Goal: Task Accomplishment & Management: Manage account settings

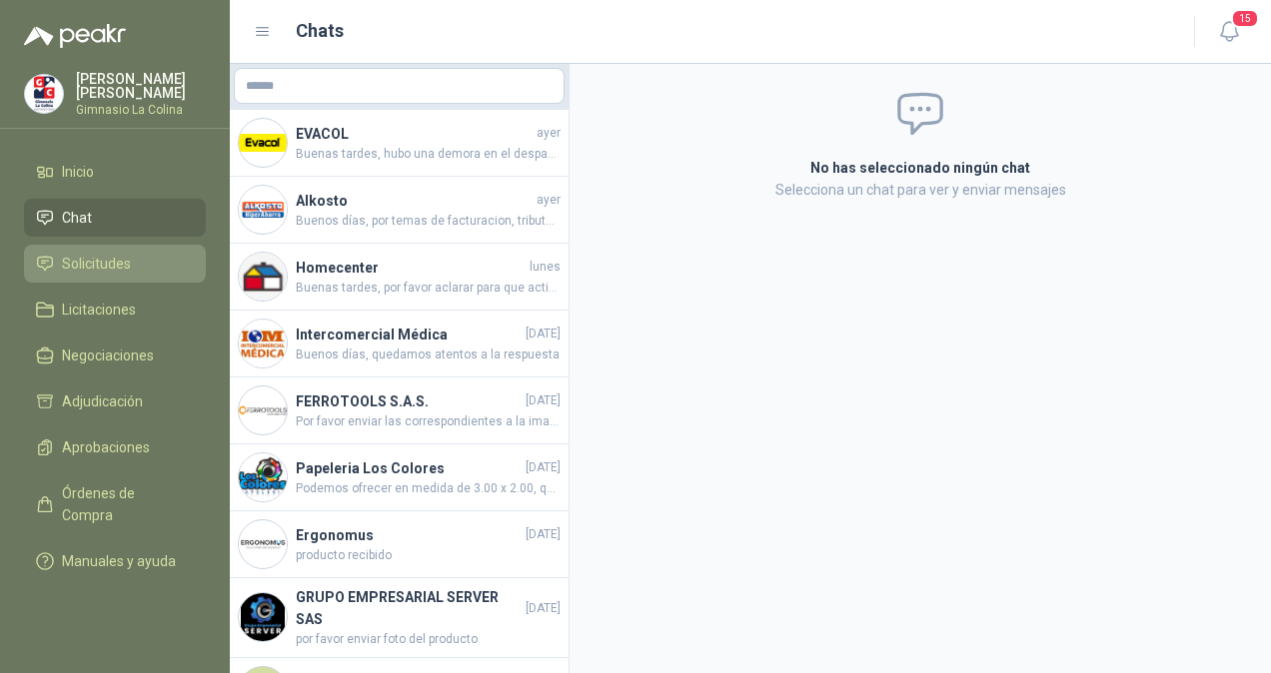
click at [112, 262] on span "Solicitudes" at bounding box center [96, 264] width 69 height 22
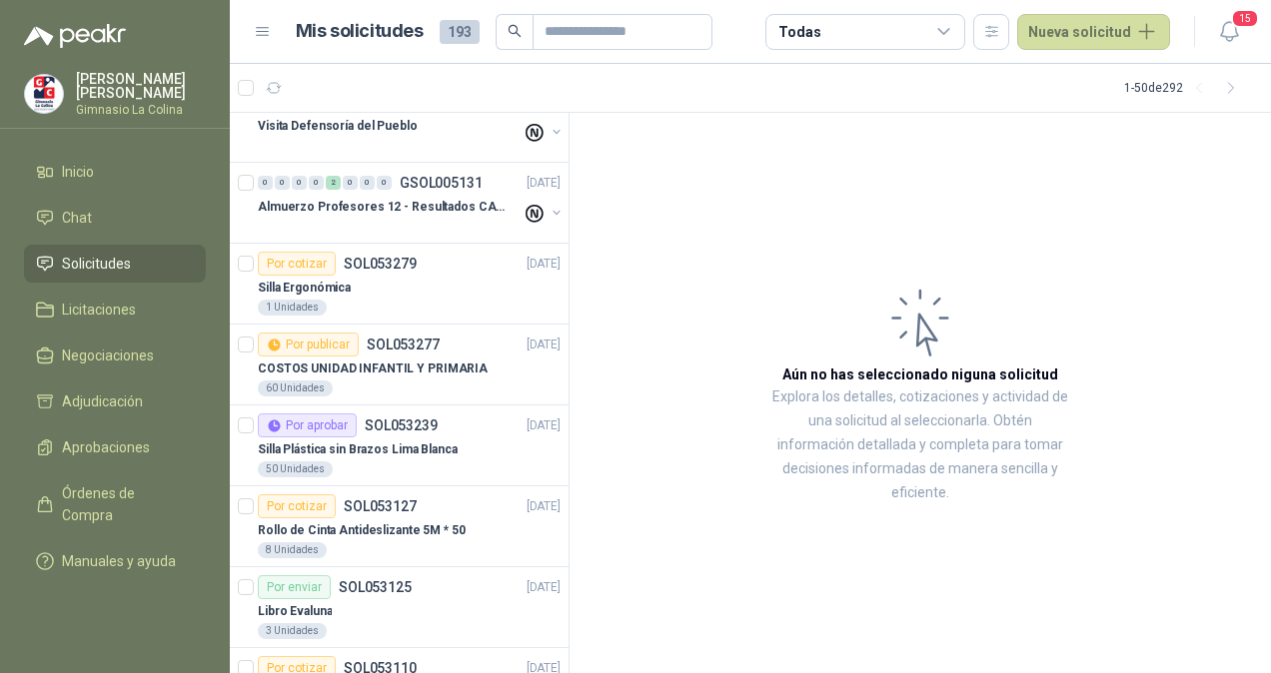
scroll to position [1166, 0]
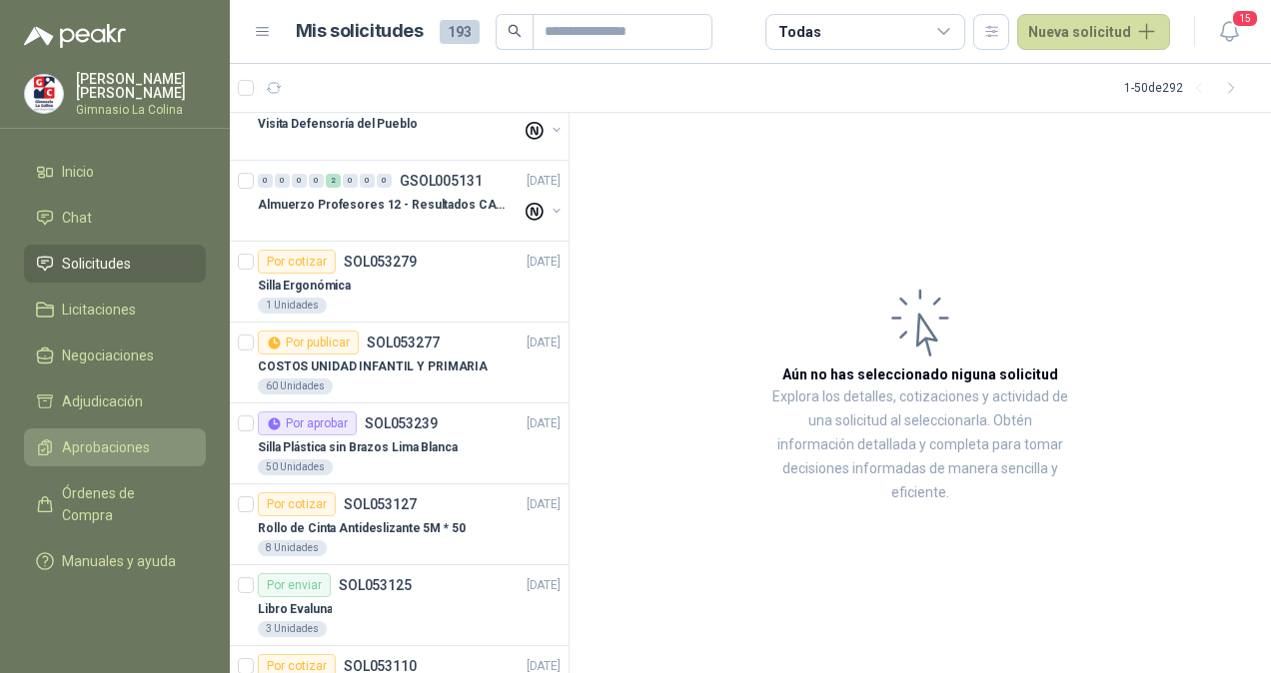
click at [124, 443] on span "Aprobaciones" at bounding box center [106, 448] width 88 height 22
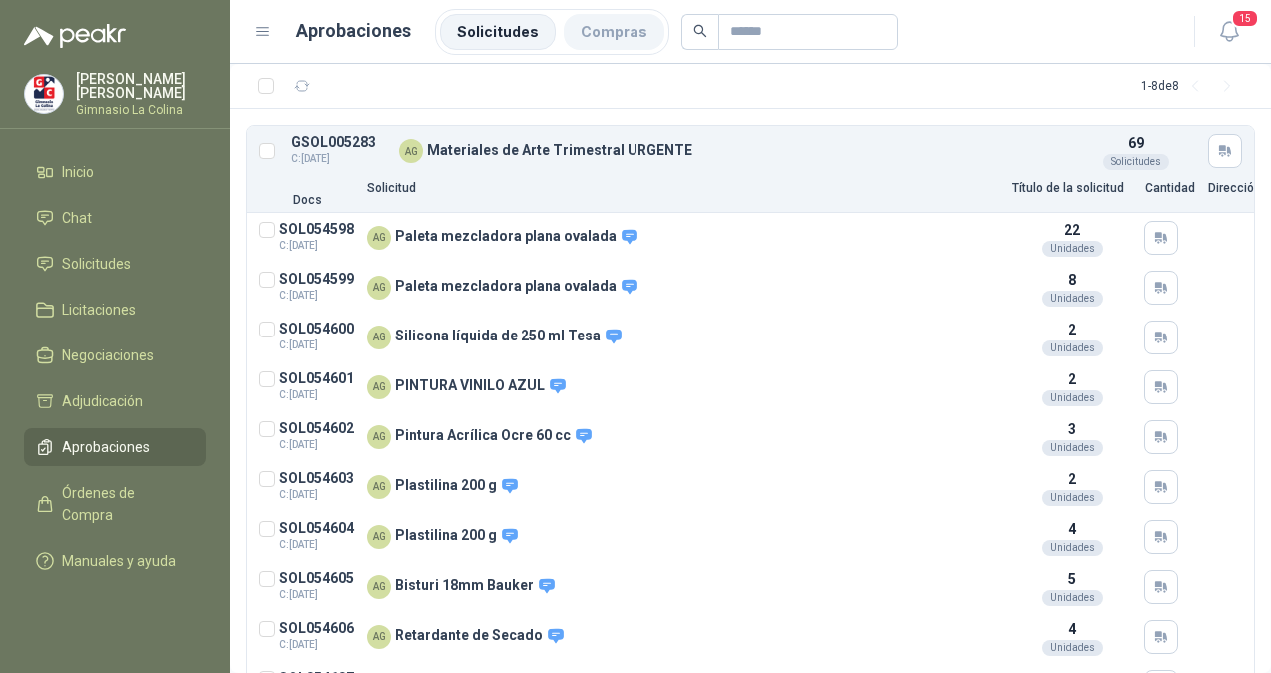
click at [587, 36] on li "Compras" at bounding box center [613, 32] width 101 height 36
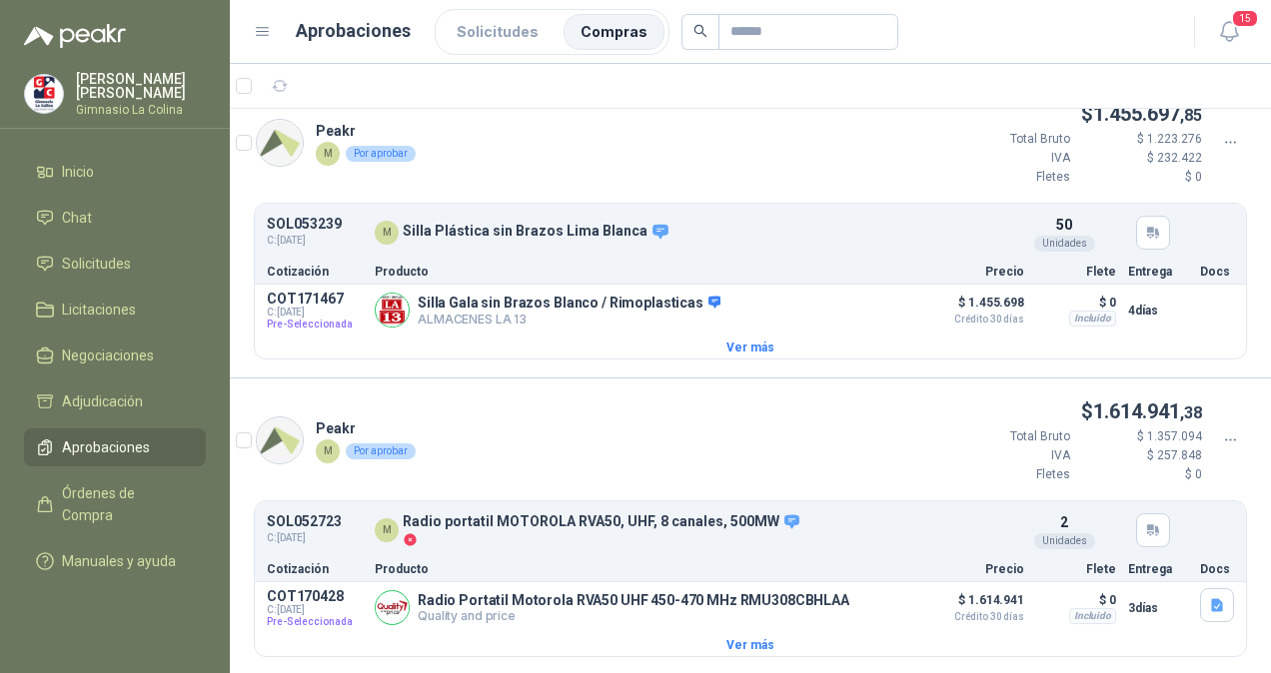
scroll to position [328, 0]
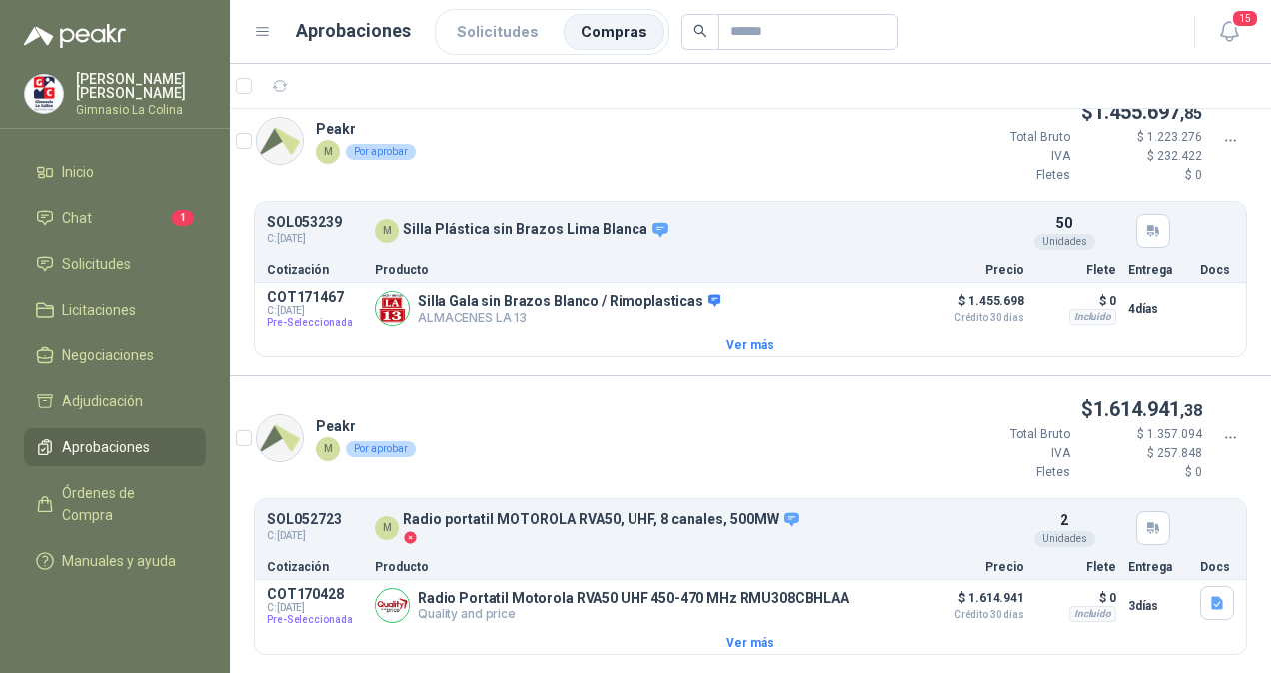
drag, startPoint x: 571, startPoint y: 646, endPoint x: 444, endPoint y: 58, distance: 602.1
click at [441, 360] on div "Peakr M Por aprobar $ 1.801.893 ,99 Total Bruto $ 1.514.197 IVA $ 287.697 Flete…" at bounding box center [750, 227] width 1041 height 892
click at [104, 214] on li "Chat 1" at bounding box center [115, 218] width 158 height 22
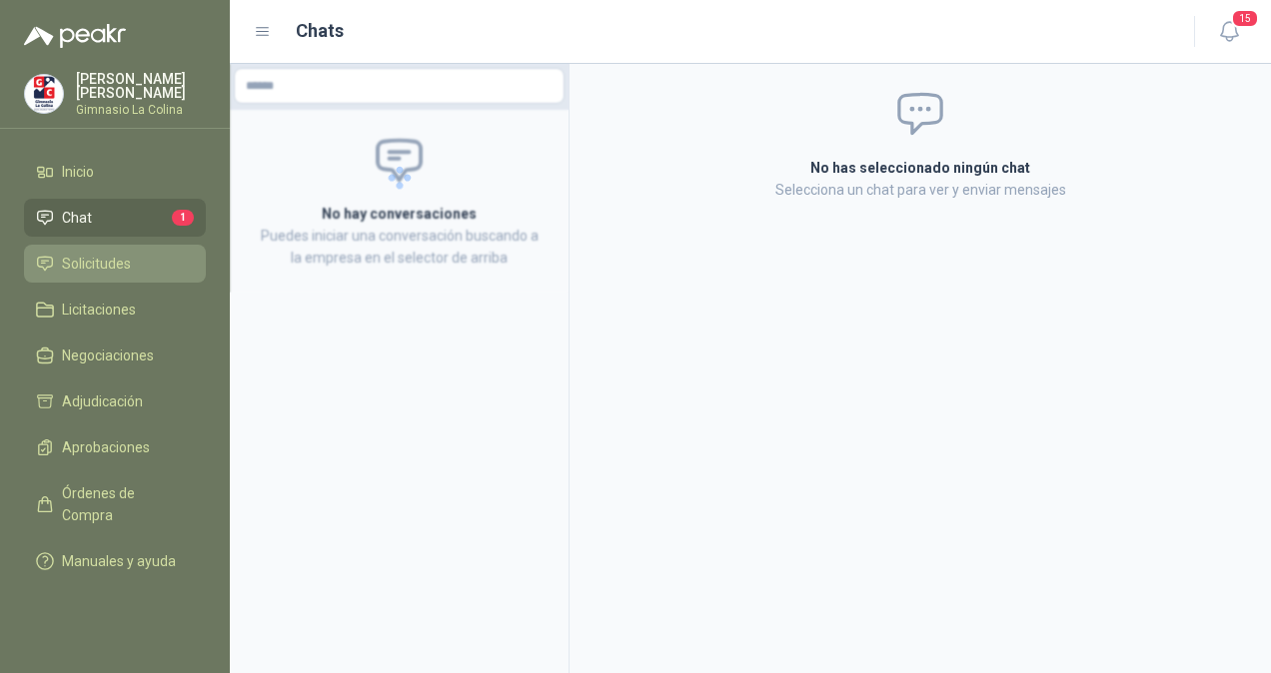
click at [102, 265] on span "Solicitudes" at bounding box center [96, 264] width 69 height 22
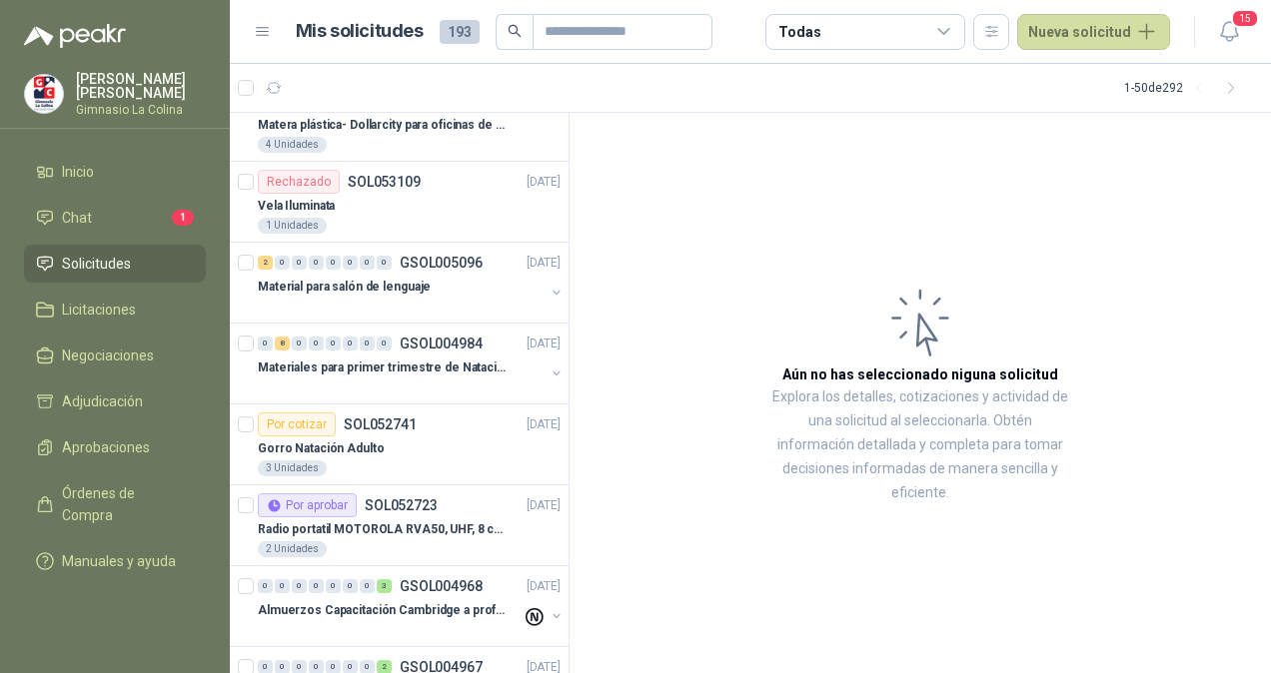
scroll to position [1697, 0]
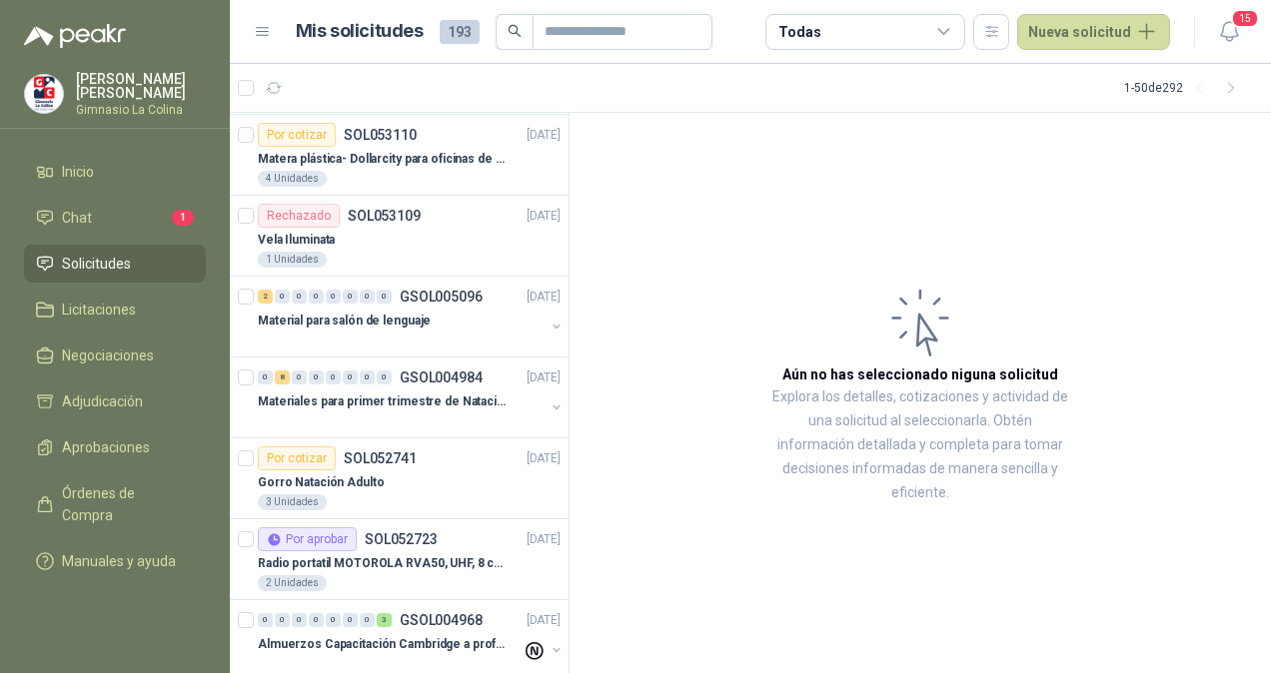
click at [951, 27] on icon at bounding box center [944, 32] width 18 height 18
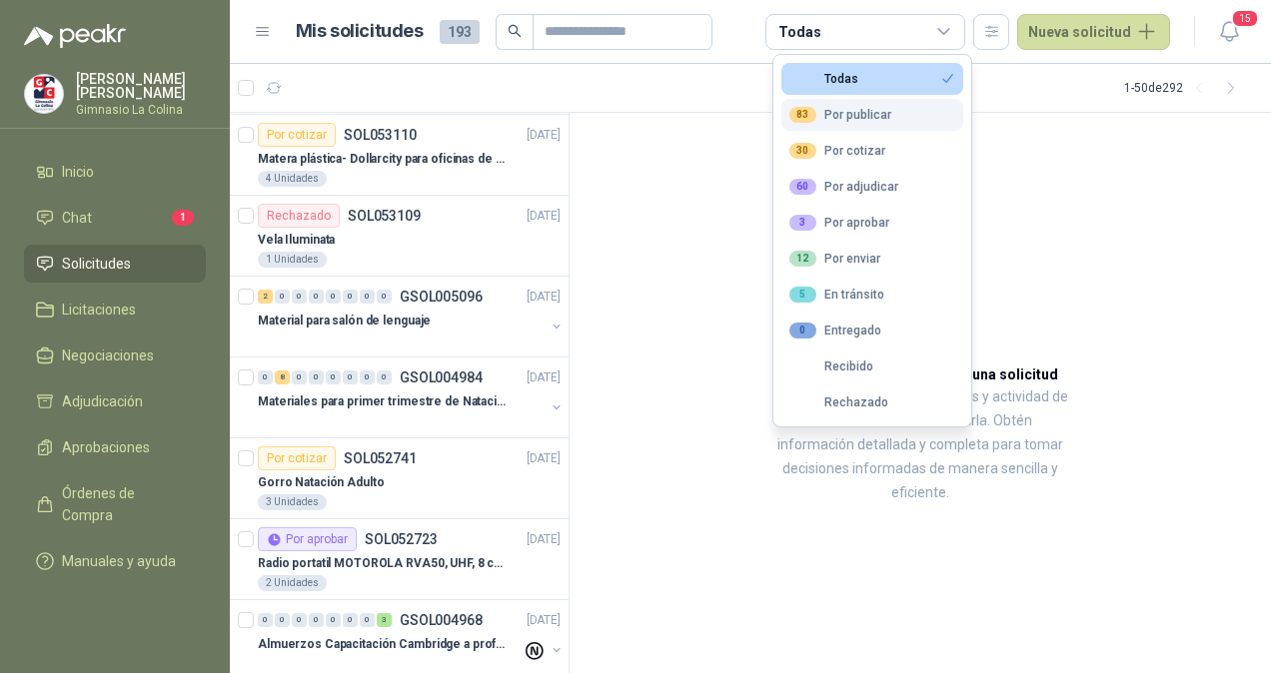
click at [875, 115] on div "83 Por publicar" at bounding box center [840, 115] width 102 height 16
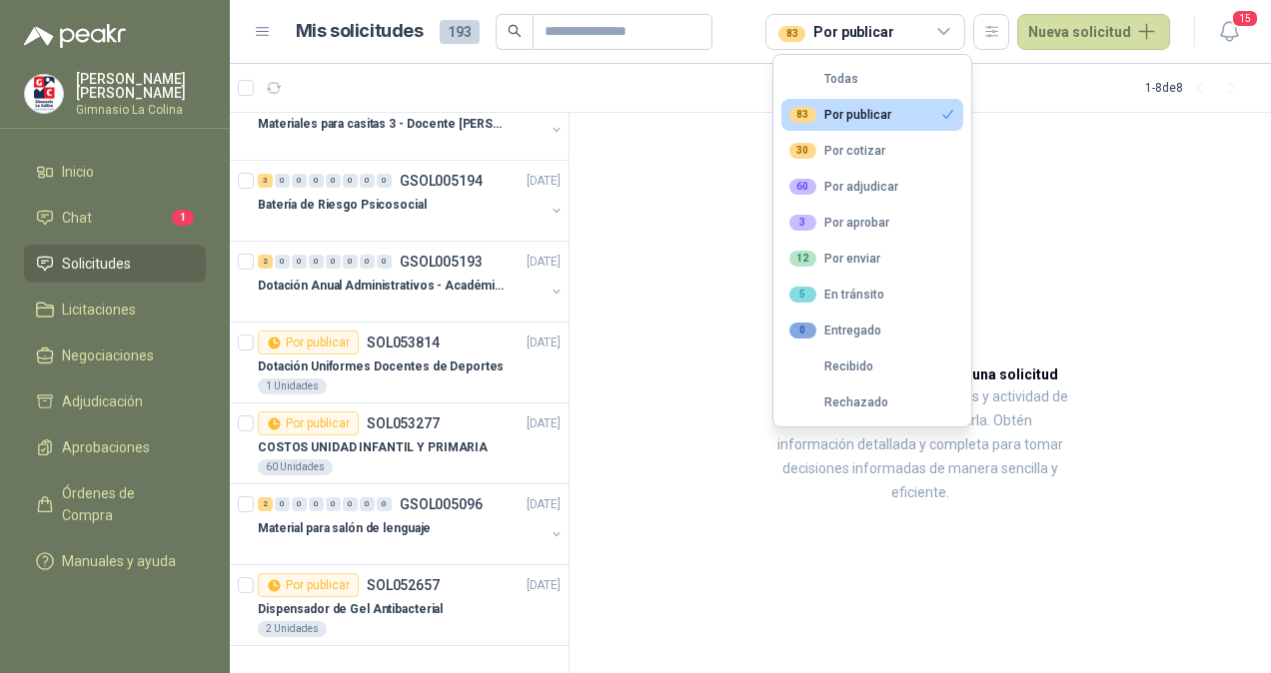
scroll to position [111, 0]
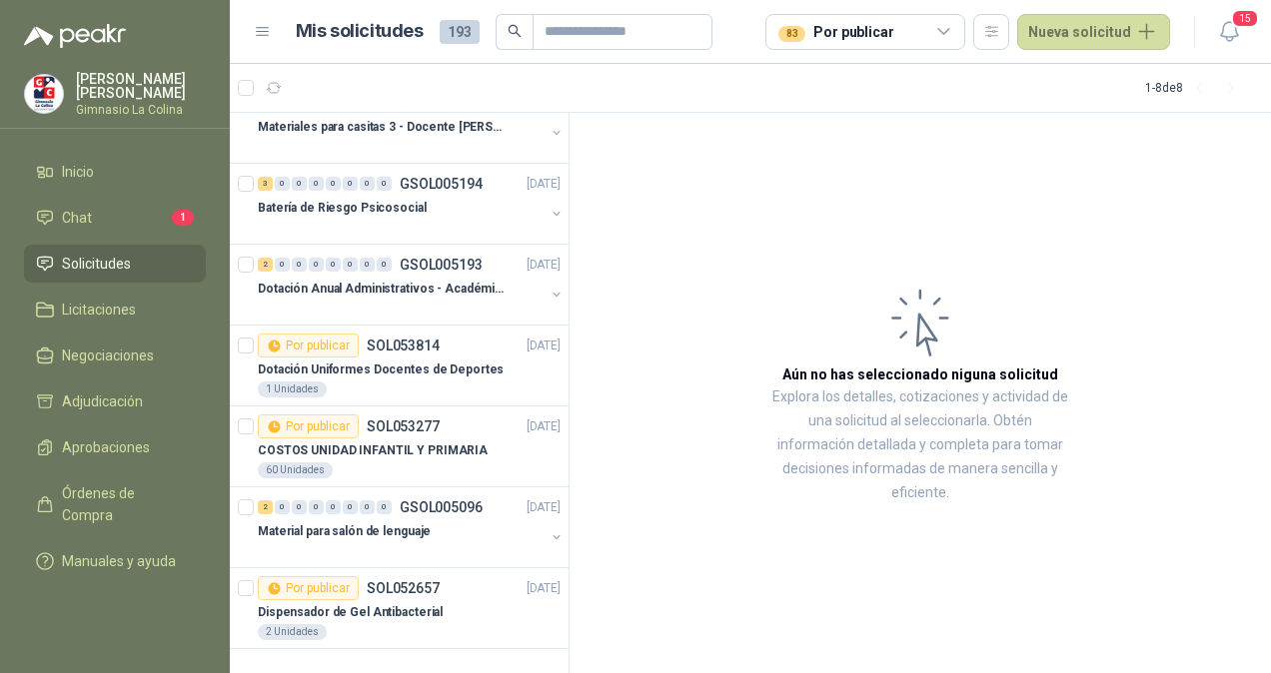
click at [1085, 62] on header "Mis solicitudes 193 83 Por publicar Nueva solicitud 15" at bounding box center [750, 32] width 1041 height 64
click at [1073, 30] on button "Nueva solicitud" at bounding box center [1093, 32] width 153 height 36
click at [1063, 79] on link "Solicitud" at bounding box center [1118, 80] width 170 height 35
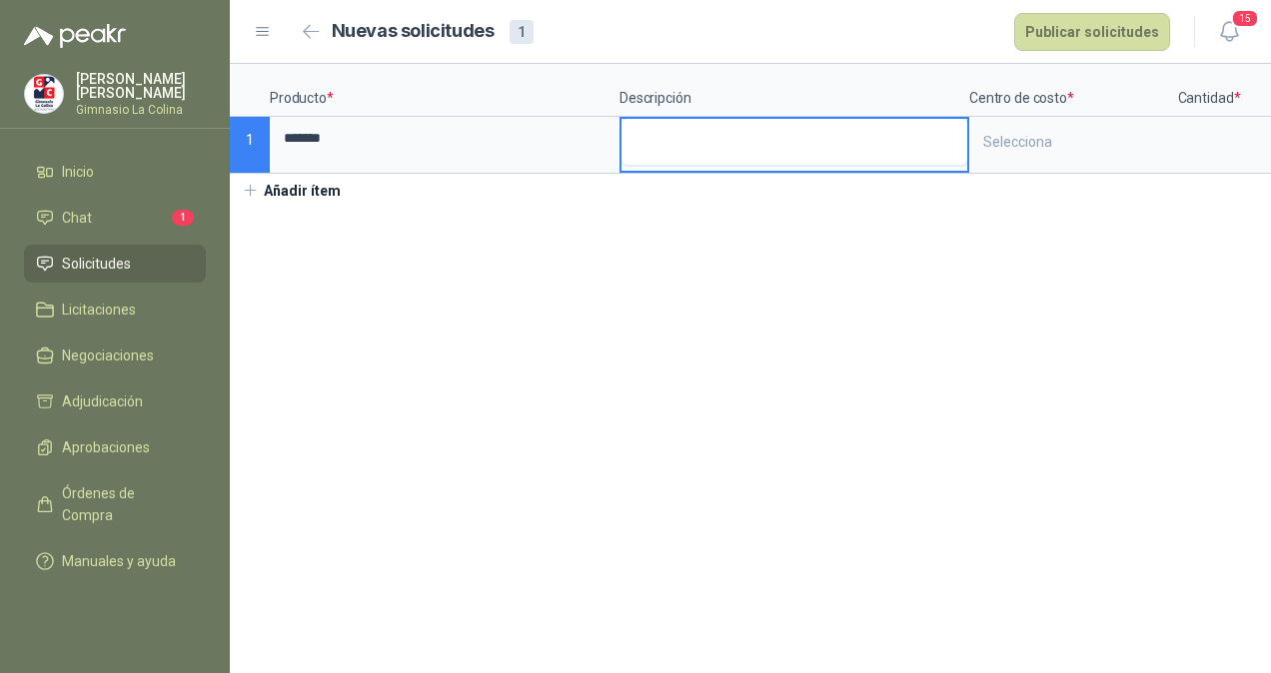
click at [664, 152] on textarea at bounding box center [794, 142] width 346 height 46
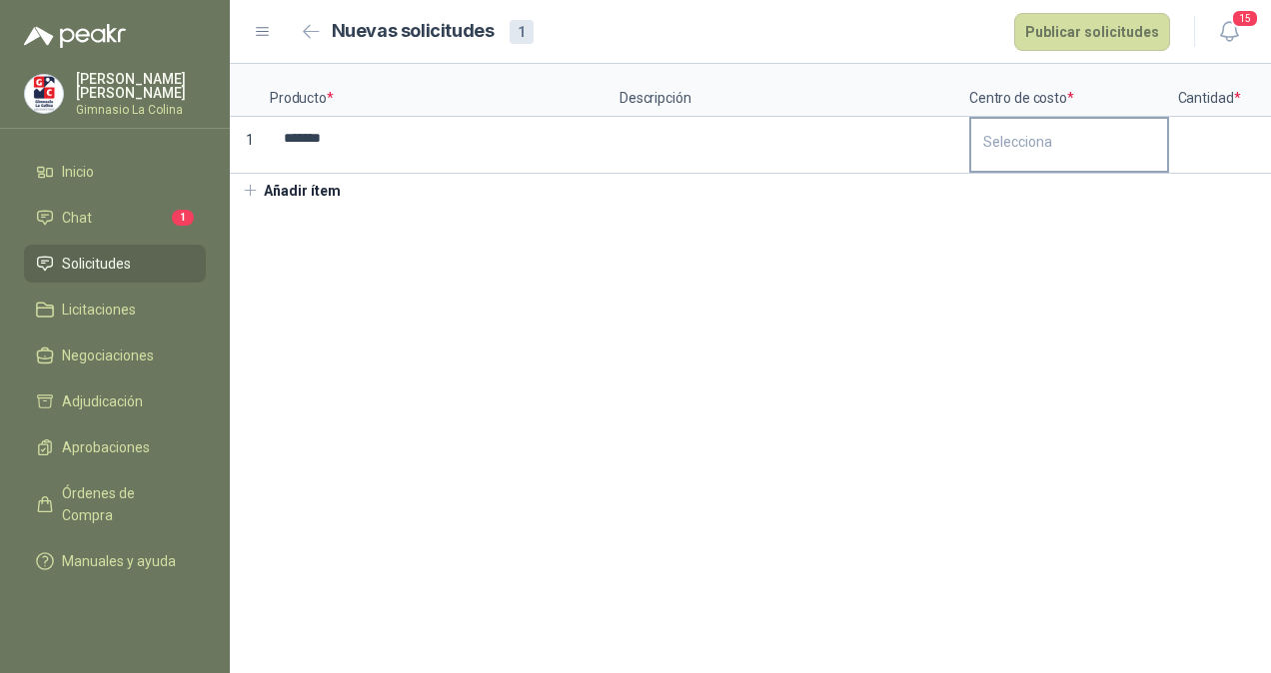
click at [1101, 124] on div "Selecciona" at bounding box center [1069, 142] width 196 height 46
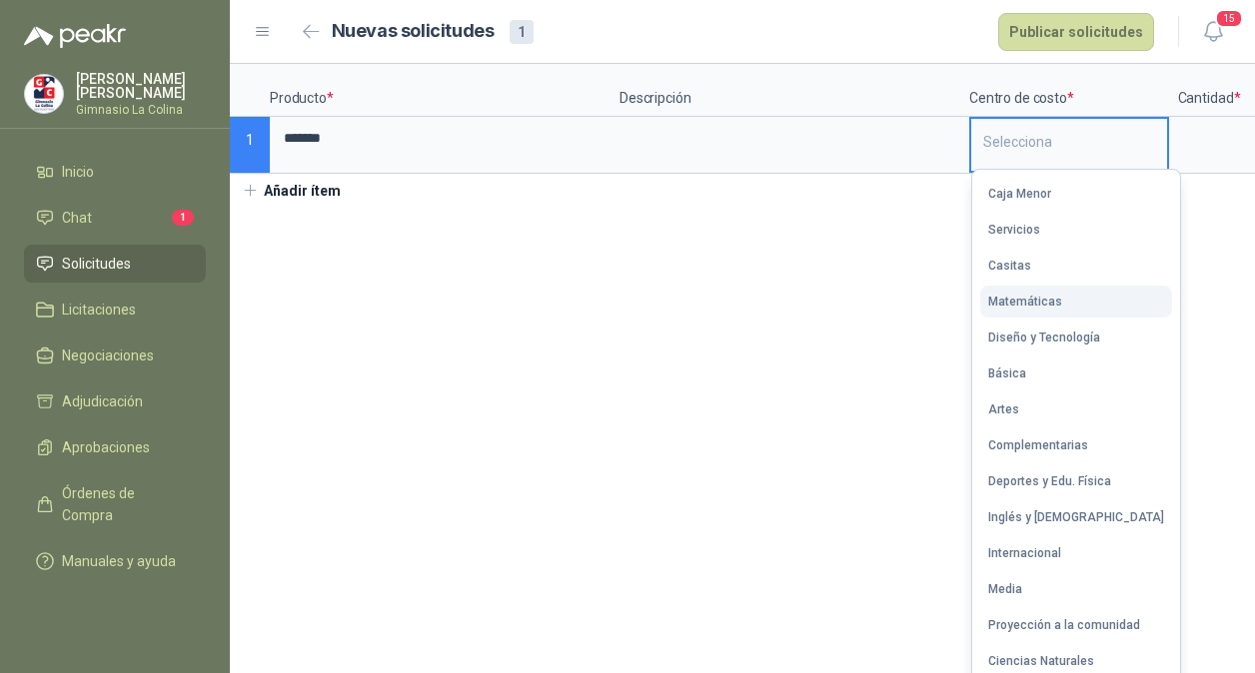
click at [1074, 292] on button "Matemáticas" at bounding box center [1076, 302] width 192 height 32
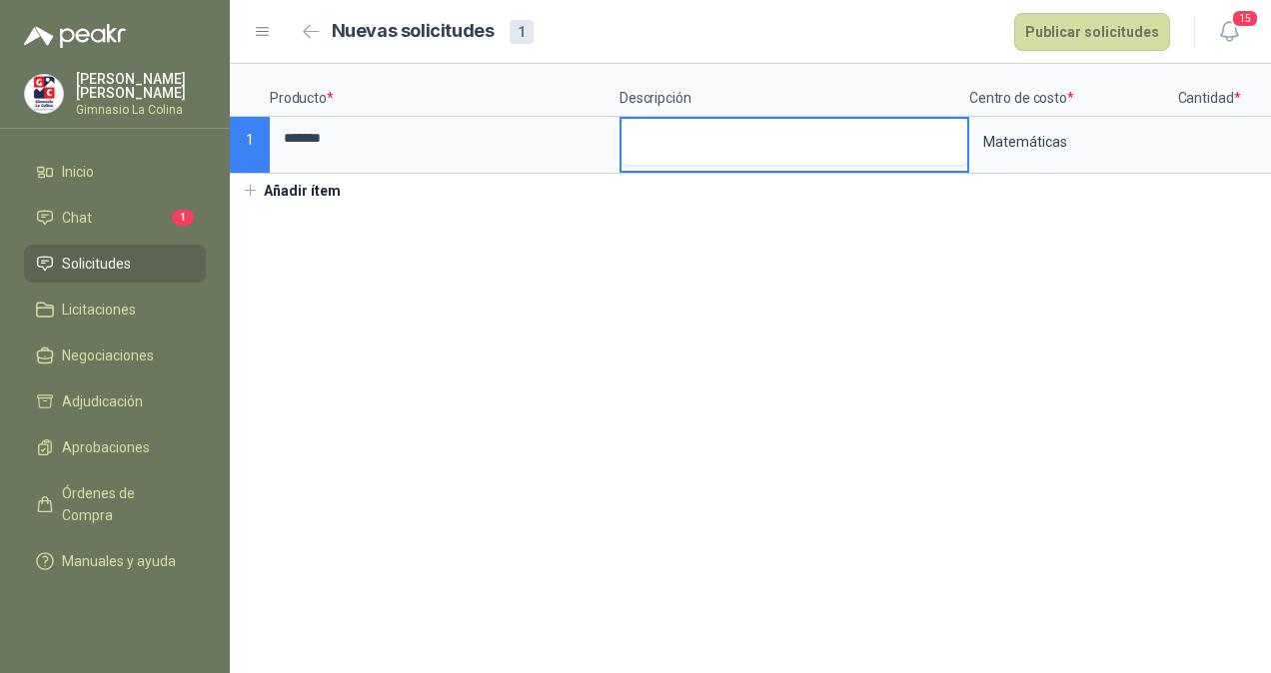
click at [703, 149] on textarea at bounding box center [794, 142] width 346 height 46
click at [481, 133] on input "*******" at bounding box center [445, 138] width 346 height 39
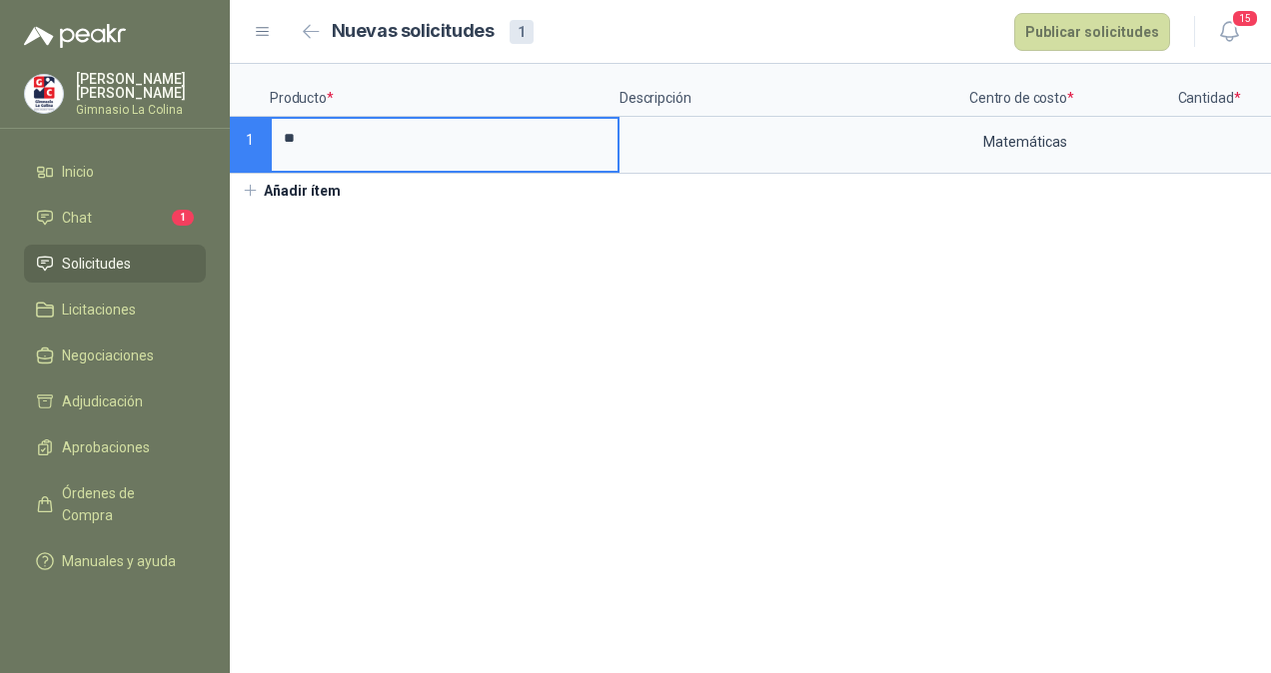
type input "*"
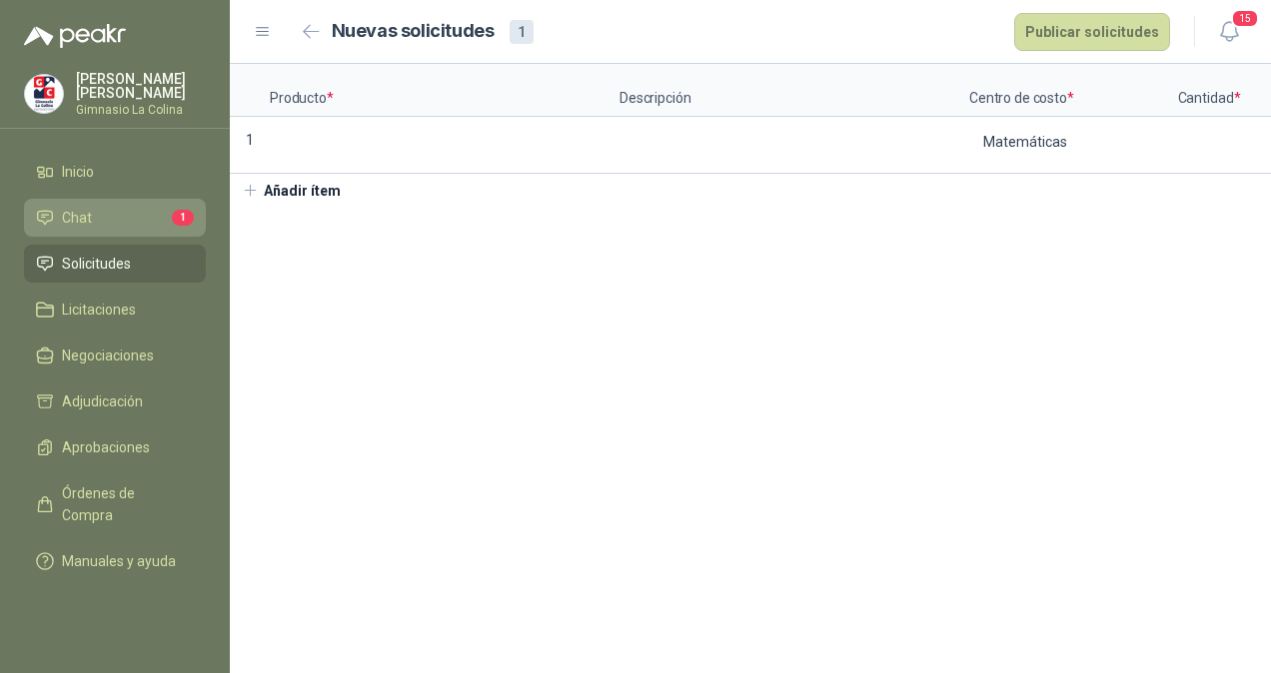
click at [109, 211] on li "Chat 1" at bounding box center [115, 218] width 158 height 22
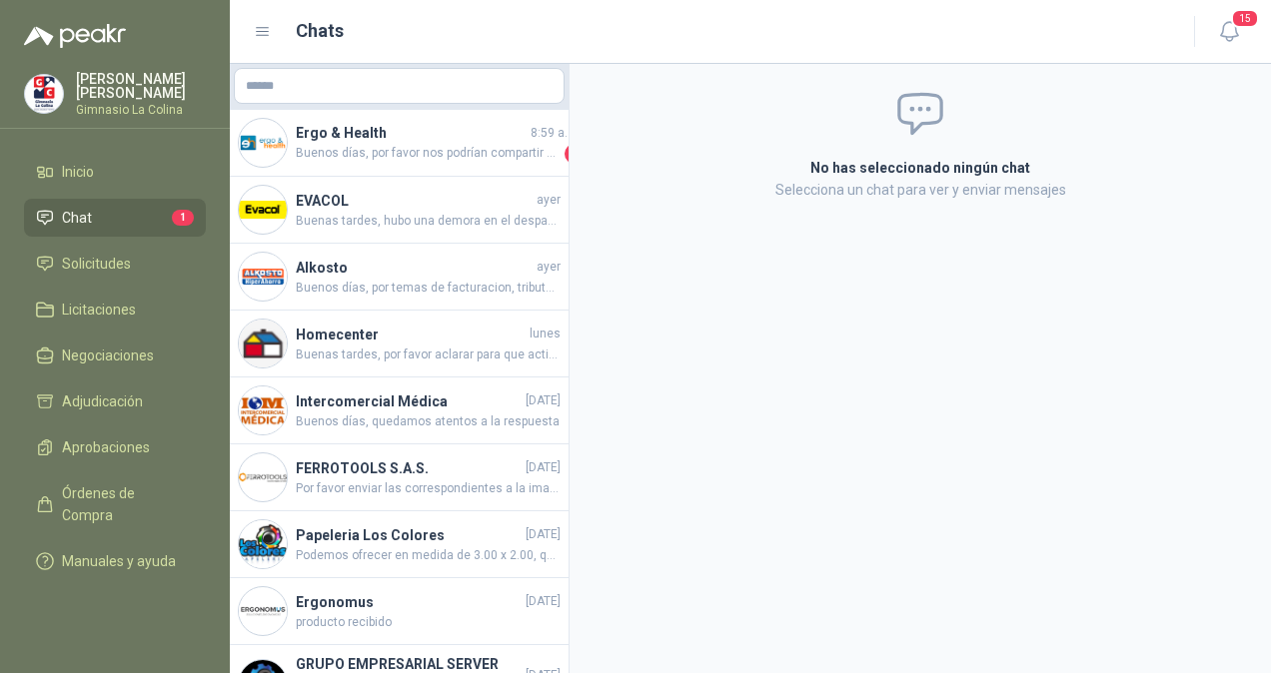
click at [113, 219] on li "Chat 1" at bounding box center [115, 218] width 158 height 22
click at [98, 260] on span "Solicitudes" at bounding box center [96, 264] width 69 height 22
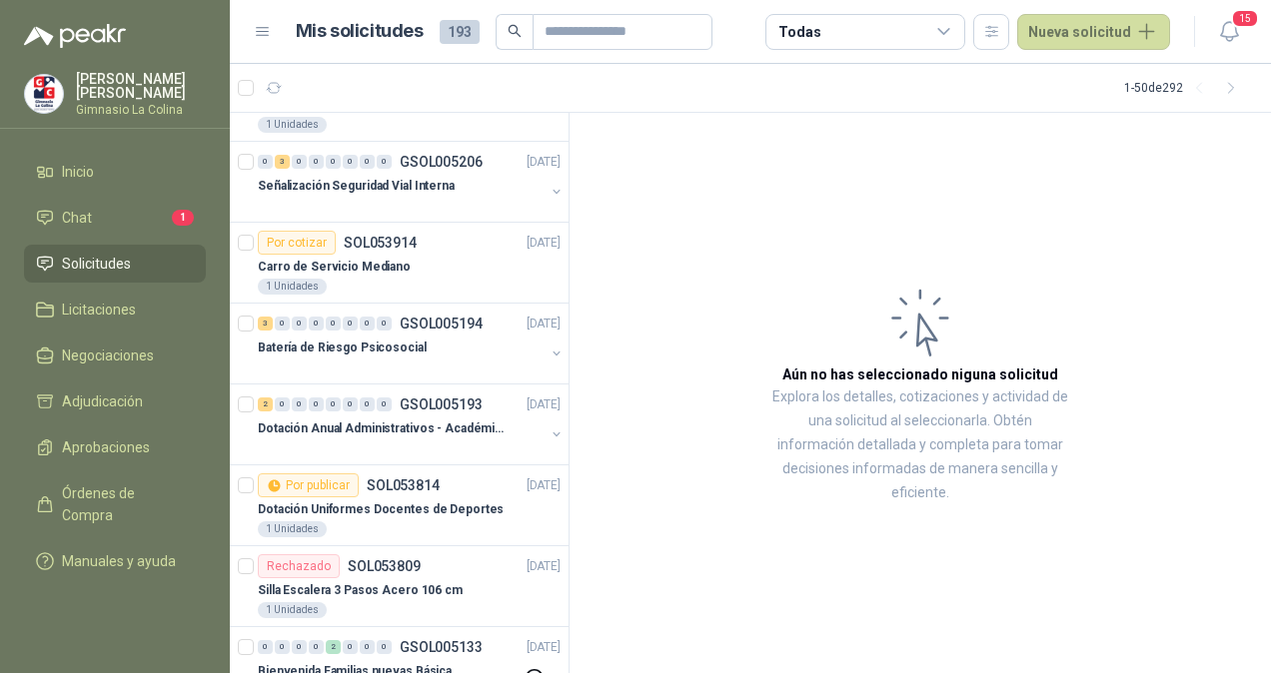
scroll to position [539, 0]
click at [945, 31] on icon at bounding box center [944, 32] width 18 height 18
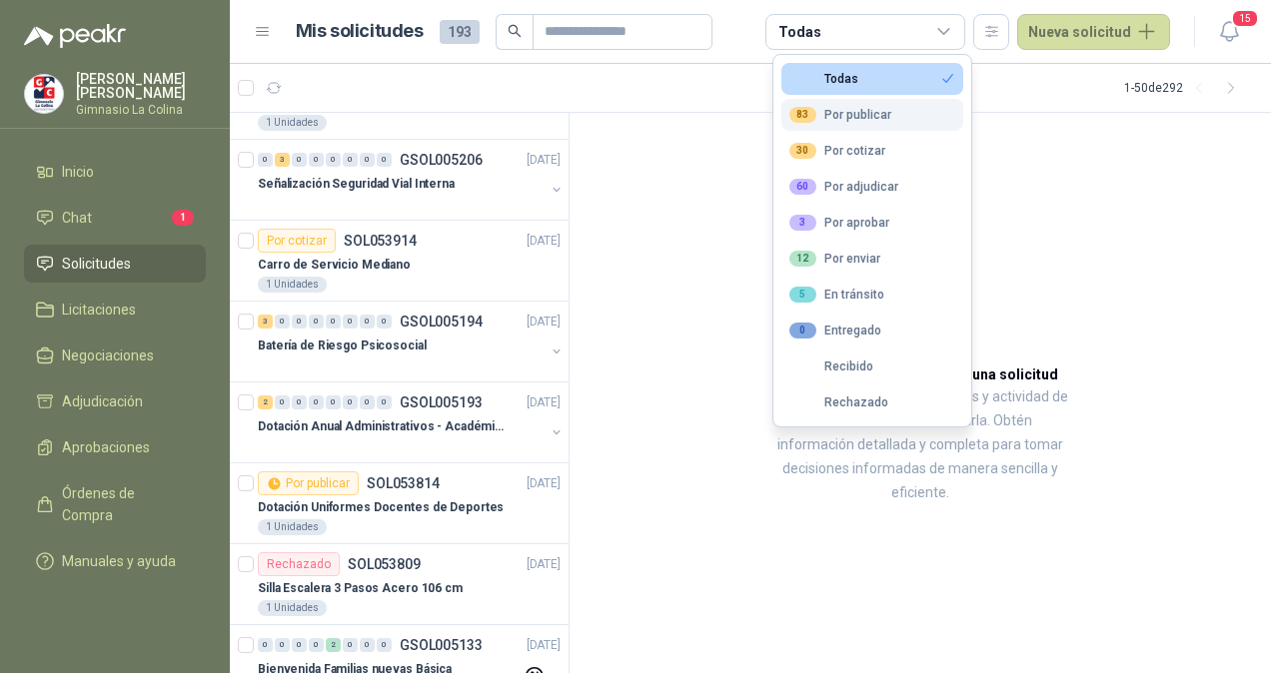
click at [881, 124] on button "83 Por publicar" at bounding box center [872, 115] width 182 height 32
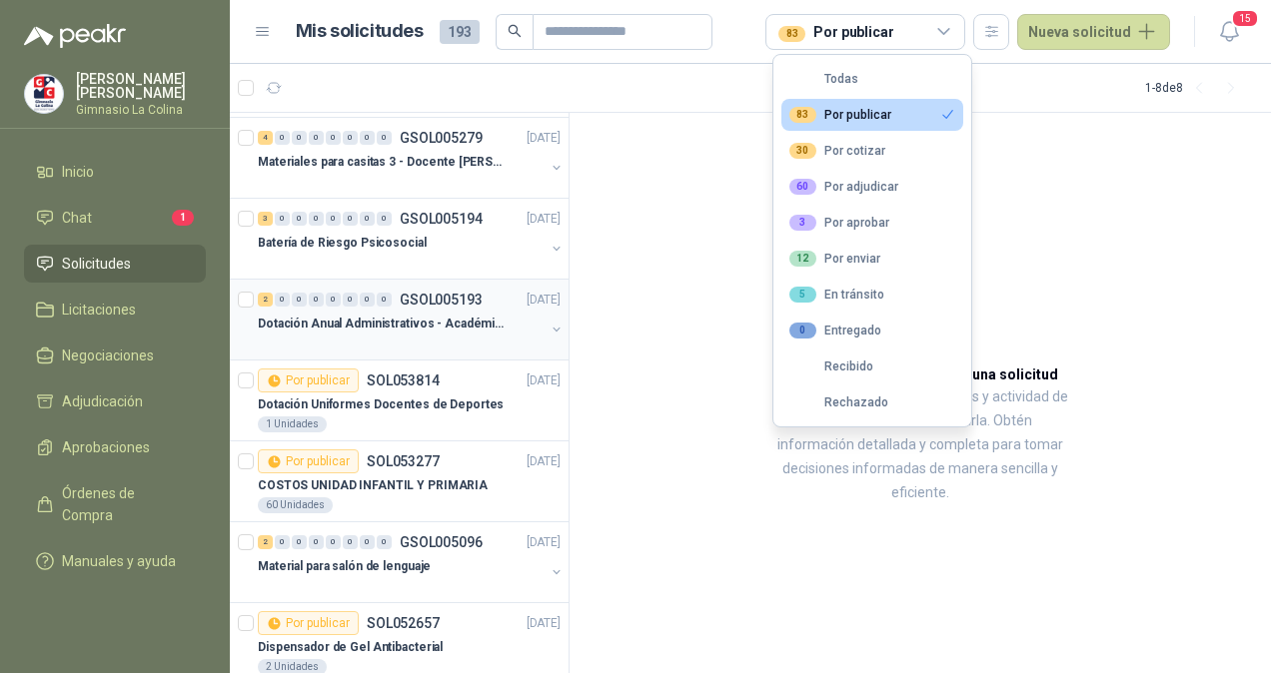
scroll to position [111, 0]
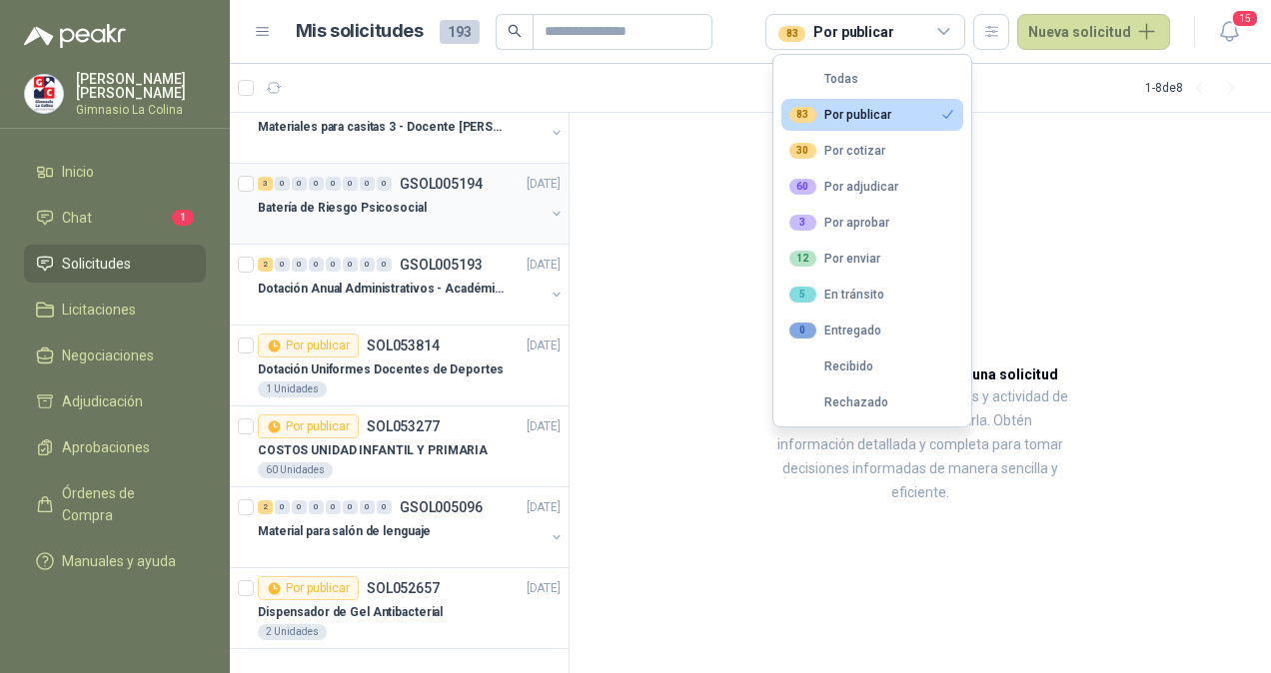
click at [380, 202] on p "Batería de Riesgo Psicosocial" at bounding box center [342, 208] width 169 height 19
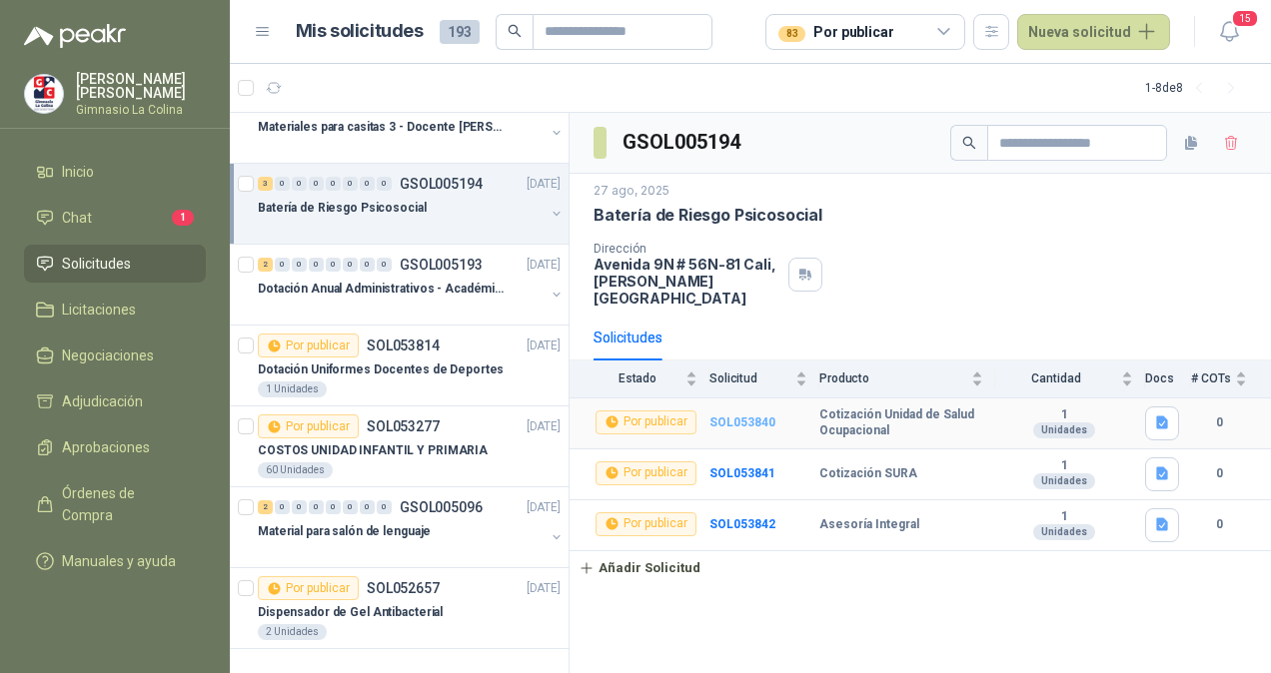
click at [721, 416] on b "SOL053840" at bounding box center [742, 423] width 66 height 14
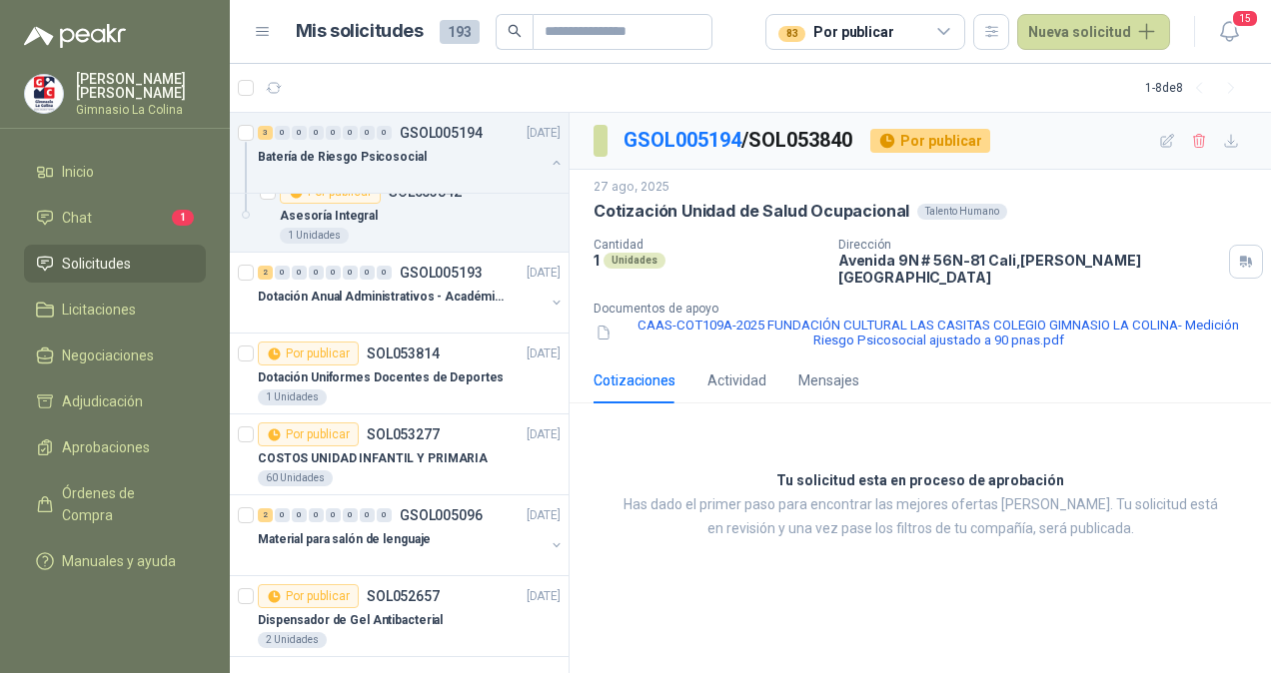
scroll to position [353, 0]
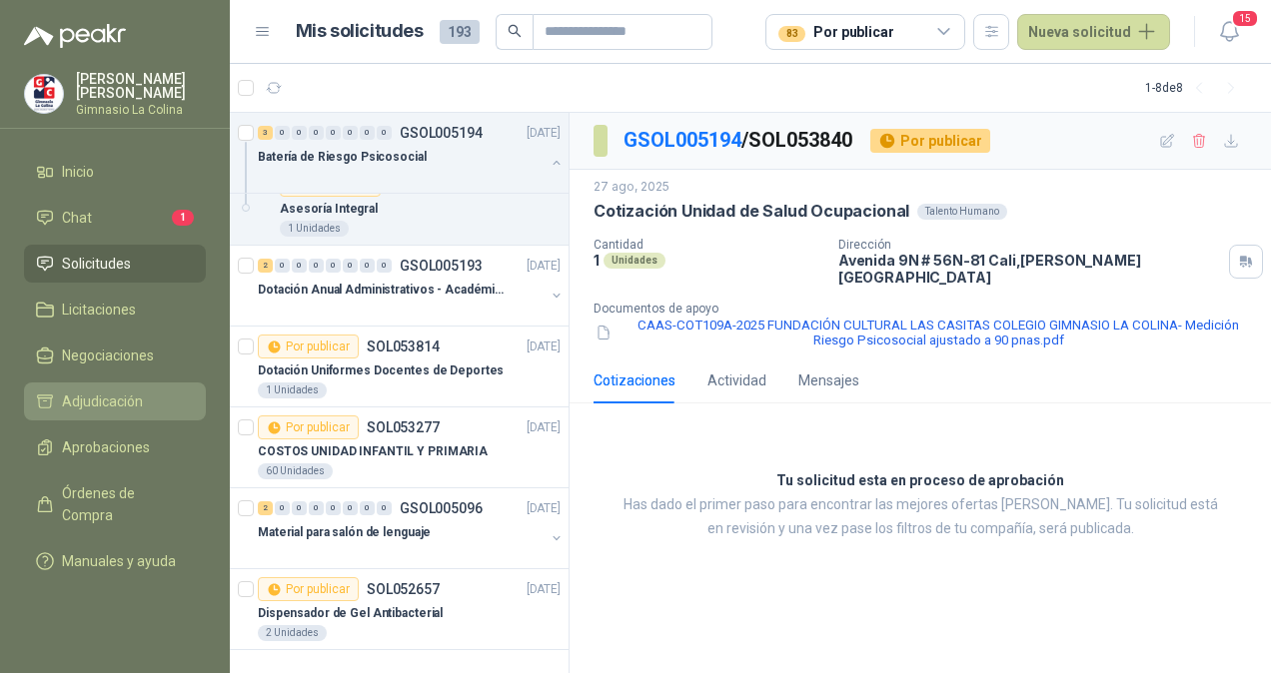
click at [121, 406] on span "Adjudicación" at bounding box center [102, 402] width 81 height 22
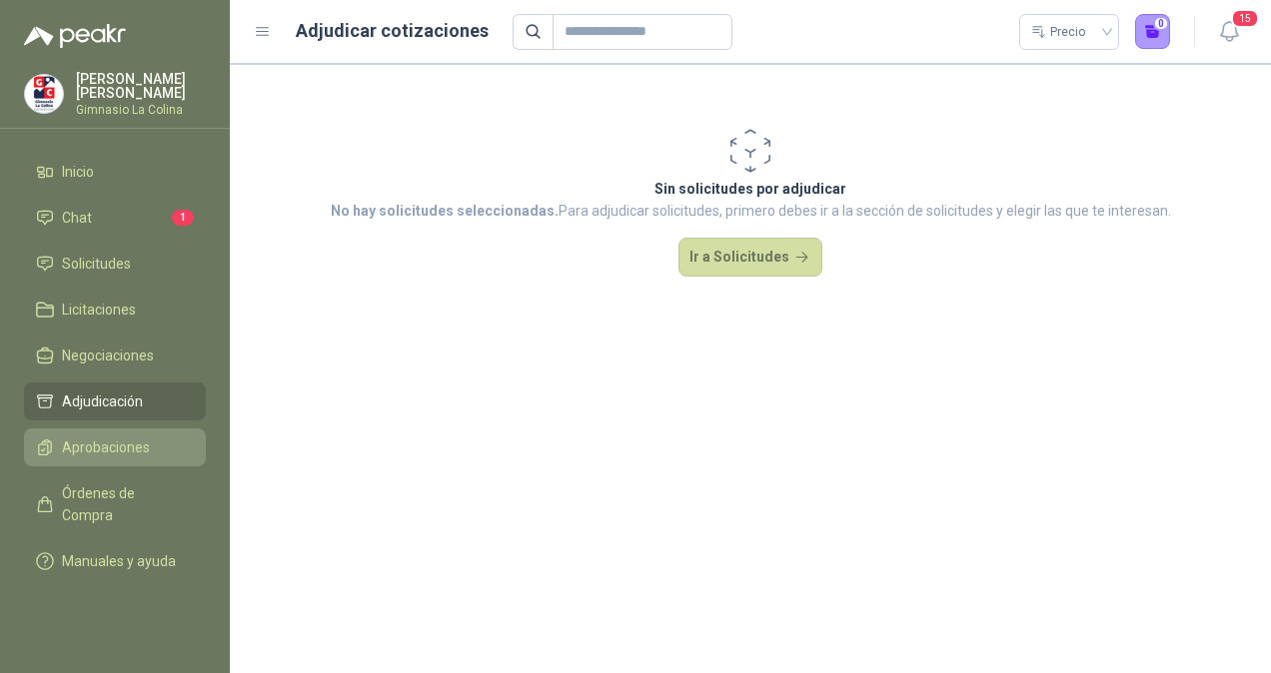
click at [136, 448] on span "Aprobaciones" at bounding box center [106, 448] width 88 height 22
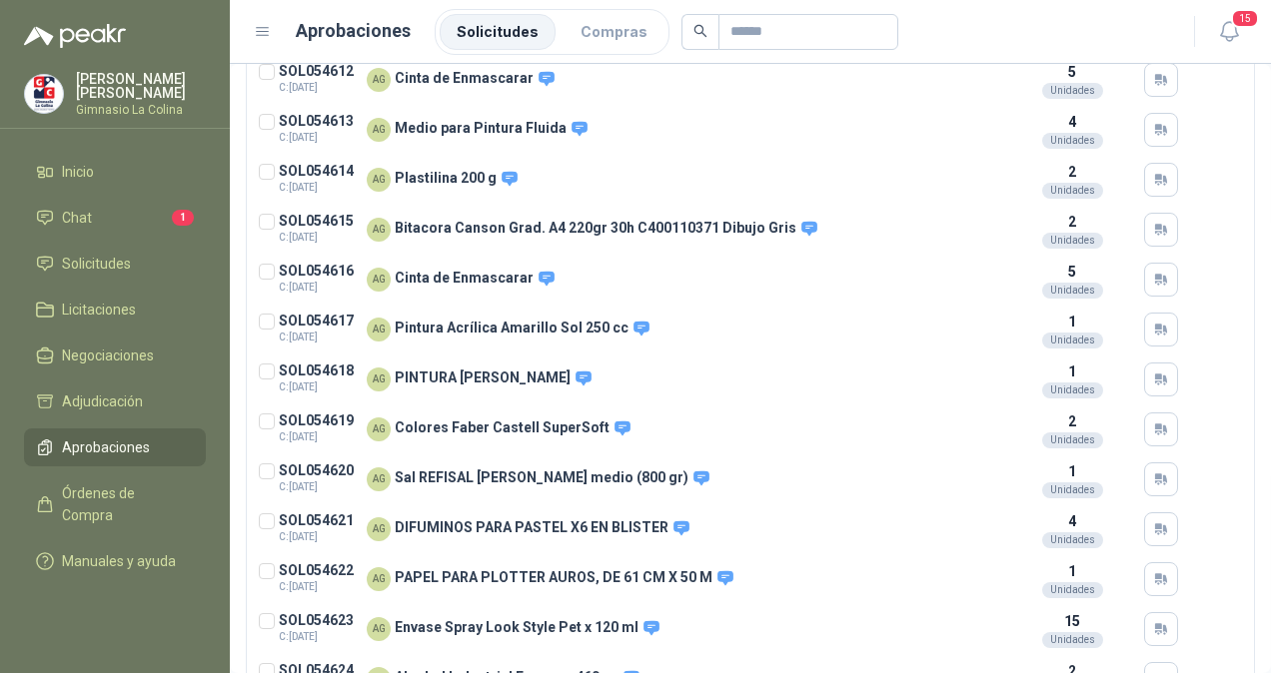
scroll to position [847, 0]
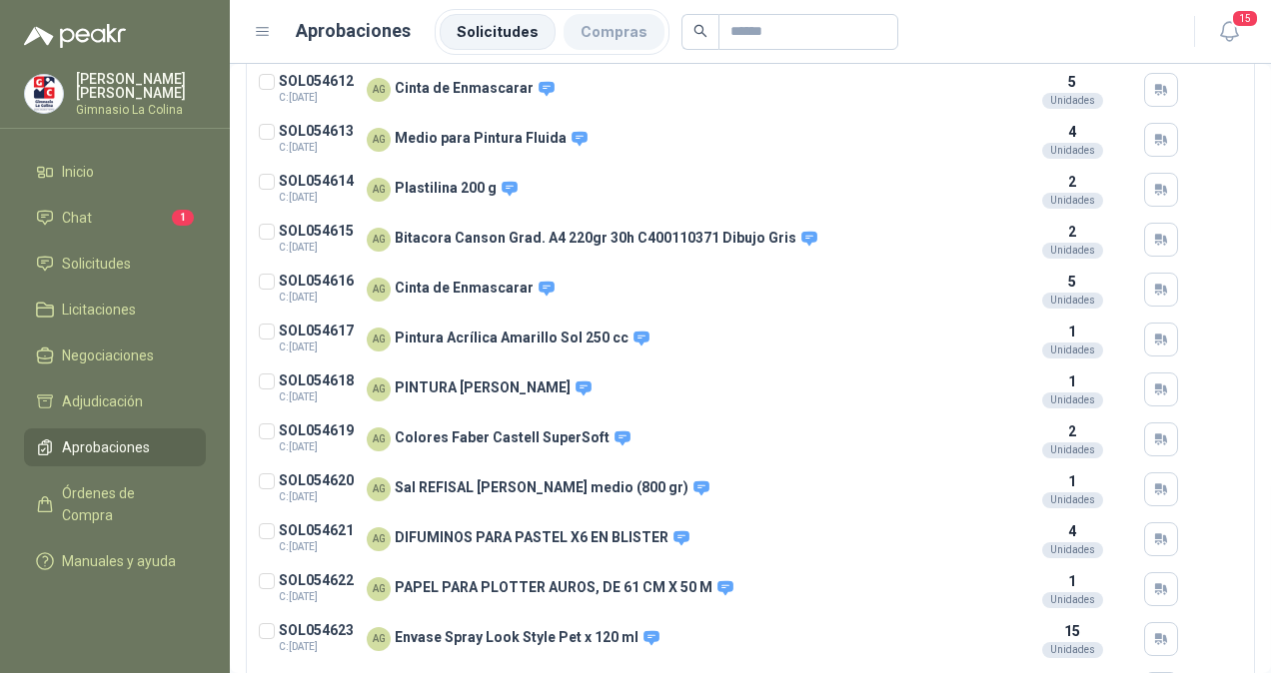
click at [597, 42] on li "Compras" at bounding box center [613, 32] width 101 height 36
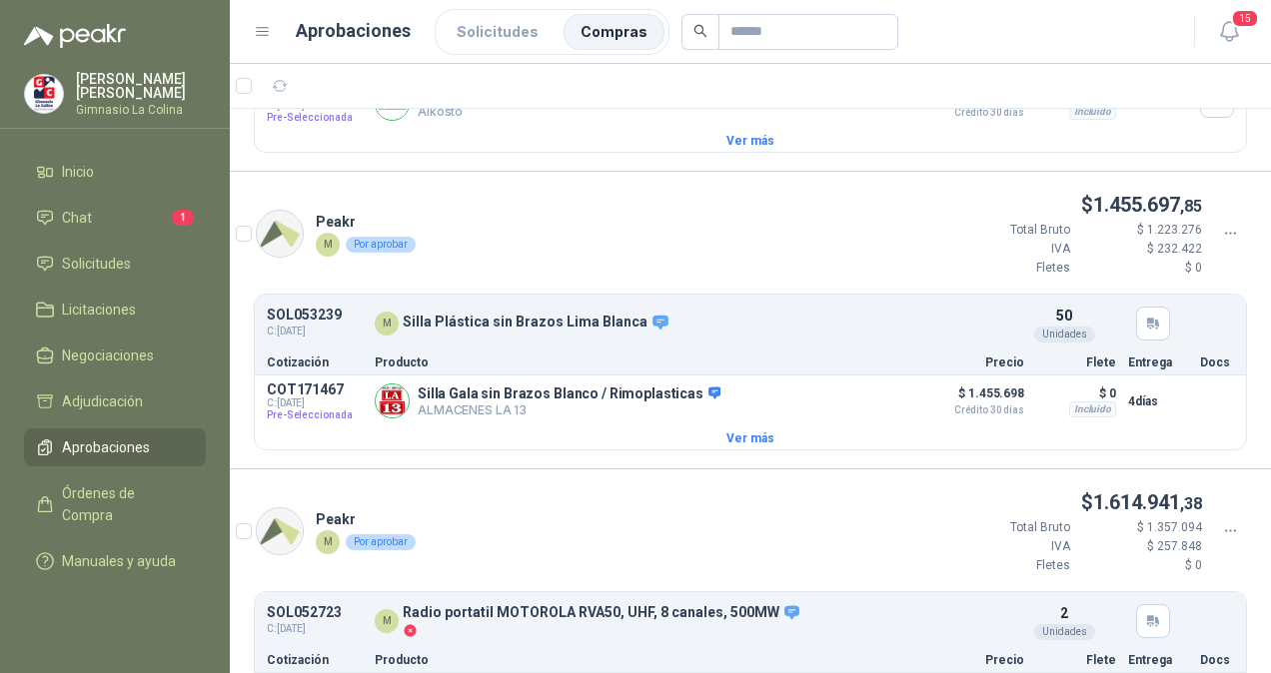
scroll to position [13, 0]
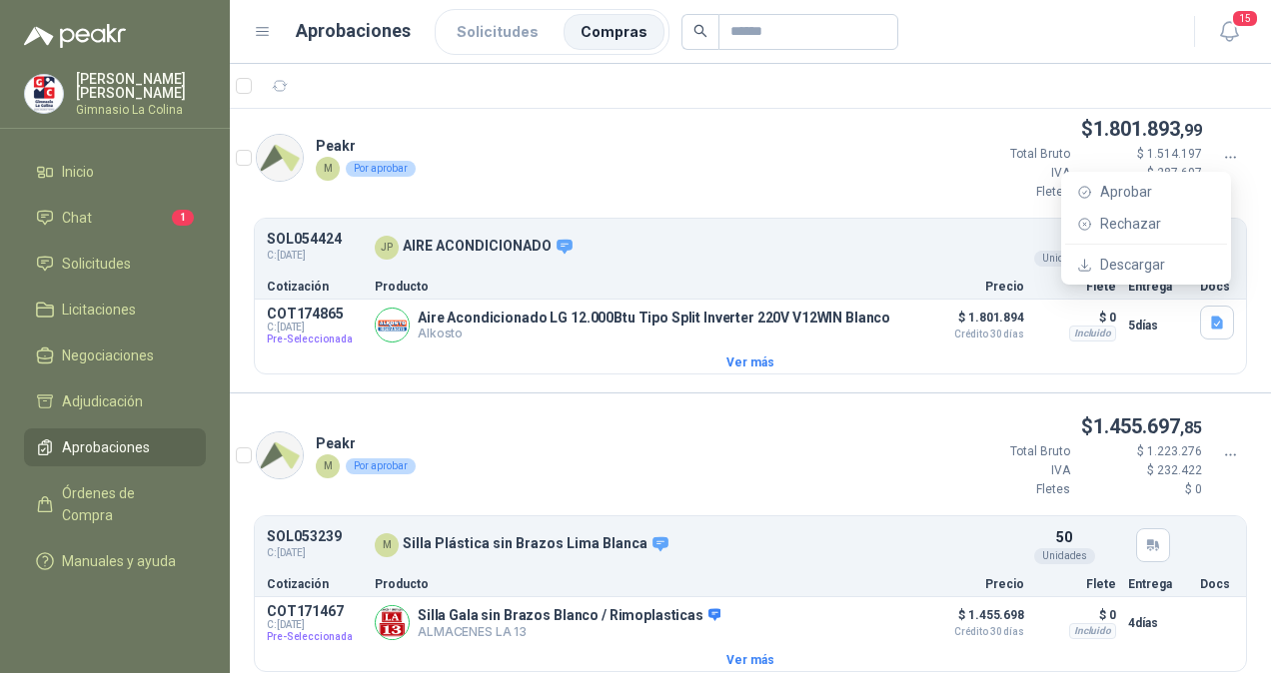
click at [1222, 154] on icon at bounding box center [1231, 158] width 18 height 18
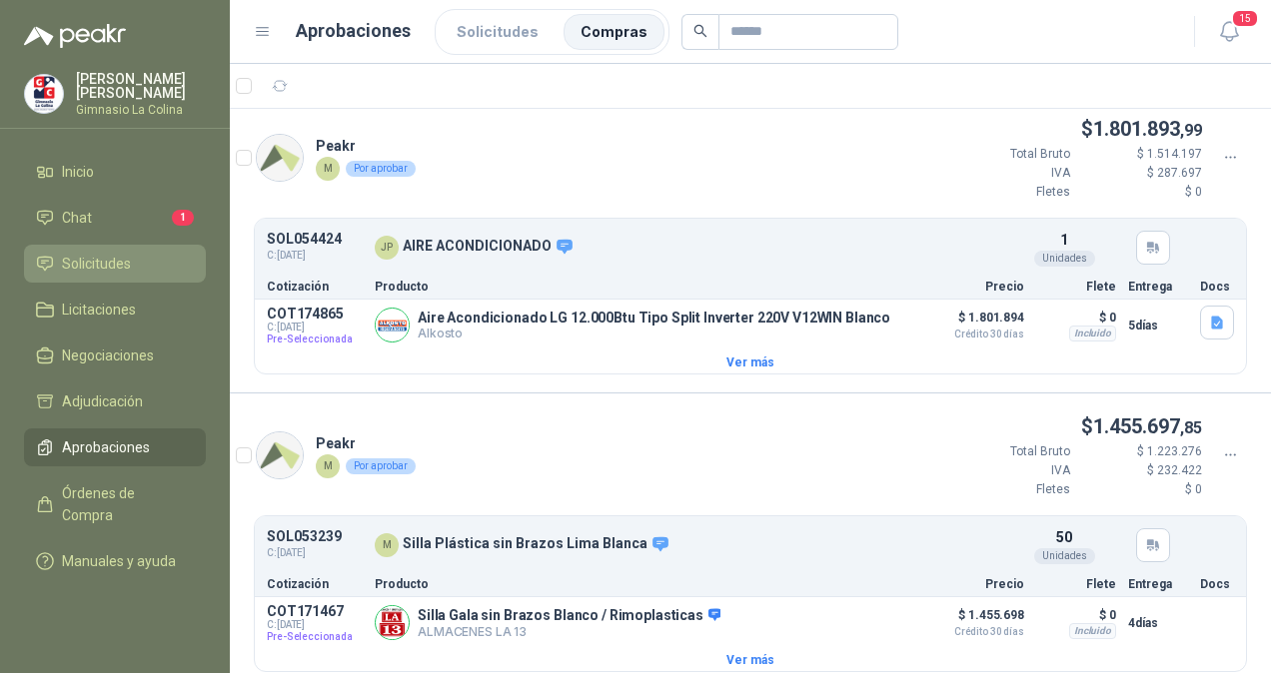
click at [79, 268] on span "Solicitudes" at bounding box center [96, 264] width 69 height 22
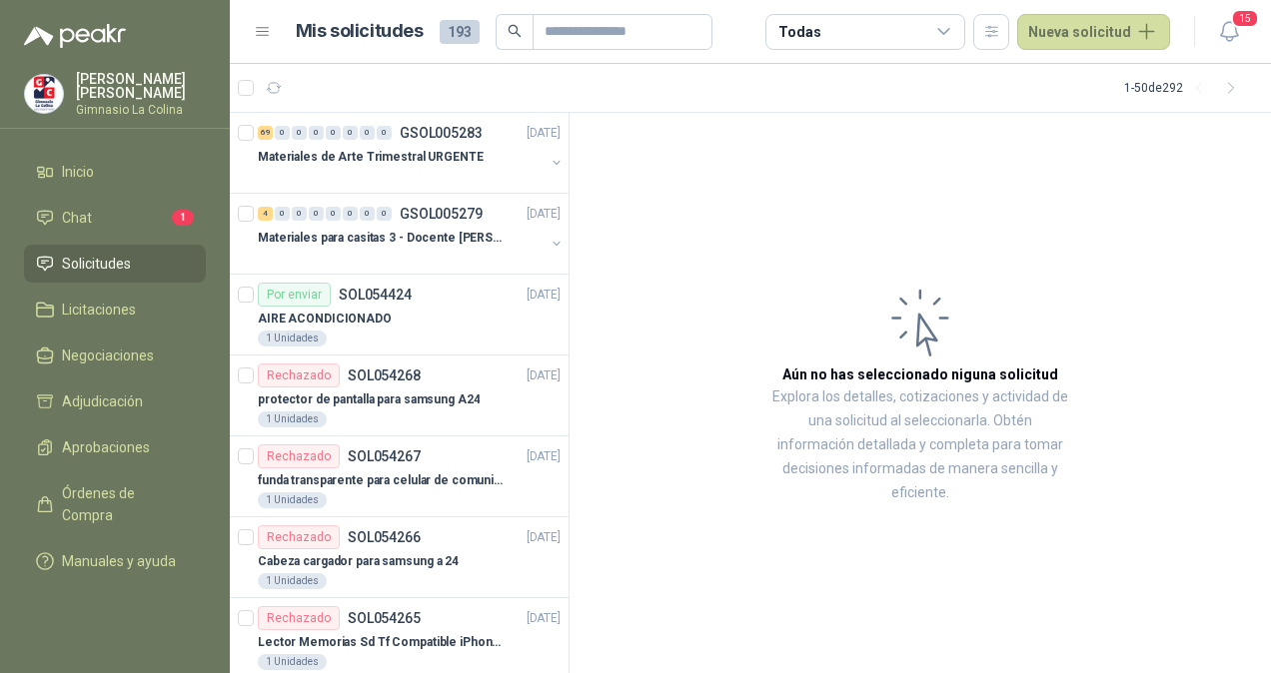
click at [895, 25] on div "Todas" at bounding box center [865, 32] width 200 height 36
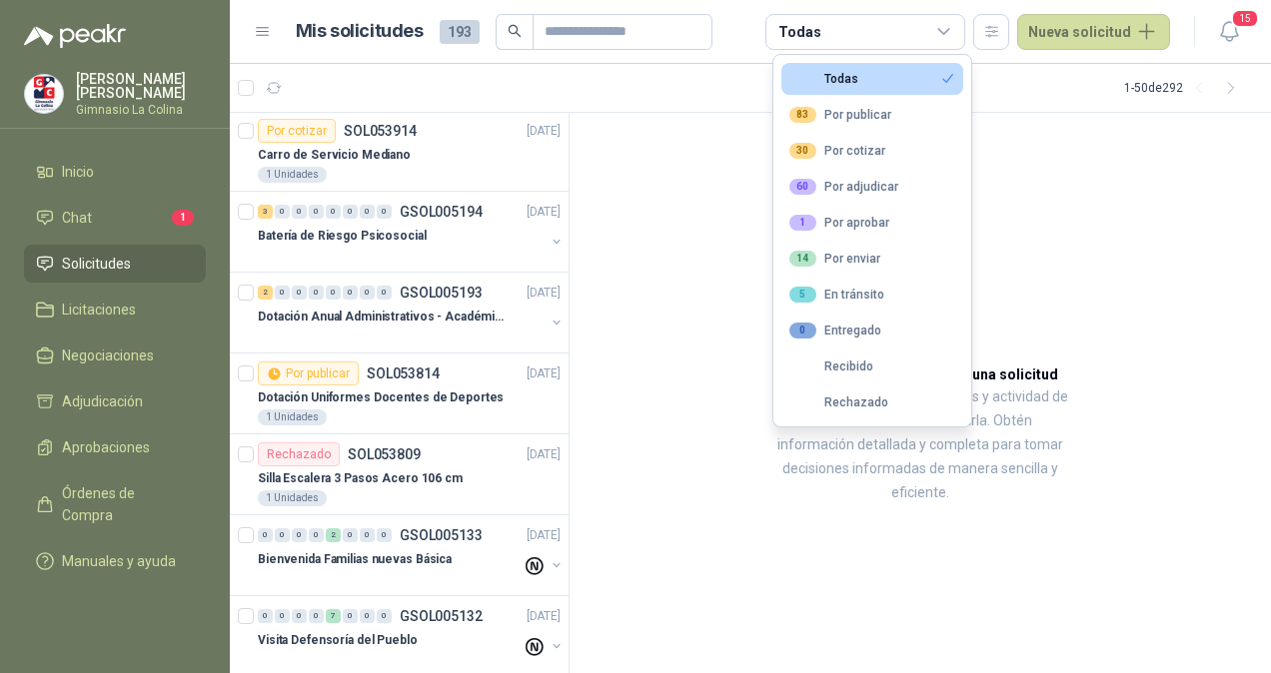
scroll to position [650, 0]
click at [400, 328] on div at bounding box center [401, 336] width 287 height 16
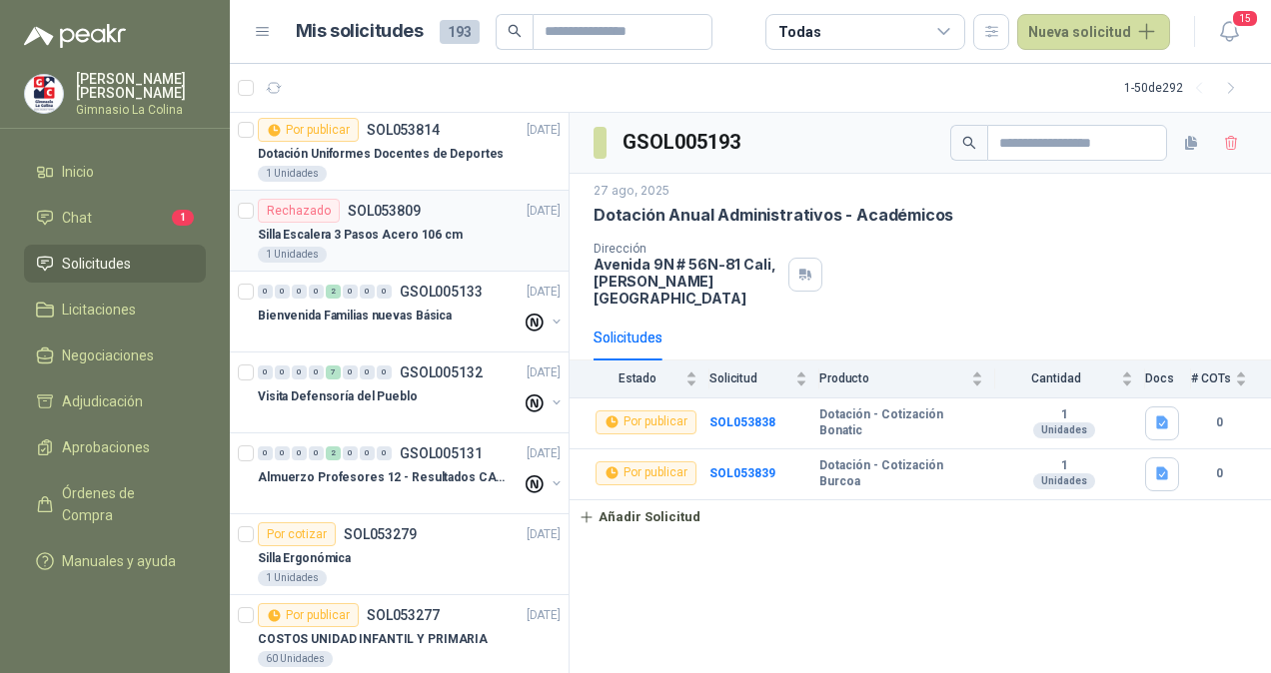
scroll to position [895, 0]
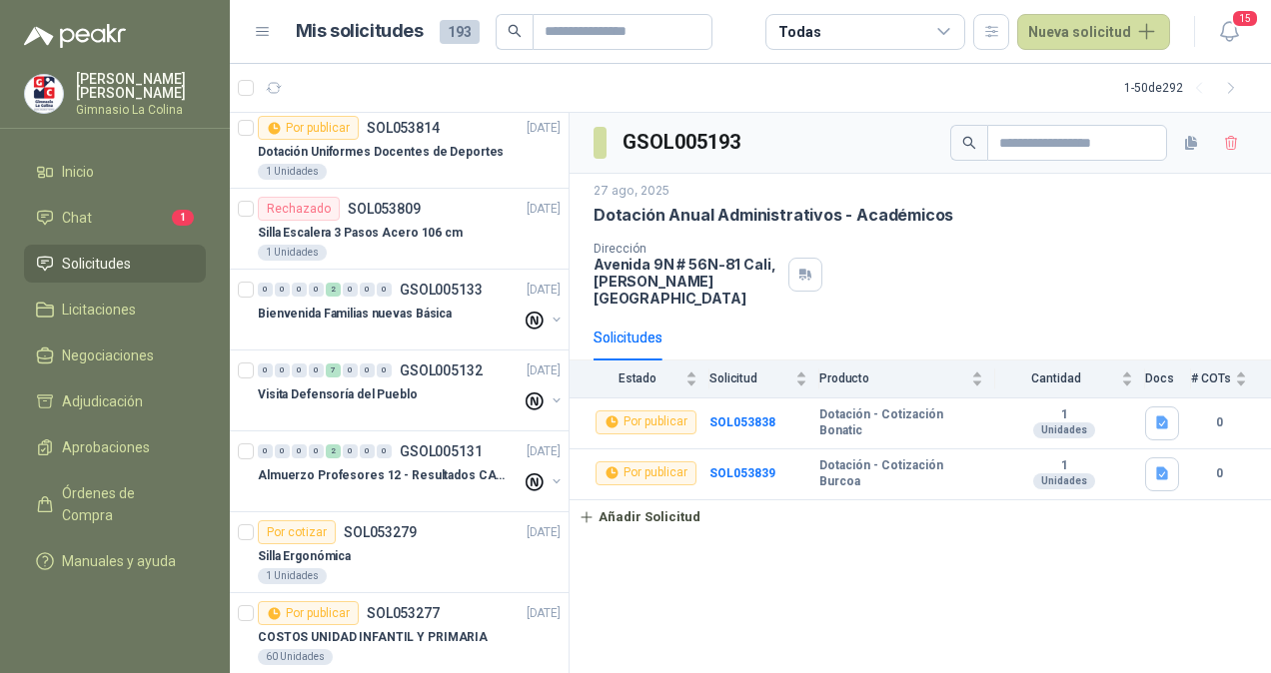
click at [953, 26] on icon at bounding box center [944, 32] width 18 height 18
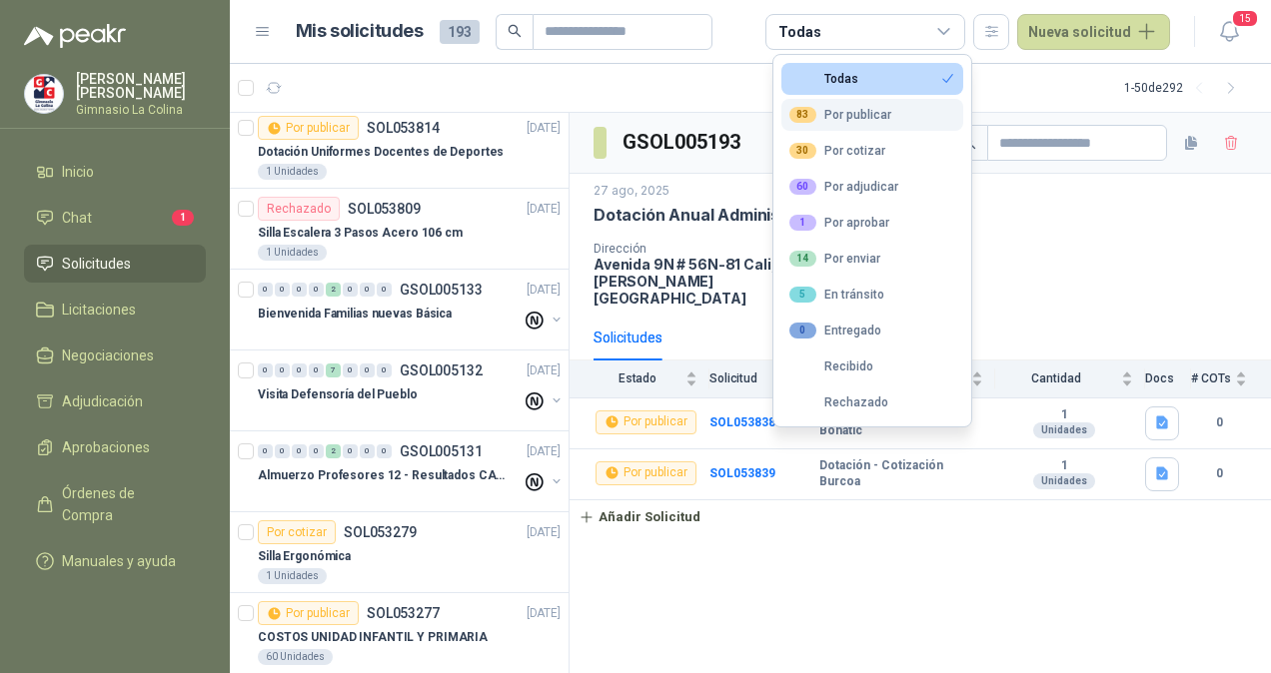
click at [869, 122] on button "83 Por publicar" at bounding box center [872, 115] width 182 height 32
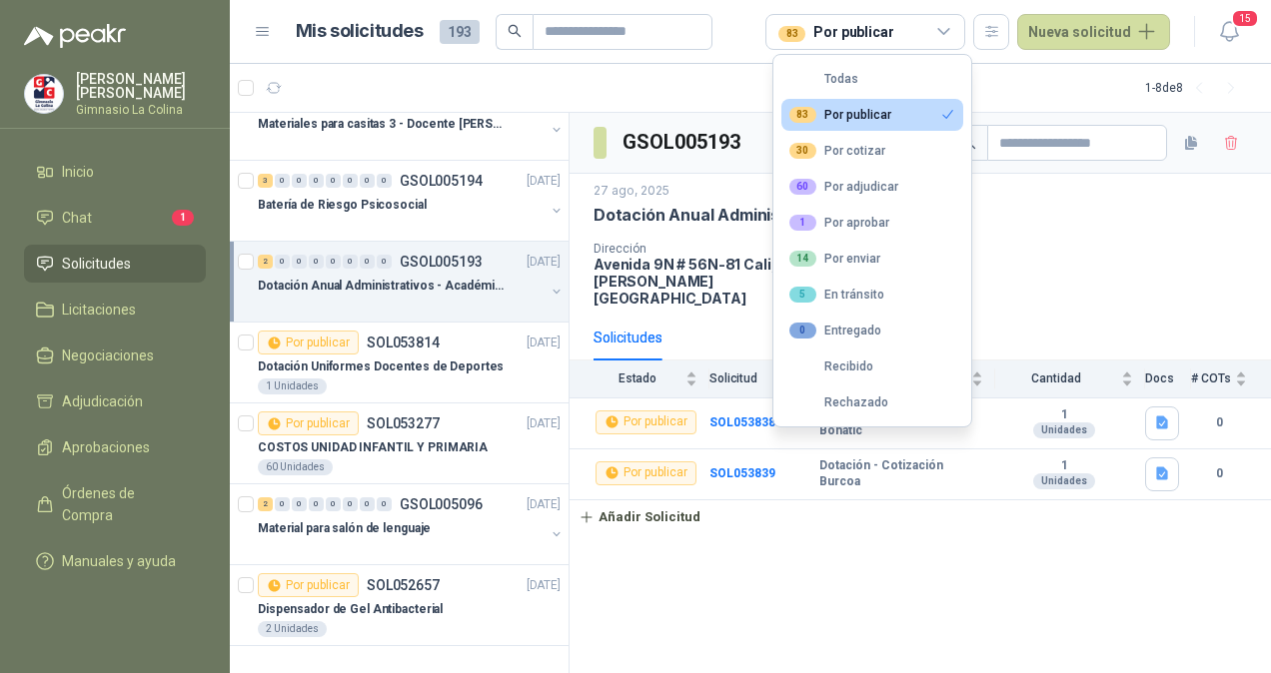
scroll to position [111, 0]
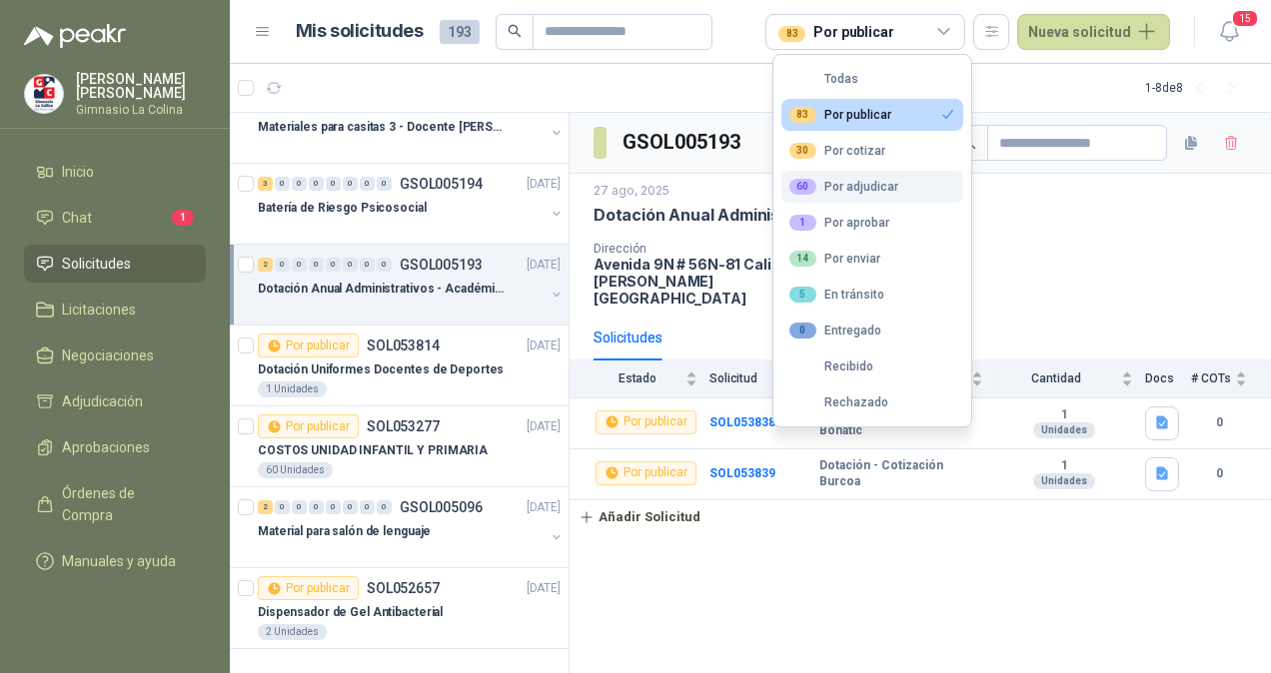
click at [855, 197] on button "60 Por adjudicar" at bounding box center [872, 187] width 182 height 32
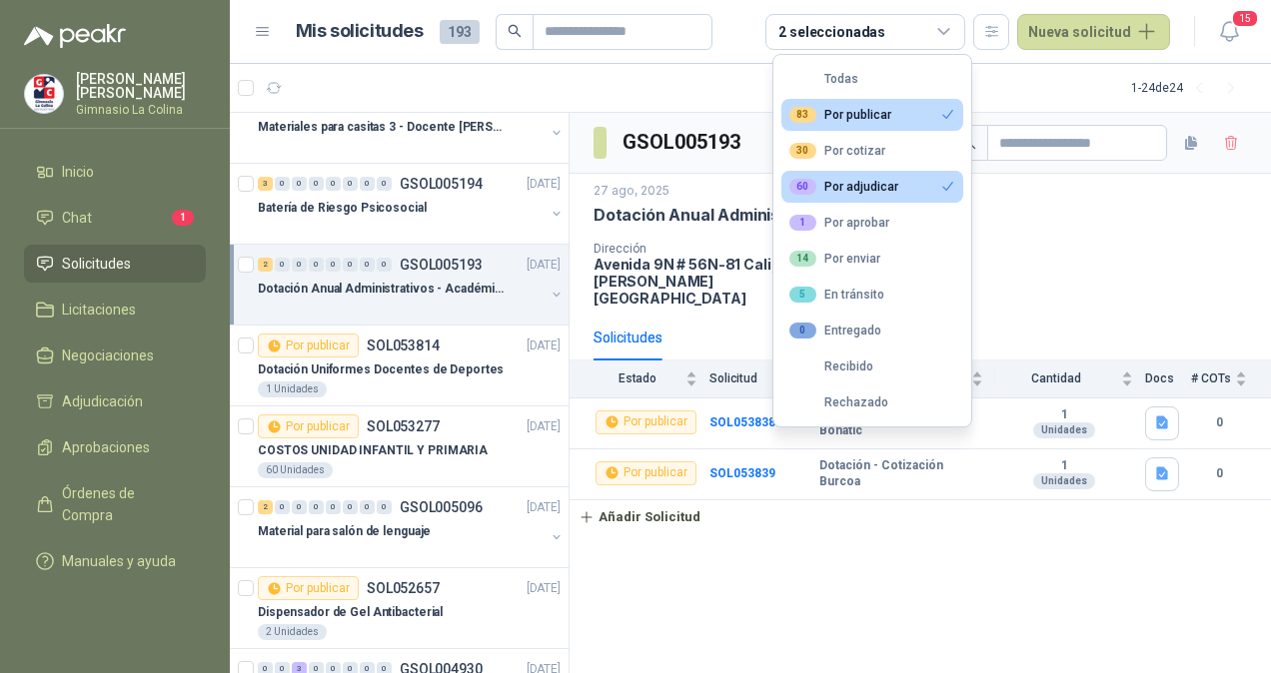
scroll to position [331, 0]
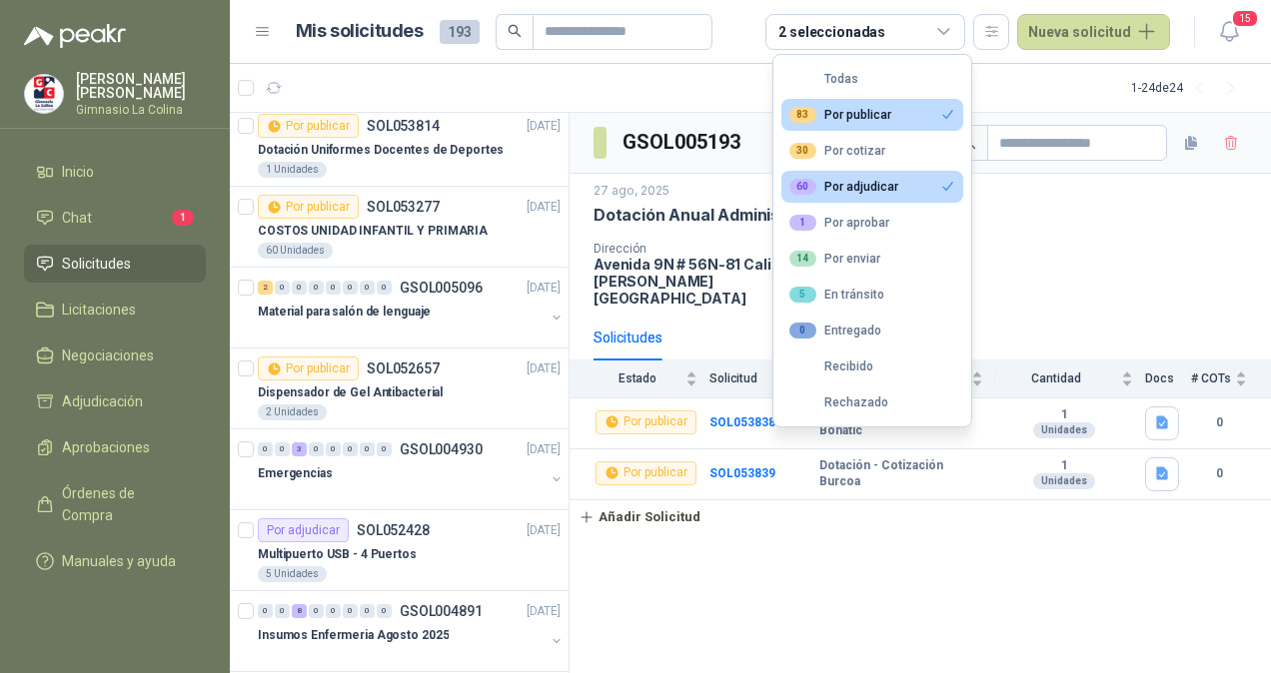
click at [849, 118] on div "83 Por publicar" at bounding box center [840, 115] width 102 height 16
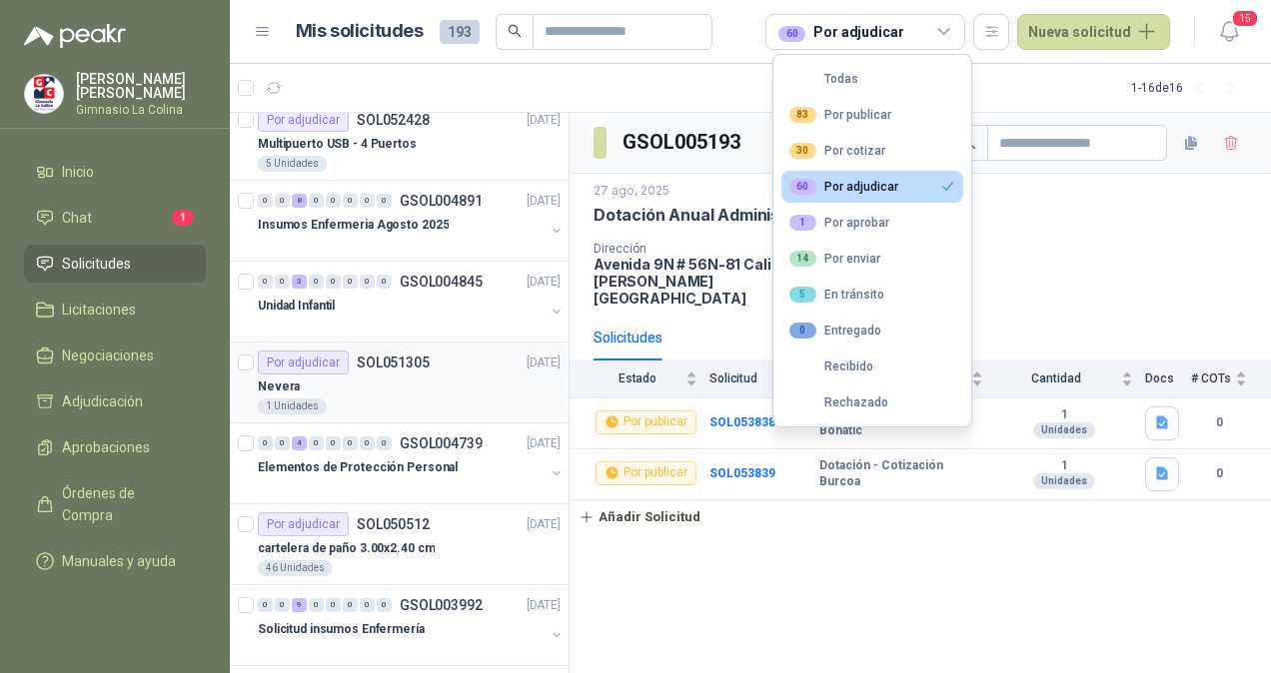
scroll to position [0, 0]
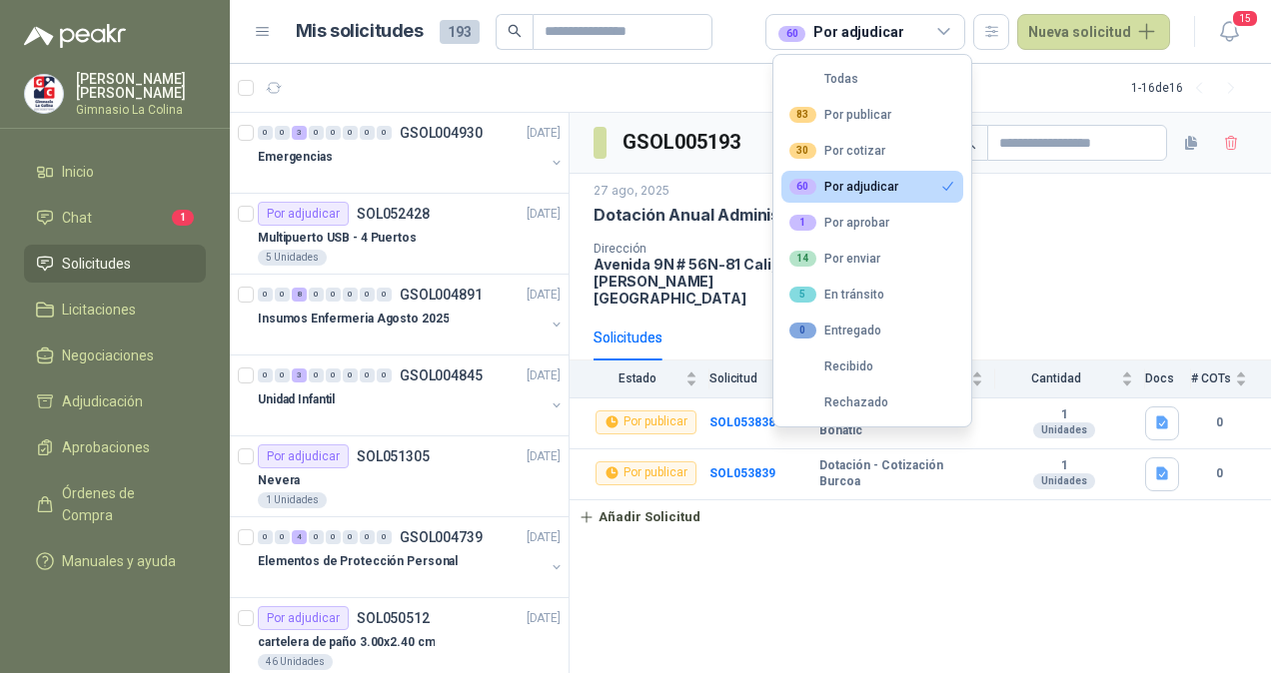
click at [699, 557] on div "GSOL005193 27 ago, 2025 Dotación Anual Administrativos - Académicos Dirección A…" at bounding box center [919, 393] width 701 height 561
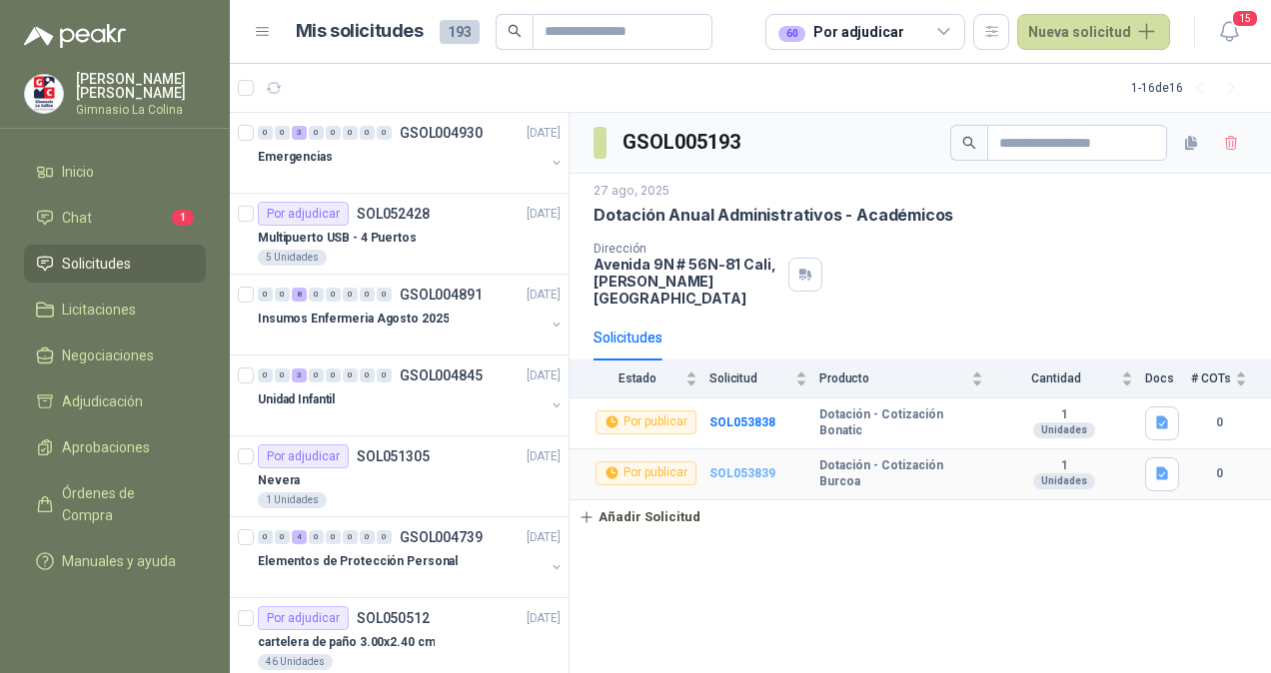
click at [743, 467] on b "SOL053839" at bounding box center [742, 474] width 66 height 14
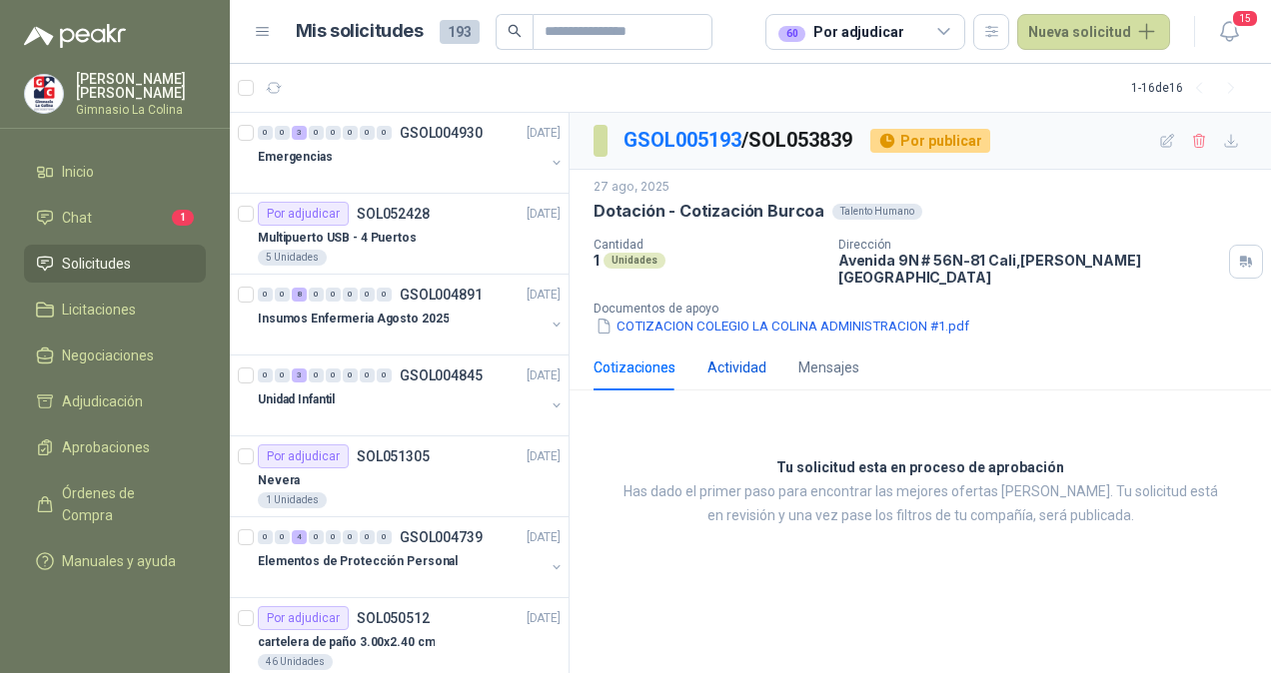
click at [745, 357] on div "Actividad" at bounding box center [736, 368] width 59 height 22
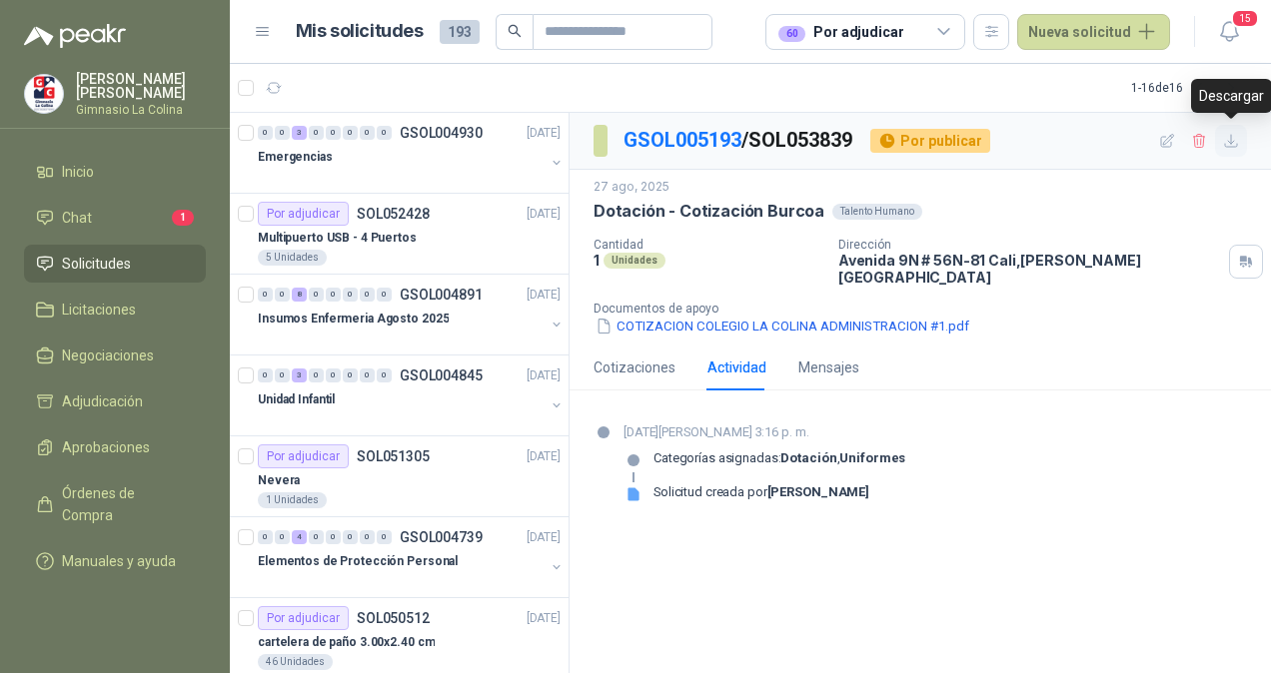
click at [1223, 142] on icon "button" at bounding box center [1231, 141] width 17 height 17
click at [1168, 142] on icon "button" at bounding box center [1167, 141] width 17 height 17
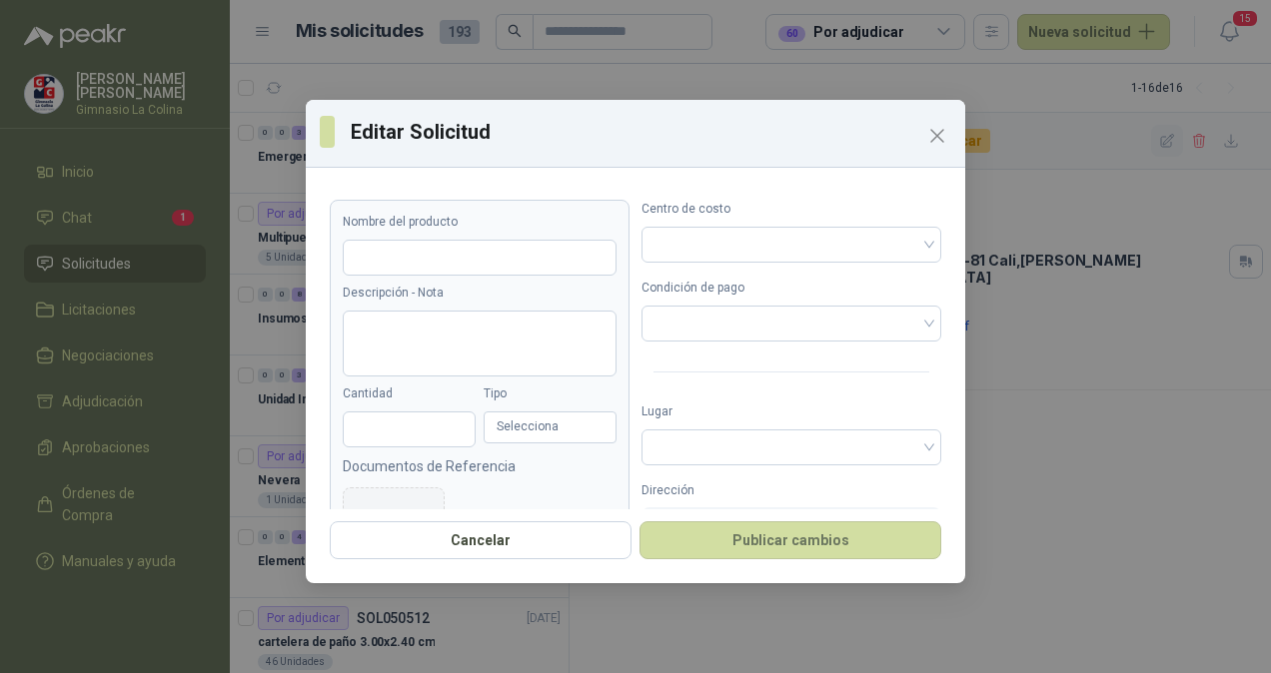
type input "**********"
type input "*"
click at [932, 138] on icon "Close" at bounding box center [937, 136] width 24 height 24
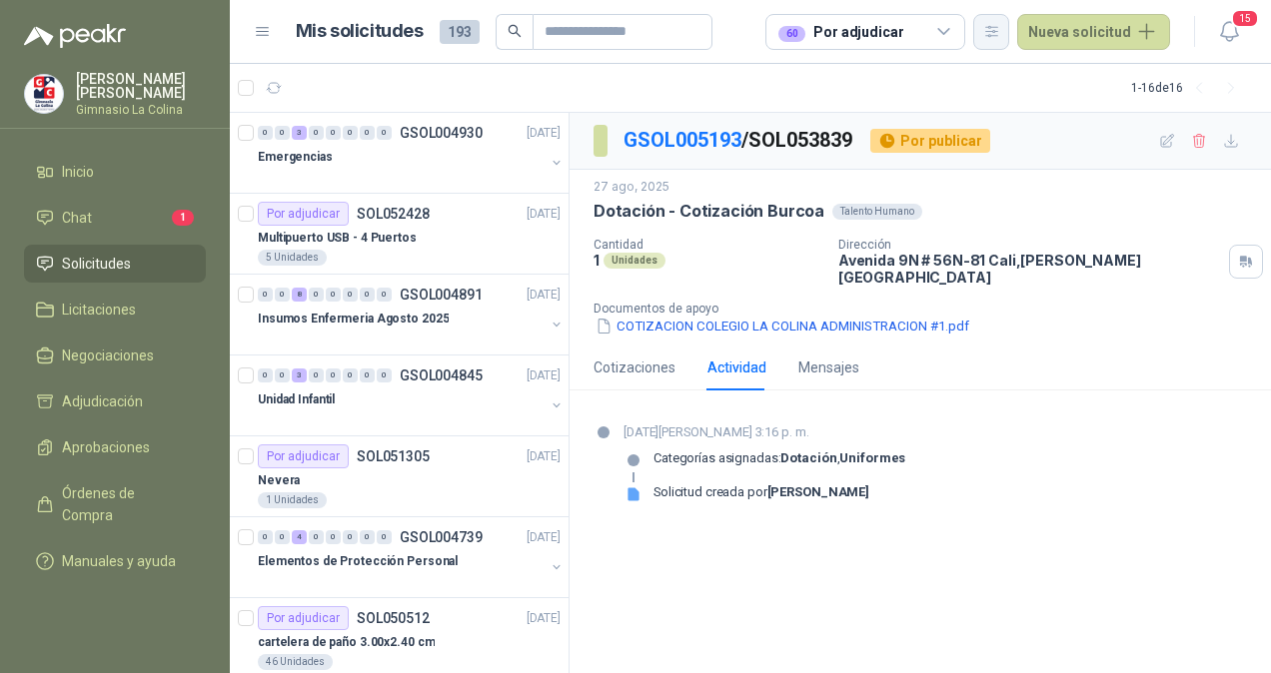
click at [995, 35] on icon "button" at bounding box center [991, 31] width 11 height 10
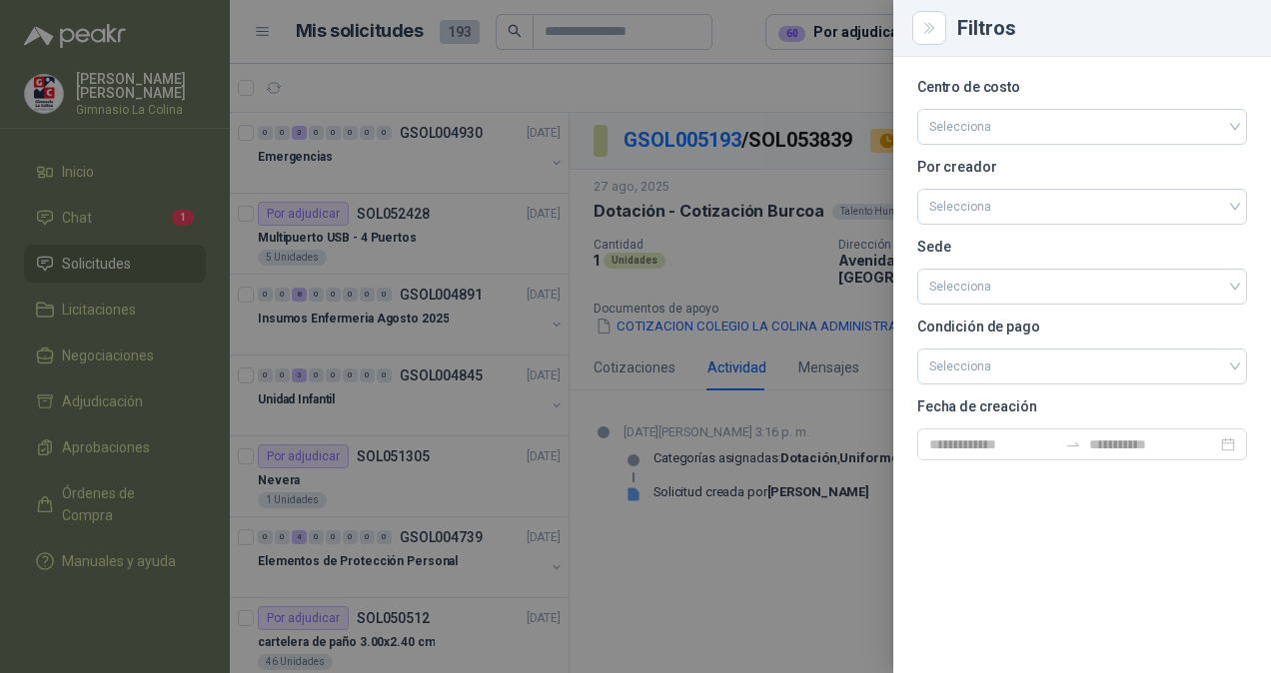
click at [755, 522] on div at bounding box center [635, 336] width 1271 height 673
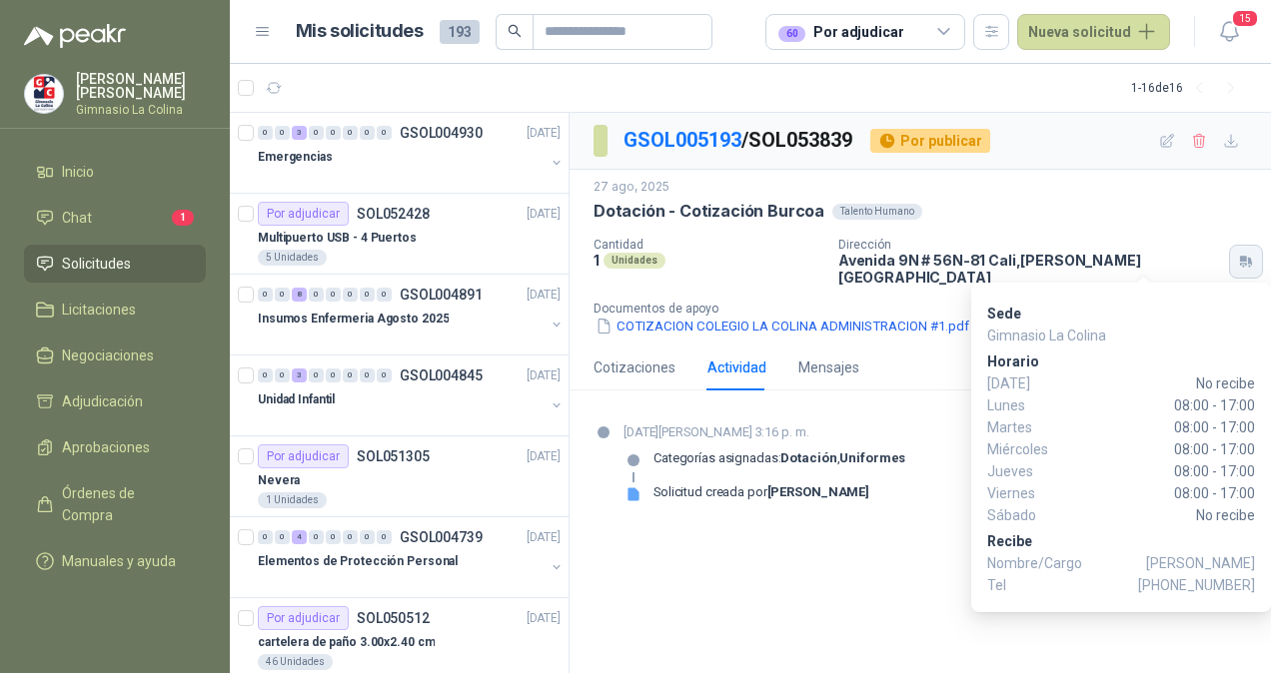
click at [1238, 254] on icon "button" at bounding box center [1246, 262] width 17 height 16
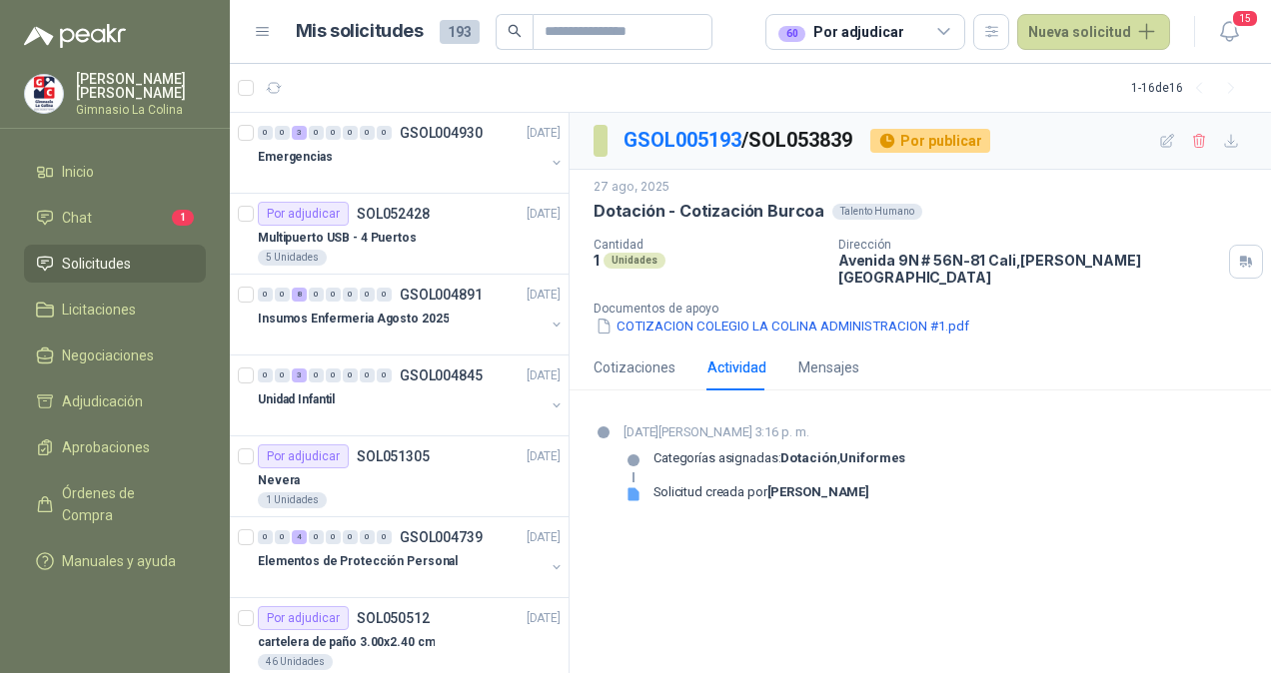
click at [637, 256] on div "Unidades" at bounding box center [634, 261] width 62 height 16
click at [850, 215] on div "Talento Humano" at bounding box center [877, 212] width 90 height 16
click at [662, 357] on div "Cotizaciones" at bounding box center [634, 368] width 82 height 22
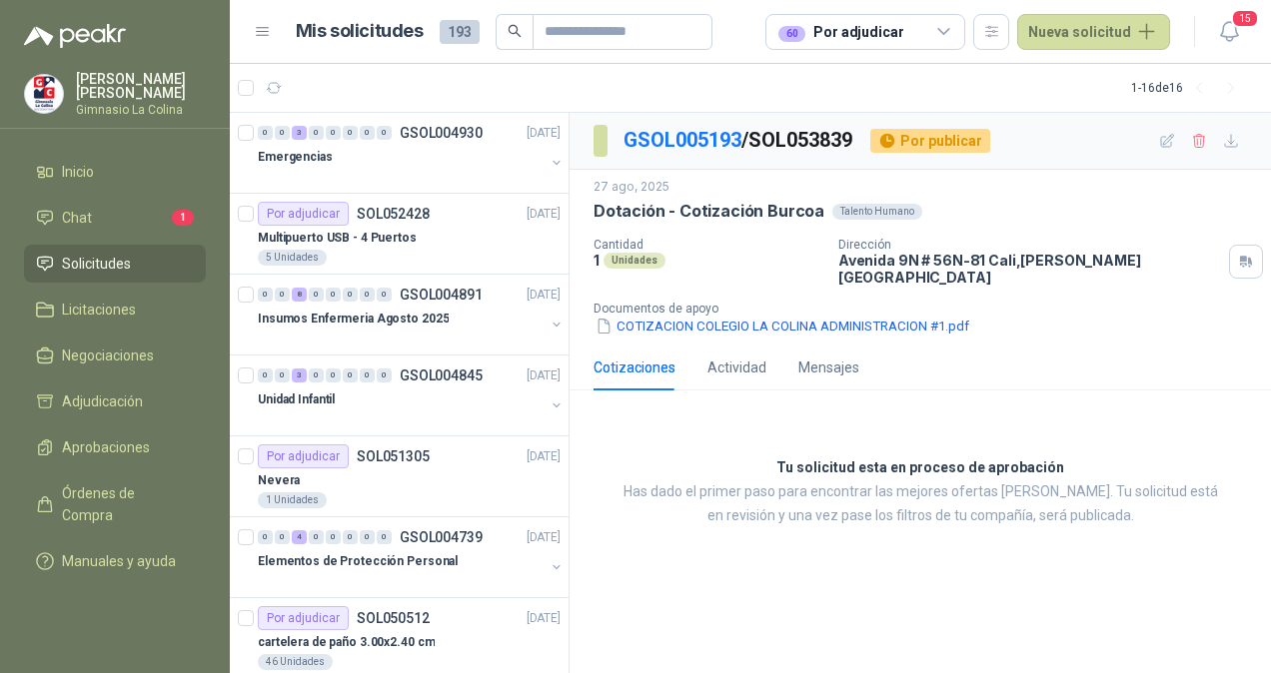
click at [96, 269] on span "Solicitudes" at bounding box center [96, 264] width 69 height 22
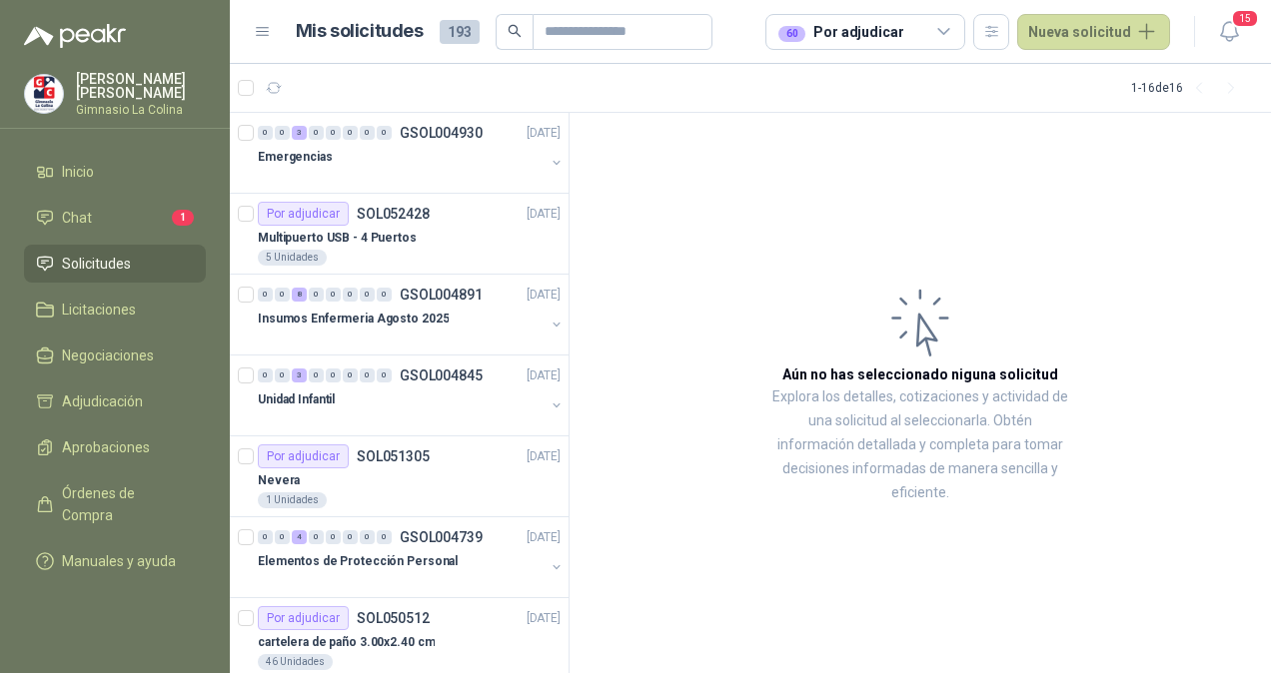
click at [949, 40] on icon at bounding box center [944, 32] width 18 height 18
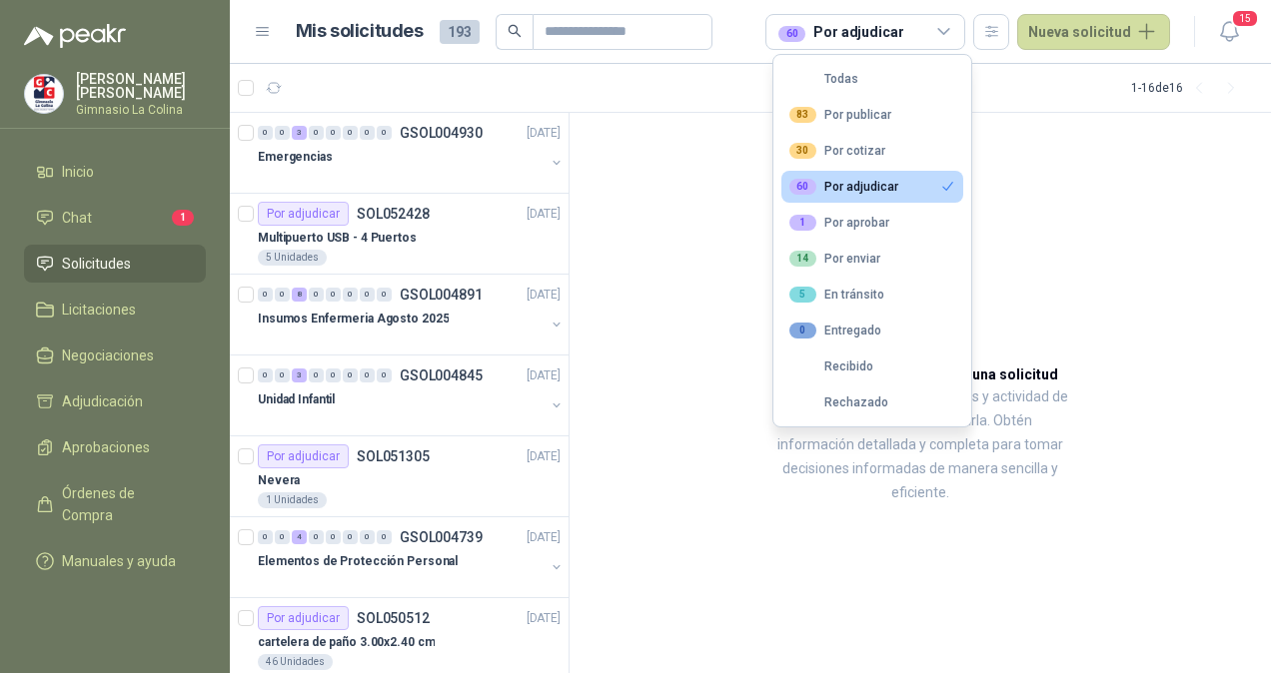
click at [921, 181] on button "60 Por adjudicar" at bounding box center [872, 187] width 182 height 32
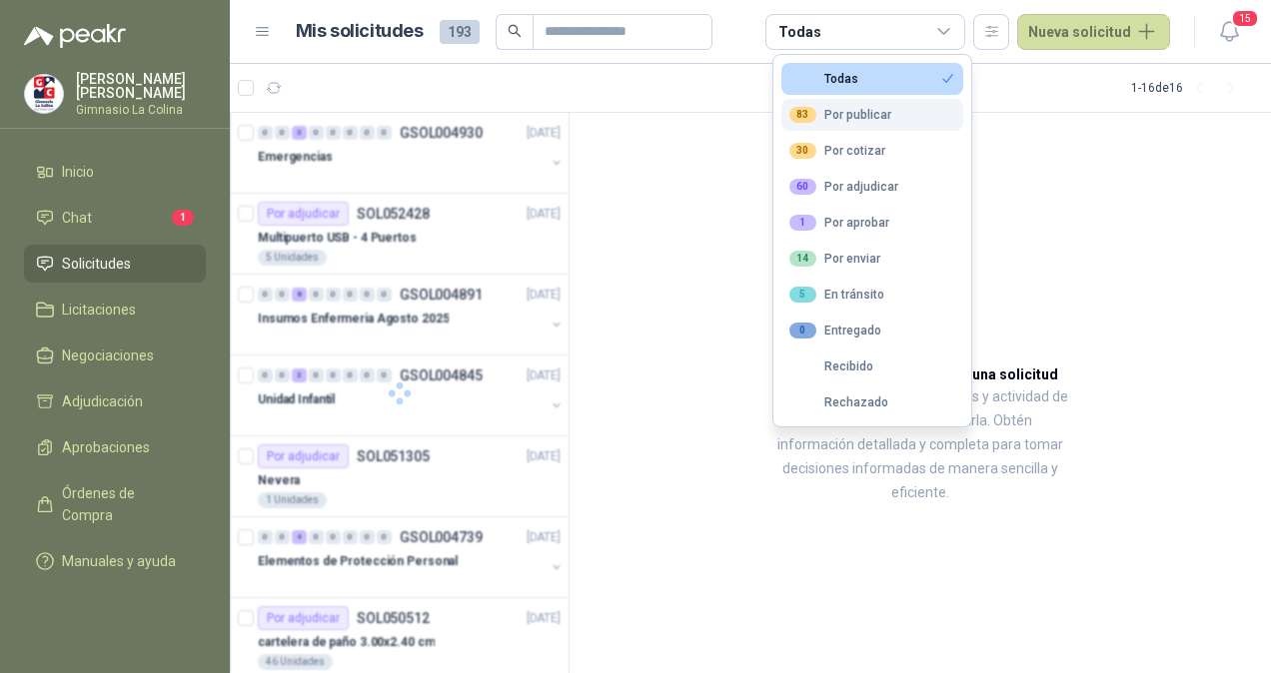
click at [869, 111] on div "83 Por publicar" at bounding box center [840, 115] width 102 height 16
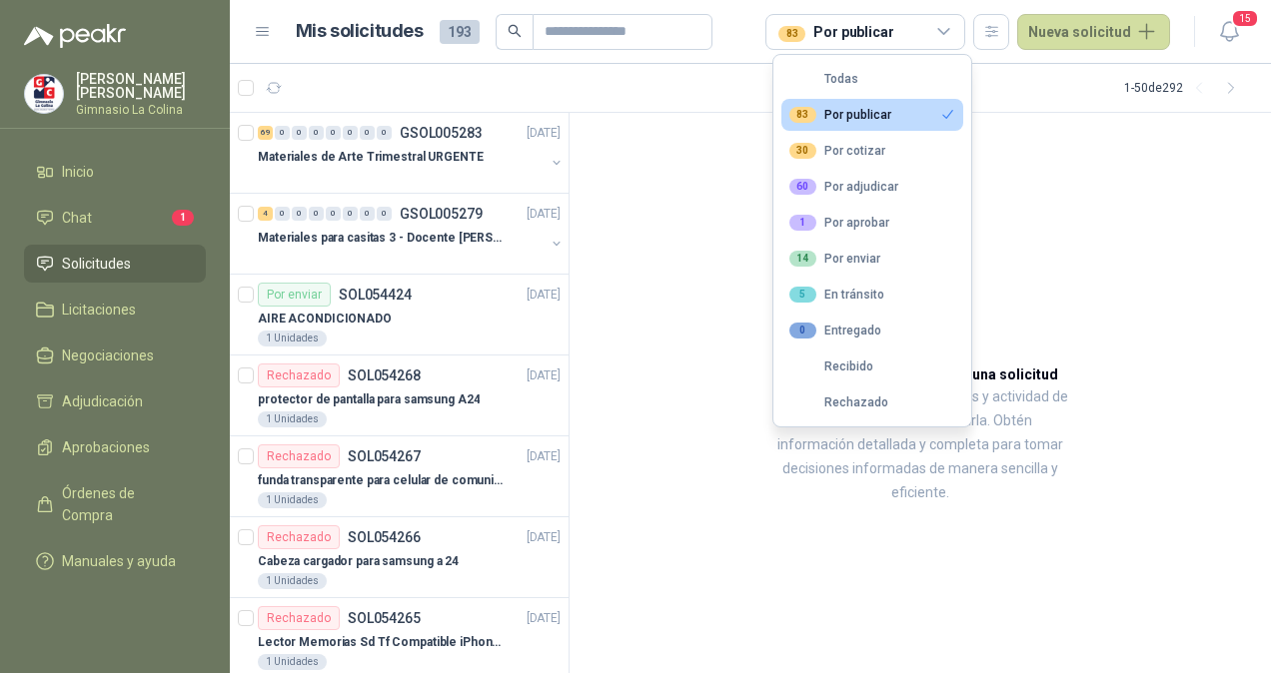
click at [907, 116] on button "83 Por publicar" at bounding box center [872, 115] width 182 height 32
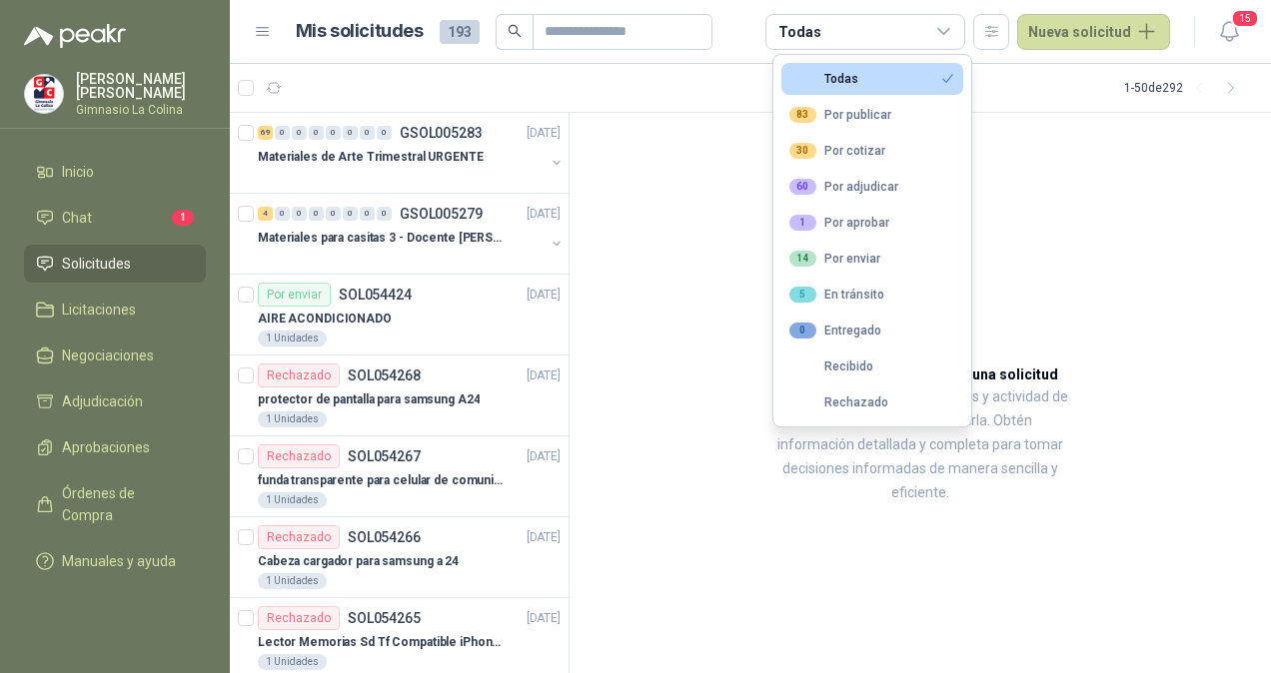
click at [1080, 164] on article "Aún no has seleccionado niguna solicitud Explora los detalles, cotizaciones y a…" at bounding box center [919, 393] width 701 height 561
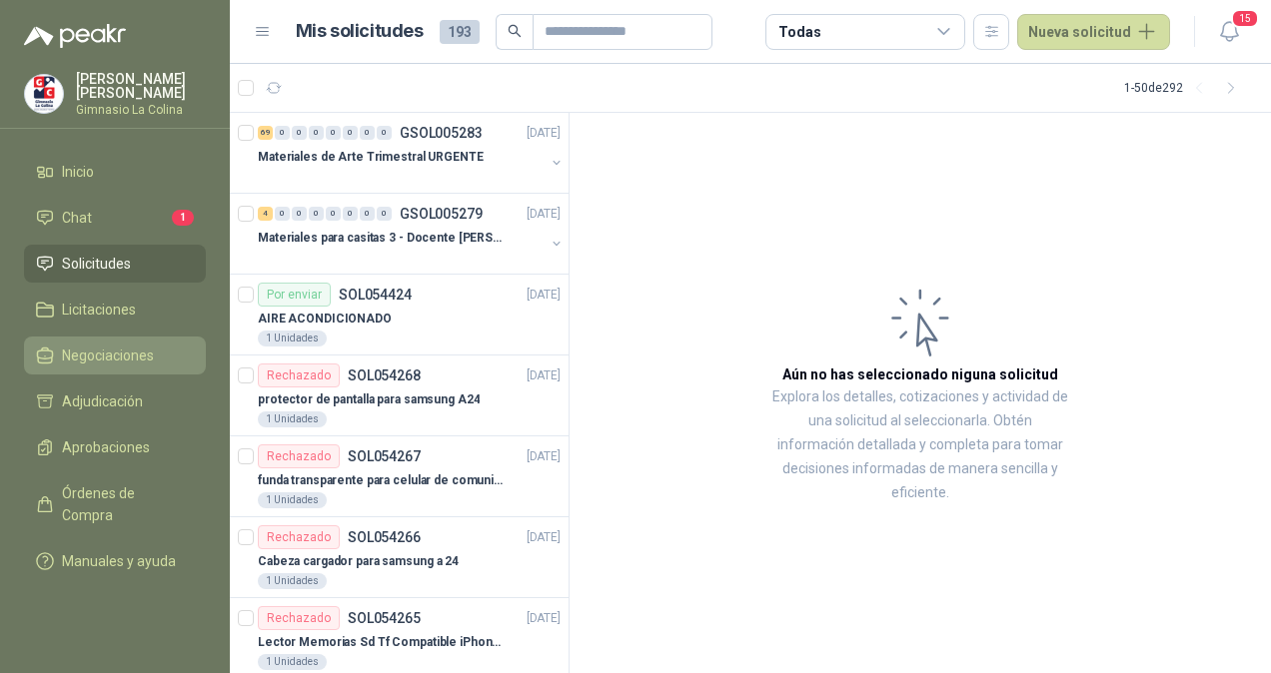
click at [87, 368] on link "Negociaciones" at bounding box center [115, 356] width 182 height 38
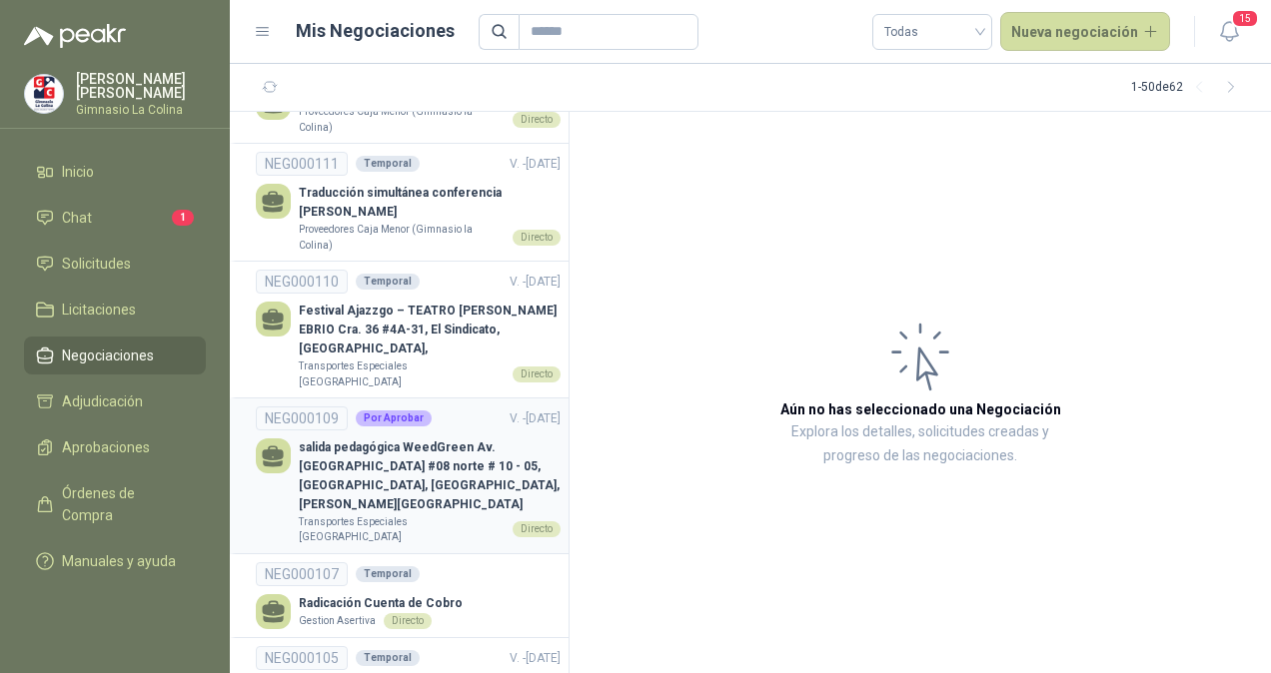
scroll to position [70, 0]
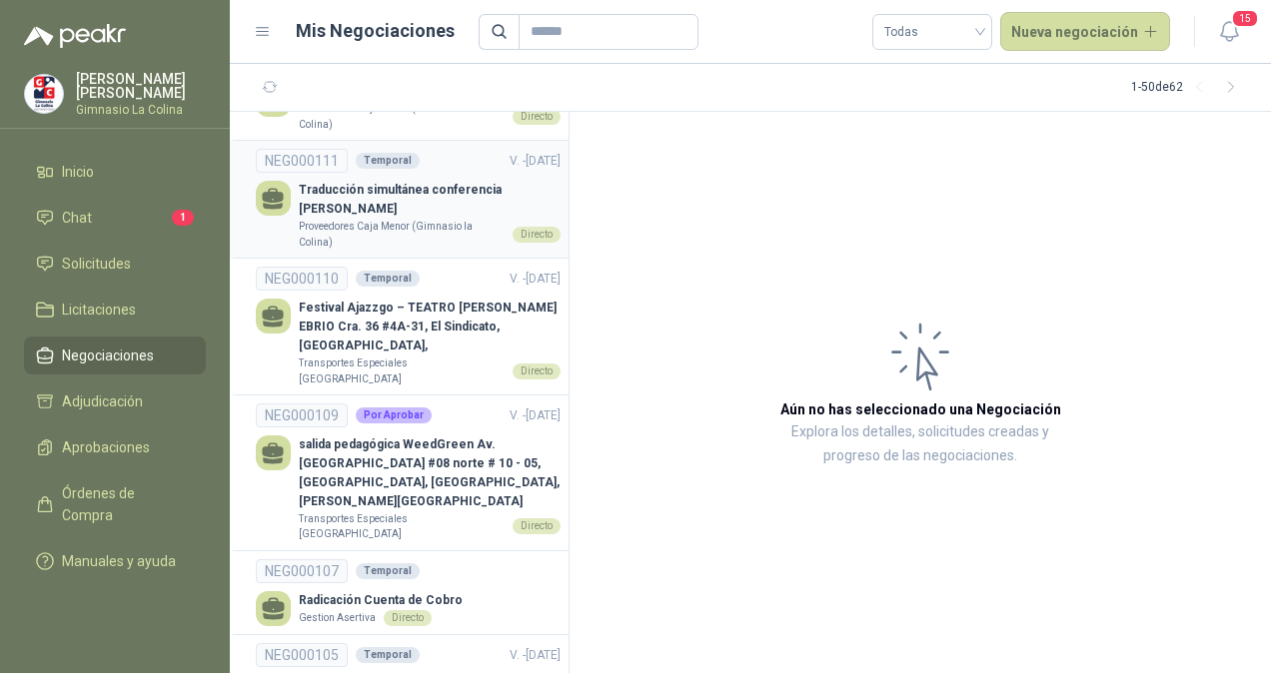
click at [451, 216] on p "Traducción simultánea conferencia [PERSON_NAME]" at bounding box center [430, 200] width 262 height 38
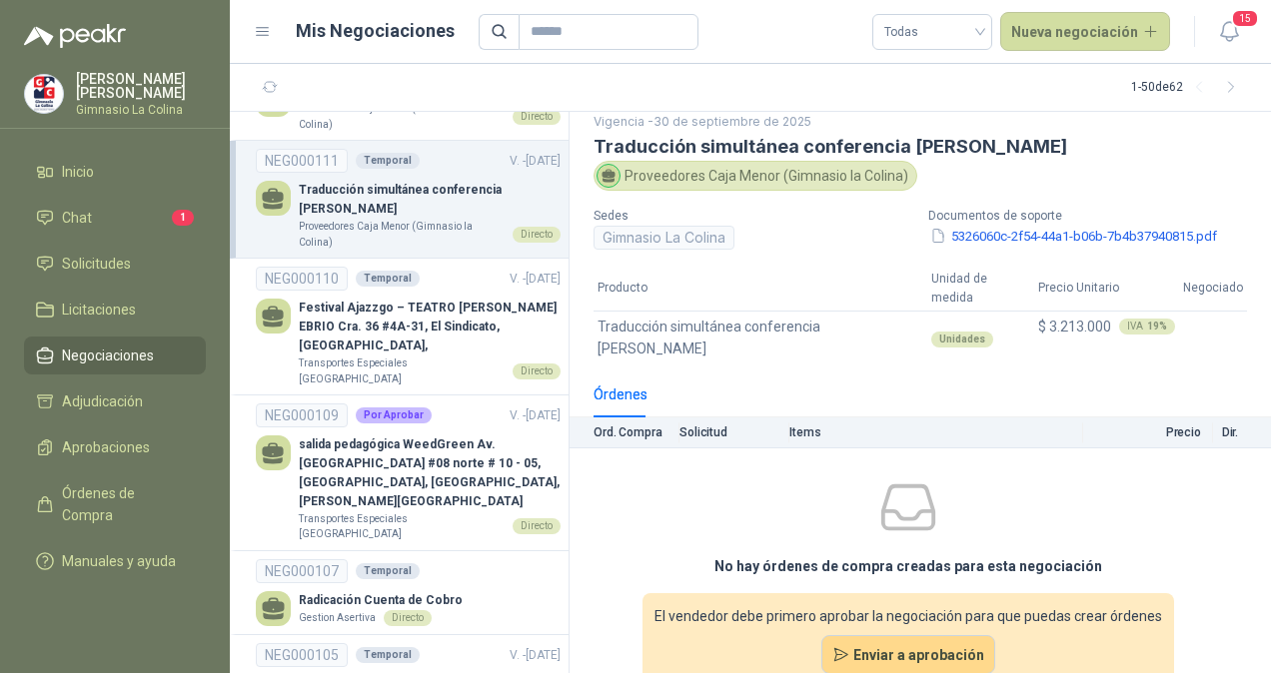
scroll to position [64, 0]
click at [899, 635] on button "Enviar a aprobación" at bounding box center [908, 655] width 175 height 40
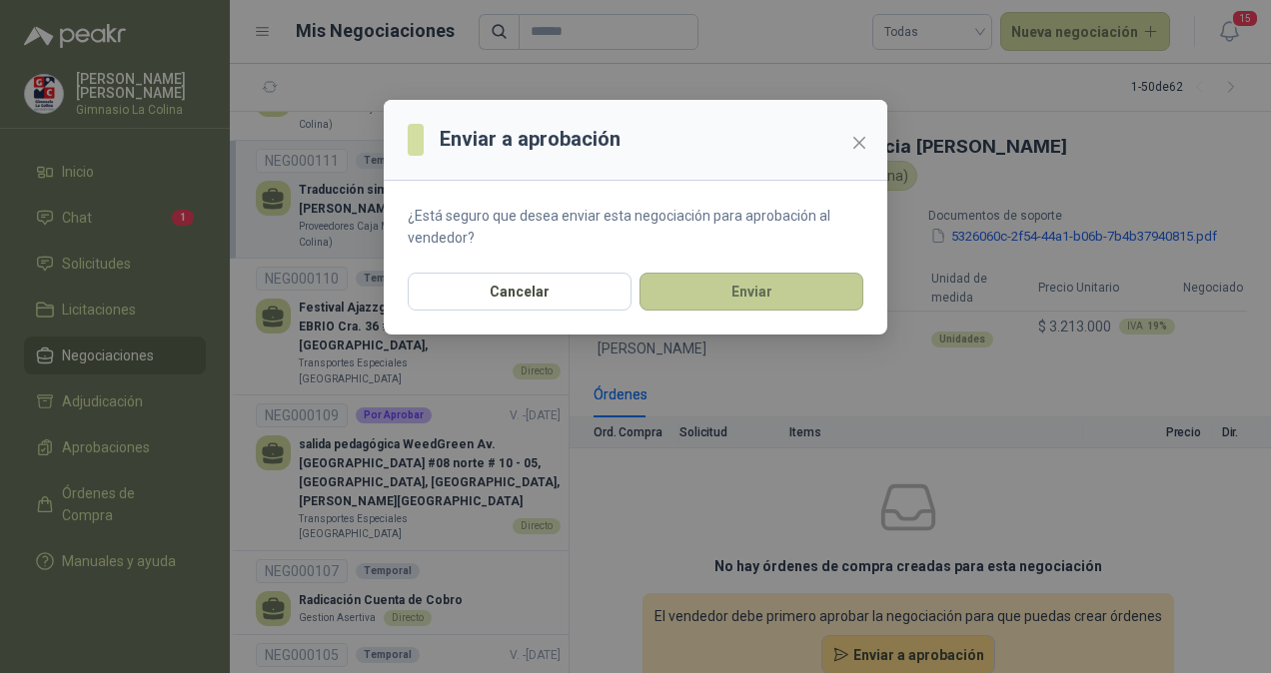
click at [762, 289] on button "Enviar" at bounding box center [751, 292] width 224 height 38
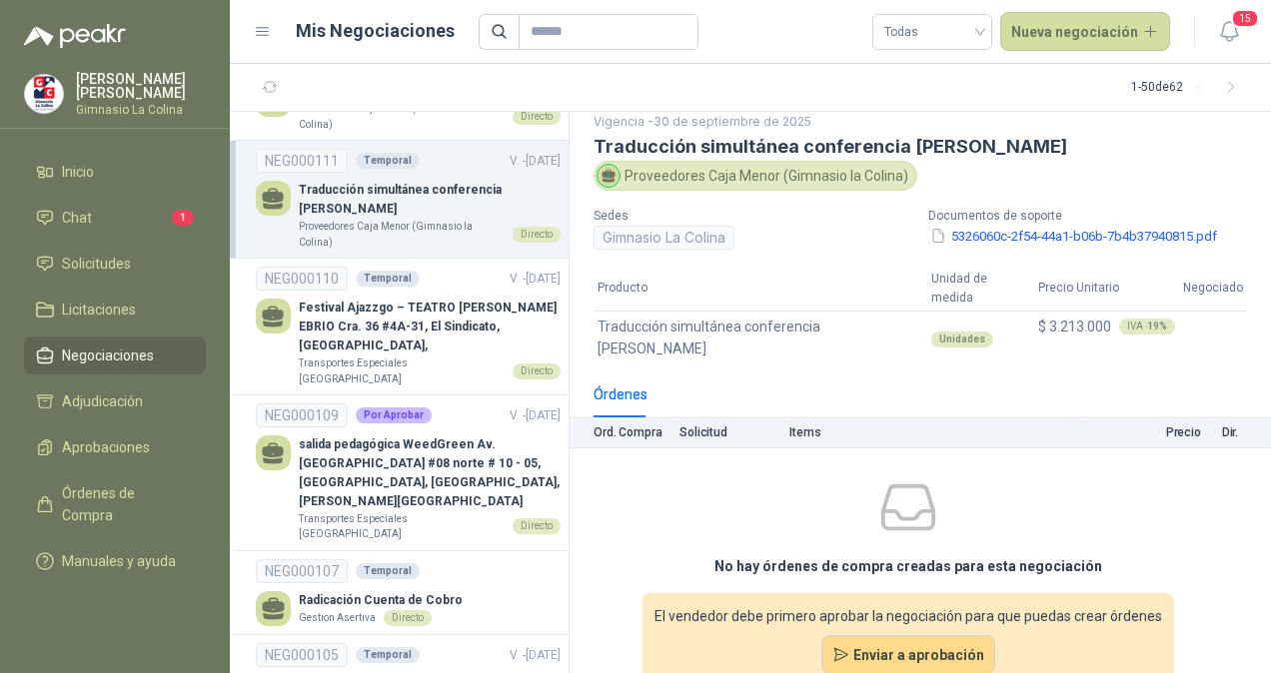
scroll to position [18, 0]
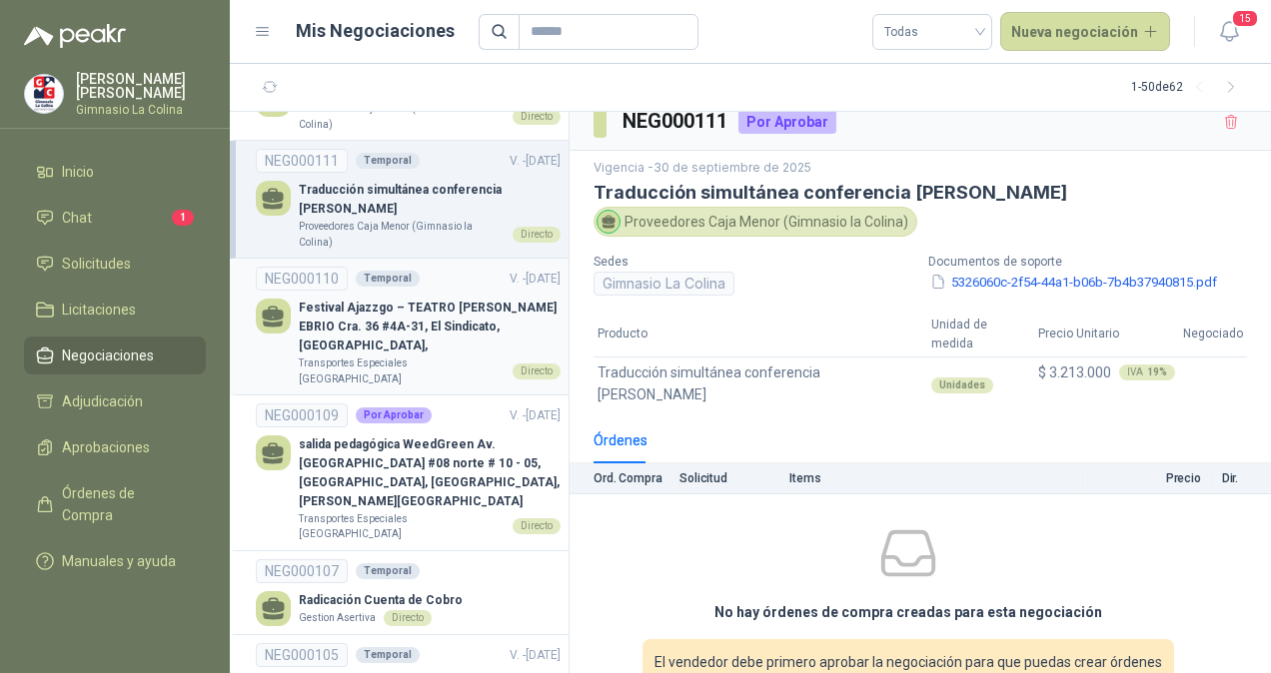
click at [414, 314] on p "Festival Ajazzgo – TEATRO [PERSON_NAME] EBRIO Cra. 36 #4A-31, El Sindicato, [GE…" at bounding box center [430, 327] width 262 height 57
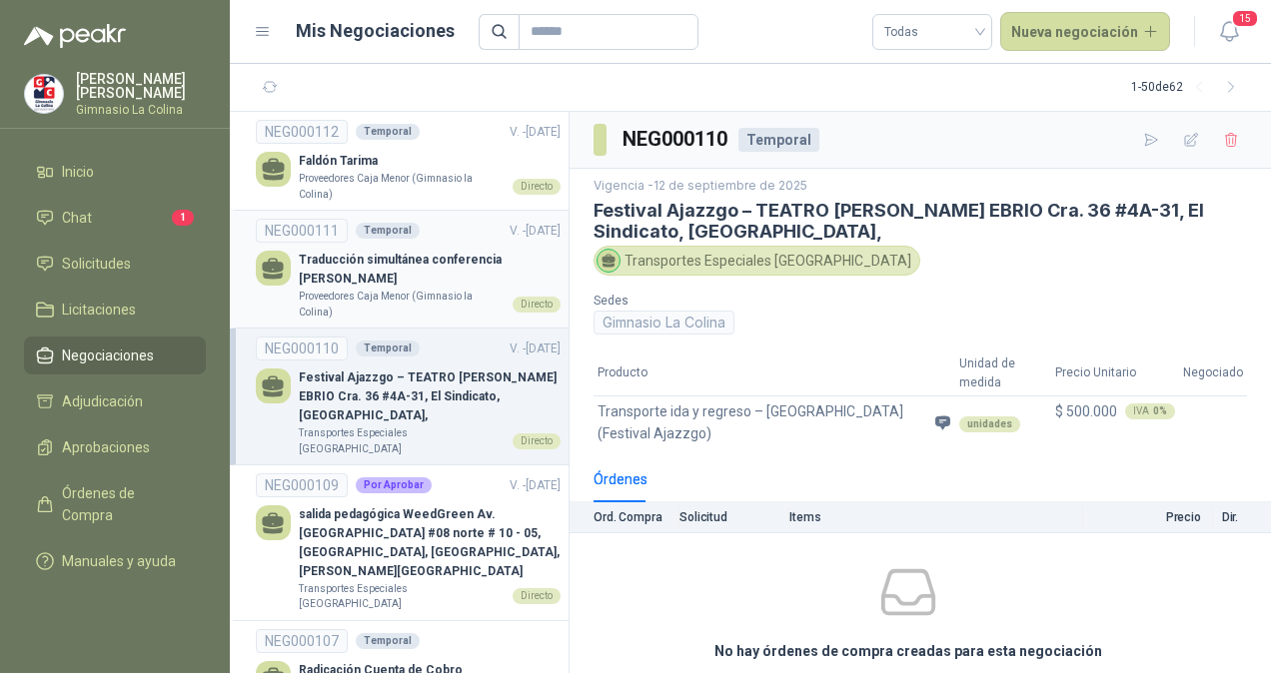
click at [426, 268] on p "Traducción simultánea conferencia [PERSON_NAME]" at bounding box center [430, 270] width 262 height 38
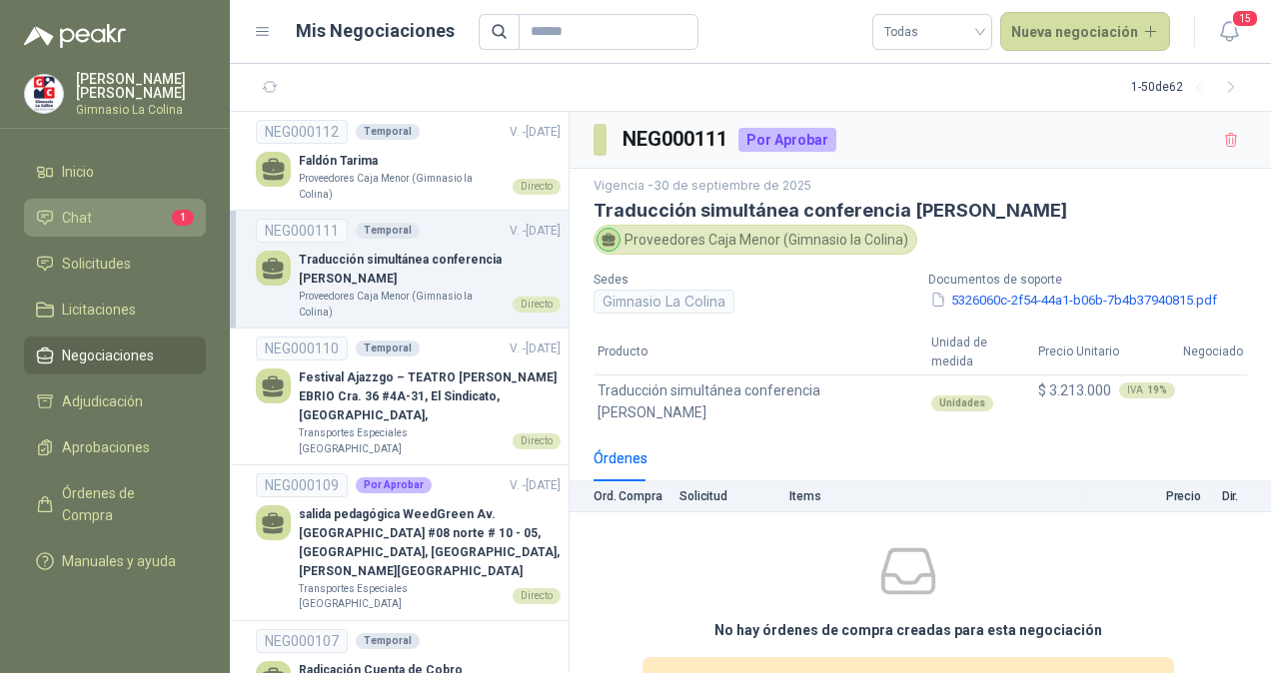
click at [58, 216] on li "Chat 1" at bounding box center [115, 218] width 158 height 22
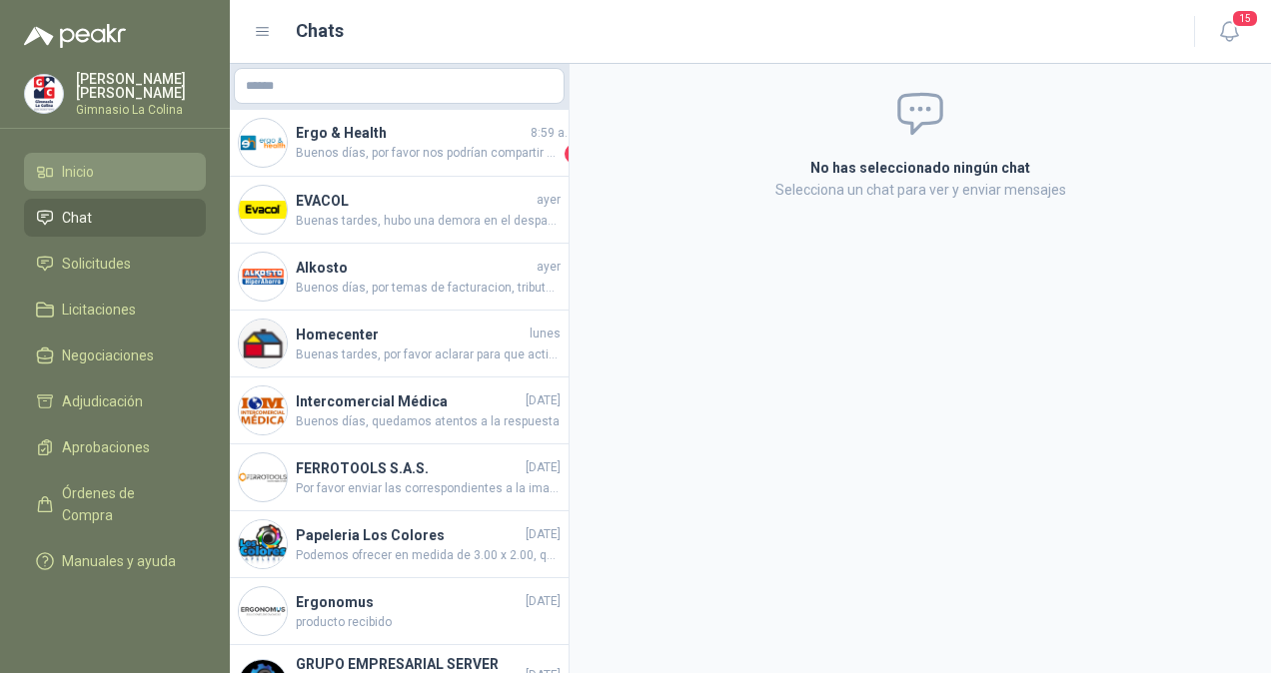
click at [82, 168] on span "Inicio" at bounding box center [78, 172] width 32 height 22
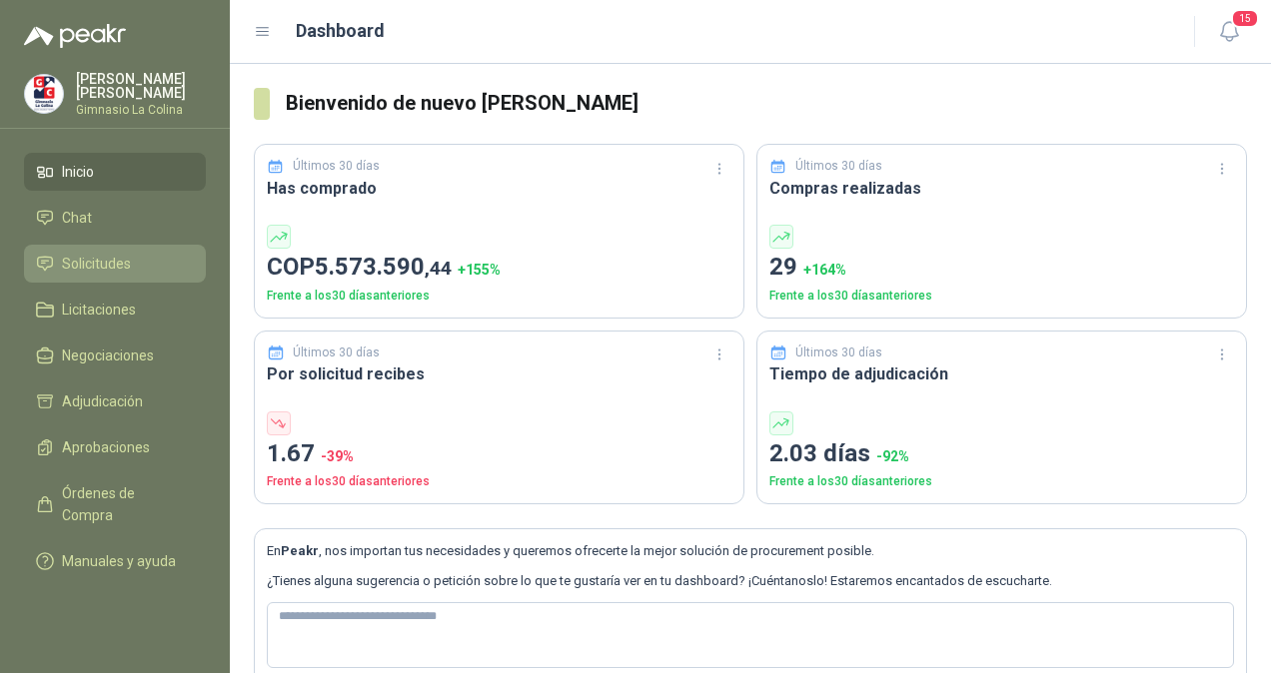
click at [70, 259] on span "Solicitudes" at bounding box center [96, 264] width 69 height 22
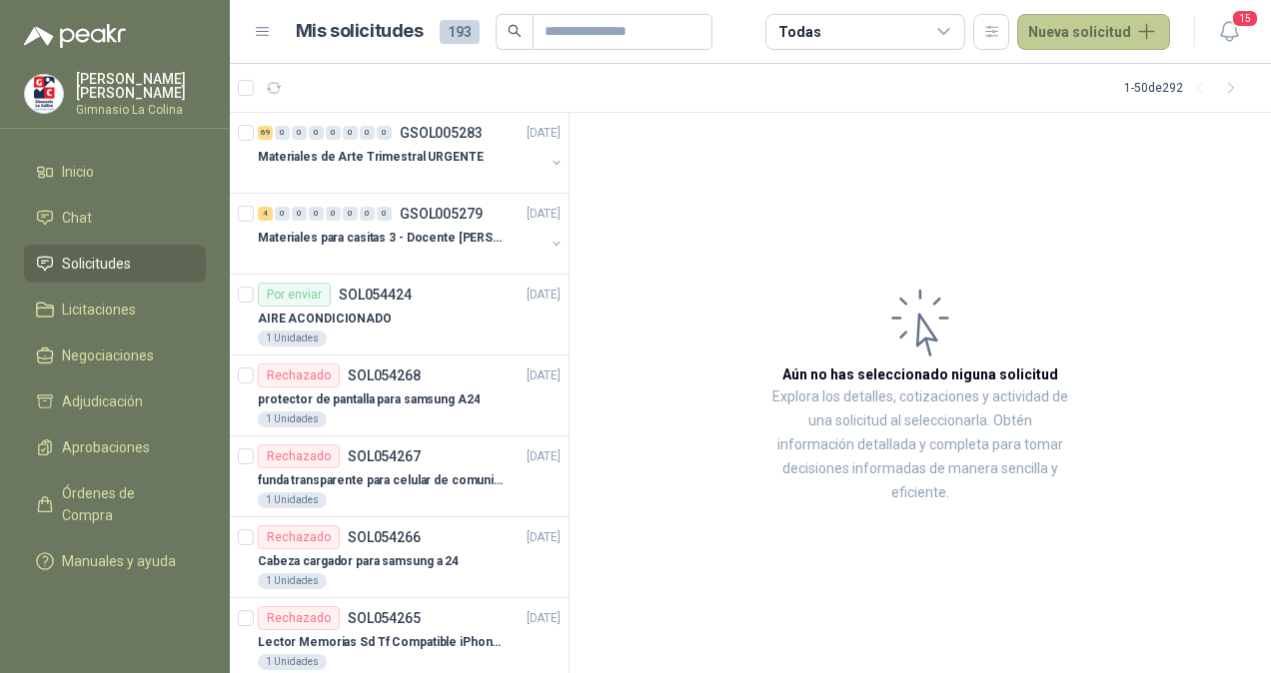
click at [1141, 16] on button "Nueva solicitud" at bounding box center [1093, 32] width 153 height 36
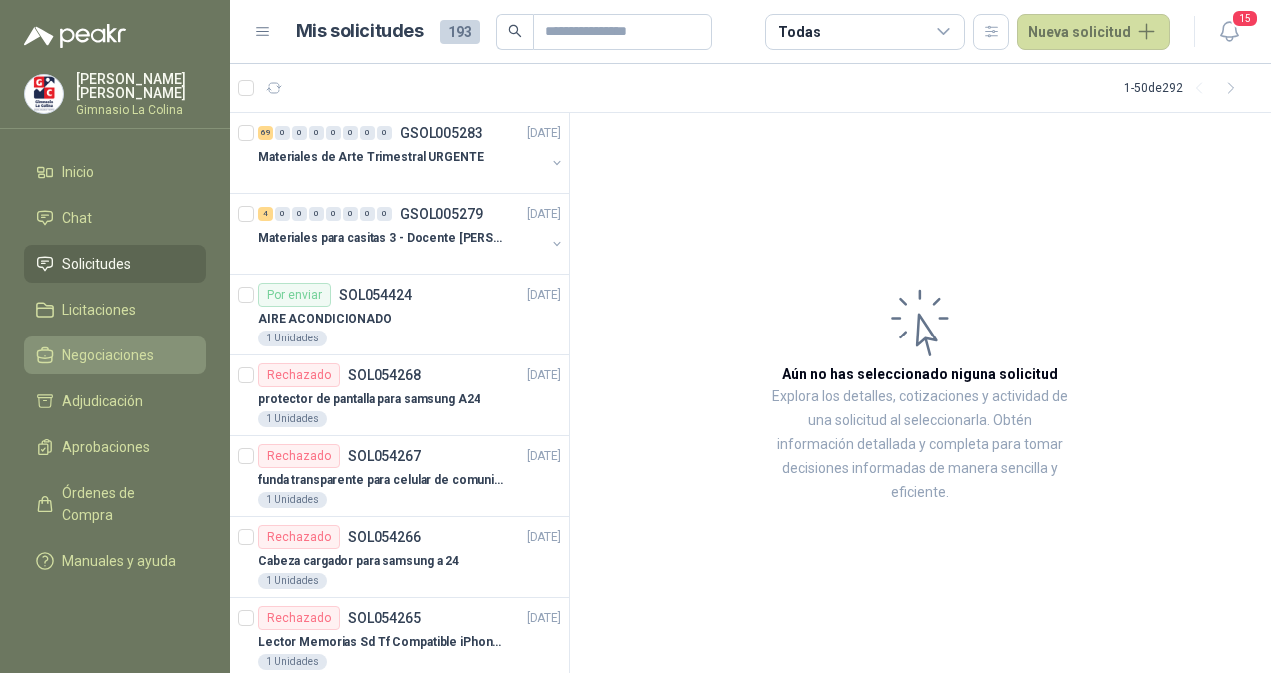
click at [104, 358] on span "Negociaciones" at bounding box center [108, 356] width 92 height 22
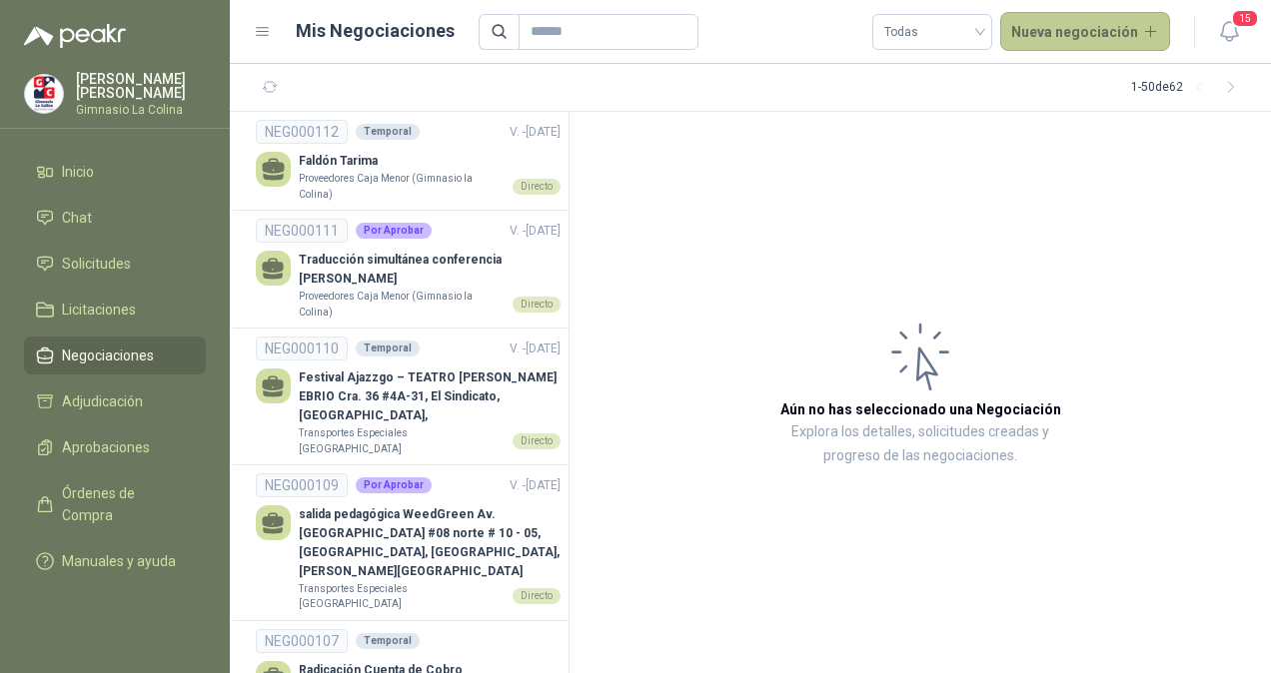
click at [1103, 32] on button "Nueva negociación" at bounding box center [1085, 32] width 171 height 40
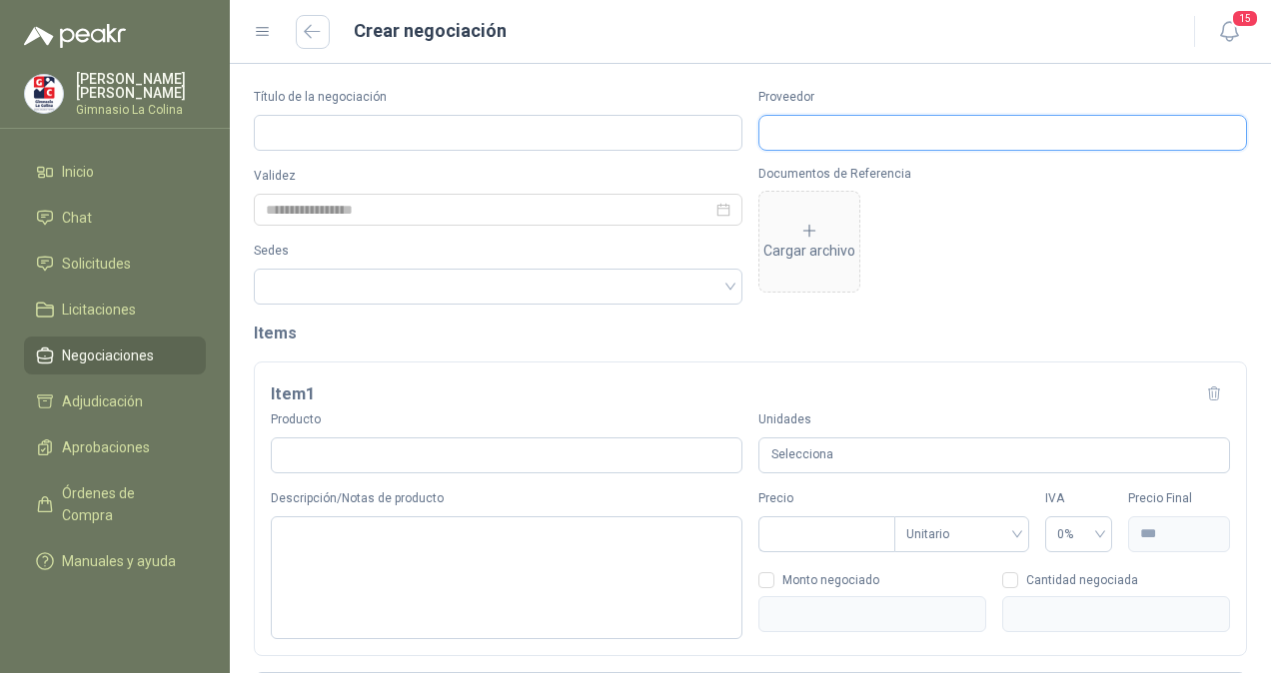
click at [849, 134] on input "Proveedor" at bounding box center [1002, 133] width 486 height 34
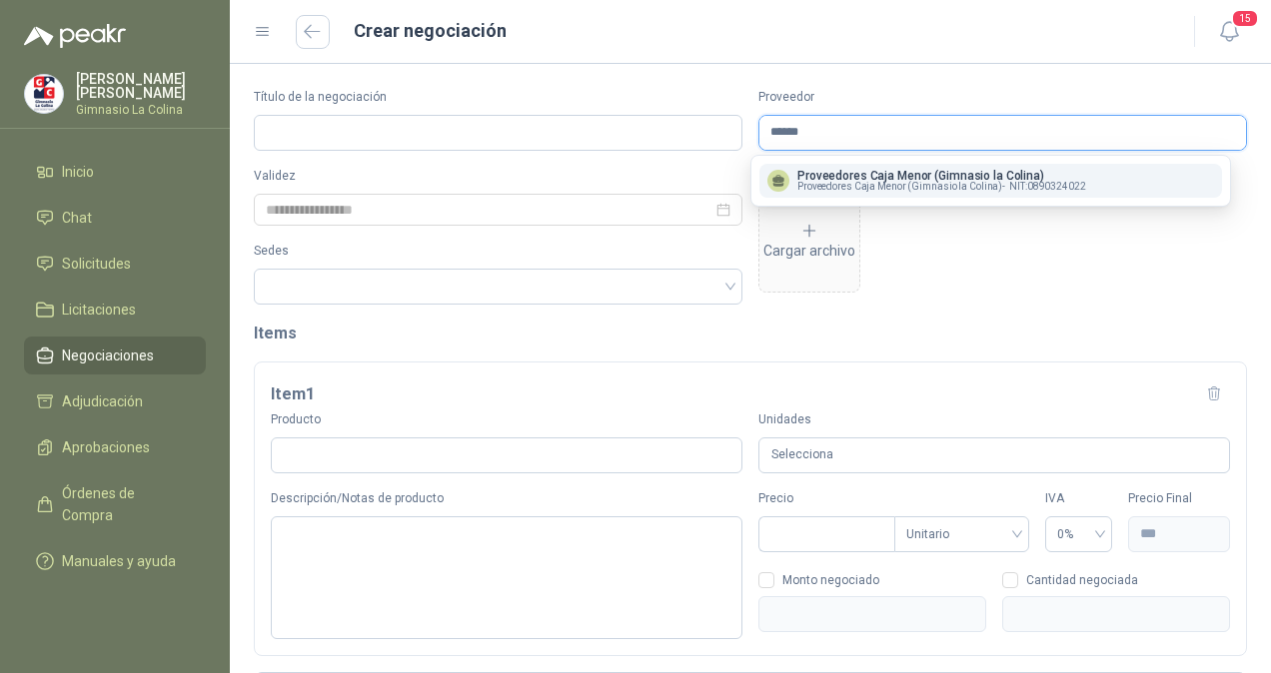
type input "******"
click at [892, 178] on p "Proveedores Caja Menor (Gimnasio la Colina)" at bounding box center [941, 176] width 289 height 12
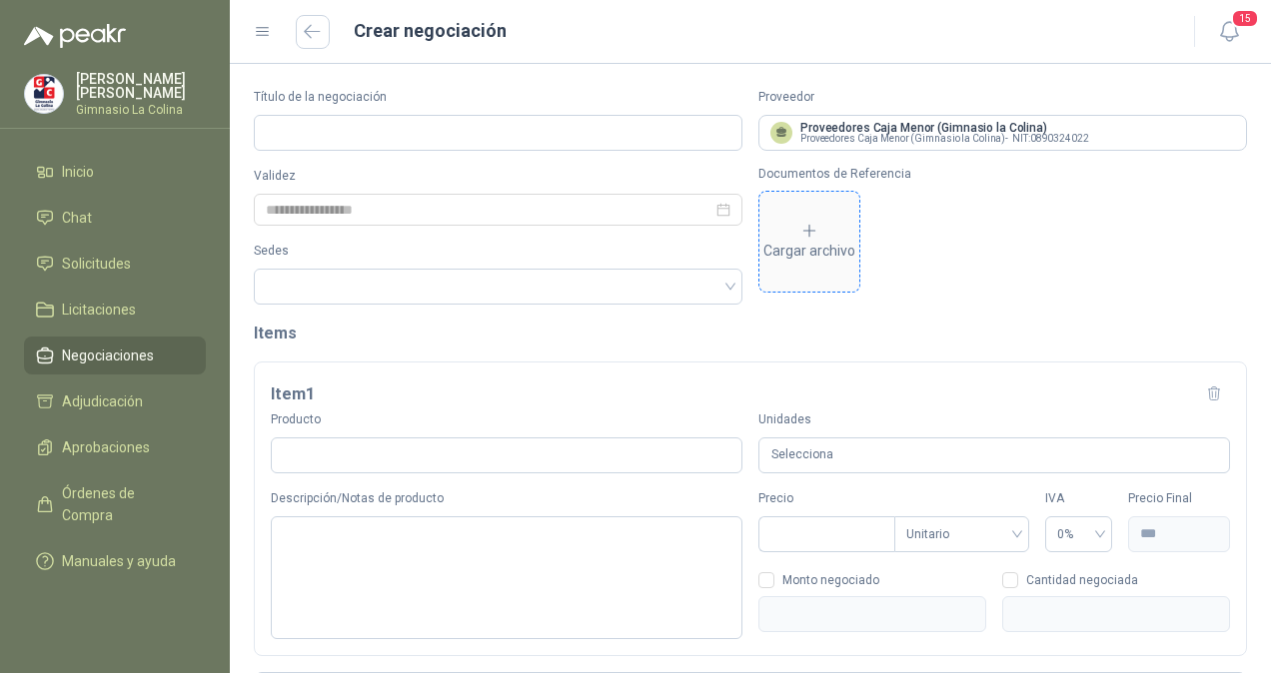
click at [800, 231] on icon at bounding box center [809, 231] width 18 height 18
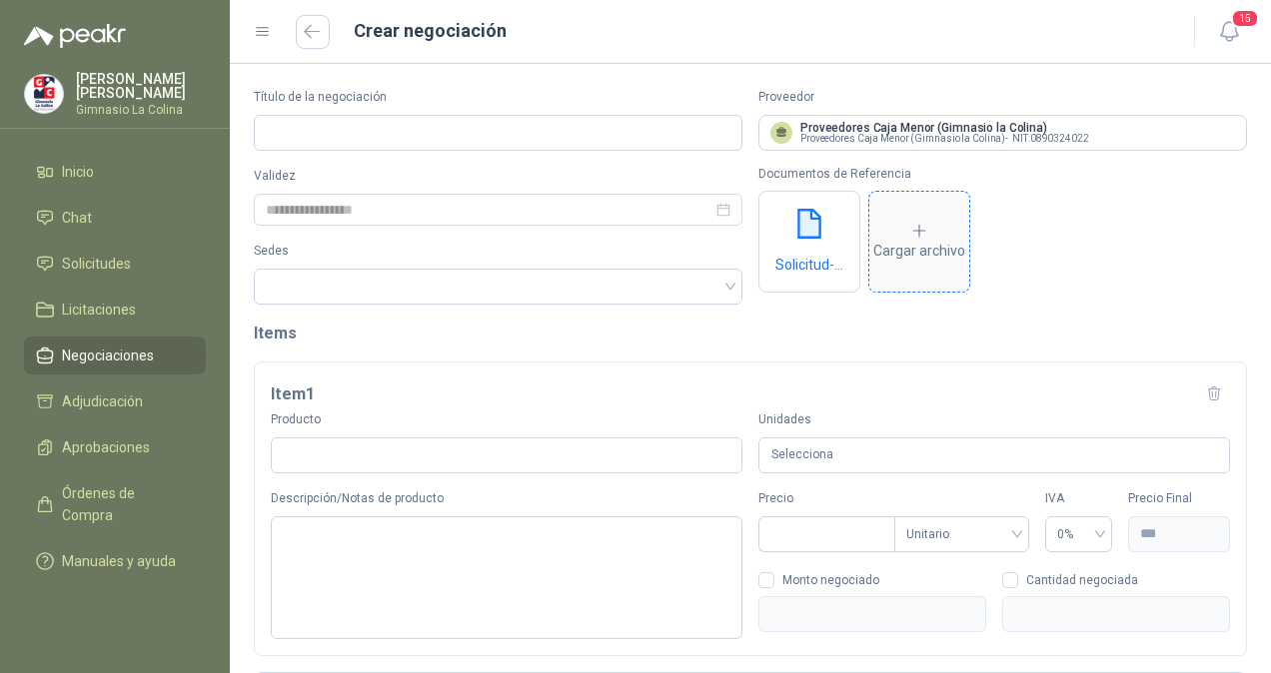
click at [934, 253] on div "Cargar archivo" at bounding box center [919, 242] width 92 height 40
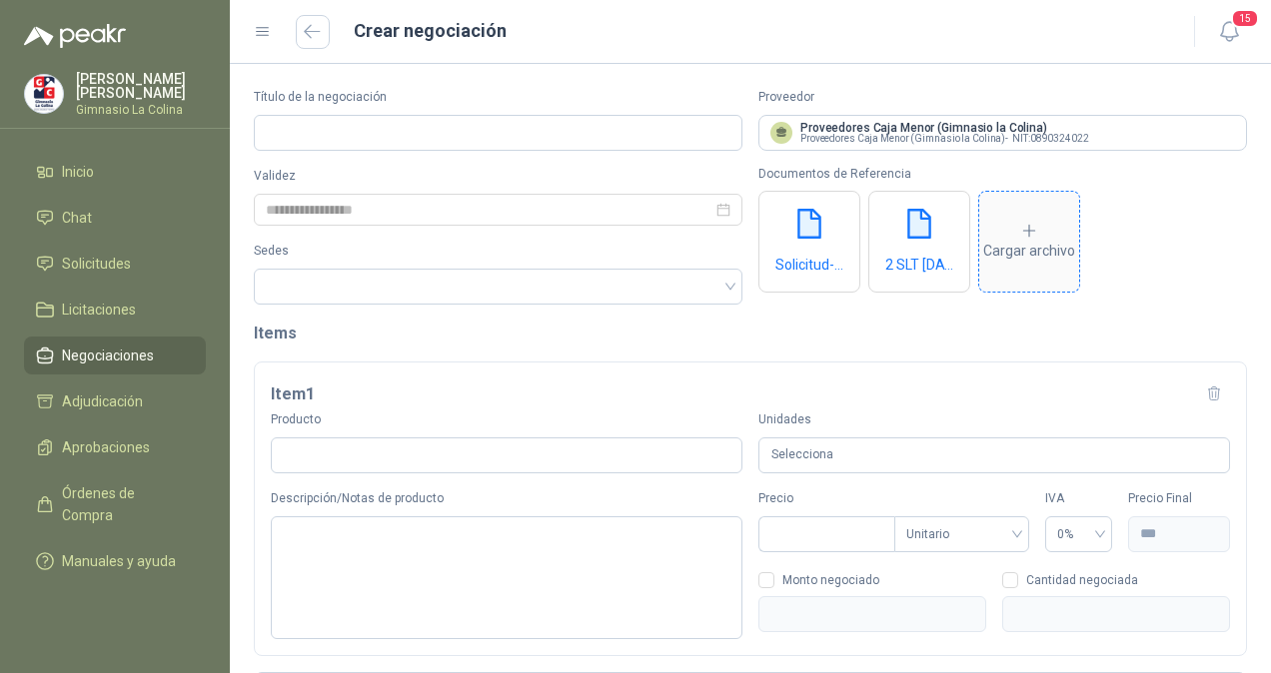
click at [1029, 234] on icon at bounding box center [1029, 231] width 18 height 18
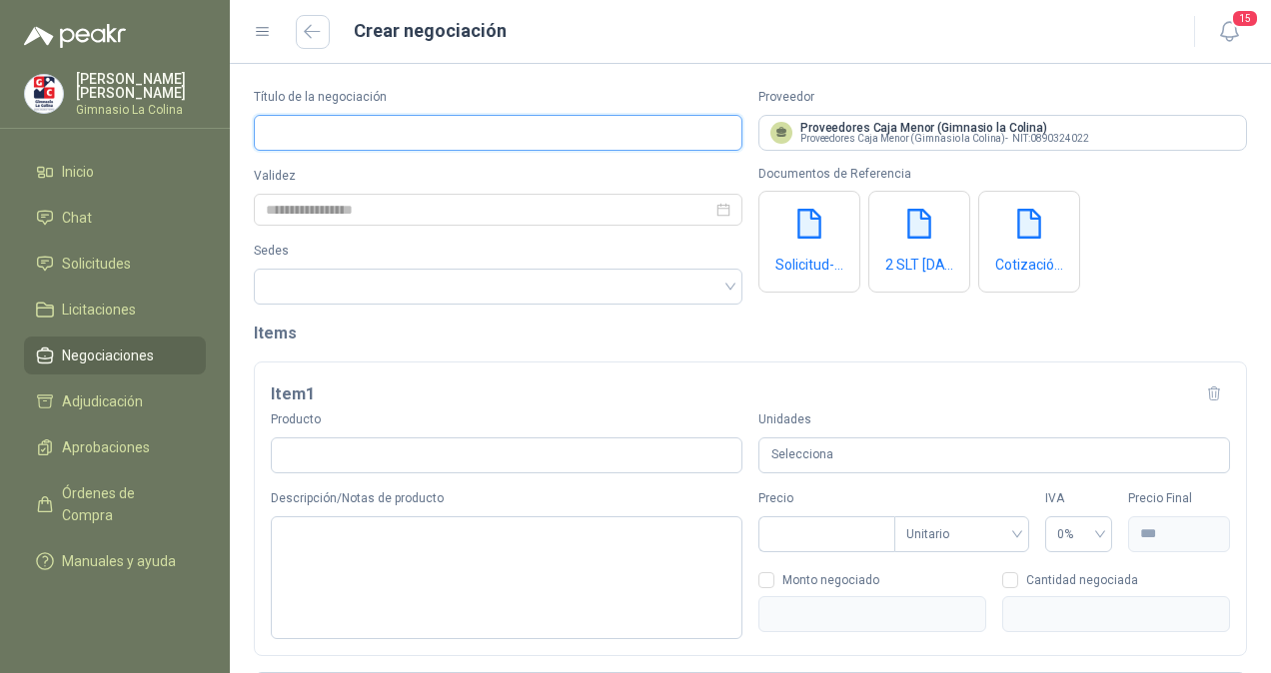
click at [543, 132] on input "Título de la negociación" at bounding box center [498, 133] width 488 height 36
click at [975, 374] on div "Item 1 Producto Unidades Selecciona Descripción/Notas de producto Precio Tipo d…" at bounding box center [750, 510] width 993 height 296
click at [514, 119] on input "Título de la negociación" at bounding box center [498, 133] width 488 height 36
click at [580, 140] on input "Título de la negociación" at bounding box center [498, 133] width 488 height 36
click at [721, 216] on div at bounding box center [498, 210] width 465 height 22
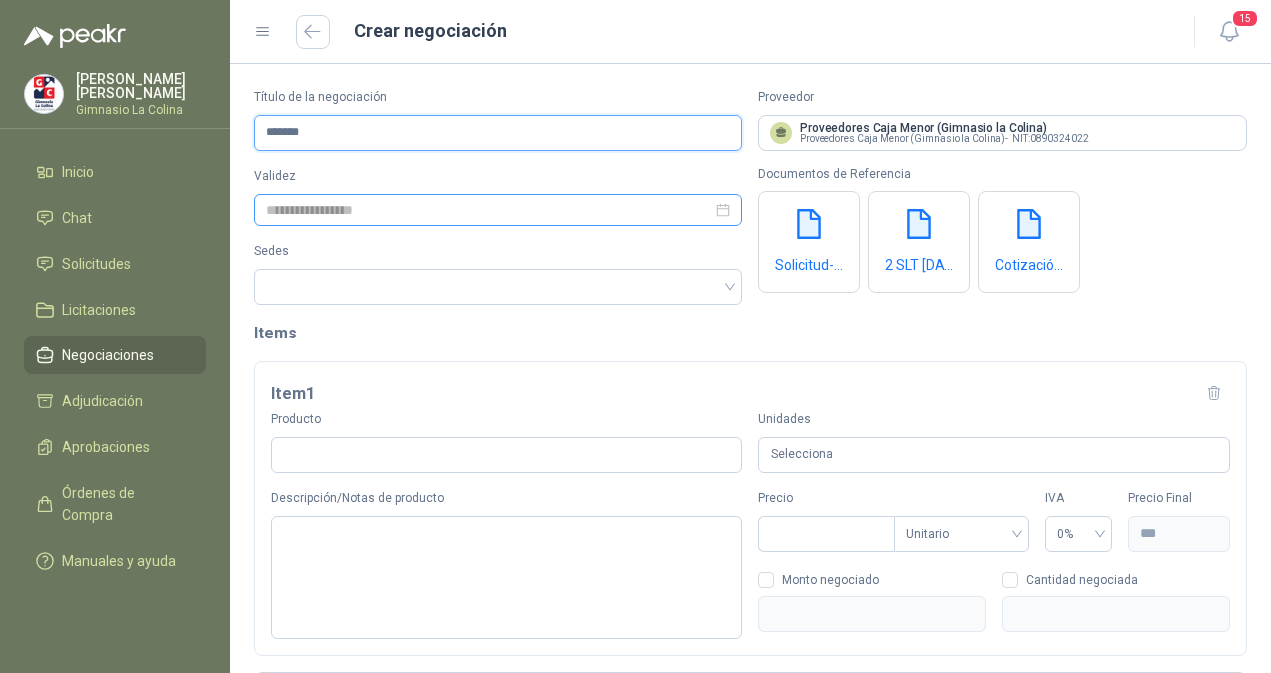
type input "*******"
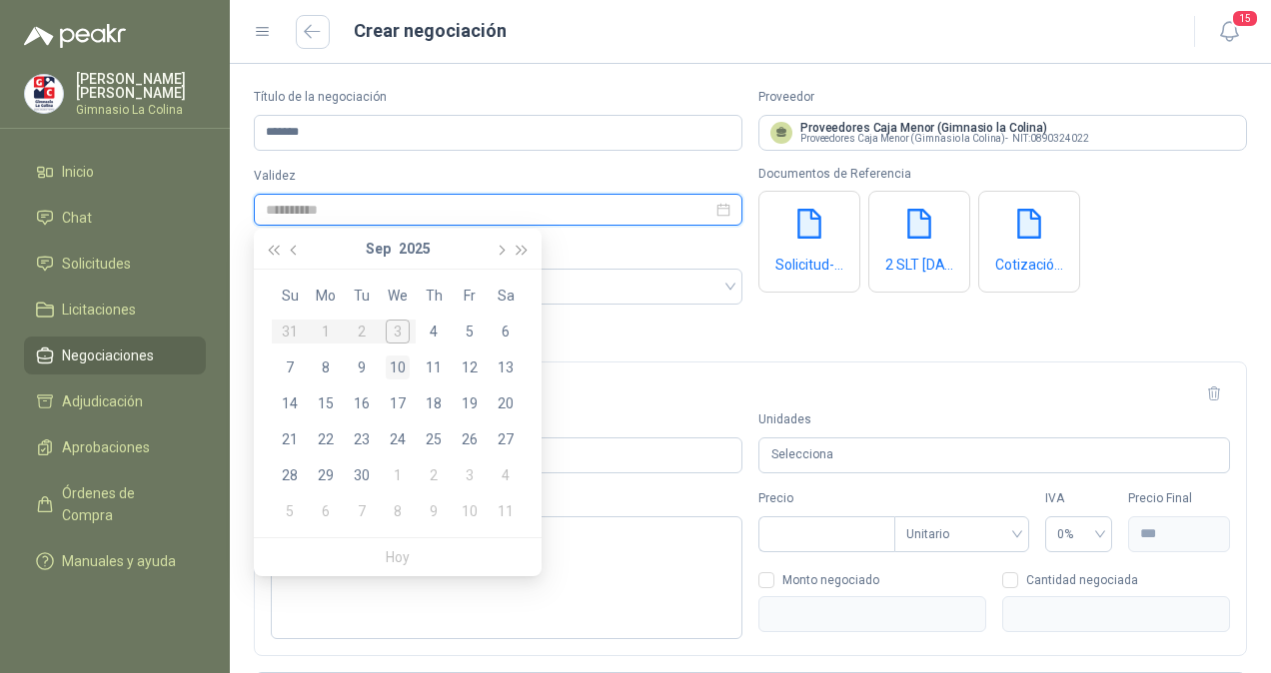
type input "**********"
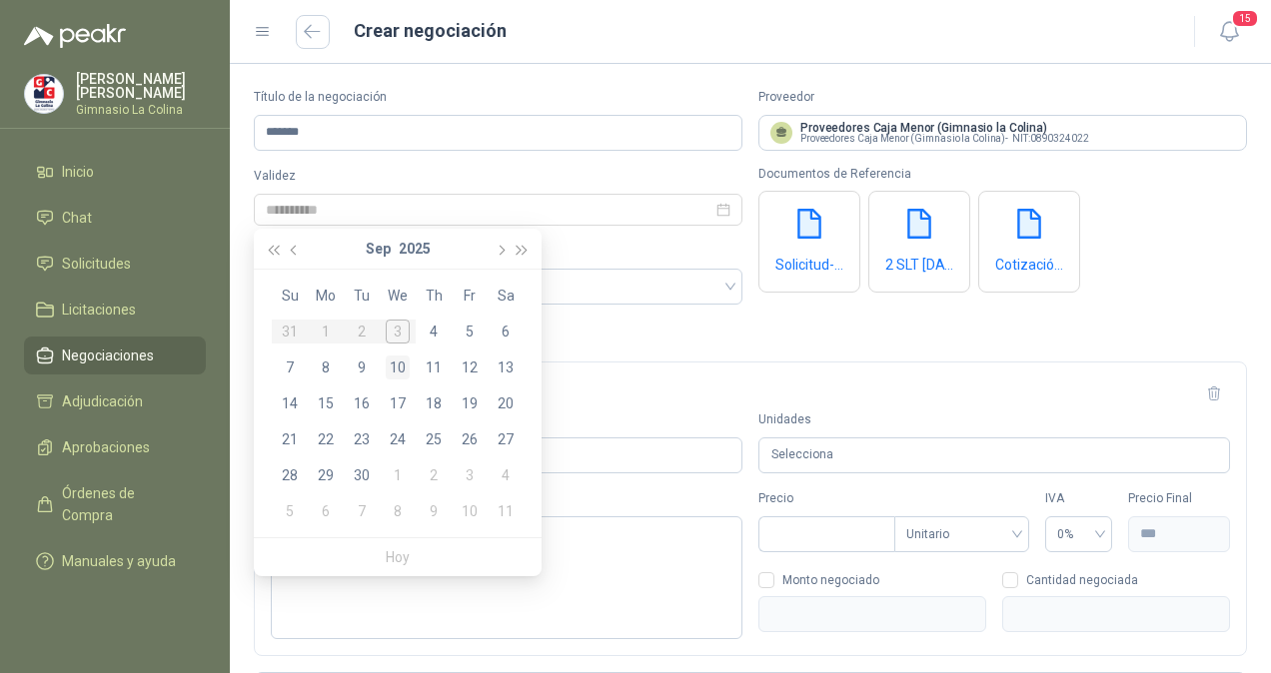
click at [400, 372] on div "10" at bounding box center [398, 368] width 24 height 24
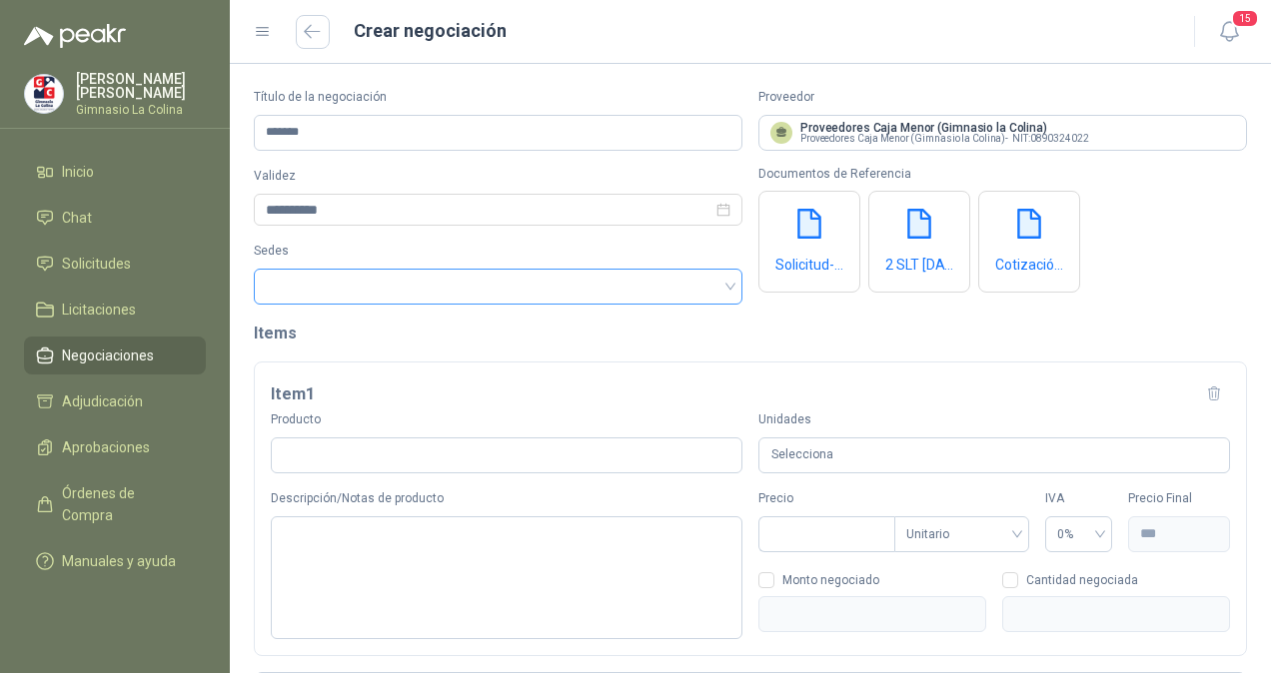
click at [410, 288] on div at bounding box center [488, 287] width 460 height 14
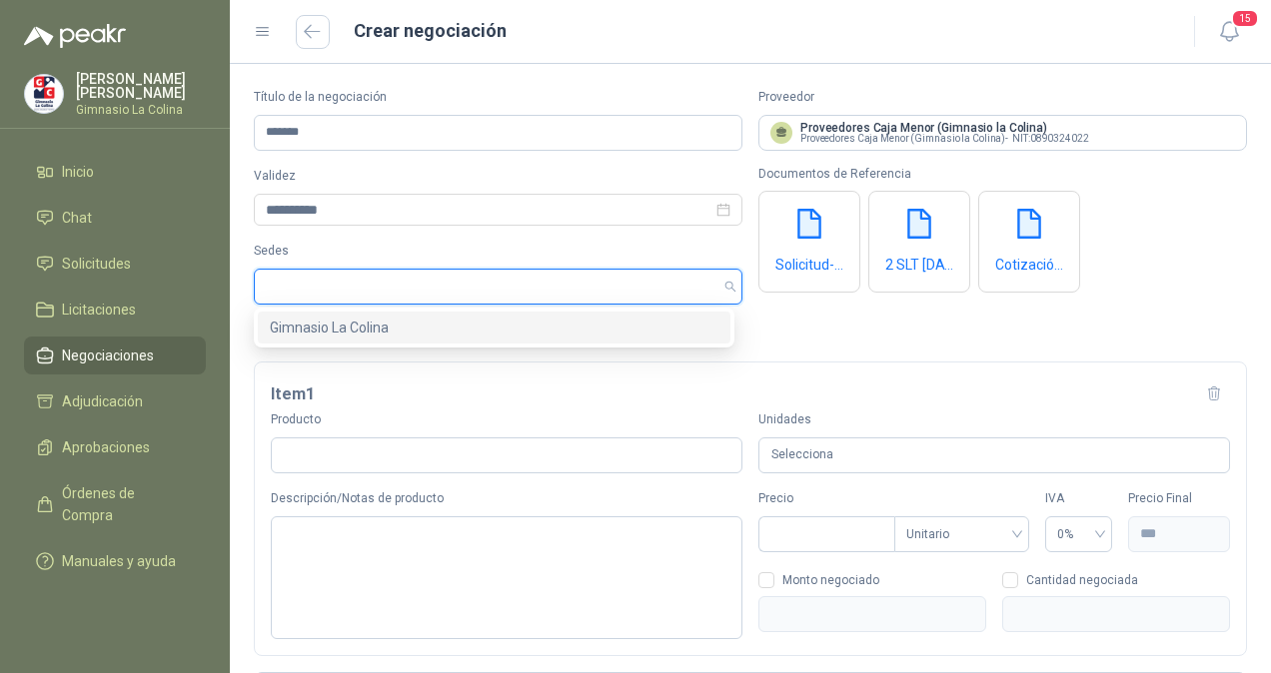
click at [393, 326] on div "Gimnasio La Colina" at bounding box center [494, 328] width 449 height 22
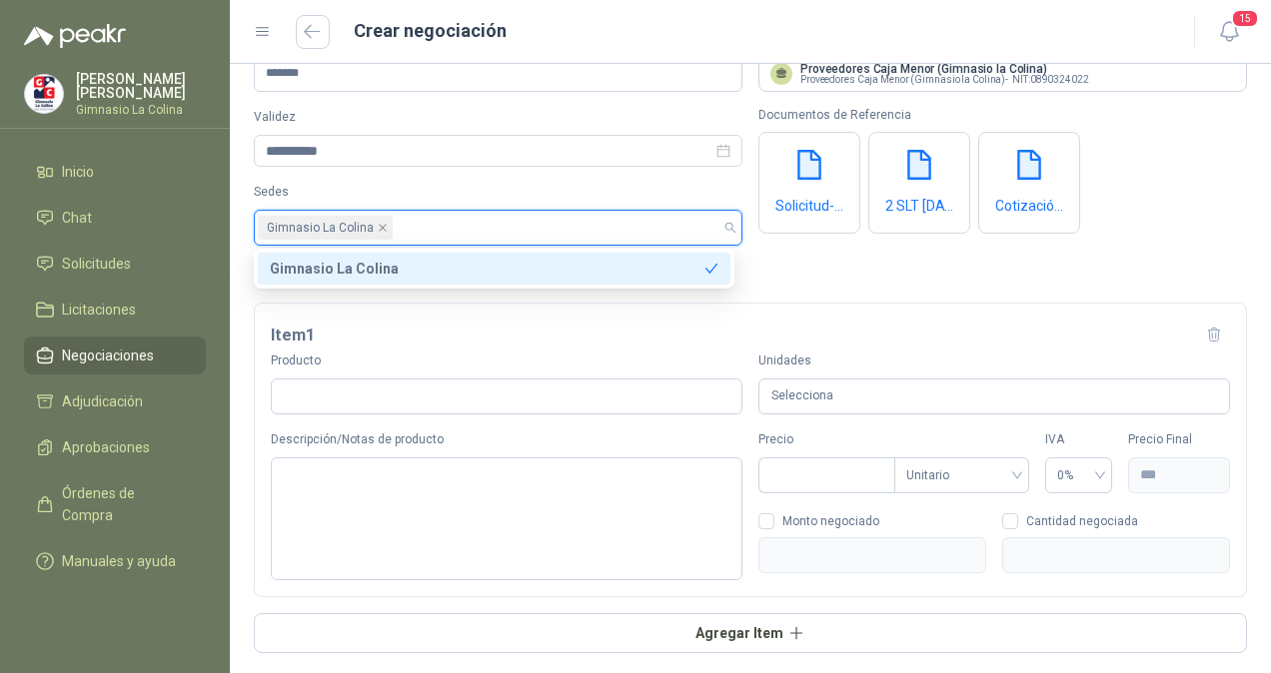
scroll to position [60, 0]
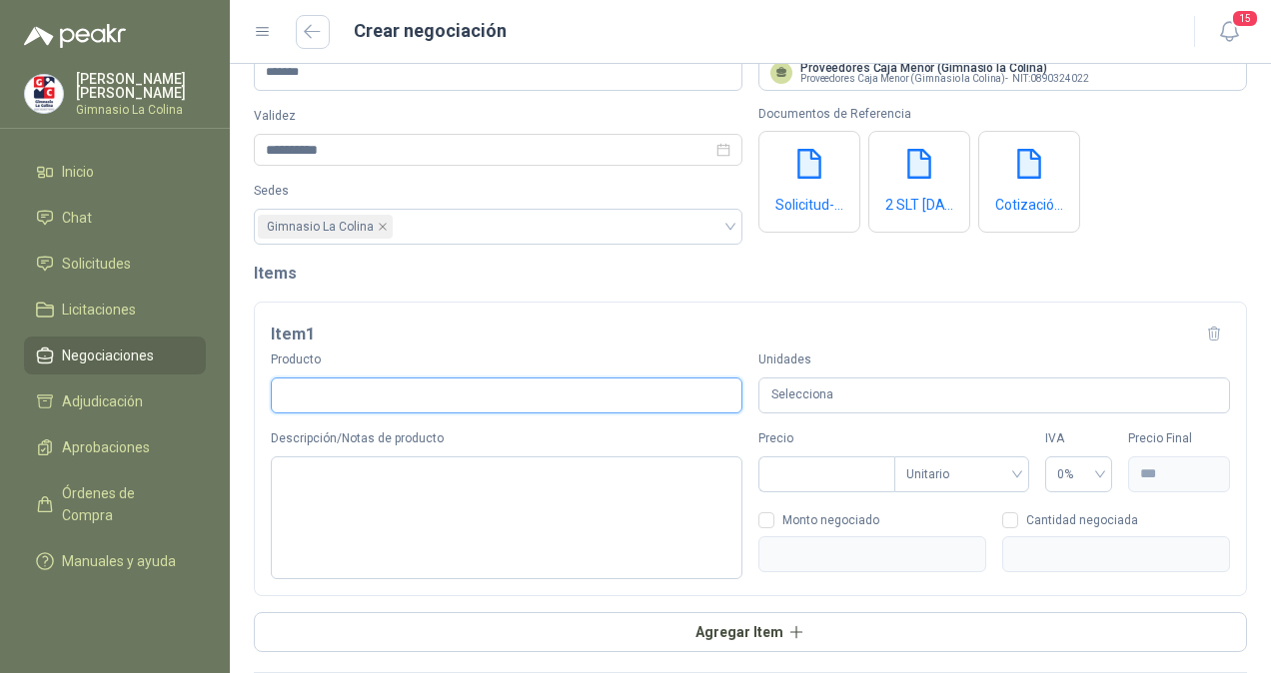
click at [555, 389] on input "Producto" at bounding box center [507, 396] width 472 height 36
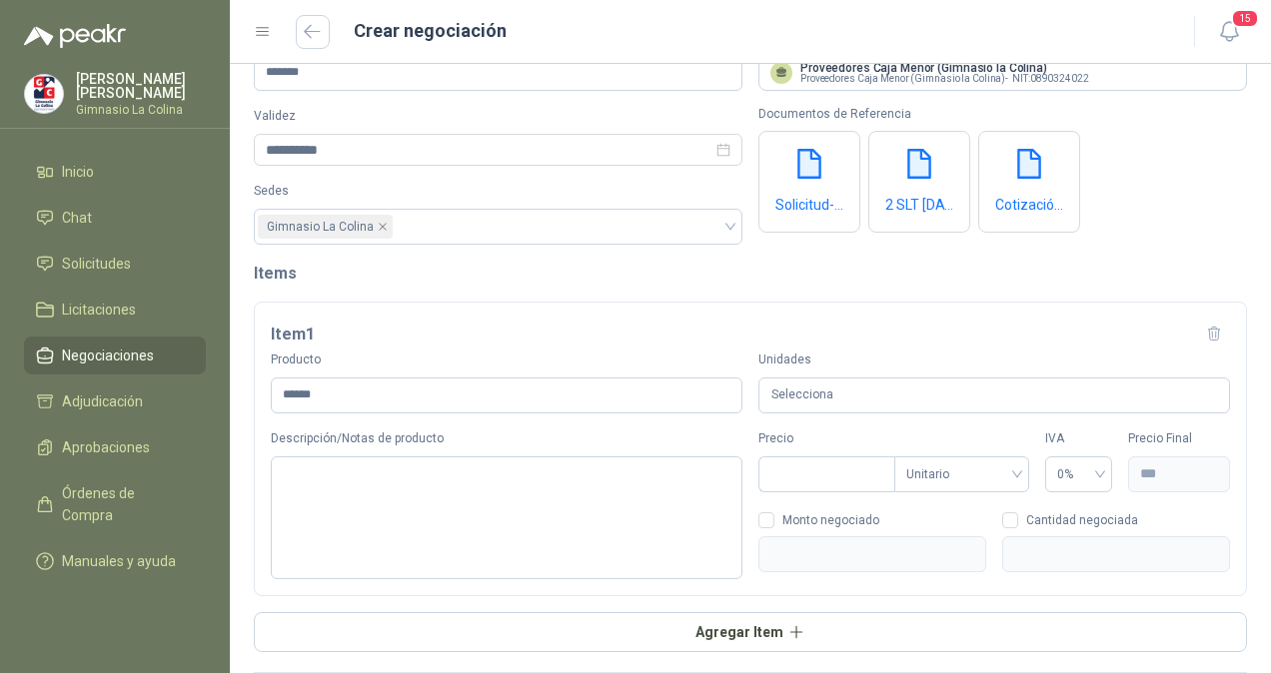
click at [789, 395] on div "Selecciona" at bounding box center [994, 396] width 472 height 37
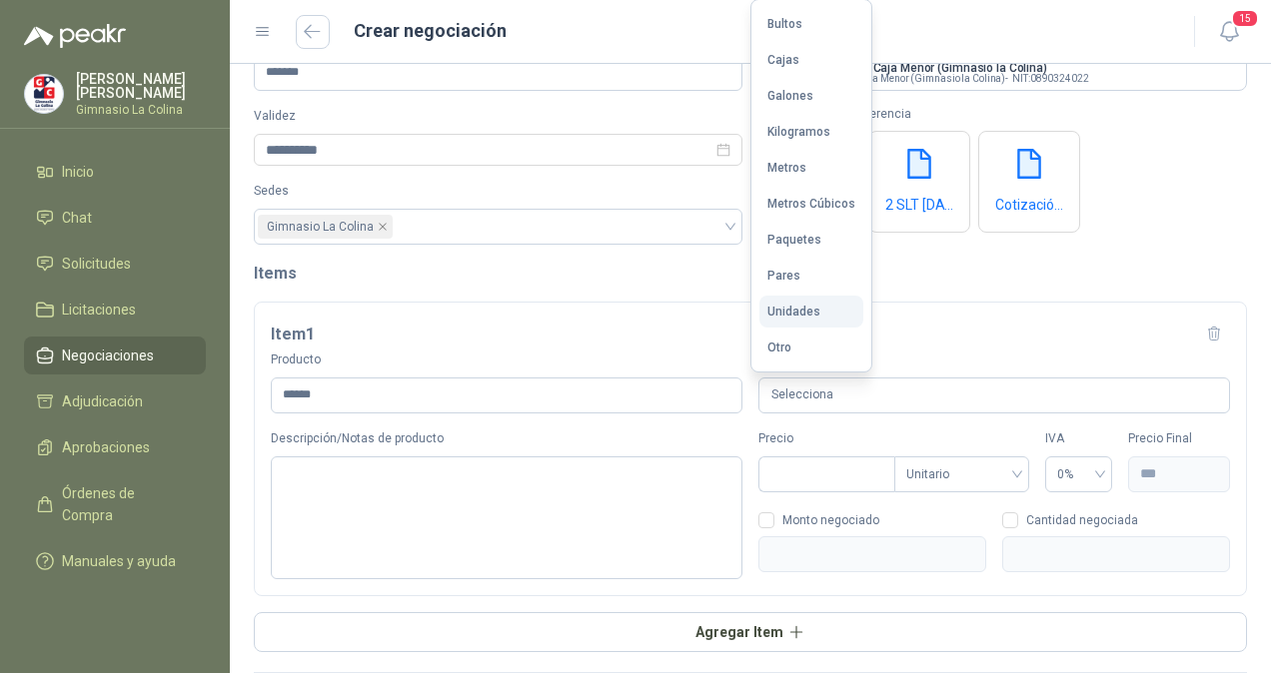
click at [789, 318] on div "Unidades" at bounding box center [793, 312] width 53 height 14
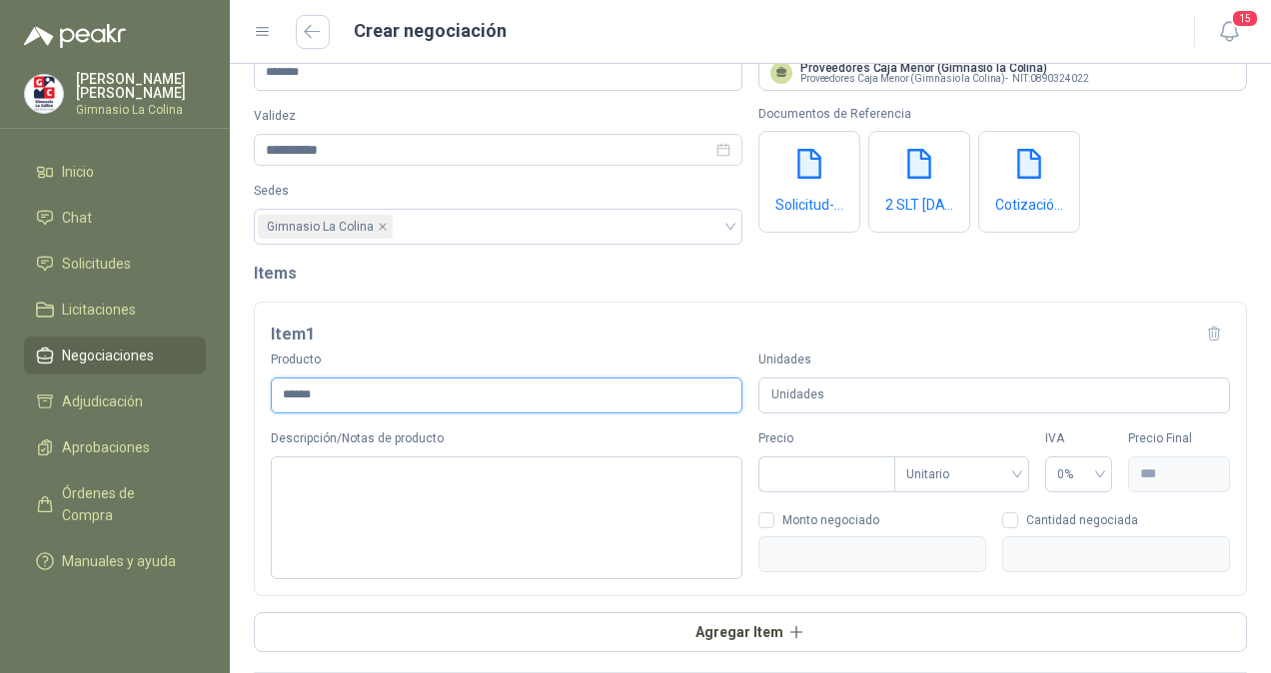
click at [554, 382] on input "******" at bounding box center [507, 396] width 472 height 36
type input "*"
type input "*********"
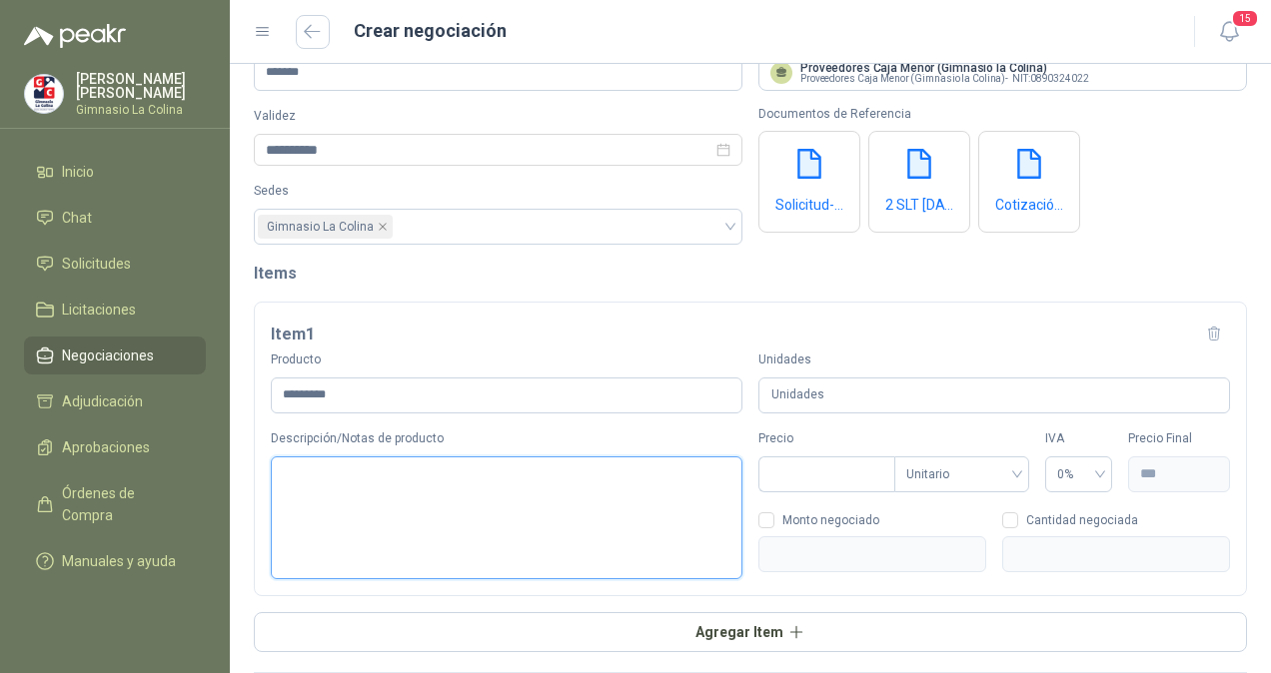
click at [472, 491] on textarea "Descripción/Notas de producto" at bounding box center [507, 518] width 472 height 123
type textarea "*"
type textarea "**"
type textarea "***"
type textarea "****"
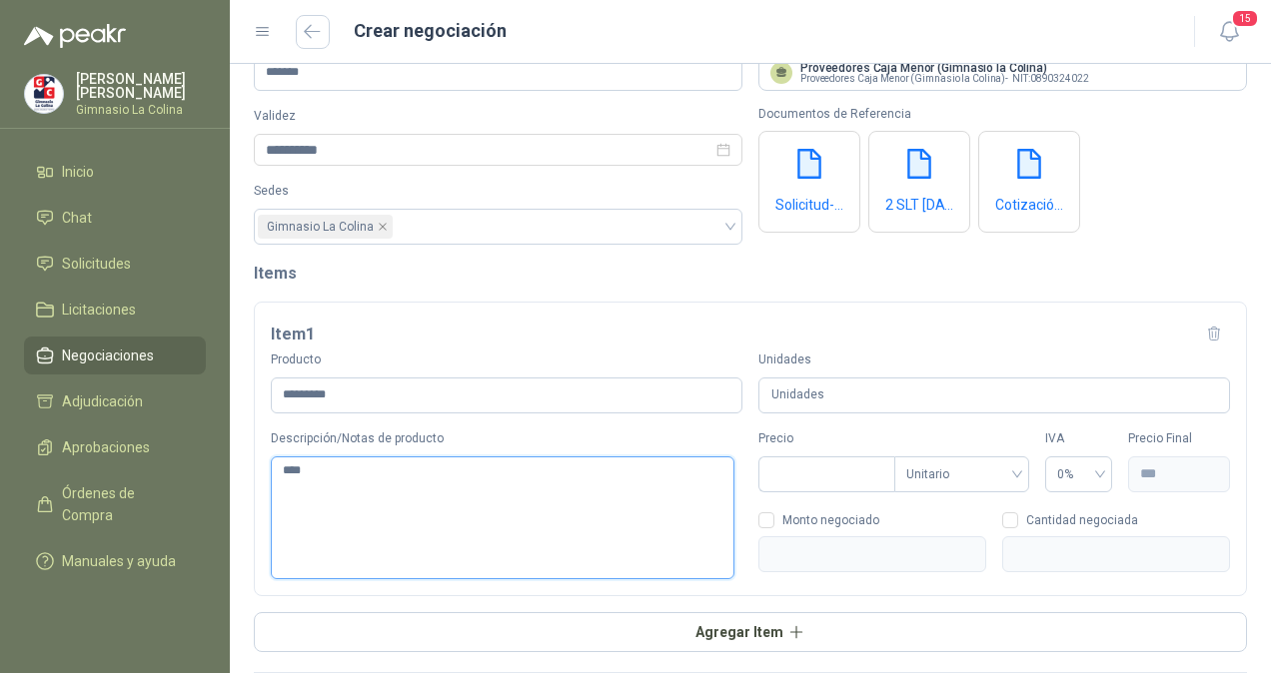
type textarea "*****"
type textarea "******"
type textarea "*******"
type textarea "********"
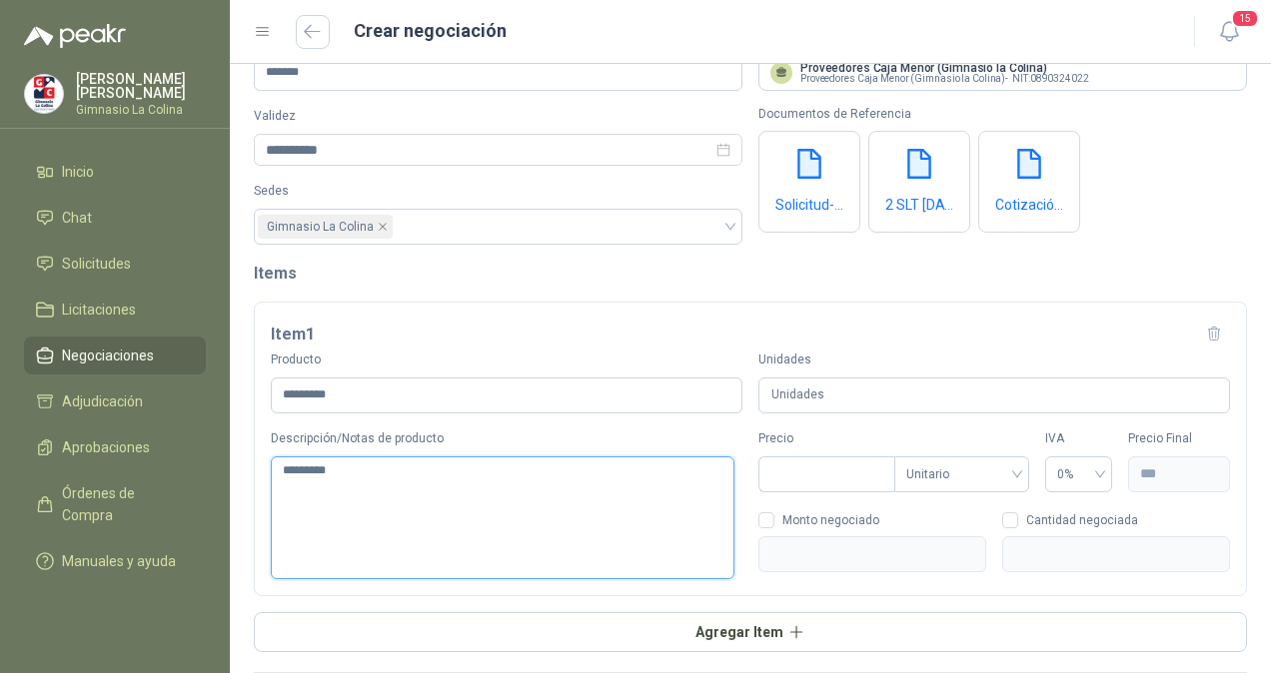
type textarea "**********"
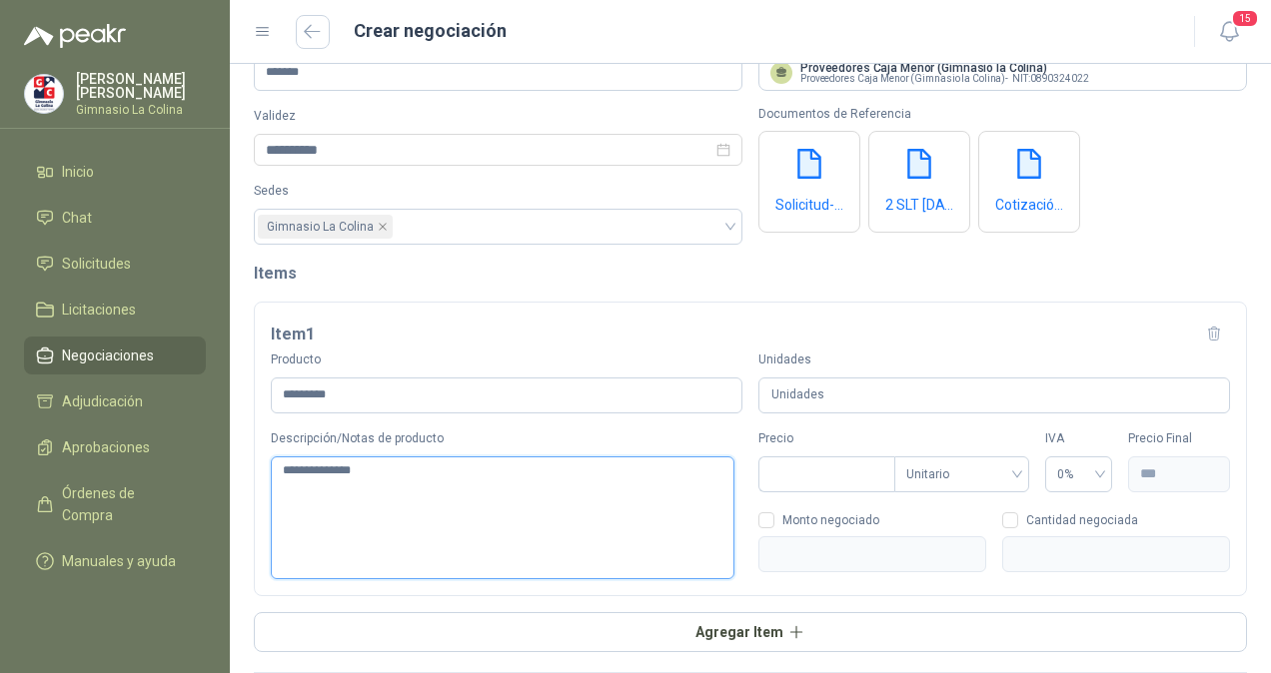
type textarea "**********"
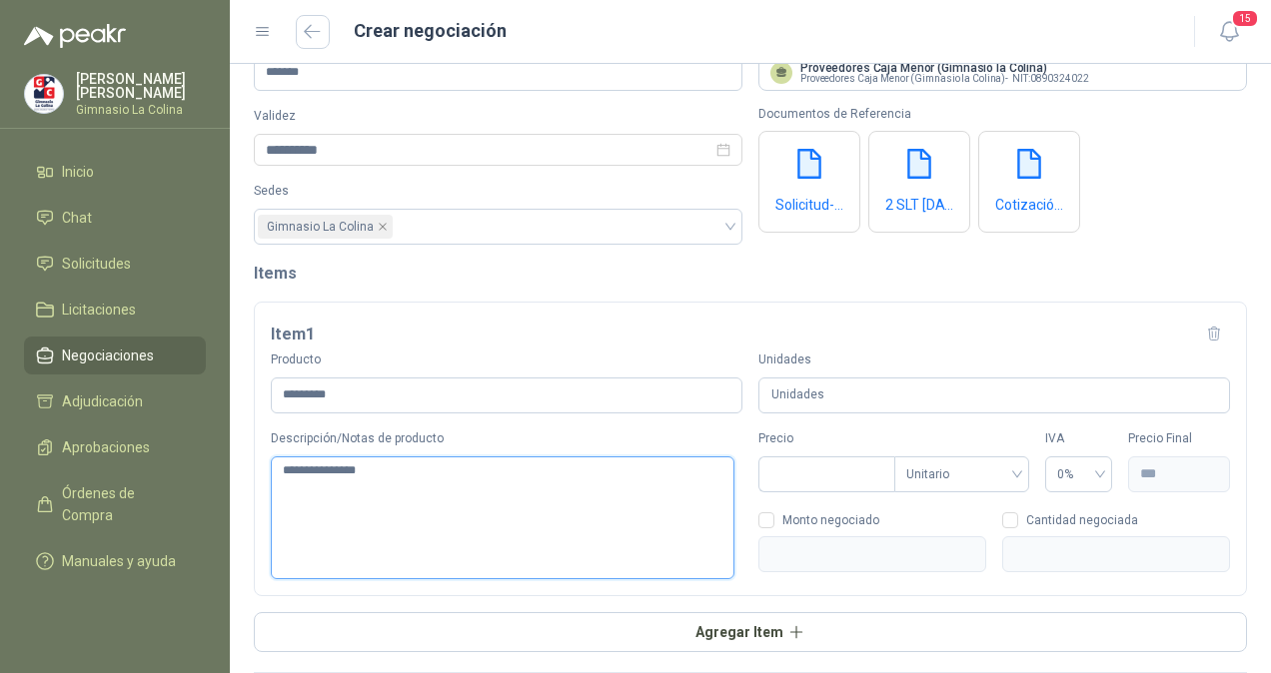
type textarea "**********"
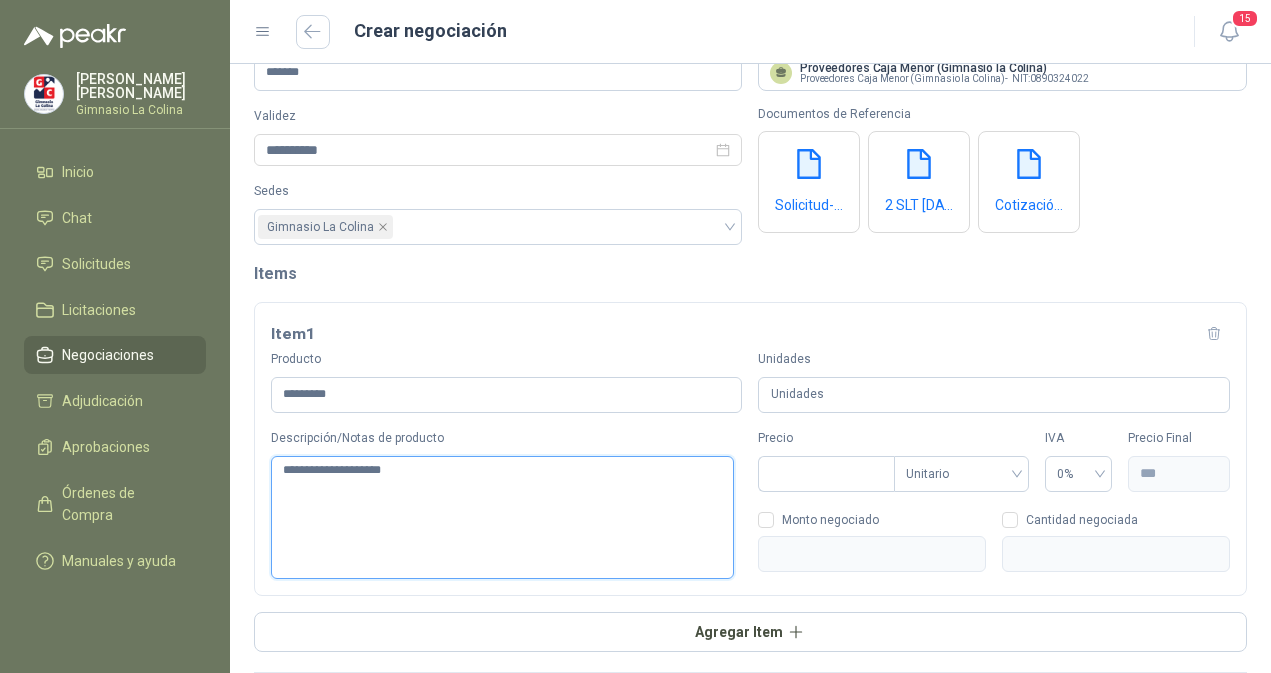
type textarea "**********"
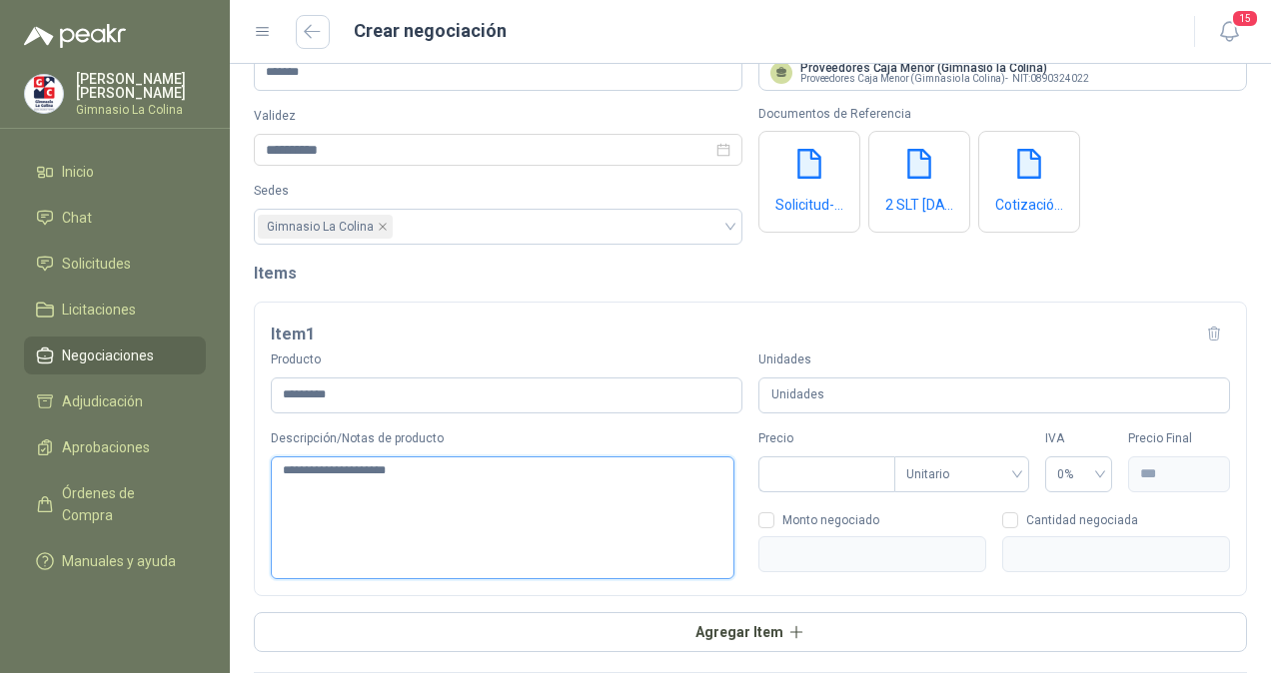
type textarea "**********"
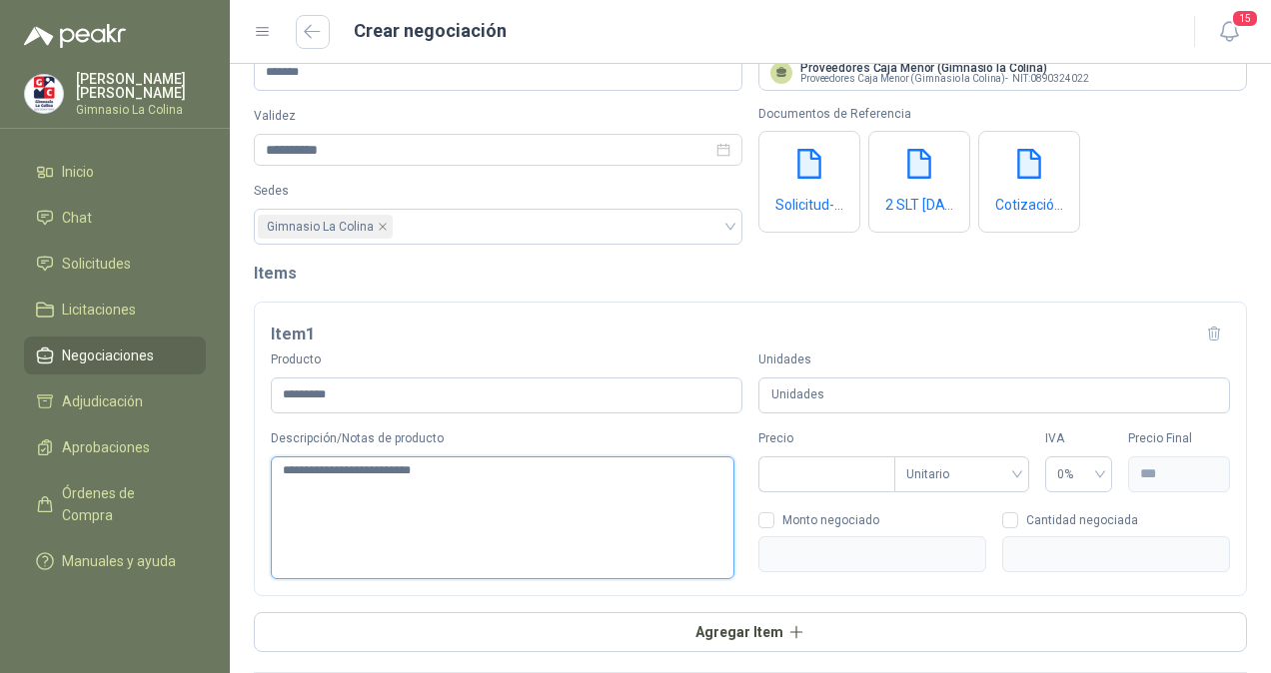
type textarea "**********"
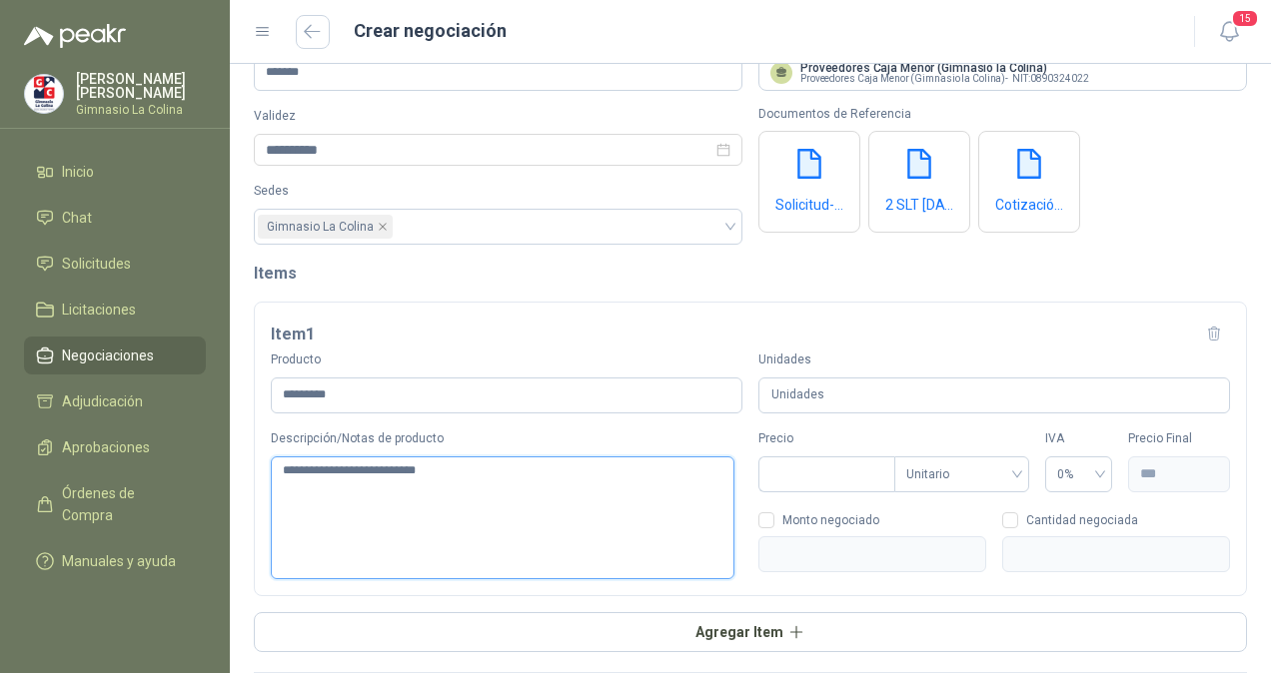
type textarea "**********"
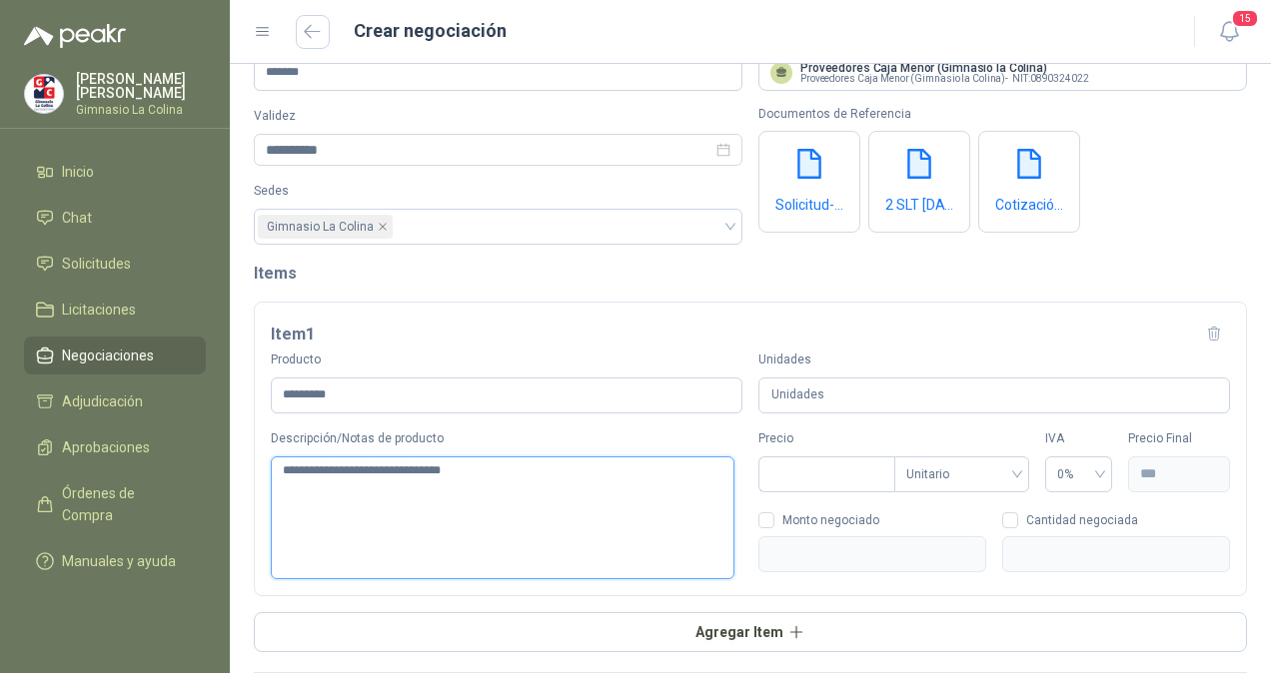
type textarea "**********"
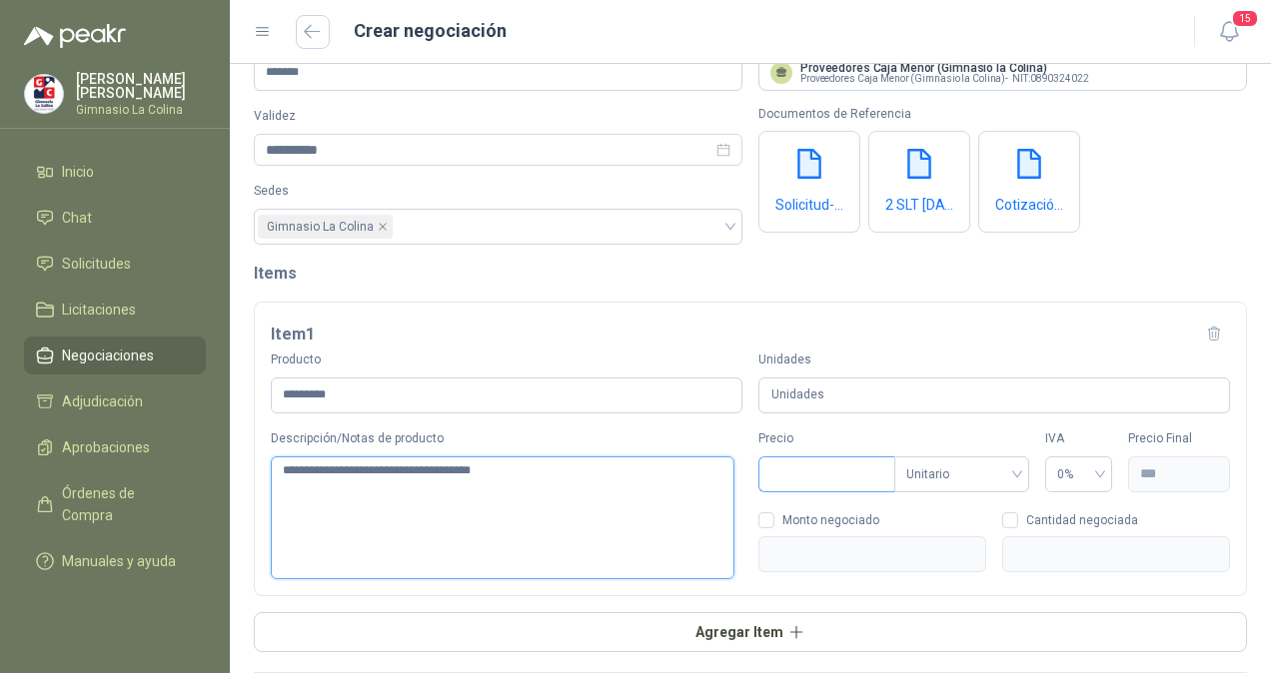
type textarea "**********"
click at [811, 481] on input "Precio" at bounding box center [826, 475] width 135 height 34
type input "***"
type input "****"
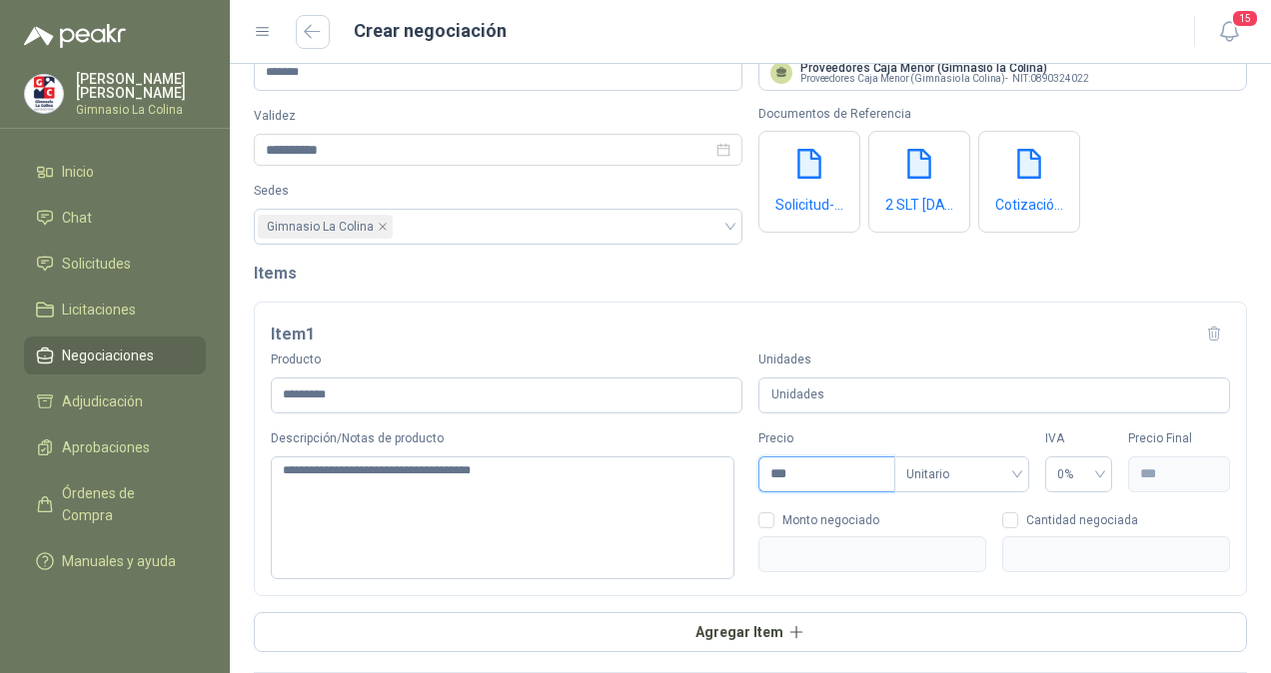
type input "****"
type input "*****"
type input "*******"
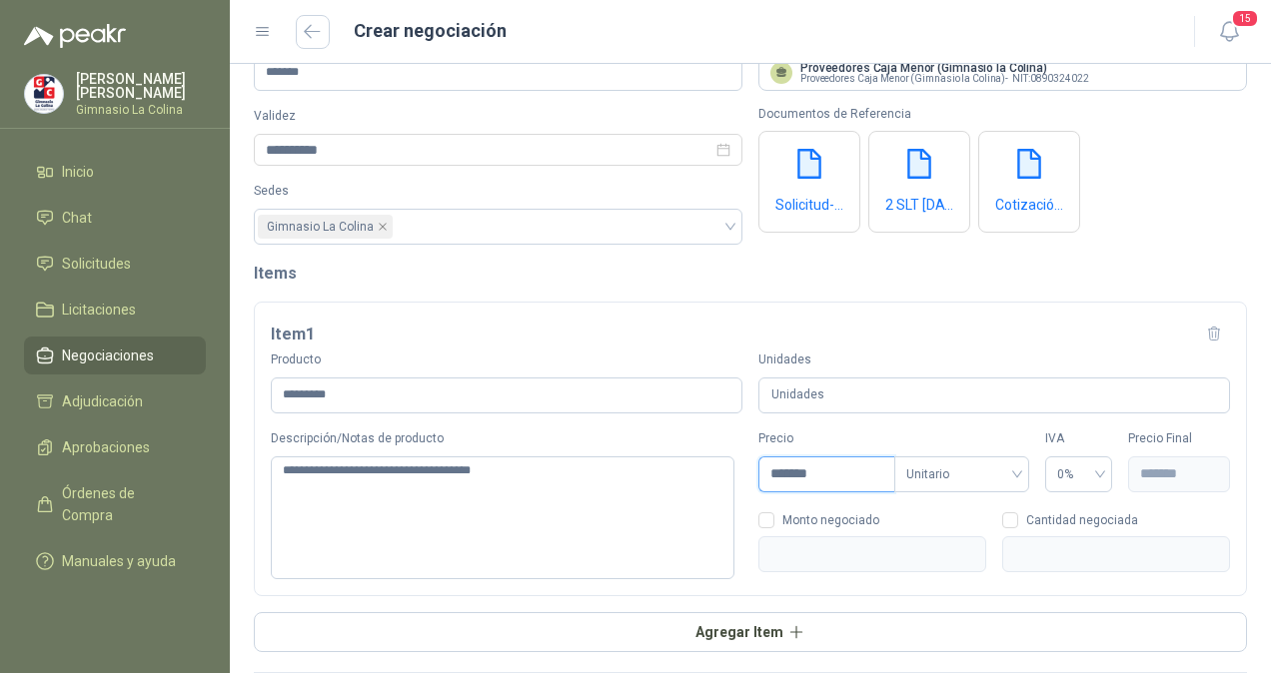
type input "********"
type input "*********"
type input "**********"
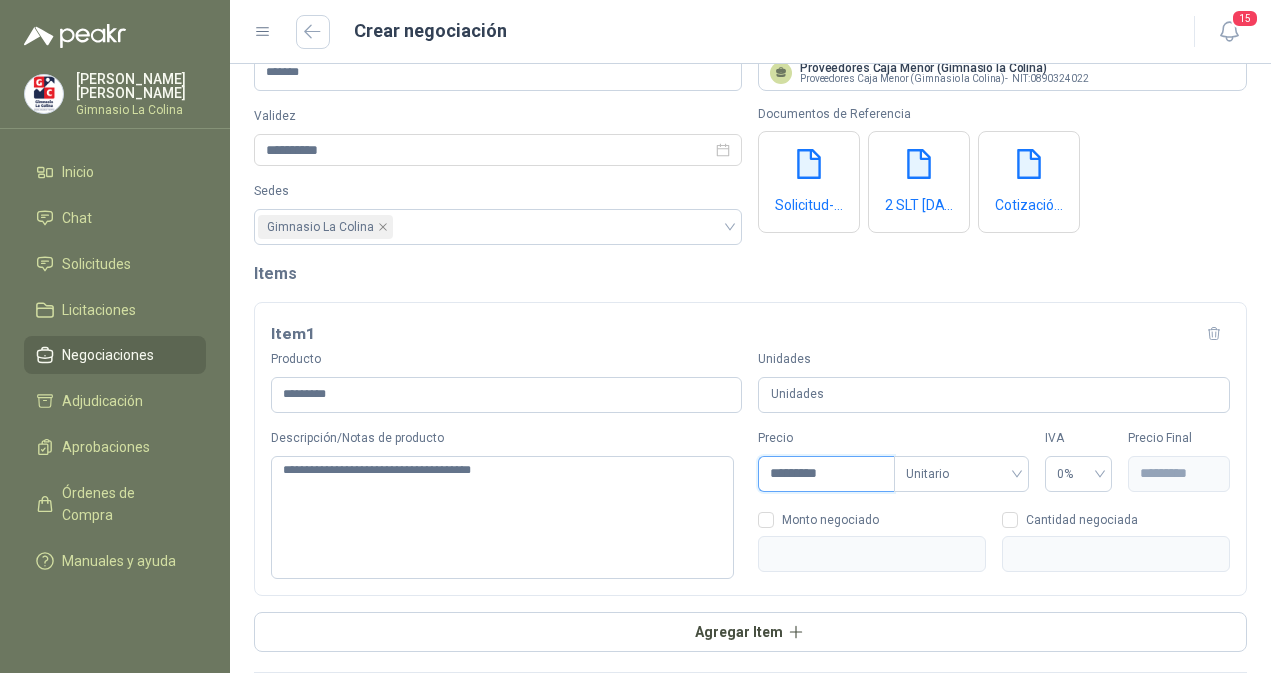
type input "**********"
click at [985, 472] on span "Unitario" at bounding box center [961, 475] width 111 height 30
type input "**********"
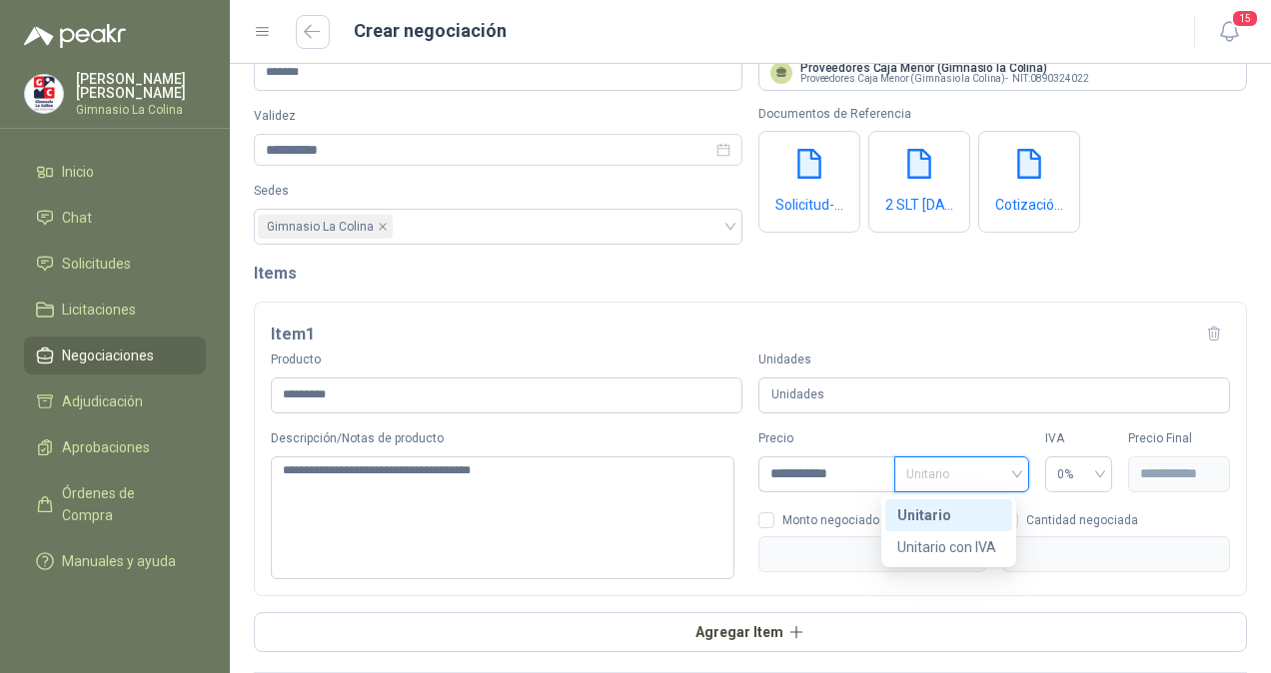
click at [985, 472] on span "Unitario" at bounding box center [961, 475] width 111 height 30
click at [1095, 473] on div "0%" at bounding box center [1079, 475] width 68 height 36
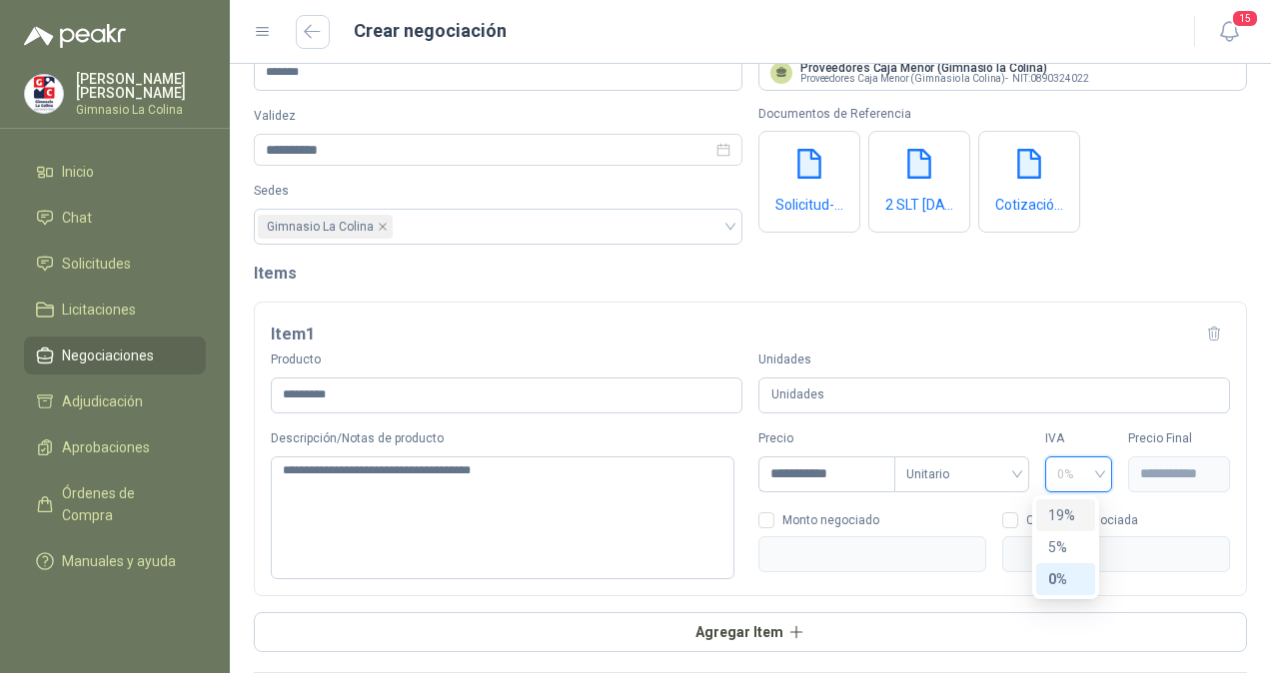
click at [1052, 504] on div "19%" at bounding box center [1065, 515] width 35 height 22
type input "**********"
type input "*"
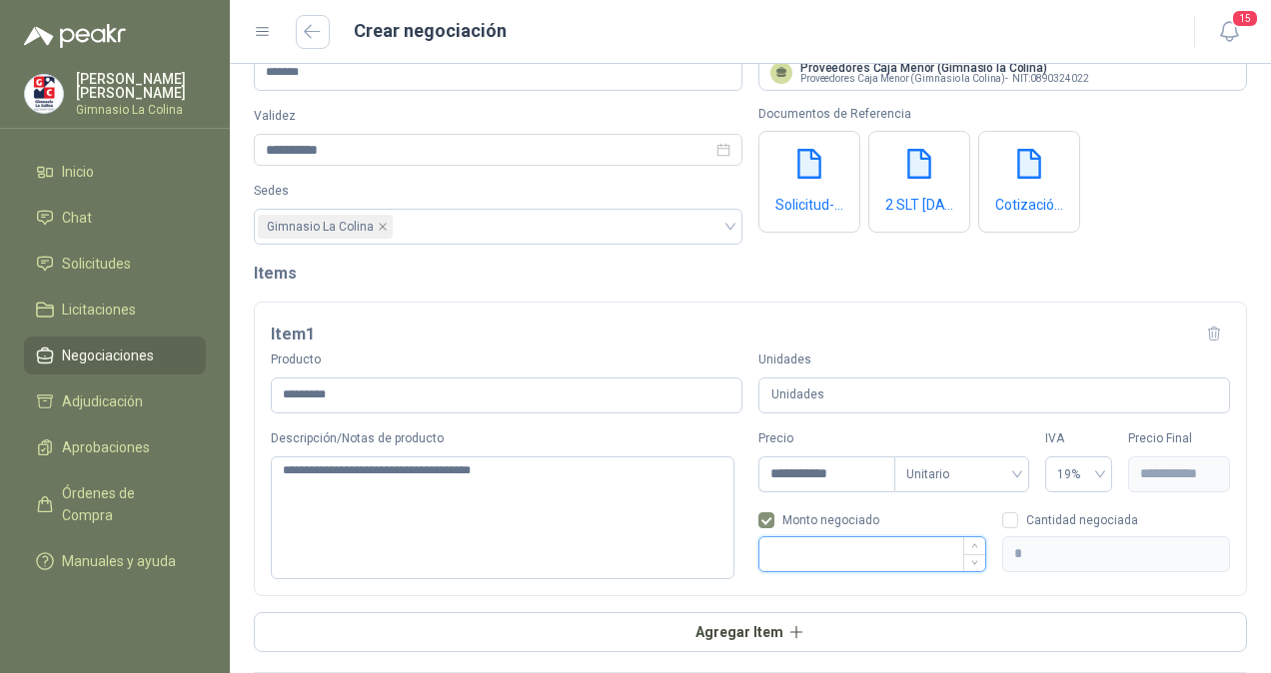
click at [826, 555] on input at bounding box center [872, 554] width 226 height 34
type input "**********"
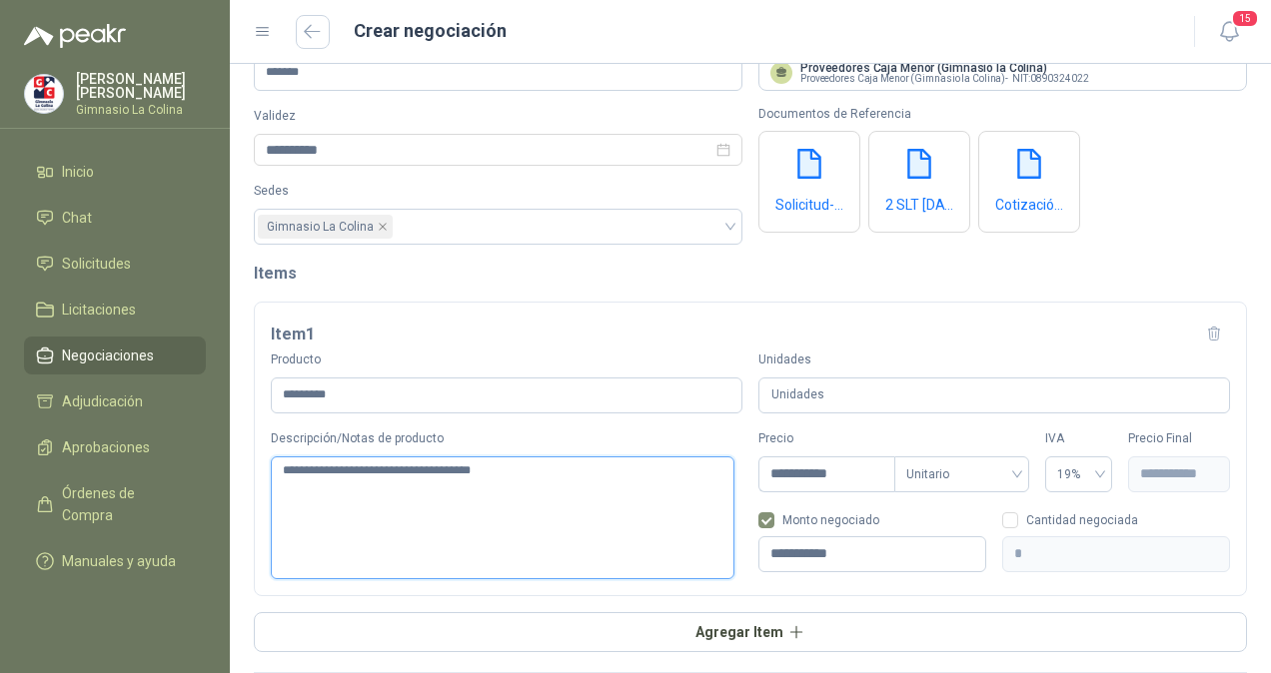
click at [416, 552] on textarea "**********" at bounding box center [503, 518] width 464 height 123
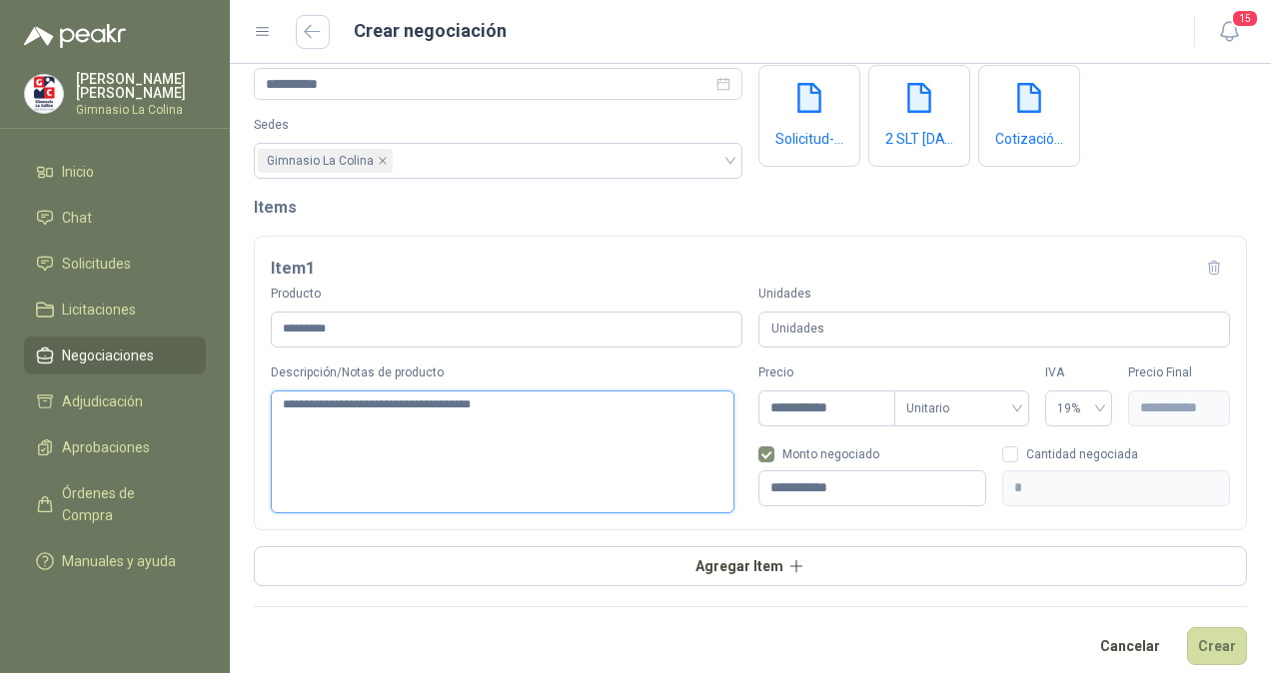
scroll to position [140, 0]
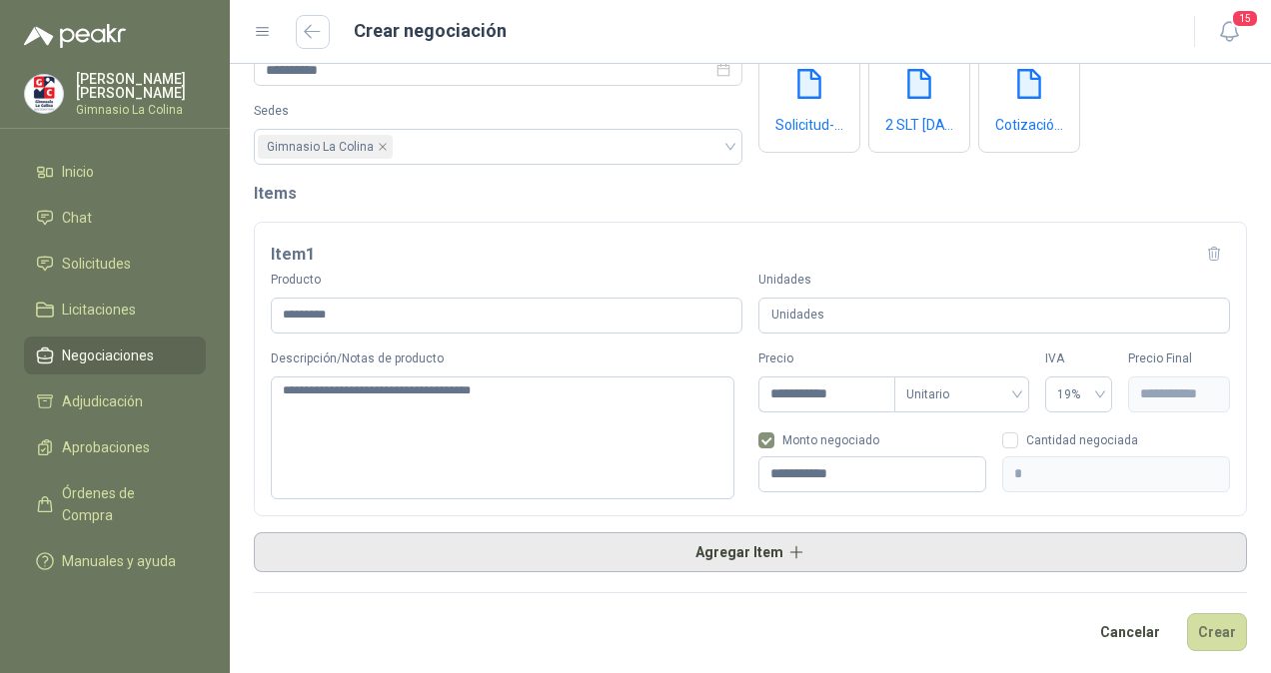
click at [859, 539] on button "Agregar Item" at bounding box center [750, 552] width 993 height 40
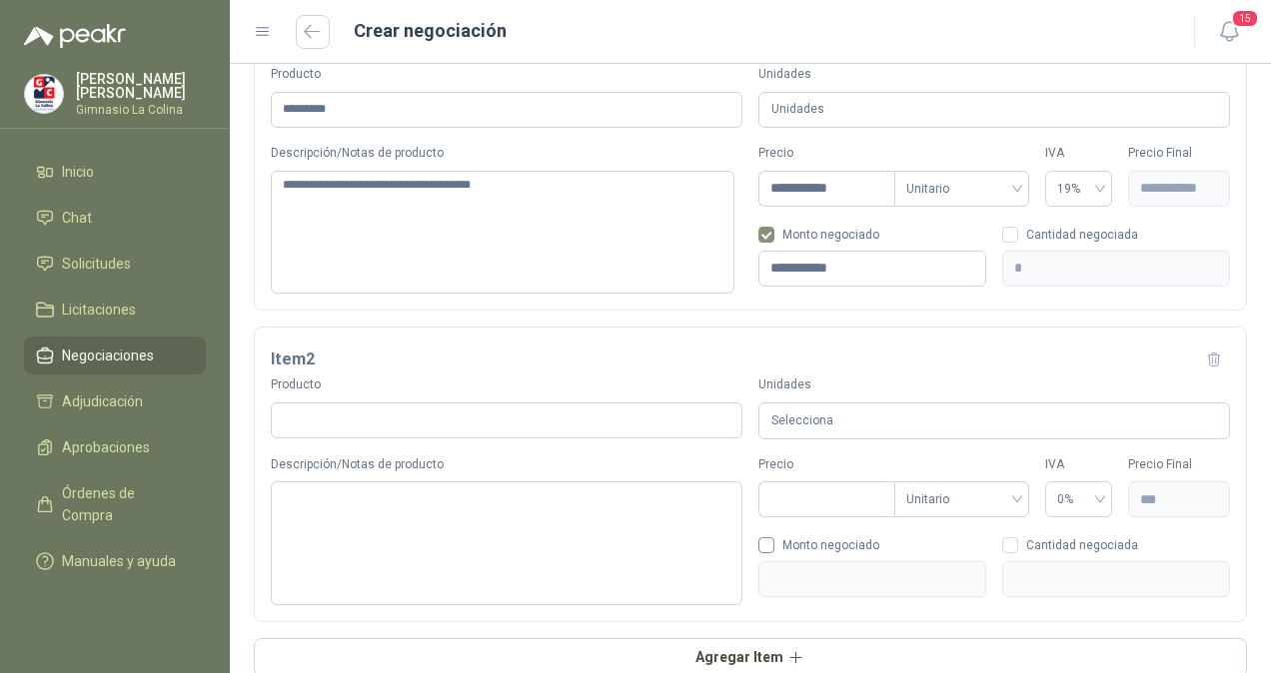
scroll to position [450, 0]
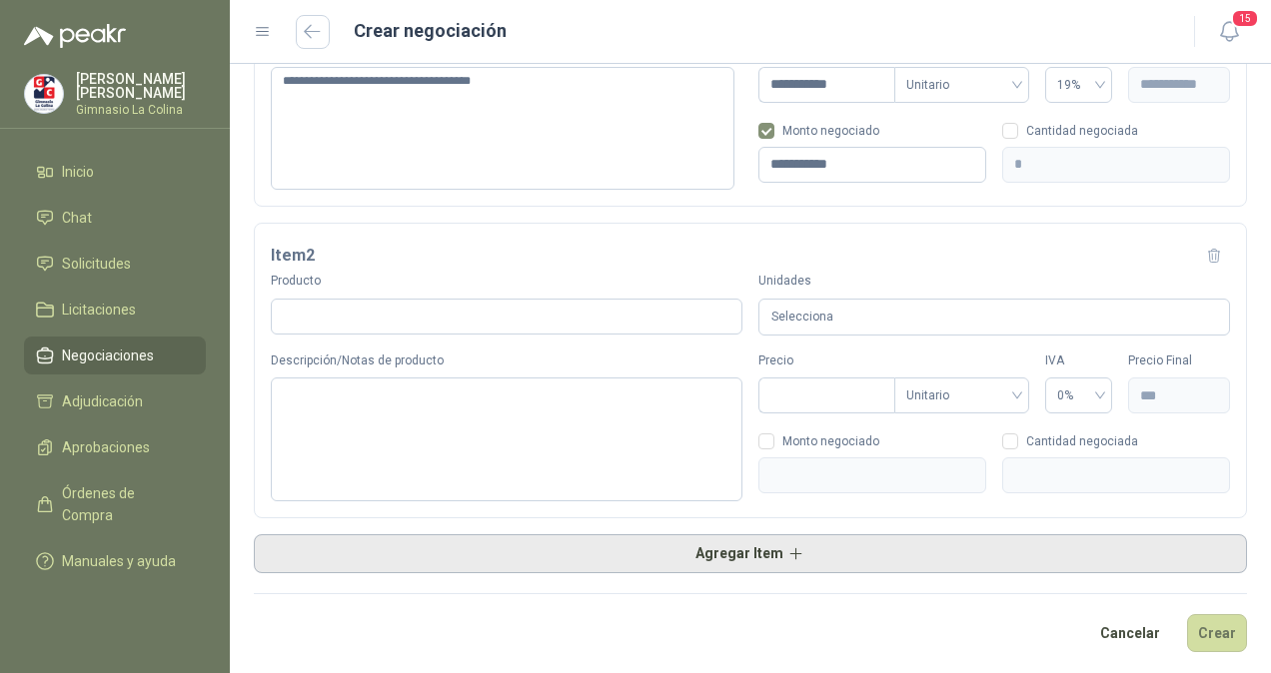
click at [749, 556] on button "Agregar Item" at bounding box center [750, 554] width 993 height 40
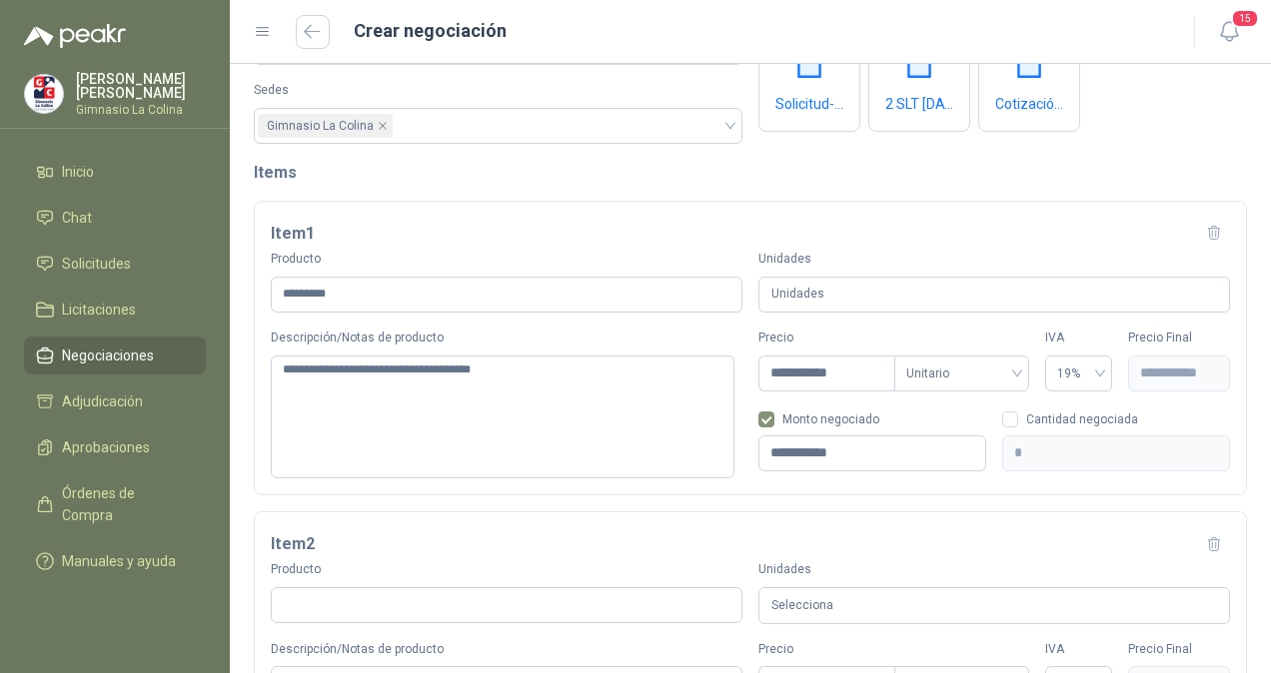
scroll to position [160, 0]
click at [422, 294] on input "*********" at bounding box center [507, 296] width 472 height 36
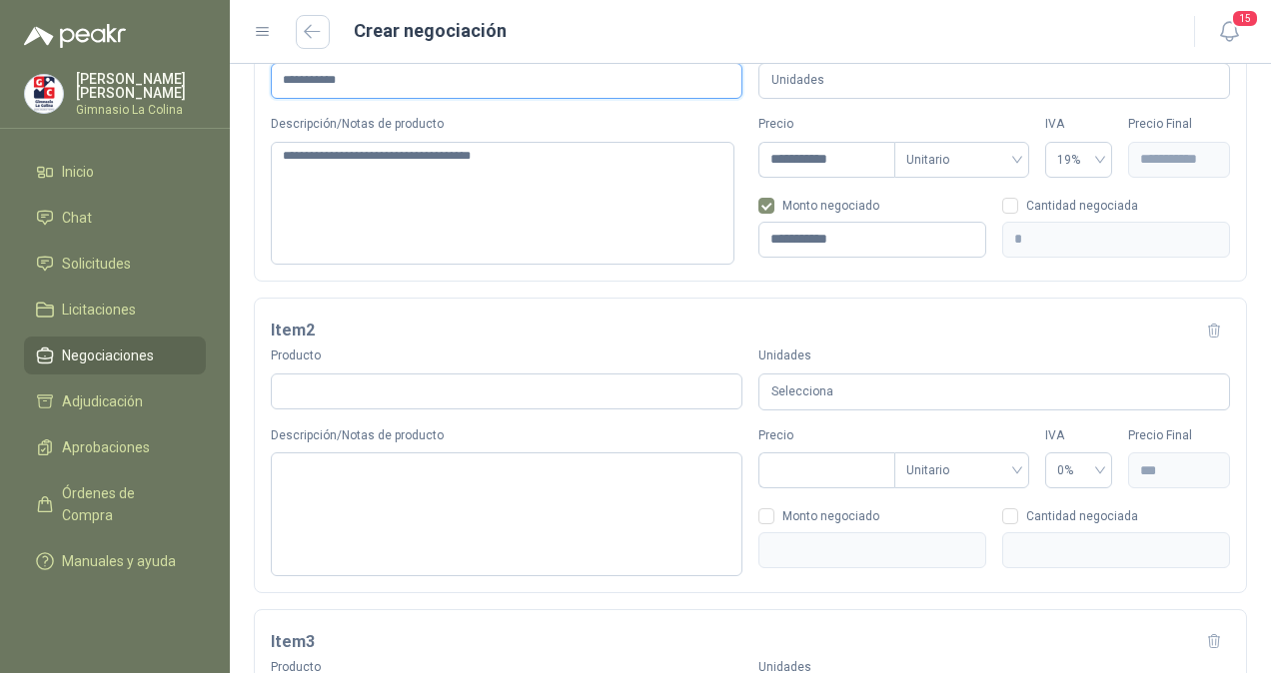
scroll to position [376, 0]
type input "**********"
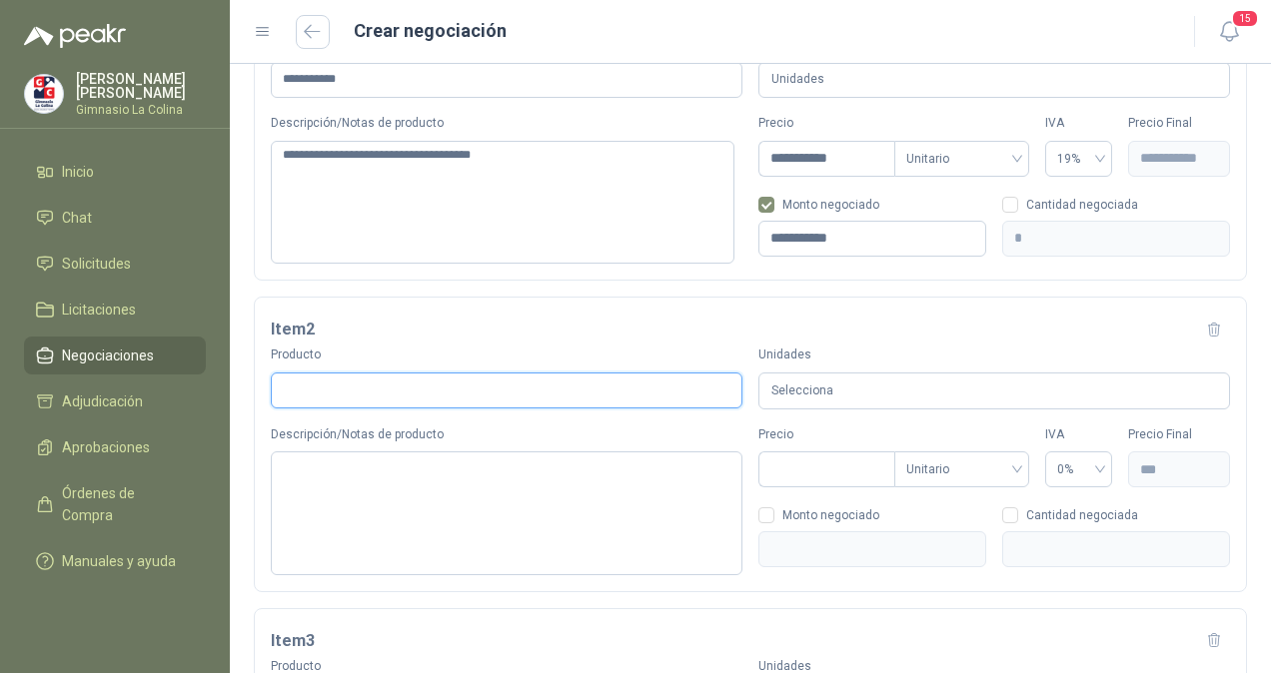
click at [380, 386] on input "Producto" at bounding box center [507, 391] width 472 height 36
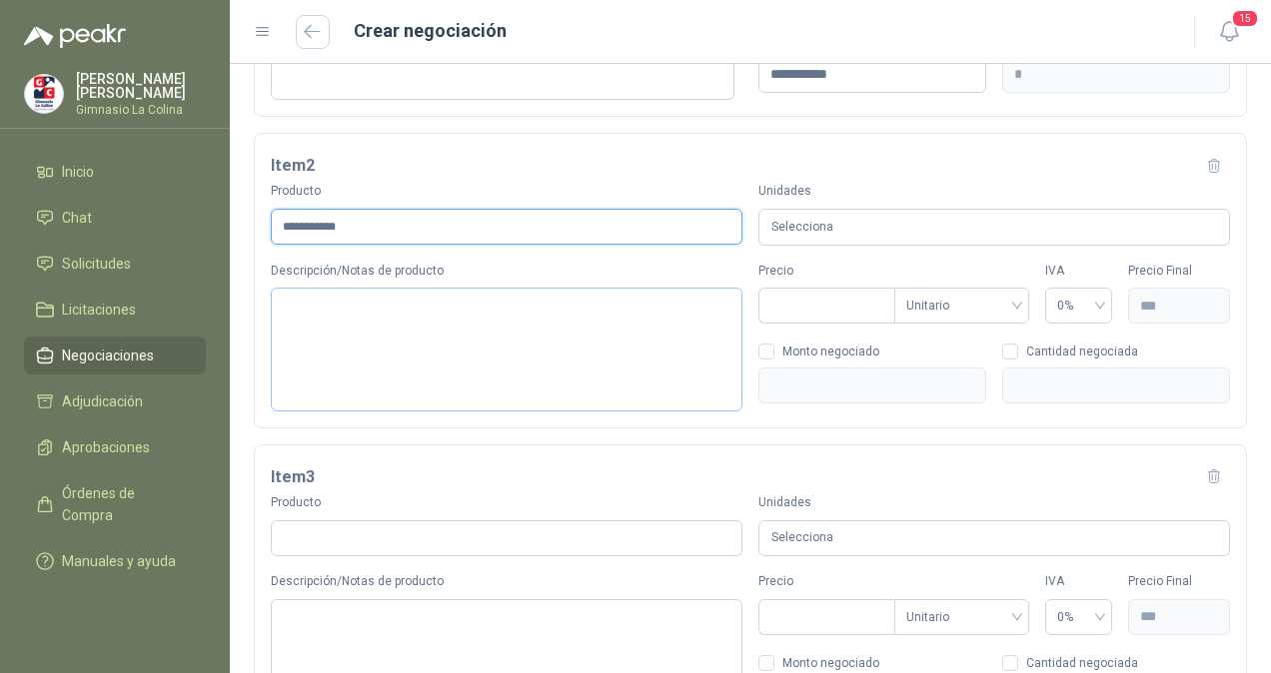
scroll to position [549, 0]
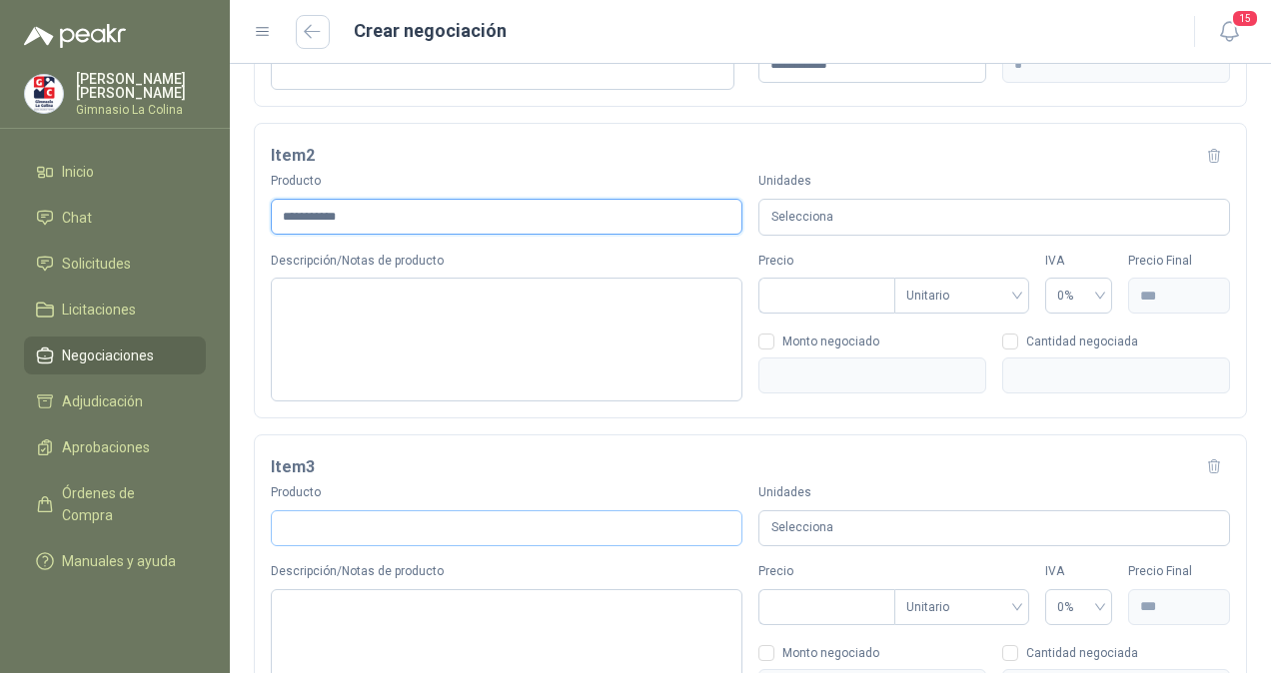
type input "**********"
click at [450, 529] on input "Producto" at bounding box center [507, 528] width 472 height 36
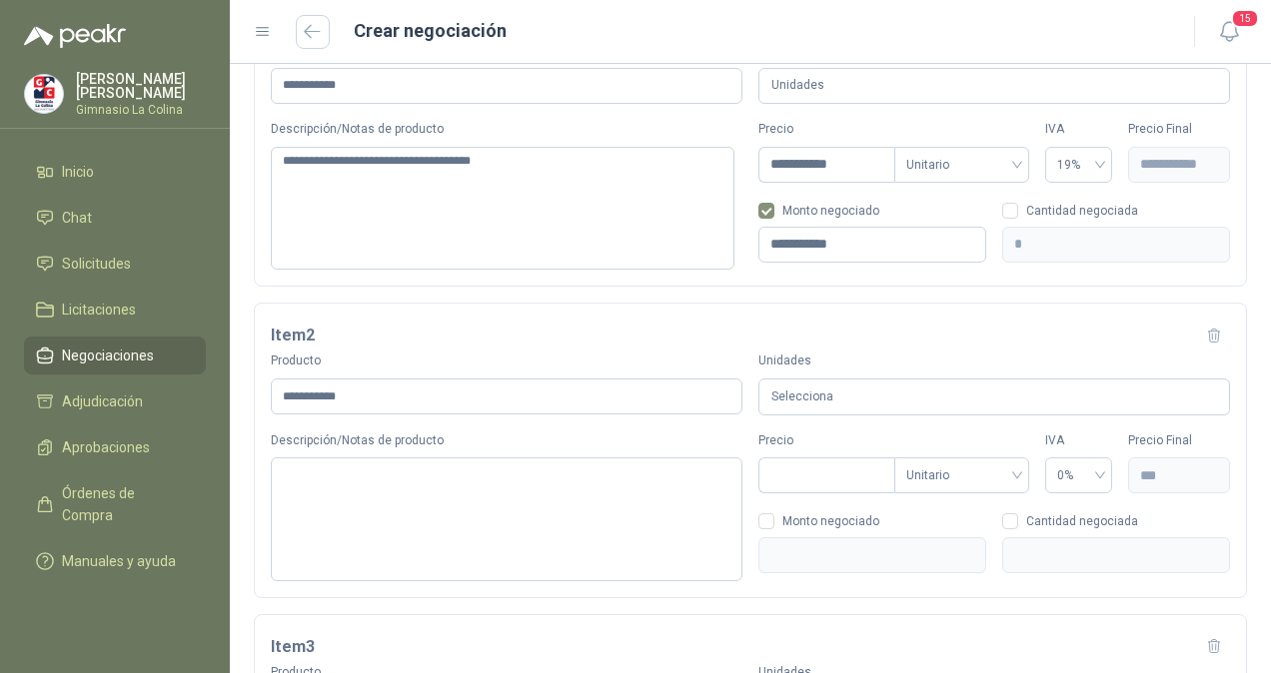
scroll to position [372, 0]
type input "**********"
click at [834, 473] on input "Precio" at bounding box center [826, 474] width 135 height 34
type input "***"
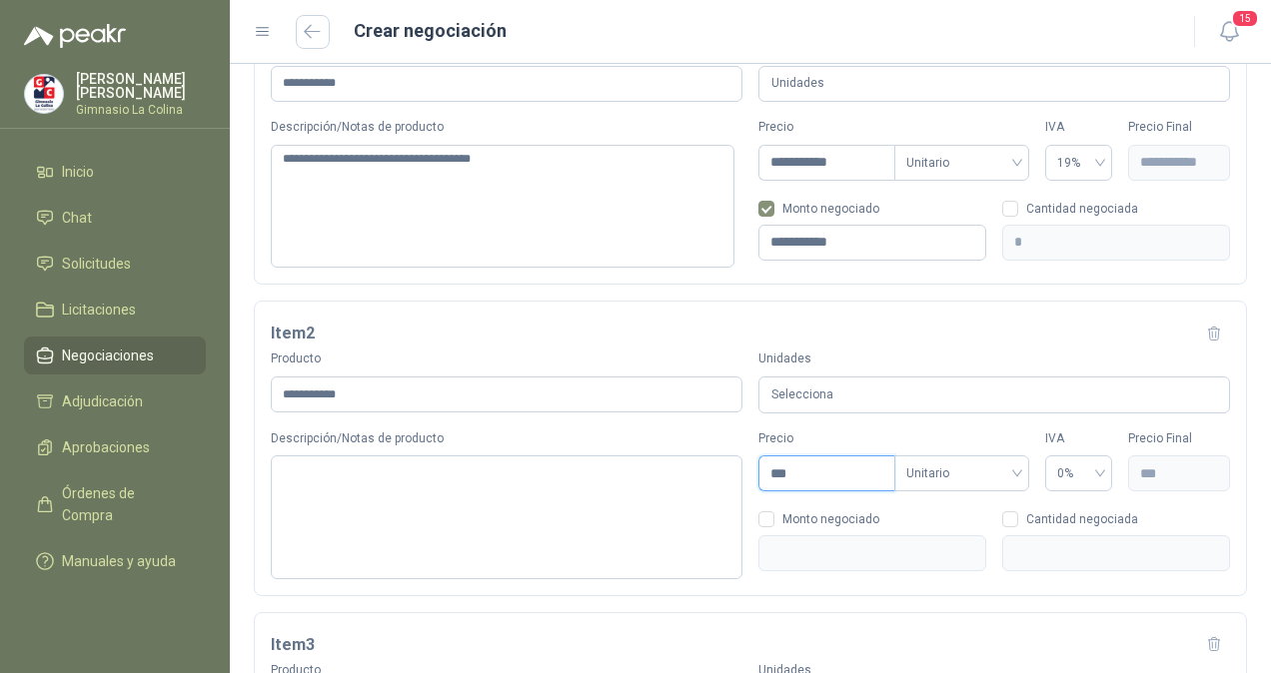
type input "****"
type input "*****"
type input "*******"
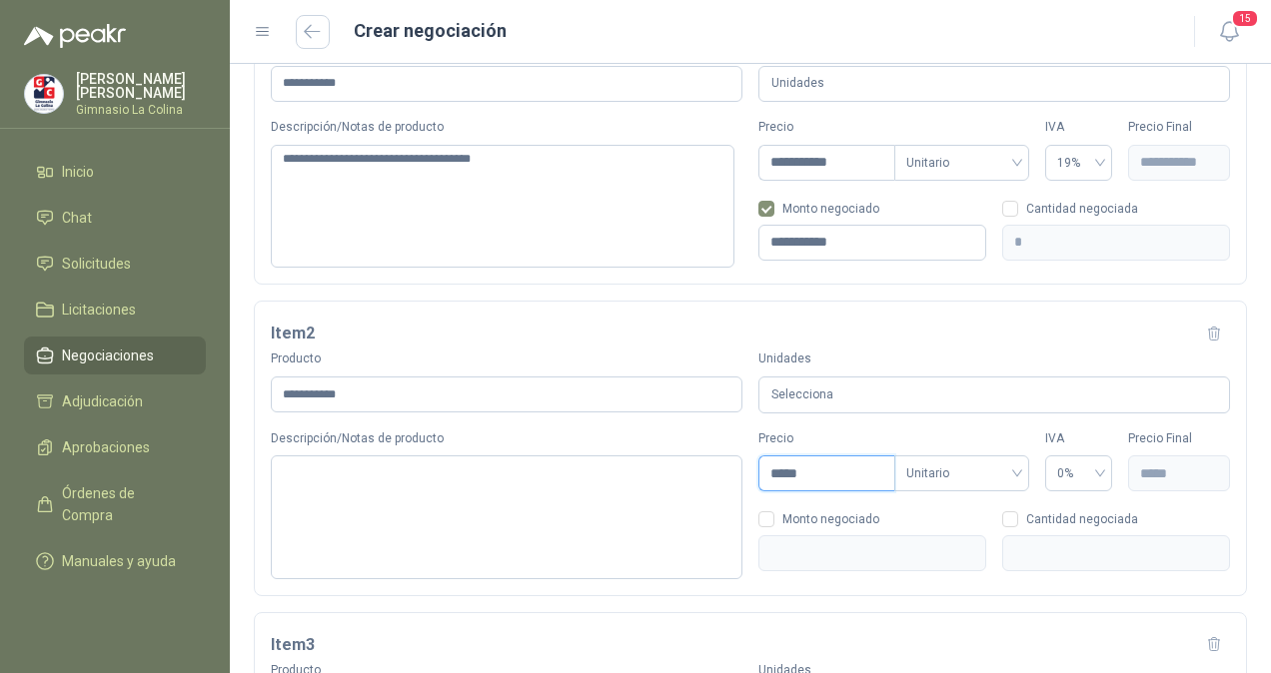
type input "*******"
type input "********"
type input "*********"
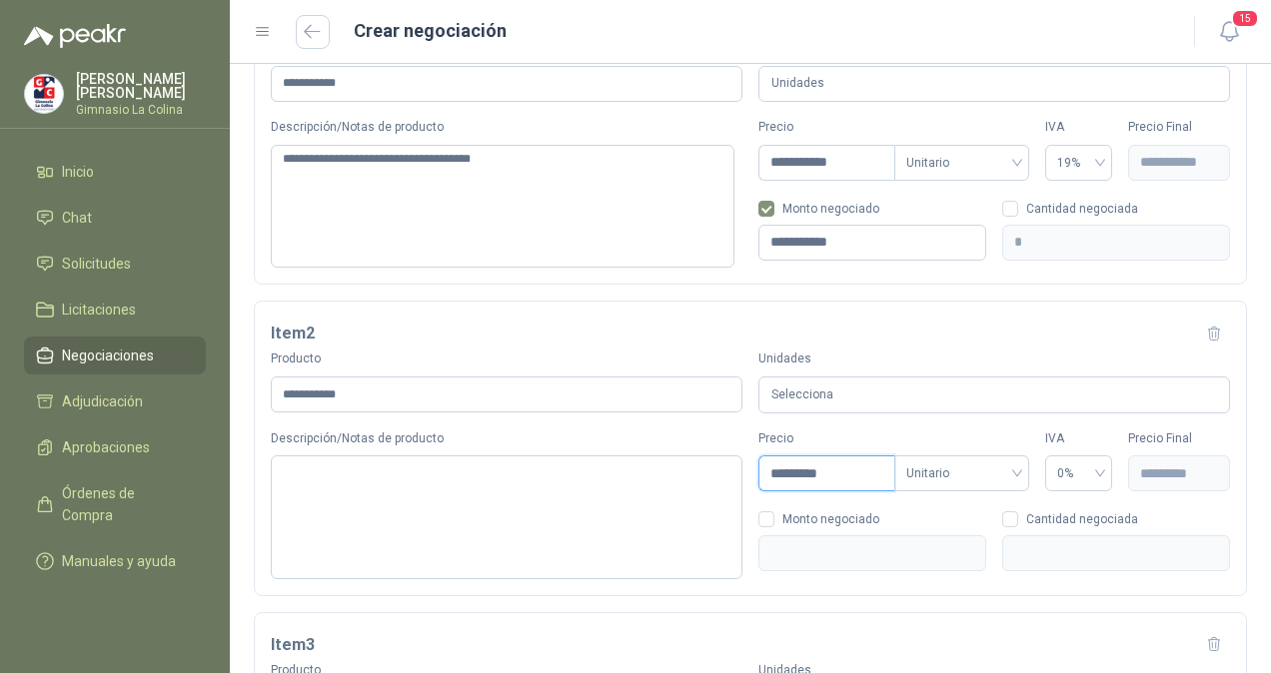
type input "**********"
click at [1085, 474] on span "0%" at bounding box center [1079, 474] width 44 height 30
type input "**********"
click at [1055, 542] on div "5%" at bounding box center [1065, 546] width 35 height 22
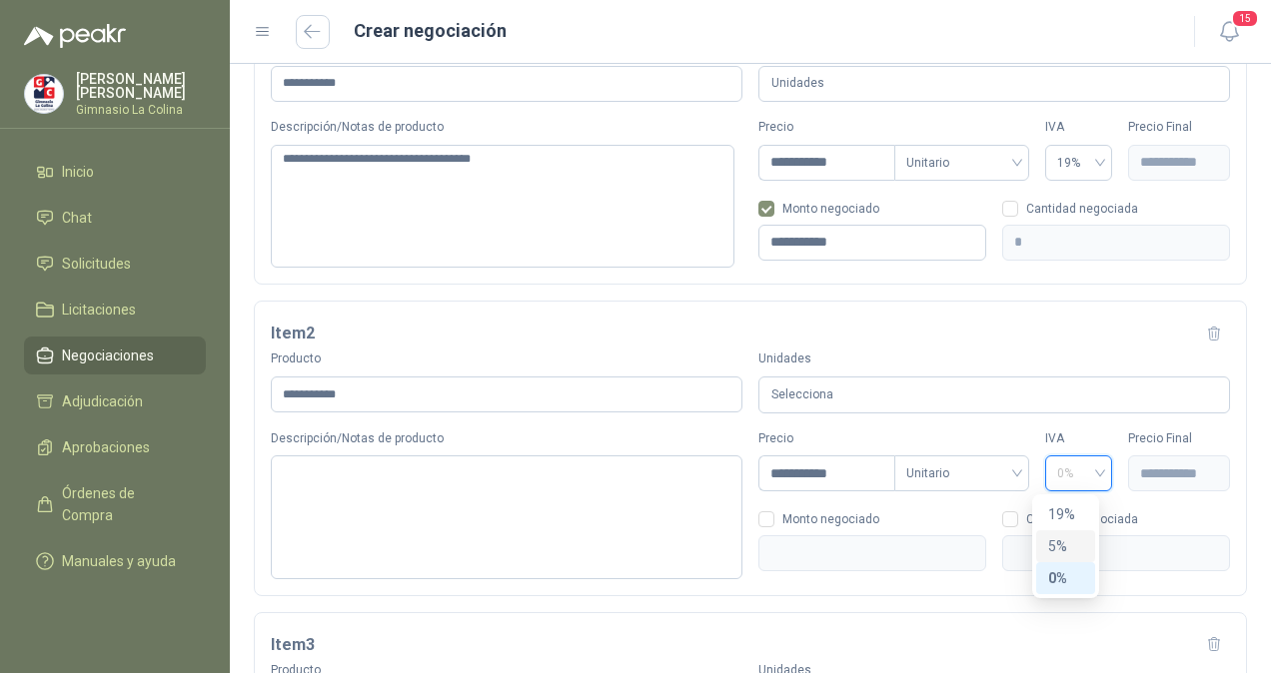
type input "**********"
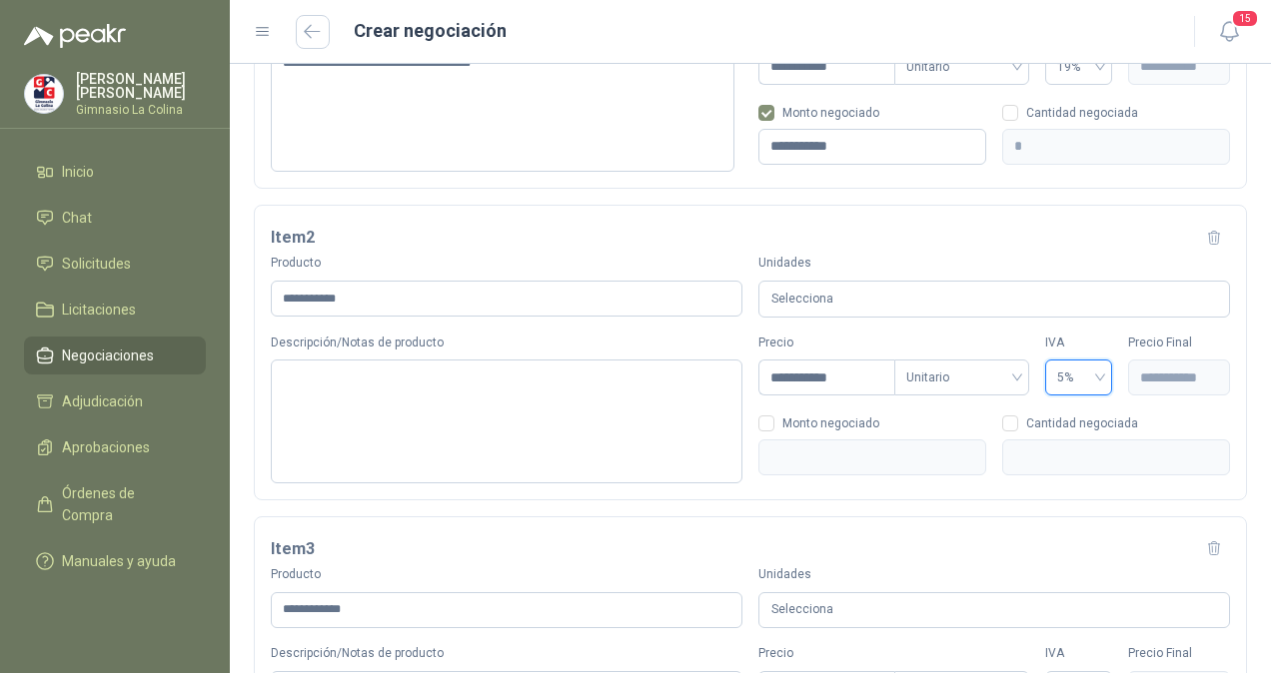
scroll to position [470, 0]
type input "*"
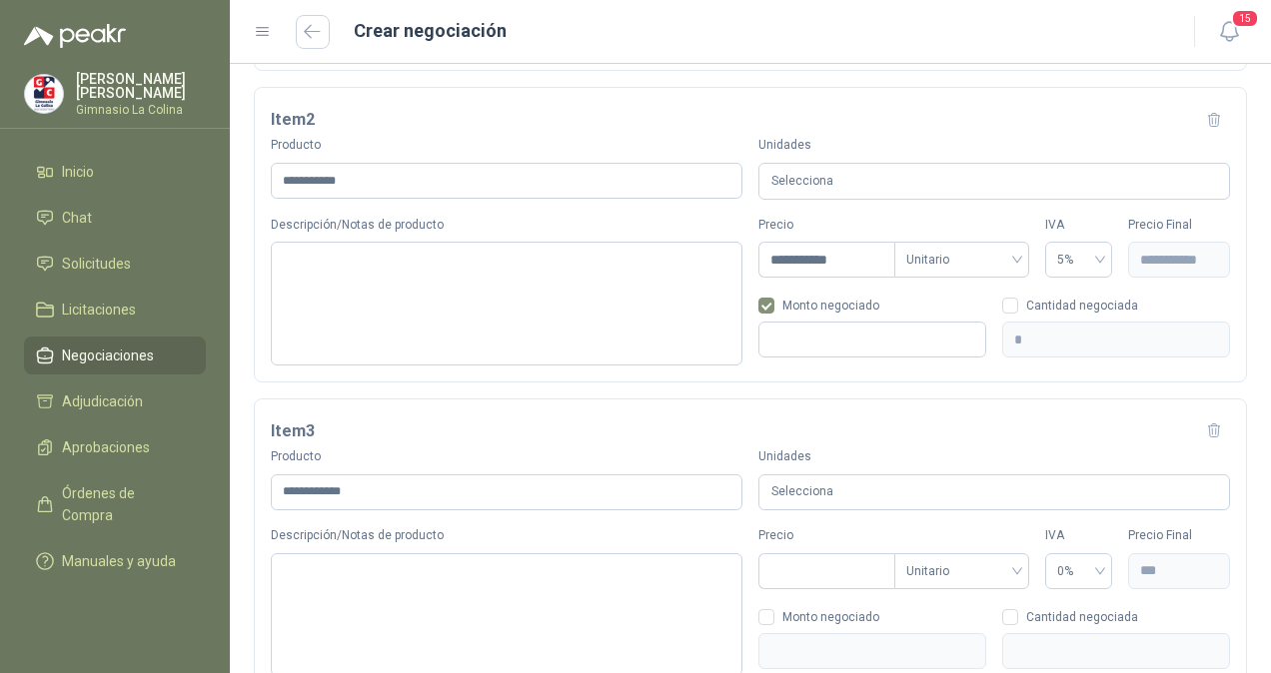
scroll to position [598, 0]
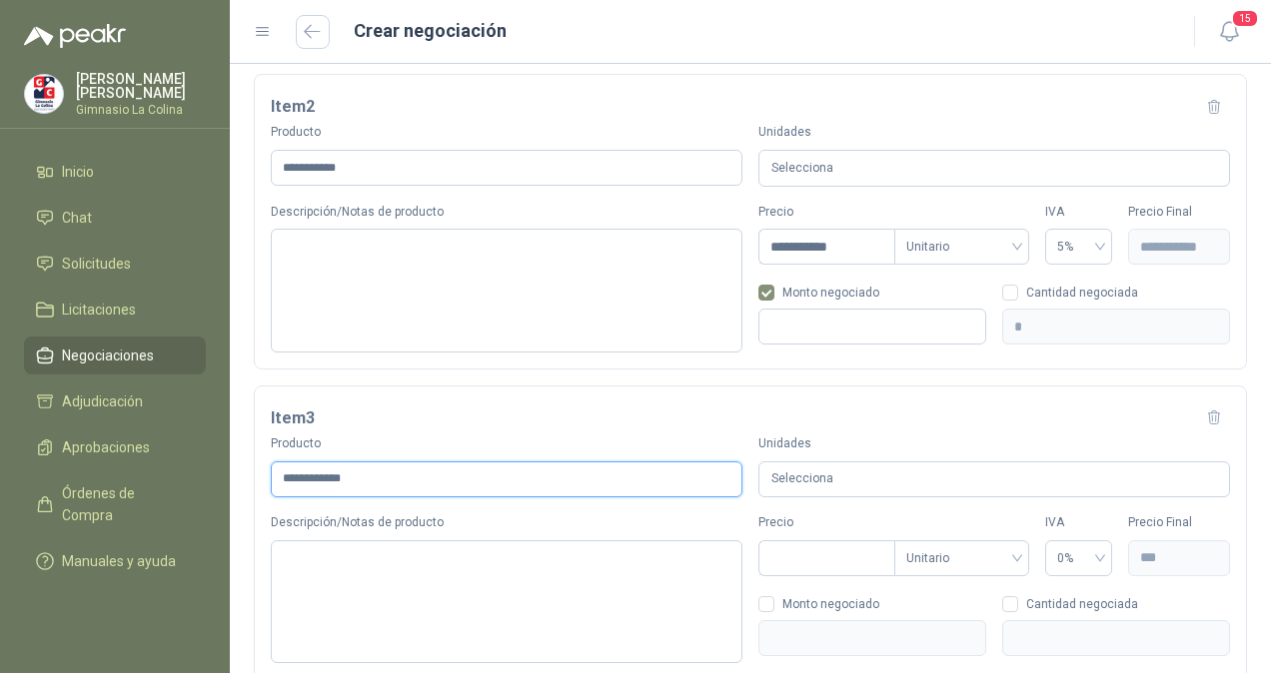
click at [634, 476] on input "**********" at bounding box center [507, 480] width 472 height 36
click at [795, 479] on div "Selecciona" at bounding box center [994, 480] width 472 height 37
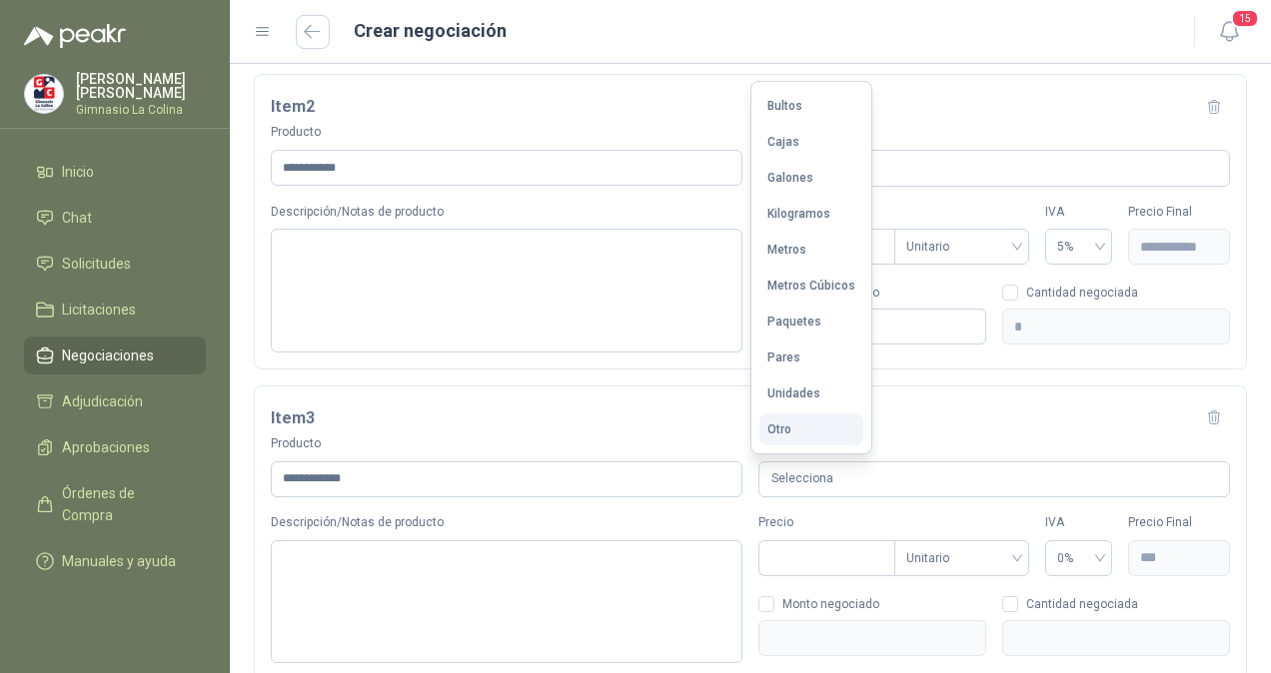
click at [779, 431] on div "Otro" at bounding box center [779, 430] width 24 height 14
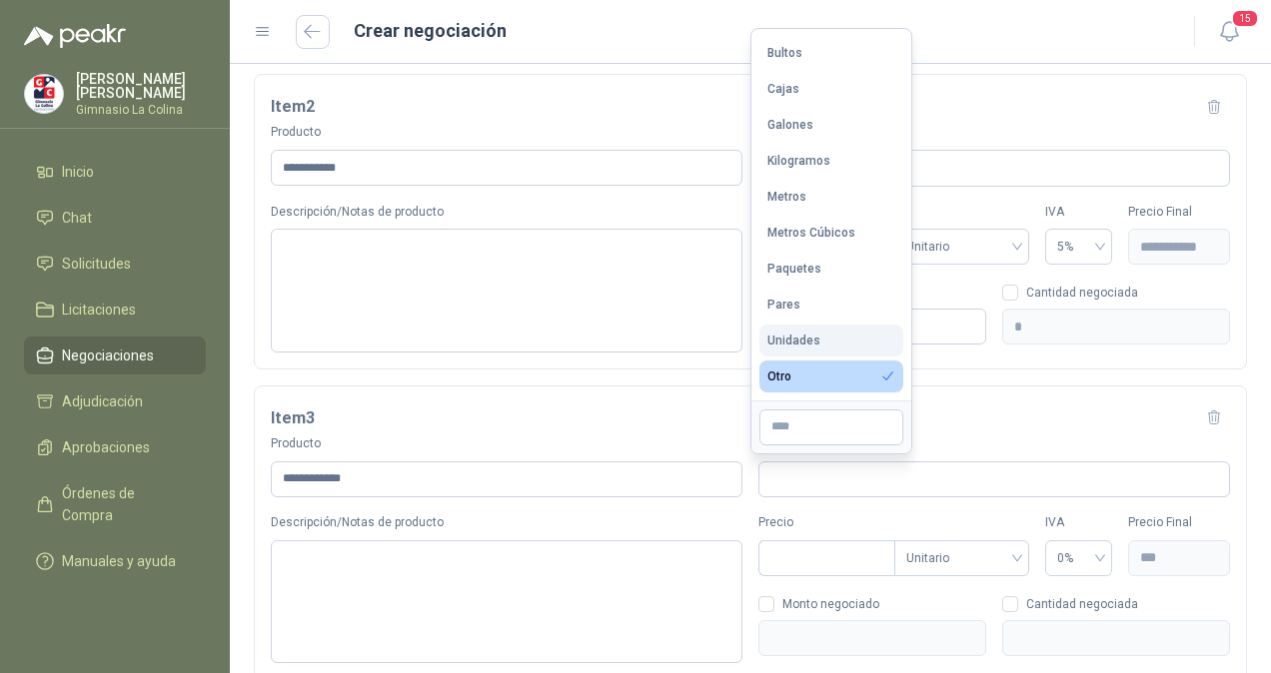
click at [804, 340] on div "Unidades" at bounding box center [793, 341] width 53 height 14
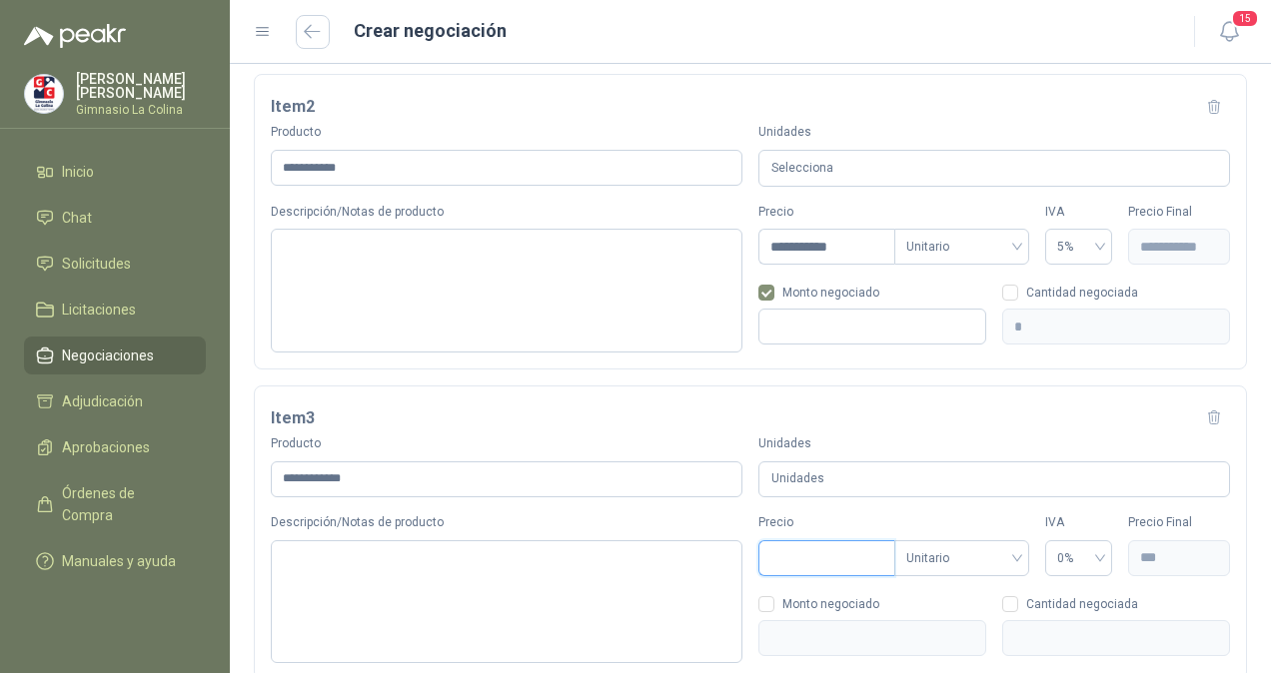
click at [809, 546] on input "Precio" at bounding box center [826, 558] width 135 height 34
type input "***"
type input "****"
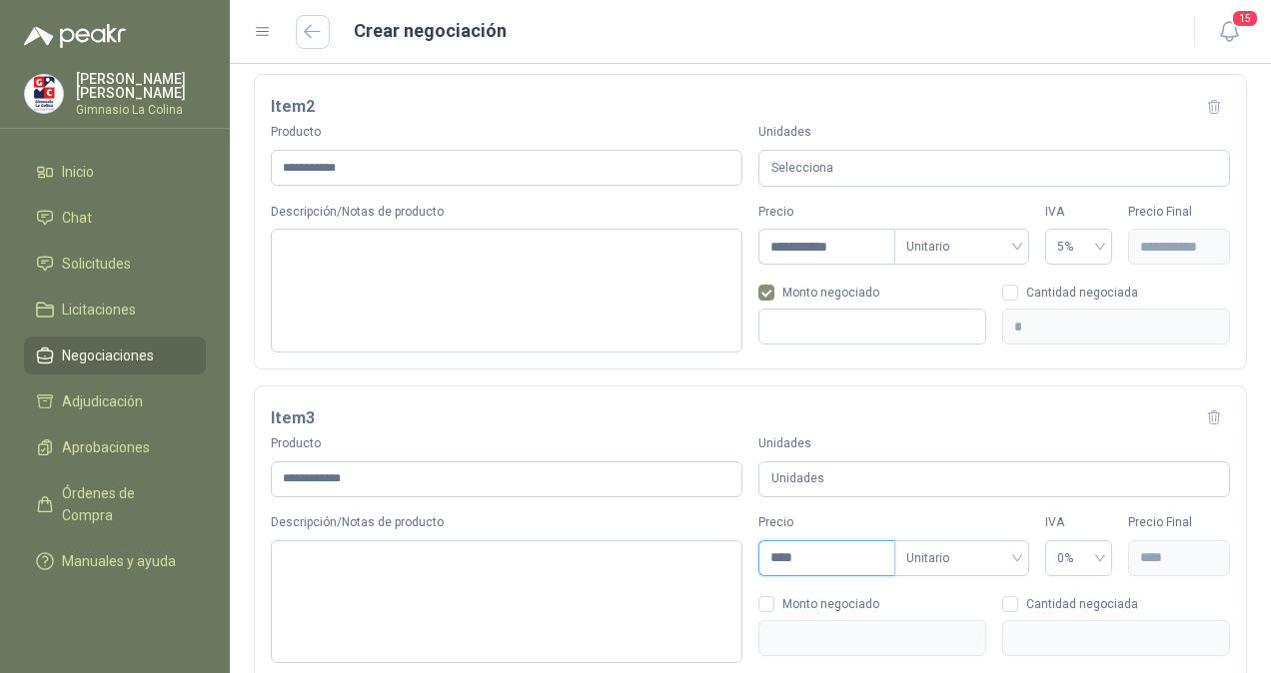
type input "*****"
type input "*******"
type input "********"
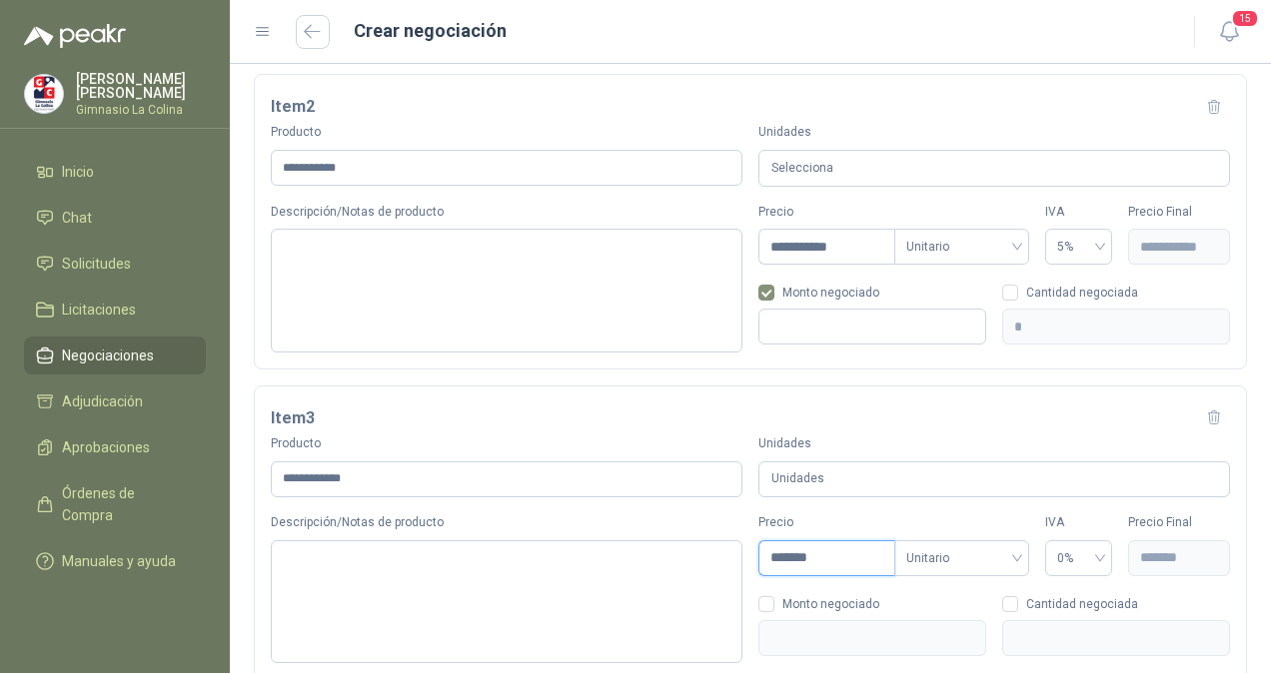
type input "********"
type input "*********"
type input "**********"
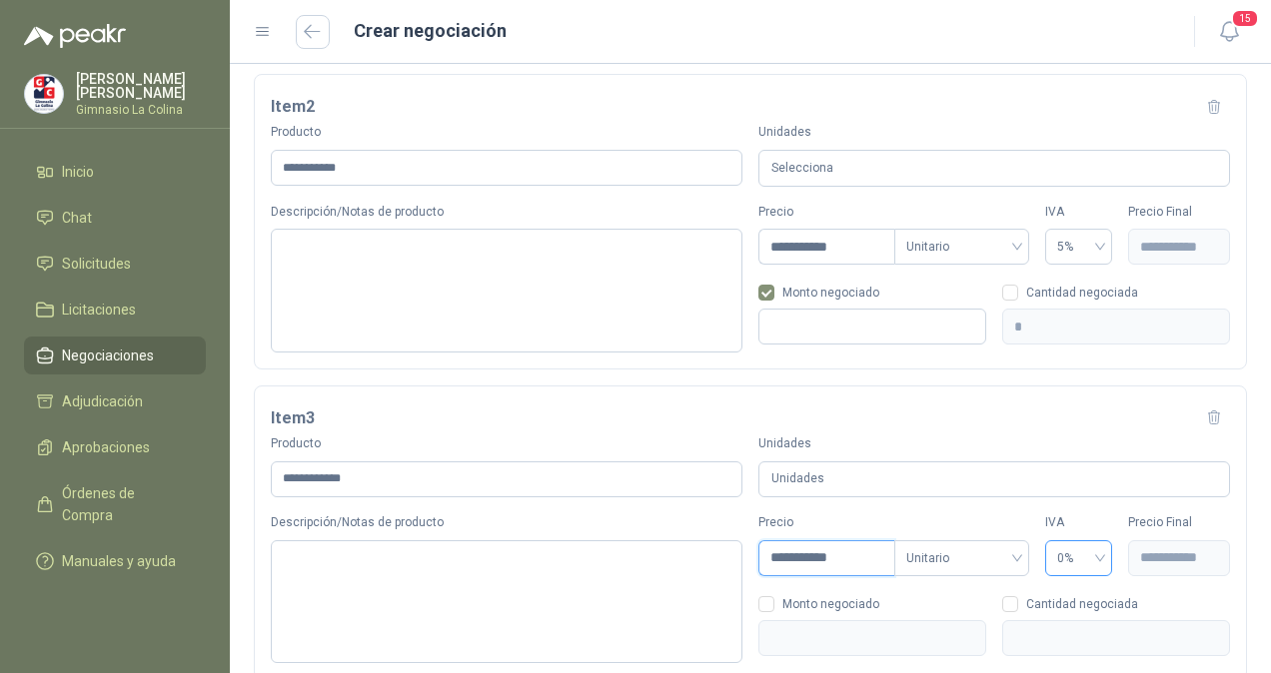
click at [1072, 549] on span "0%" at bounding box center [1079, 558] width 44 height 30
type input "**********"
click at [1053, 456] on div "19%" at bounding box center [1065, 450] width 35 height 22
type input "**********"
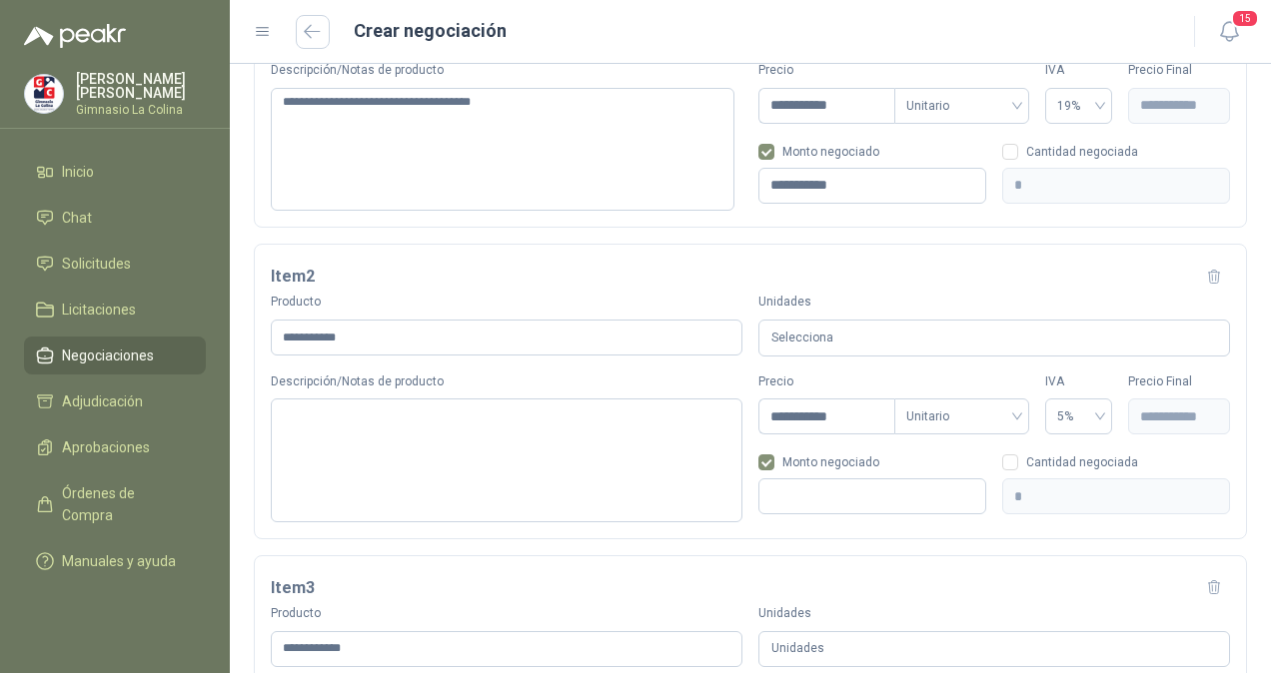
scroll to position [450, 0]
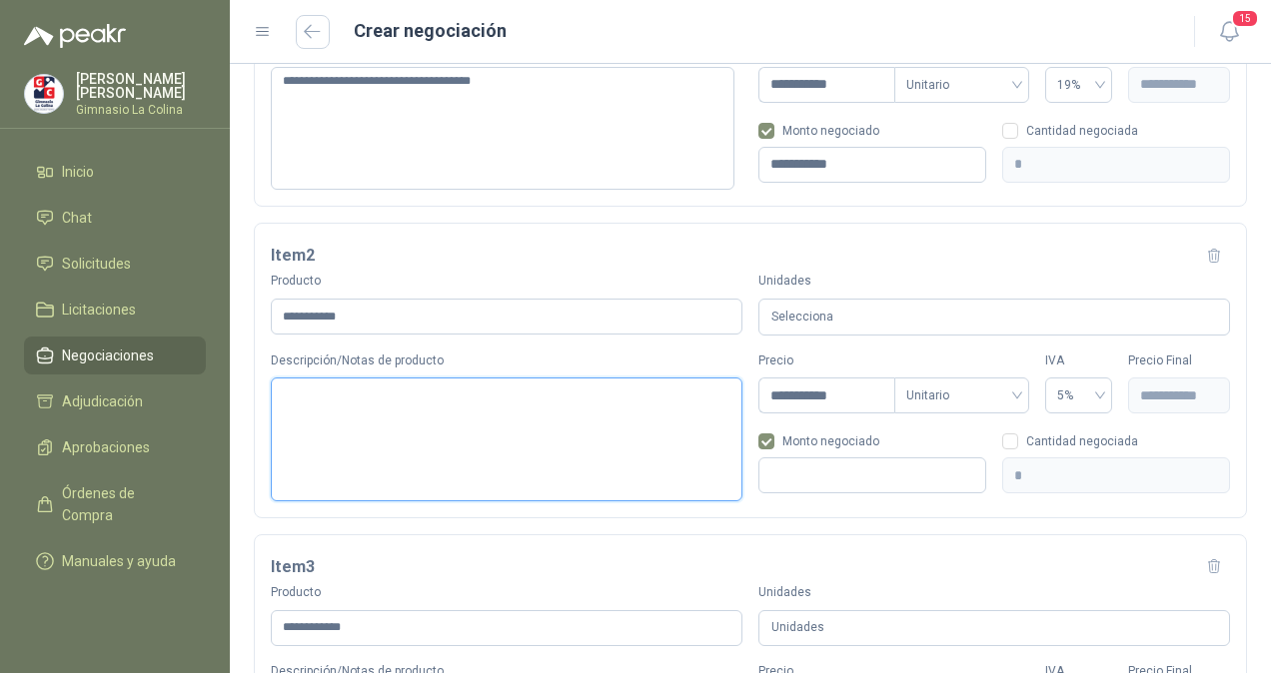
click at [405, 420] on textarea "Descripción/Notas de producto" at bounding box center [507, 439] width 472 height 123
type textarea "*"
type textarea "**"
type textarea "***"
type textarea "****"
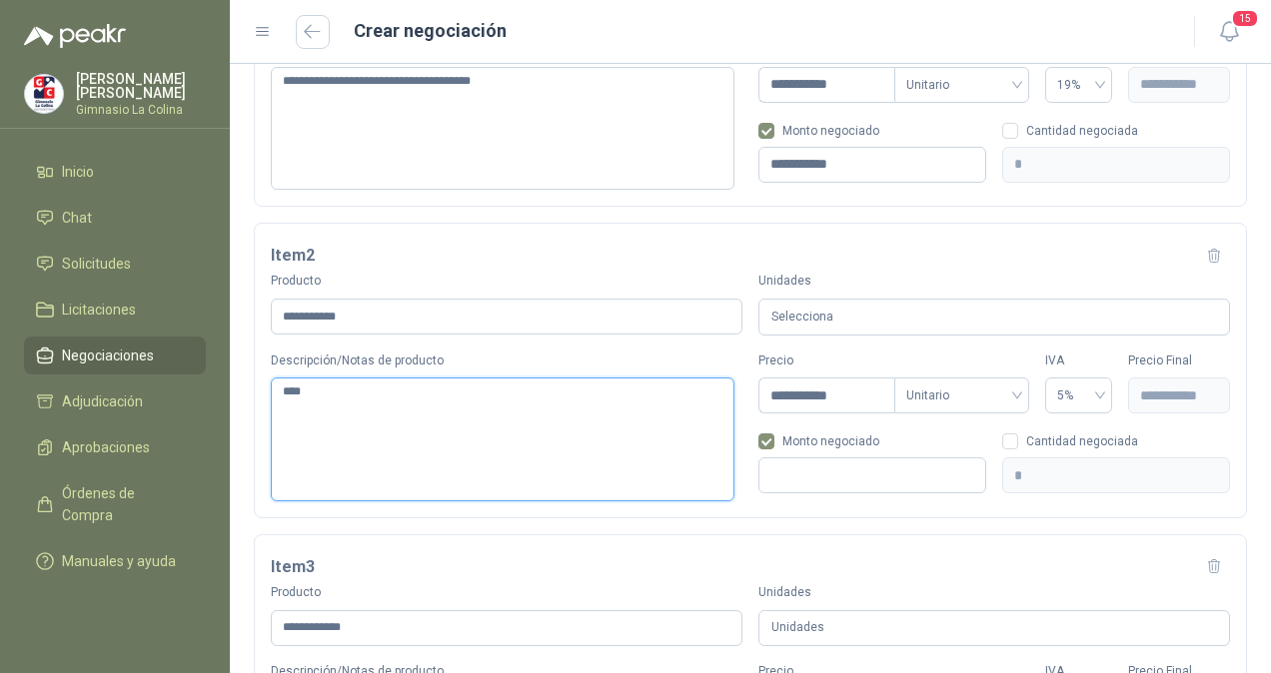
type textarea "*****"
type textarea "******"
type textarea "*******"
type textarea "******"
type textarea "*******"
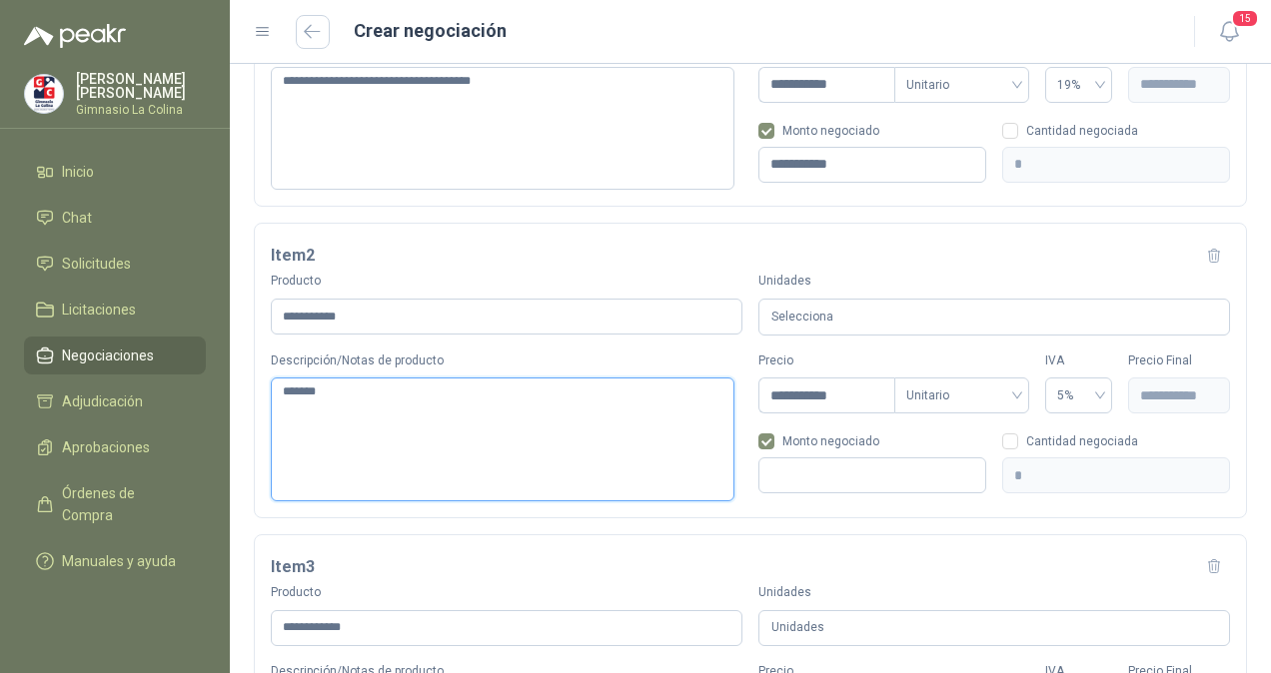
type textarea "********"
type textarea "*********"
type textarea "********"
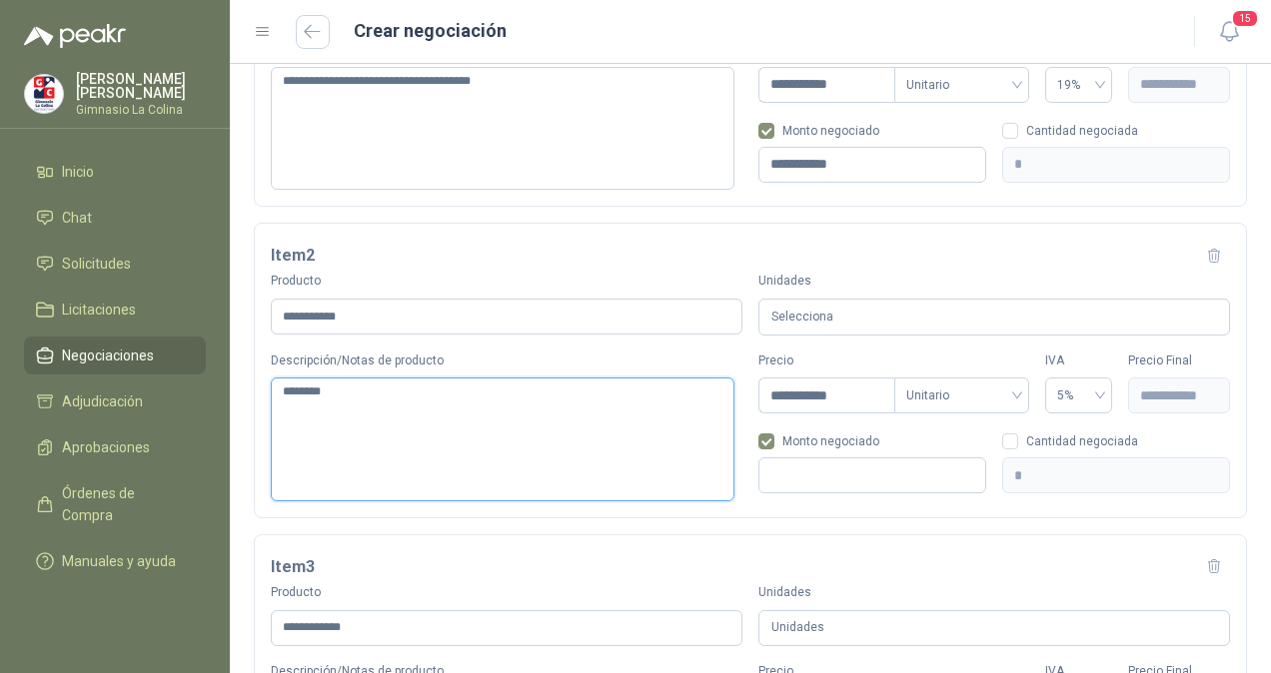
type textarea "*******"
type textarea "********"
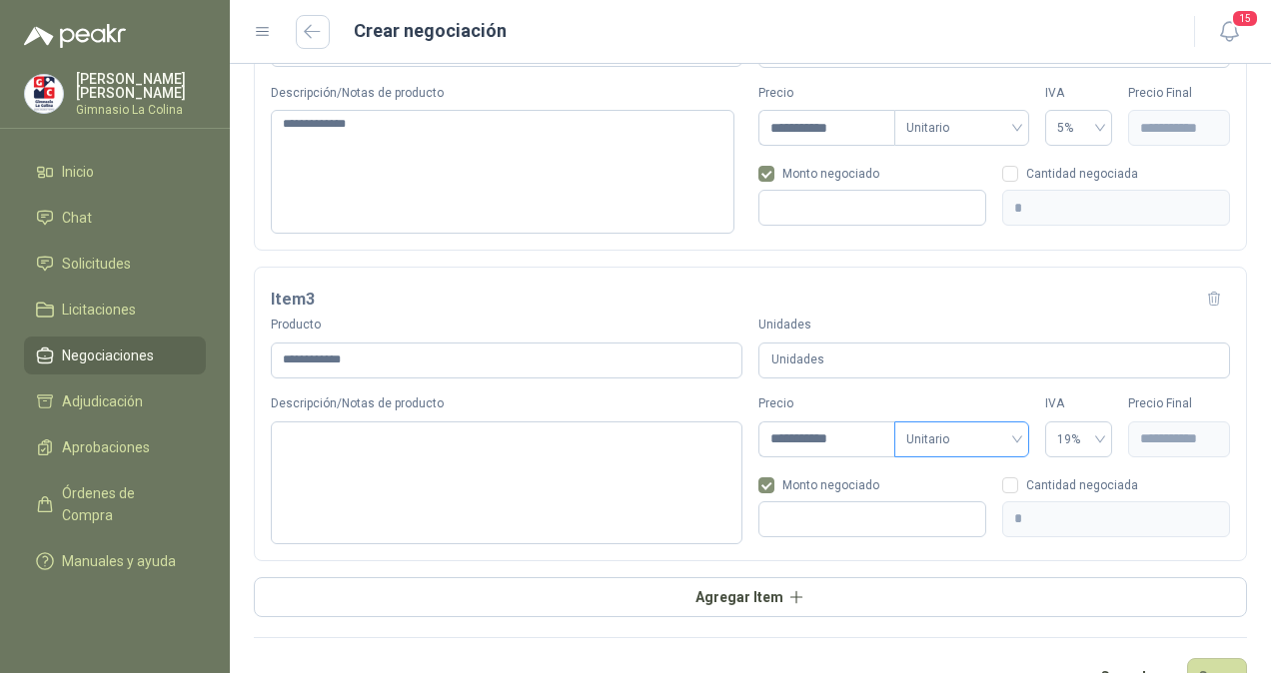
scroll to position [715, 0]
click at [849, 511] on input at bounding box center [872, 521] width 226 height 34
click at [1017, 513] on input "*" at bounding box center [1116, 521] width 226 height 34
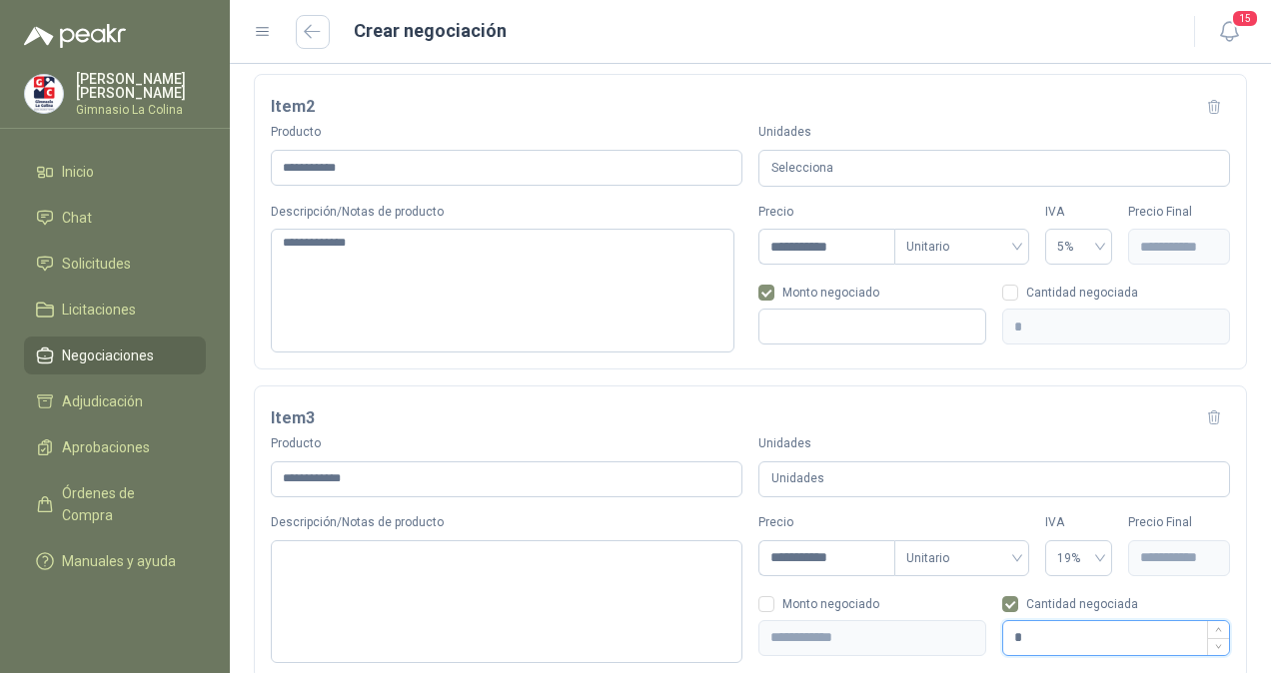
scroll to position [595, 0]
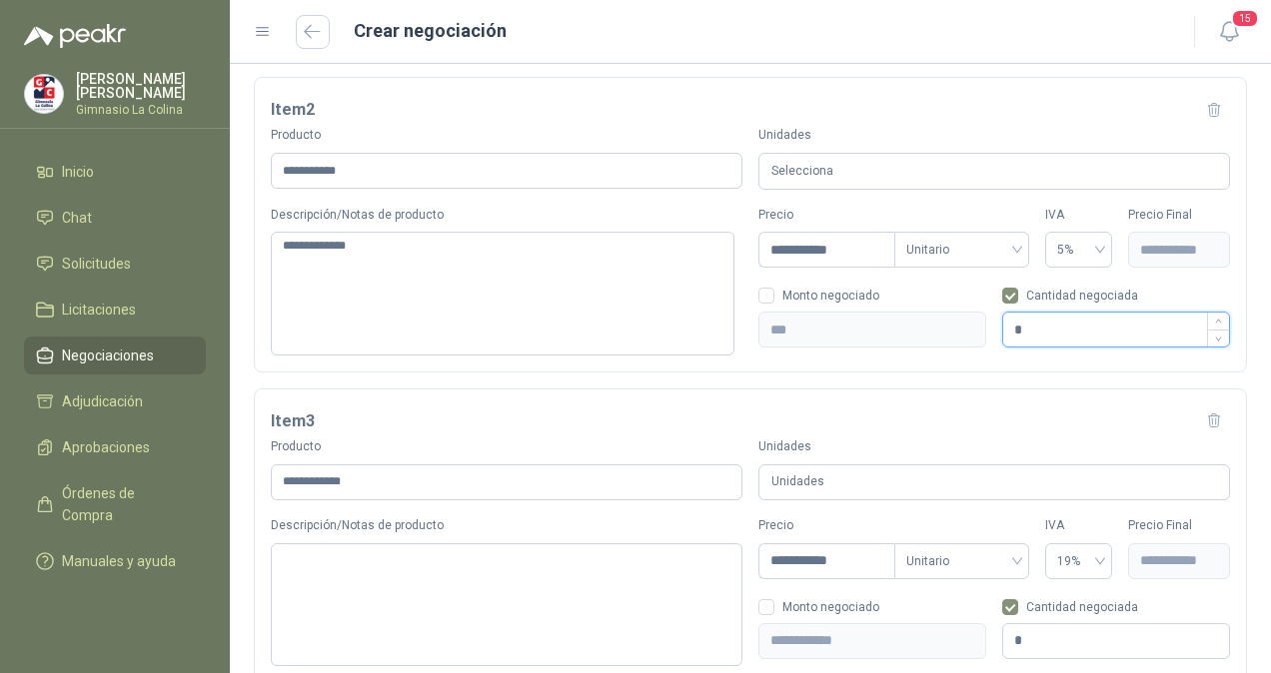
click at [1020, 332] on input "*" at bounding box center [1116, 330] width 226 height 34
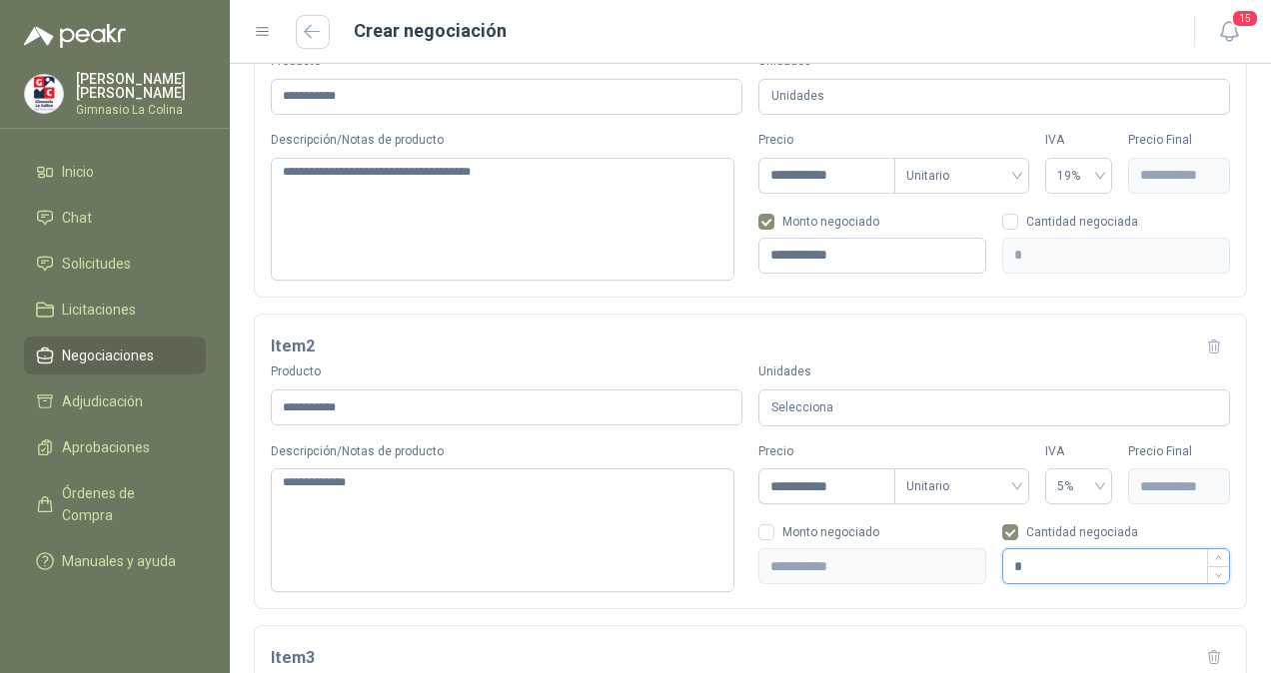
scroll to position [358, 0]
click at [1012, 251] on input "*" at bounding box center [1116, 257] width 226 height 34
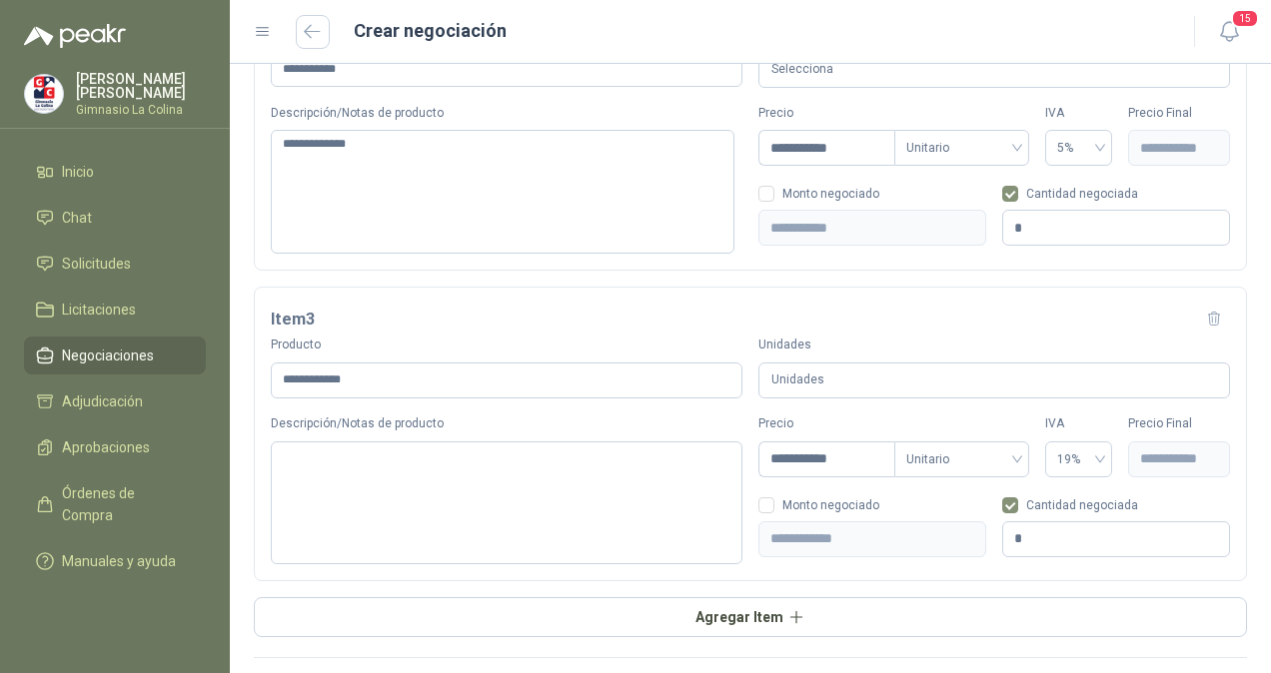
scroll to position [700, 0]
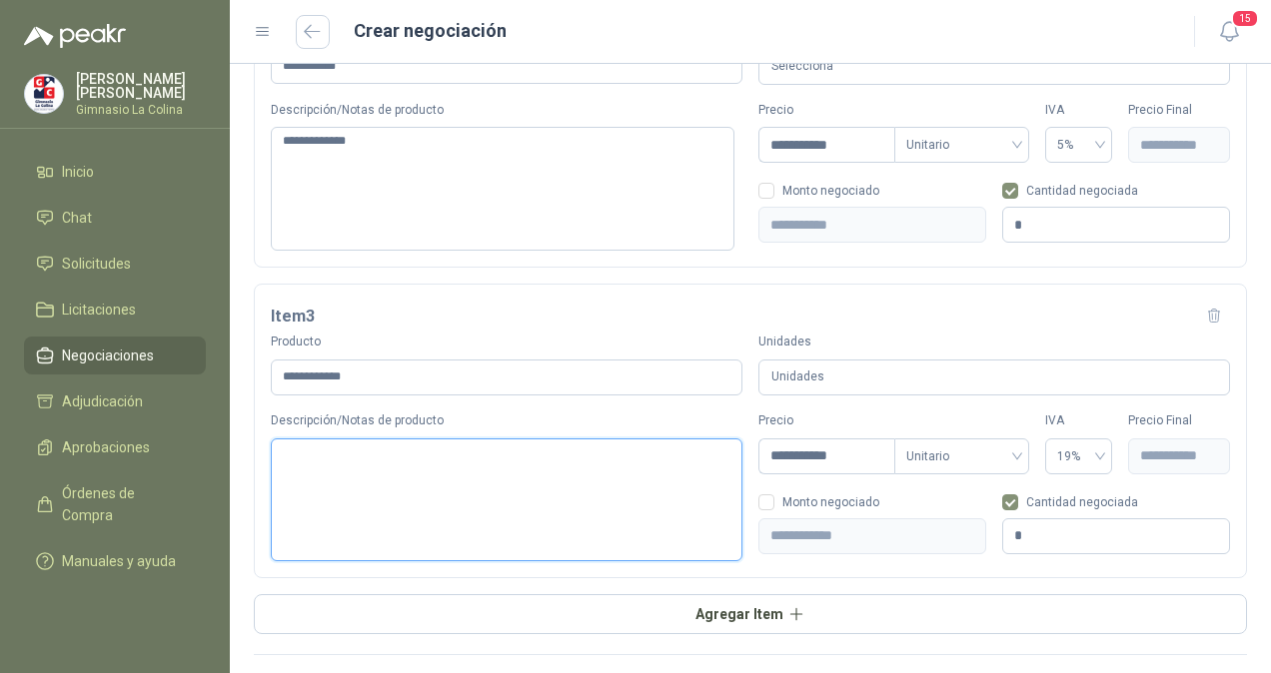
click at [440, 467] on textarea "Descripción/Notas de producto" at bounding box center [507, 500] width 472 height 123
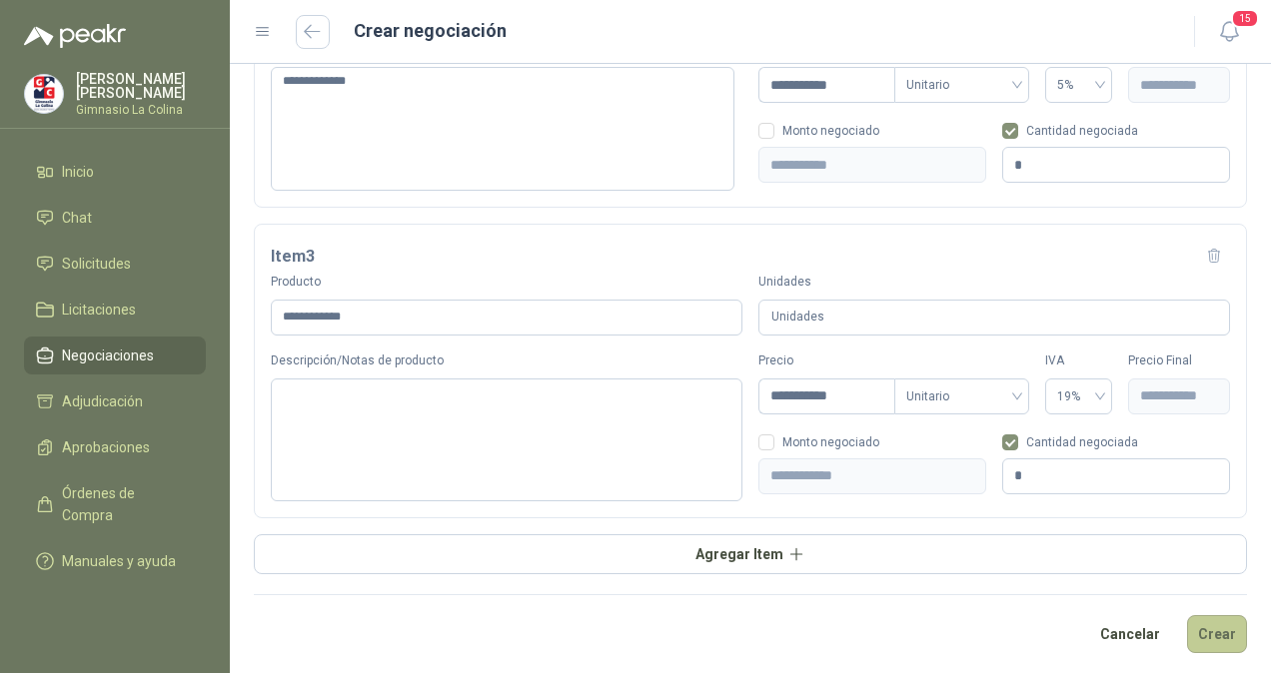
click at [1187, 633] on button "Crear" at bounding box center [1217, 634] width 60 height 38
click at [1214, 628] on button "Crear" at bounding box center [1217, 634] width 60 height 38
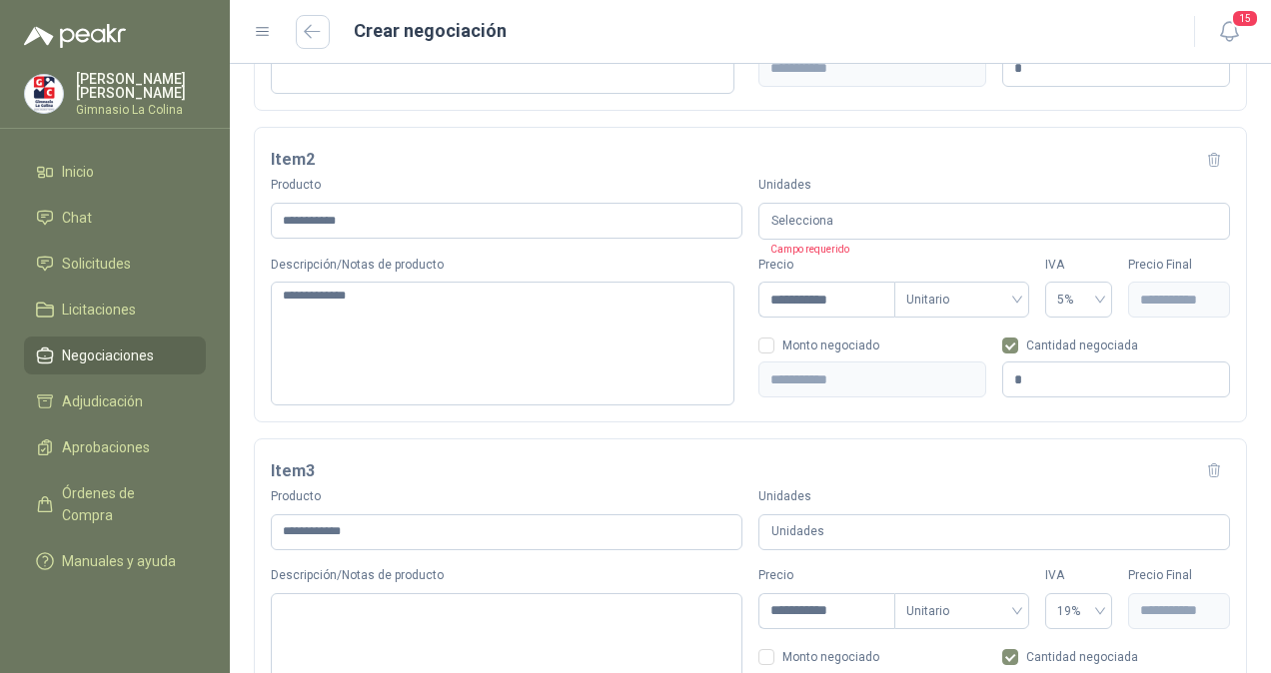
scroll to position [541, 0]
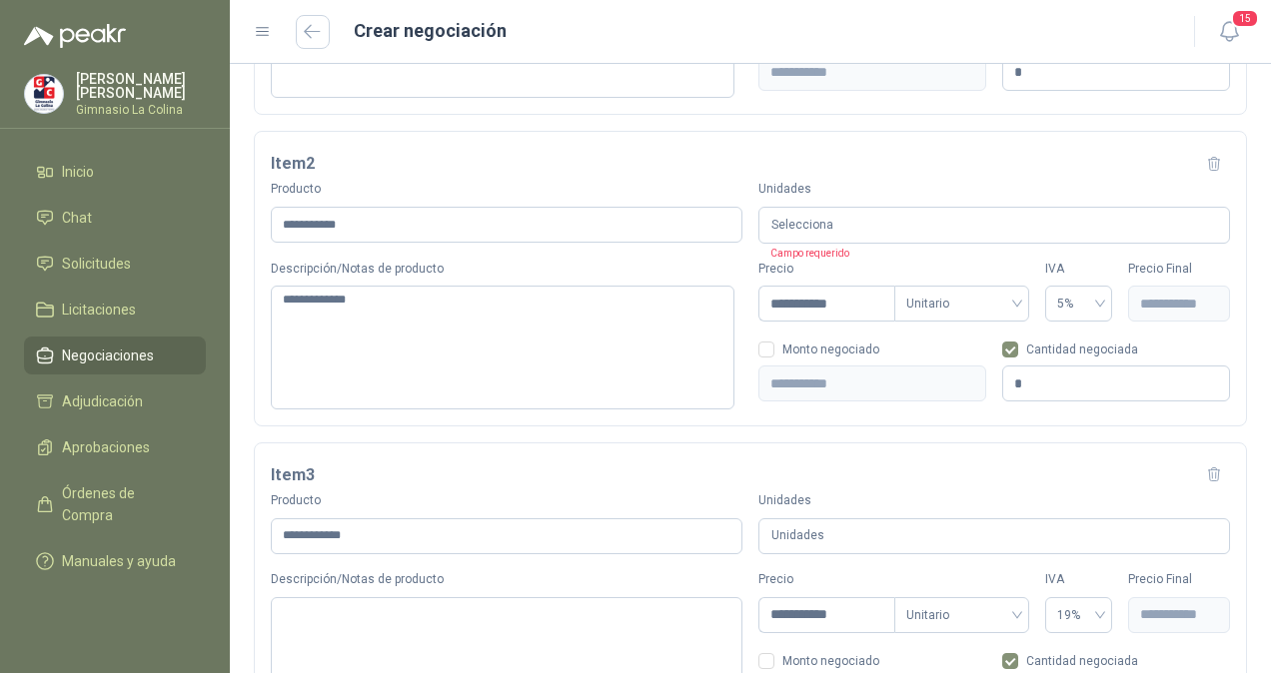
click at [814, 221] on div "Selecciona" at bounding box center [994, 225] width 472 height 37
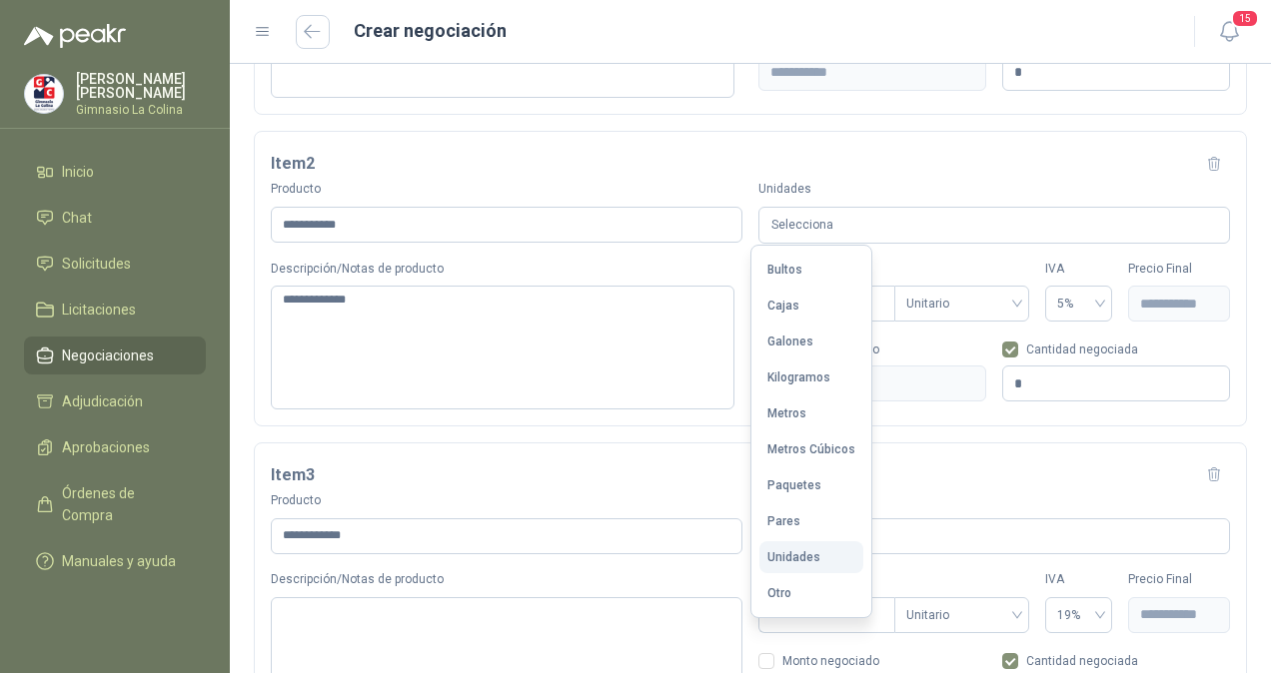
click at [818, 555] on button "Unidades" at bounding box center [811, 557] width 104 height 32
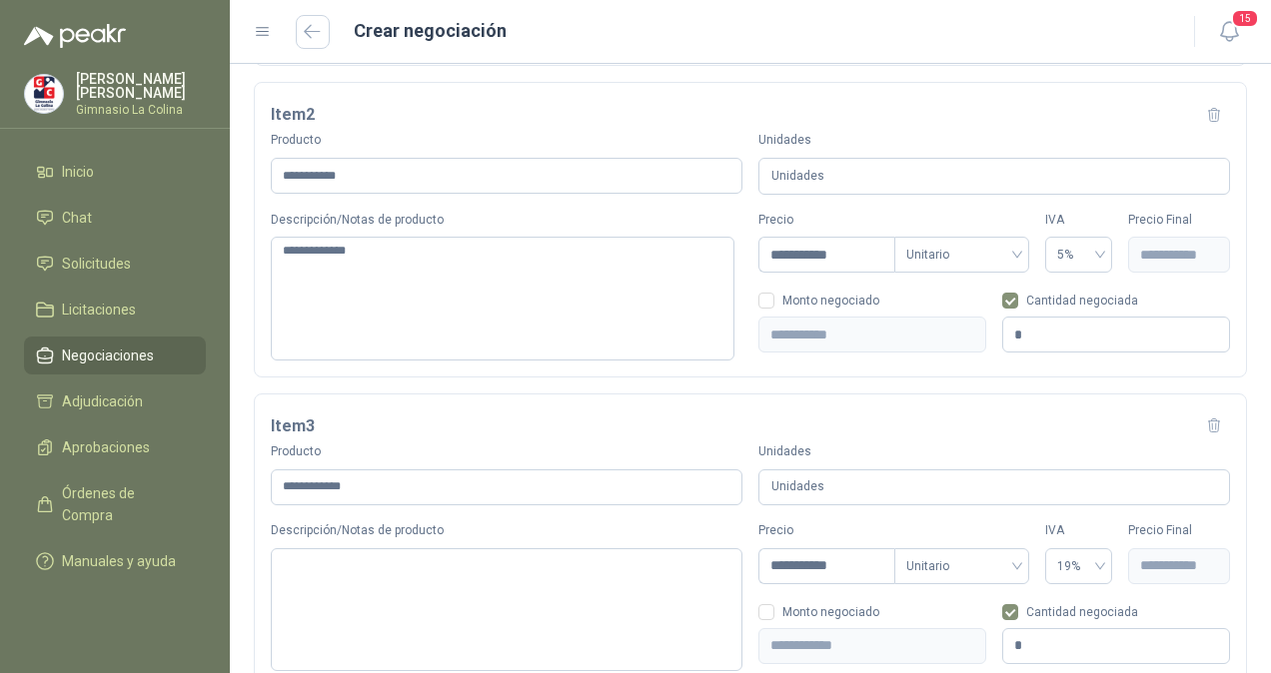
scroll to position [760, 0]
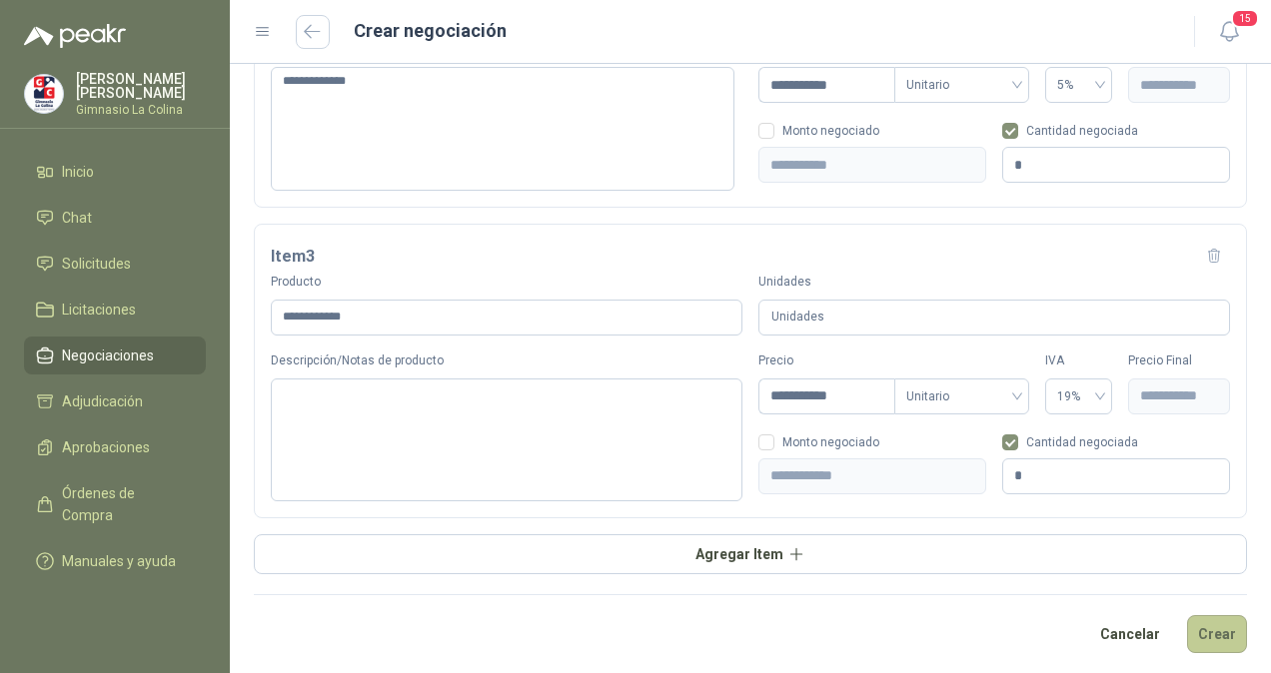
click at [1207, 631] on button "Crear" at bounding box center [1217, 634] width 60 height 38
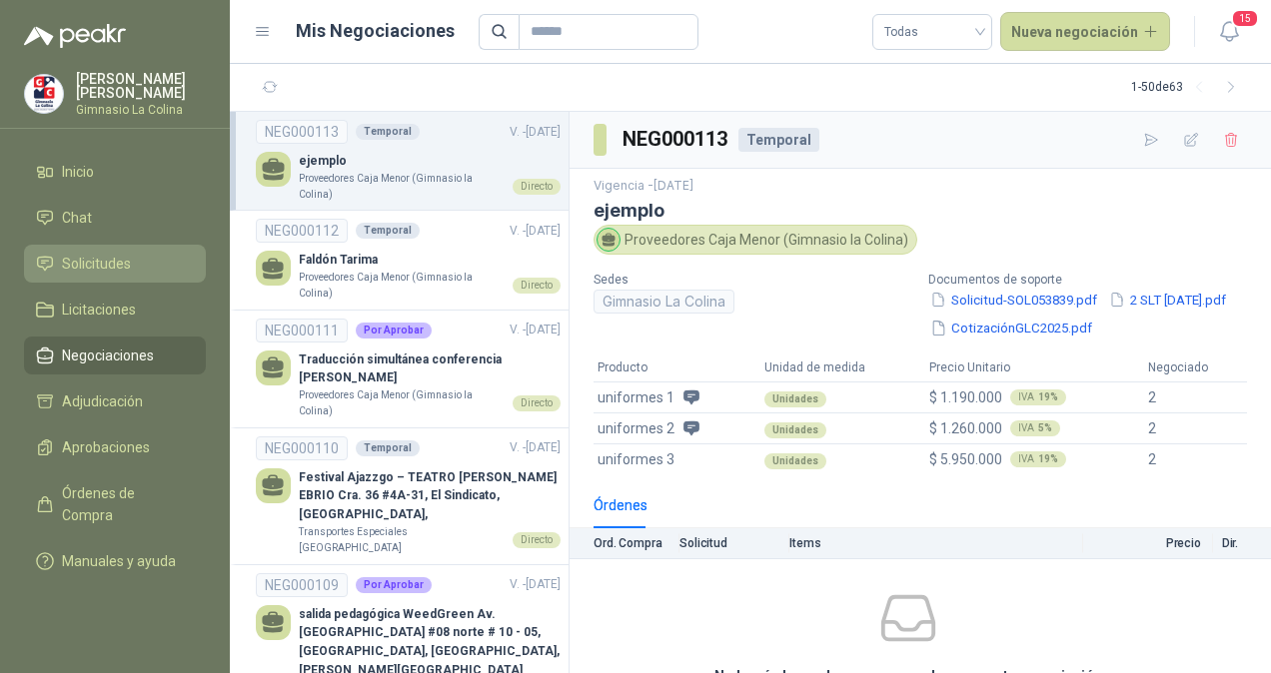
click at [127, 264] on span "Solicitudes" at bounding box center [96, 264] width 69 height 22
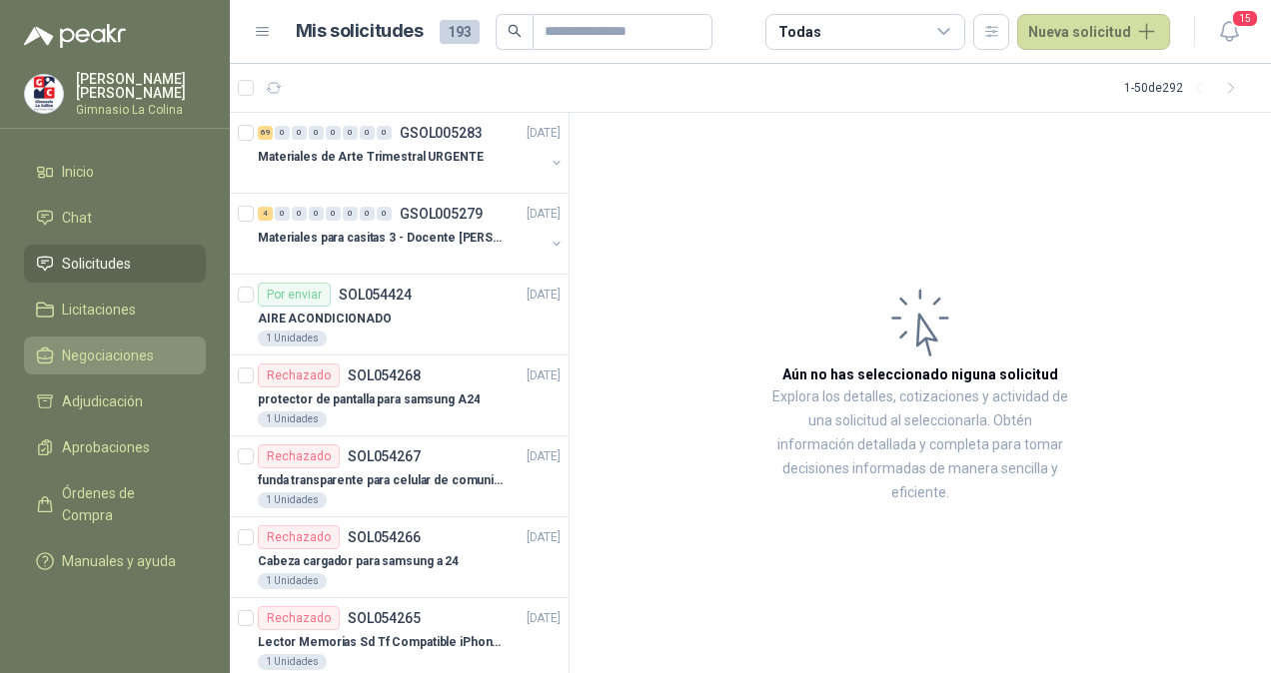
click at [115, 365] on span "Negociaciones" at bounding box center [108, 356] width 92 height 22
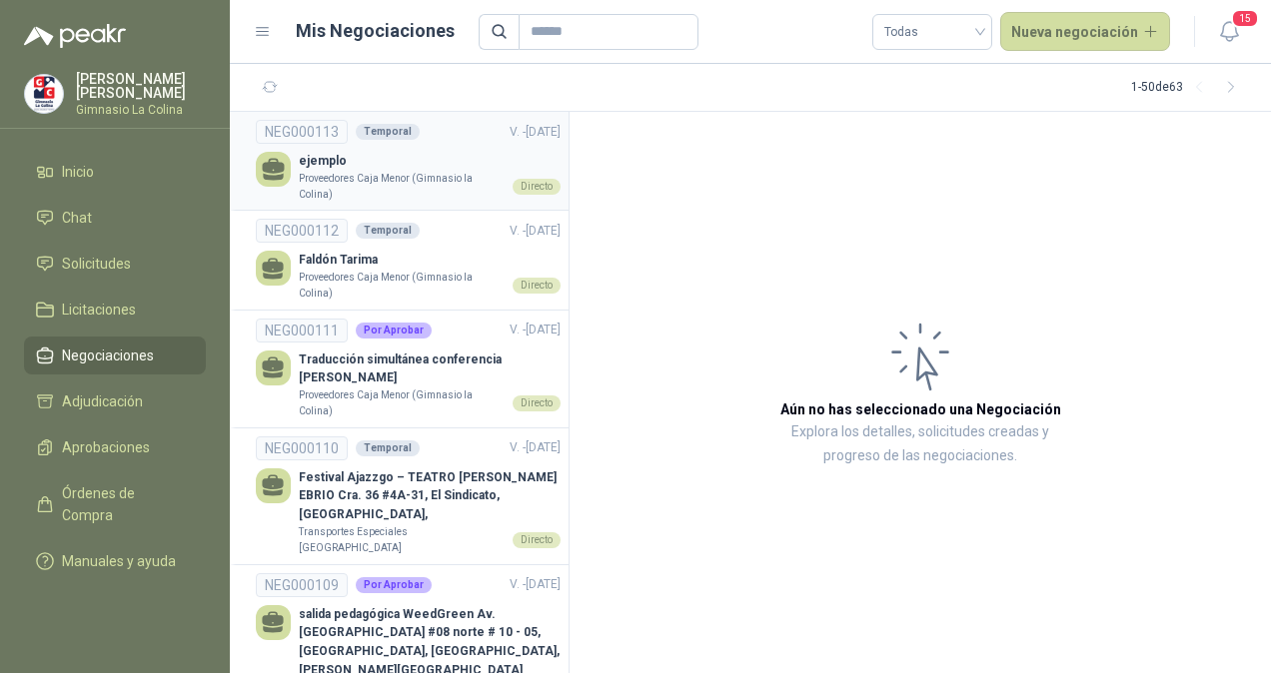
click at [356, 168] on p "ejemplo" at bounding box center [430, 161] width 262 height 19
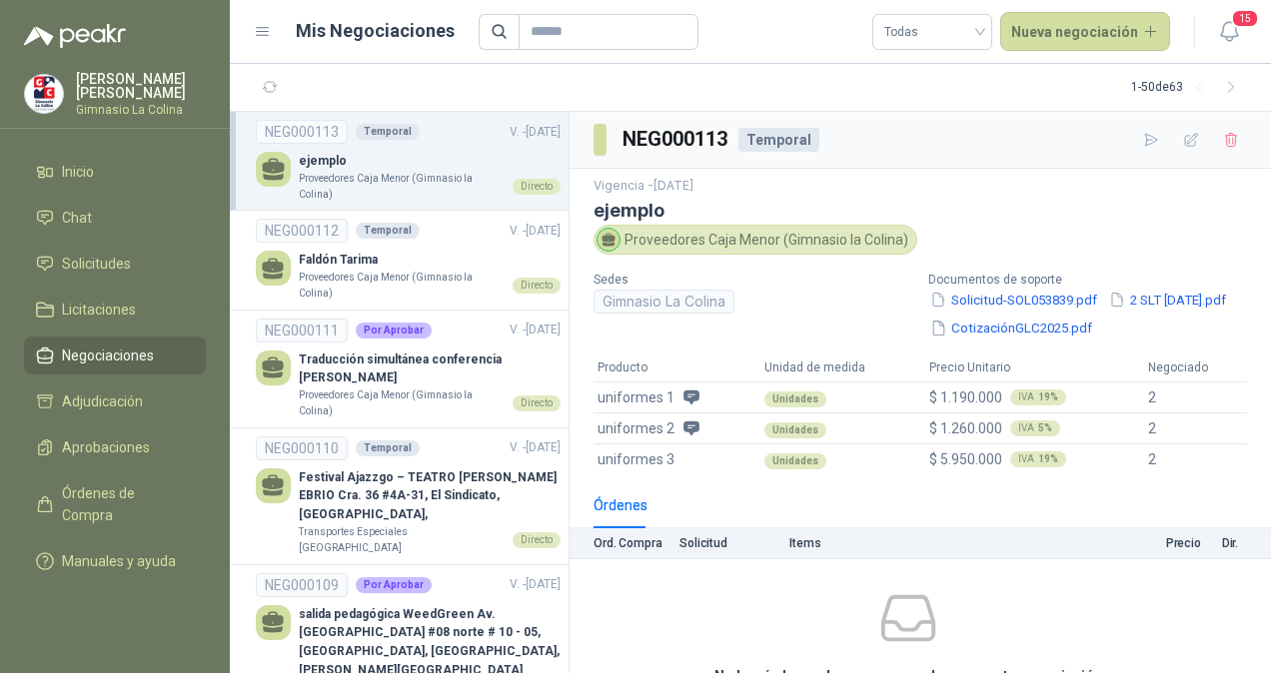
click at [886, 528] on div "Órdenes" at bounding box center [919, 505] width 653 height 46
click at [1143, 142] on icon "button" at bounding box center [1151, 140] width 17 height 17
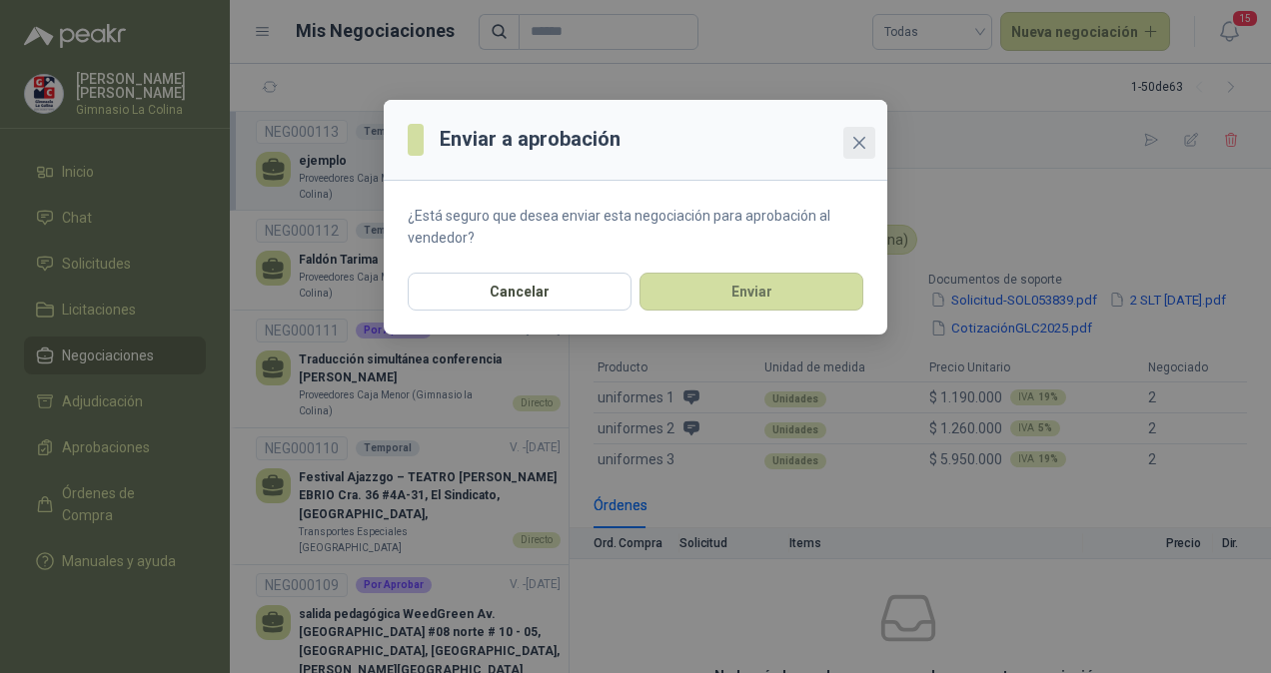
click at [859, 139] on icon "close" at bounding box center [859, 143] width 16 height 16
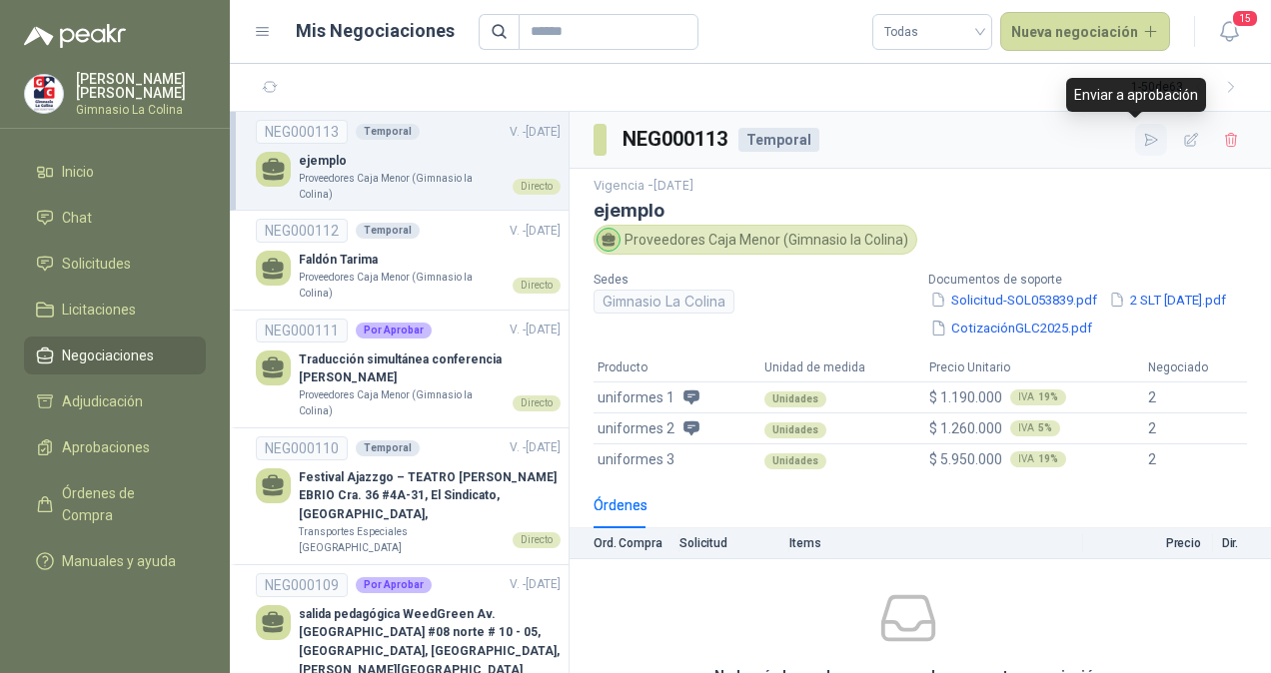
click at [1143, 140] on icon "button" at bounding box center [1151, 140] width 17 height 17
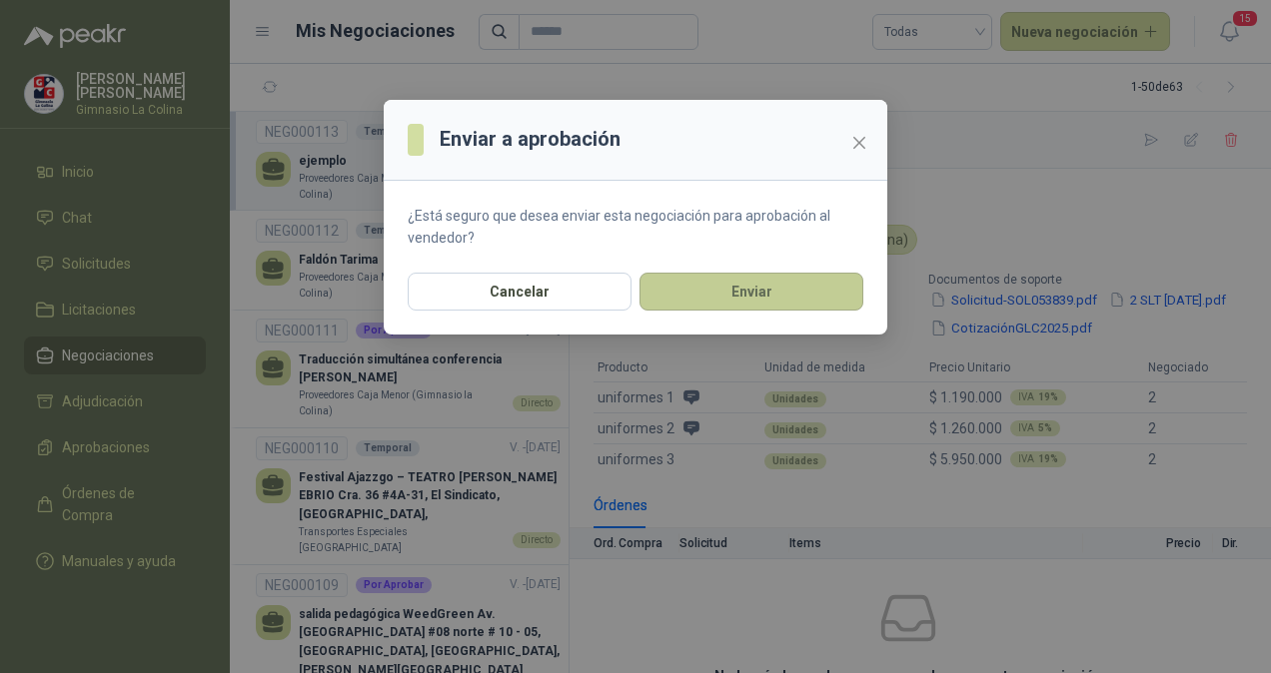
click at [766, 290] on button "Enviar" at bounding box center [751, 292] width 224 height 38
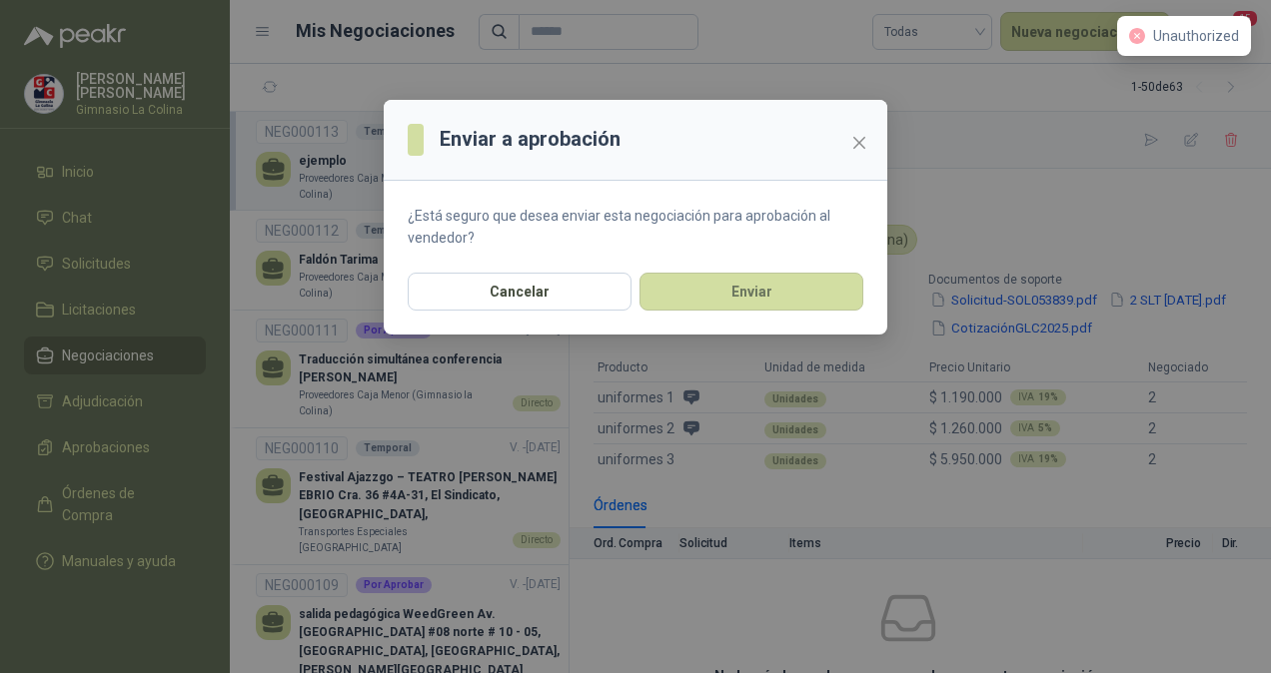
click at [1121, 208] on div "Enviar a aprobación ¿Está seguro que desea enviar esta negociación para aprobac…" at bounding box center [635, 336] width 1271 height 673
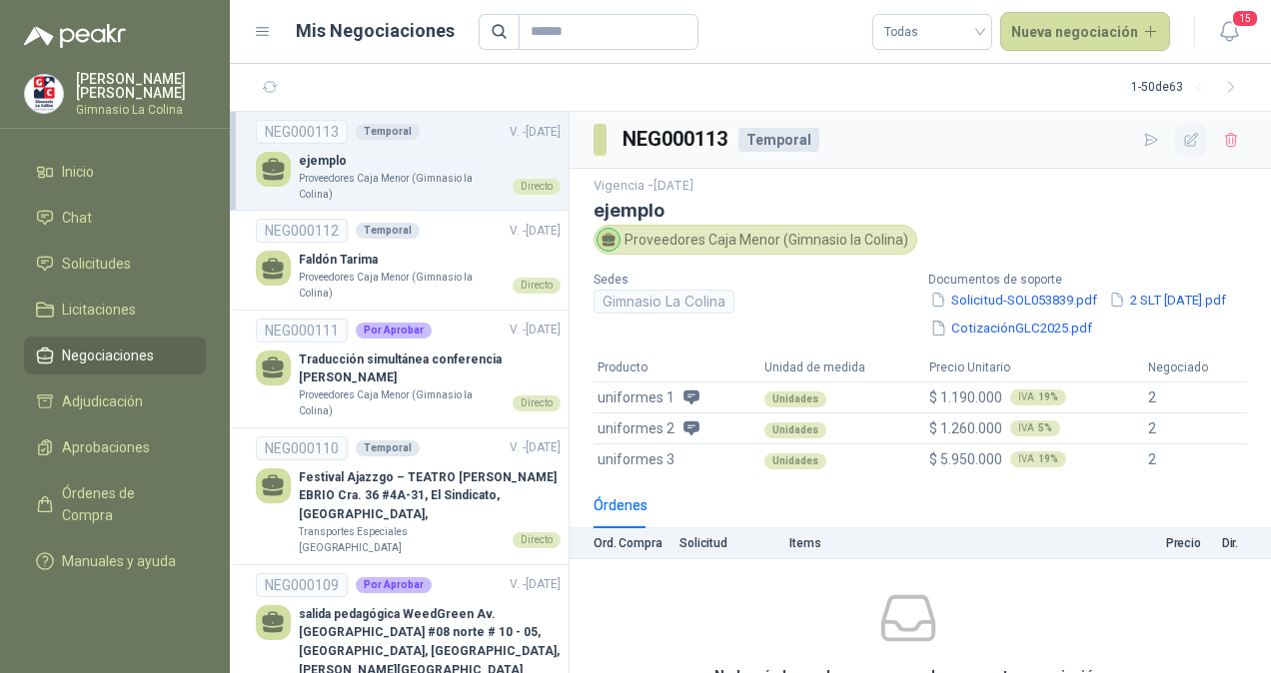
click at [1183, 141] on icon "button" at bounding box center [1191, 140] width 17 height 17
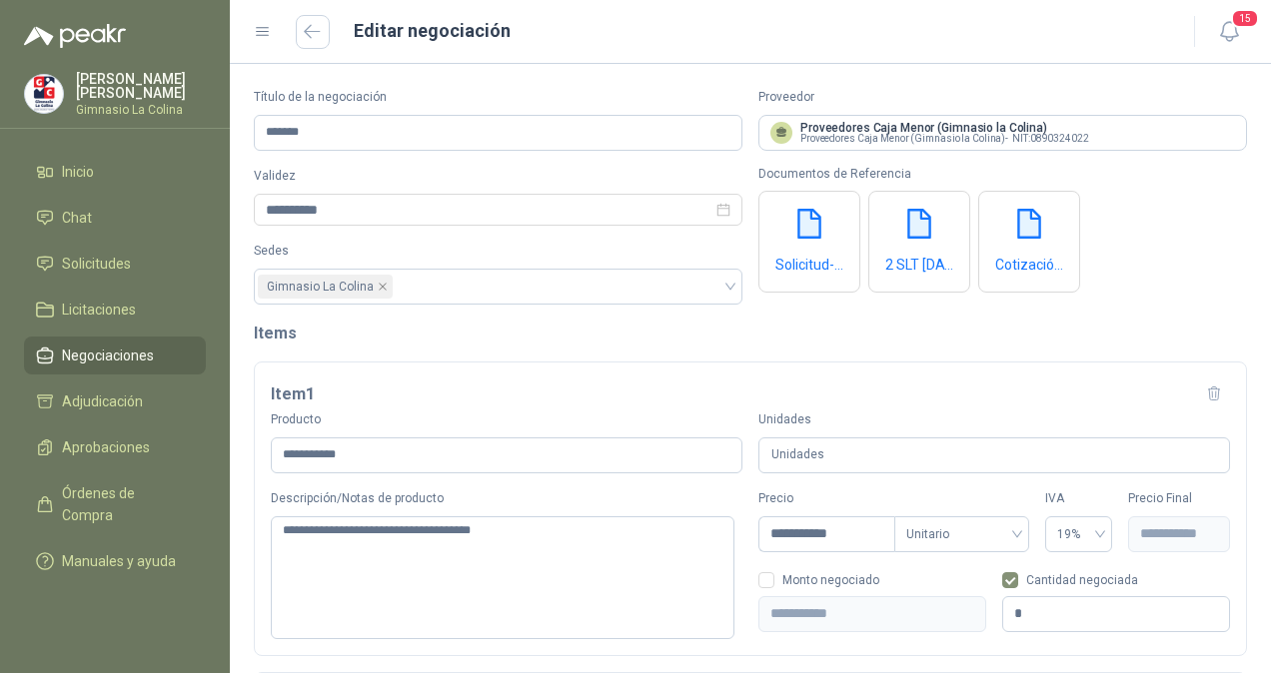
scroll to position [760, 0]
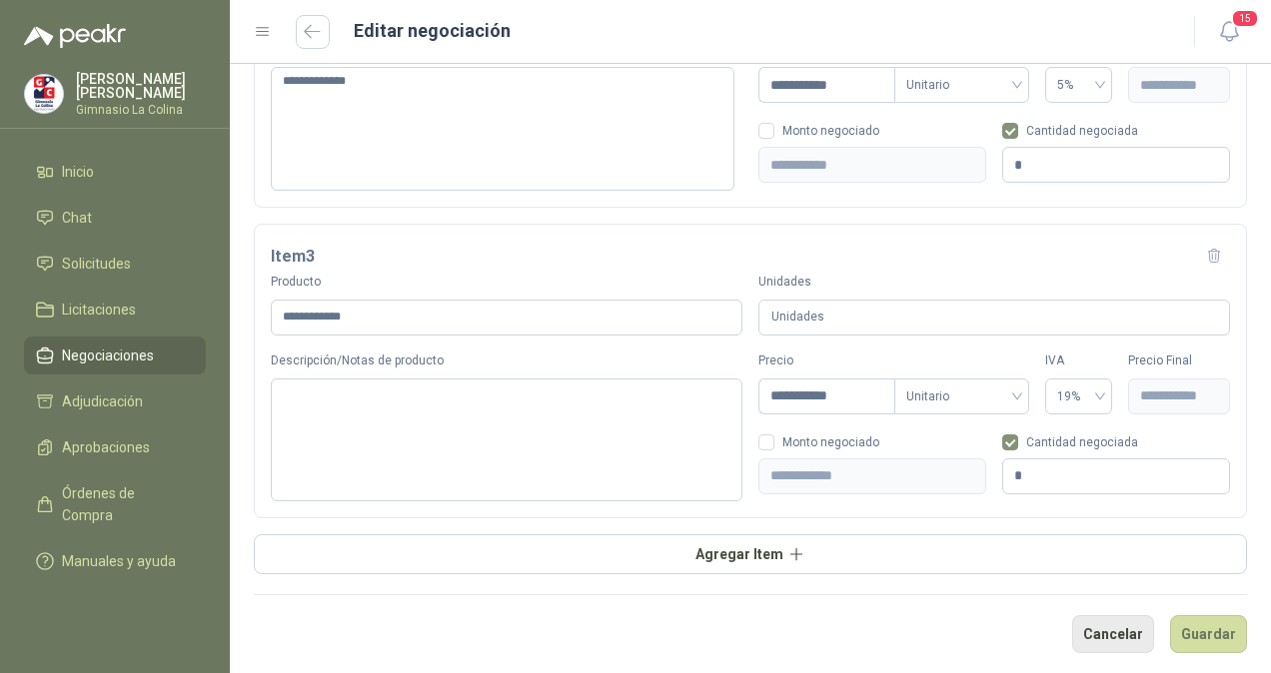
click at [1095, 633] on button "Cancelar" at bounding box center [1113, 634] width 82 height 38
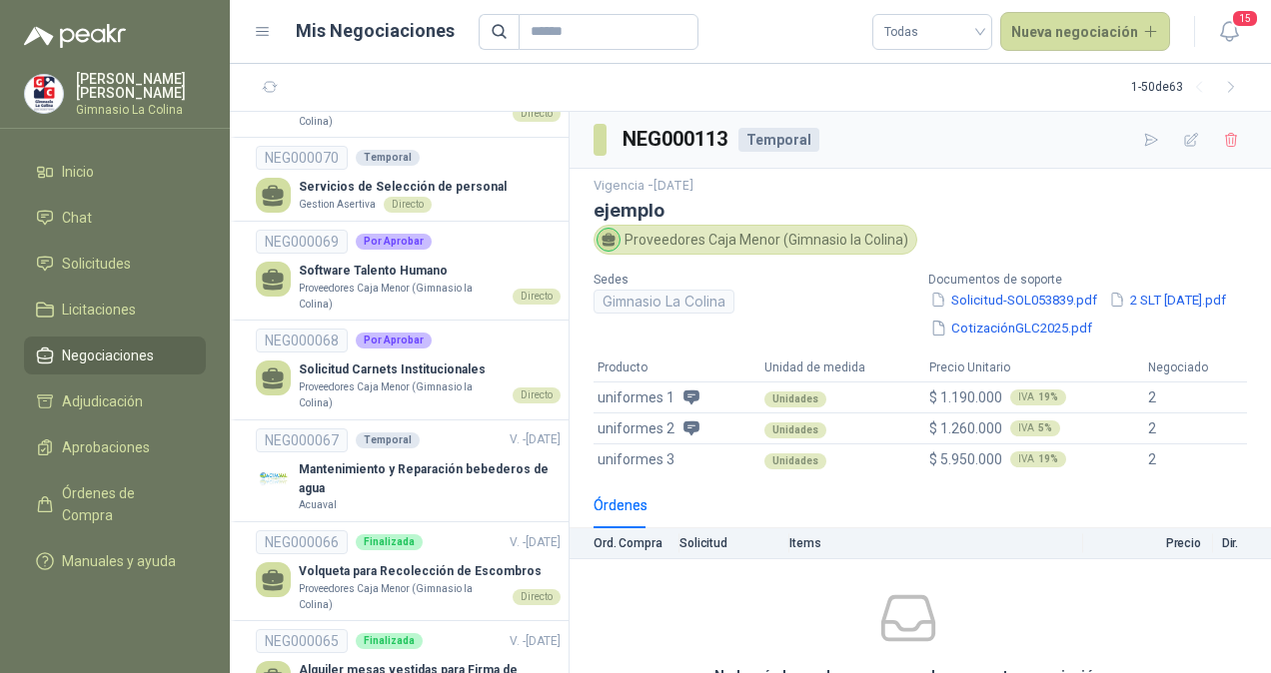
scroll to position [4341, 0]
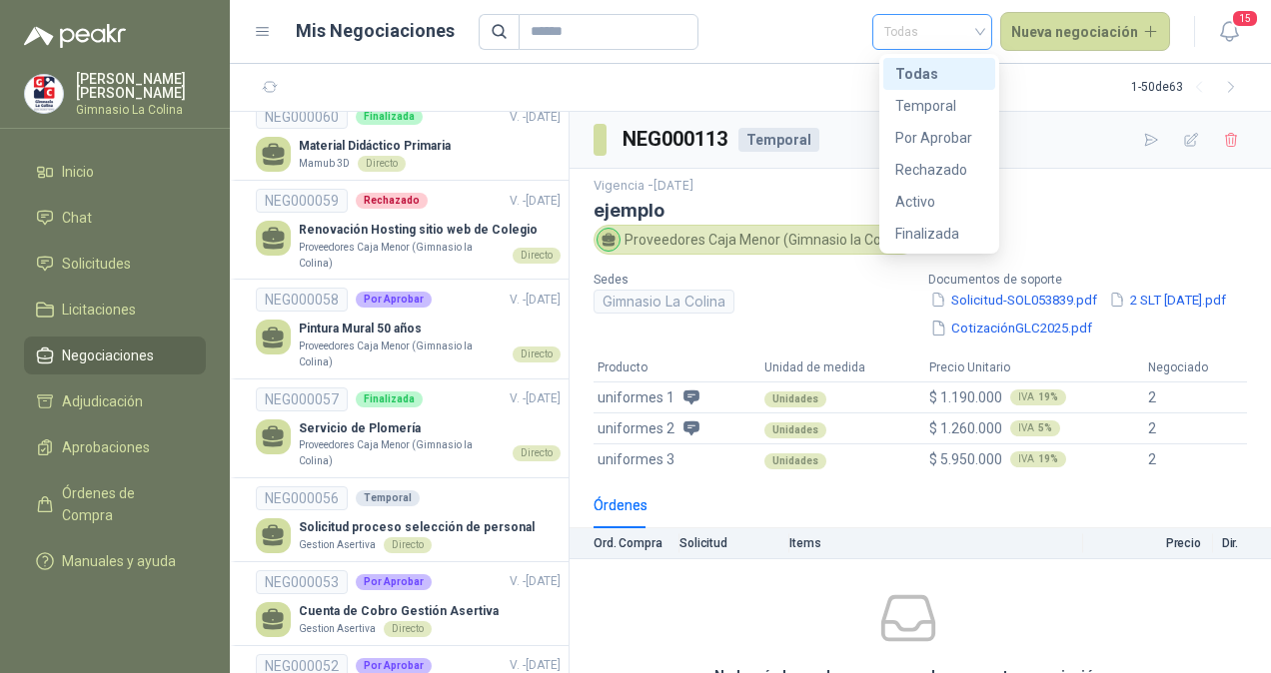
click at [980, 41] on span "Todas" at bounding box center [932, 32] width 96 height 30
click at [945, 140] on div "Por Aprobar" at bounding box center [939, 138] width 88 height 22
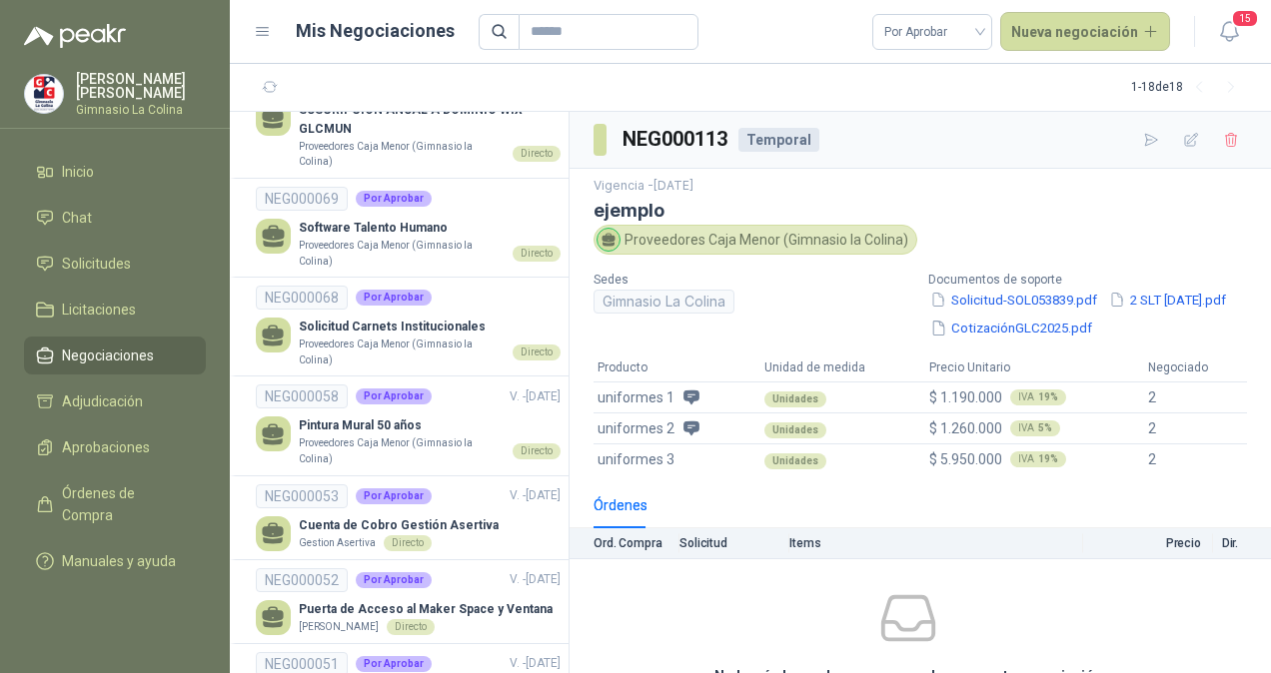
scroll to position [1235, 0]
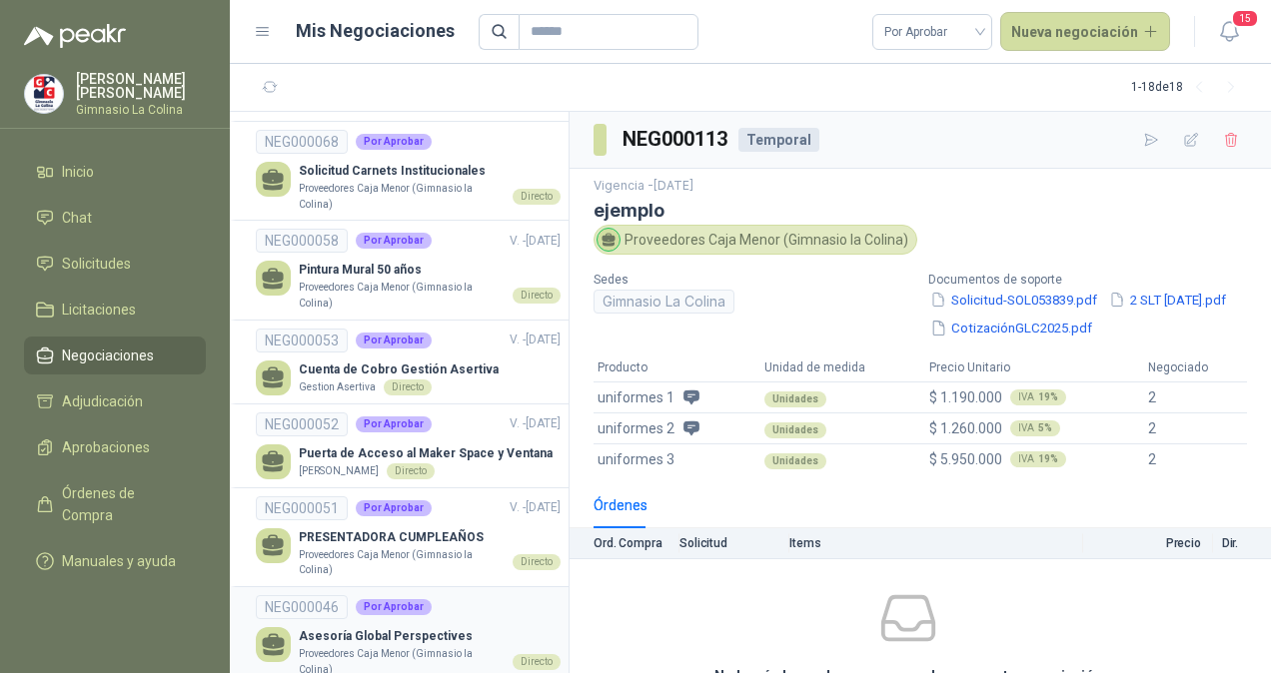
click at [402, 627] on p "Asesoría Global Perspectives" at bounding box center [430, 636] width 262 height 19
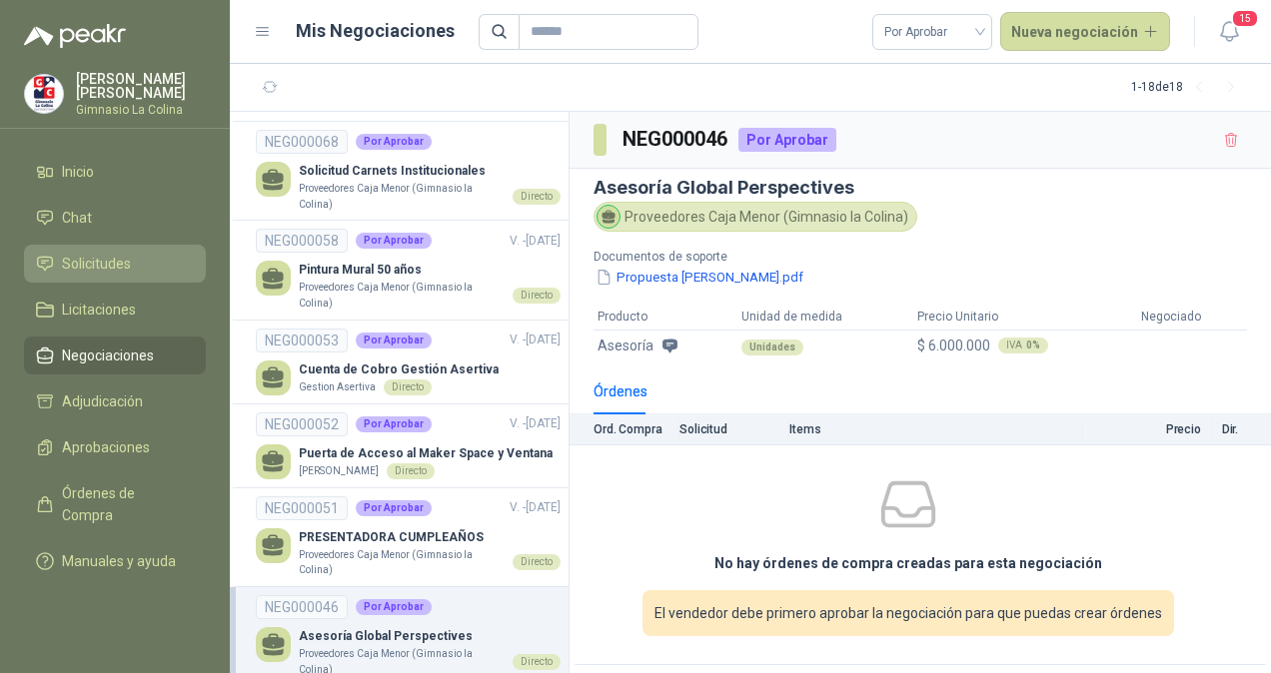
click at [107, 256] on span "Solicitudes" at bounding box center [96, 264] width 69 height 22
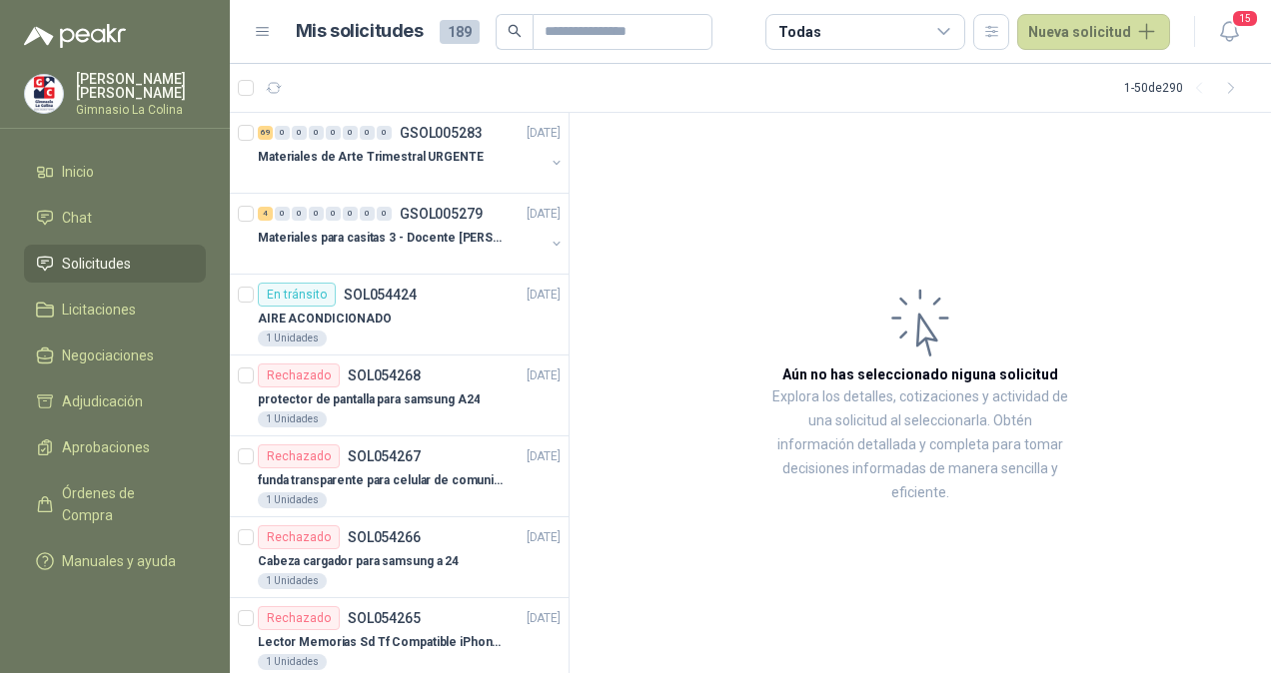
click at [136, 259] on li "Solicitudes" at bounding box center [115, 264] width 158 height 22
click at [83, 348] on span "Negociaciones" at bounding box center [108, 356] width 92 height 22
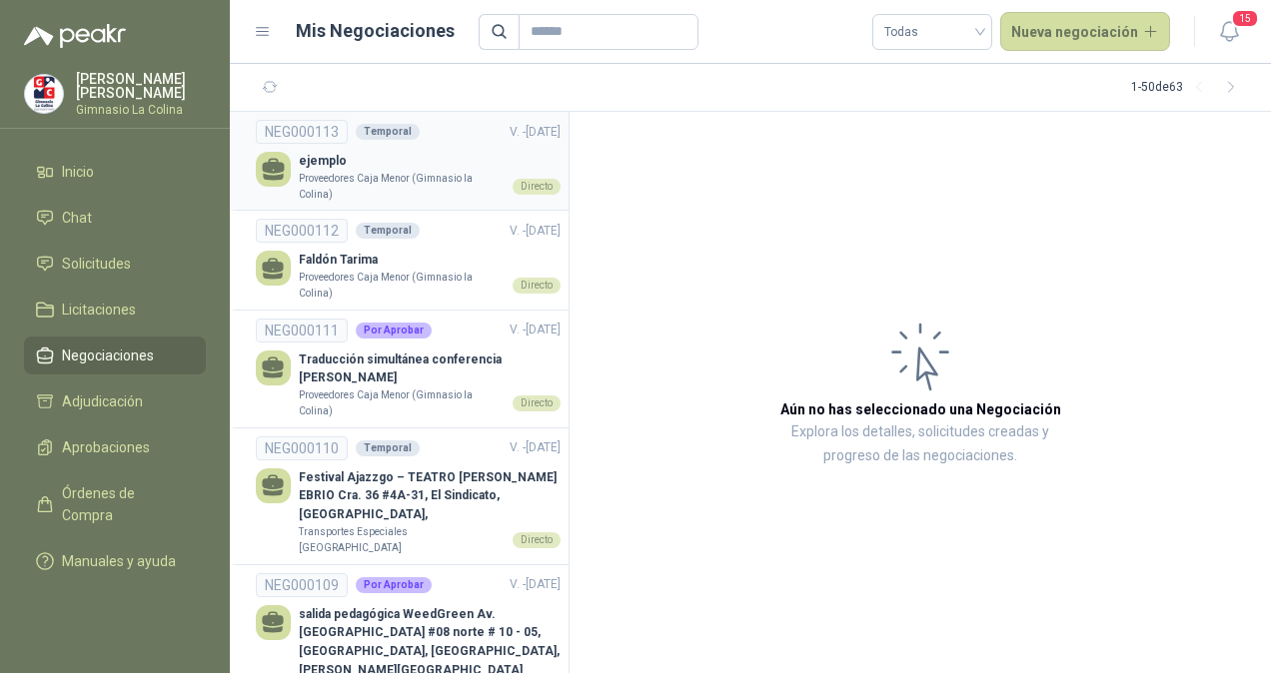
click at [439, 190] on p "Proveedores Caja Menor (Gimnasio la Colina)" at bounding box center [402, 186] width 206 height 31
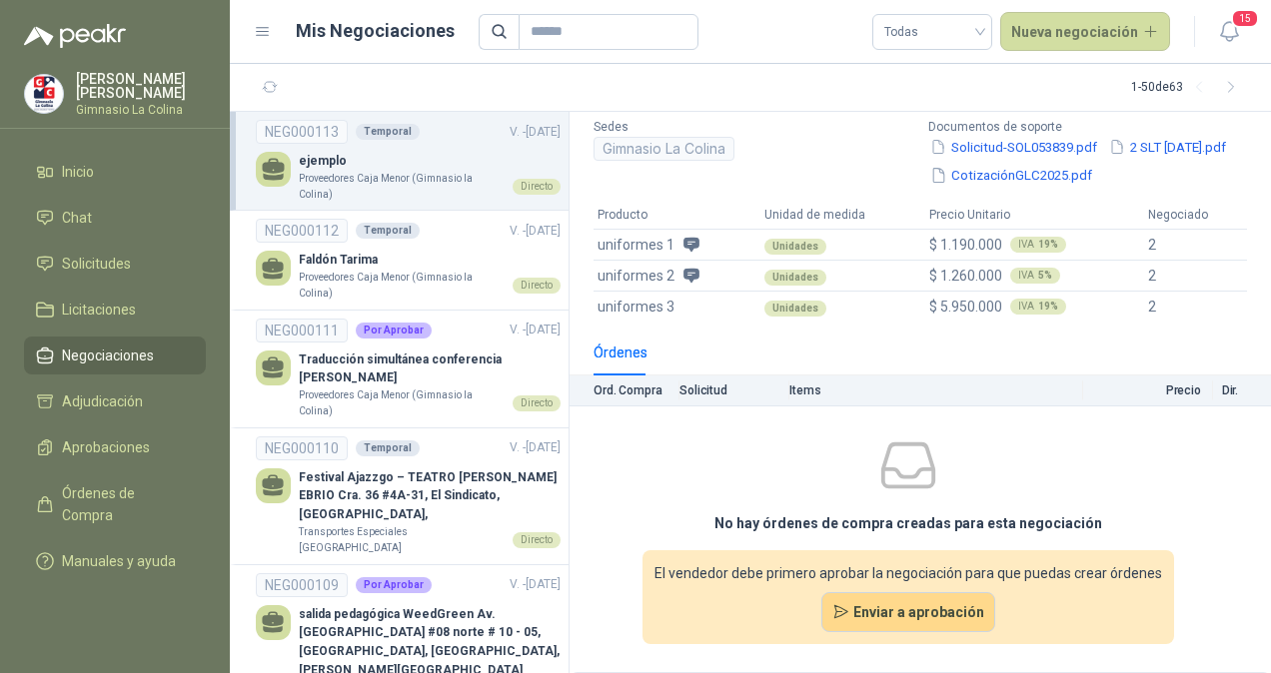
scroll to position [179, 0]
click at [141, 447] on span "Aprobaciones" at bounding box center [106, 448] width 88 height 22
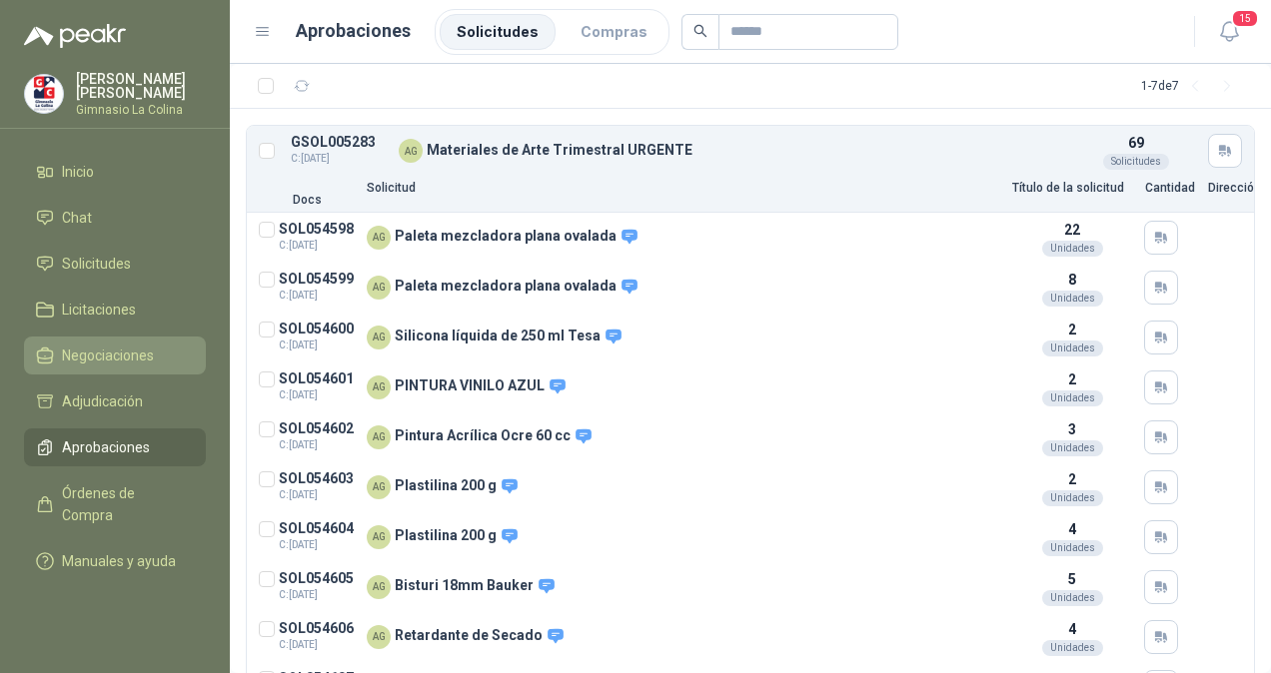
click at [108, 362] on span "Negociaciones" at bounding box center [108, 356] width 92 height 22
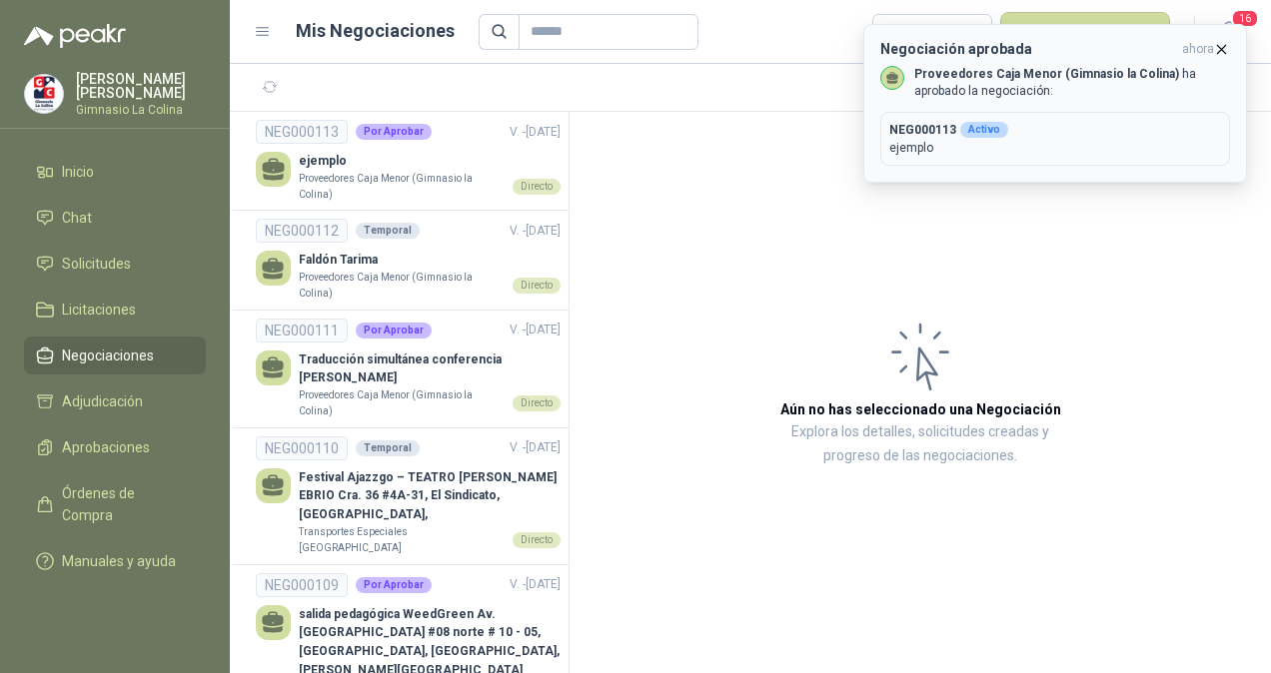
click at [1005, 74] on b "Proveedores Caja Menor (Gimnasio la Colina)" at bounding box center [1046, 74] width 265 height 14
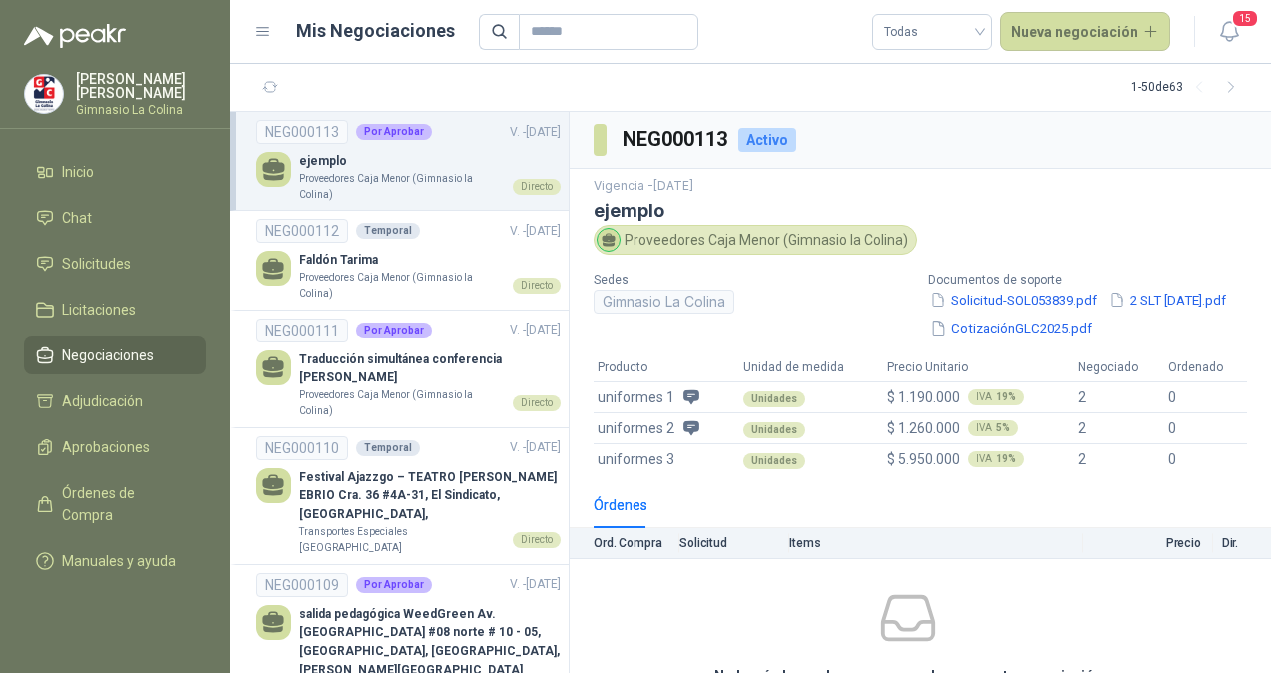
click at [402, 168] on p "ejemplo" at bounding box center [430, 161] width 262 height 19
click at [1236, 31] on icon "button" at bounding box center [1229, 31] width 25 height 25
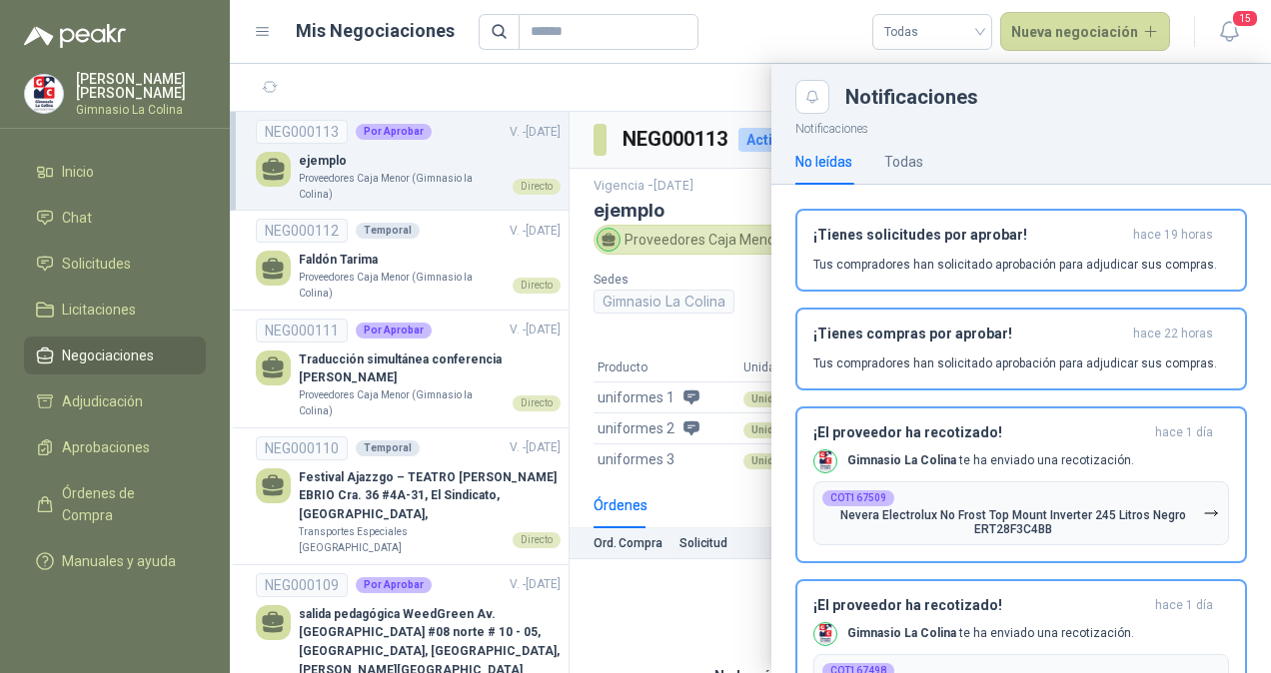
click at [641, 95] on div at bounding box center [750, 368] width 1041 height 609
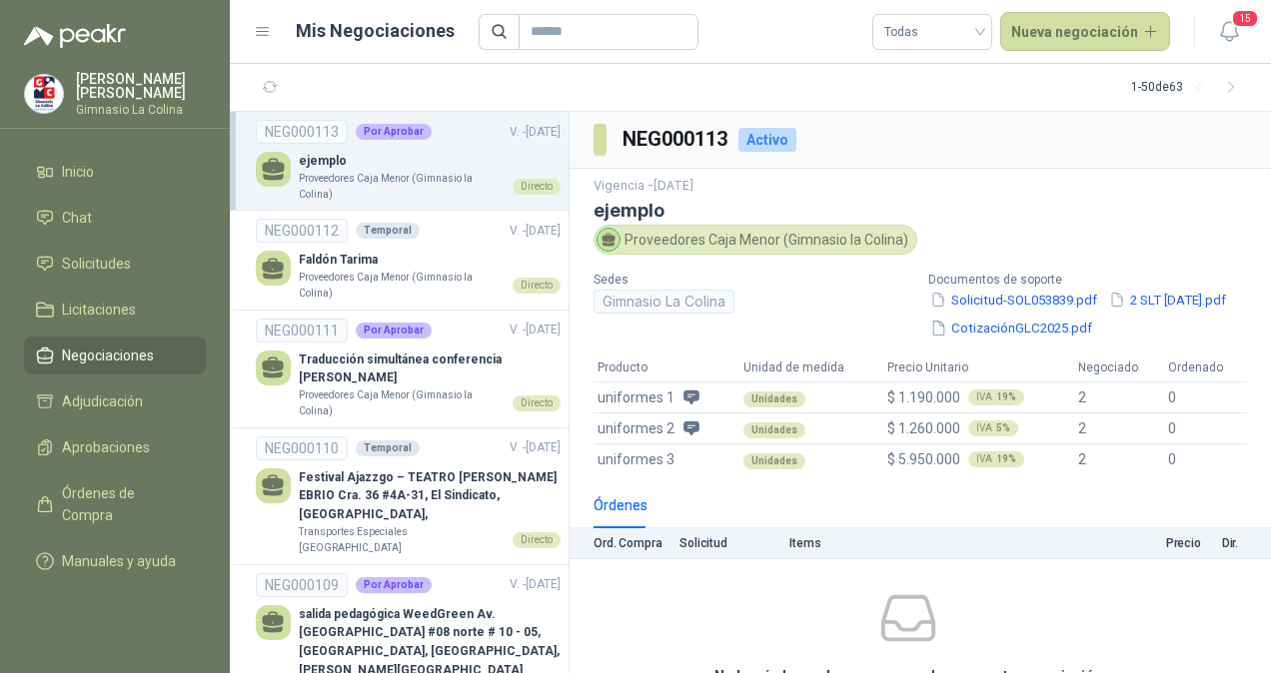
click at [100, 357] on span "Negociaciones" at bounding box center [108, 356] width 92 height 22
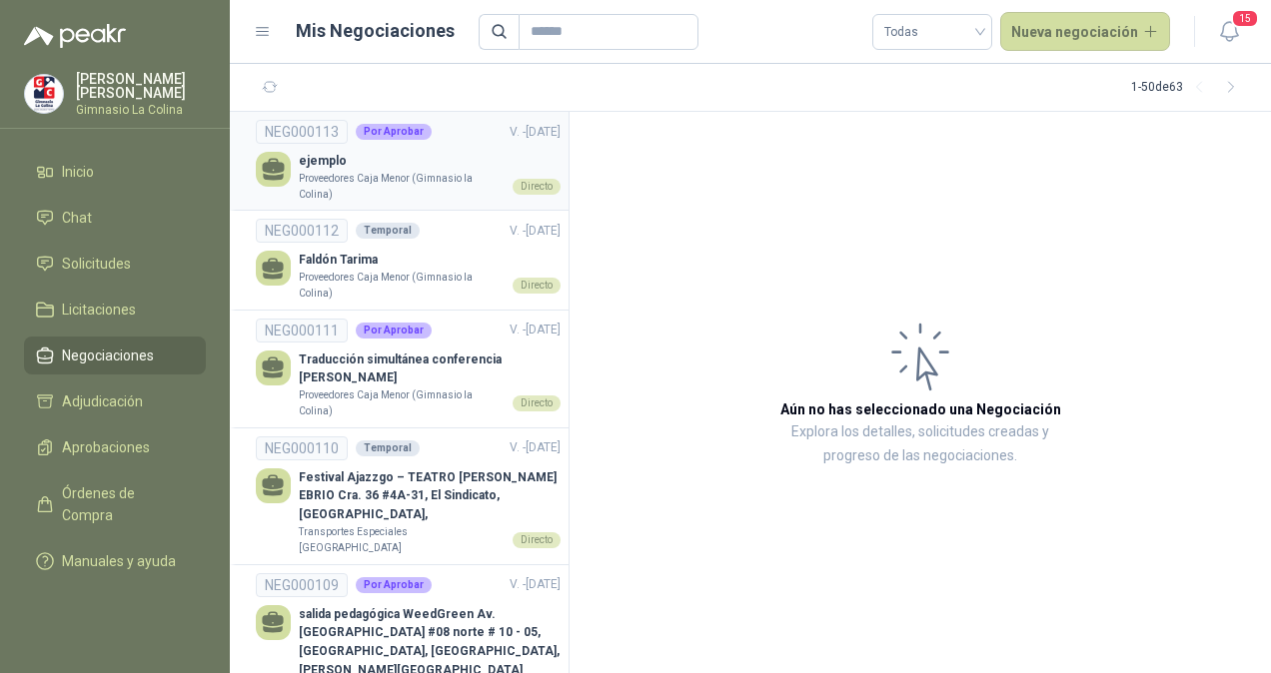
drag, startPoint x: 330, startPoint y: 186, endPoint x: 423, endPoint y: 149, distance: 100.0
click at [423, 149] on link "NEG000113 Por Aprobar V. - 10/09/2025 ejemplo Proveedores Caja Menor (Gimnasio …" at bounding box center [408, 161] width 305 height 82
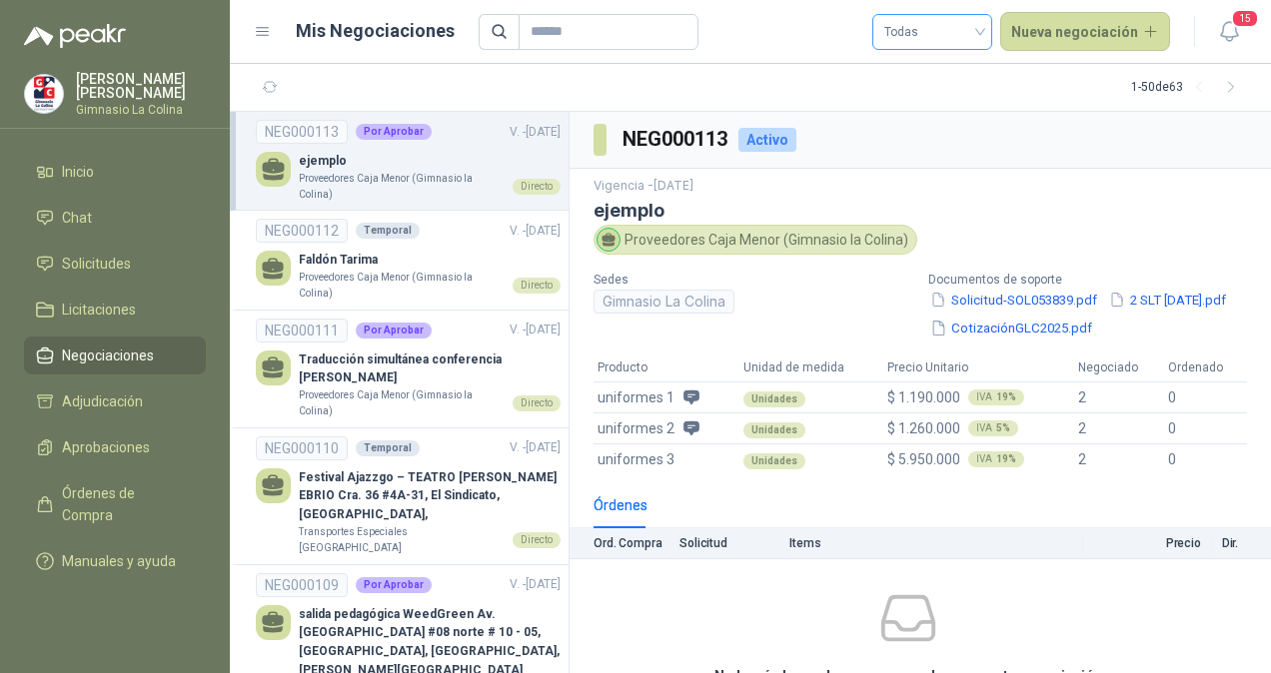
click at [953, 37] on span "Todas" at bounding box center [932, 32] width 96 height 30
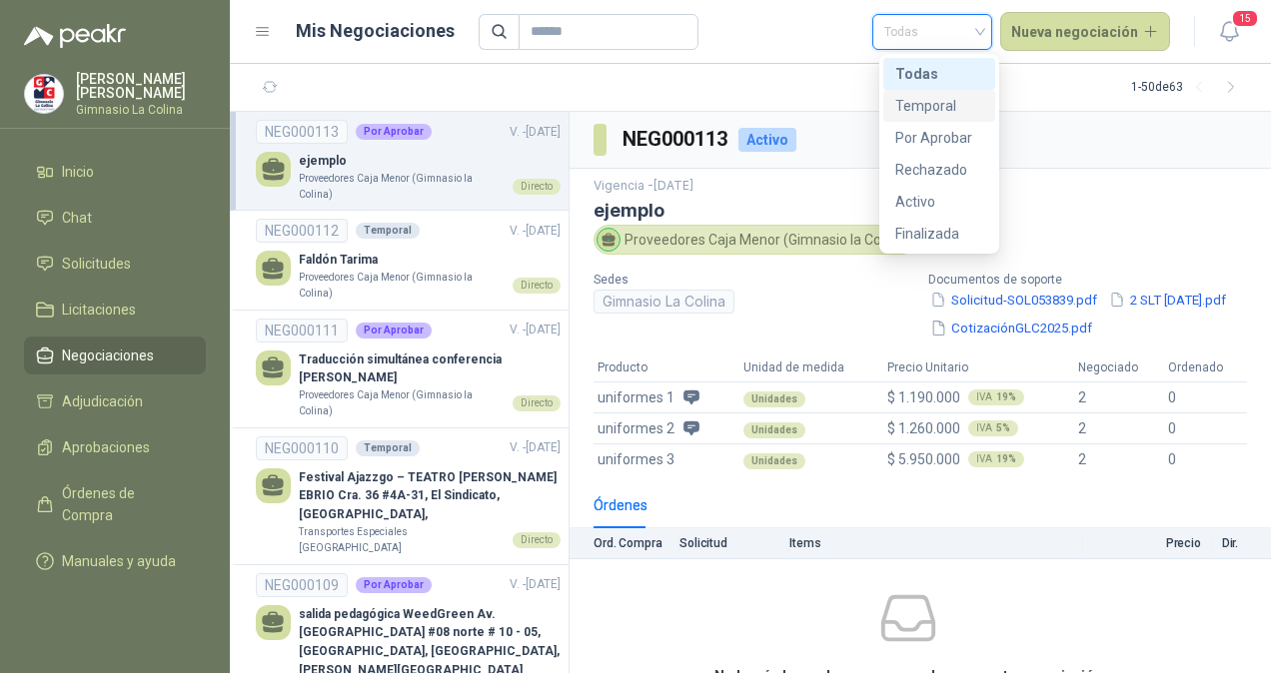
click at [919, 102] on div "Temporal" at bounding box center [939, 106] width 88 height 22
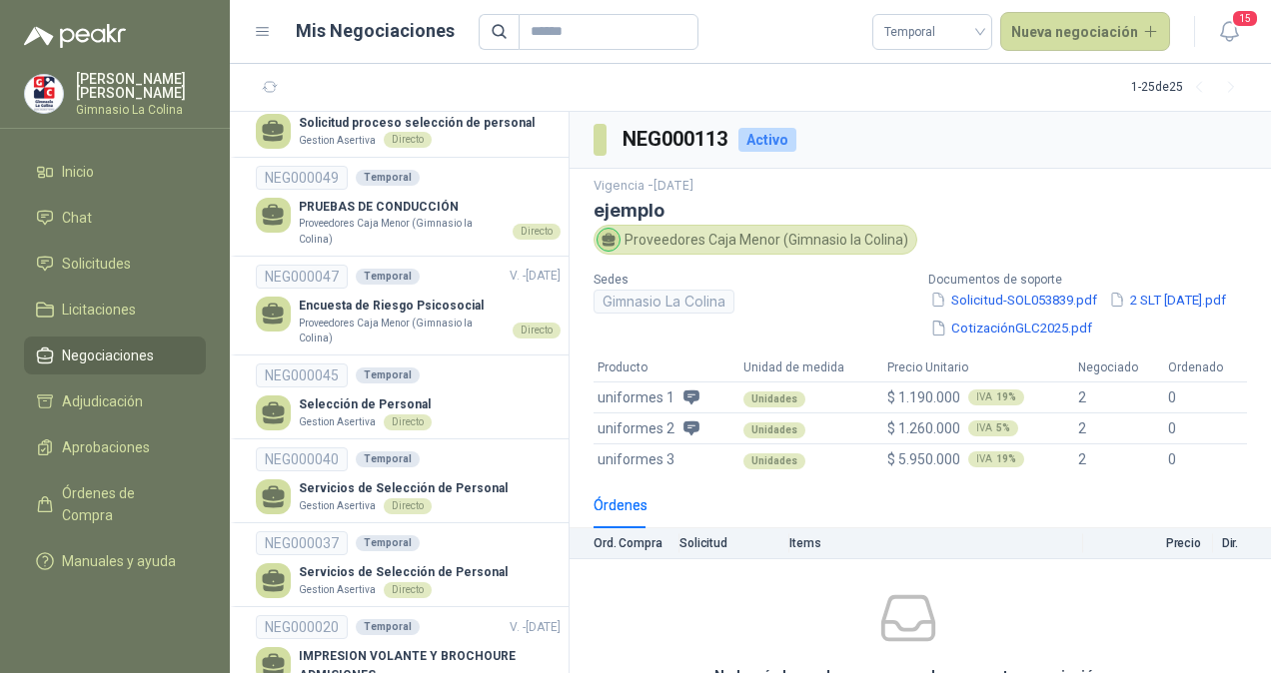
scroll to position [1866, 0]
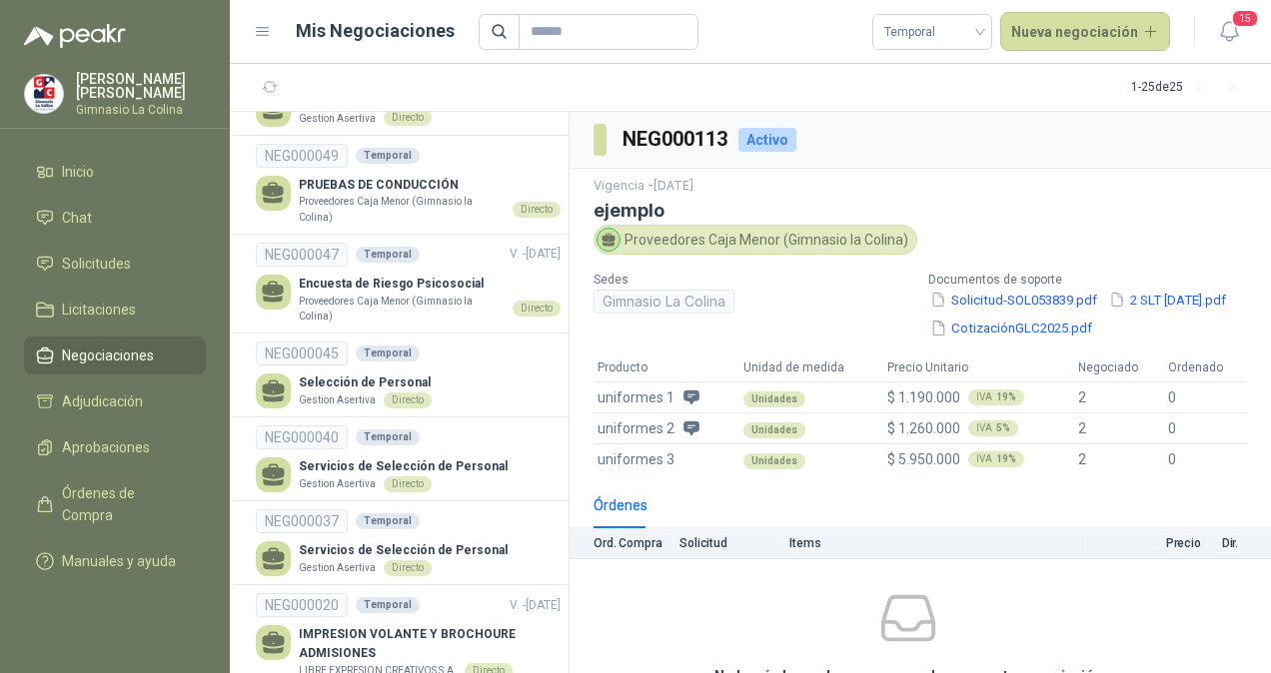
click at [120, 356] on span "Negociaciones" at bounding box center [108, 356] width 92 height 22
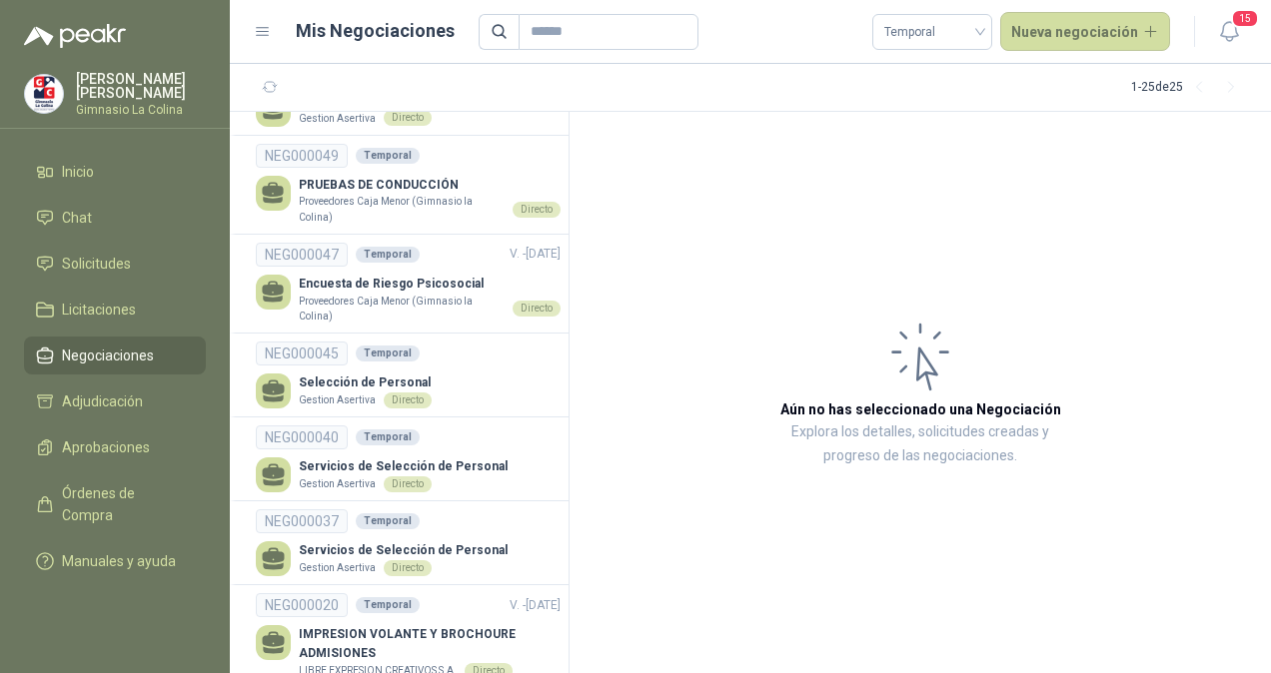
click at [1206, 319] on article "Aún no has seleccionado una Negociación Explora los detalles, solicitudes cread…" at bounding box center [919, 392] width 701 height 561
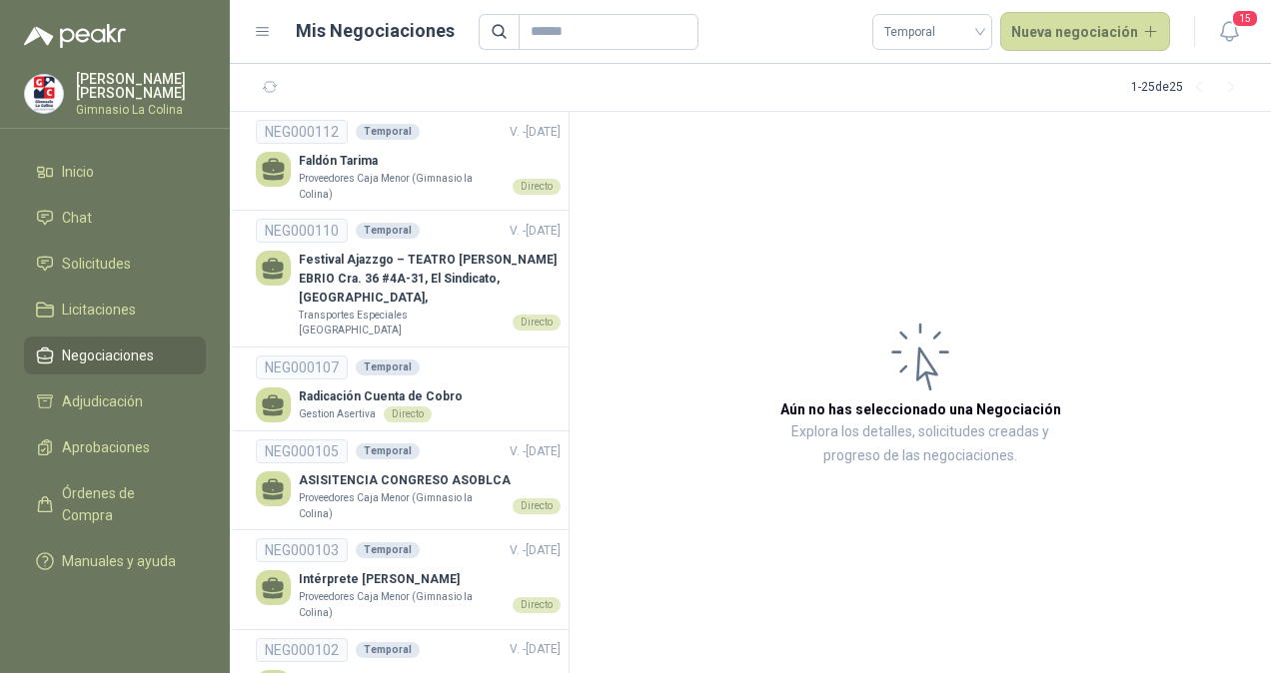
click at [123, 346] on span "Negociaciones" at bounding box center [108, 356] width 92 height 22
click at [980, 36] on span "Temporal" at bounding box center [932, 32] width 96 height 30
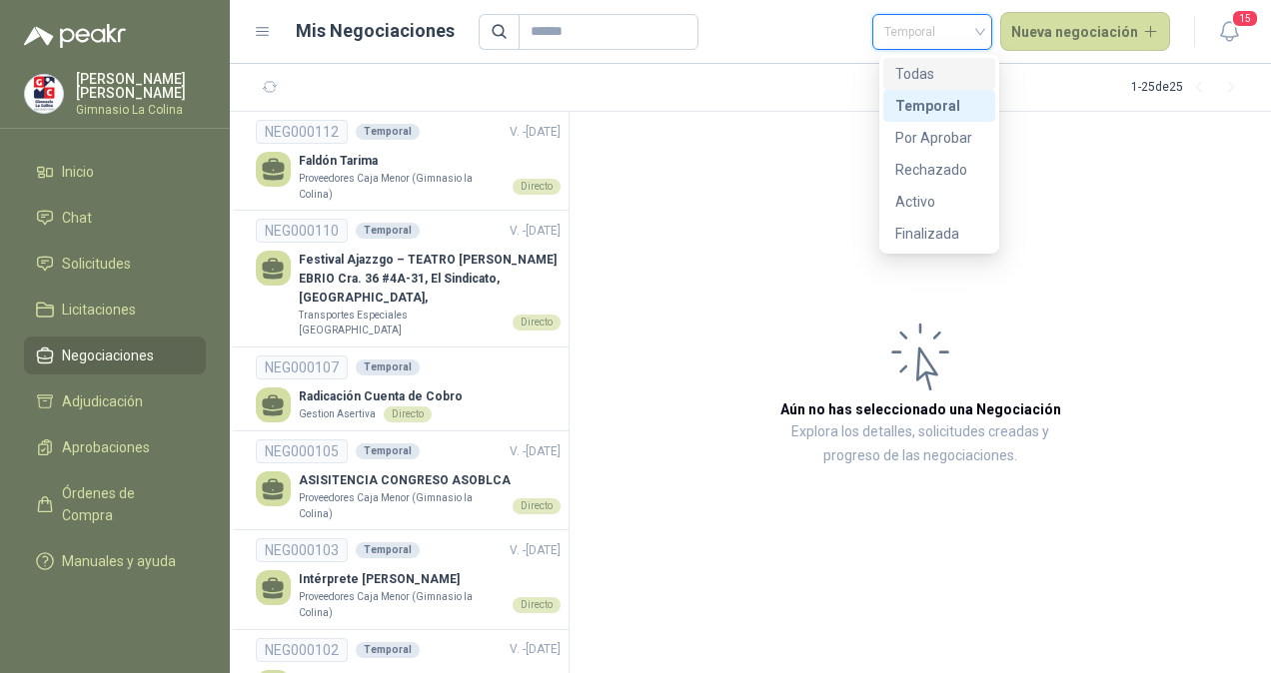
click at [947, 83] on div "Todas" at bounding box center [939, 74] width 88 height 22
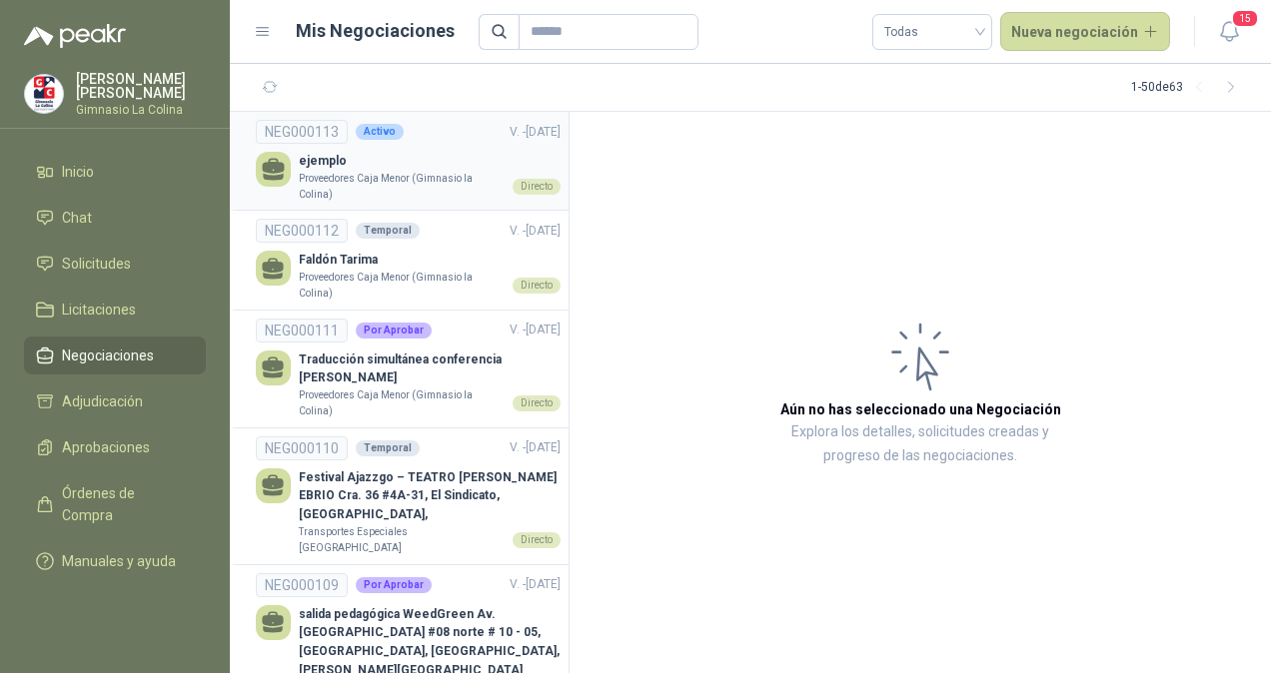
click at [460, 182] on p "Proveedores Caja Menor (Gimnasio la Colina)" at bounding box center [402, 186] width 206 height 31
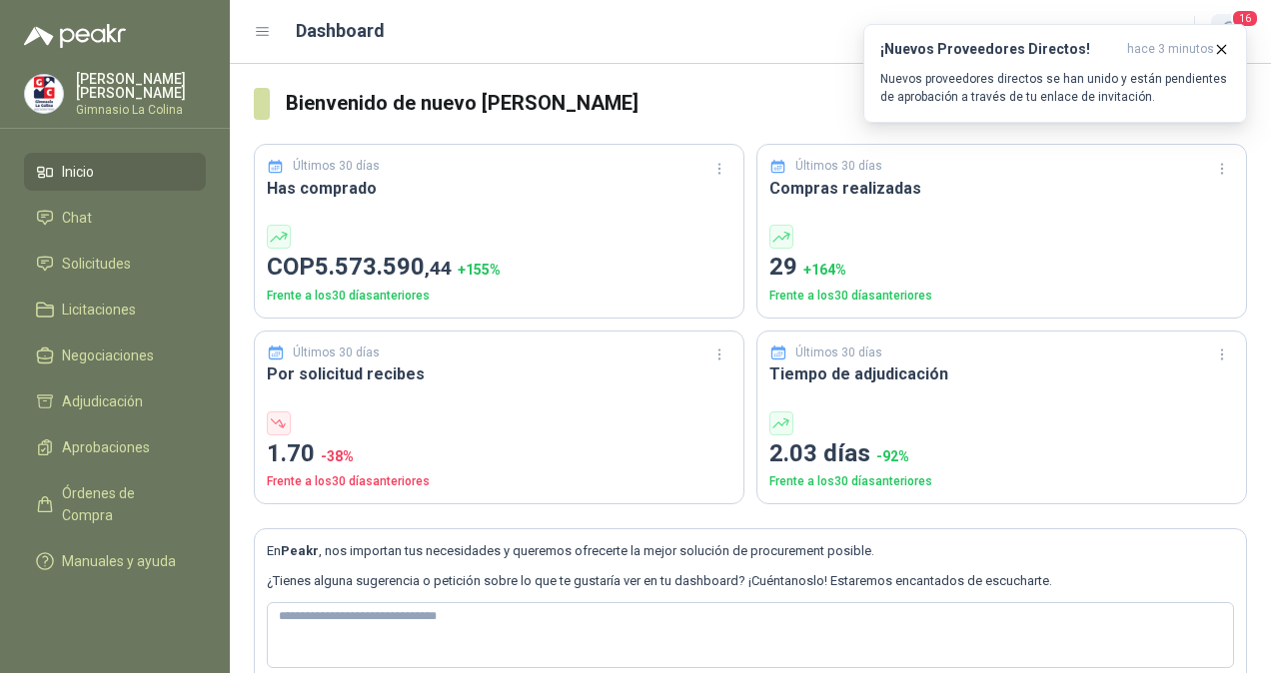
click at [1253, 23] on span "16" at bounding box center [1245, 18] width 28 height 19
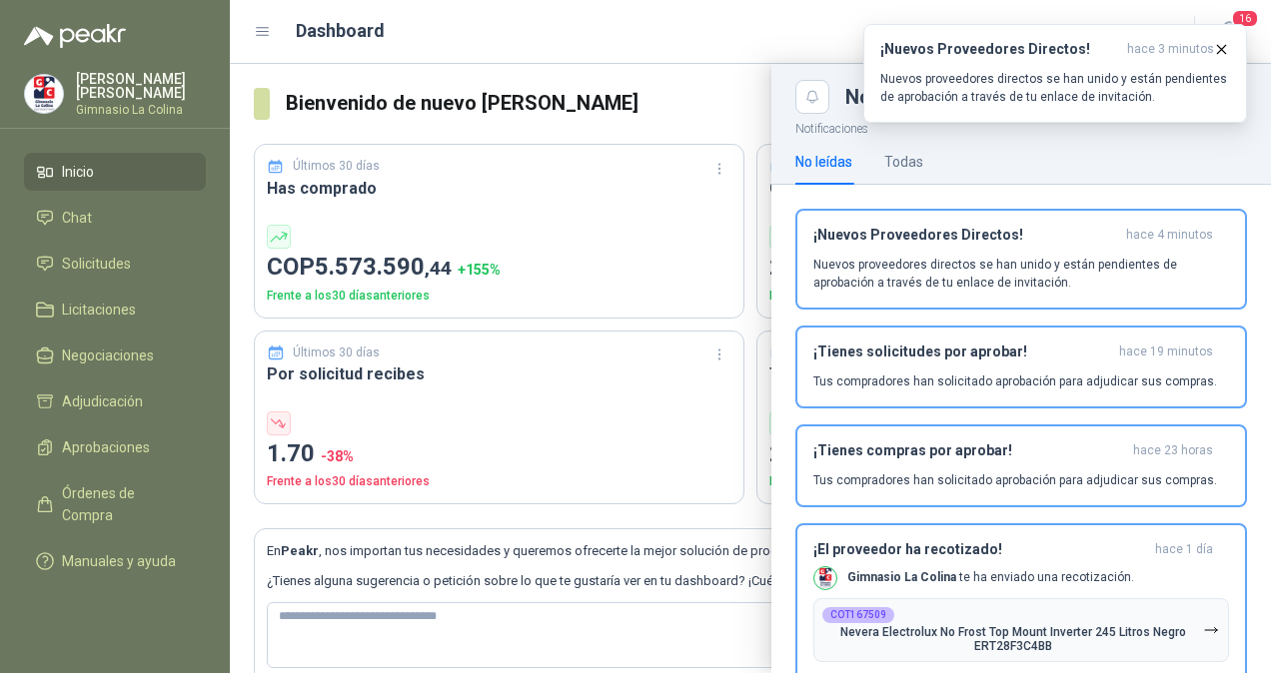
click at [701, 96] on div at bounding box center [750, 368] width 1041 height 609
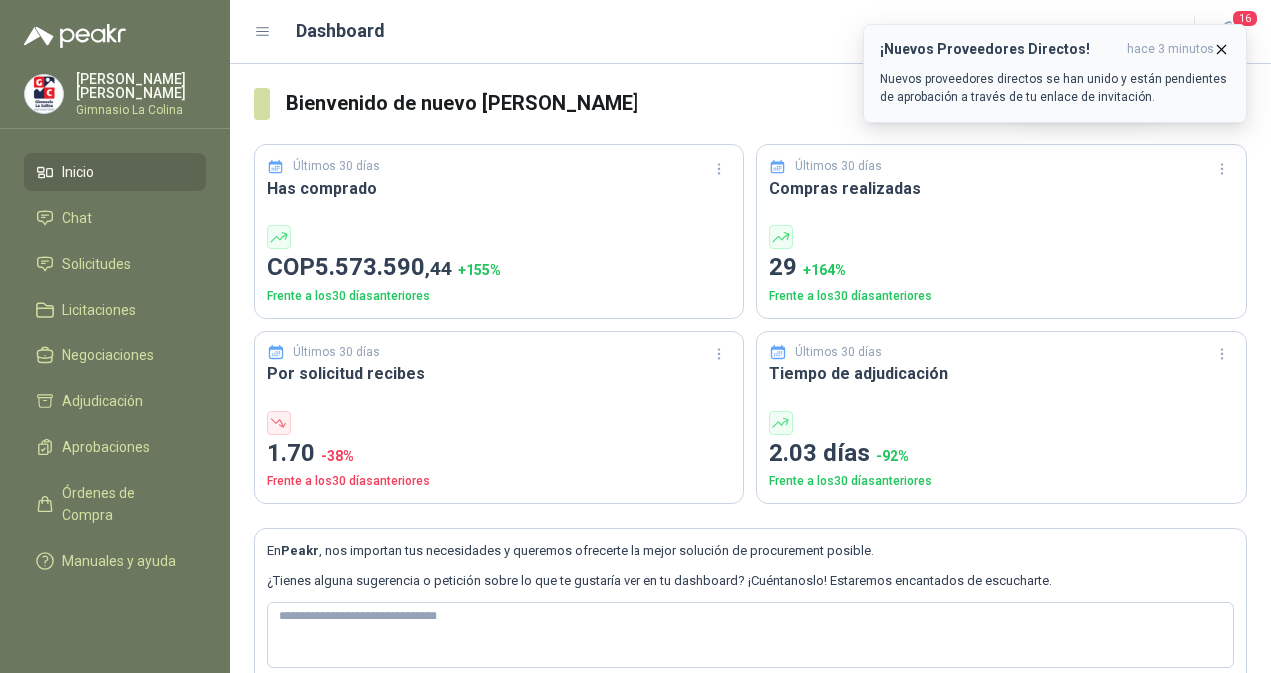
click at [1219, 44] on icon "button" at bounding box center [1221, 49] width 17 height 17
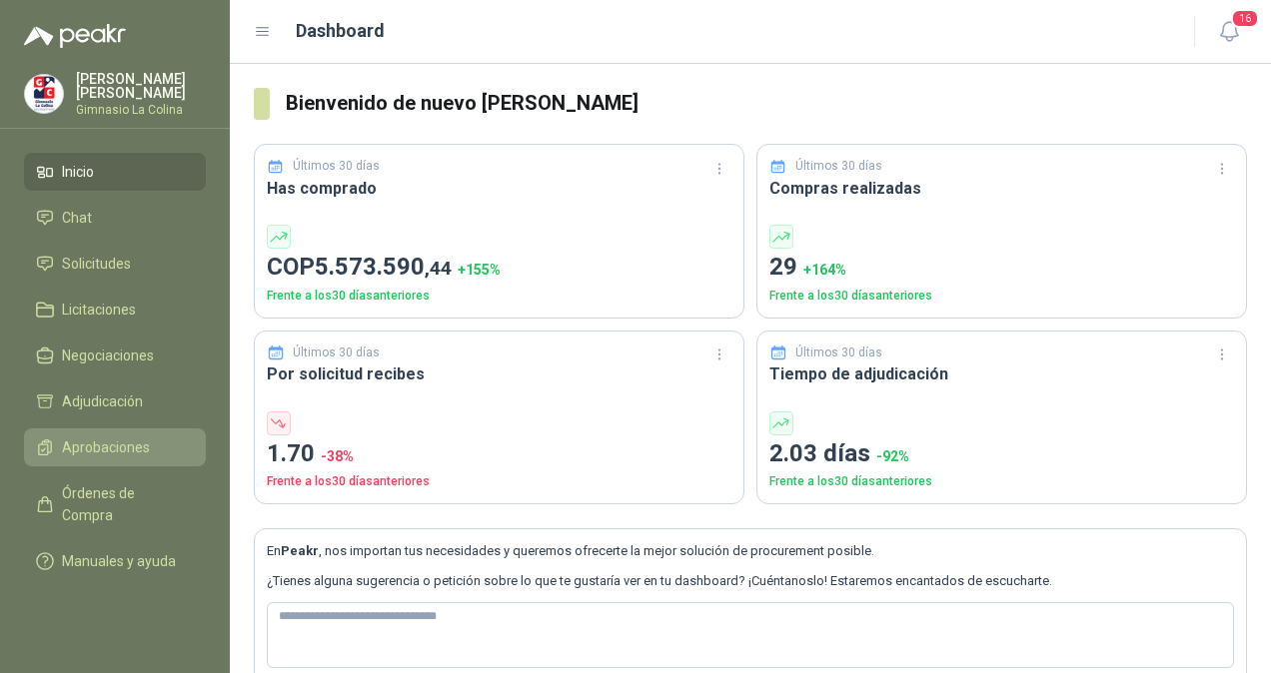
click at [118, 445] on span "Aprobaciones" at bounding box center [106, 448] width 88 height 22
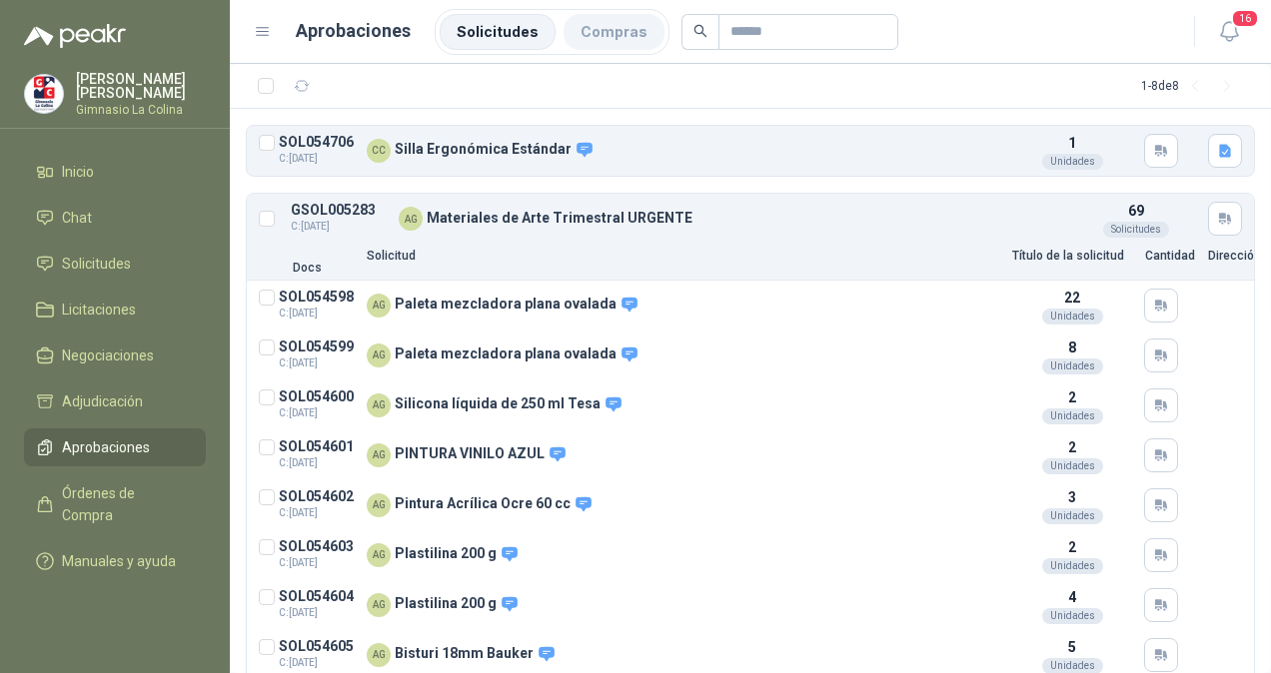
click at [612, 34] on li "Compras" at bounding box center [613, 32] width 101 height 36
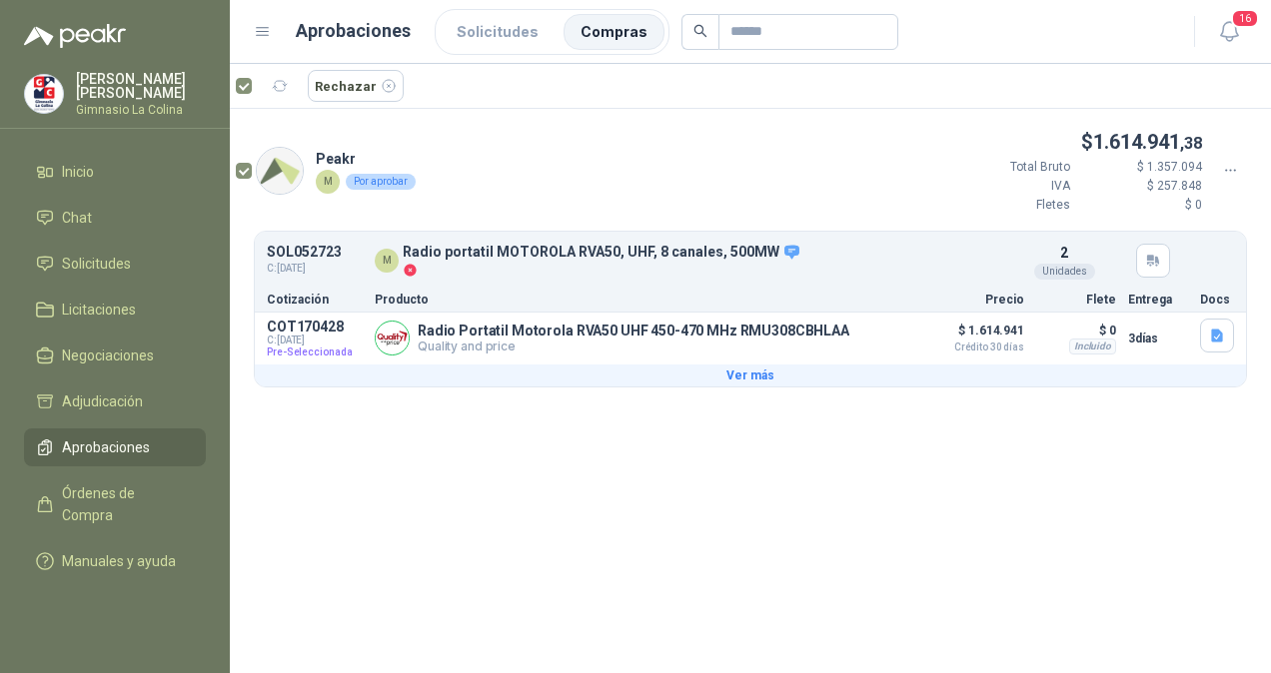
click at [731, 376] on button "Ver más" at bounding box center [750, 376] width 991 height 22
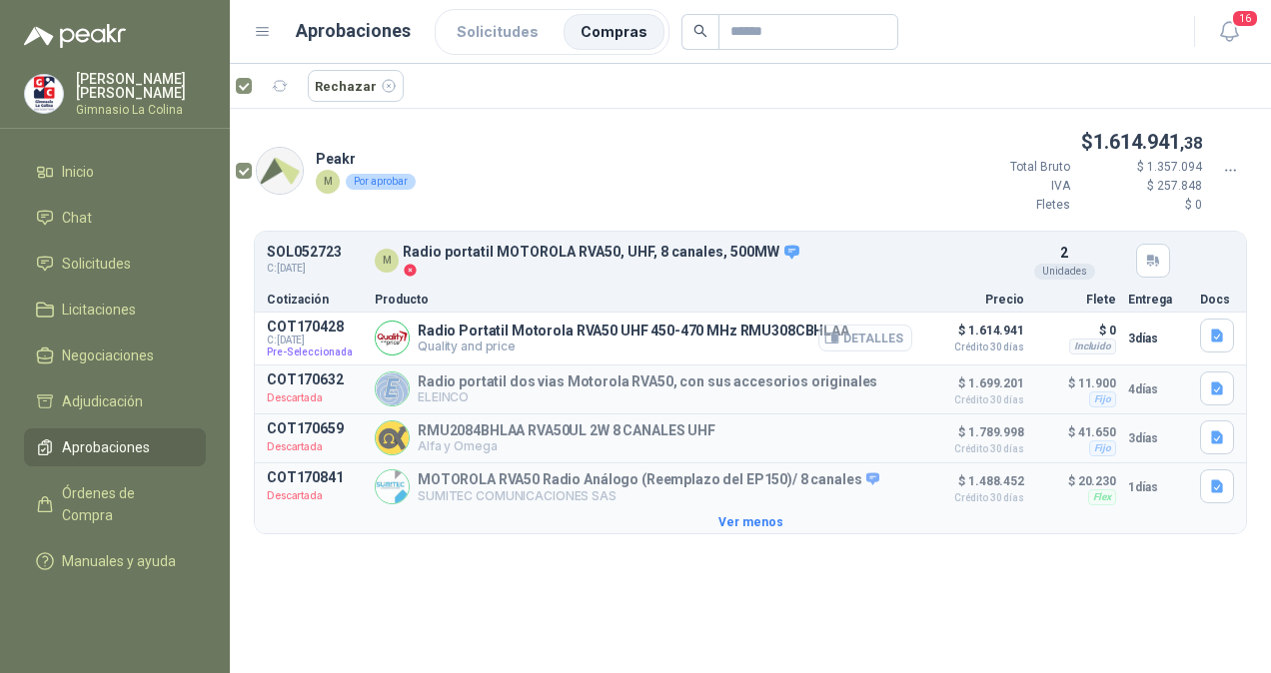
click at [883, 339] on button "Detalles" at bounding box center [865, 338] width 94 height 27
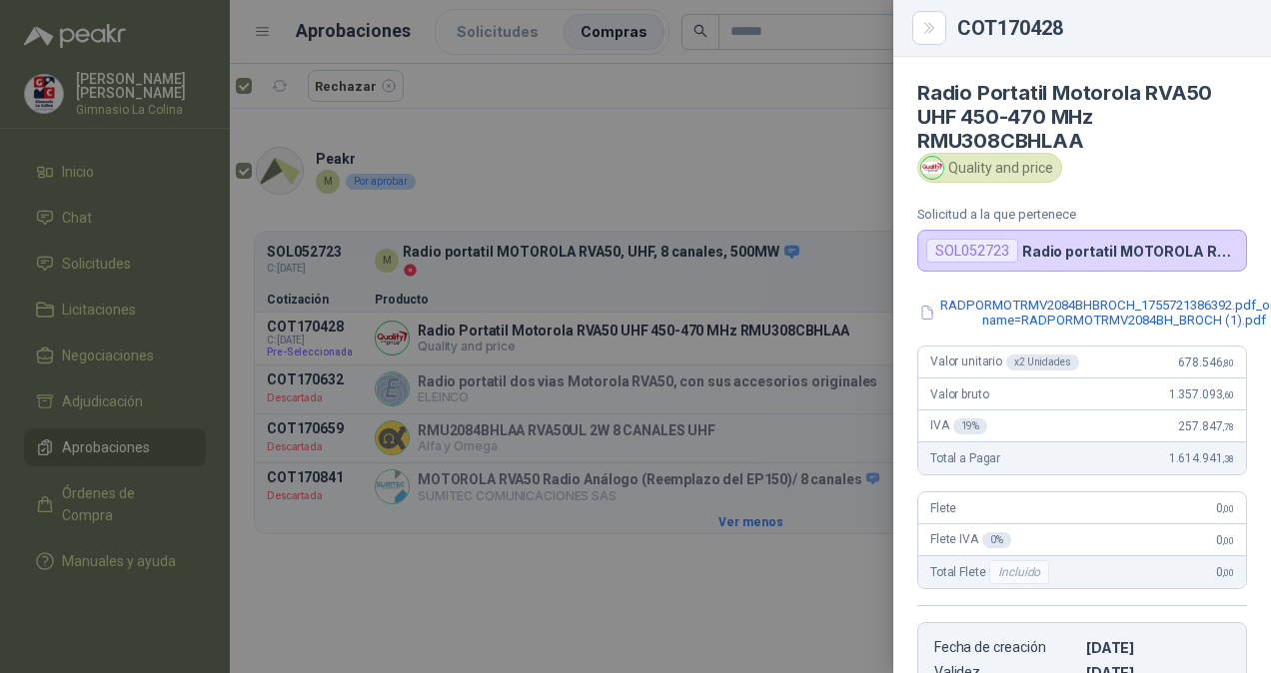
click at [716, 330] on div at bounding box center [635, 336] width 1271 height 673
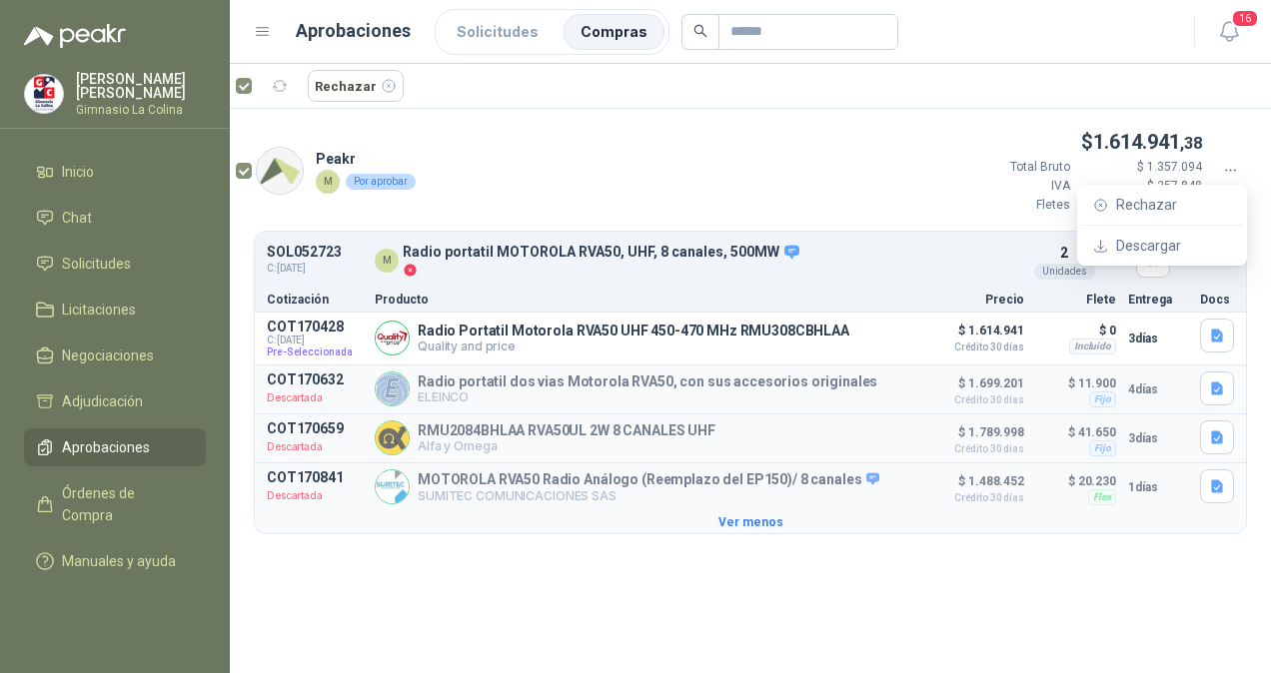
click at [1231, 174] on icon at bounding box center [1231, 171] width 18 height 18
click at [875, 336] on button "Detalles" at bounding box center [865, 338] width 94 height 27
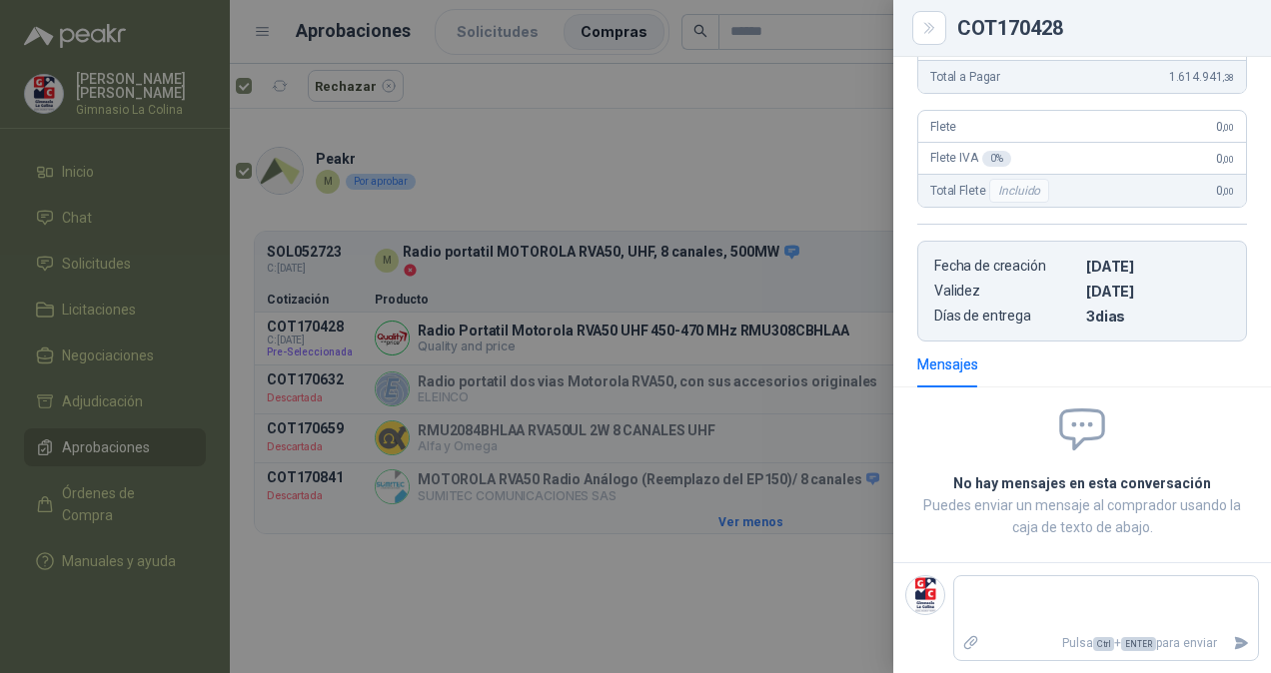
click at [697, 563] on div at bounding box center [635, 336] width 1271 height 673
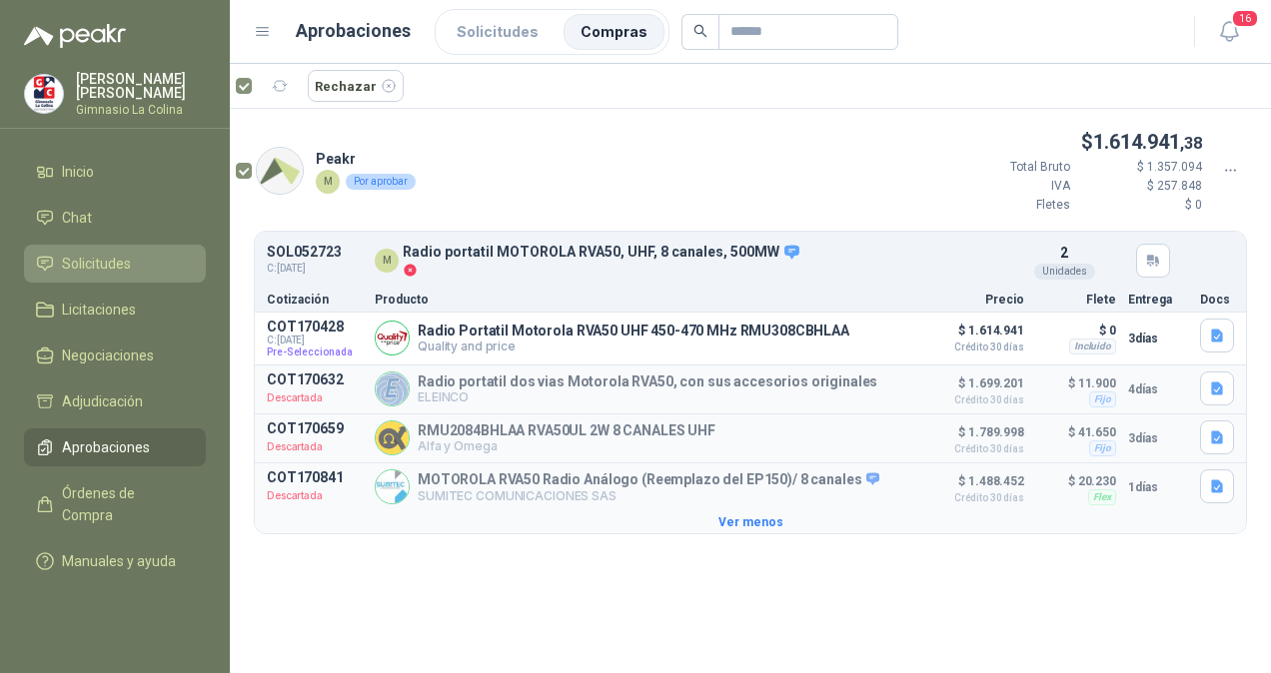
click at [104, 269] on span "Solicitudes" at bounding box center [96, 264] width 69 height 22
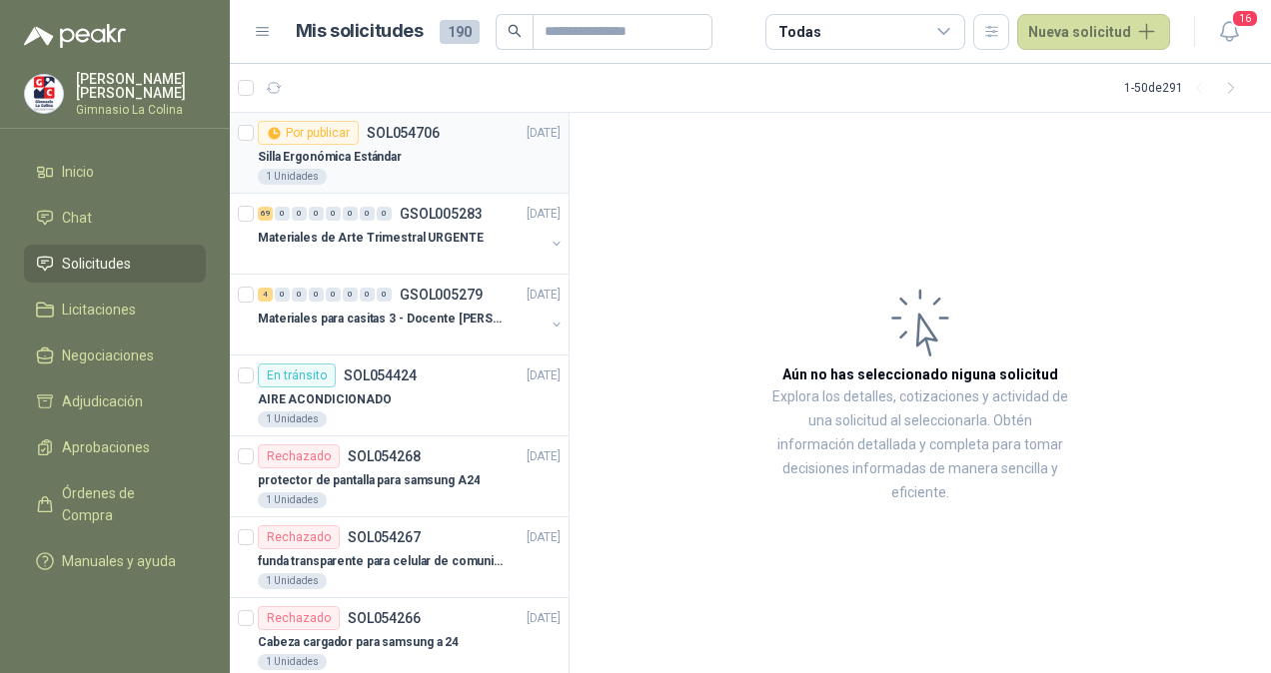
click at [384, 149] on p "Silla Ergonómica Estándar" at bounding box center [330, 157] width 144 height 19
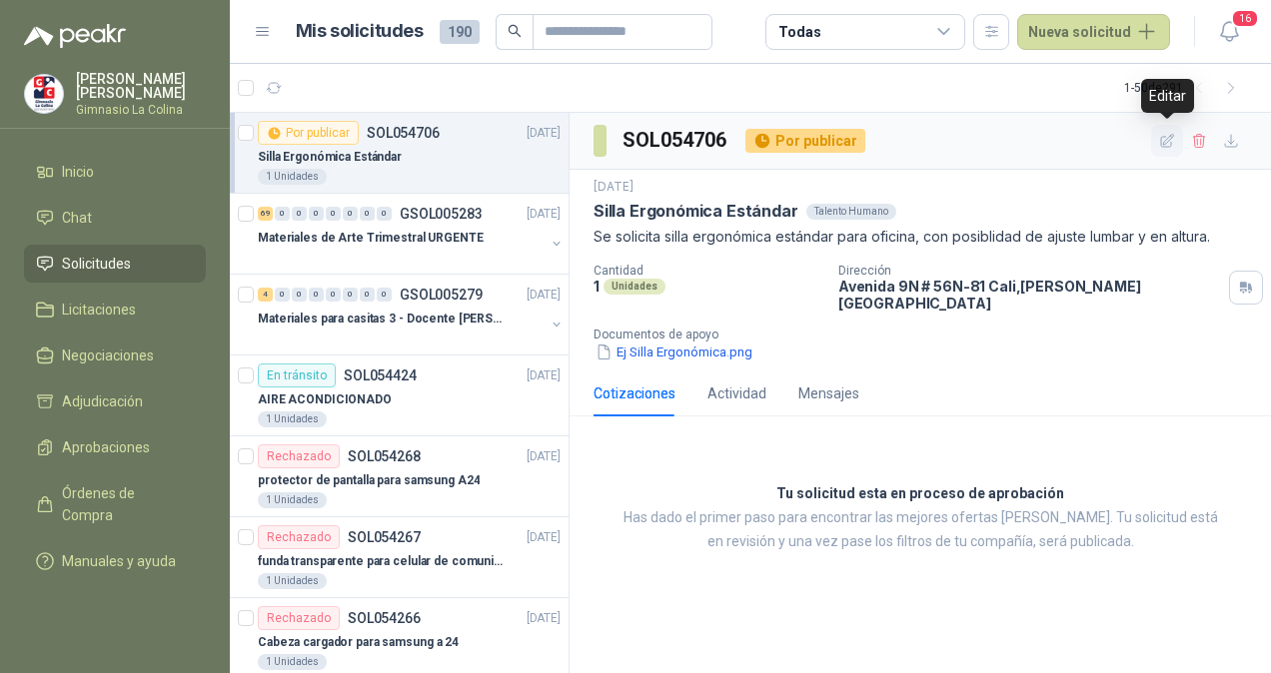
click at [1164, 136] on icon "button" at bounding box center [1167, 140] width 13 height 13
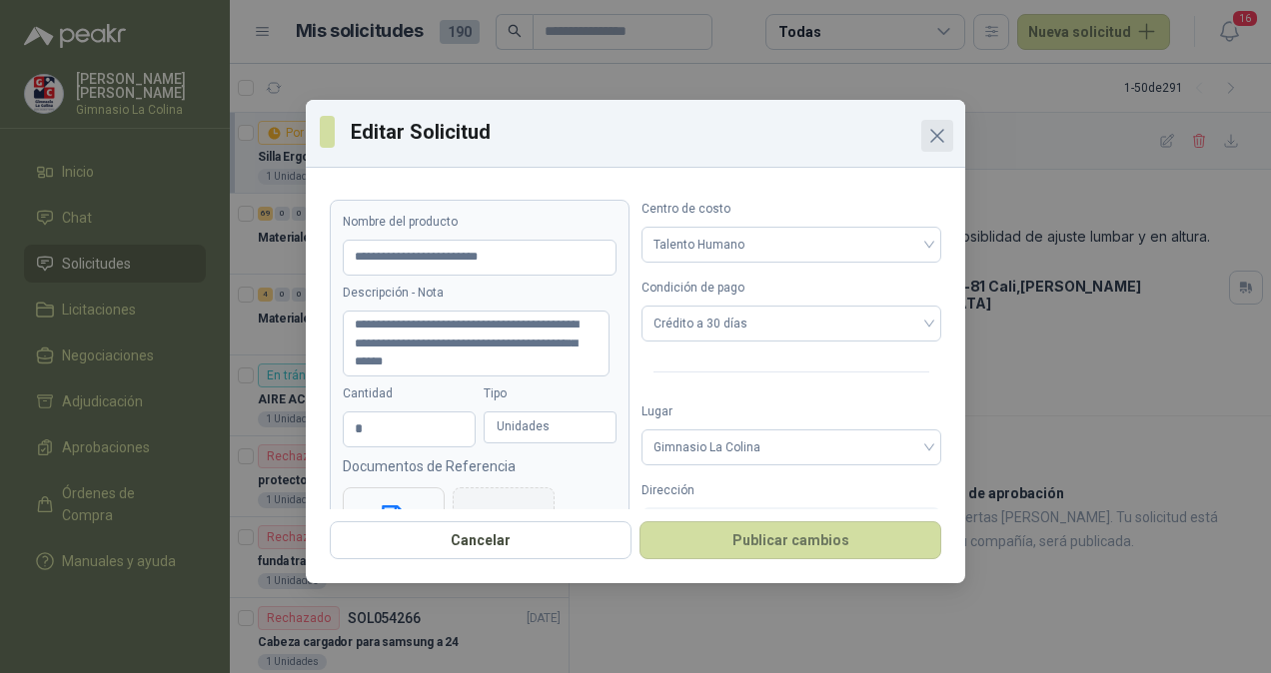
click at [947, 138] on icon "Close" at bounding box center [937, 136] width 24 height 24
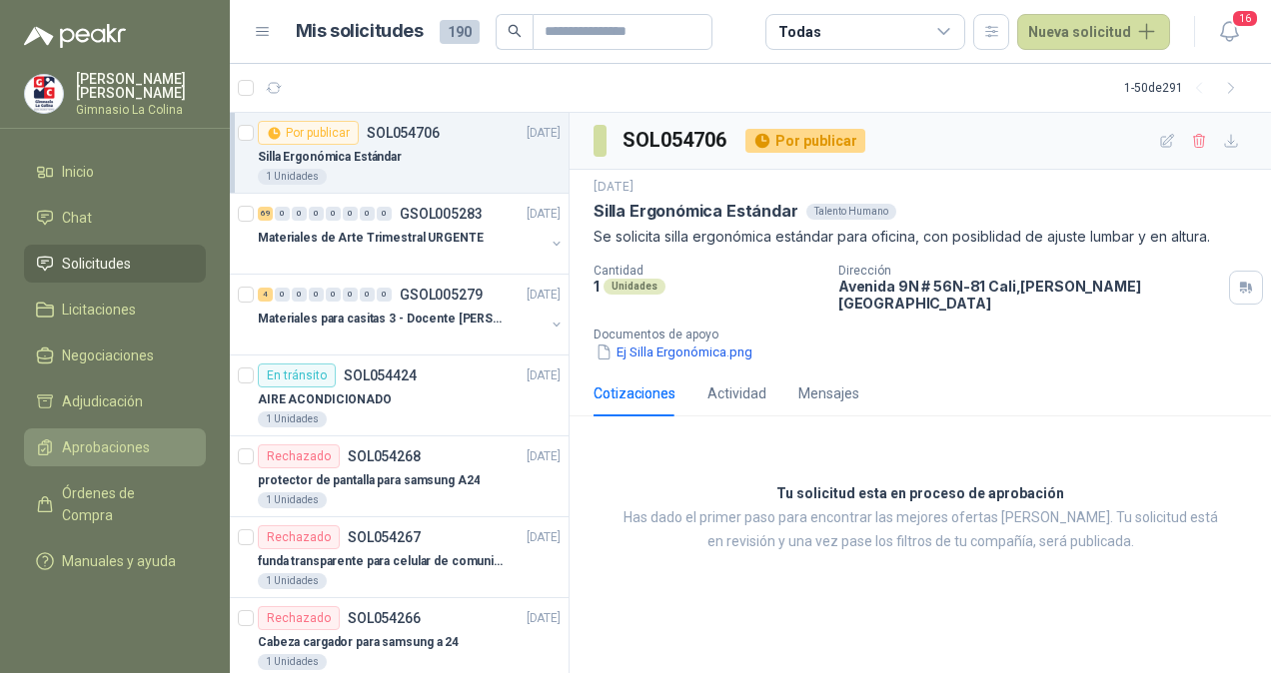
click at [74, 446] on span "Aprobaciones" at bounding box center [106, 448] width 88 height 22
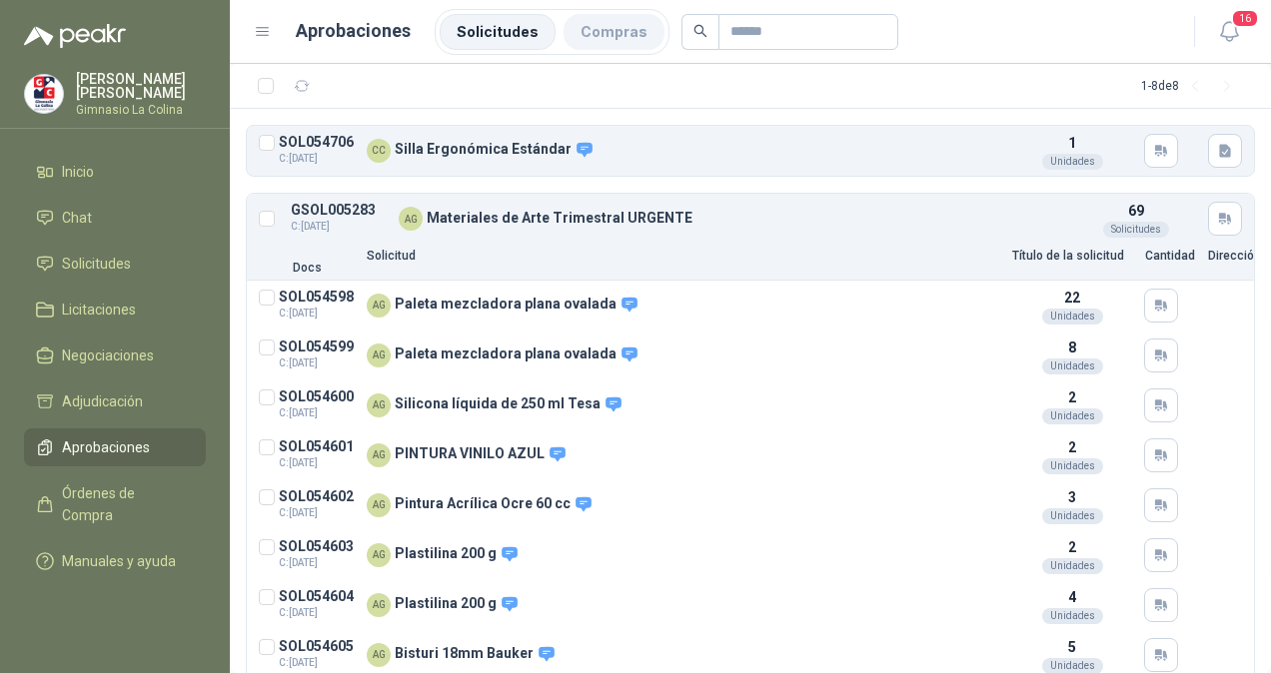
click at [592, 44] on li "Compras" at bounding box center [613, 32] width 101 height 36
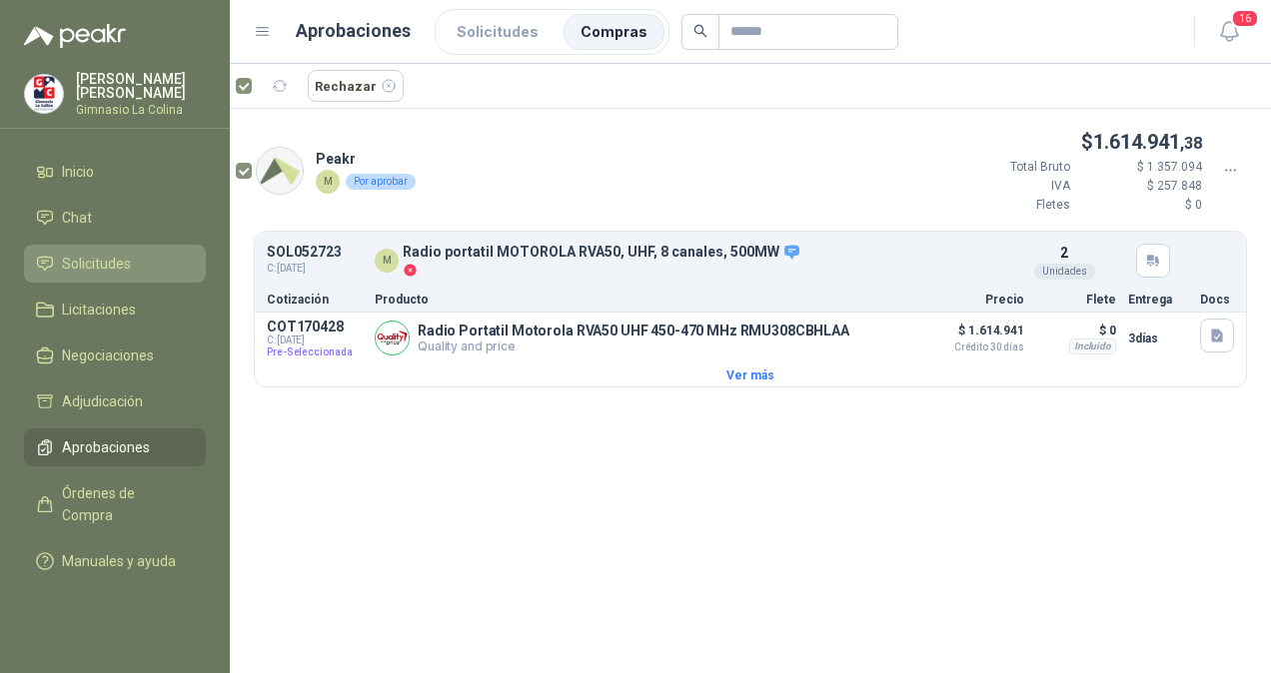
click at [70, 262] on span "Solicitudes" at bounding box center [96, 264] width 69 height 22
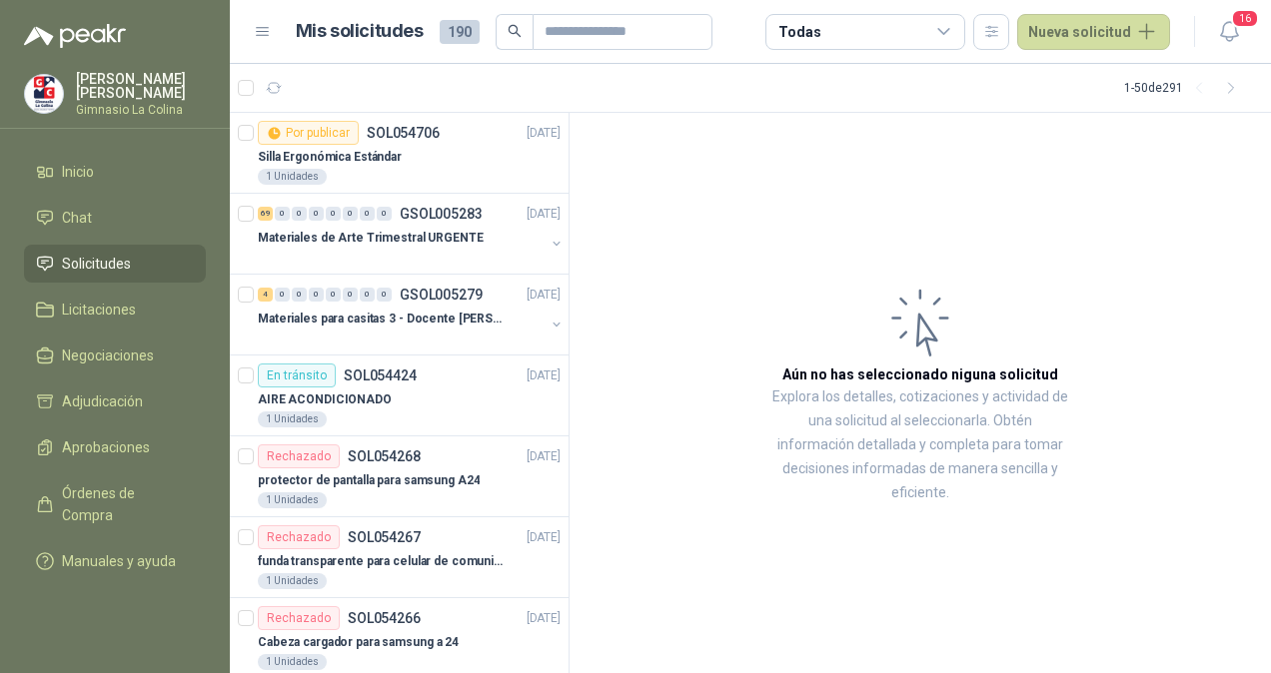
click at [943, 34] on icon at bounding box center [944, 32] width 18 height 18
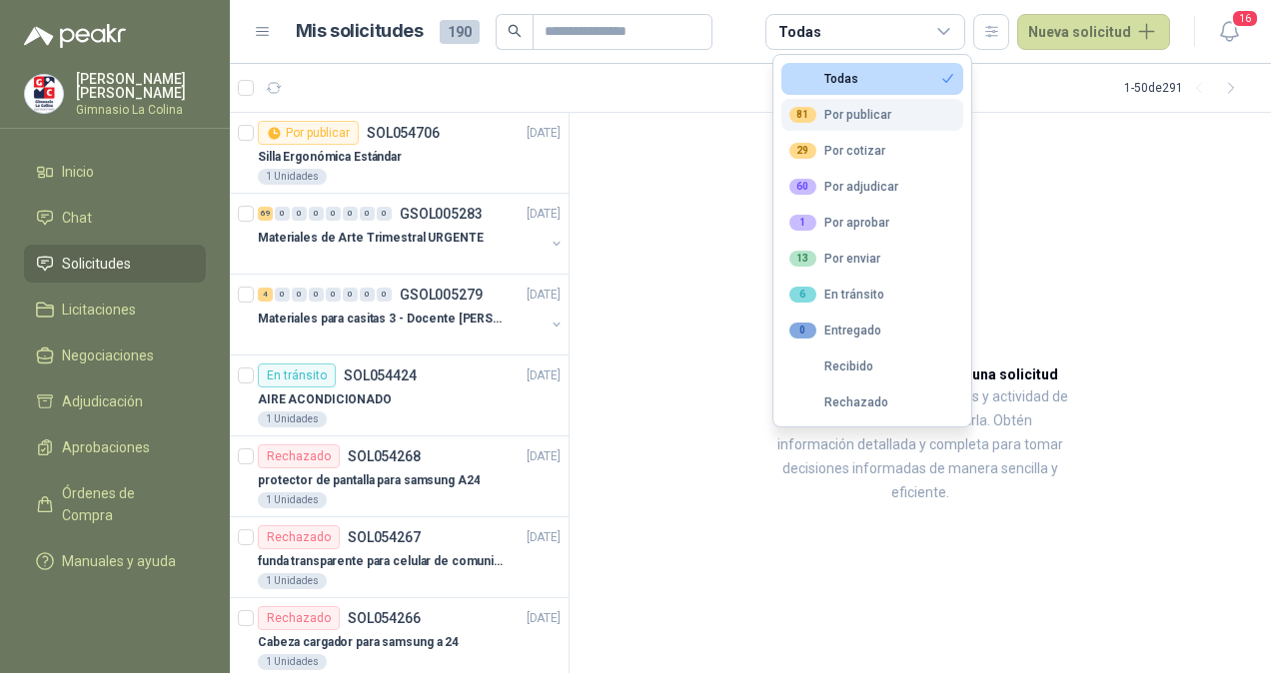
click at [895, 123] on button "81 Por publicar" at bounding box center [872, 115] width 182 height 32
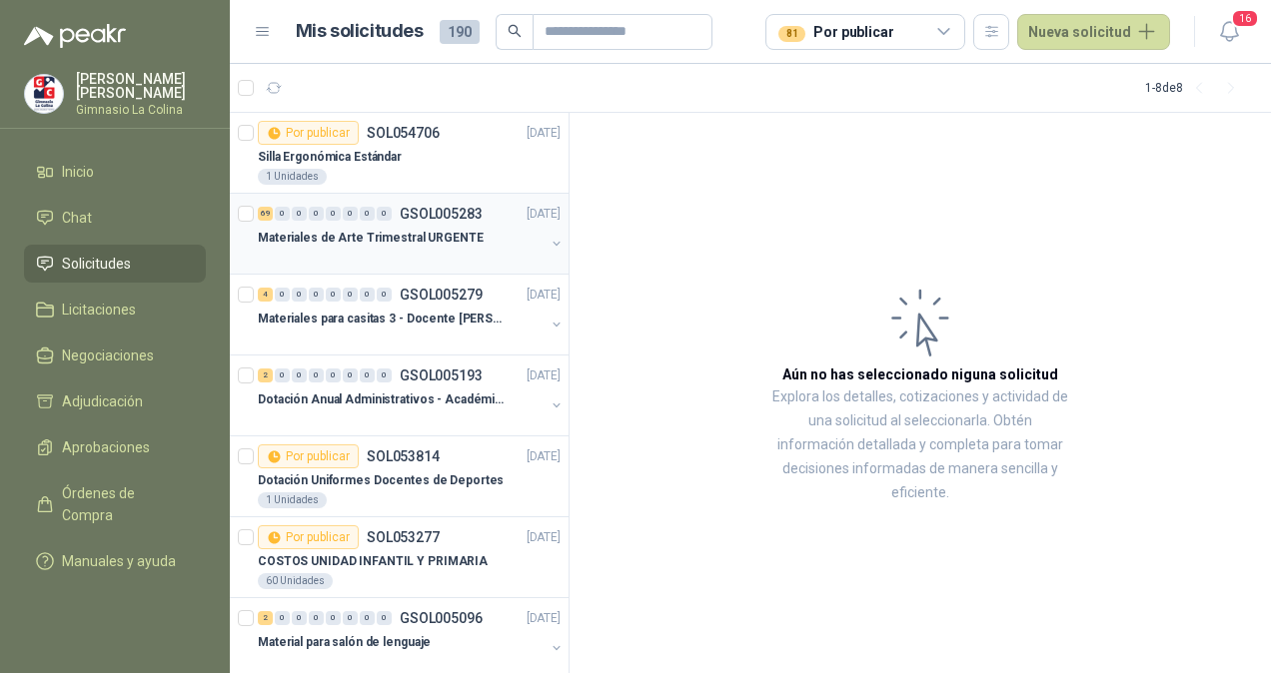
click at [332, 226] on div "Materiales de Arte Trimestral URGENTE" at bounding box center [401, 238] width 287 height 24
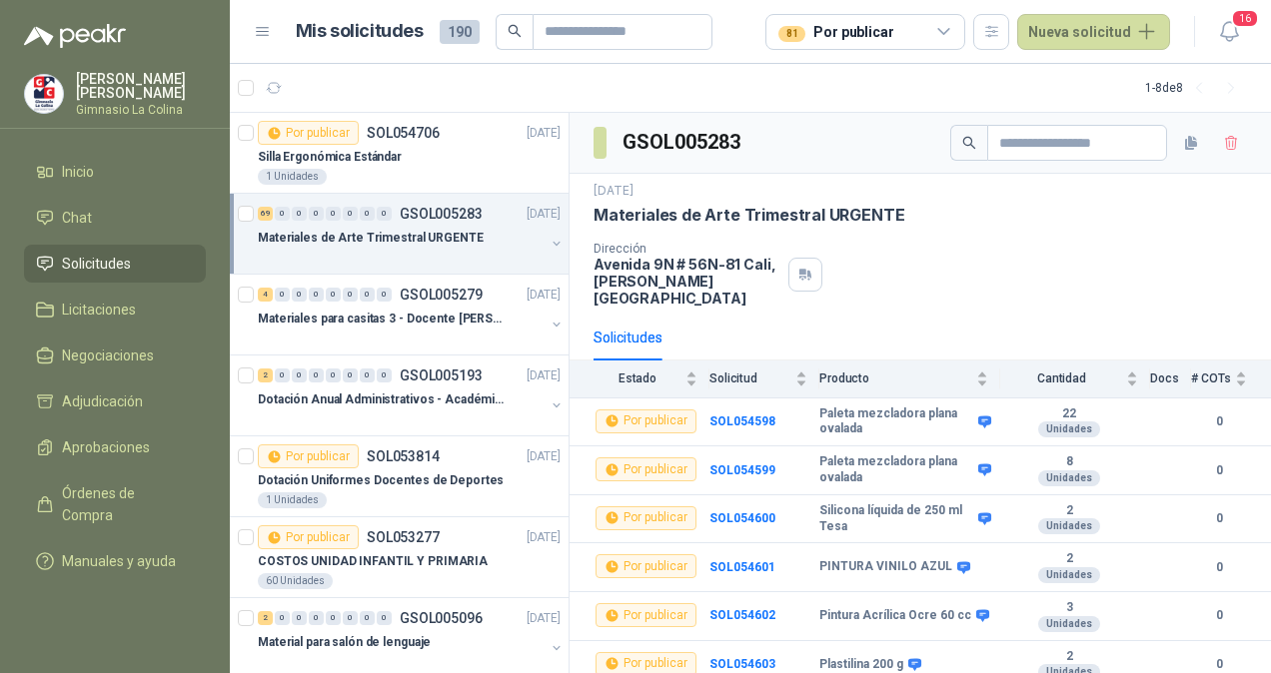
click at [364, 237] on p "Materiales de Arte Trimestral URGENTE" at bounding box center [371, 238] width 226 height 19
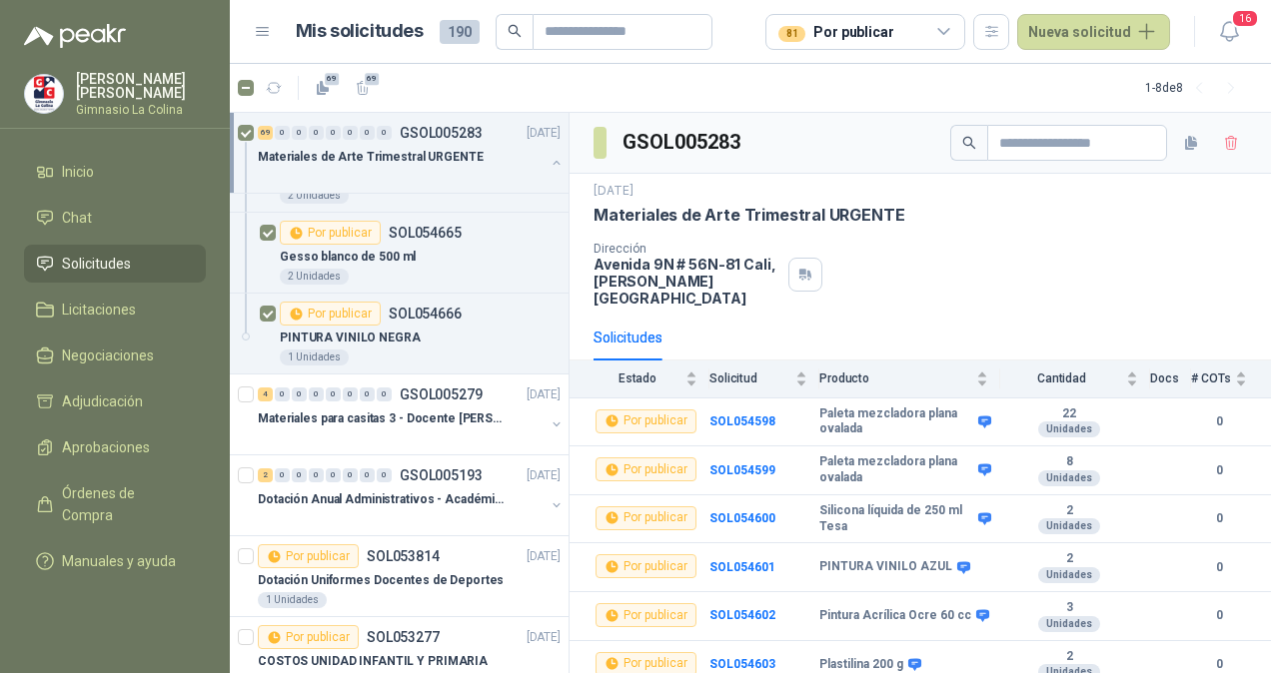
scroll to position [5479, 0]
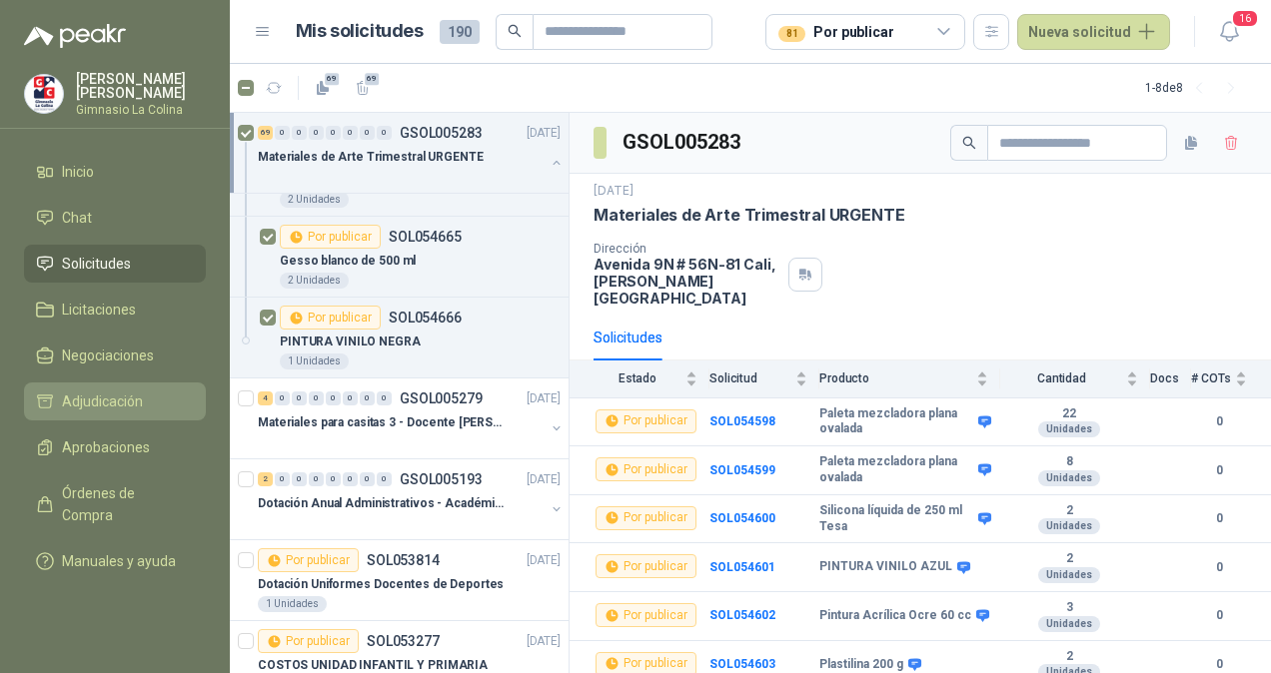
click at [116, 392] on span "Adjudicación" at bounding box center [102, 402] width 81 height 22
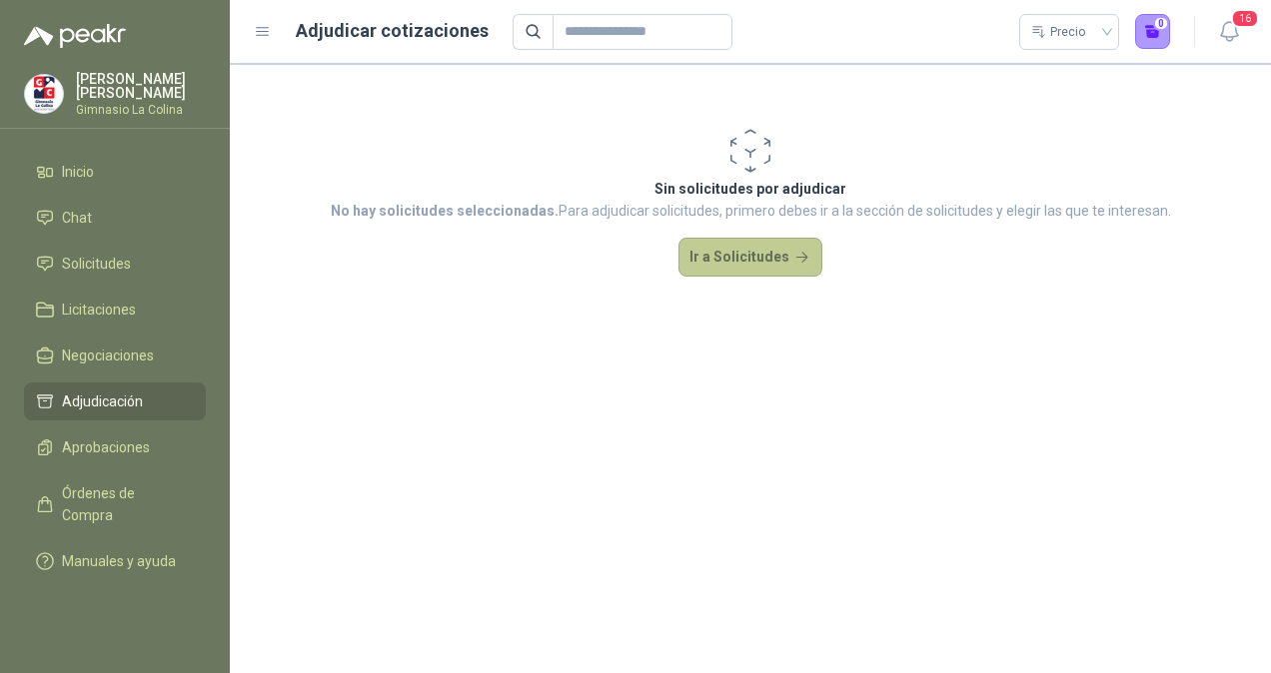
click at [752, 264] on button "Ir a Solicitudes" at bounding box center [750, 258] width 144 height 40
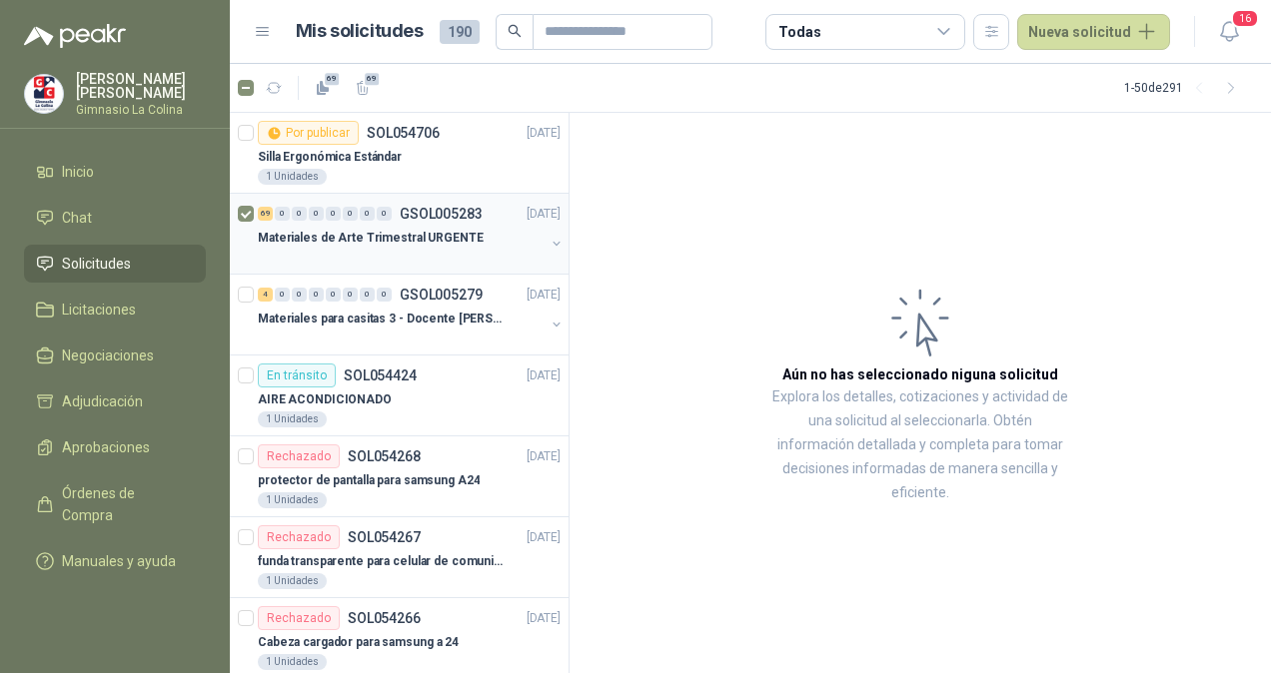
click at [548, 243] on button "button" at bounding box center [556, 244] width 16 height 16
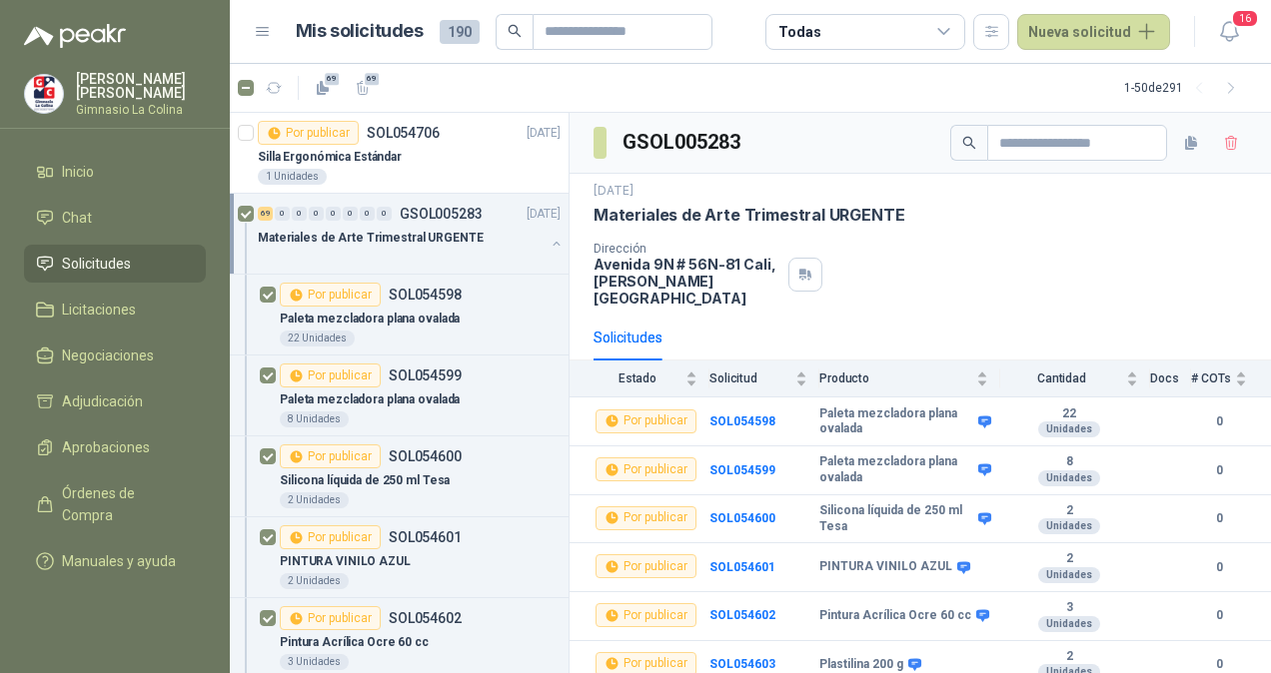
click at [548, 243] on button "button" at bounding box center [556, 244] width 16 height 16
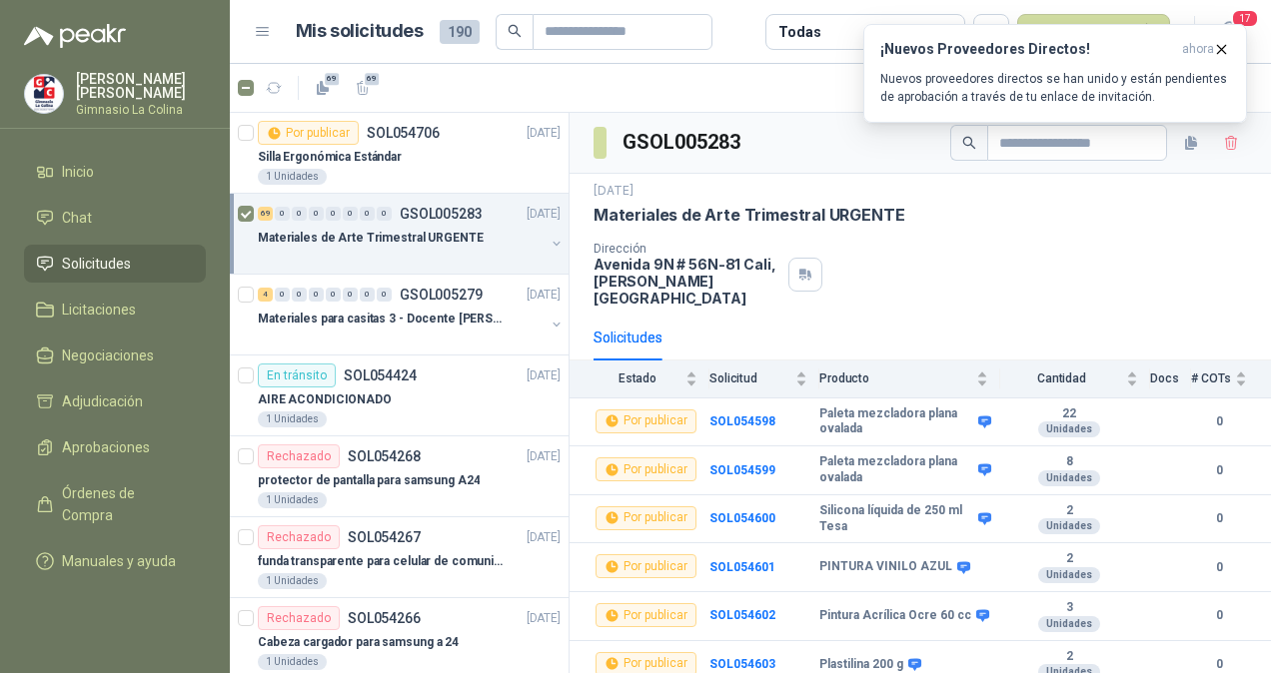
click at [1127, 260] on div "Dirección [STREET_ADDRESS][PERSON_NAME]" at bounding box center [919, 274] width 653 height 65
click at [1215, 47] on icon "button" at bounding box center [1221, 49] width 17 height 17
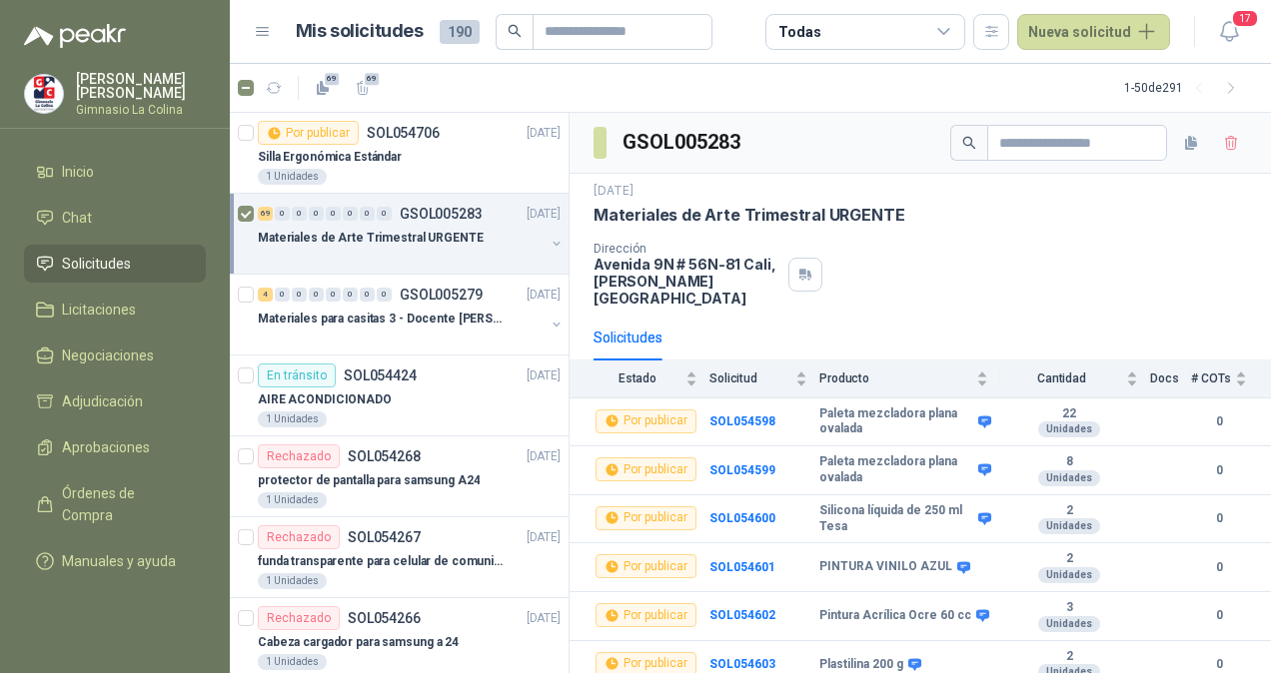
click at [951, 29] on icon at bounding box center [944, 32] width 18 height 18
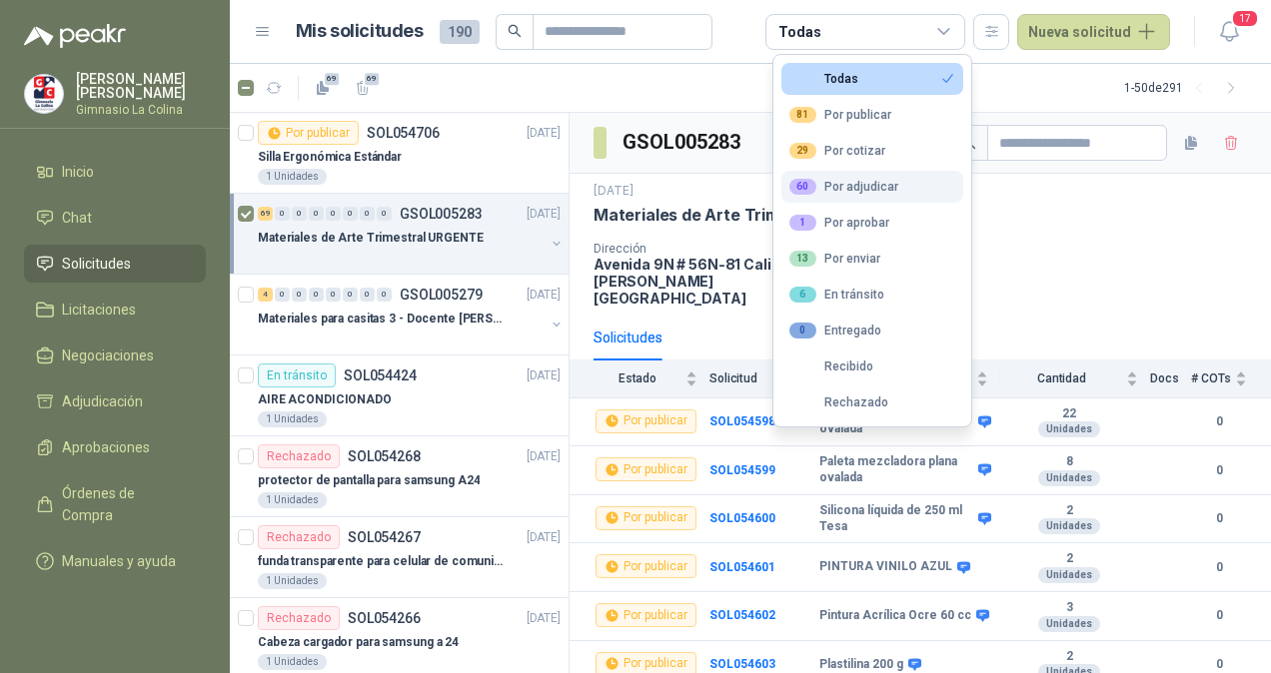
click at [861, 185] on div "60 Por adjudicar" at bounding box center [843, 187] width 109 height 16
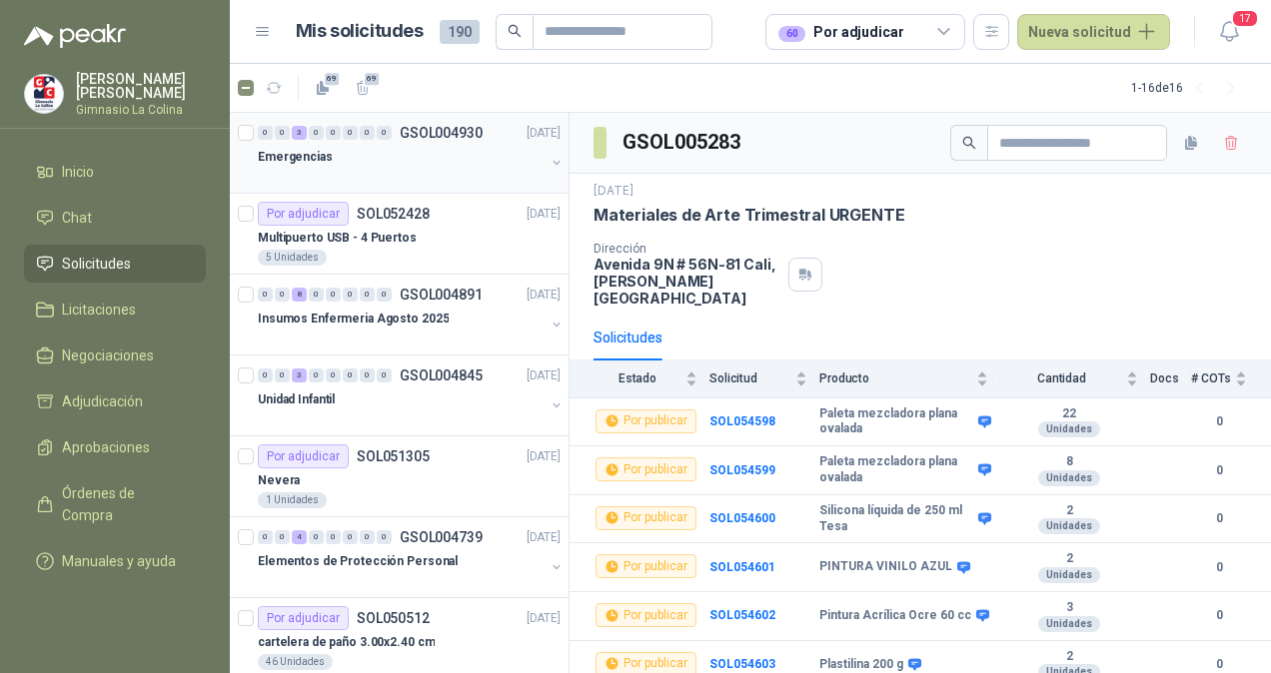
click at [320, 140] on div "0 0 3 0 0 0 0 0 GSOL004930 [DATE]" at bounding box center [411, 133] width 307 height 24
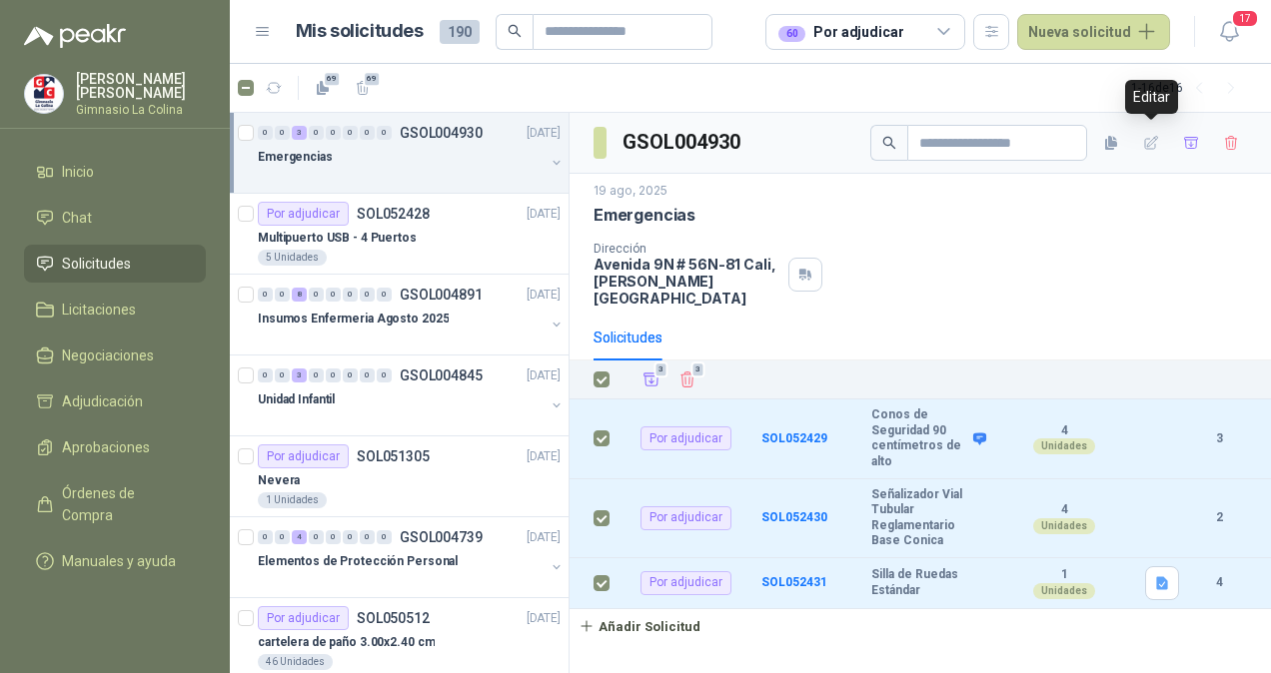
drag, startPoint x: 1153, startPoint y: 142, endPoint x: 785, endPoint y: 217, distance: 375.2
click at [785, 217] on div "Emergencias" at bounding box center [919, 215] width 653 height 21
click at [418, 238] on div "Multipuerto USB - 4 Puertos" at bounding box center [409, 238] width 303 height 24
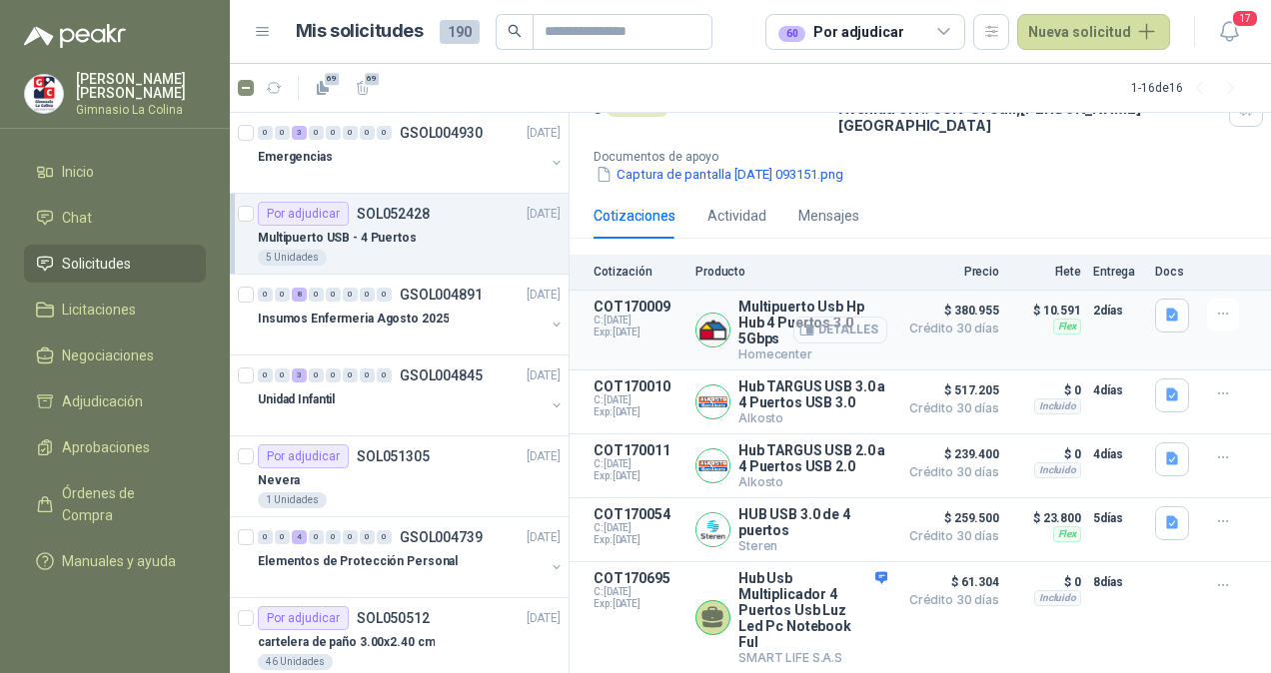
scroll to position [173, 0]
click at [805, 317] on button "Detalles" at bounding box center [840, 330] width 94 height 27
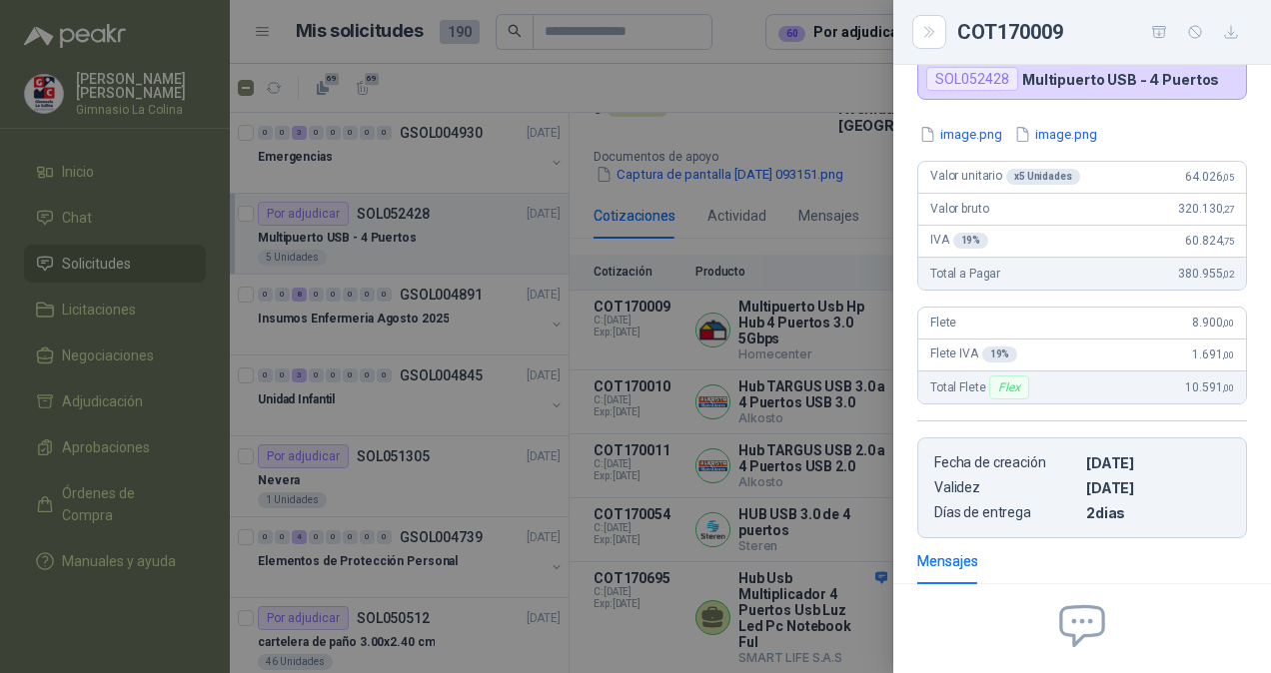
scroll to position [0, 0]
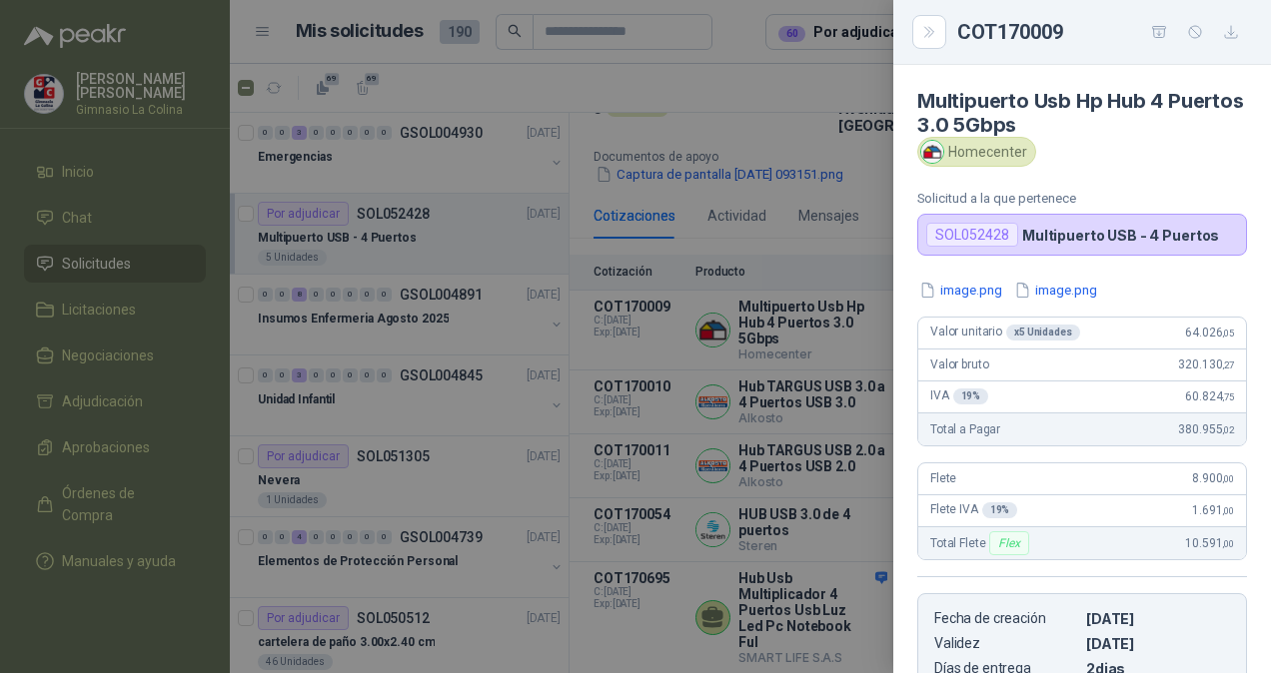
click at [761, 288] on div at bounding box center [635, 336] width 1271 height 673
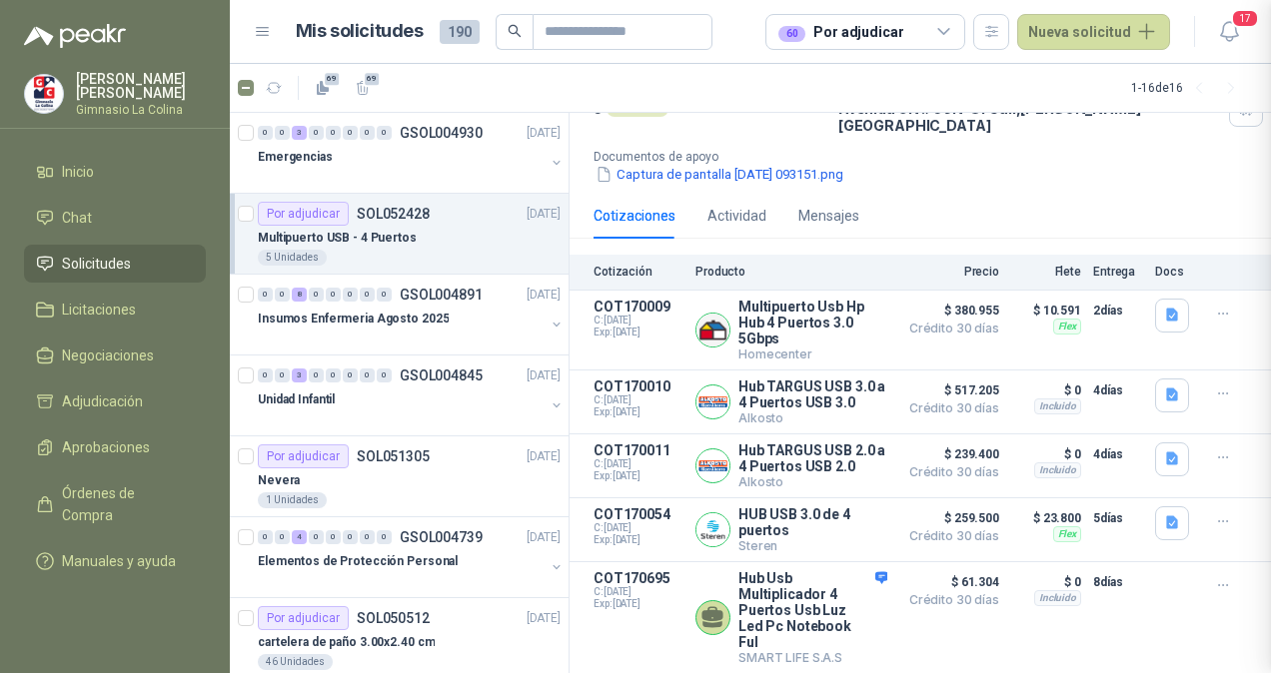
scroll to position [348, 0]
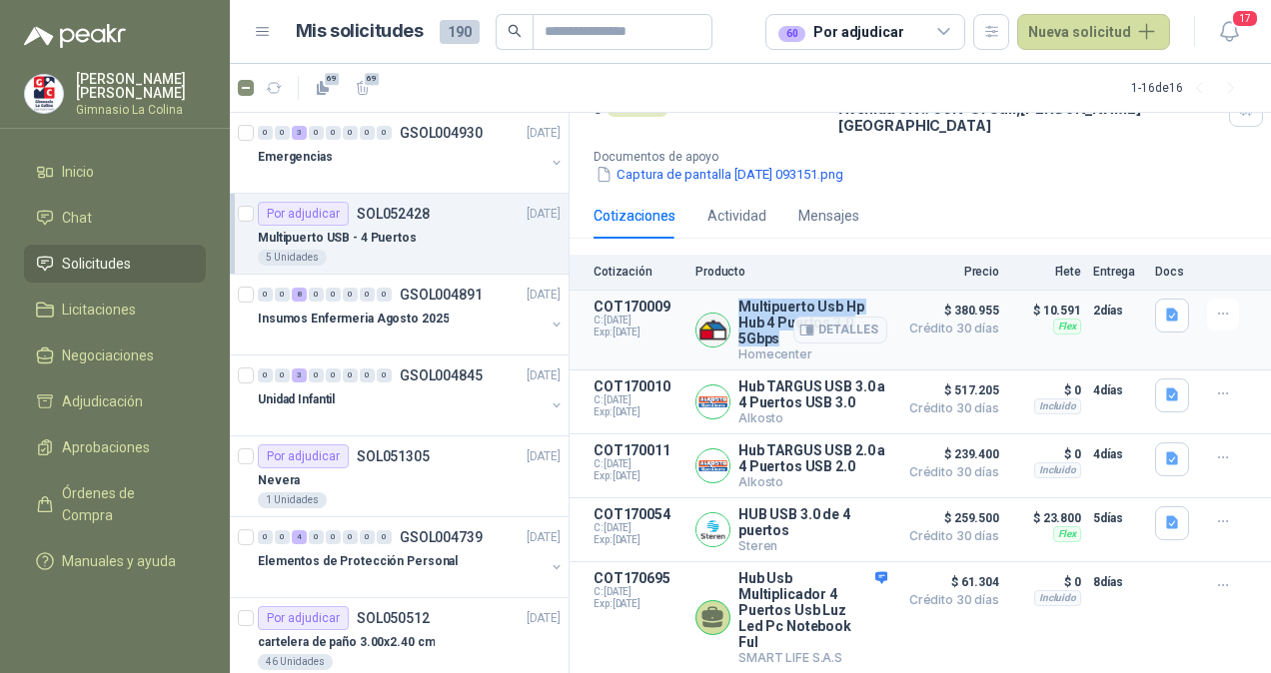
drag, startPoint x: 778, startPoint y: 304, endPoint x: 732, endPoint y: 269, distance: 57.7
click at [732, 299] on div "Multipuerto Usb Hp Hub 4 Puertos 3.0 5Gbps Homecenter Detalles" at bounding box center [791, 330] width 192 height 63
copy p "Multipuerto Usb Hp Hub 4 Puertos 3.0 5Gbps"
click at [412, 310] on p "Insumos Enfermeria Agosto 2025" at bounding box center [353, 319] width 191 height 19
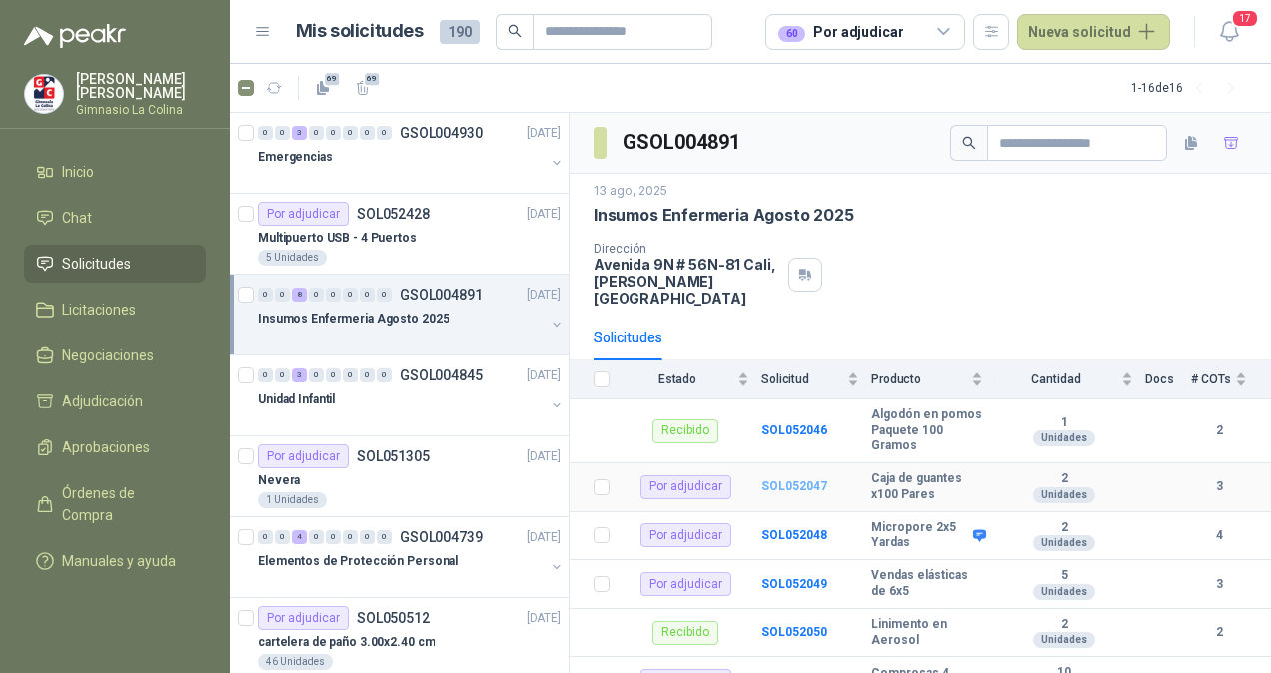
click at [776, 479] on b "SOL052047" at bounding box center [794, 486] width 66 height 14
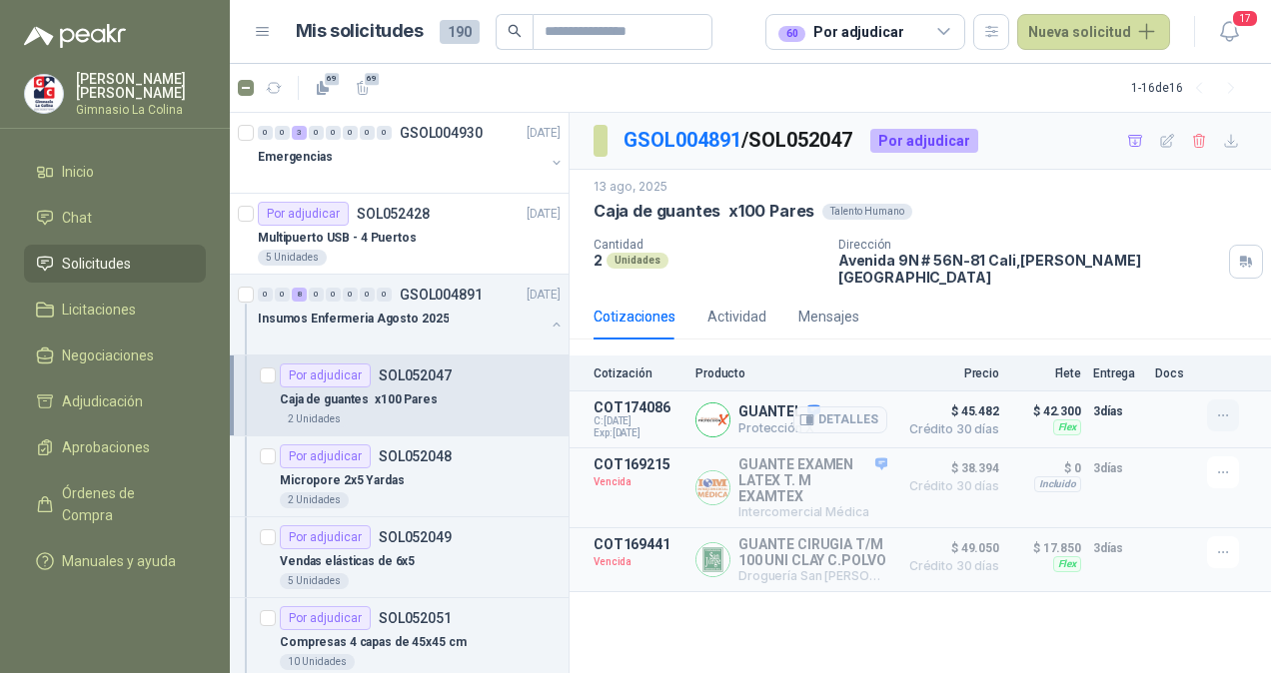
click at [1225, 408] on icon "button" at bounding box center [1223, 416] width 17 height 17
click at [1149, 325] on button "Añadir" at bounding box center [1183, 320] width 160 height 32
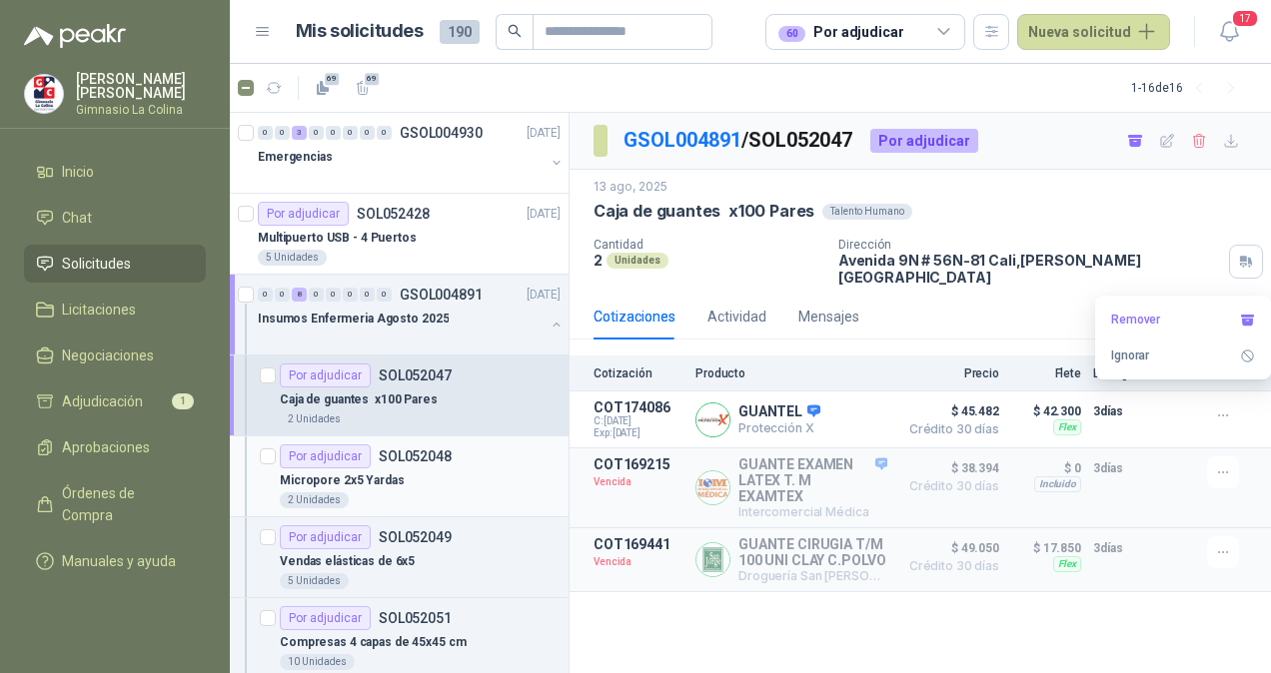
click at [371, 477] on p "Micropore 2x5 Yardas" at bounding box center [342, 481] width 125 height 19
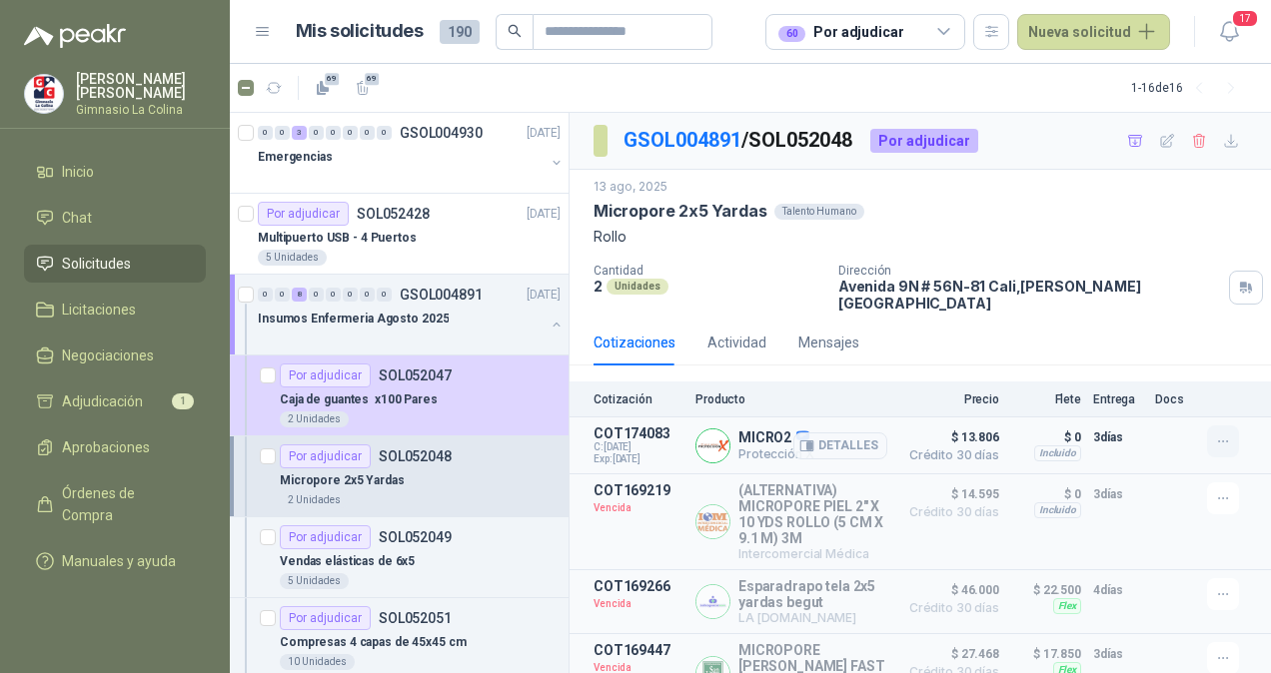
click at [1215, 434] on icon "button" at bounding box center [1223, 442] width 17 height 17
click at [1133, 341] on button "Añadir" at bounding box center [1183, 346] width 160 height 32
click at [433, 553] on div "Vendas elásticas de 6x5" at bounding box center [420, 561] width 281 height 24
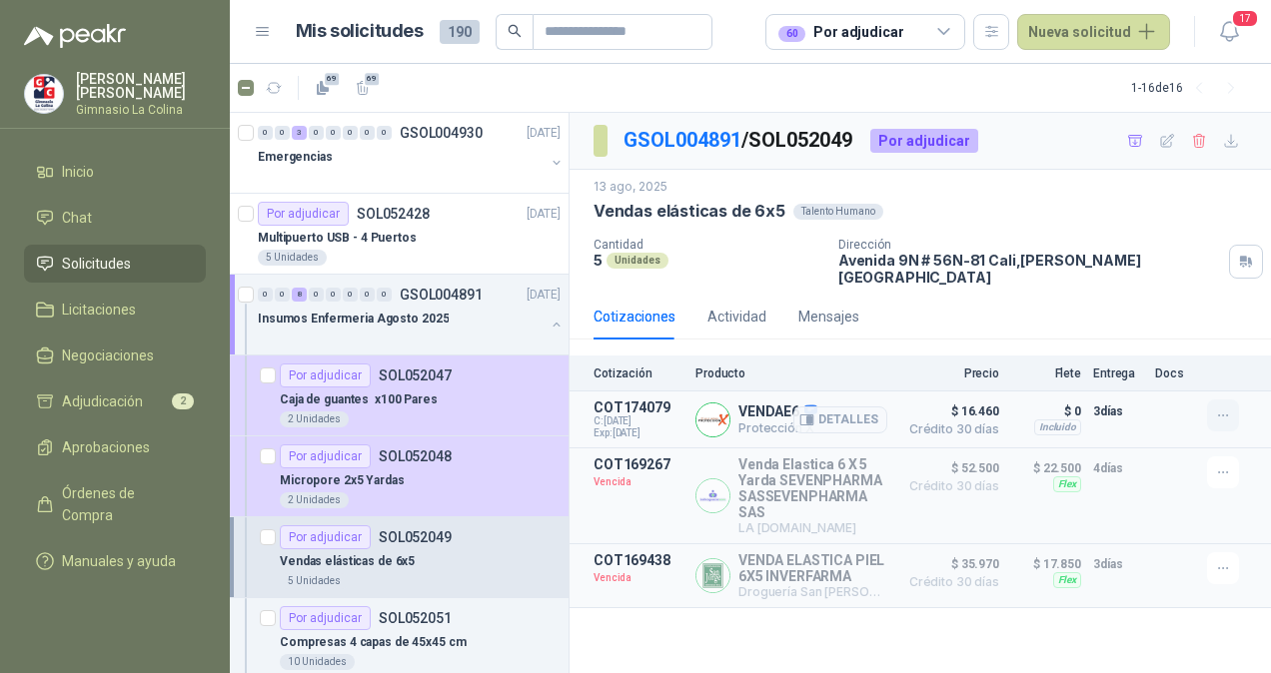
click at [1227, 408] on icon "button" at bounding box center [1223, 416] width 17 height 17
click at [1115, 318] on button "Añadir" at bounding box center [1183, 320] width 160 height 32
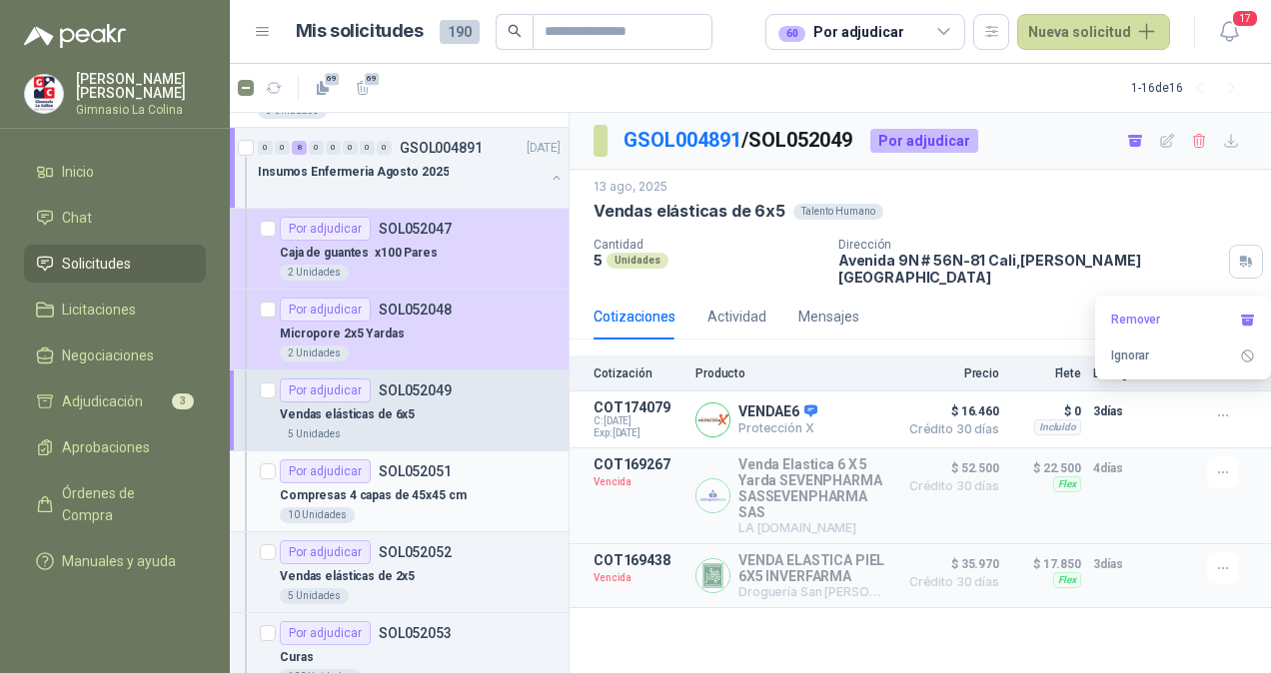
scroll to position [148, 0]
click at [426, 494] on p "Compresas 4 capas de 45x45 cm" at bounding box center [373, 494] width 187 height 19
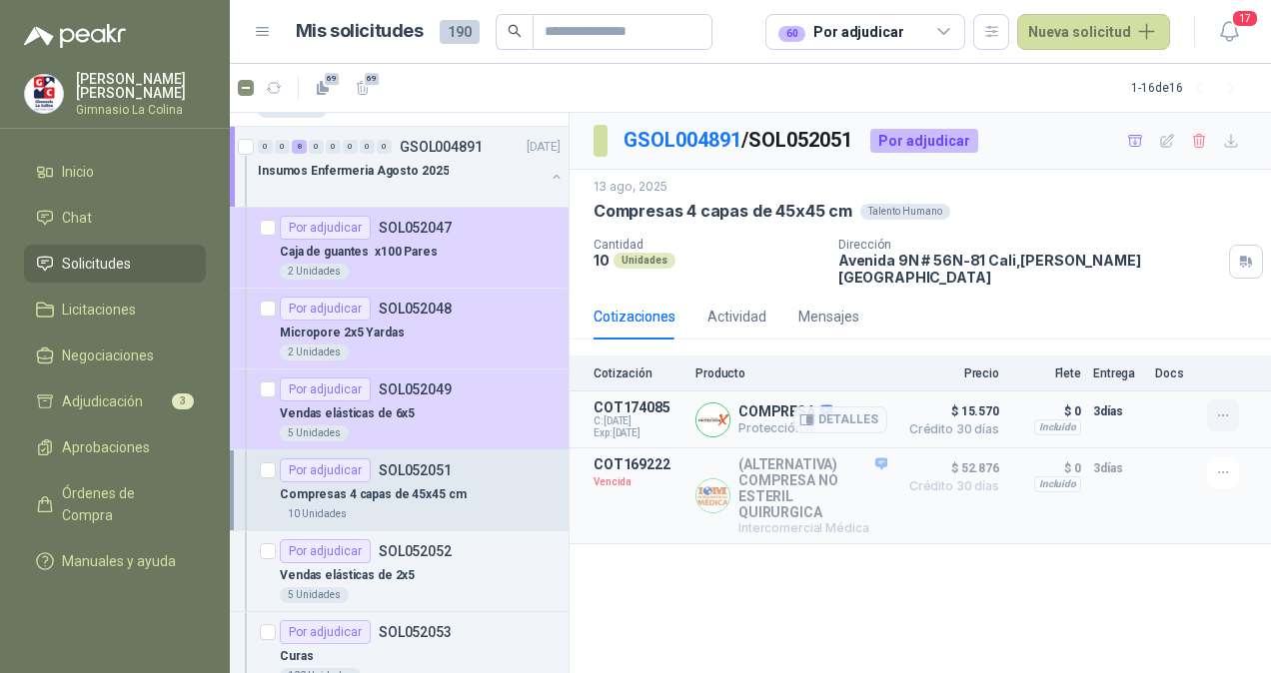
click at [1217, 408] on icon "button" at bounding box center [1223, 416] width 17 height 17
click at [1105, 316] on button "Añadir" at bounding box center [1183, 320] width 160 height 32
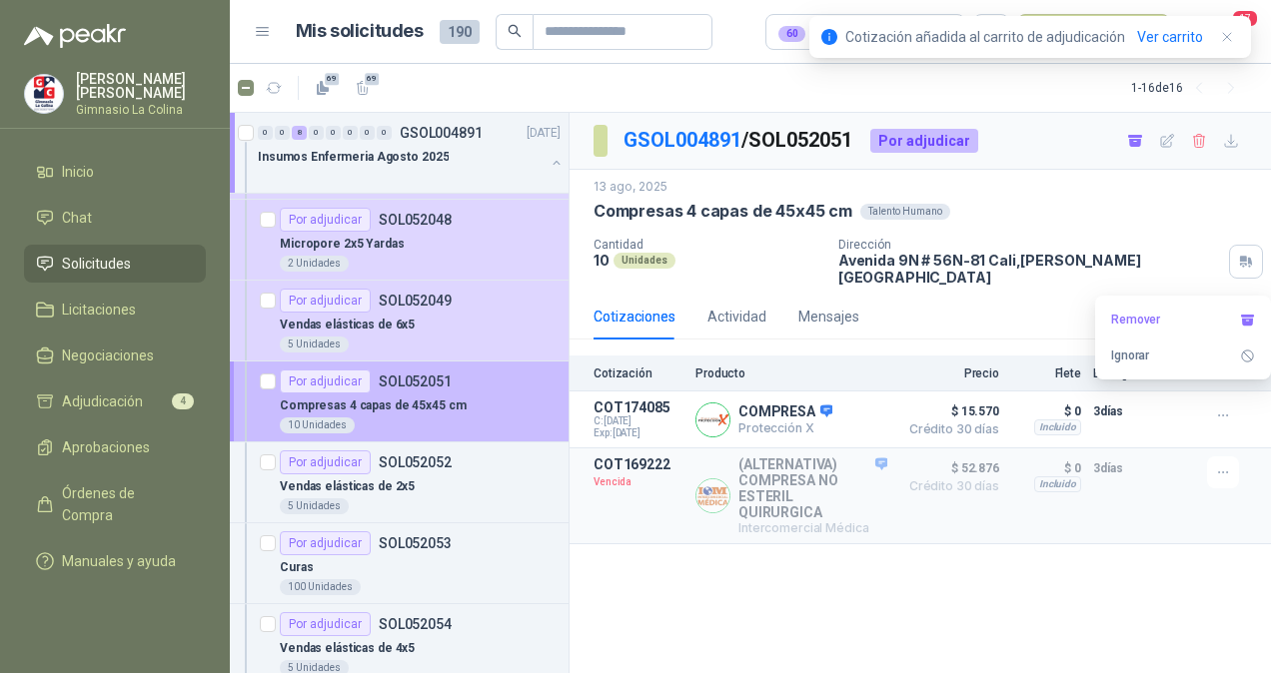
scroll to position [248, 0]
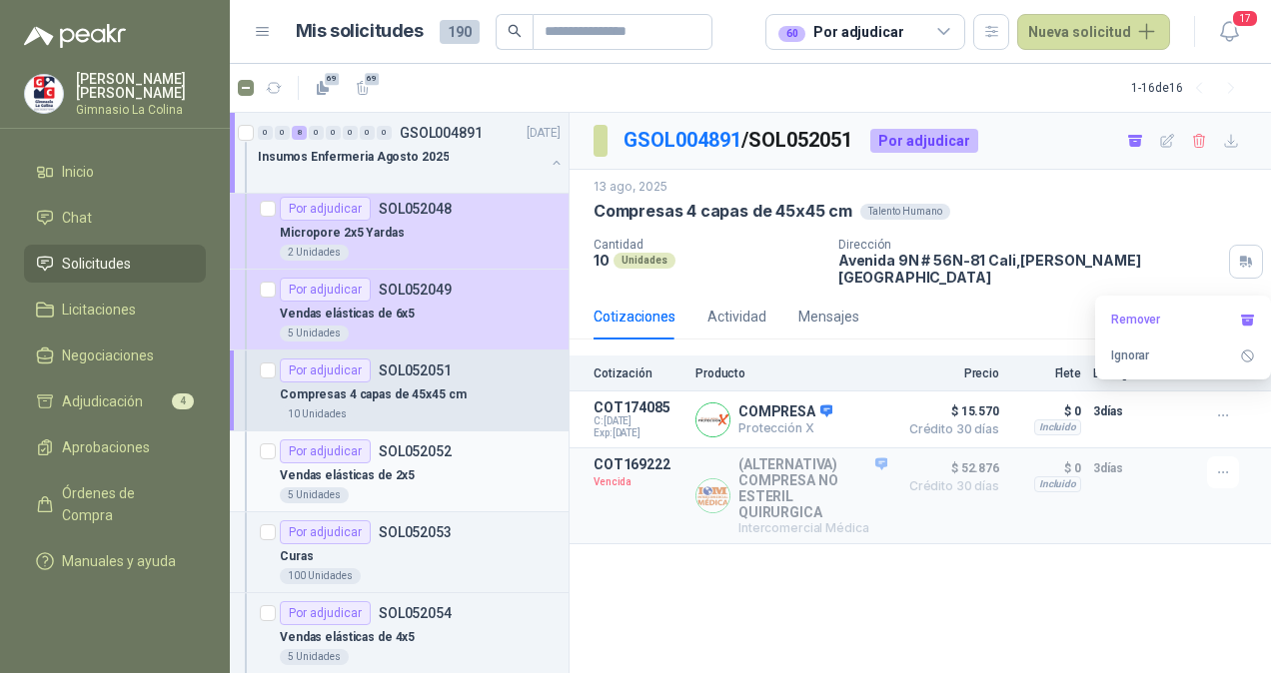
click at [414, 469] on div "Vendas elásticas de 2x5" at bounding box center [420, 476] width 281 height 24
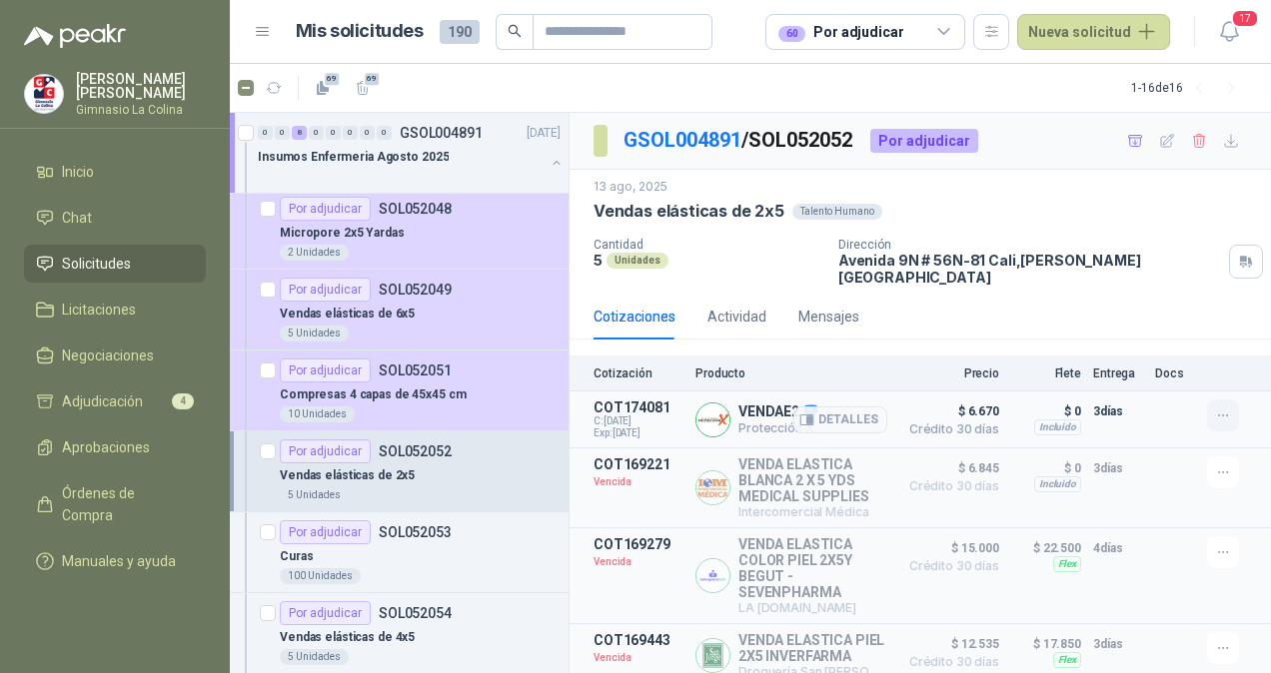
click at [1218, 416] on icon "button" at bounding box center [1222, 416] width 9 height 1
click at [1128, 320] on button "Añadir" at bounding box center [1183, 320] width 160 height 32
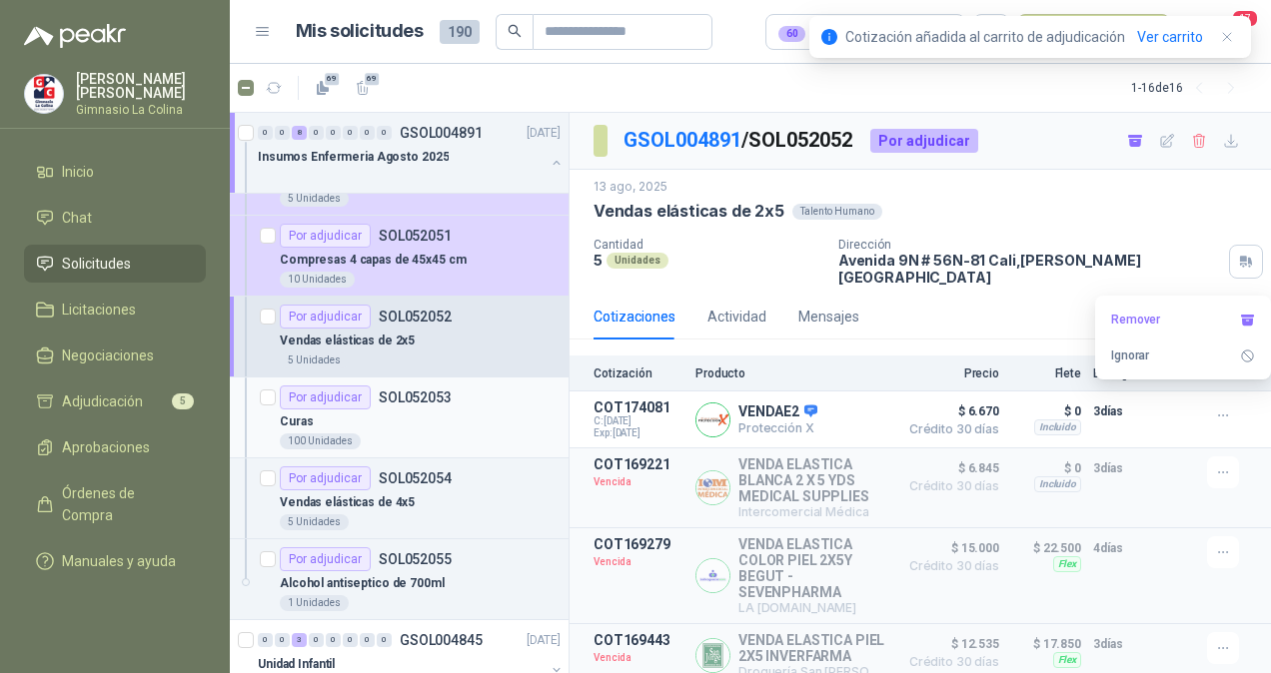
scroll to position [386, 0]
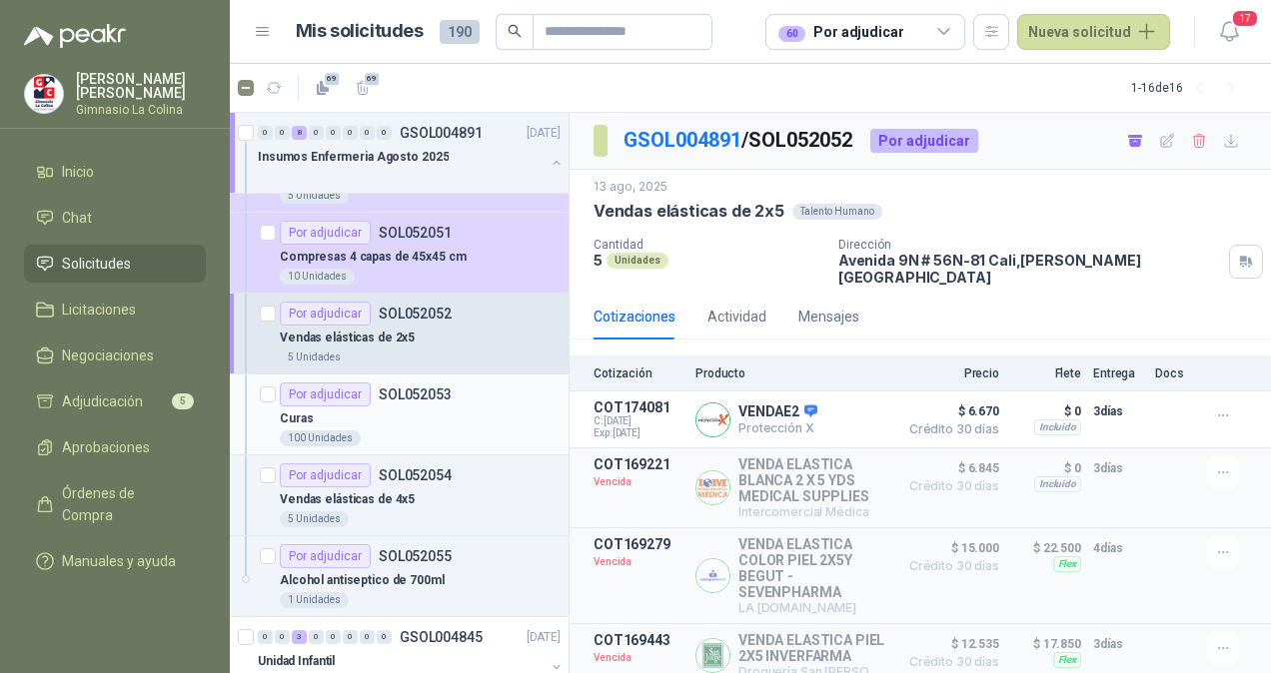
click at [421, 377] on article "Por adjudicar SOL052053 Curas 100 Unidades" at bounding box center [399, 415] width 339 height 81
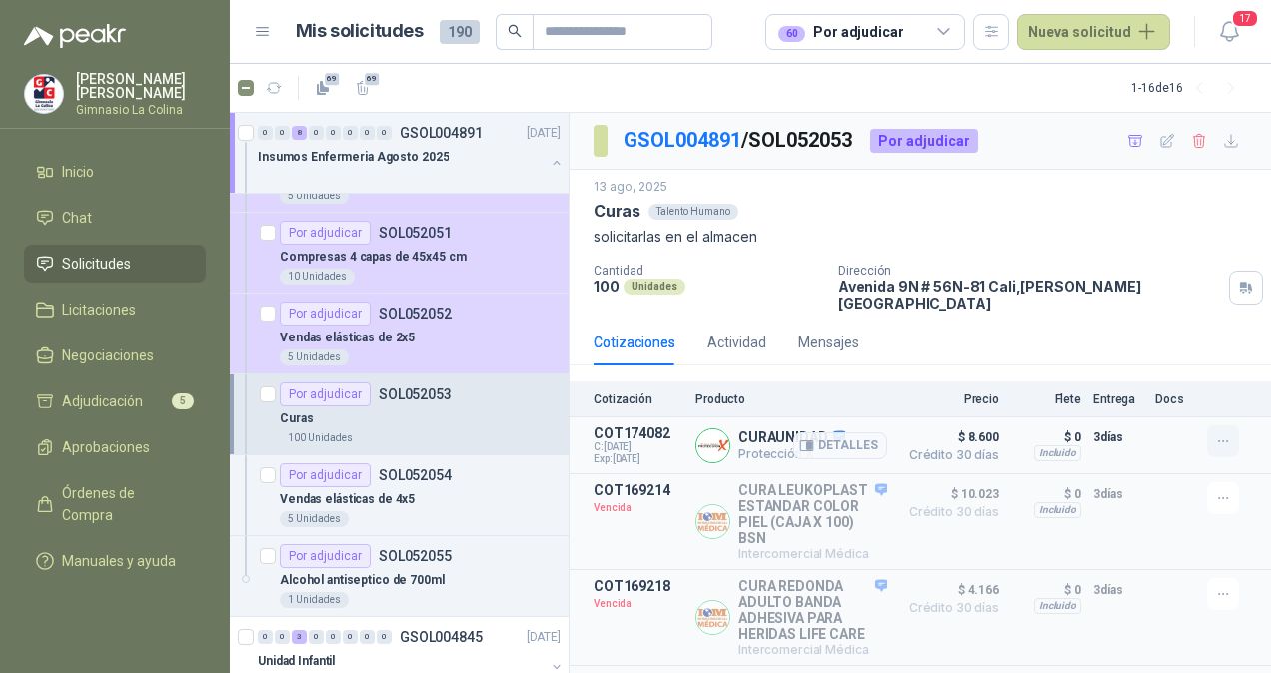
click at [1215, 434] on icon "button" at bounding box center [1223, 442] width 17 height 17
click at [1129, 346] on button "Añadir" at bounding box center [1183, 346] width 160 height 32
click at [501, 481] on div "Por adjudicar SOL052054" at bounding box center [420, 476] width 281 height 24
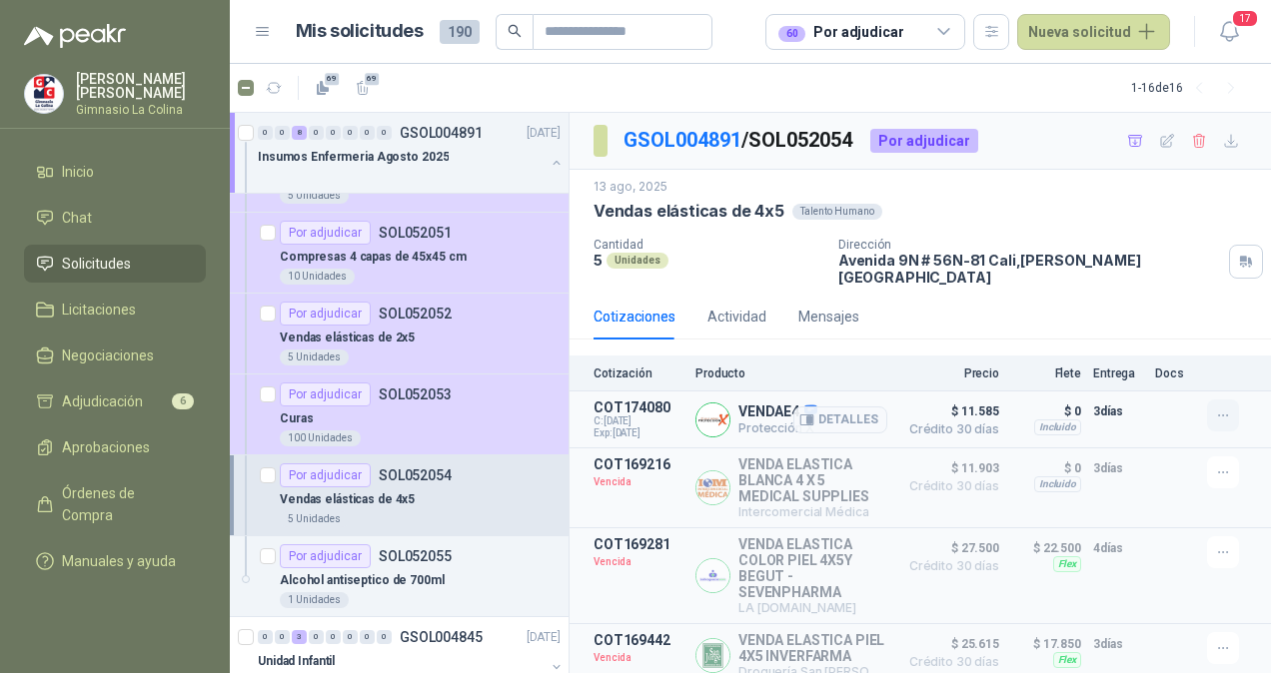
click at [1215, 408] on icon "button" at bounding box center [1223, 416] width 17 height 17
click at [1131, 320] on button "Añadir" at bounding box center [1183, 320] width 160 height 32
click at [459, 568] on div "Alcohol antiseptico de 700ml" at bounding box center [420, 580] width 281 height 24
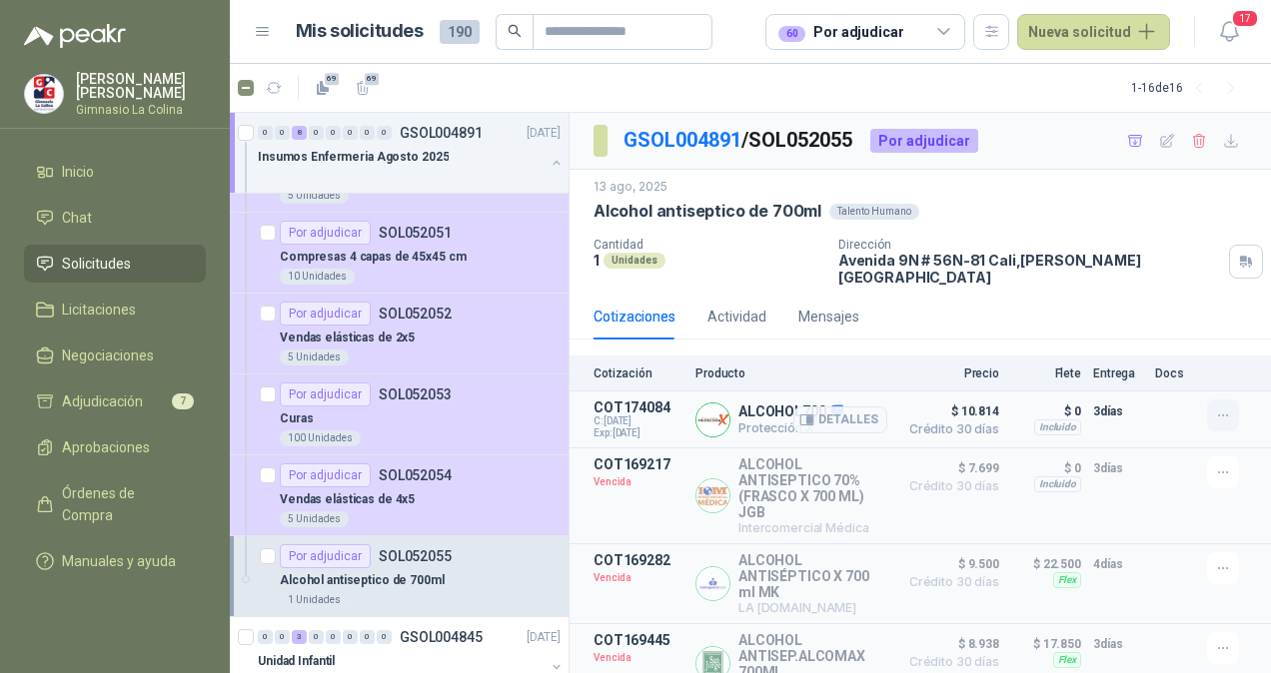
click at [1215, 408] on icon "button" at bounding box center [1223, 416] width 17 height 17
click at [1130, 314] on button "Añadir" at bounding box center [1183, 320] width 160 height 32
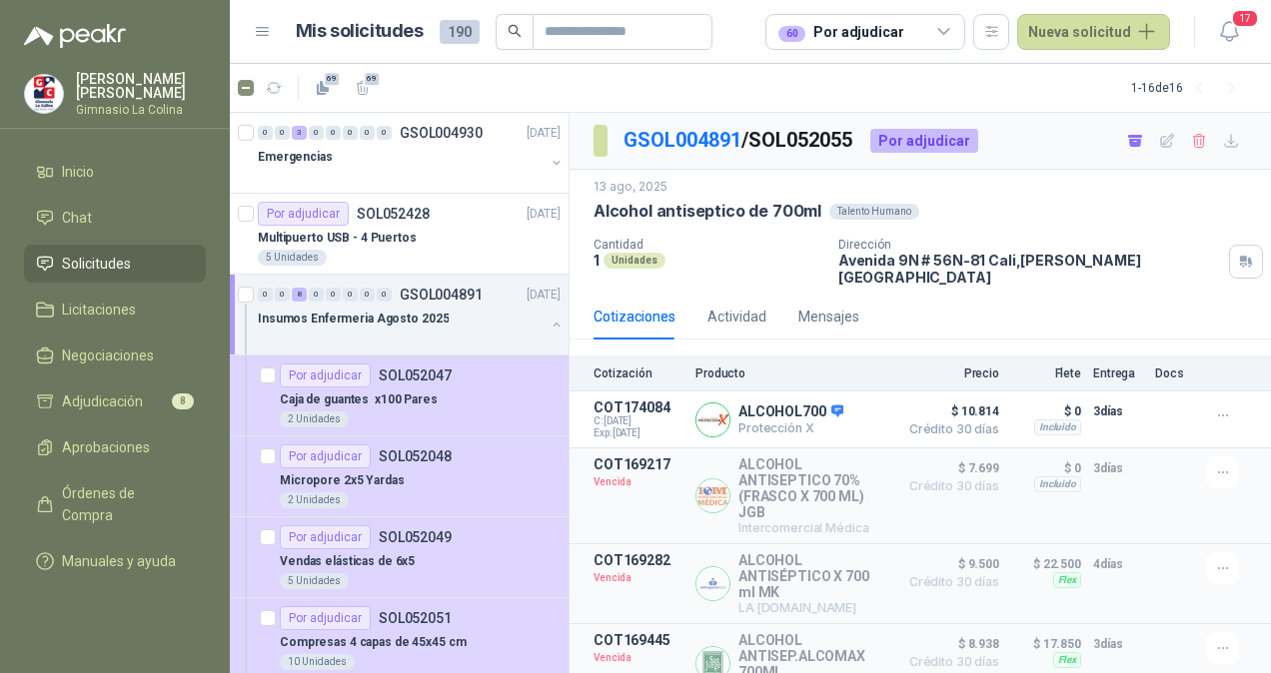
click at [158, 271] on li "Solicitudes" at bounding box center [115, 264] width 158 height 22
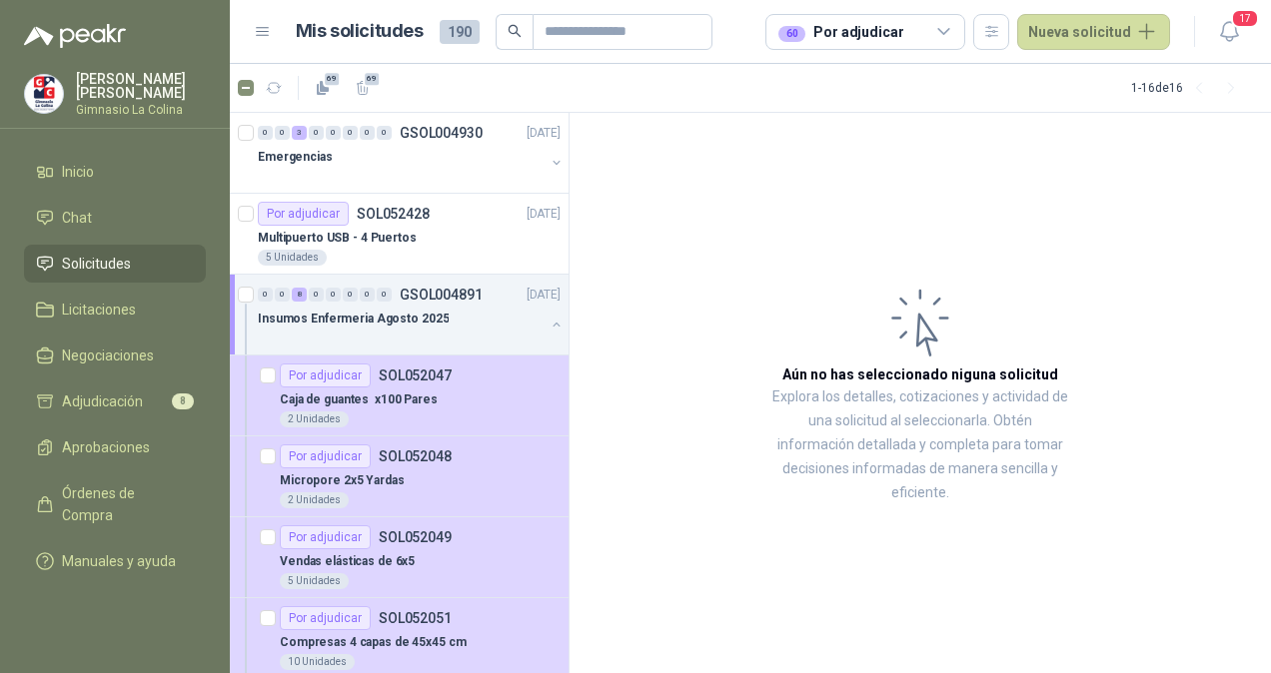
click at [79, 260] on span "Solicitudes" at bounding box center [96, 264] width 69 height 22
click at [548, 325] on button "button" at bounding box center [556, 325] width 16 height 16
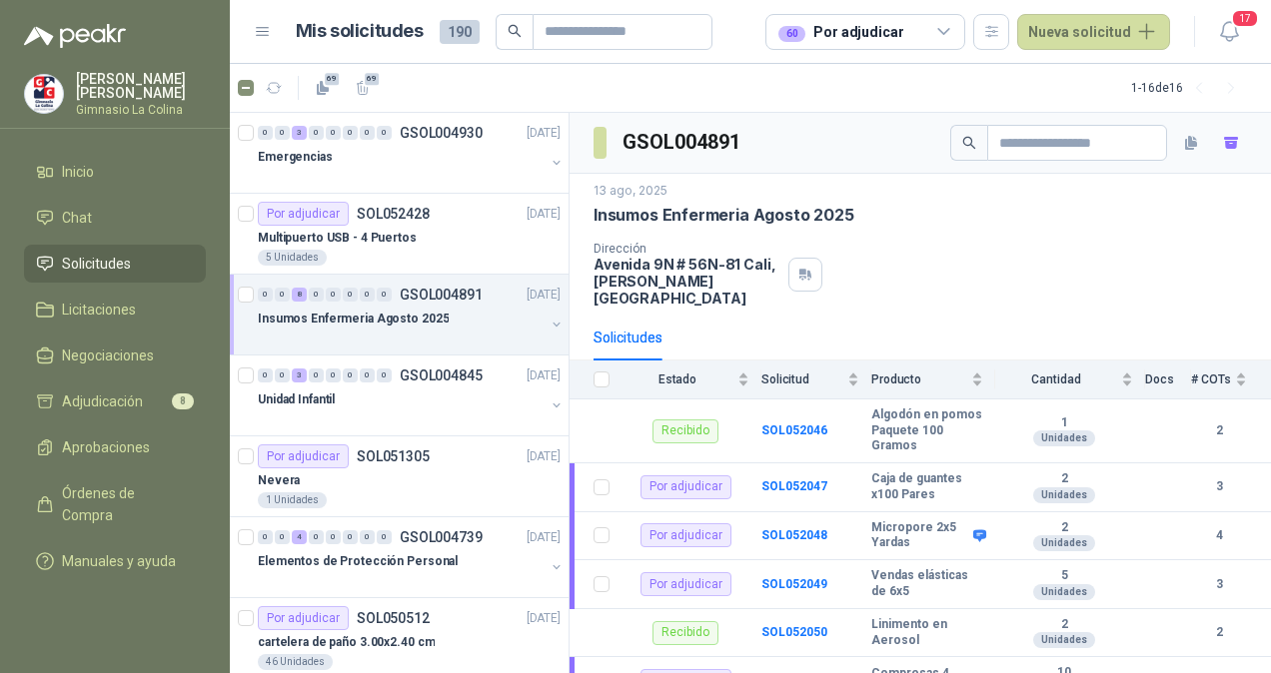
click at [100, 263] on span "Solicitudes" at bounding box center [96, 264] width 69 height 22
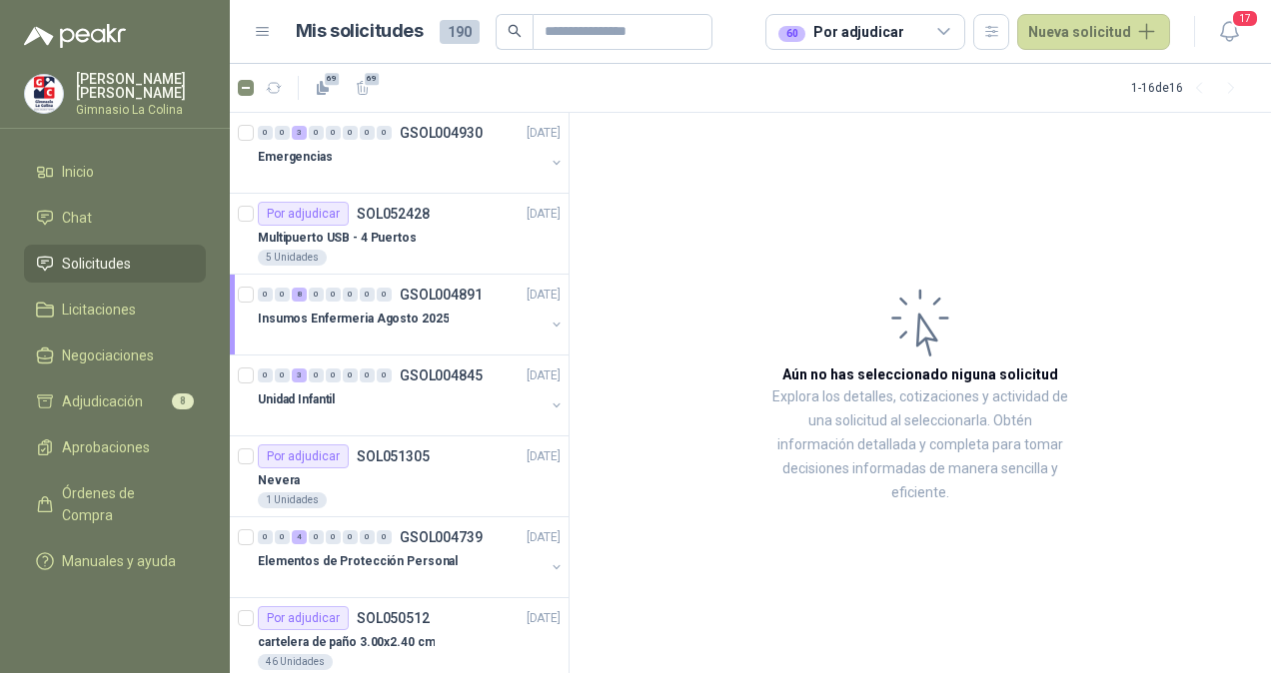
click at [959, 40] on div "60 Por adjudicar" at bounding box center [865, 32] width 200 height 36
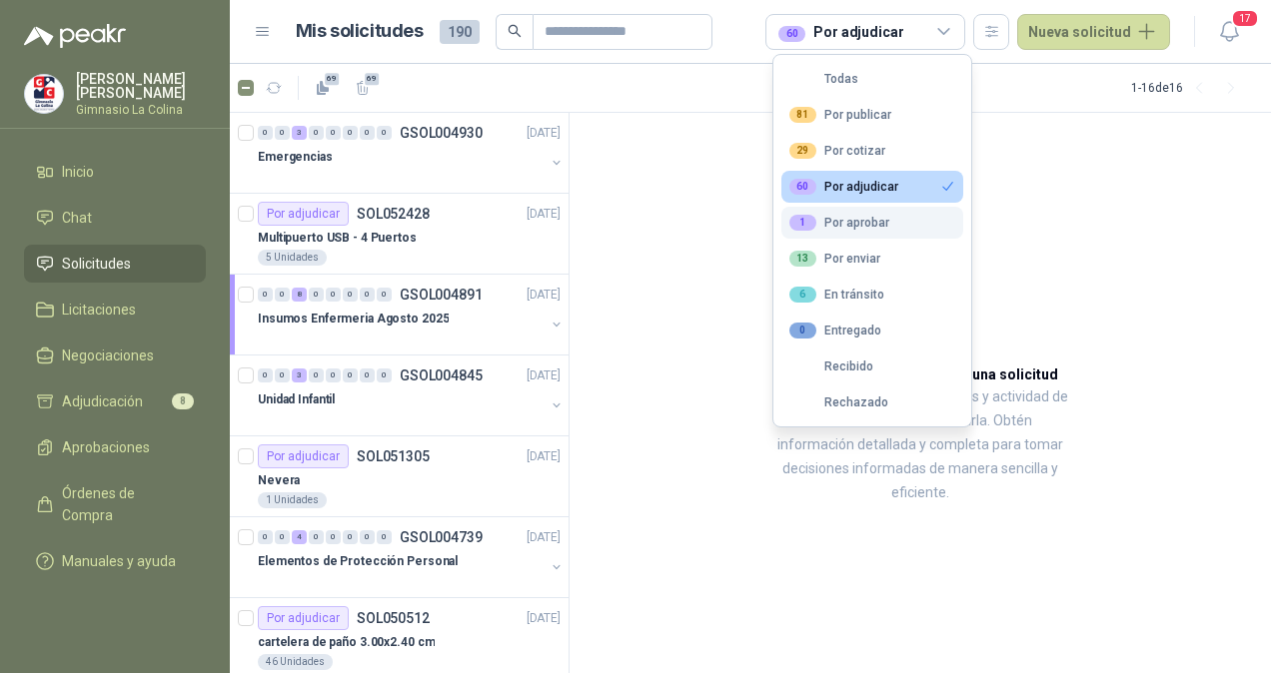
click at [877, 226] on div "1 Por aprobar" at bounding box center [839, 223] width 100 height 16
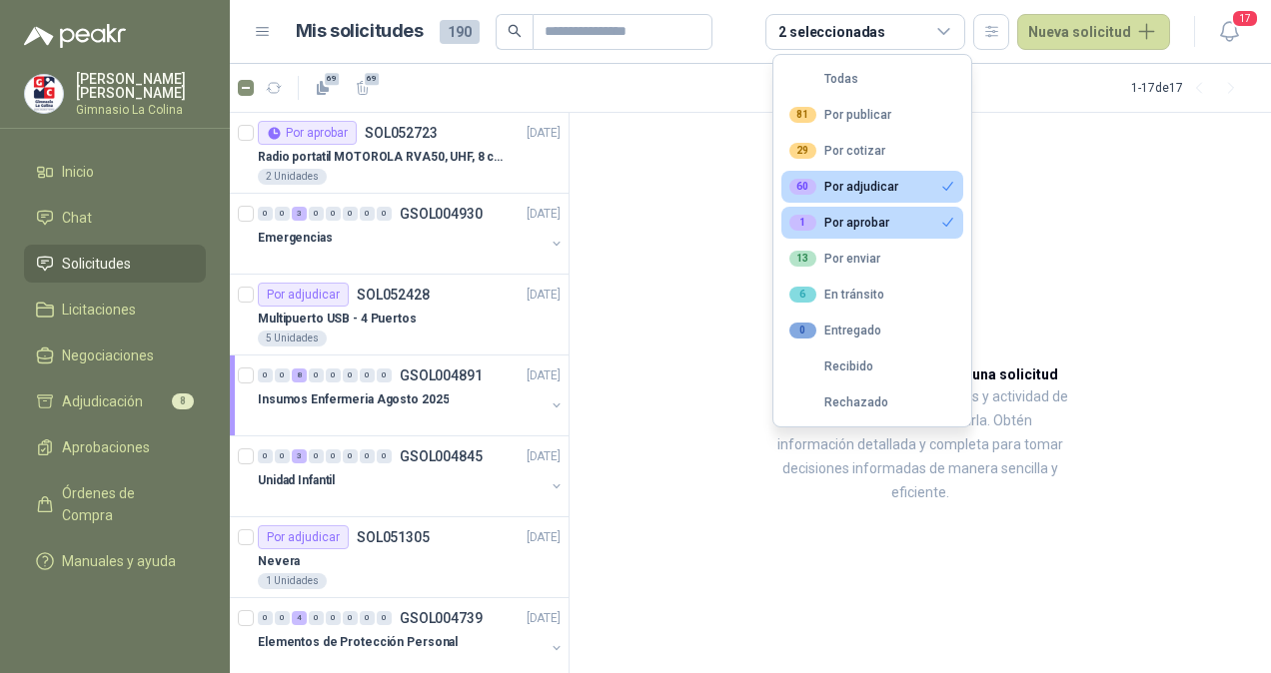
click at [864, 184] on div "60 Por adjudicar" at bounding box center [843, 187] width 109 height 16
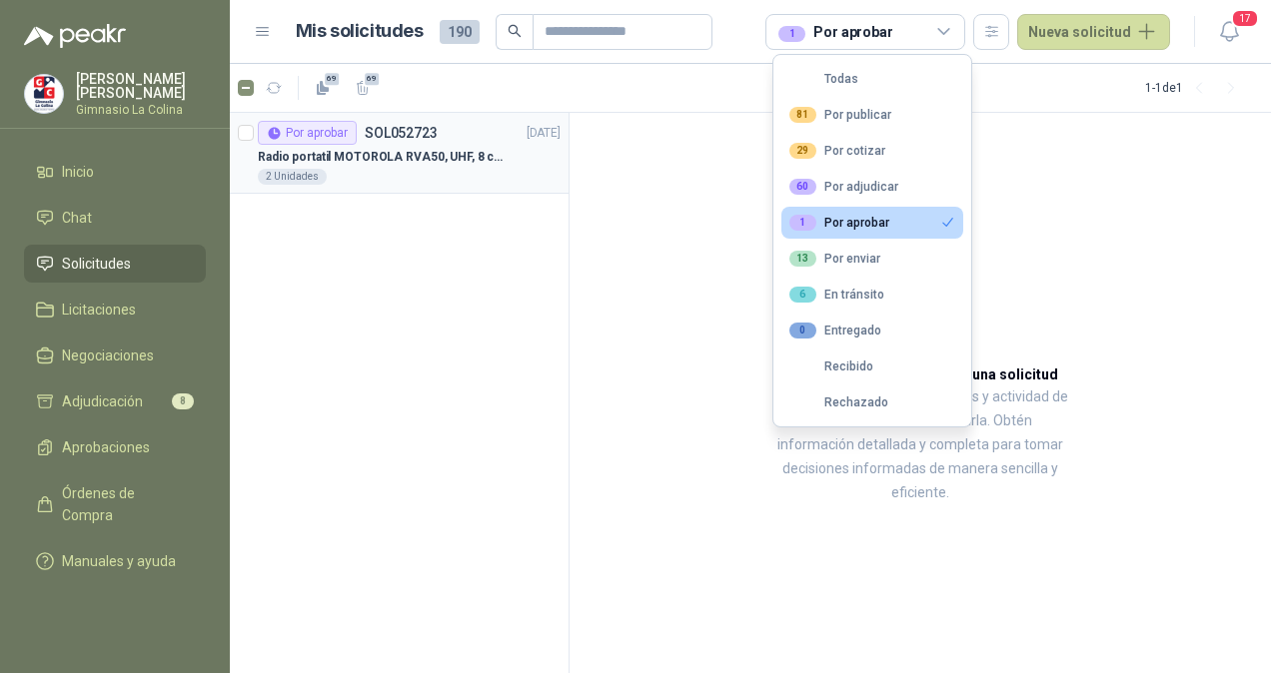
click at [332, 152] on p "Radio portatil MOTOROLA RVA50, UHF, 8 canales, 500MW" at bounding box center [382, 157] width 249 height 19
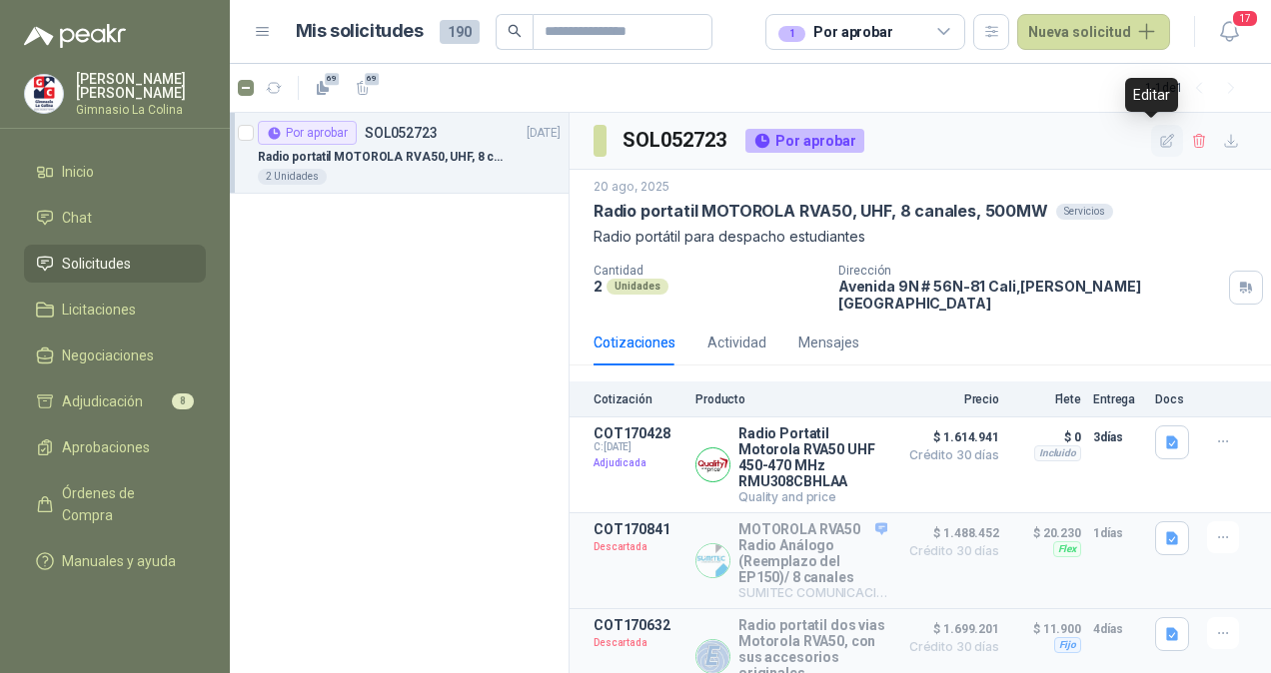
click at [1159, 142] on icon "button" at bounding box center [1167, 141] width 17 height 17
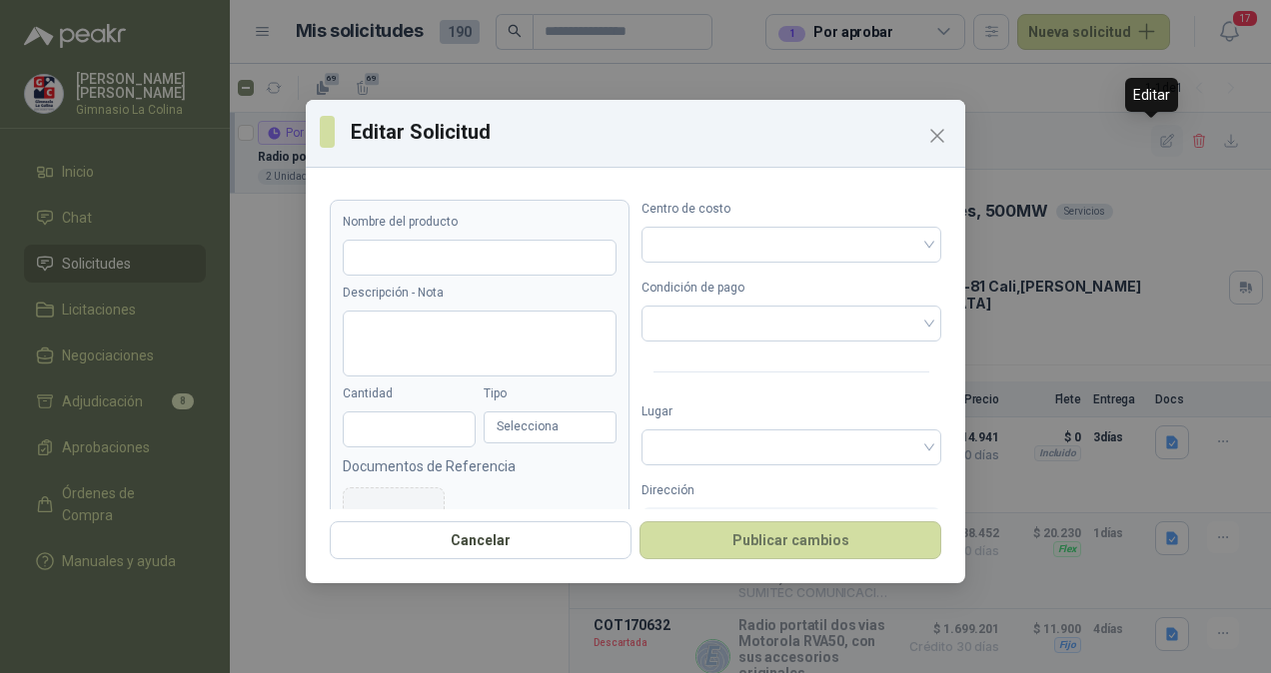
type input "**********"
type textarea "**********"
type input "*"
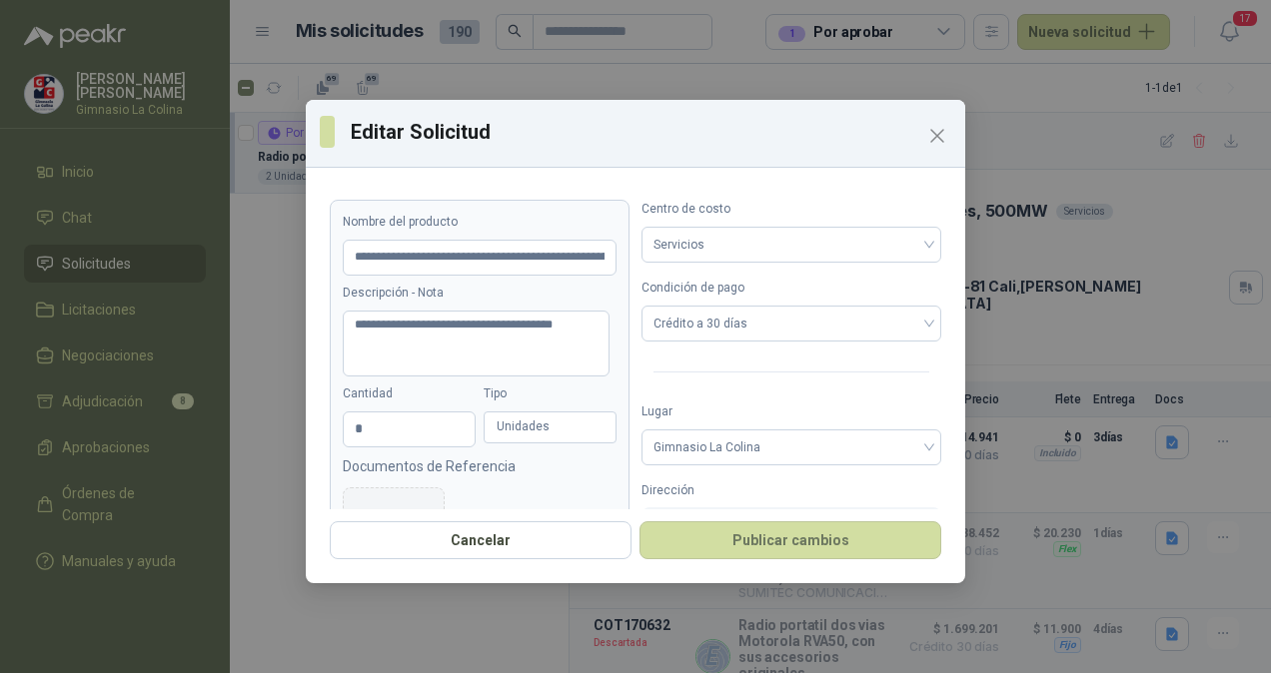
click at [919, 137] on h3 "Editar Solicitud" at bounding box center [651, 132] width 600 height 30
click at [939, 136] on icon "Close" at bounding box center [937, 136] width 24 height 24
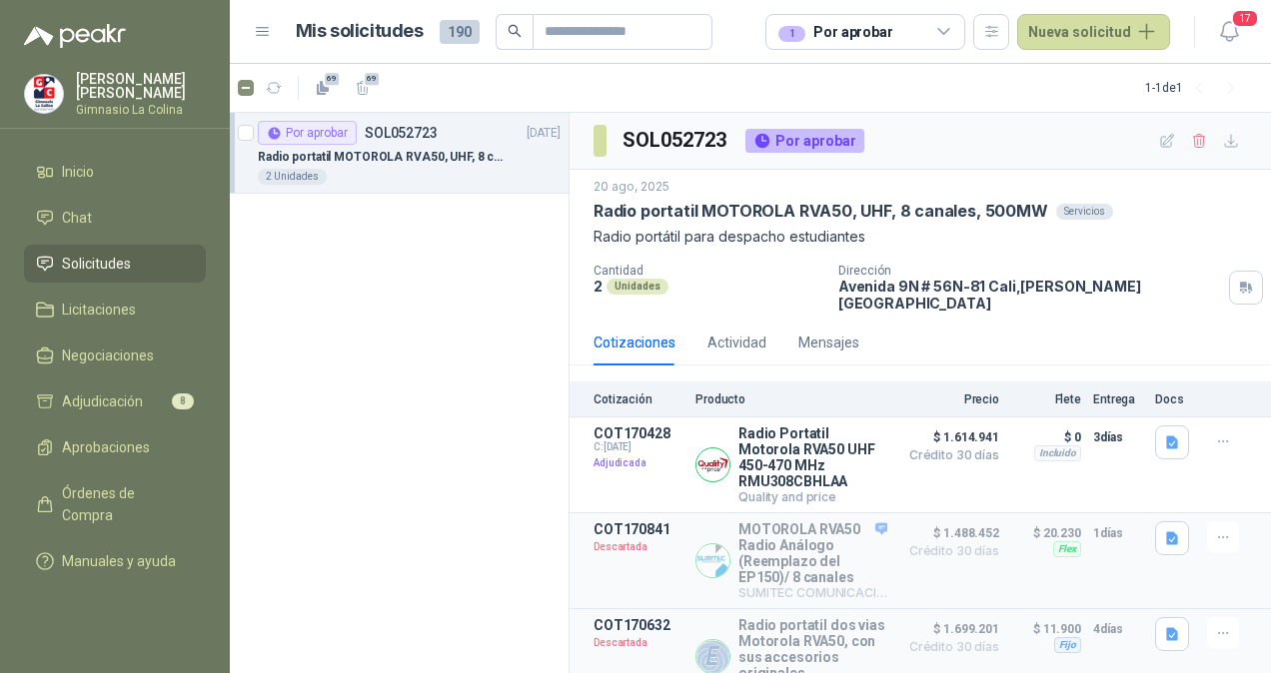
click at [489, 142] on div "Por aprobar SOL052723 [DATE]" at bounding box center [409, 133] width 303 height 24
click at [127, 412] on link "Adjudicación 8" at bounding box center [115, 402] width 182 height 38
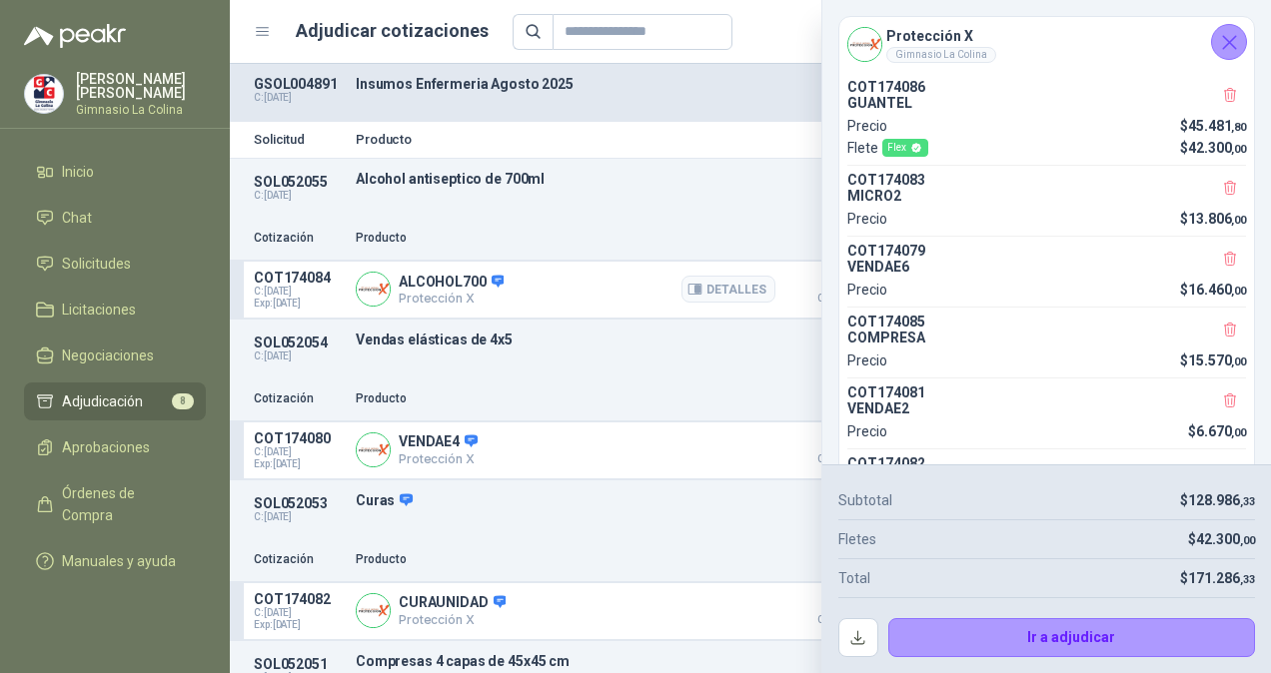
scroll to position [35, 0]
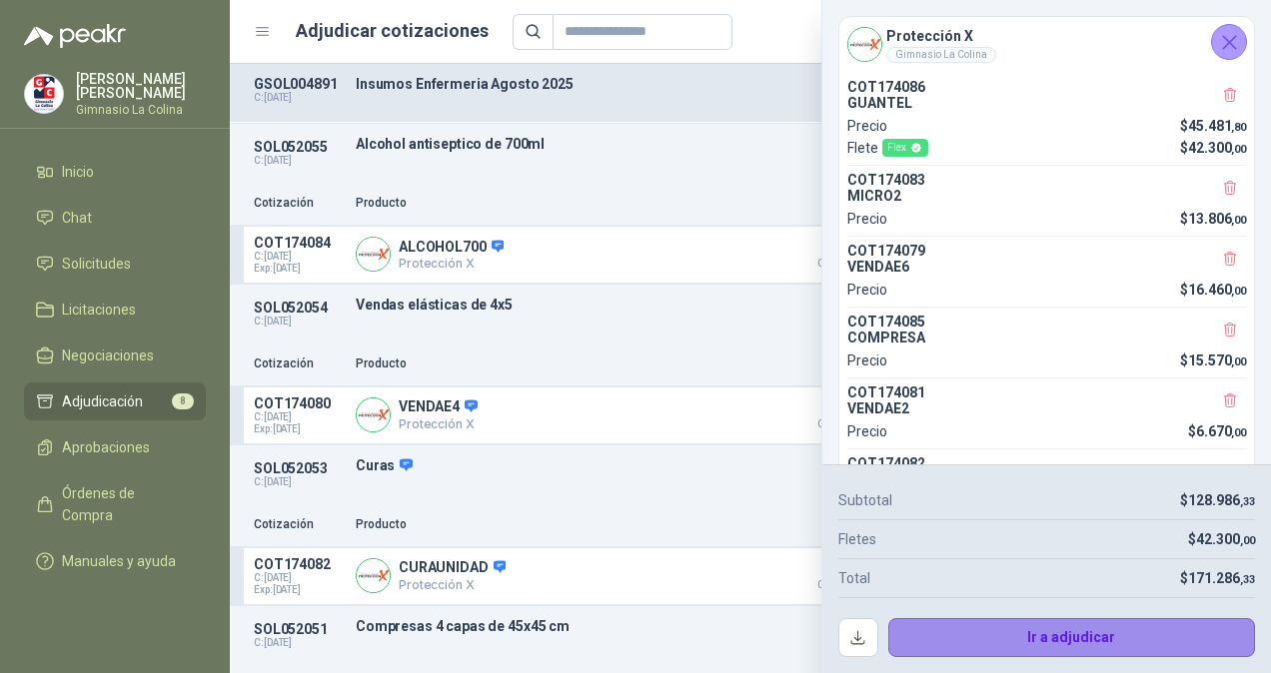
click at [993, 633] on button "Ir a adjudicar" at bounding box center [1072, 638] width 368 height 40
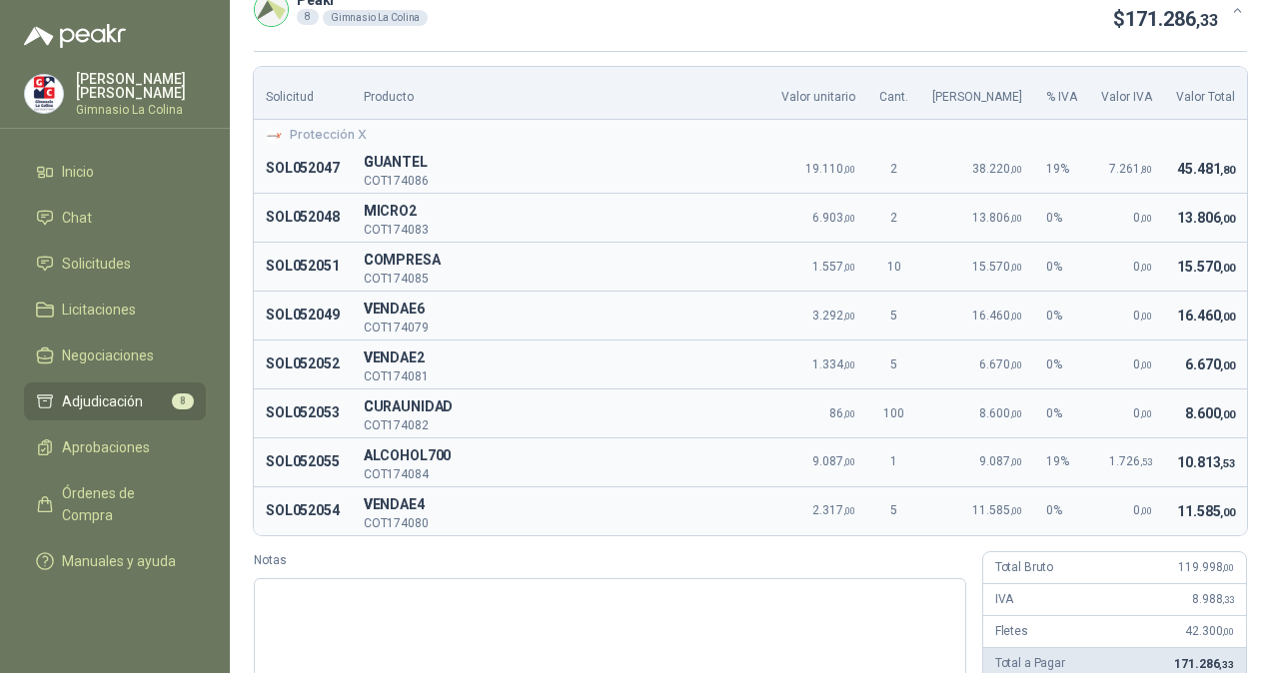
scroll to position [198, 0]
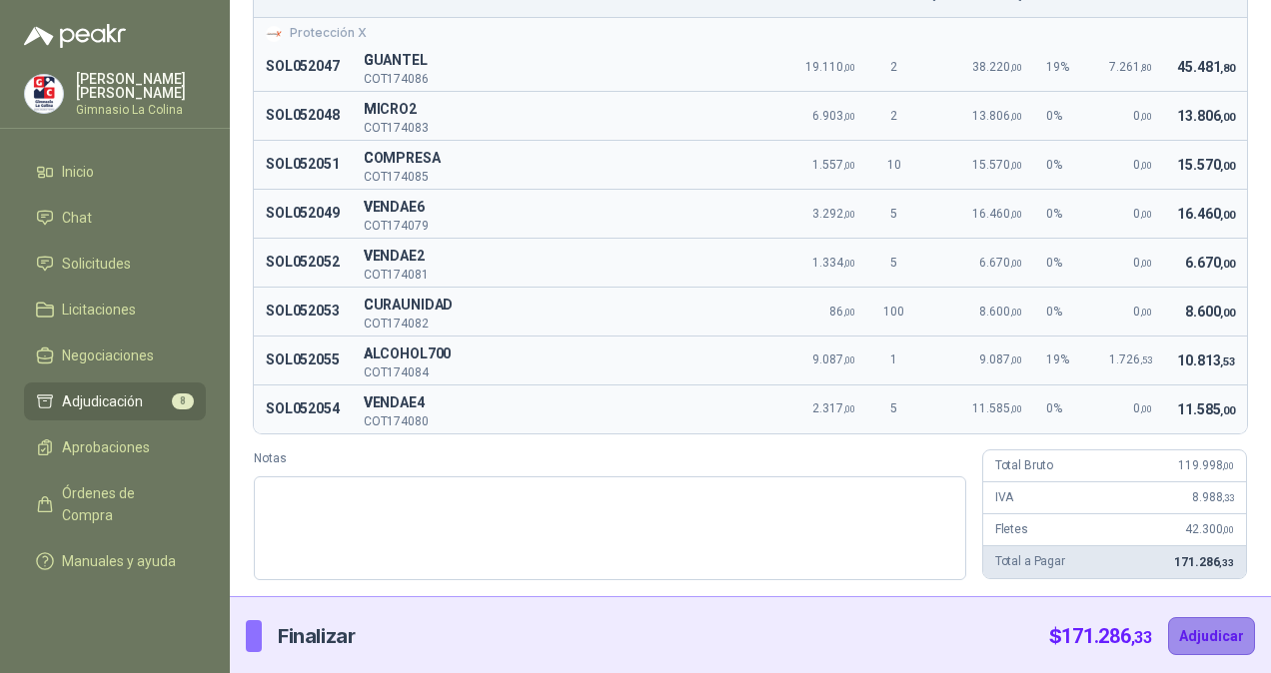
click at [1195, 632] on button "Adjudicar" at bounding box center [1211, 636] width 87 height 38
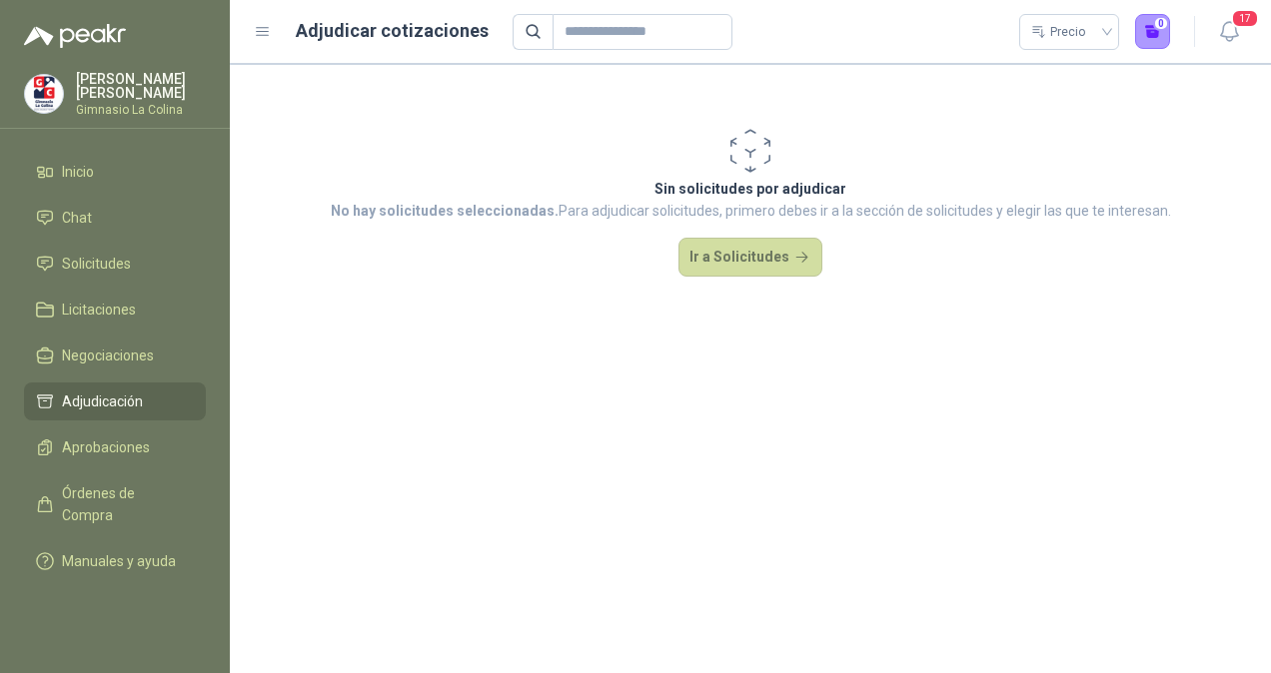
click at [90, 404] on span "Adjudicación" at bounding box center [102, 402] width 81 height 22
click at [749, 248] on button "Ir a Solicitudes" at bounding box center [750, 258] width 144 height 40
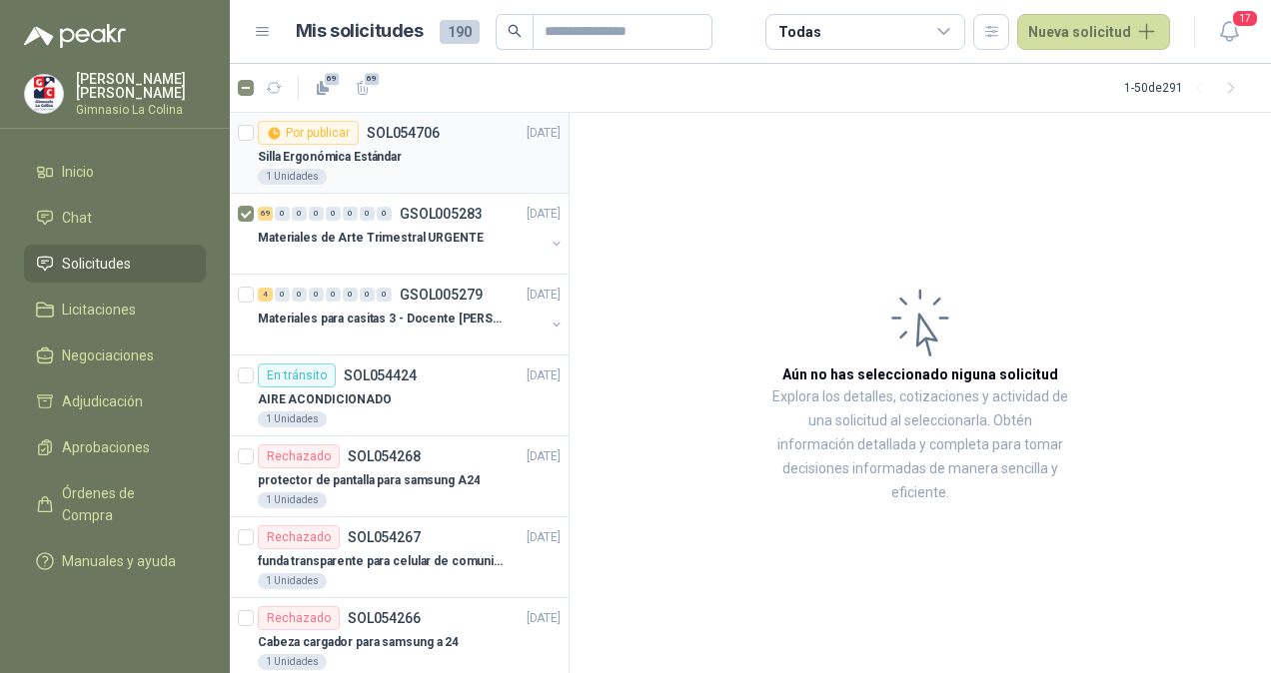
click at [418, 165] on div "Silla Ergonómica Estándar" at bounding box center [409, 157] width 303 height 24
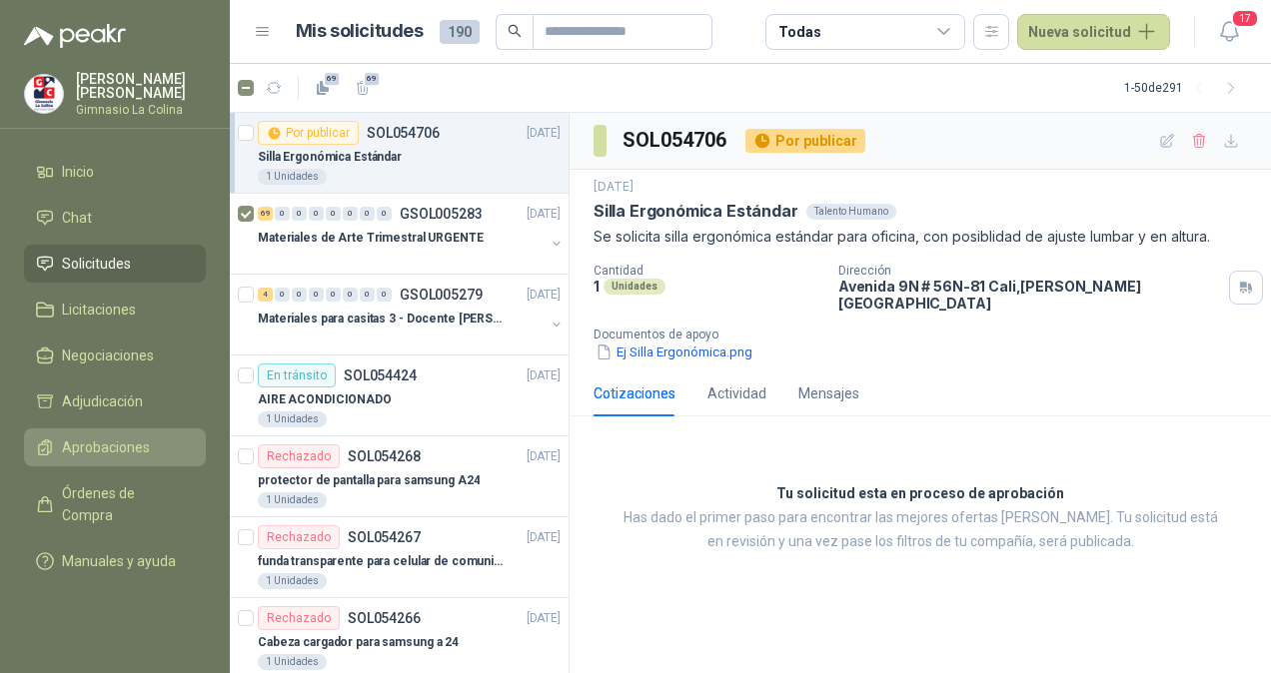
click at [138, 442] on span "Aprobaciones" at bounding box center [106, 448] width 88 height 22
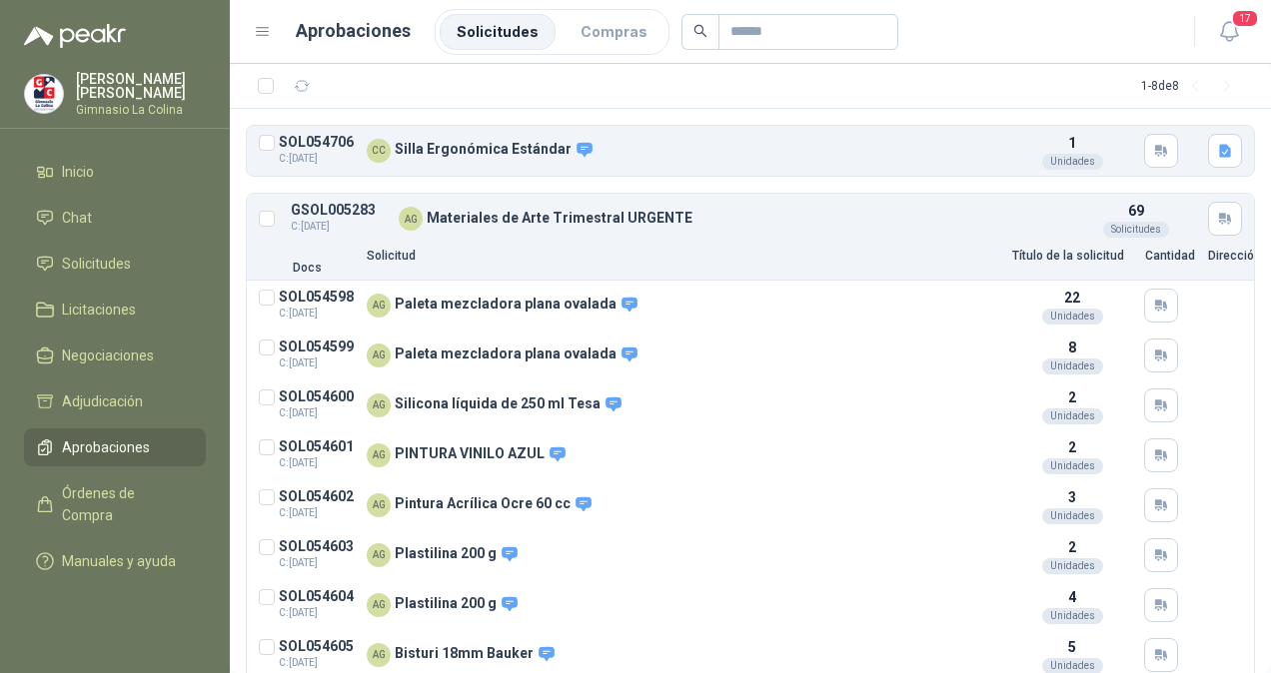
click at [518, 16] on li "Solicitudes" at bounding box center [498, 32] width 116 height 36
click at [975, 152] on button "Detalles" at bounding box center [953, 151] width 94 height 27
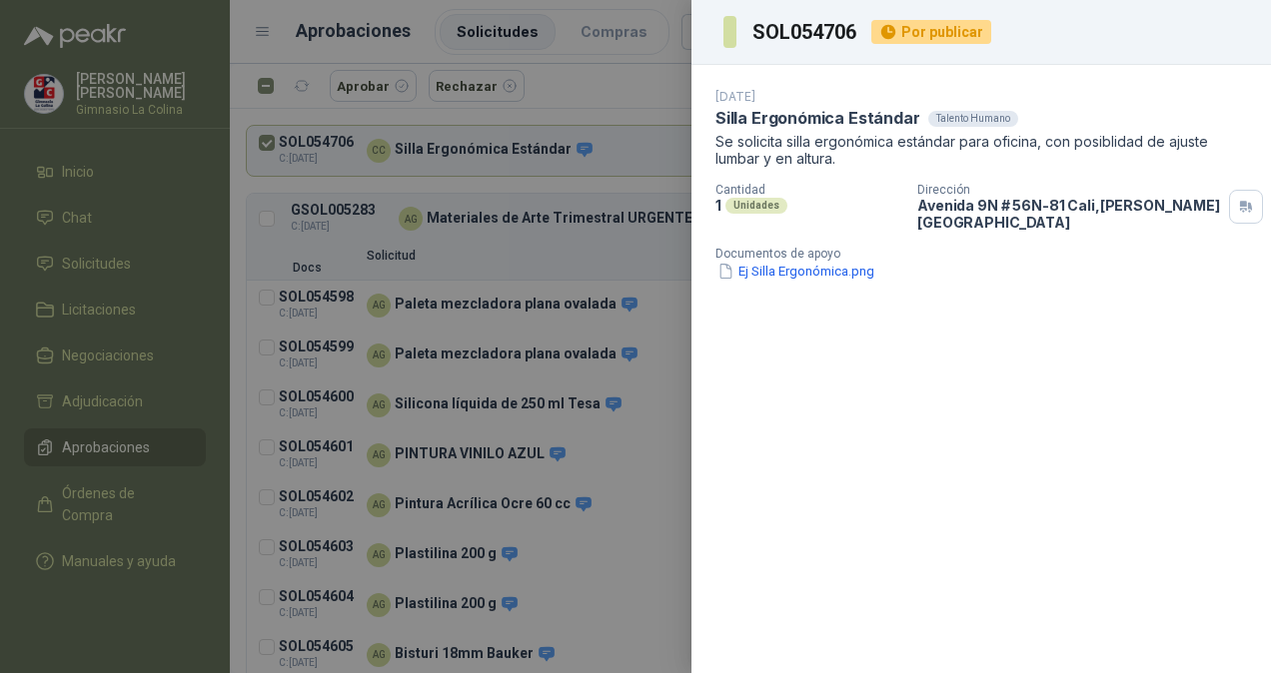
click at [625, 149] on div at bounding box center [635, 336] width 1271 height 673
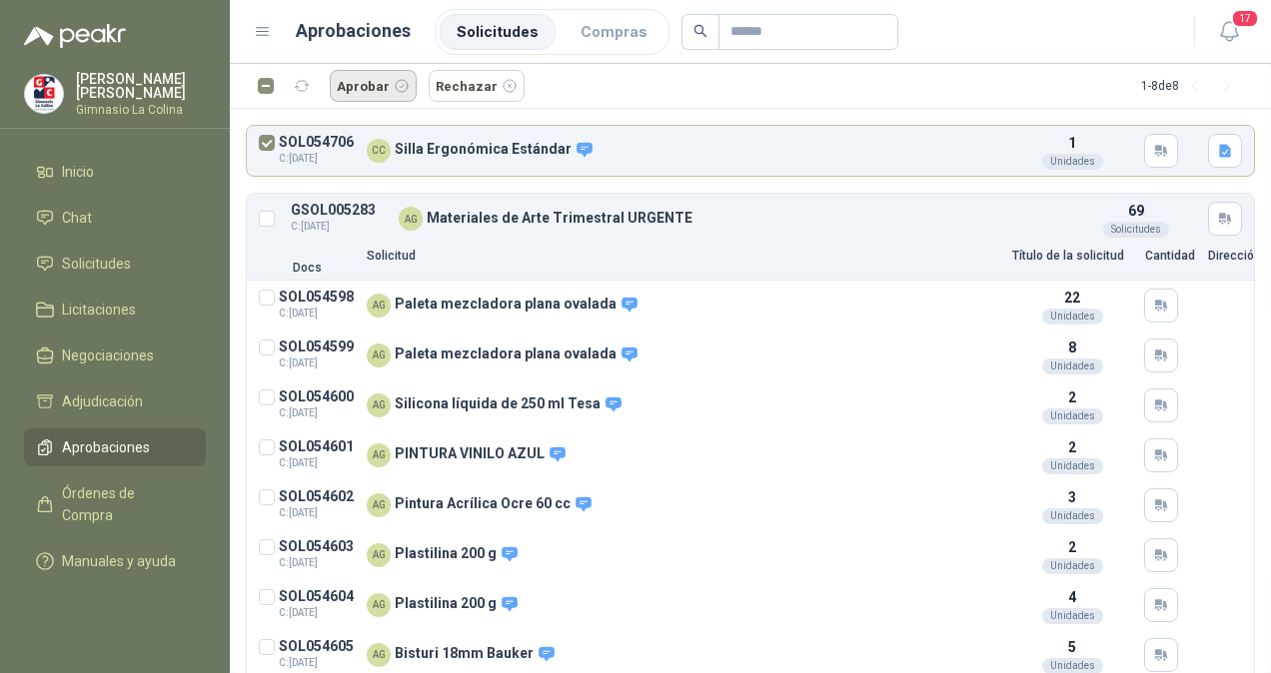
click at [375, 78] on button "Aprobar" at bounding box center [373, 86] width 87 height 32
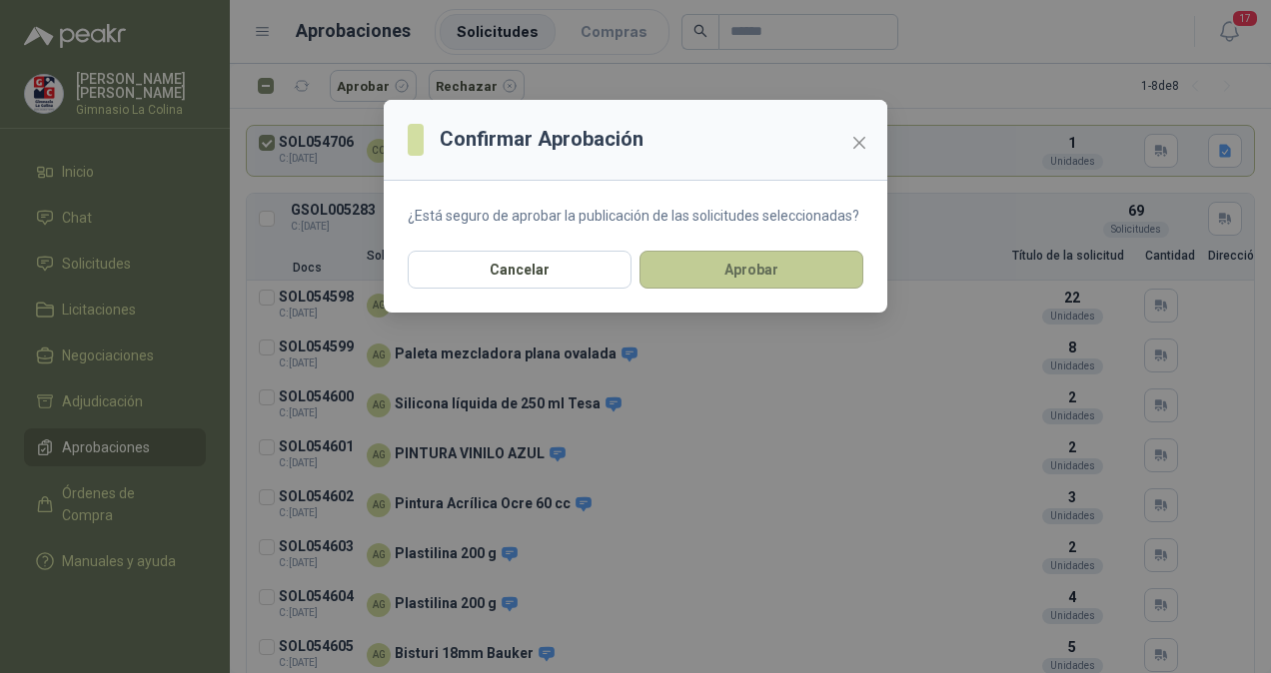
click at [751, 272] on button "Aprobar" at bounding box center [751, 270] width 224 height 38
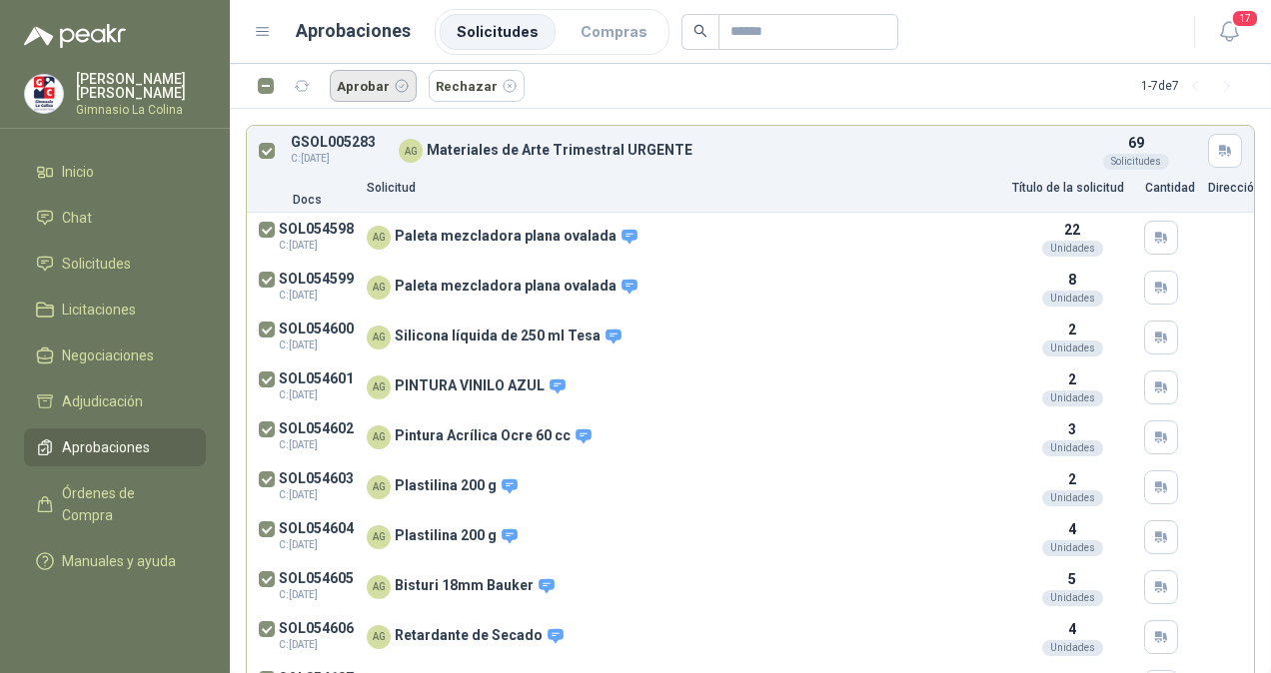
click at [374, 93] on button "Aprobar" at bounding box center [373, 86] width 87 height 32
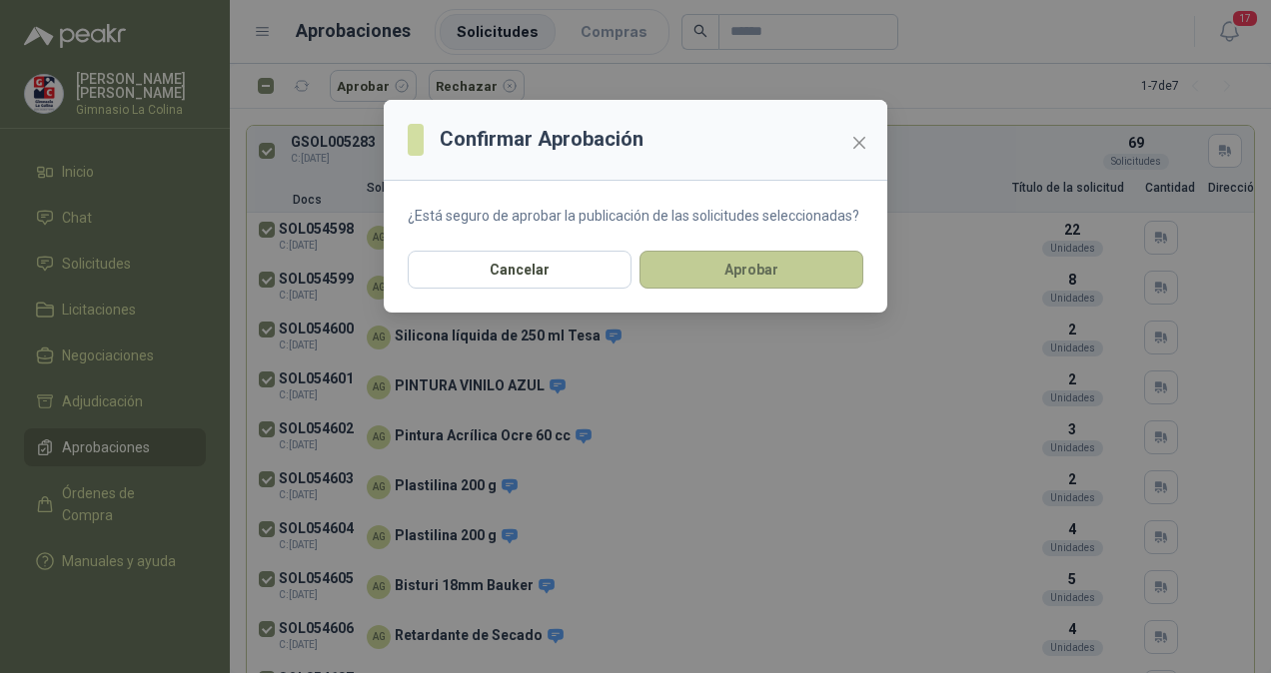
click at [675, 274] on button "Aprobar" at bounding box center [751, 270] width 224 height 38
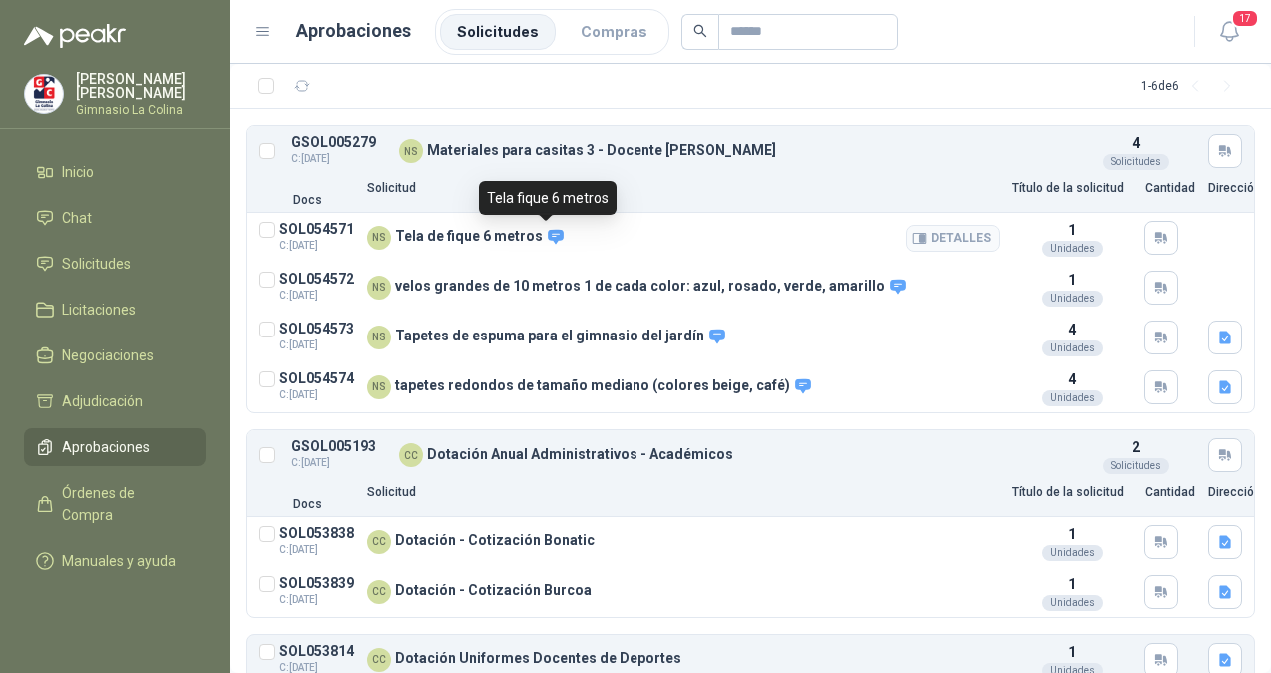
click at [546, 235] on icon at bounding box center [555, 237] width 18 height 18
click at [937, 234] on button "Detalles" at bounding box center [953, 238] width 94 height 27
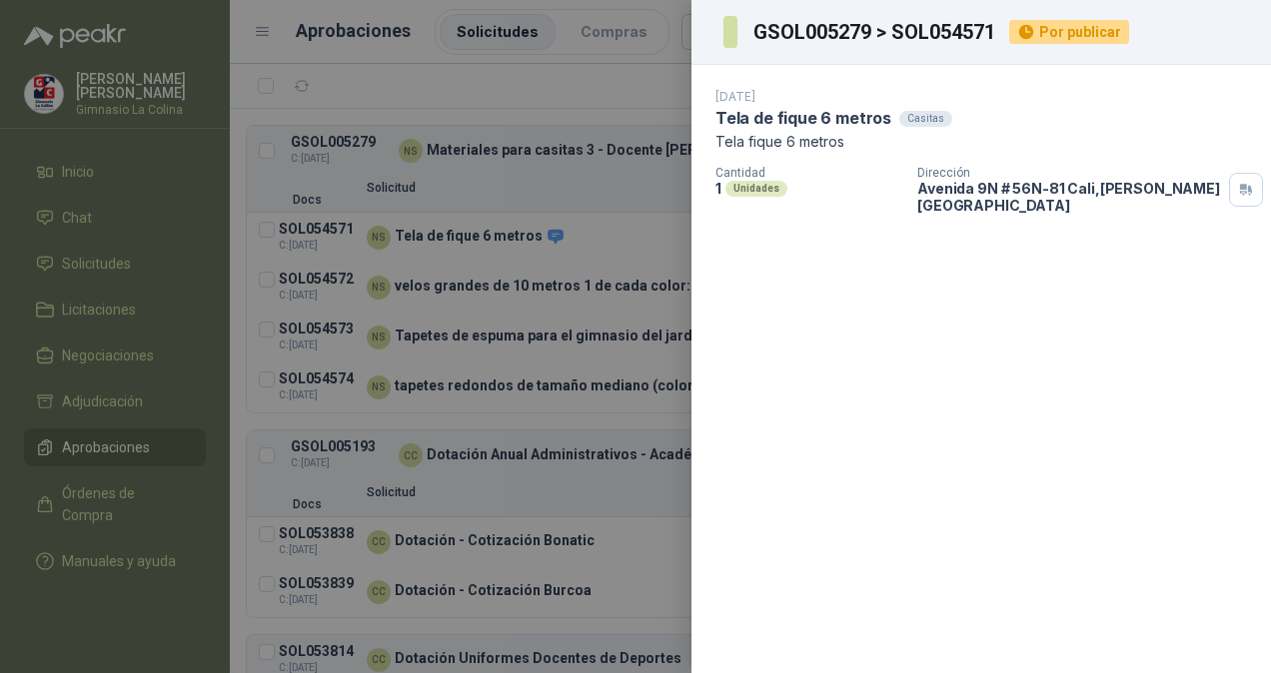
click at [544, 235] on div at bounding box center [635, 336] width 1271 height 673
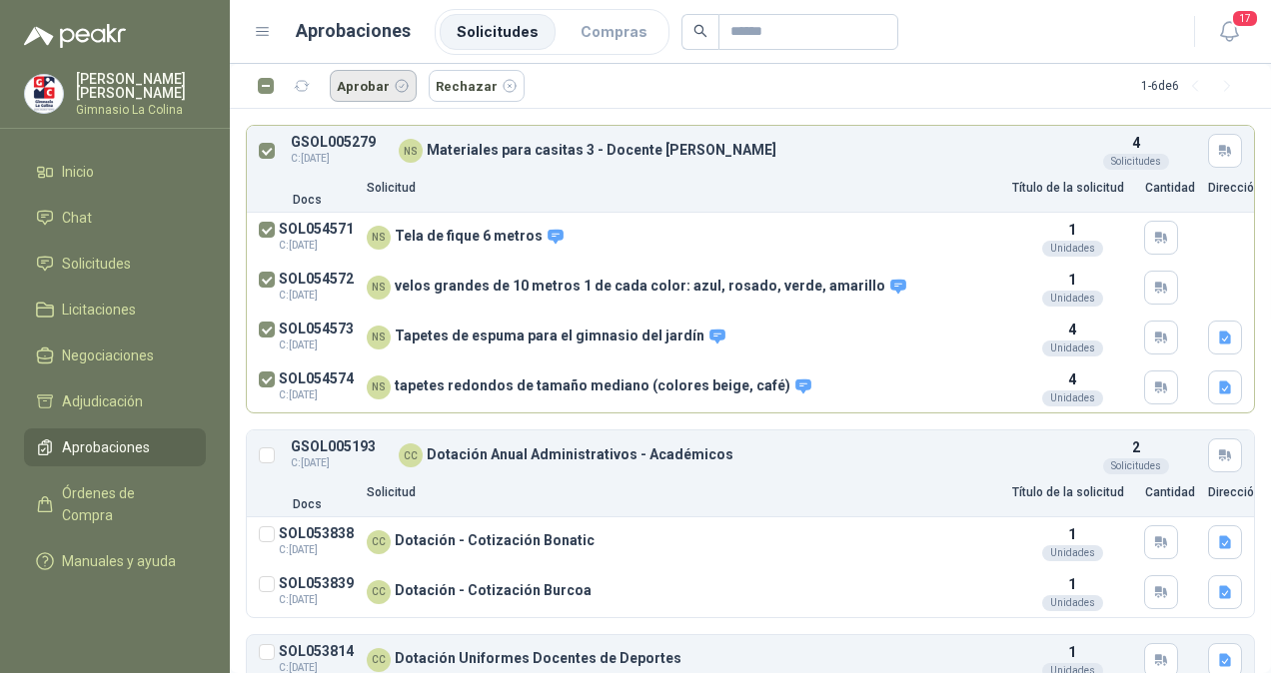
click at [348, 92] on button "Aprobar" at bounding box center [373, 86] width 87 height 32
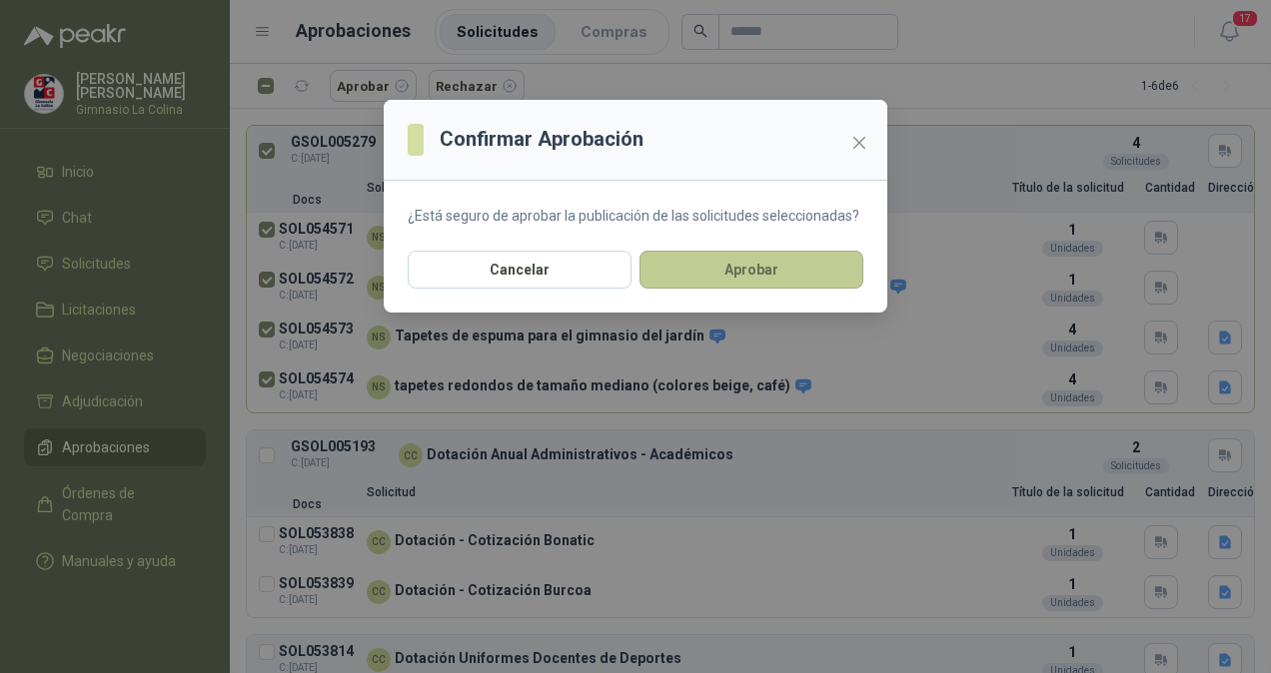
click at [725, 267] on button "Aprobar" at bounding box center [751, 270] width 224 height 38
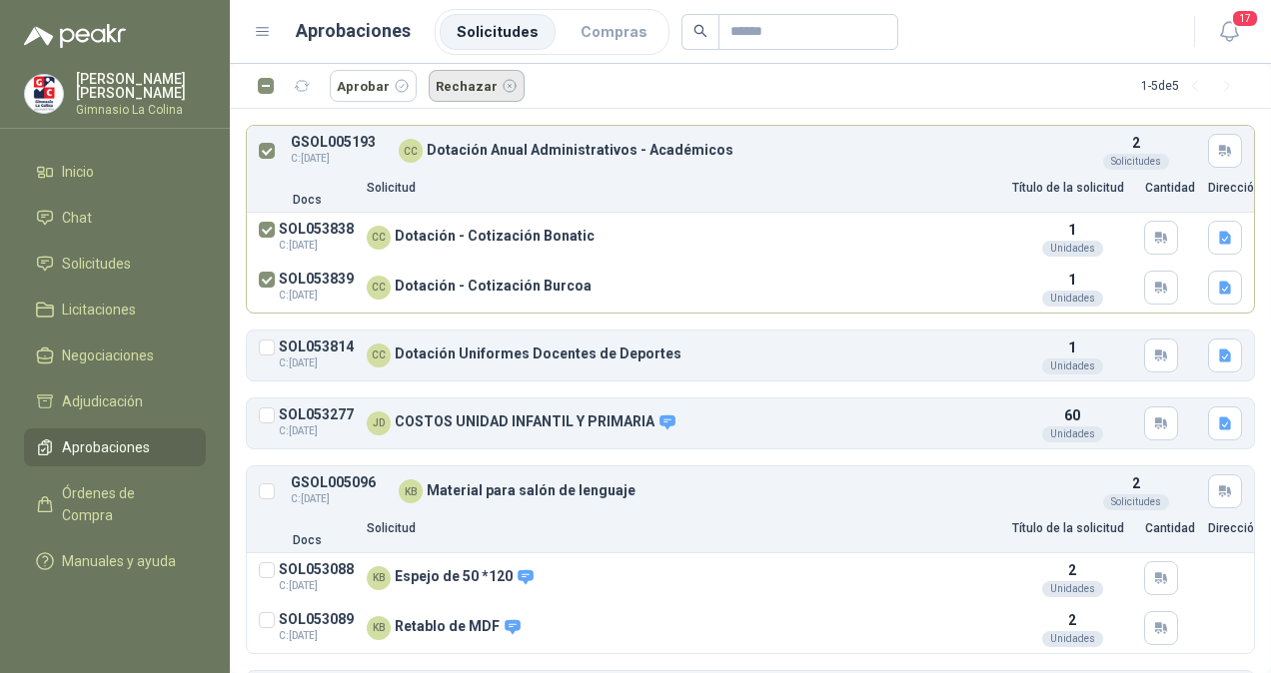
click at [445, 92] on button "Rechazar" at bounding box center [477, 86] width 96 height 32
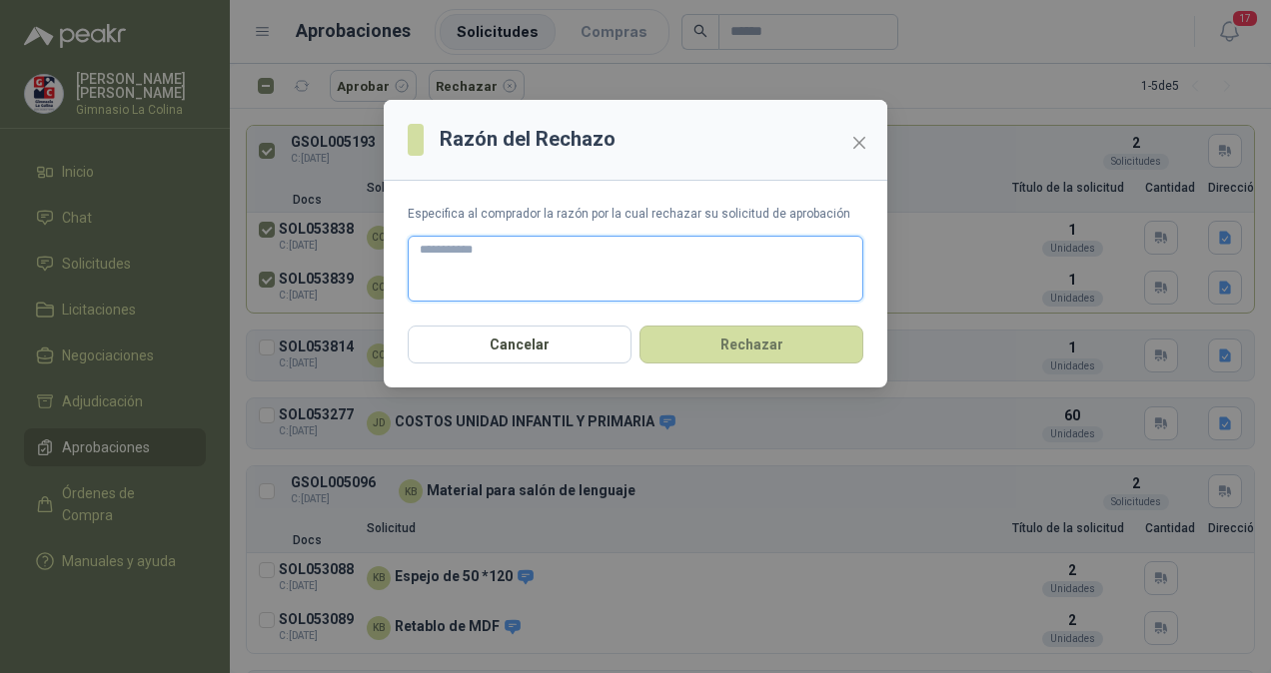
click at [483, 250] on textarea at bounding box center [636, 269] width 456 height 66
type textarea "*"
type textarea "**"
type textarea "***"
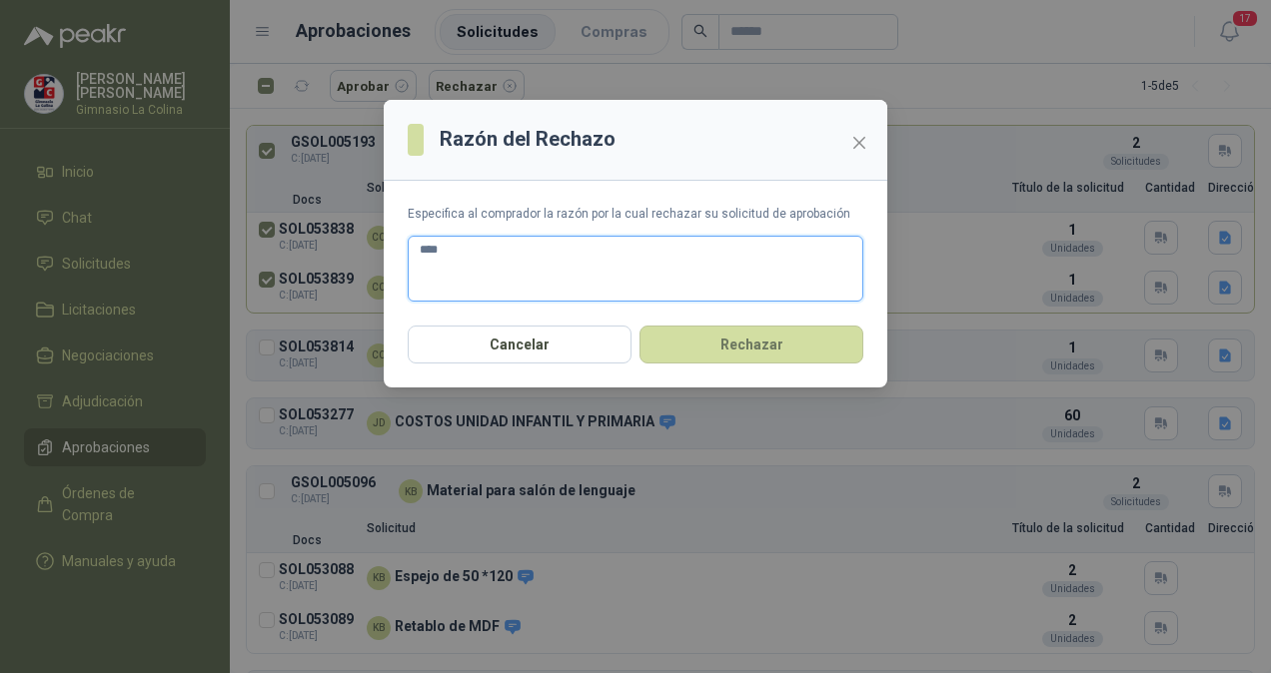
type textarea "*****"
type textarea "******"
type textarea "*******"
type textarea "********"
type textarea "*********"
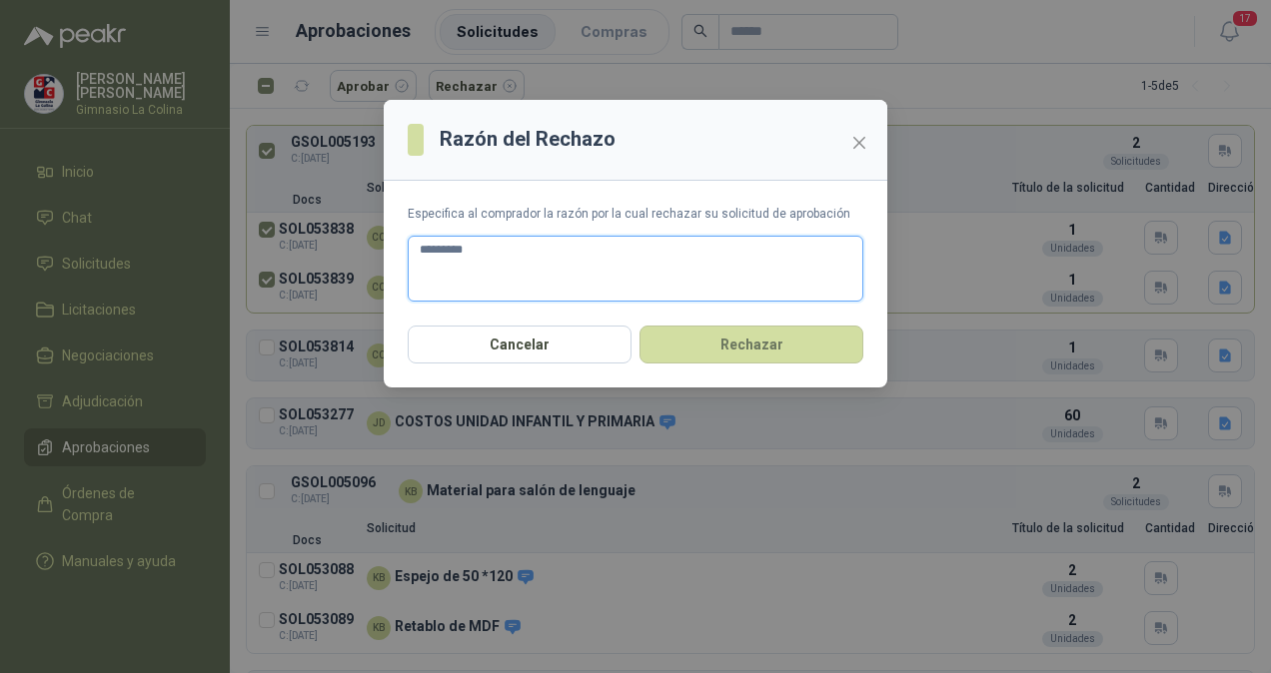
type textarea "*********"
type textarea "**********"
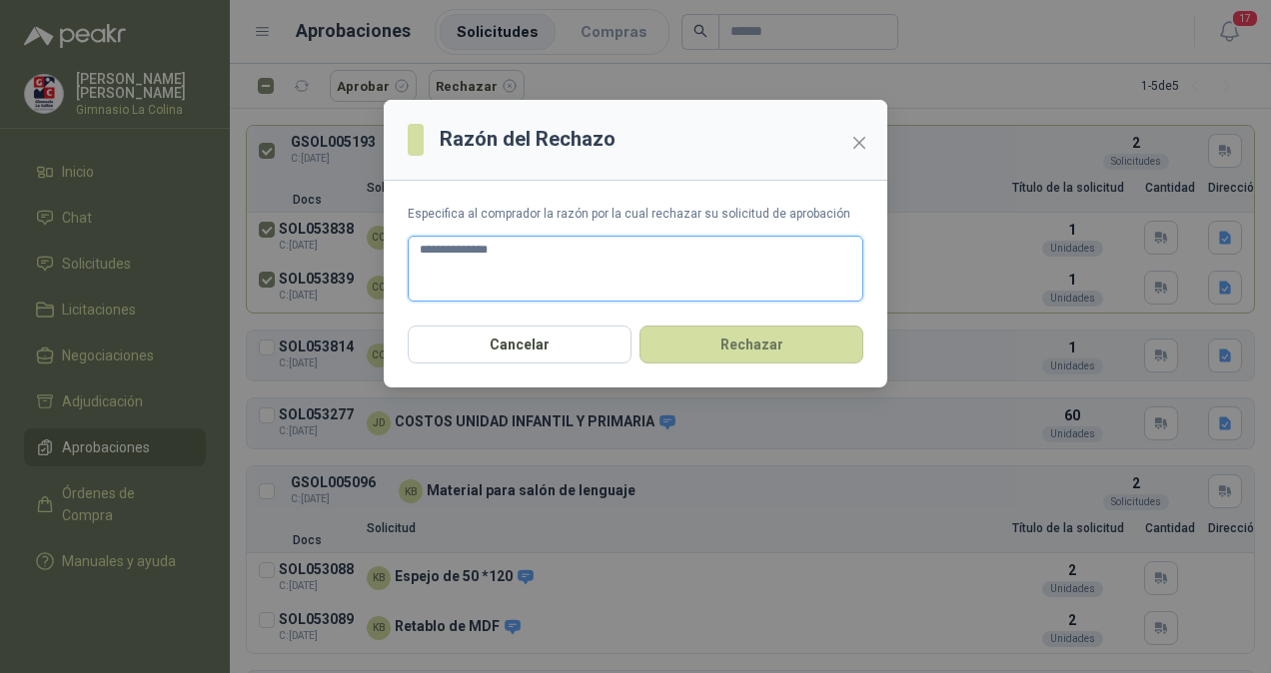
type textarea "**********"
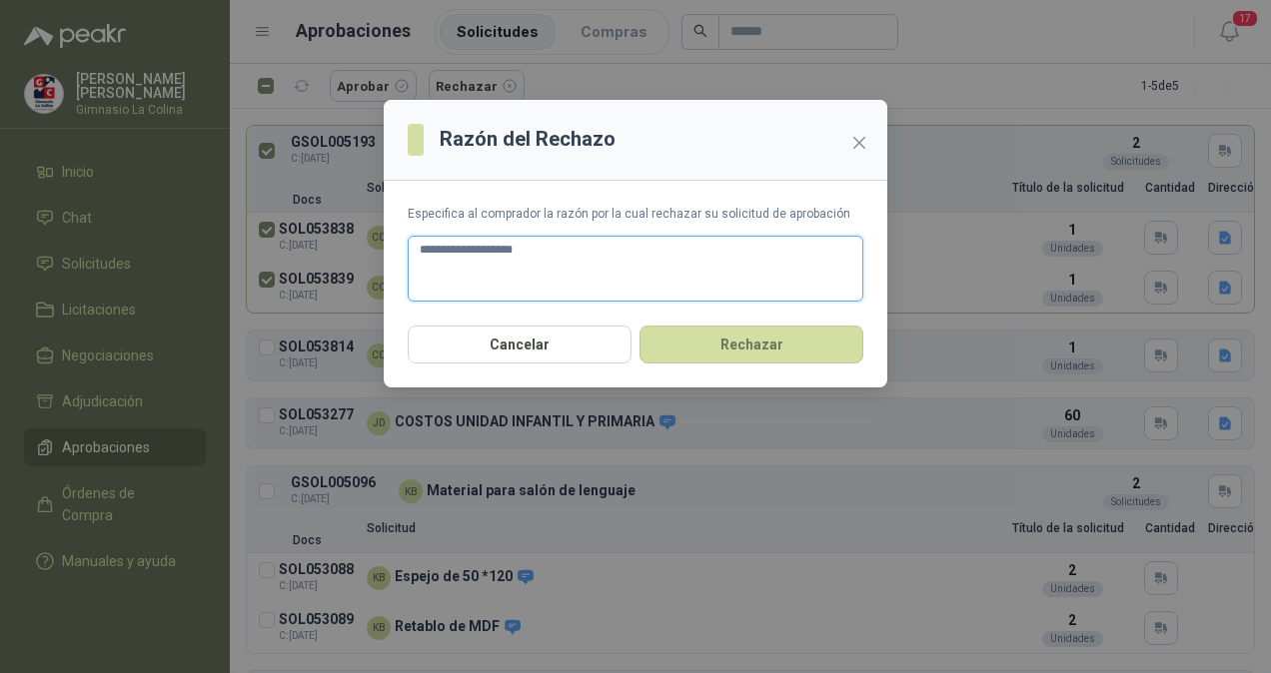
type textarea "**********"
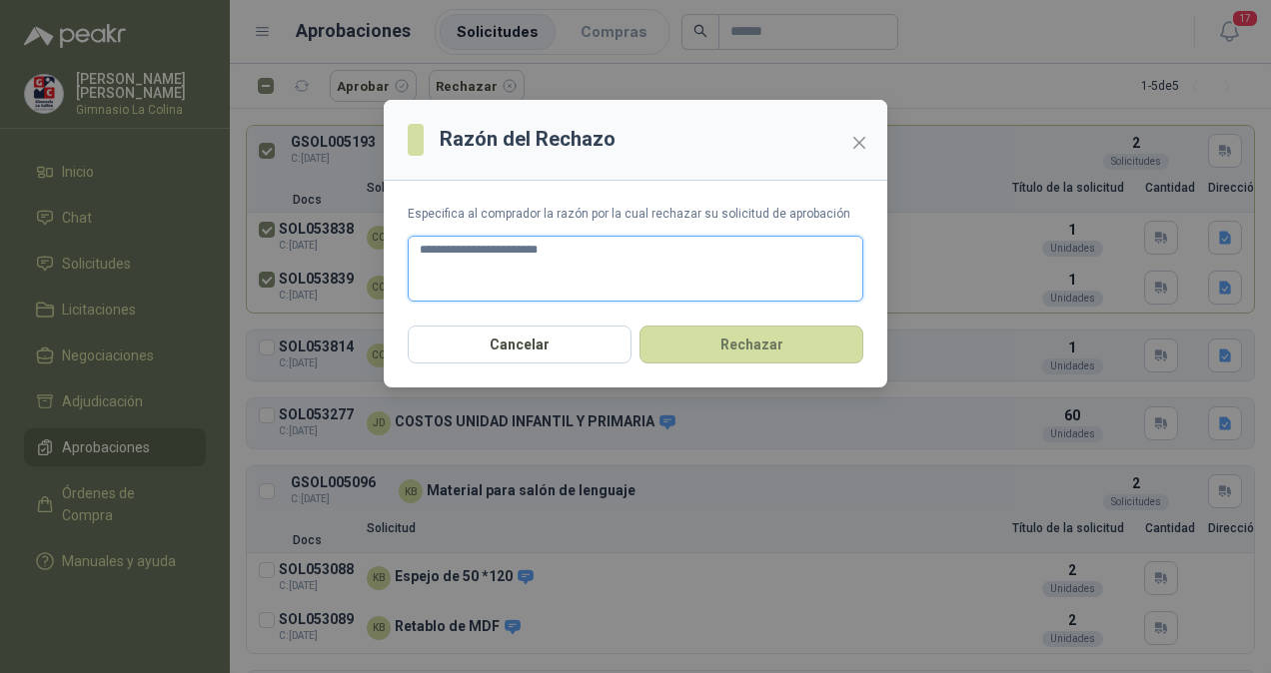
type textarea "**********"
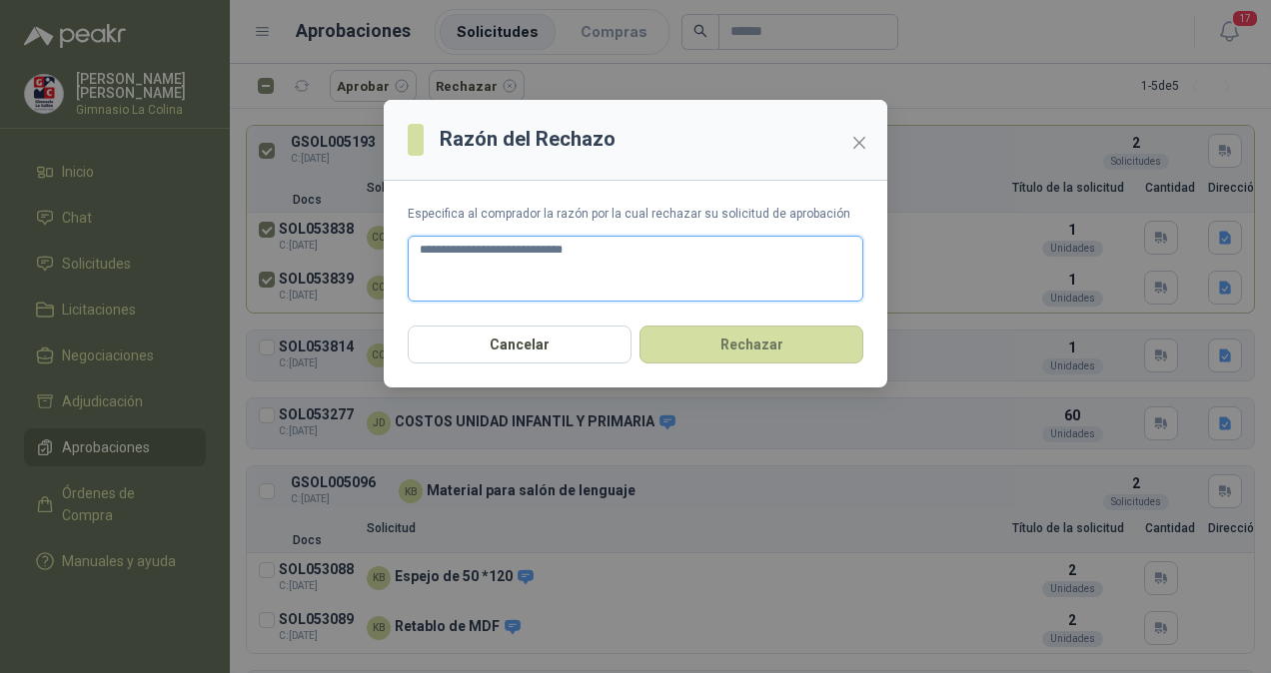
type textarea "**********"
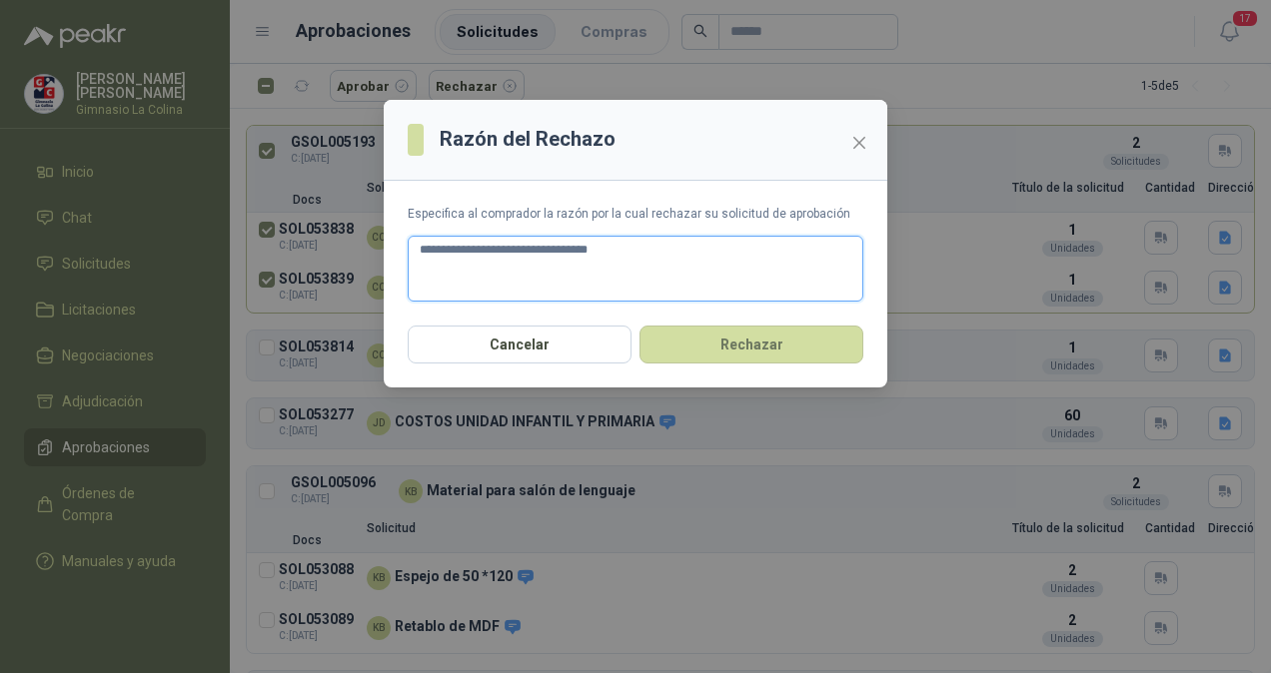
type textarea "**********"
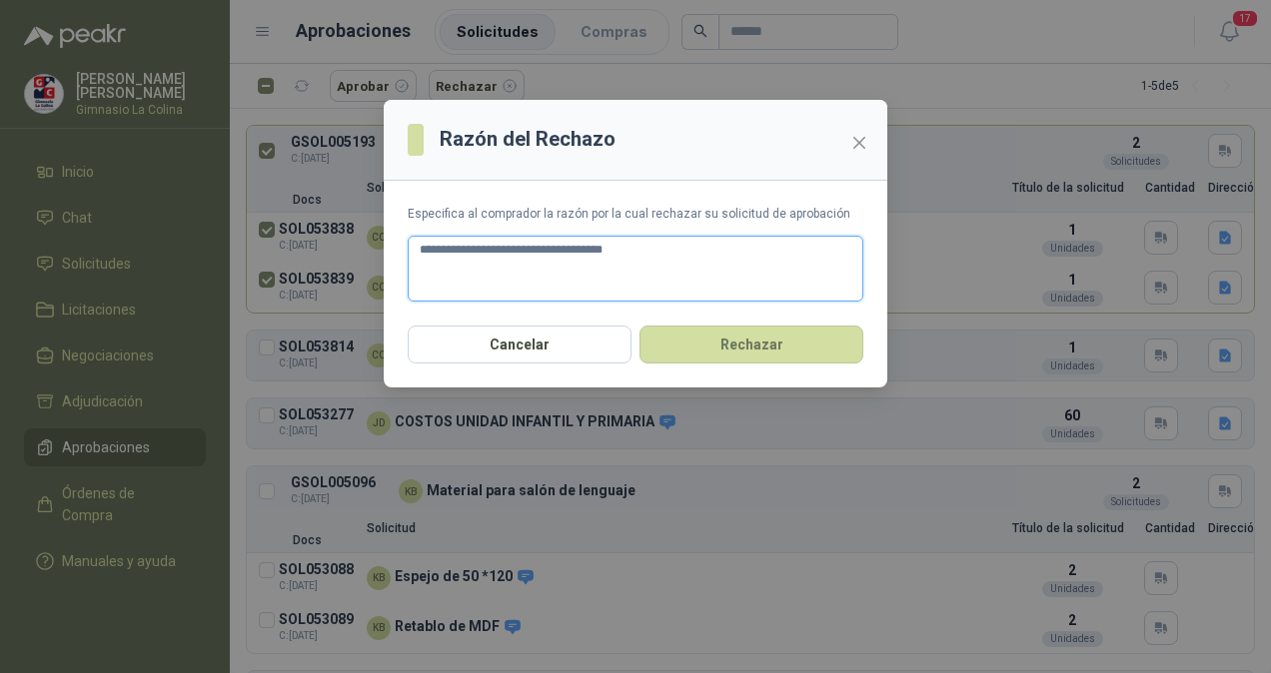
type textarea "**********"
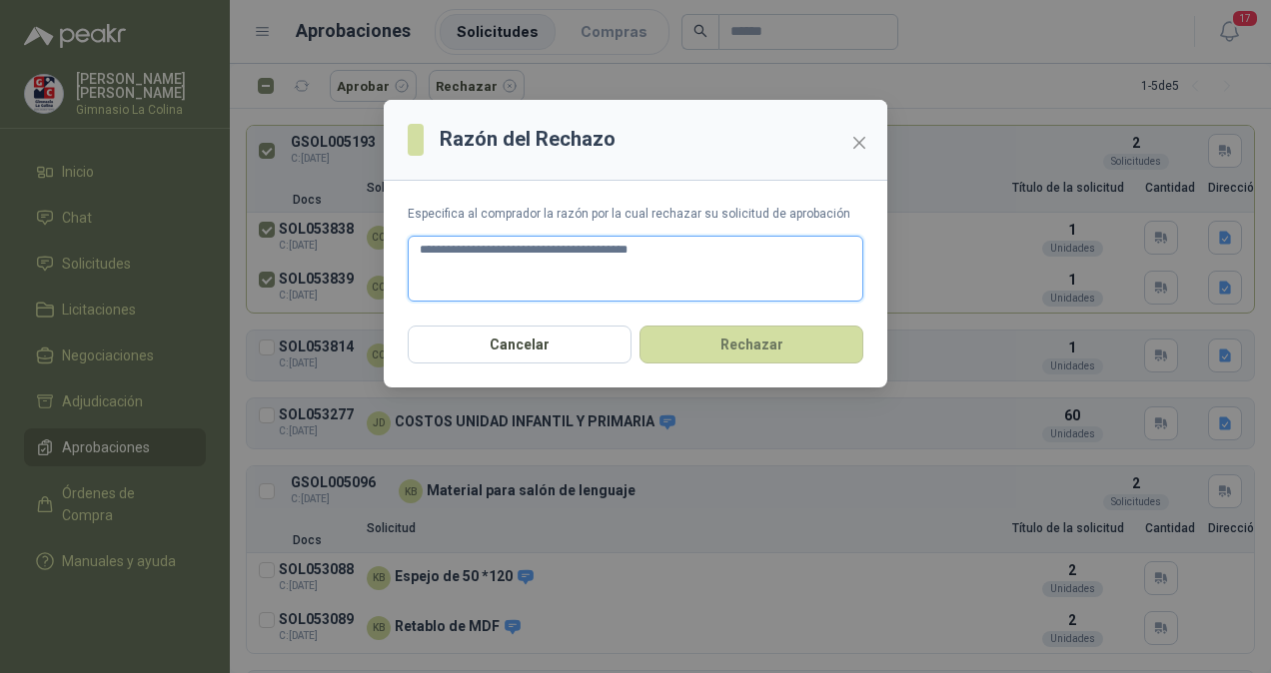
type textarea "**********"
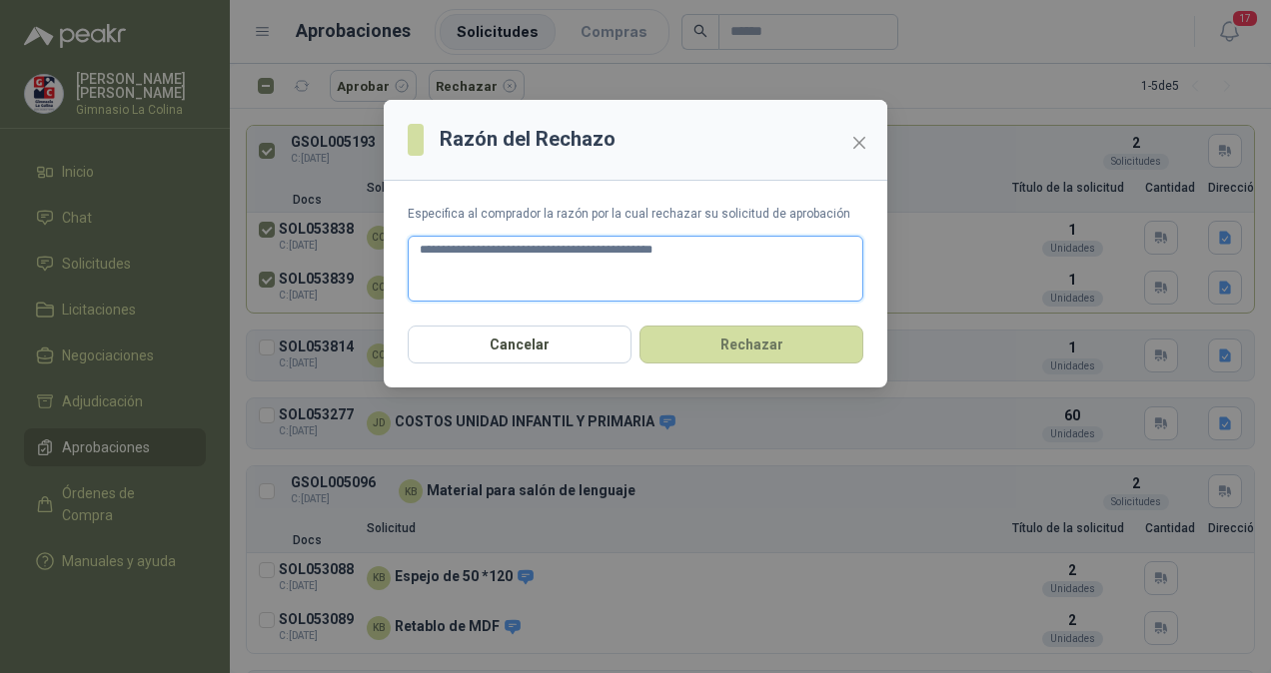
type textarea "**********"
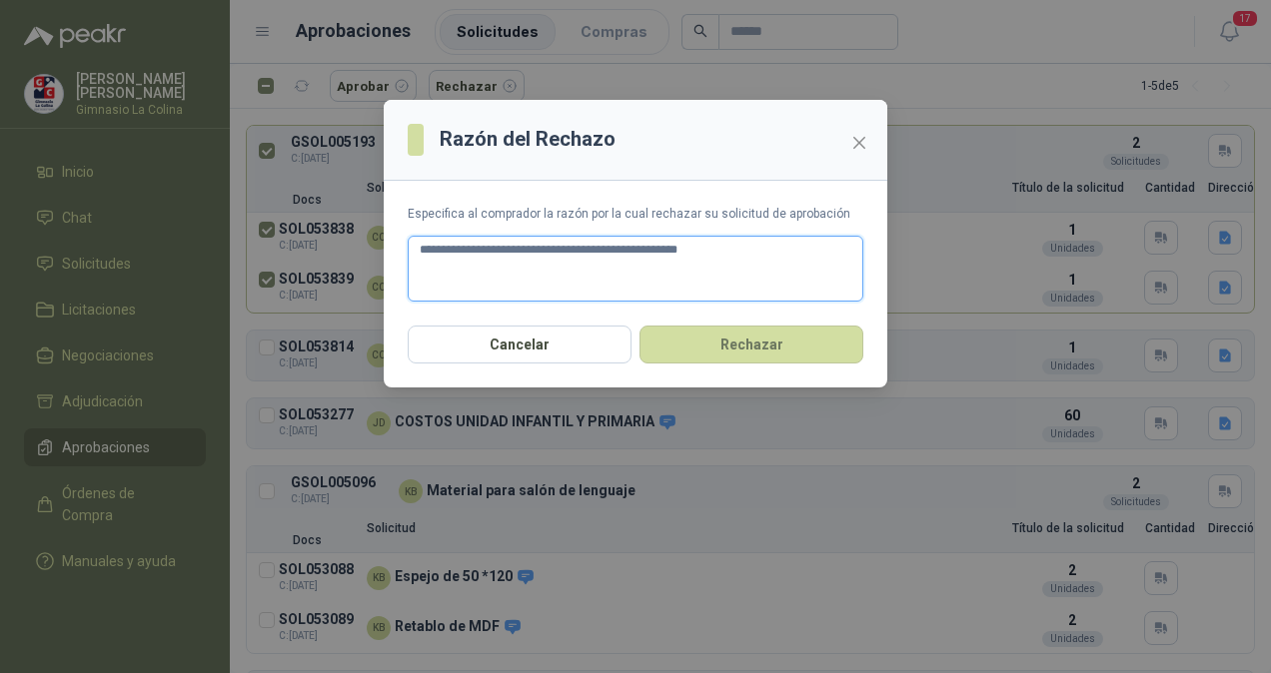
type textarea "**********"
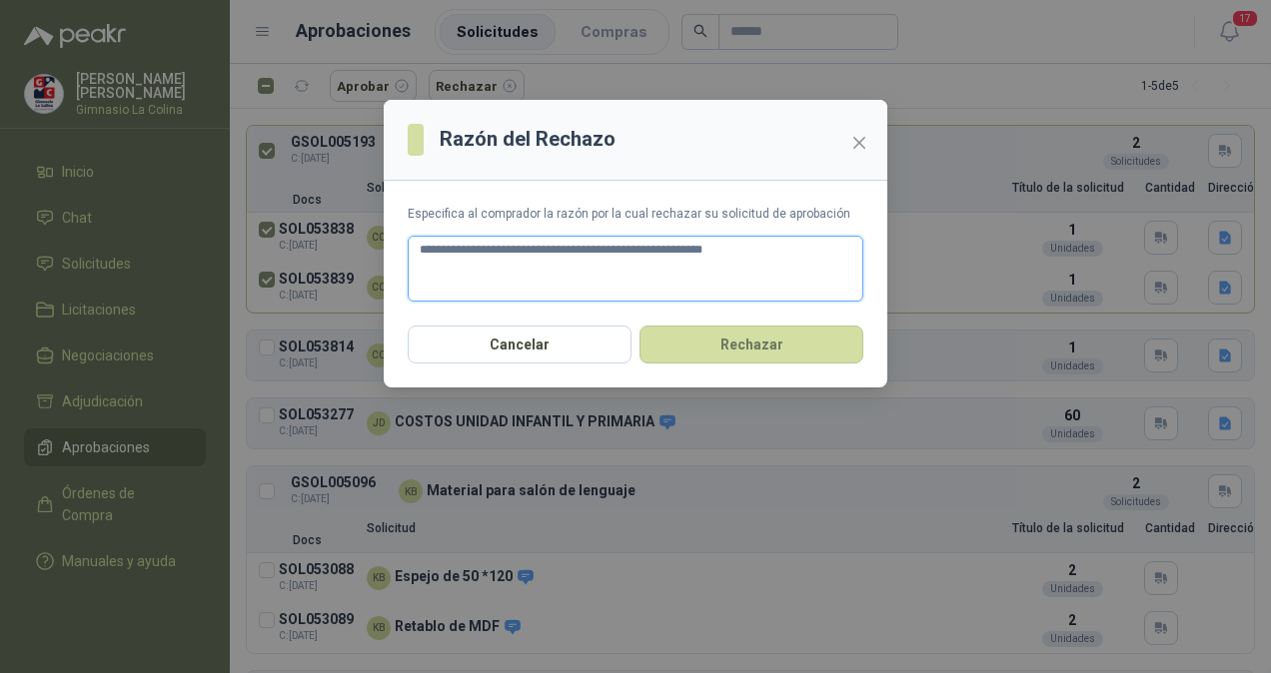
type textarea "**********"
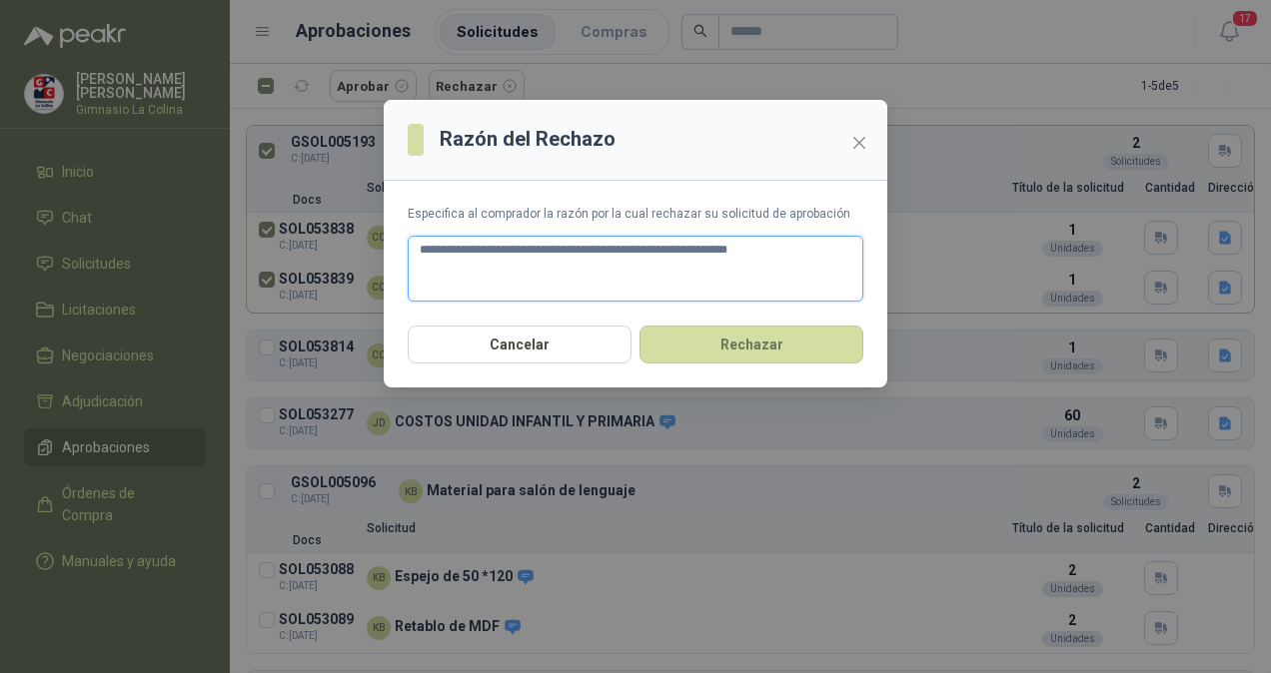
type textarea "**********"
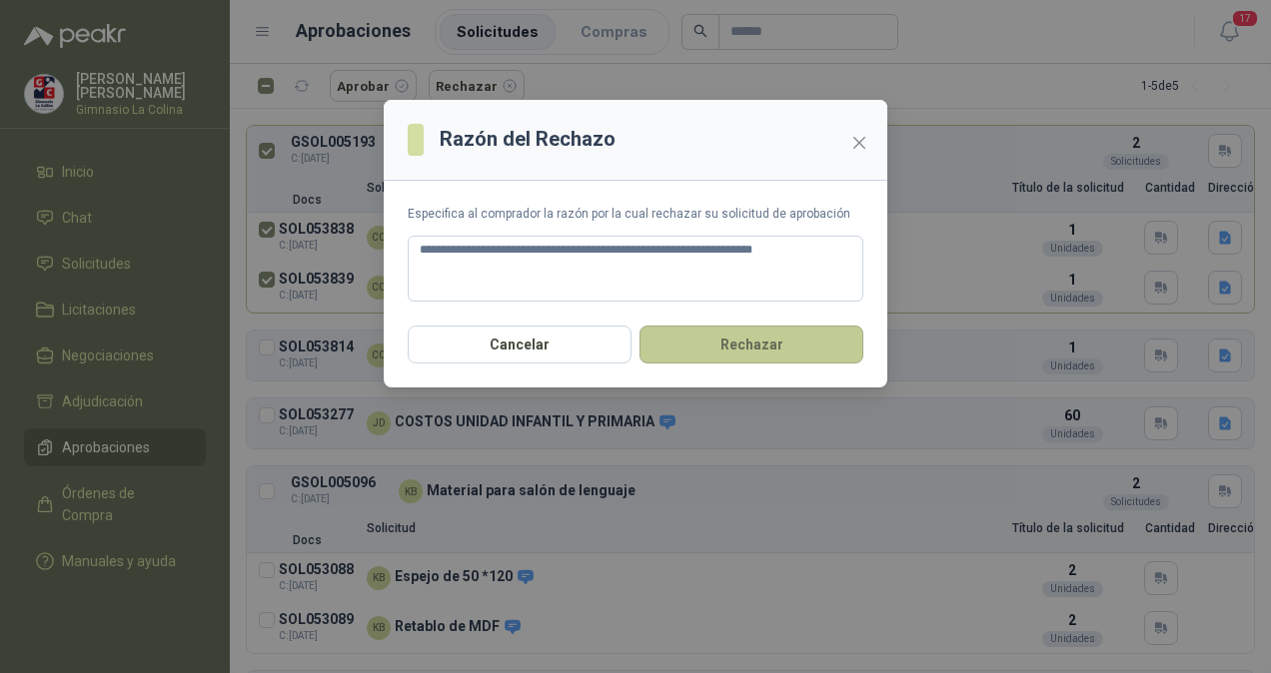
click at [693, 340] on button "Rechazar" at bounding box center [751, 345] width 224 height 38
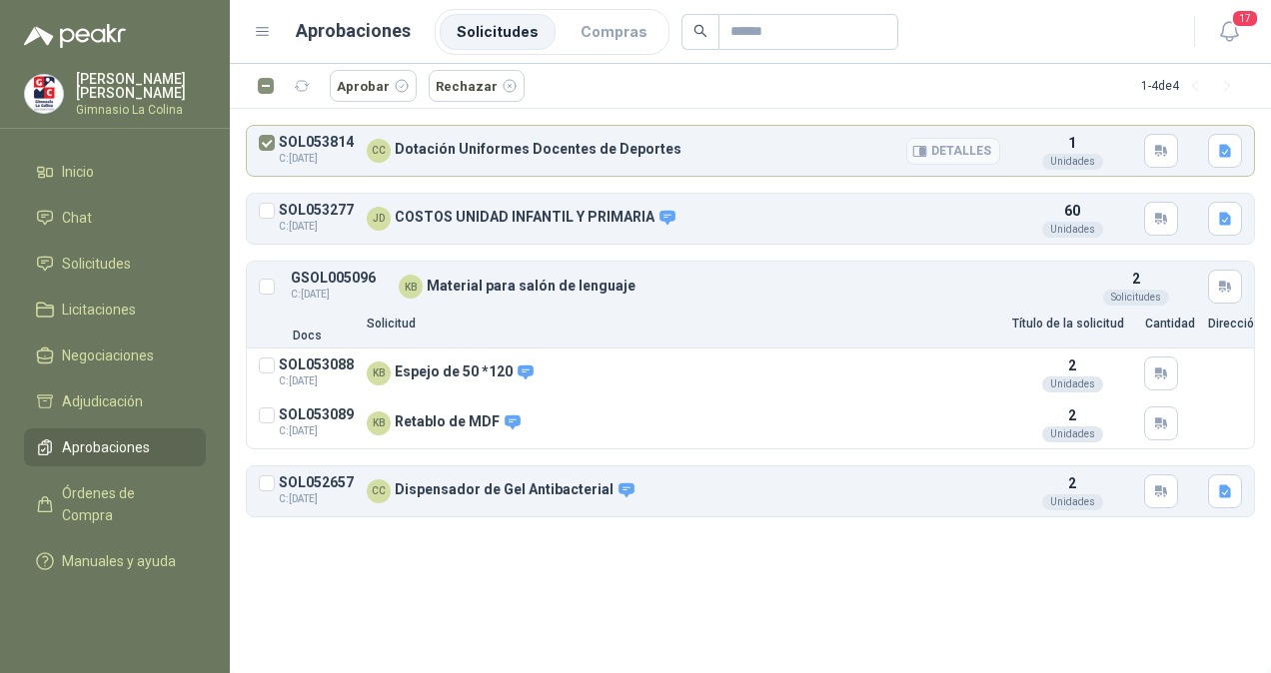
click at [430, 147] on p "Dotación Uniformes Docentes de Deportes" at bounding box center [538, 149] width 287 height 15
click at [463, 90] on button "Rechazar" at bounding box center [477, 86] width 96 height 32
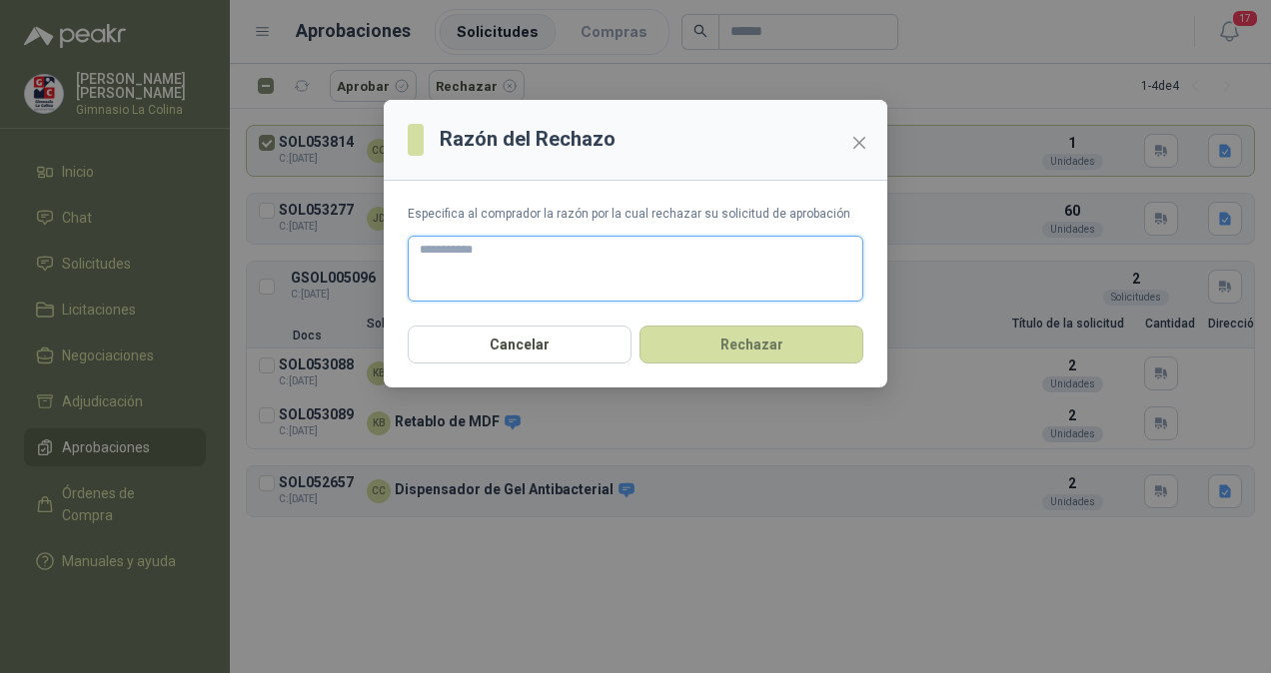
click at [513, 255] on textarea at bounding box center [636, 269] width 456 height 66
type textarea "*"
type textarea "**"
type textarea "***"
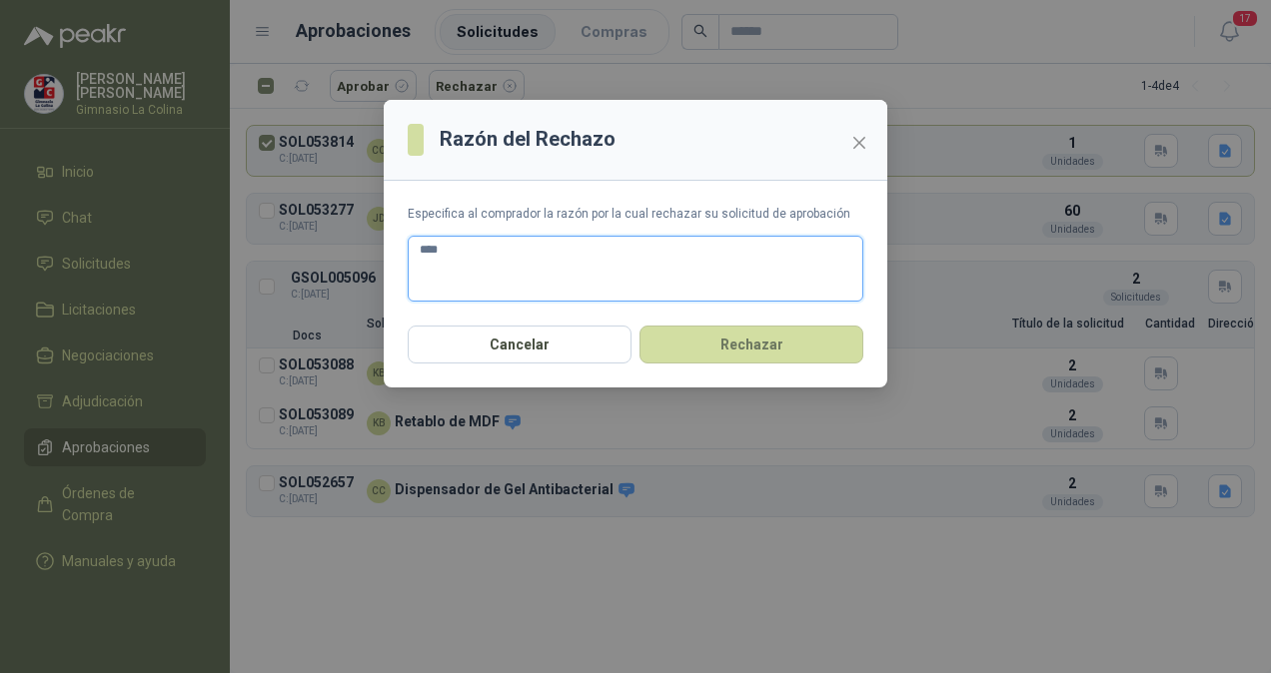
type textarea "*****"
type textarea "******"
type textarea "*******"
type textarea "********"
type textarea "*********"
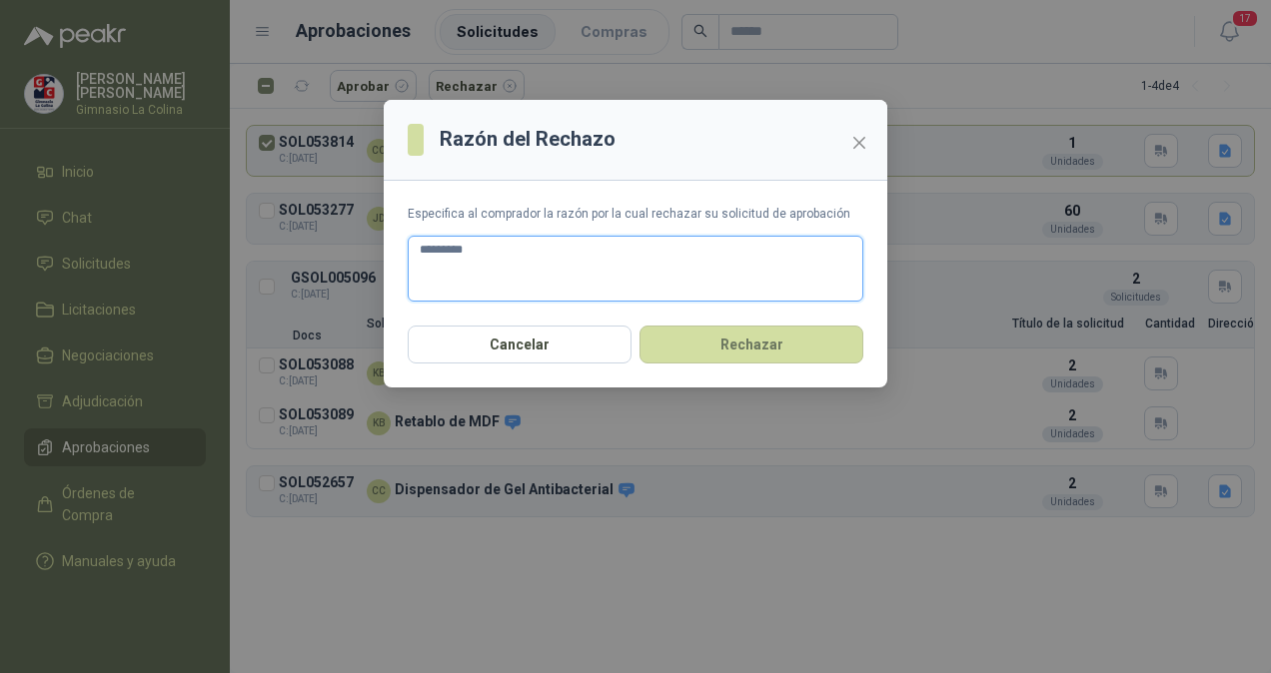
type textarea "*********"
type textarea "**********"
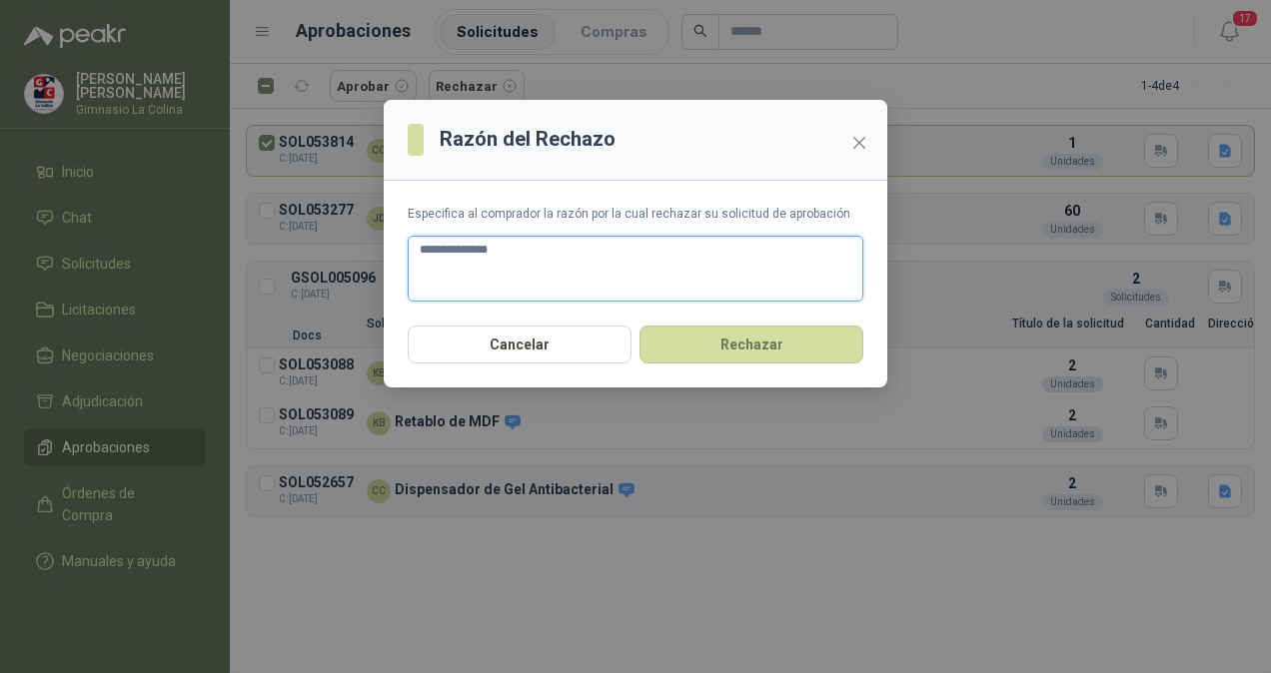
type textarea "**********"
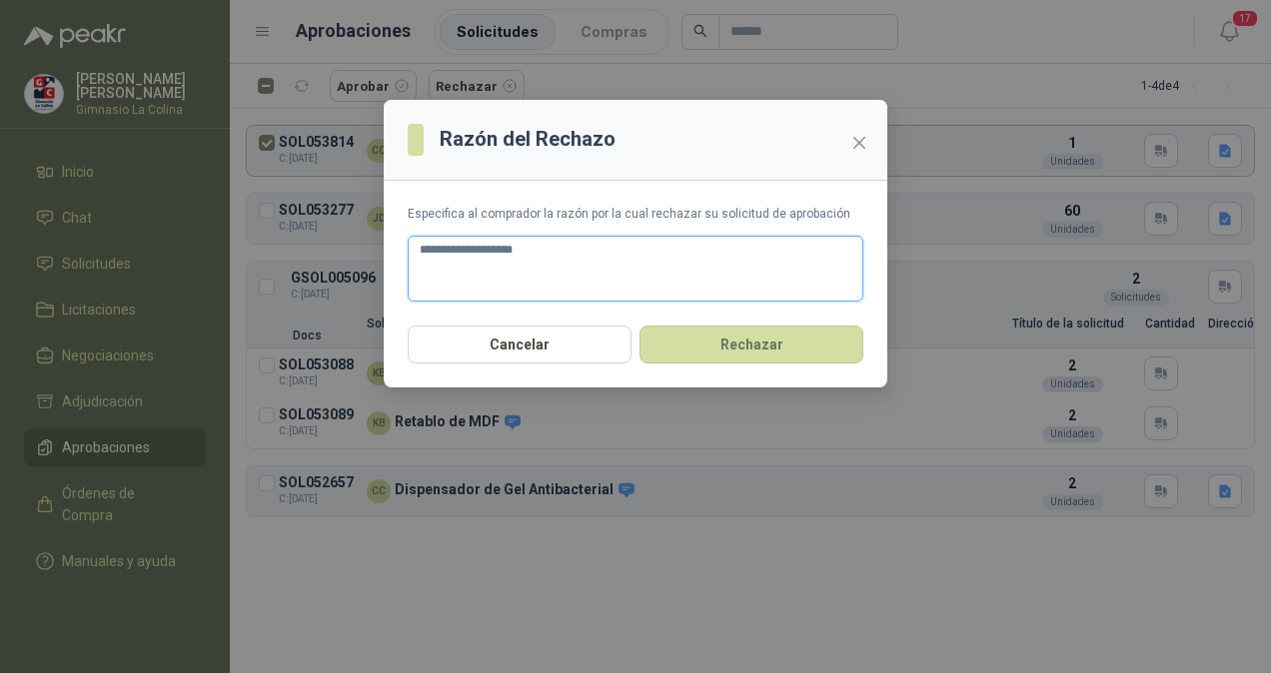
type textarea "**********"
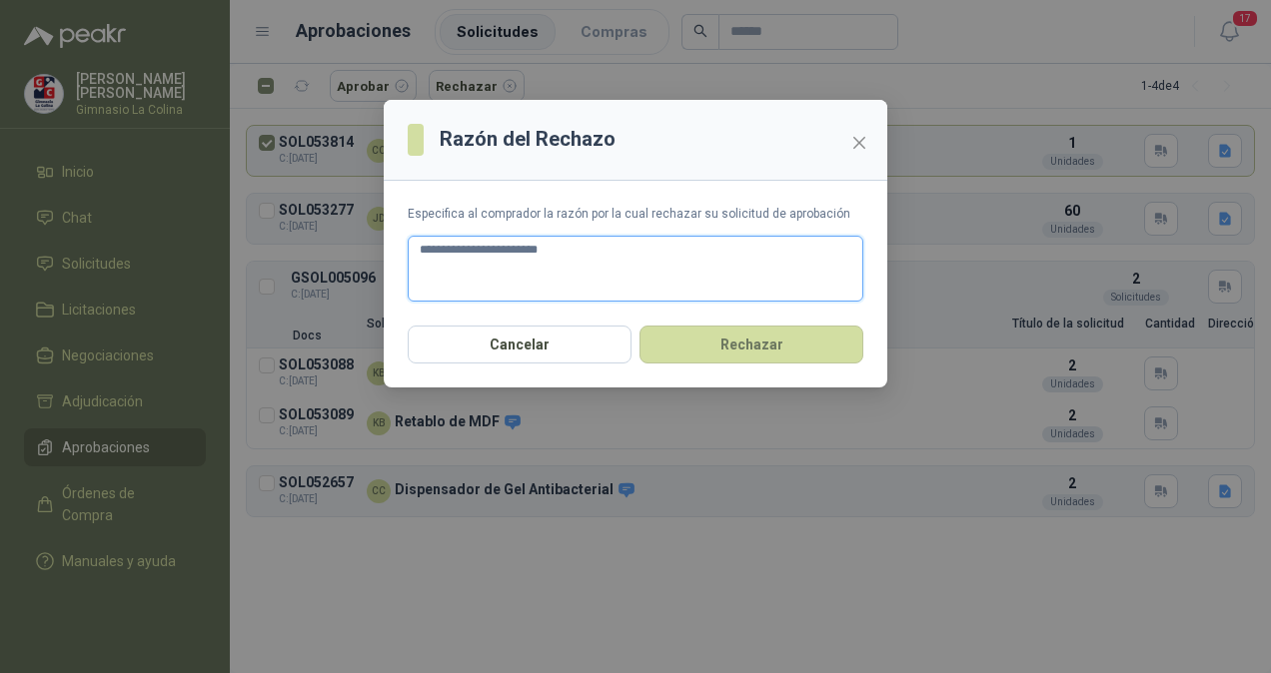
type textarea "**********"
click at [684, 346] on button "Rechazar" at bounding box center [751, 345] width 224 height 38
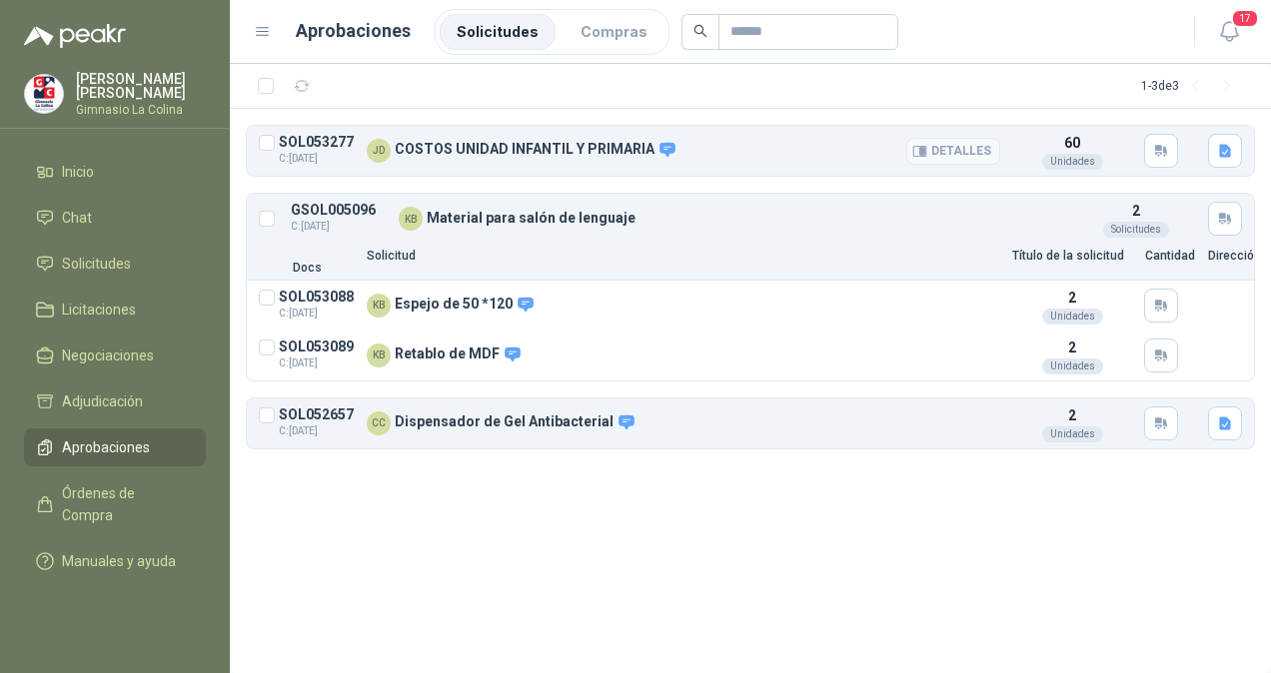
click at [470, 152] on p "COSTOS UNIDAD INFANTIL Y PRIMARIA" at bounding box center [536, 150] width 282 height 18
click at [927, 144] on icon "button" at bounding box center [919, 151] width 15 height 15
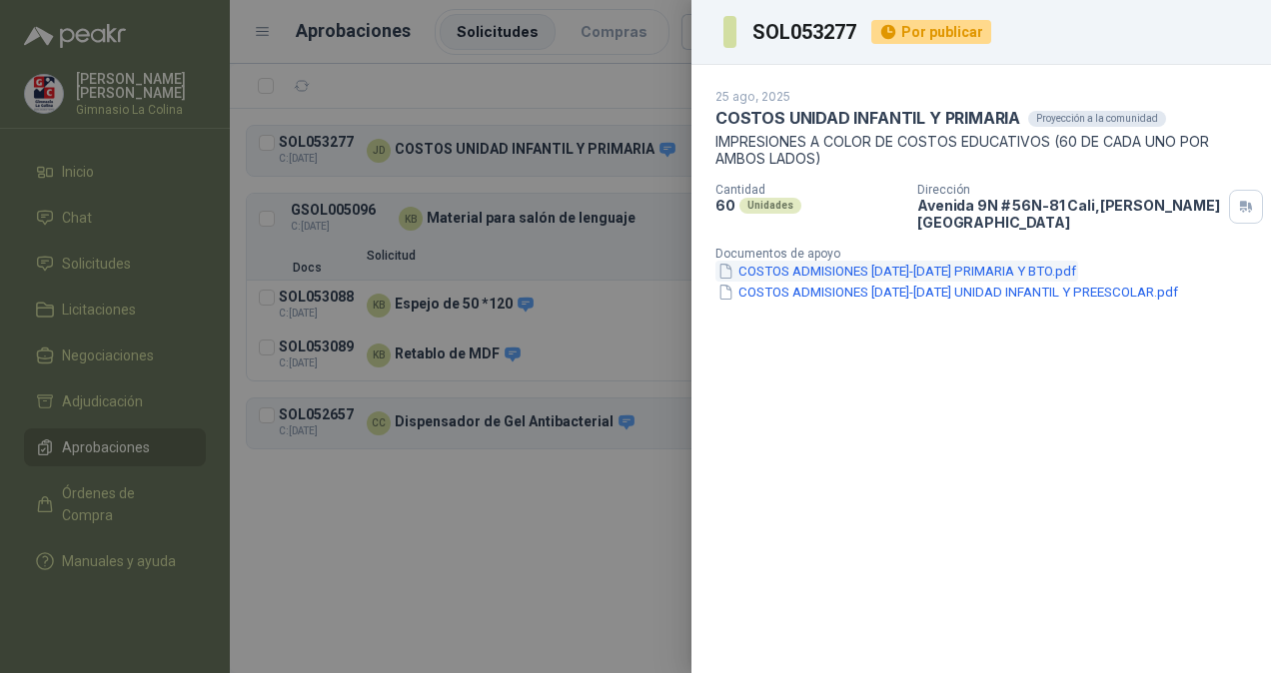
click at [845, 261] on button "COSTOS ADMISIONES [DATE]-[DATE] PRIMARIA Y BTO.pdf" at bounding box center [896, 271] width 363 height 21
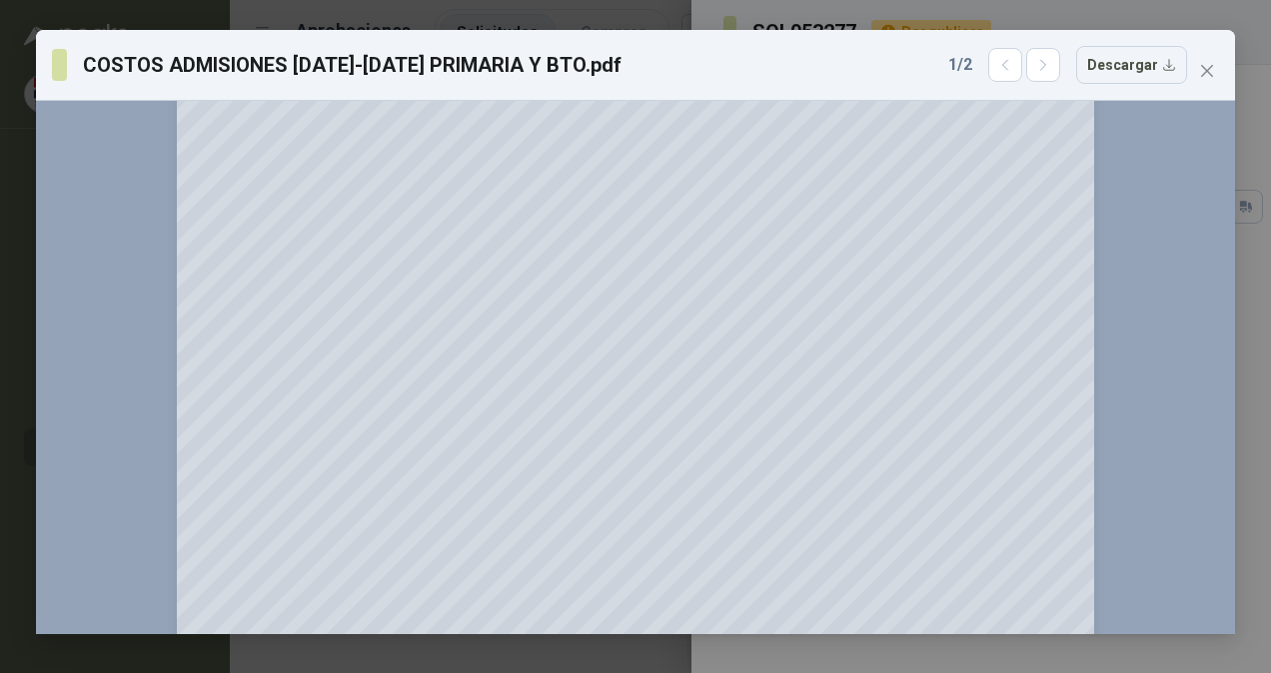
scroll to position [1888, 0]
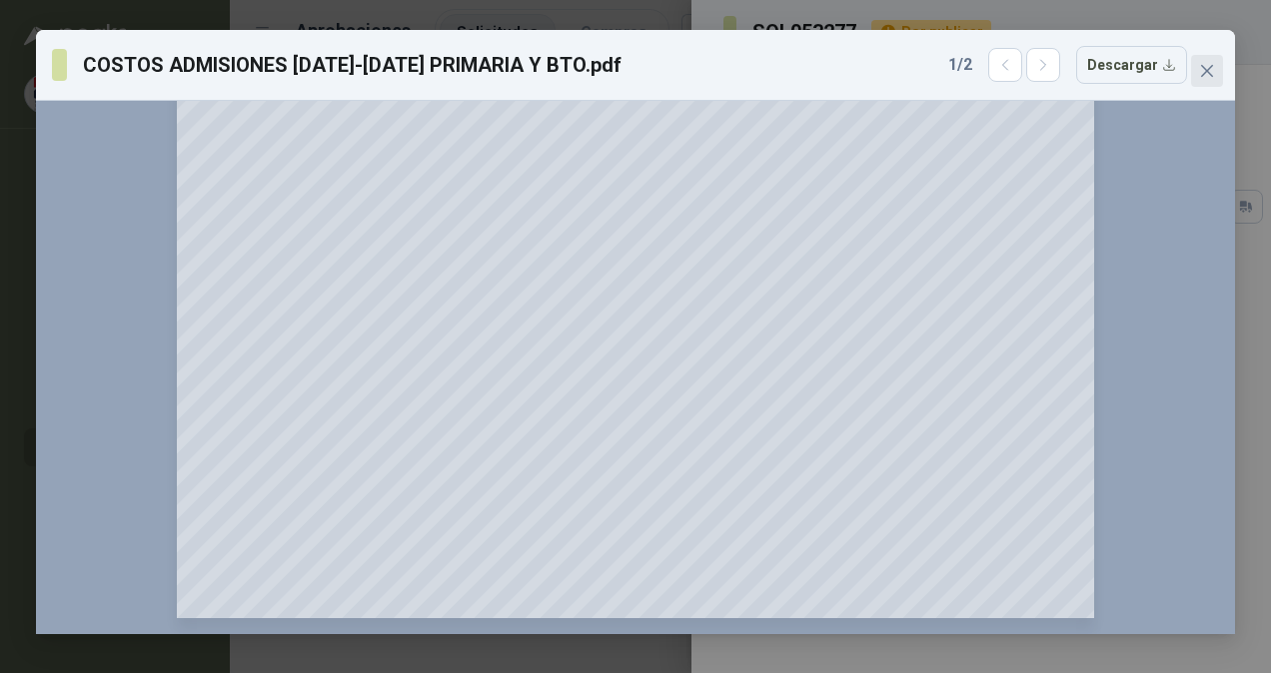
click at [1192, 78] on span "Close" at bounding box center [1207, 71] width 32 height 16
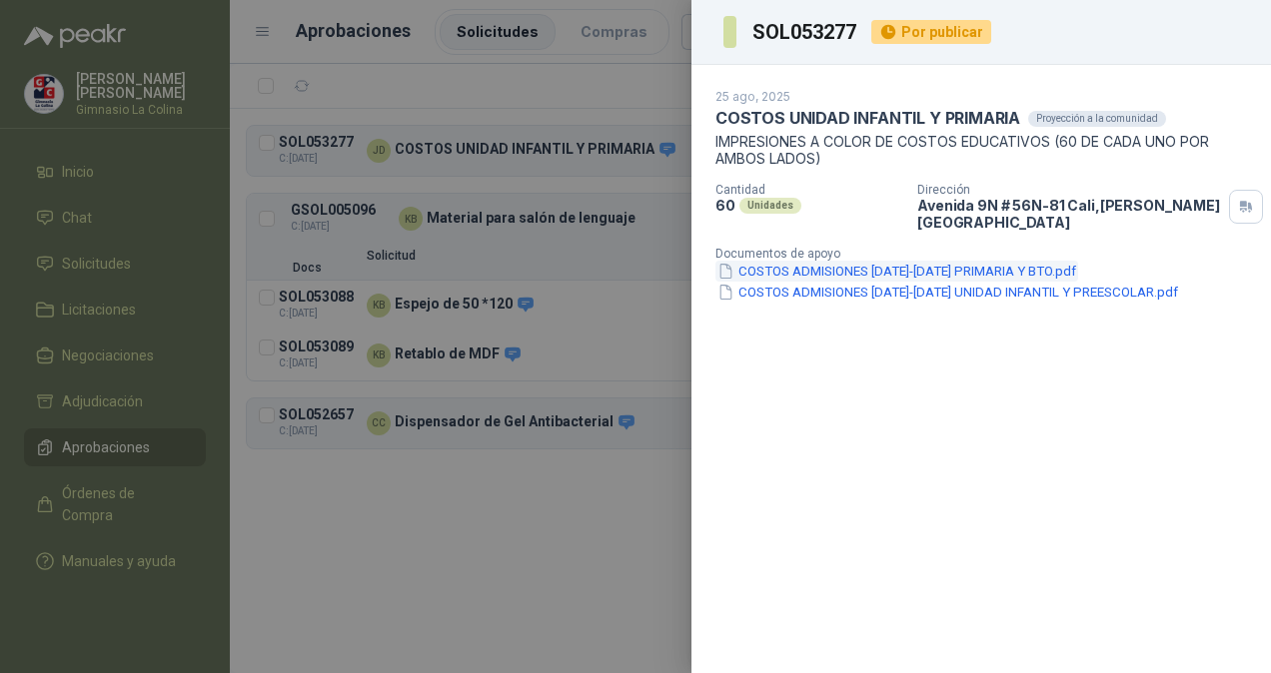
click at [853, 261] on button "COSTOS ADMISIONES [DATE]-[DATE] PRIMARIA Y BTO.pdf" at bounding box center [896, 271] width 363 height 21
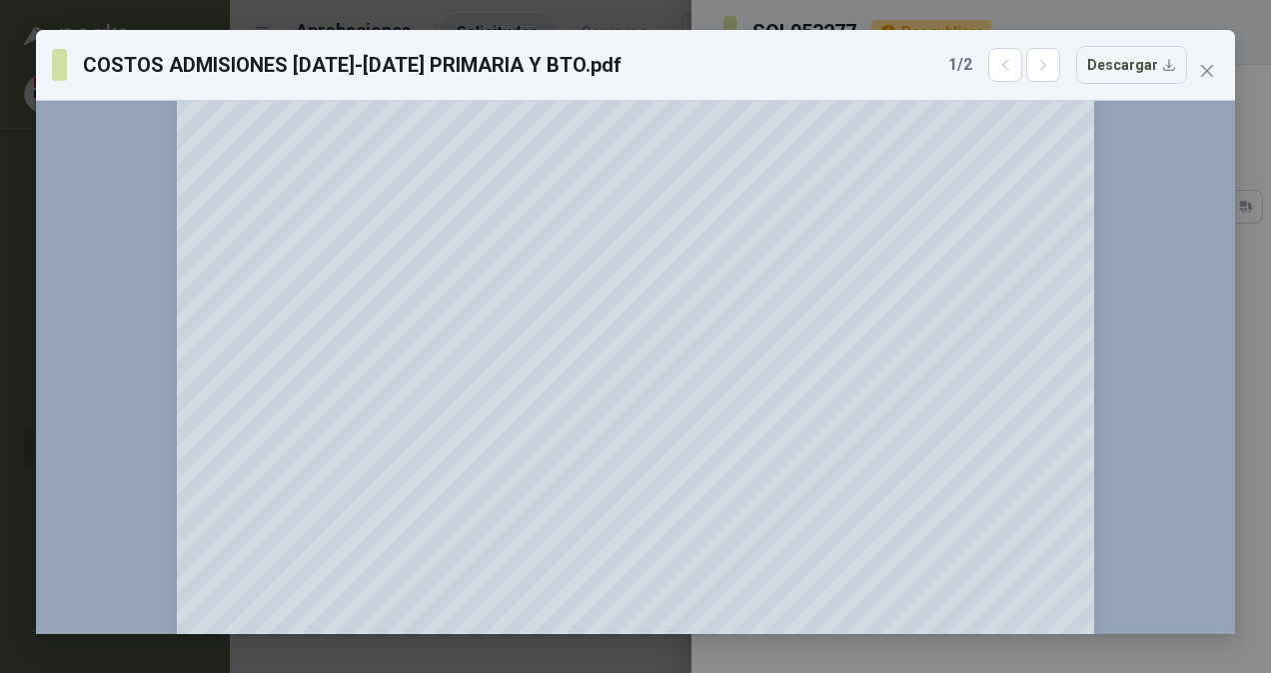
scroll to position [0, 0]
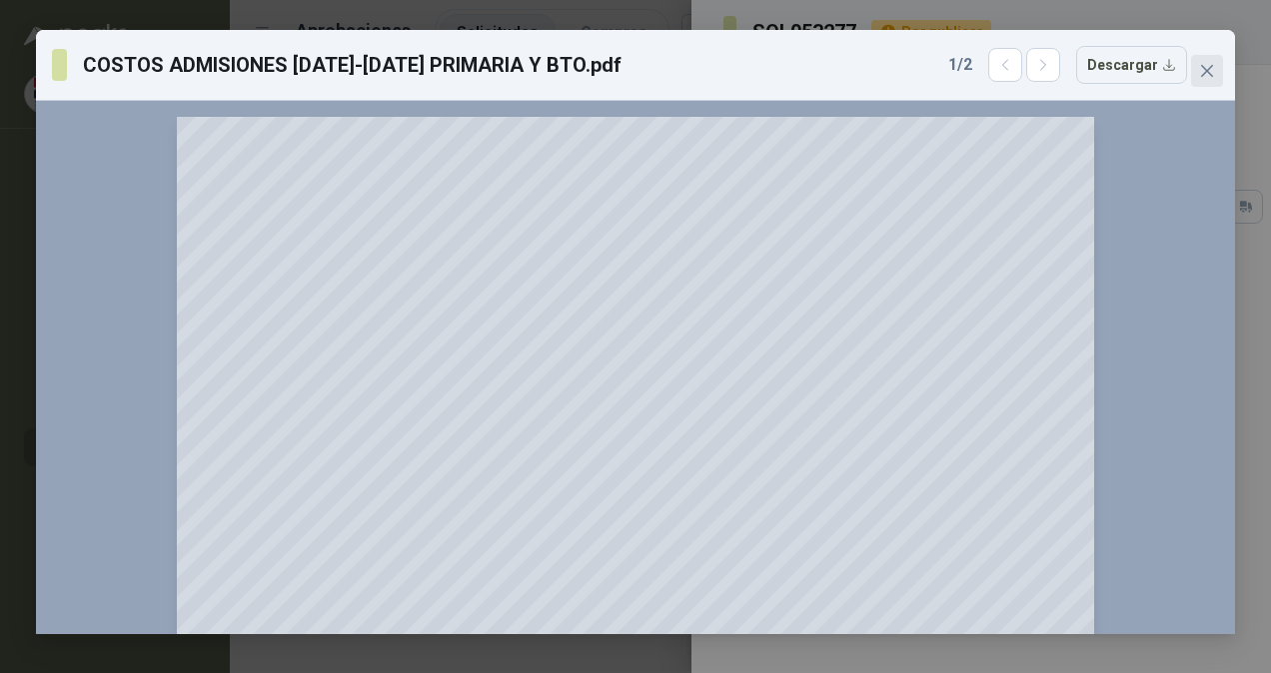
click at [1213, 77] on icon "close" at bounding box center [1207, 71] width 16 height 16
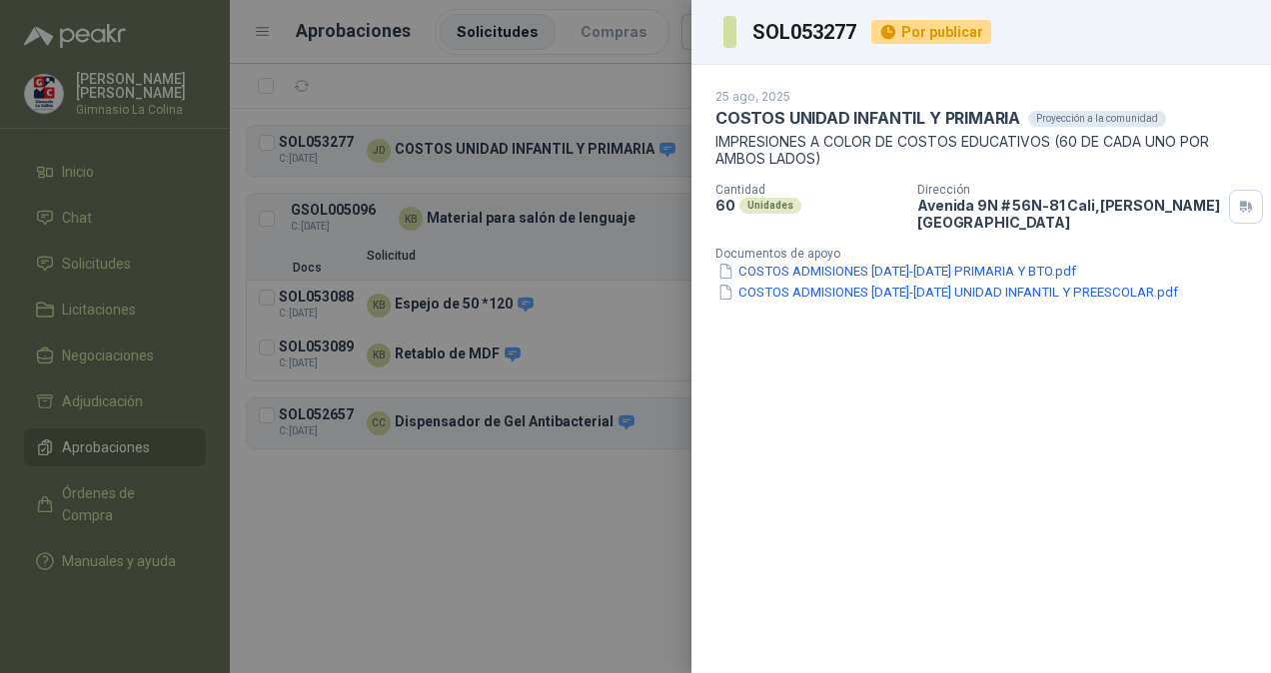
click at [559, 535] on div at bounding box center [635, 336] width 1271 height 673
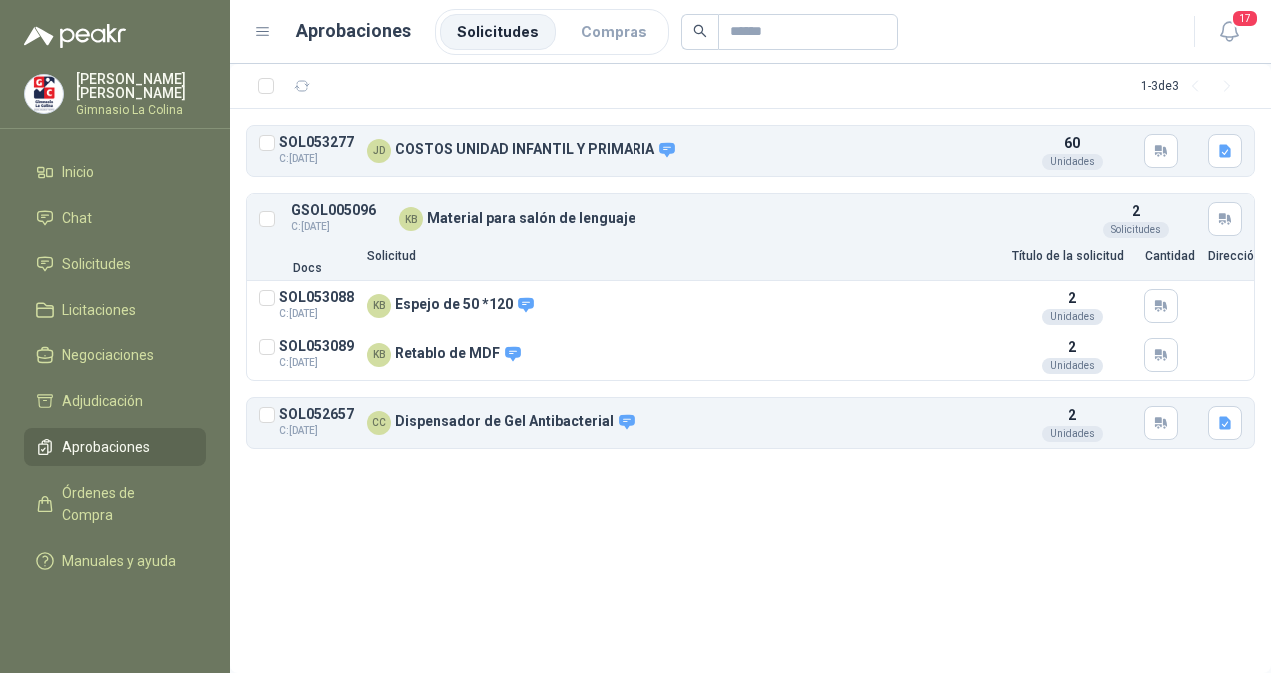
click at [272, 151] on div at bounding box center [267, 150] width 16 height 31
click at [371, 83] on button "Aprobar" at bounding box center [373, 86] width 87 height 32
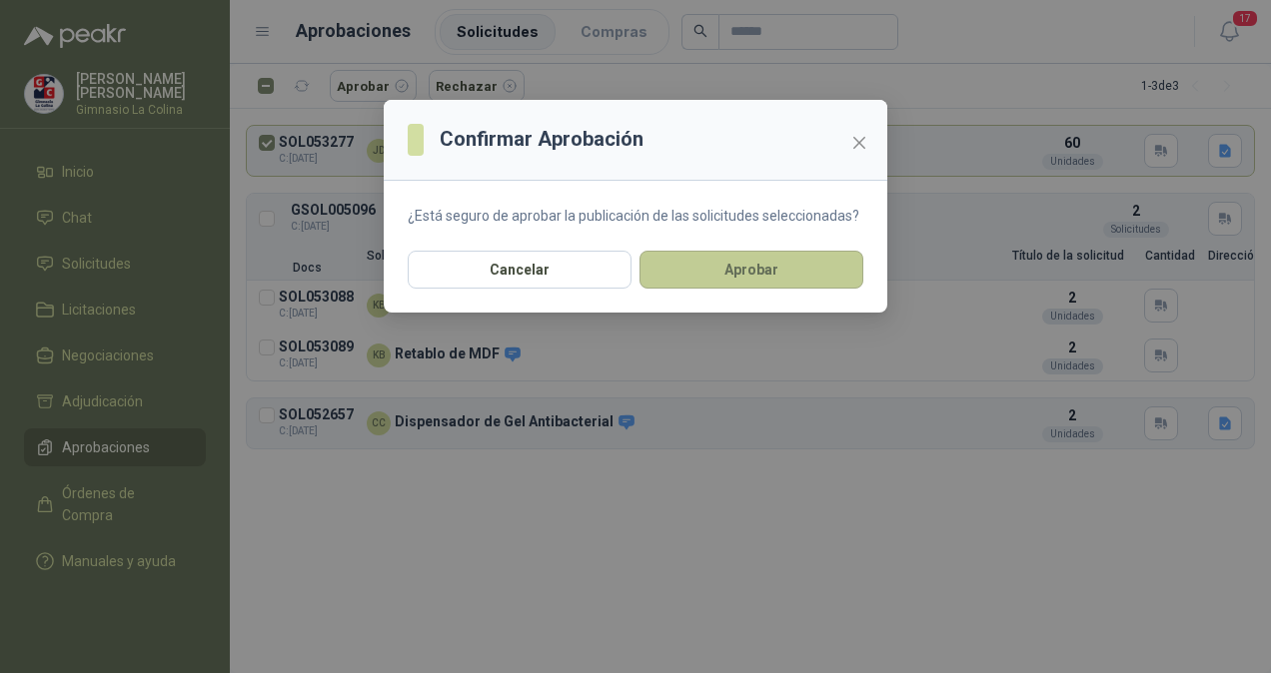
click at [793, 274] on button "Aprobar" at bounding box center [751, 270] width 224 height 38
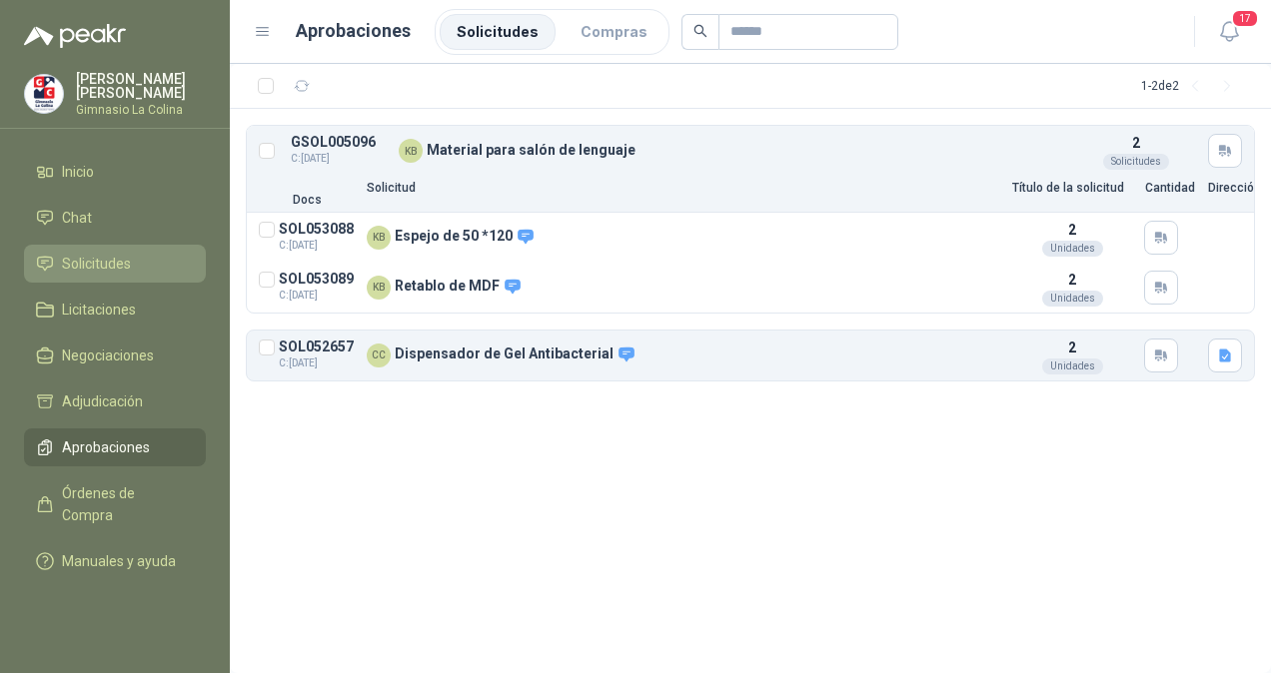
click at [87, 258] on span "Solicitudes" at bounding box center [96, 264] width 69 height 22
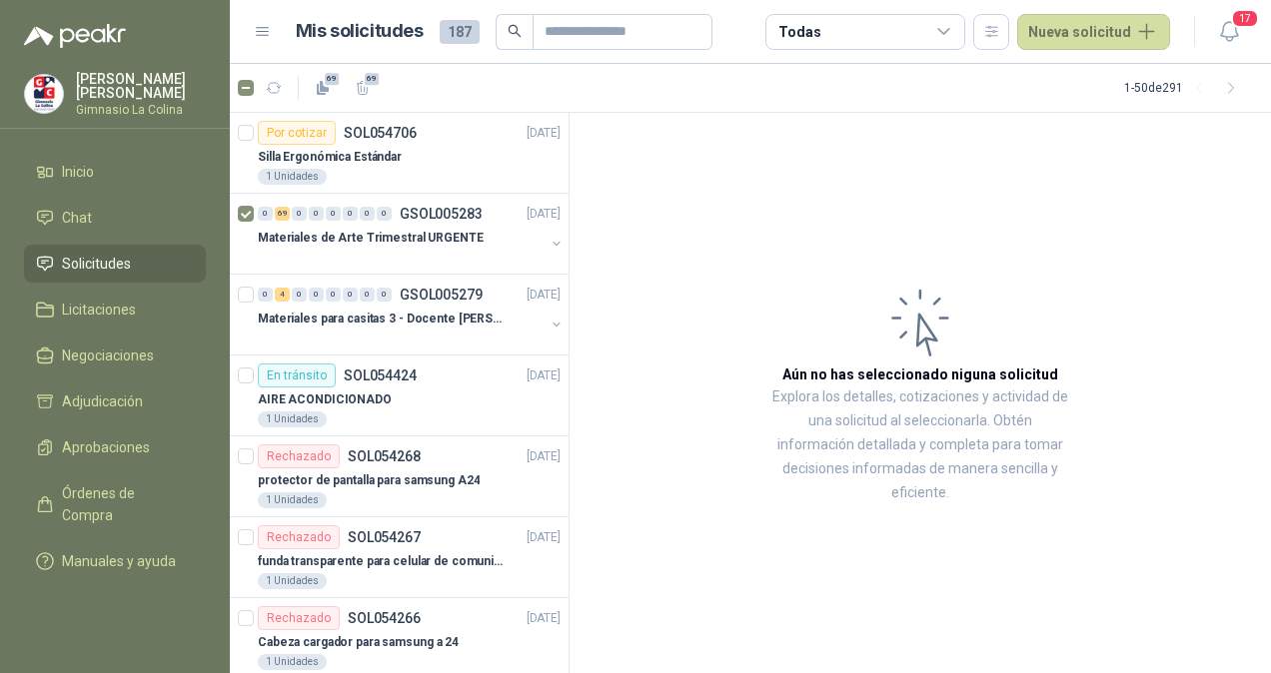
click at [948, 32] on icon at bounding box center [943, 31] width 11 height 5
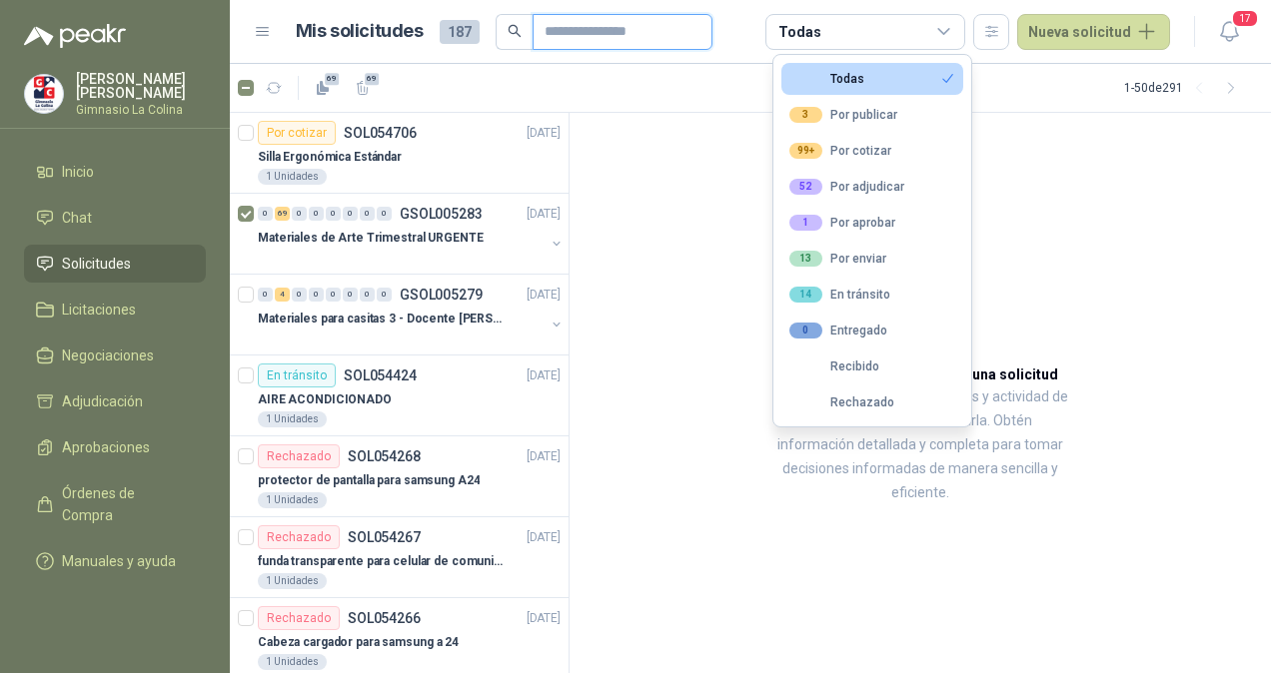
click at [575, 28] on input "text" at bounding box center [614, 32] width 140 height 34
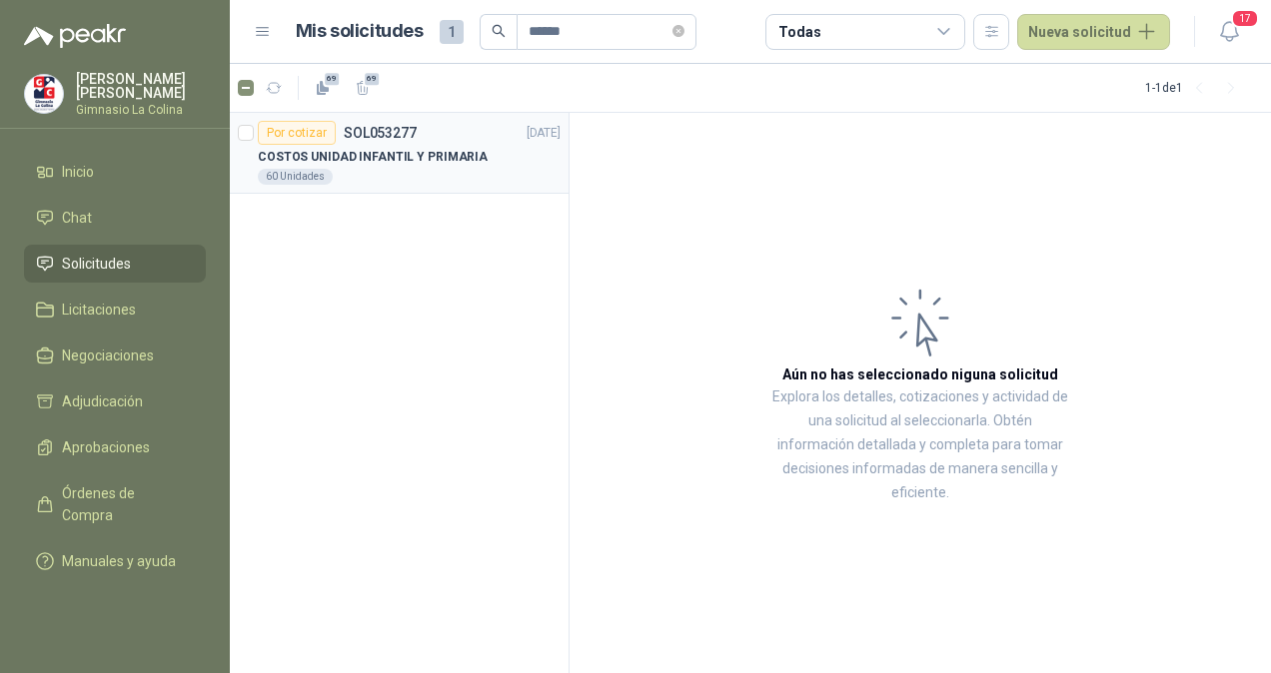
click at [375, 155] on p "COSTOS UNIDAD INFANTIL Y PRIMARIA" at bounding box center [373, 157] width 230 height 19
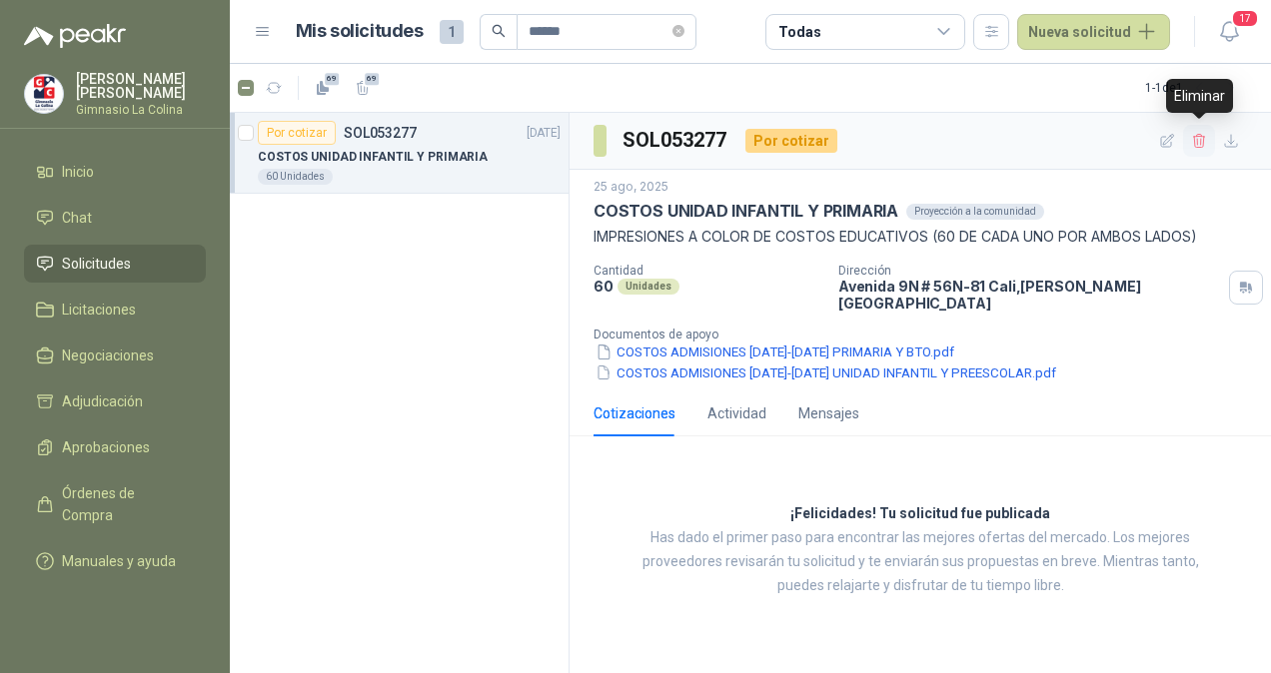
click at [1195, 150] on button "button" at bounding box center [1199, 141] width 32 height 32
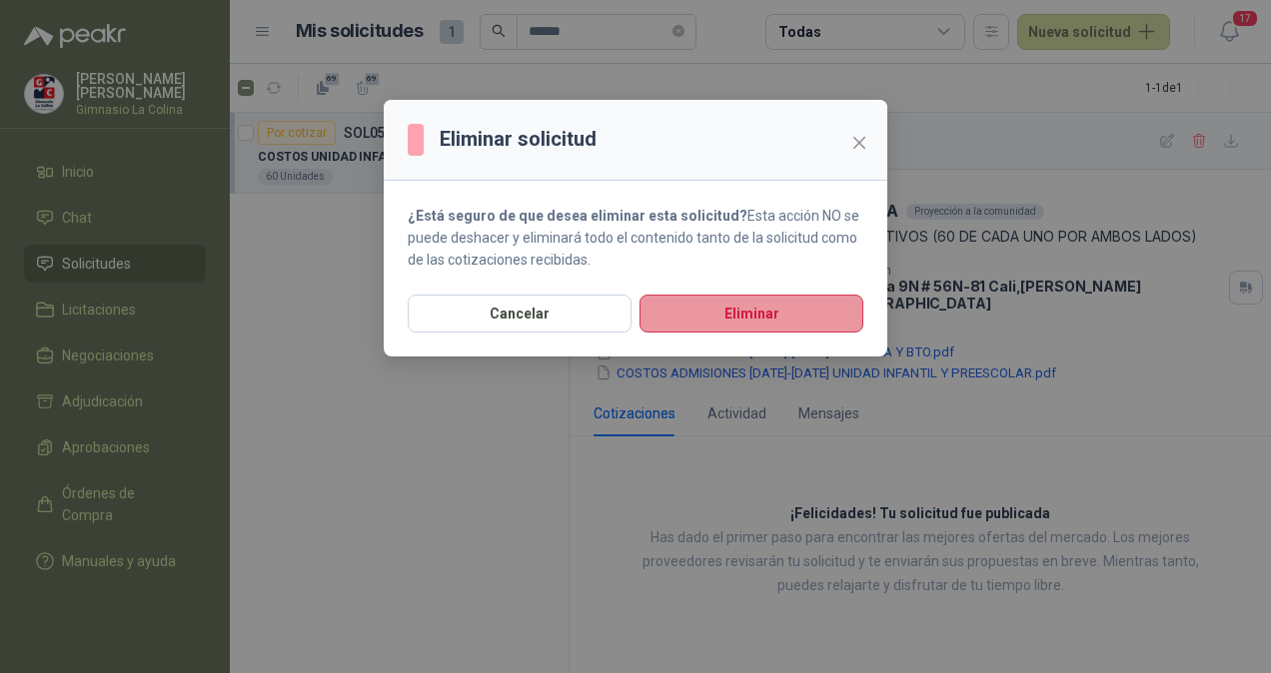
click at [761, 305] on button "Eliminar" at bounding box center [751, 314] width 224 height 38
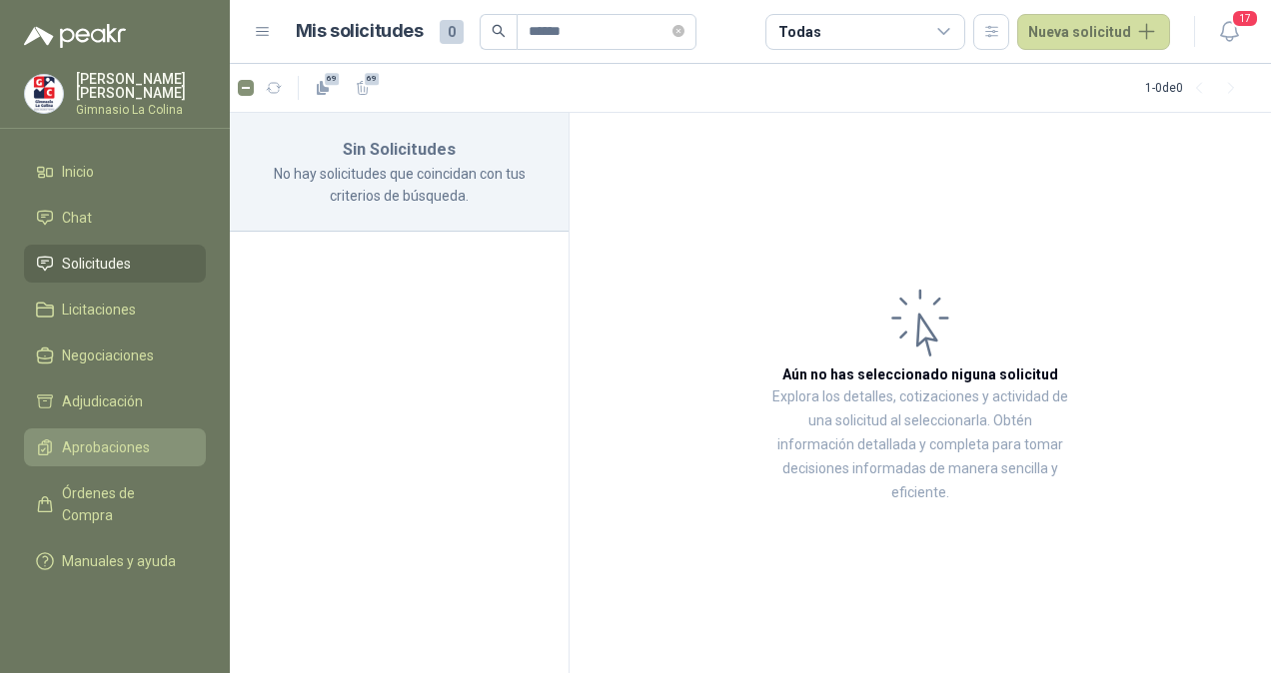
click at [135, 444] on span "Aprobaciones" at bounding box center [106, 448] width 88 height 22
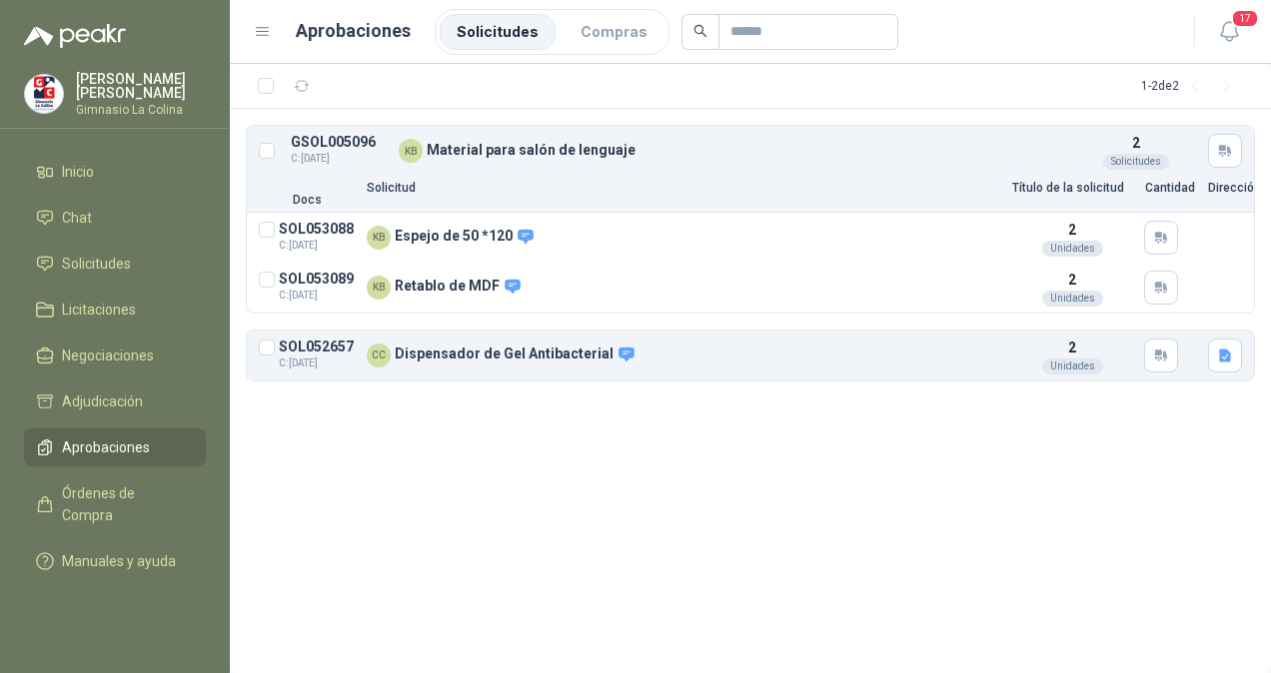
click at [473, 159] on div "KB Material para salón de lenguaje" at bounding box center [731, 151] width 665 height 24
click at [941, 235] on button "Detalles" at bounding box center [953, 238] width 94 height 27
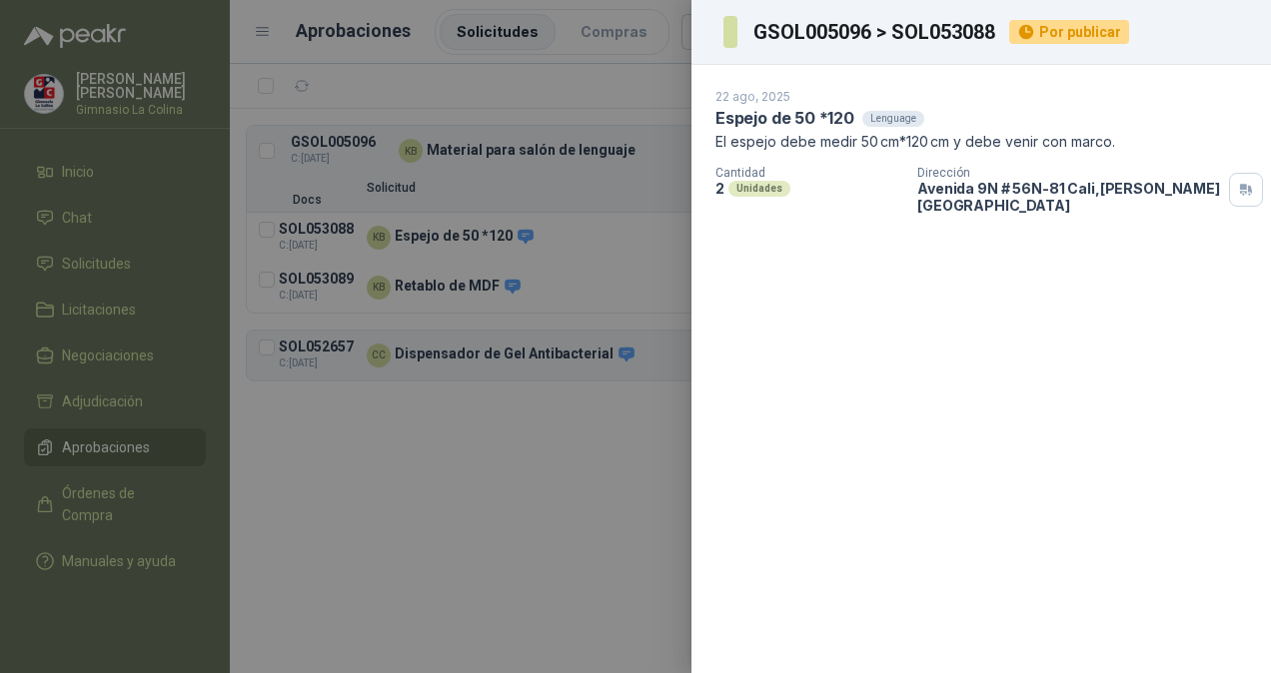
click at [521, 503] on div at bounding box center [635, 336] width 1271 height 673
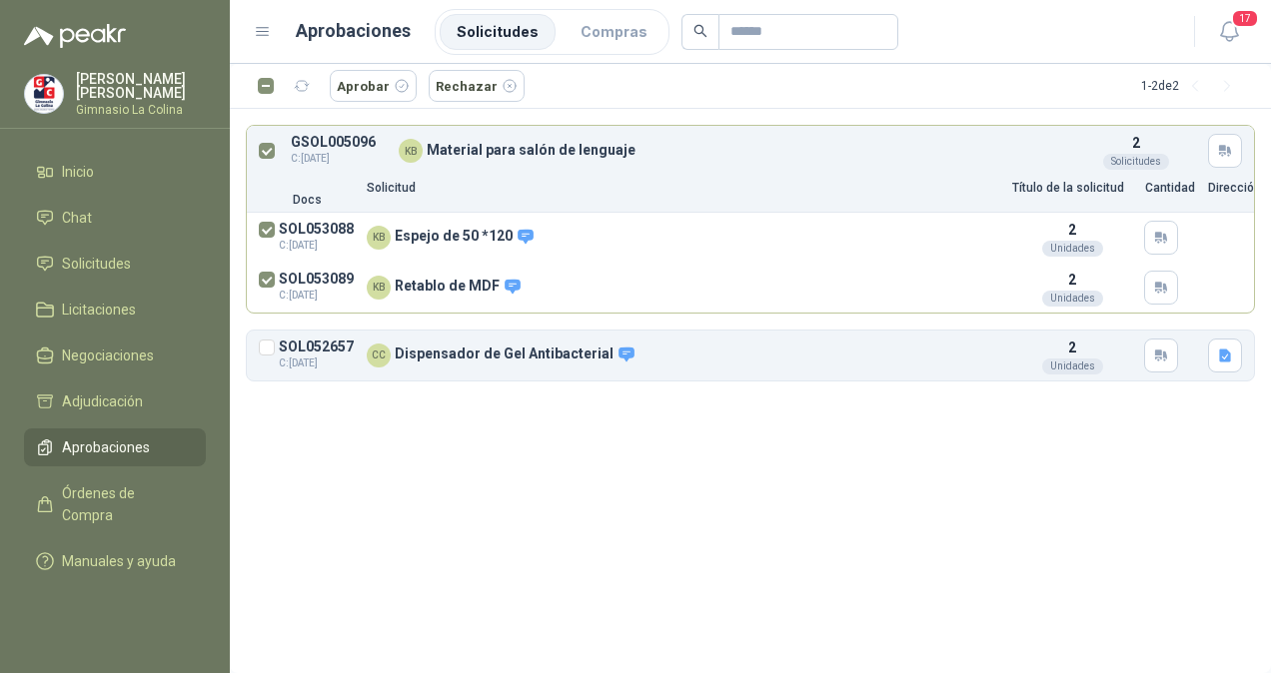
click at [638, 524] on div "Aprobar Rechazar 1 - 2 de 2 GSOL005096 C: [DATE] KB Material para salón de leng…" at bounding box center [750, 368] width 1041 height 609
click at [266, 160] on div "GSOL005096 C: [DATE] KB Material para salón de lenguaje 2 Solicitudes" at bounding box center [750, 151] width 1007 height 50
click at [448, 446] on div "1 - 2 de 2 GSOL005096 C: [DATE] KB Material para salón de lenguaje 2 Solicitude…" at bounding box center [750, 368] width 1041 height 609
click at [961, 241] on button "Detalles" at bounding box center [953, 238] width 94 height 27
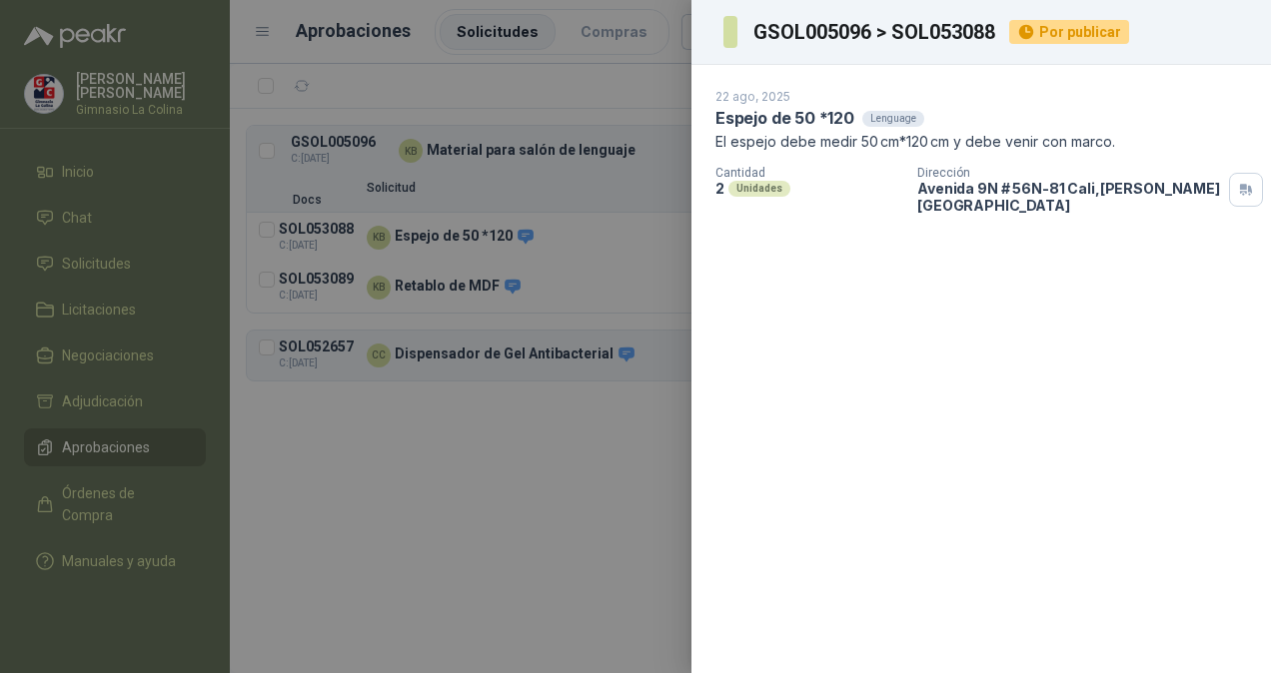
click at [587, 389] on div at bounding box center [635, 336] width 1271 height 673
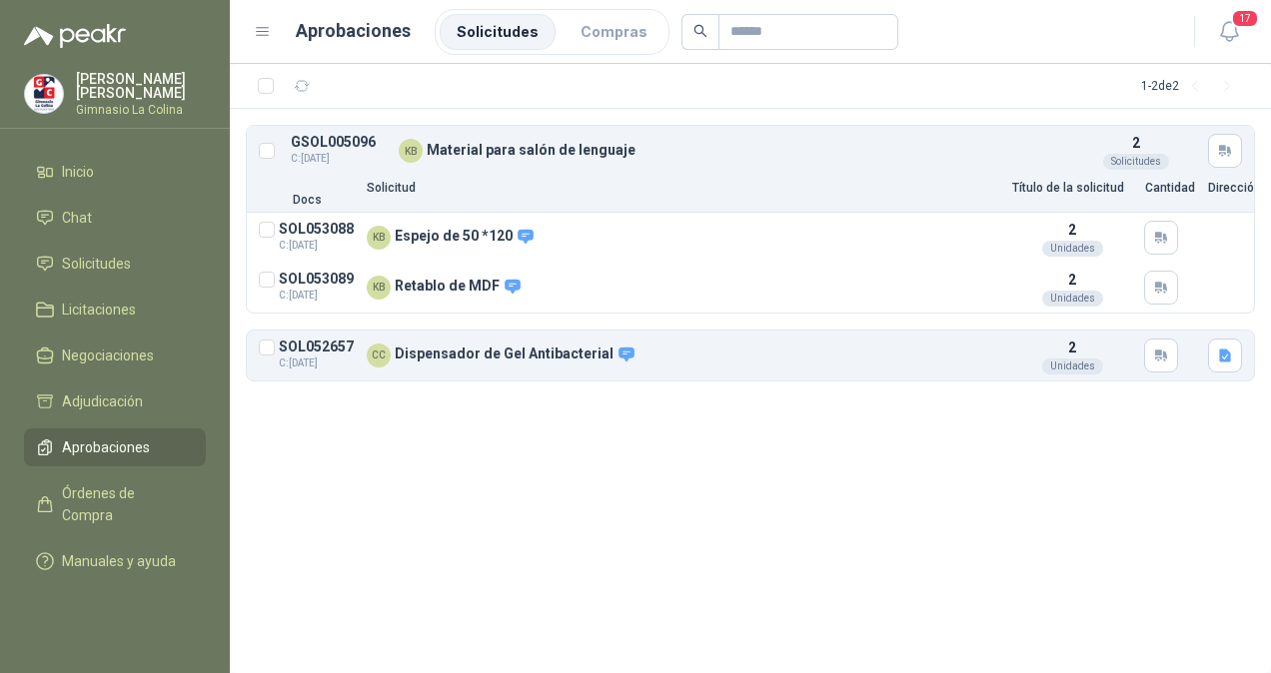
click at [1069, 288] on p "2" at bounding box center [1072, 280] width 8 height 22
click at [977, 282] on button "Detalles" at bounding box center [953, 288] width 94 height 27
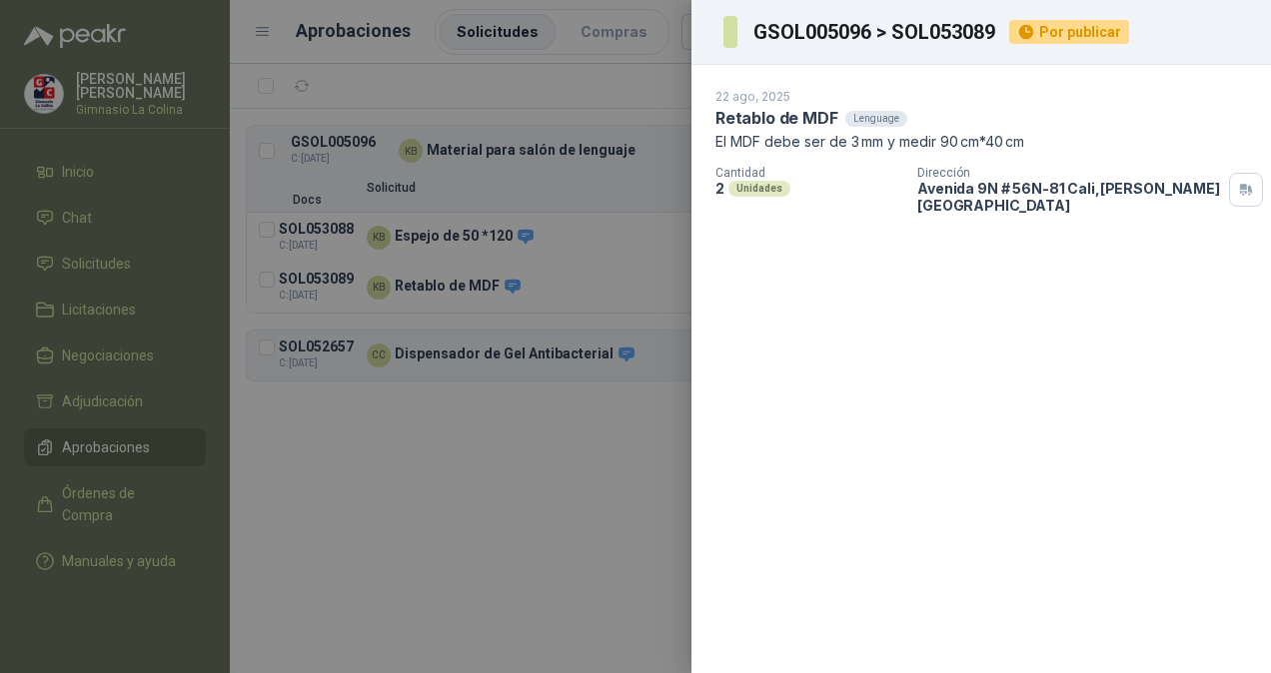
click at [549, 452] on div at bounding box center [635, 336] width 1271 height 673
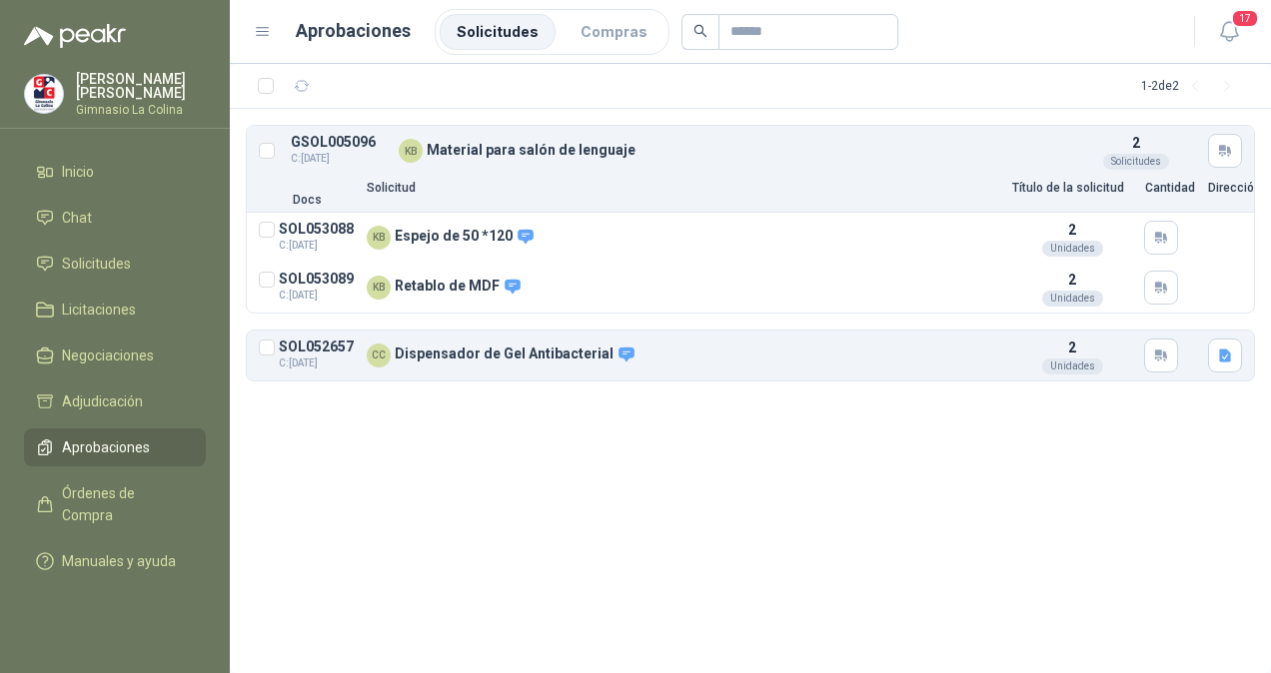
drag, startPoint x: 951, startPoint y: 353, endPoint x: 360, endPoint y: 445, distance: 598.5
click at [360, 445] on div "1 - 2 de 2 GSOL005096 C: [DATE] KB Material para salón de lenguaje 2 Solicitude…" at bounding box center [750, 368] width 1041 height 609
click at [977, 349] on button "Detalles" at bounding box center [953, 356] width 94 height 27
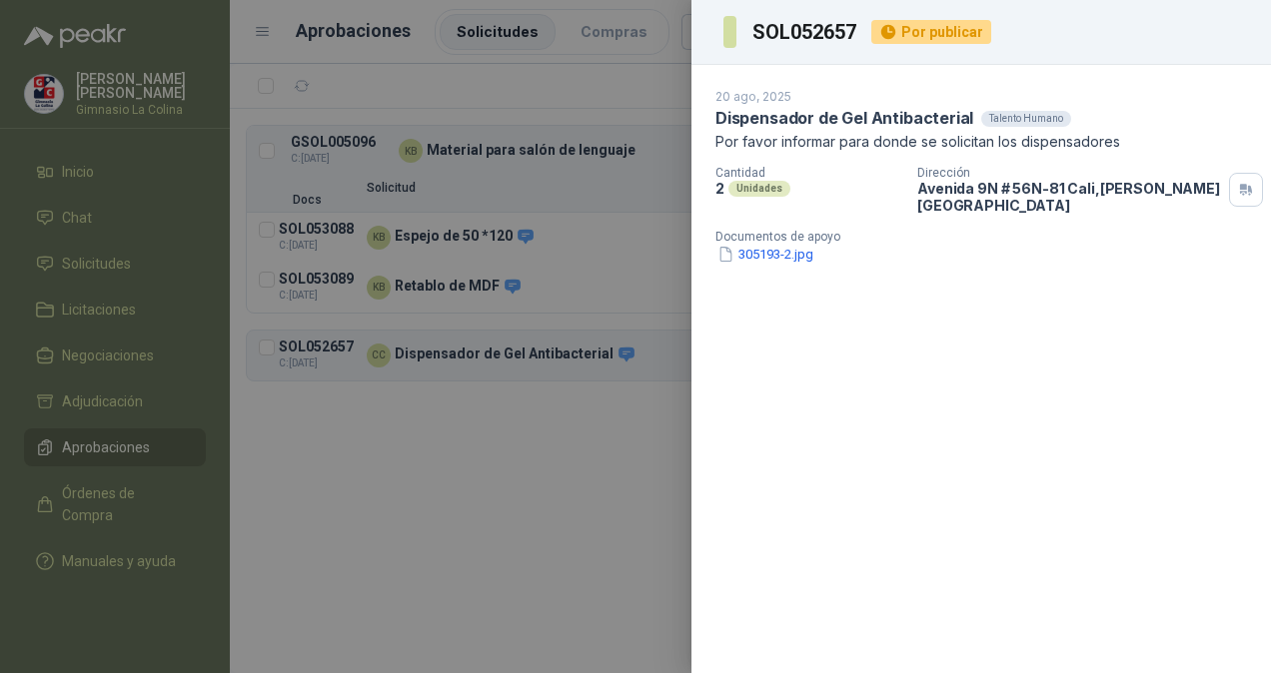
click at [531, 432] on div at bounding box center [635, 336] width 1271 height 673
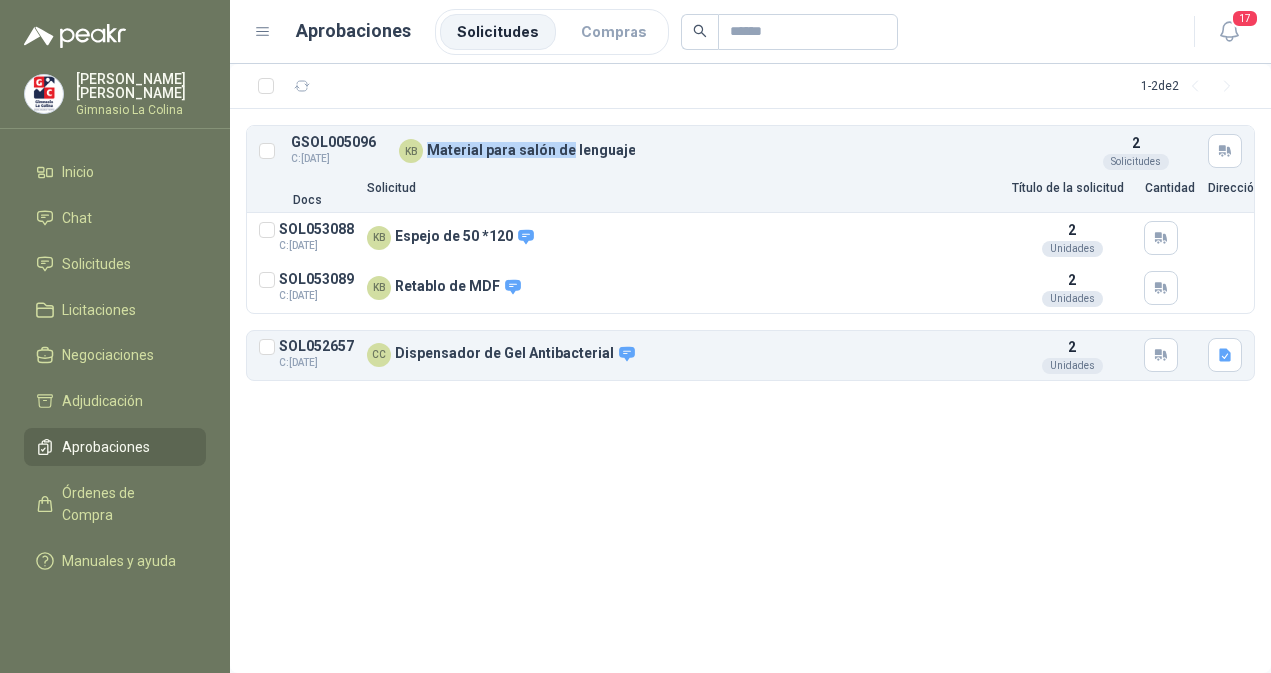
drag, startPoint x: 562, startPoint y: 143, endPoint x: 651, endPoint y: 145, distance: 88.9
click at [651, 145] on div "KB Material para salón de lenguaje" at bounding box center [731, 151] width 665 height 24
click at [378, 84] on button "Aprobar" at bounding box center [373, 86] width 87 height 32
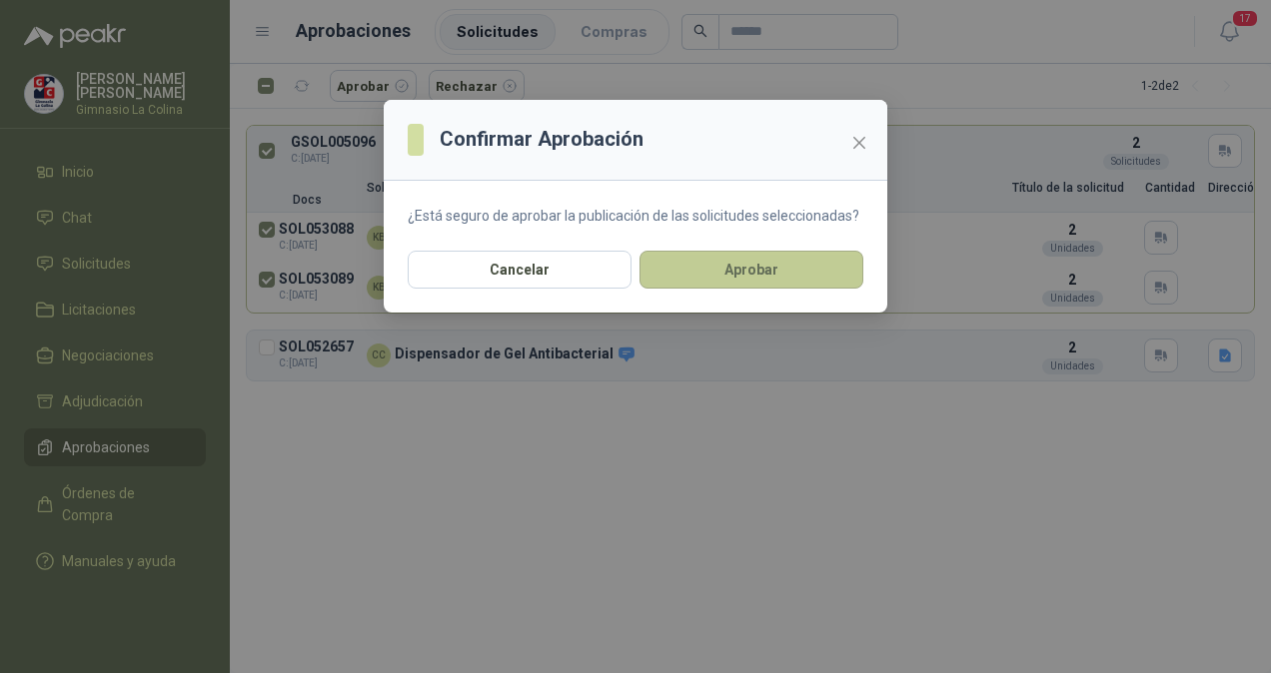
click at [728, 272] on button "Aprobar" at bounding box center [751, 270] width 224 height 38
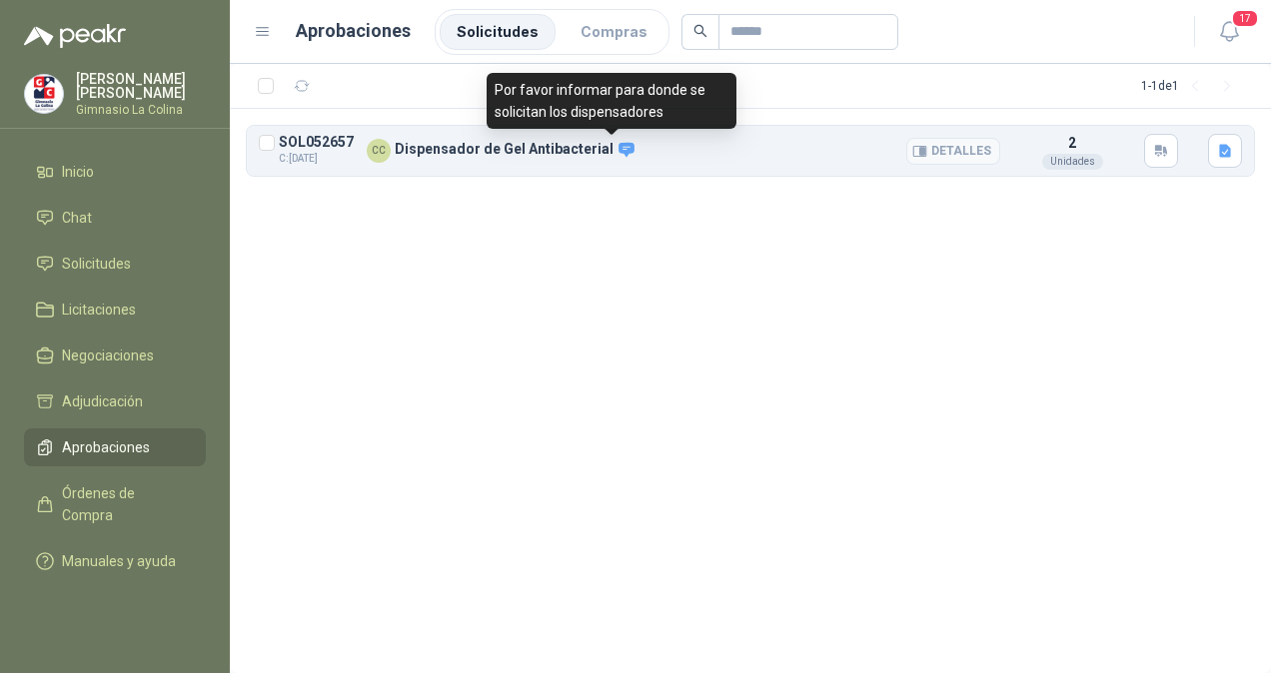
click at [618, 143] on icon at bounding box center [625, 150] width 15 height 14
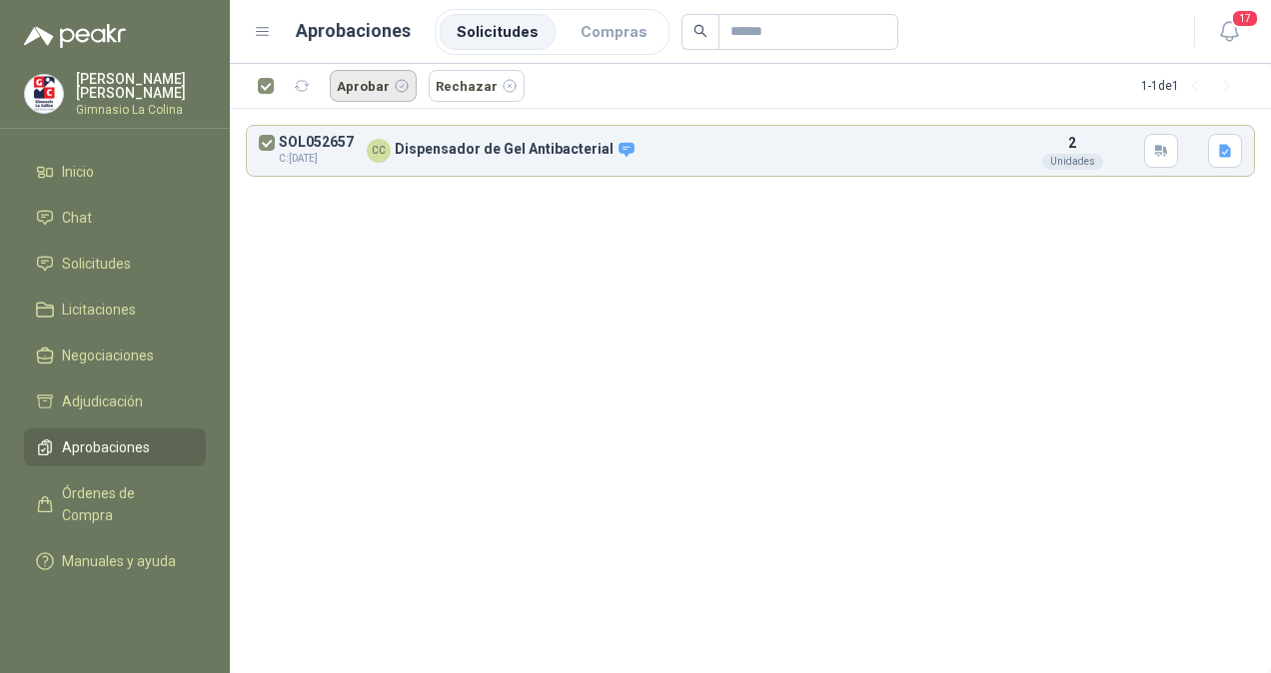
click at [380, 84] on button "Aprobar" at bounding box center [373, 86] width 87 height 32
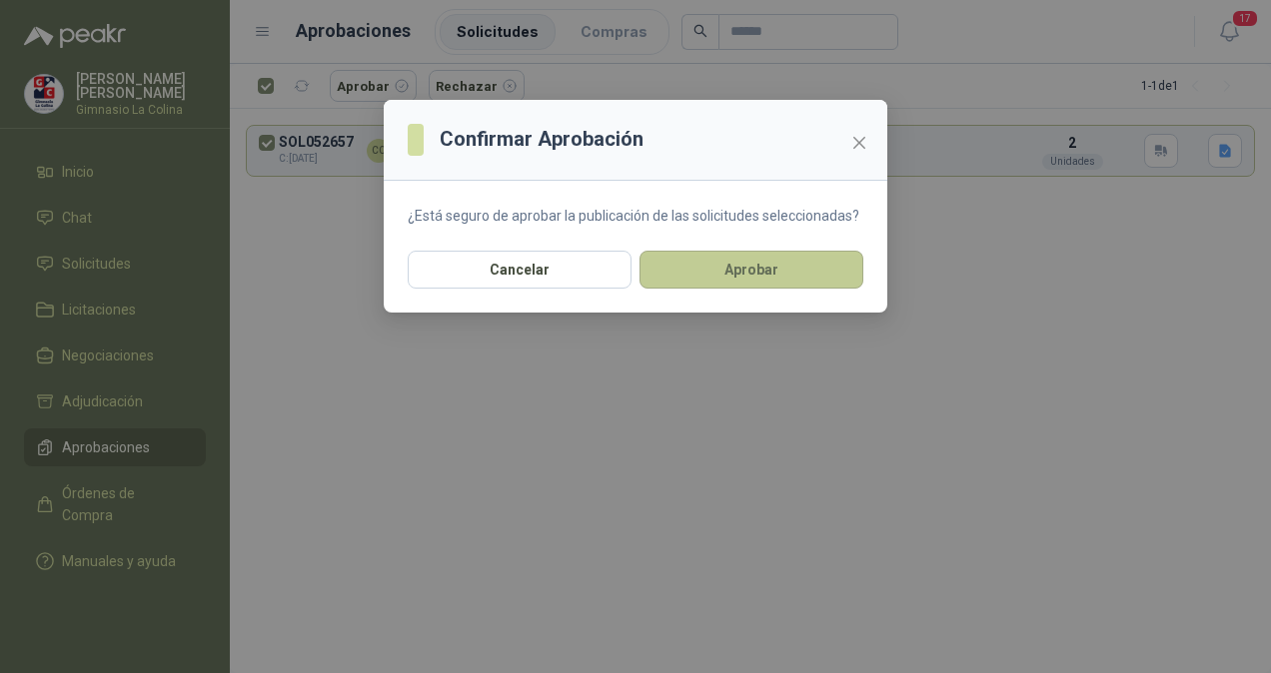
click at [730, 265] on button "Aprobar" at bounding box center [751, 270] width 224 height 38
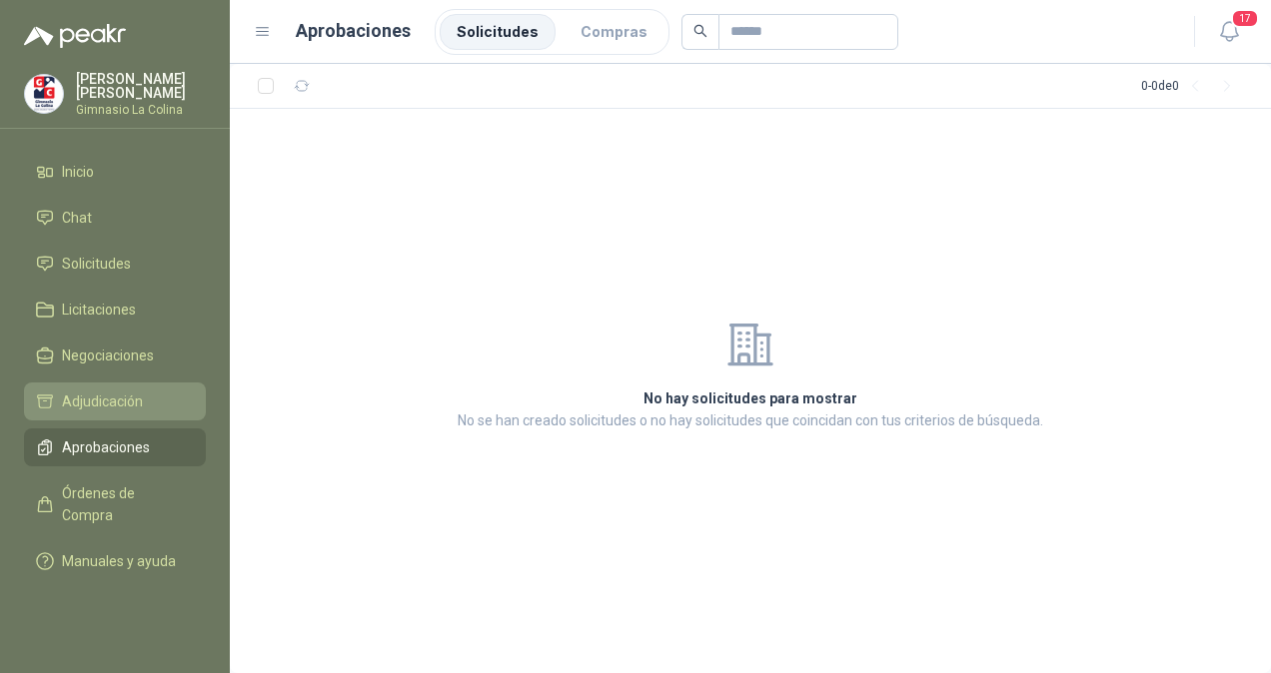
click at [102, 391] on span "Adjudicación" at bounding box center [102, 402] width 81 height 22
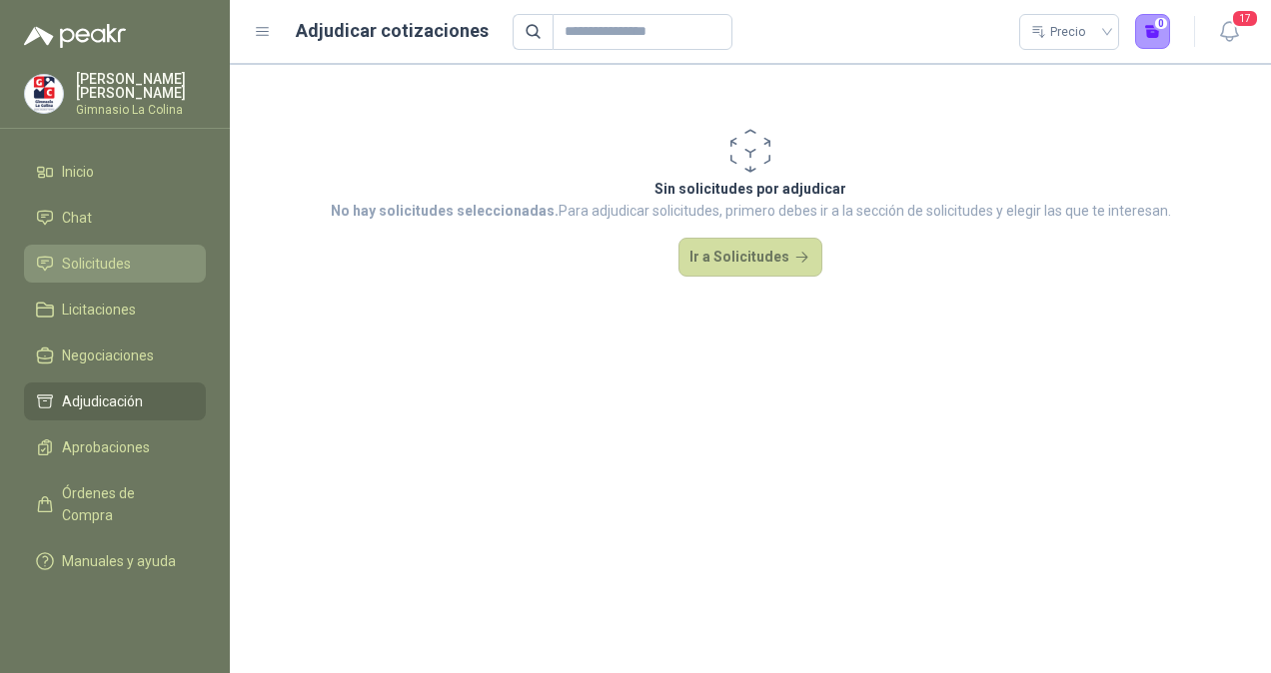
click at [124, 270] on span "Solicitudes" at bounding box center [96, 264] width 69 height 22
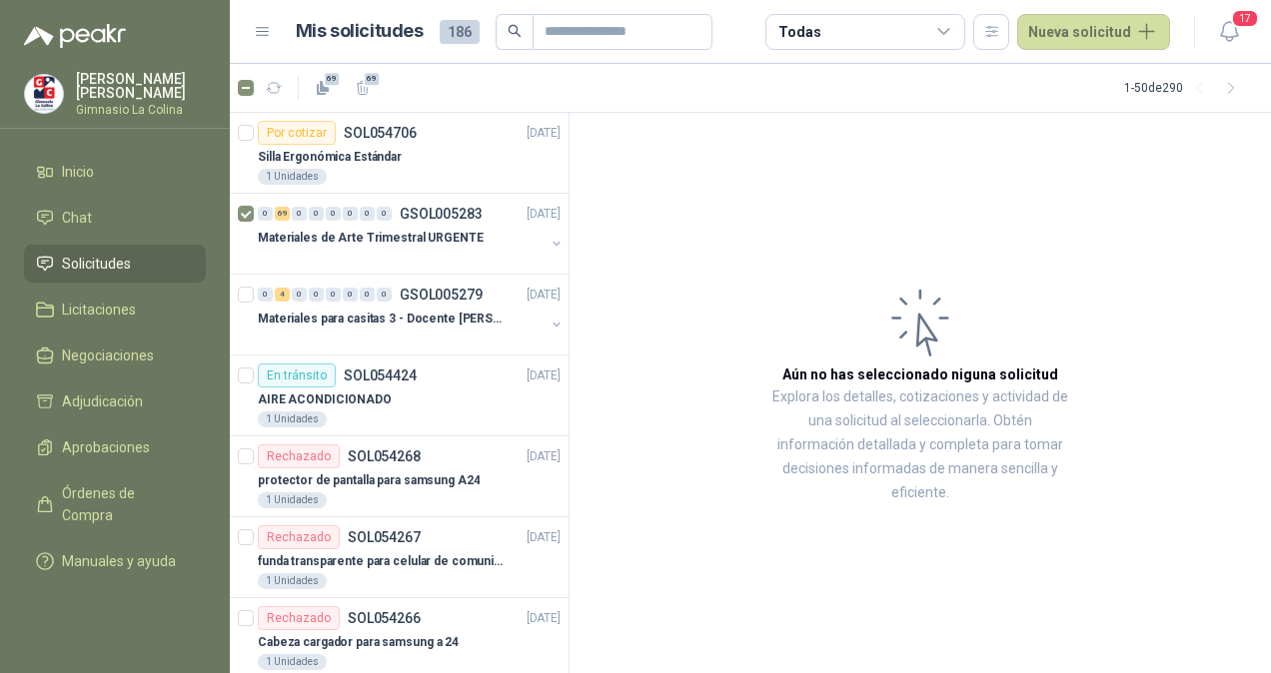
click at [960, 32] on div "Todas" at bounding box center [865, 32] width 200 height 36
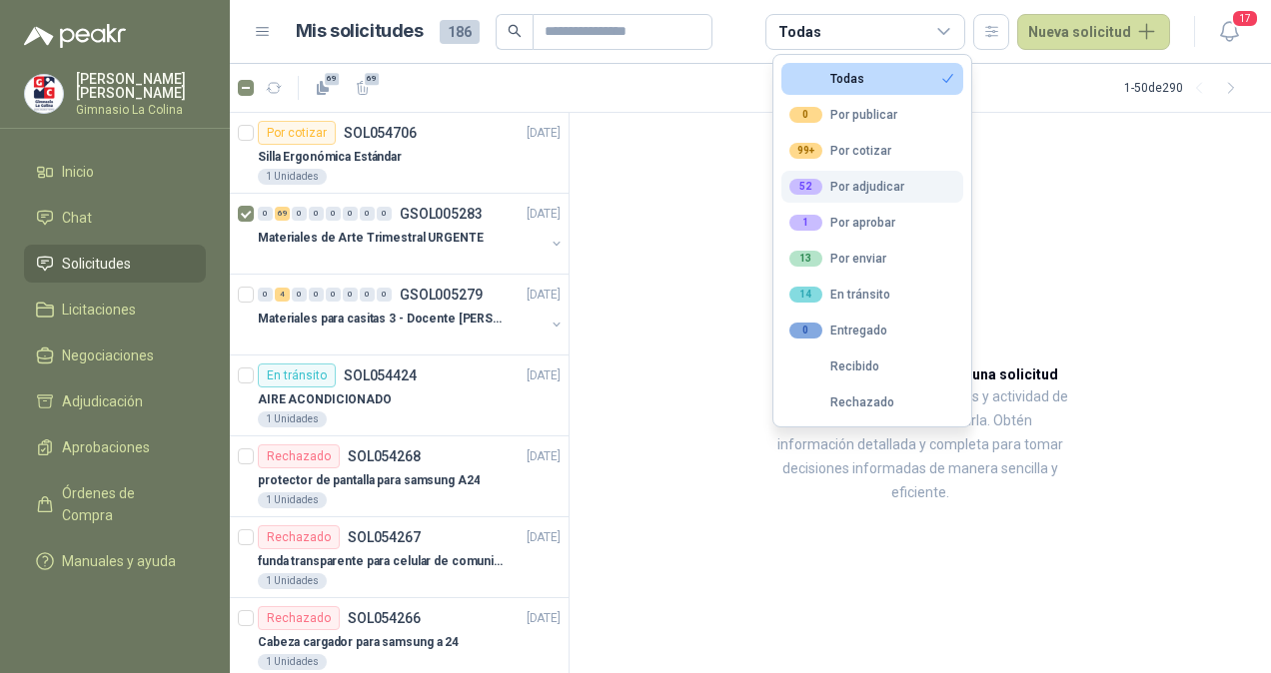
click at [896, 182] on div "52 Por adjudicar" at bounding box center [846, 187] width 115 height 16
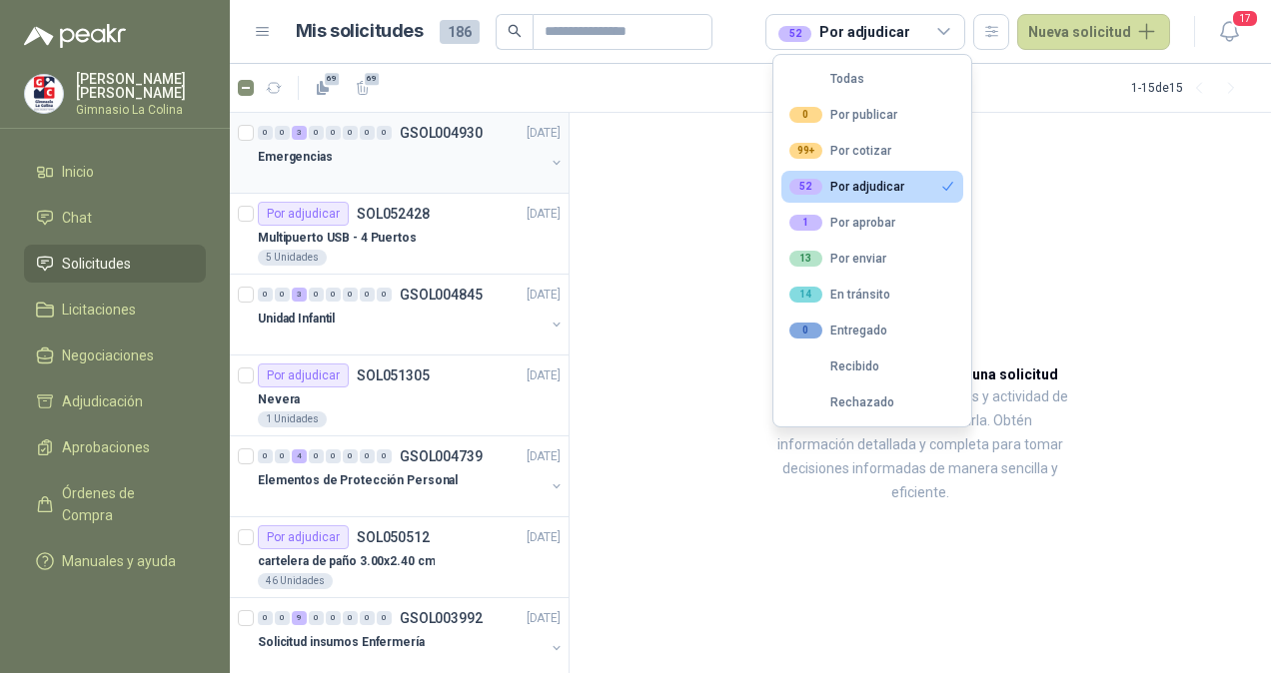
click at [430, 153] on div "Emergencias" at bounding box center [401, 157] width 287 height 24
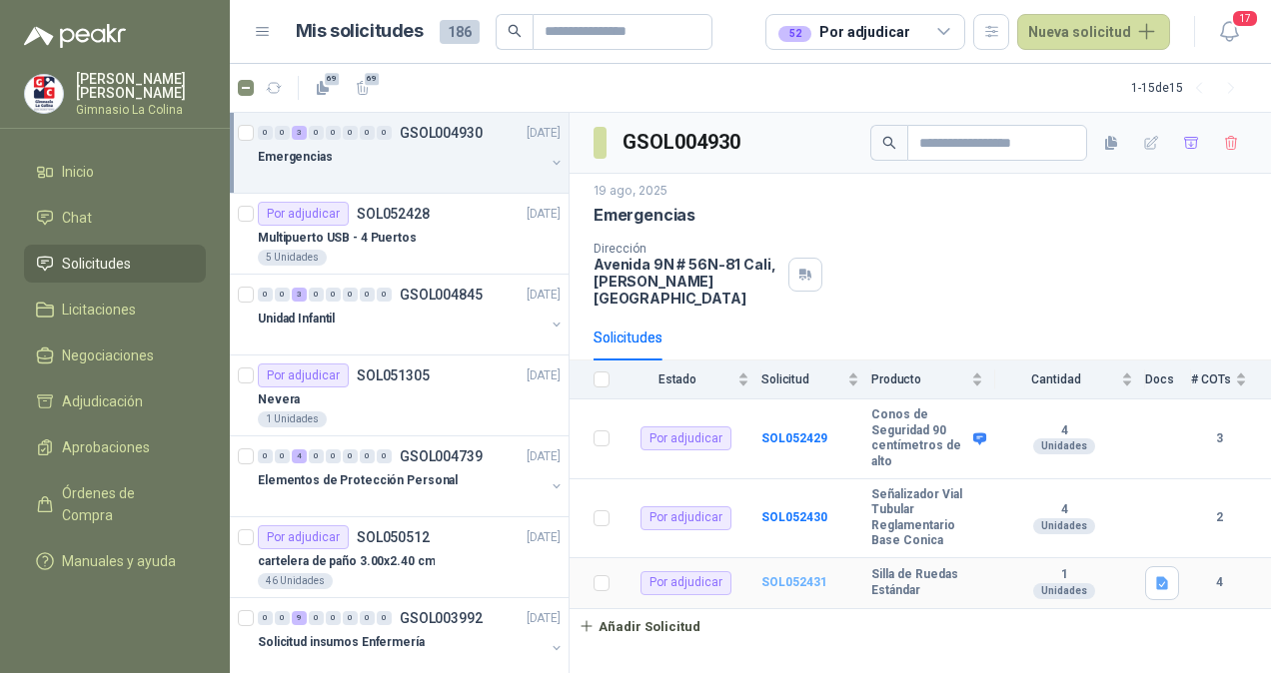
click at [785, 575] on b "SOL052431" at bounding box center [794, 582] width 66 height 14
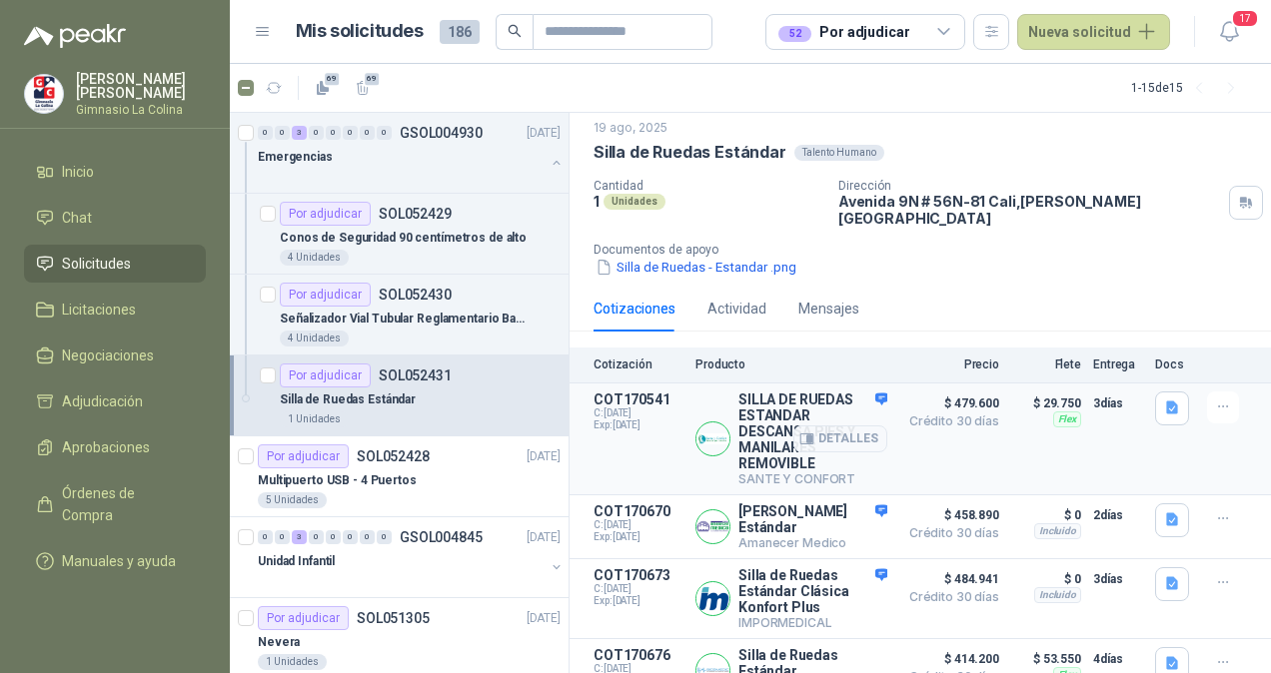
scroll to position [76, 0]
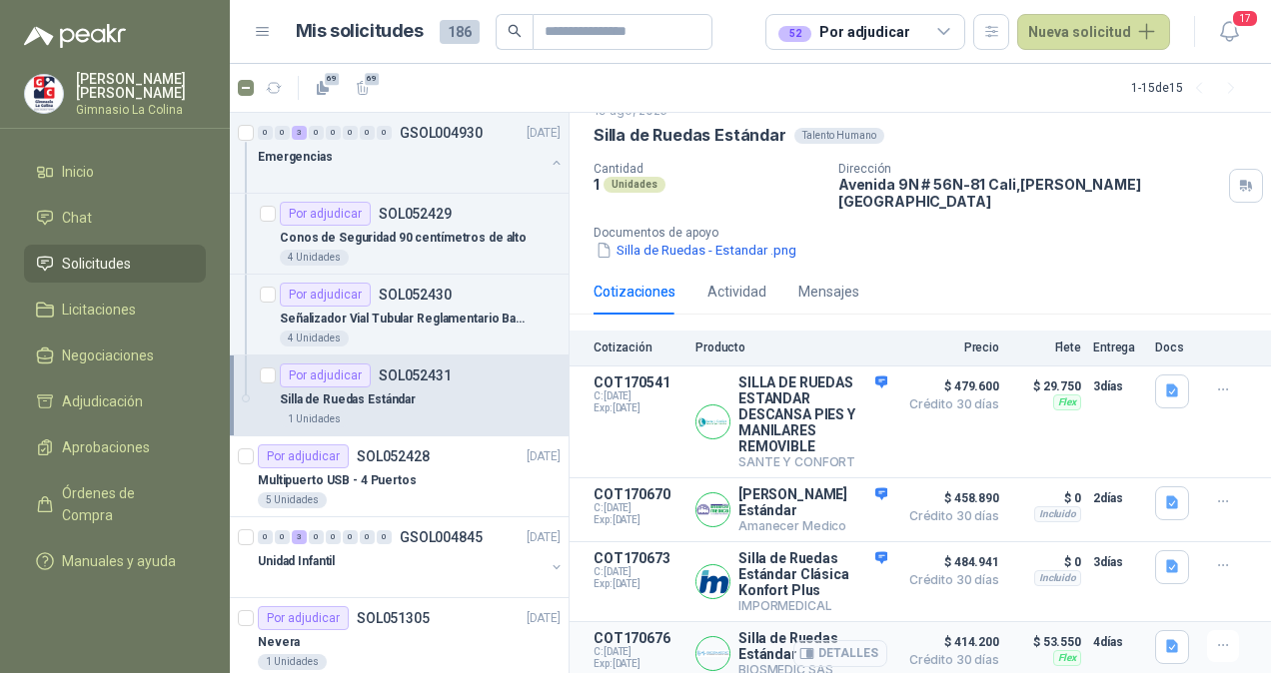
click at [829, 640] on button "Detalles" at bounding box center [840, 653] width 94 height 27
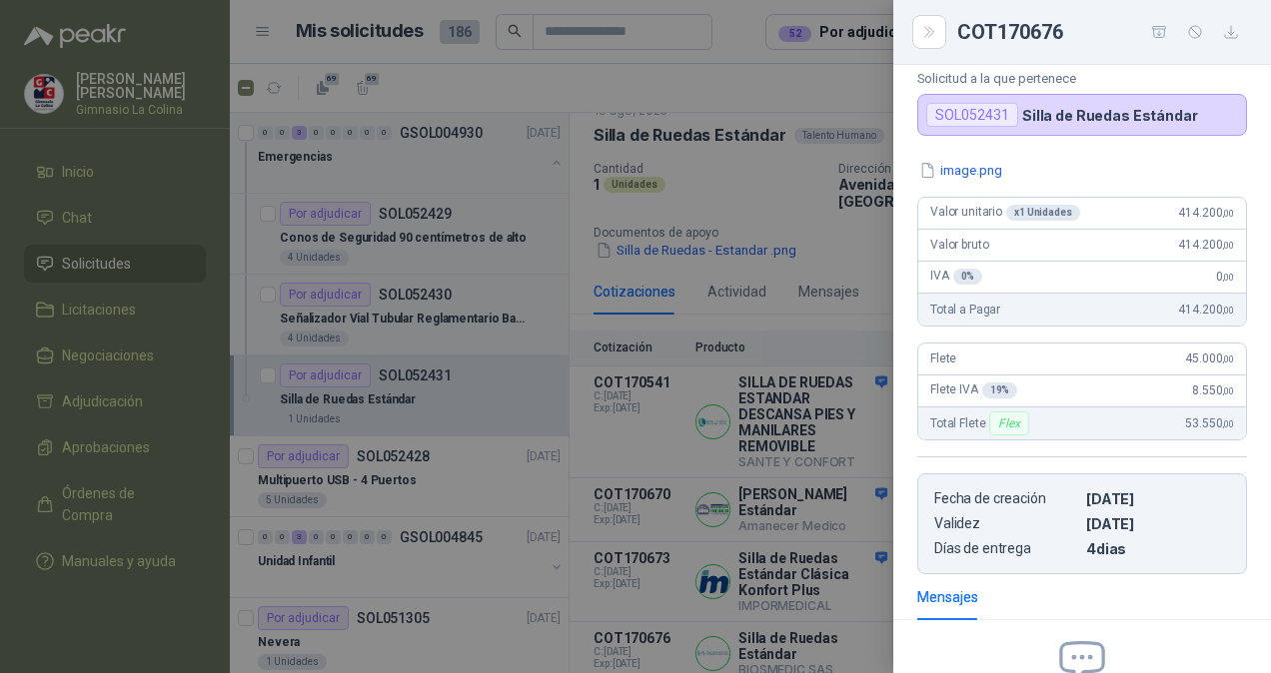
scroll to position [0, 0]
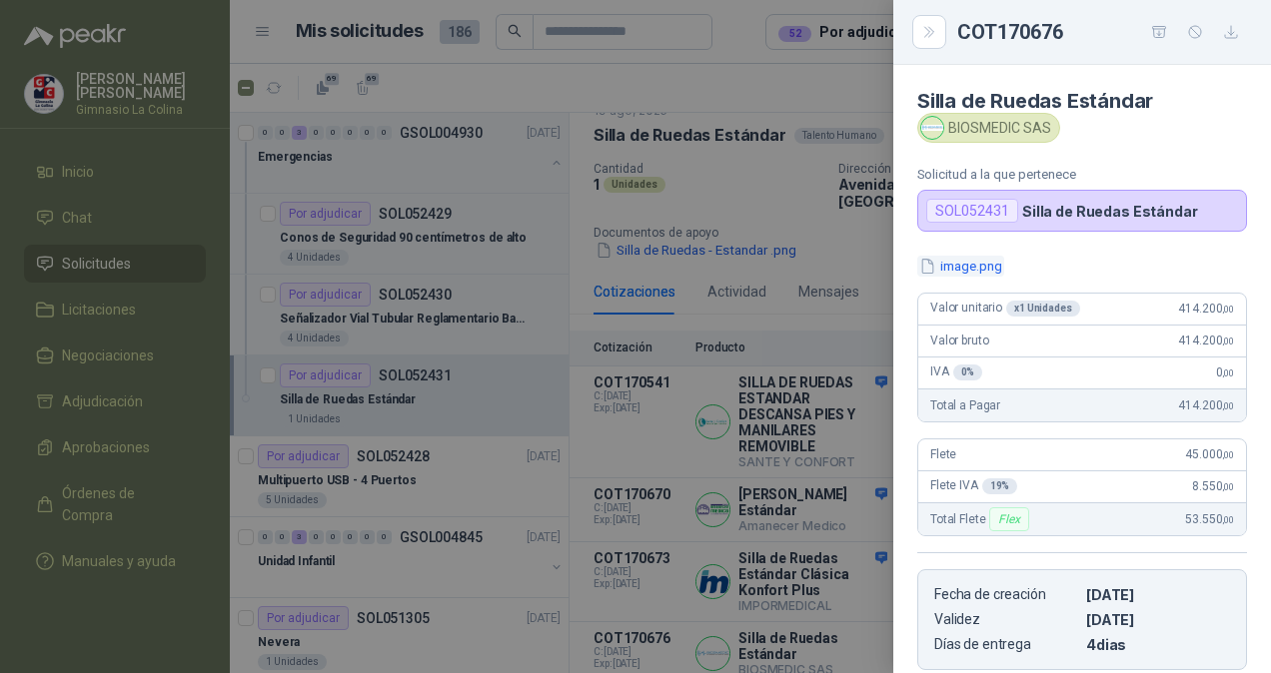
click at [967, 273] on button "image.png" at bounding box center [960, 266] width 87 height 21
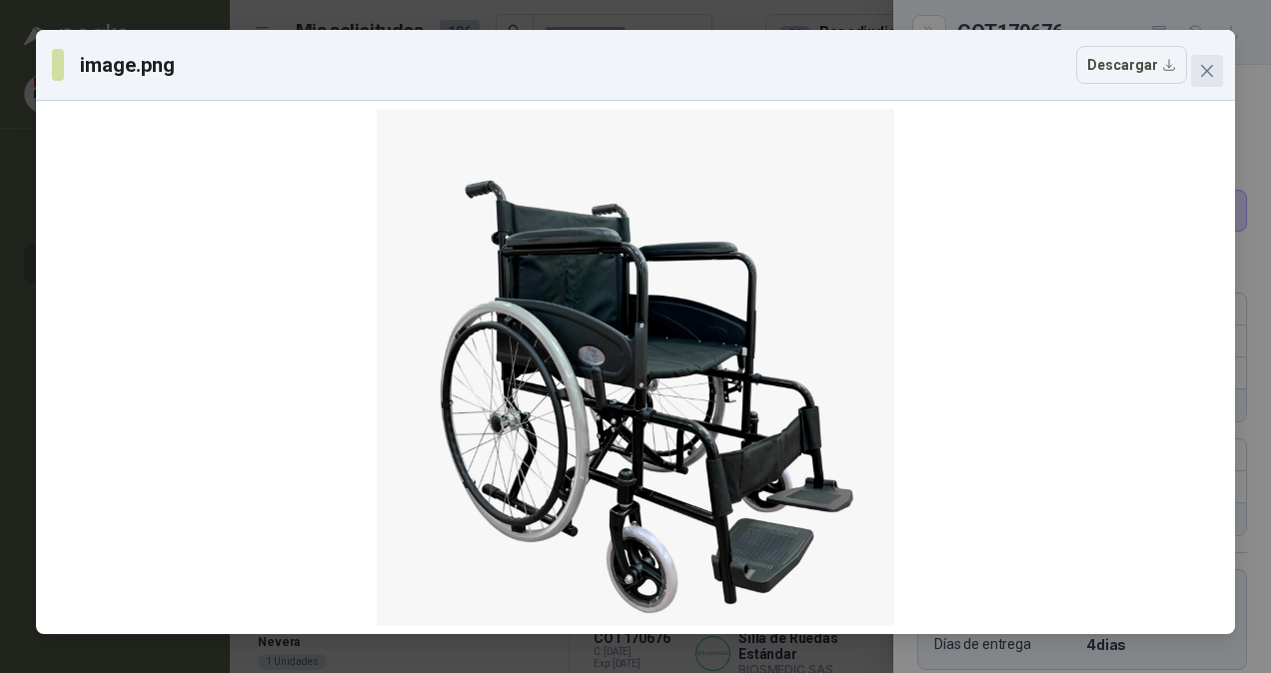
click at [1209, 80] on button "Close" at bounding box center [1207, 71] width 32 height 32
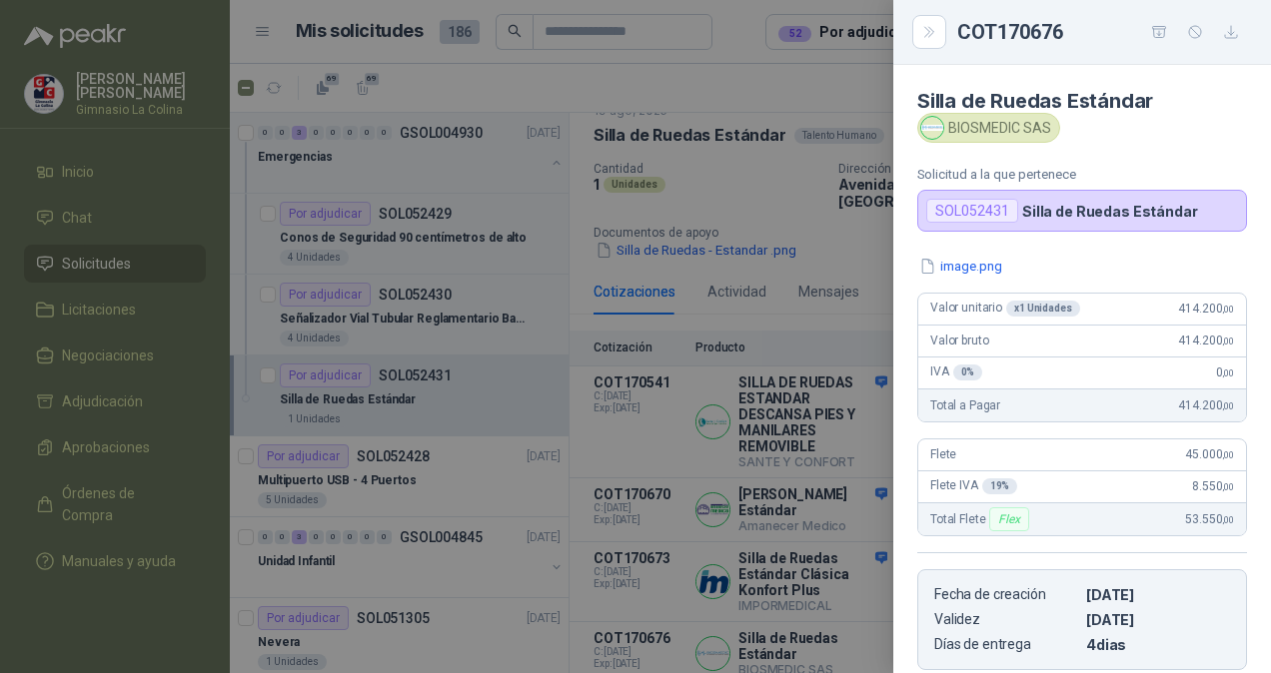
click at [828, 424] on div at bounding box center [635, 336] width 1271 height 673
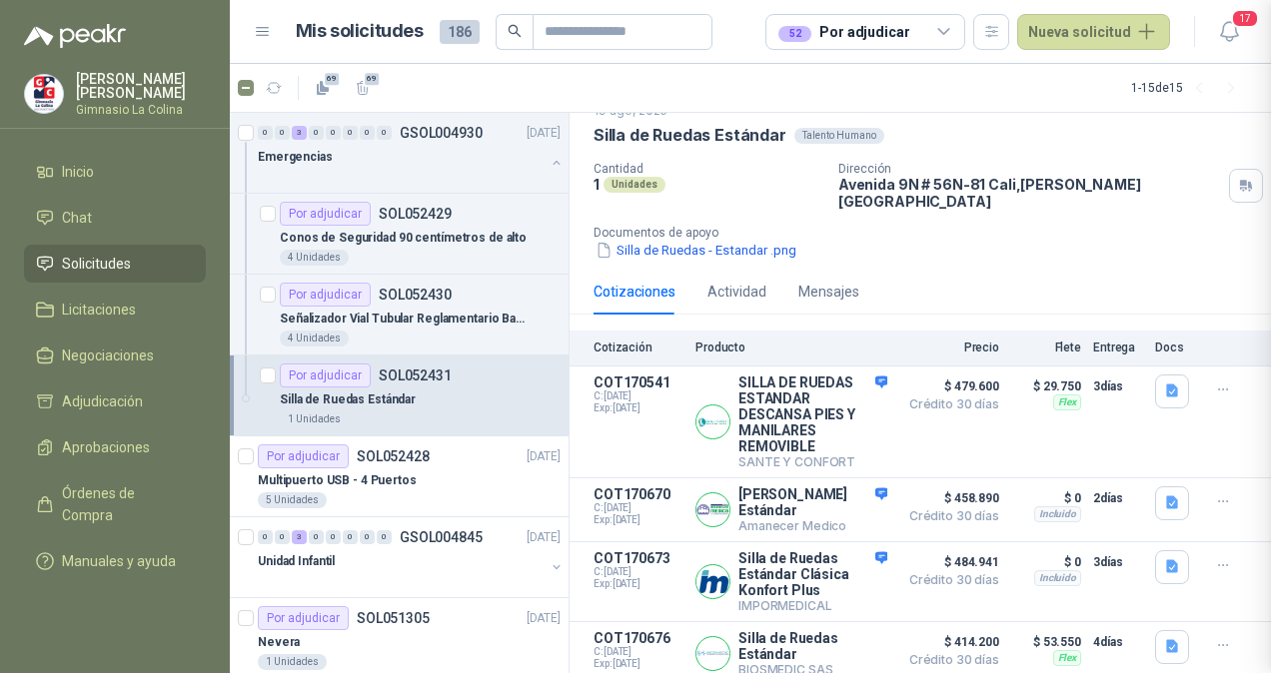
scroll to position [324, 0]
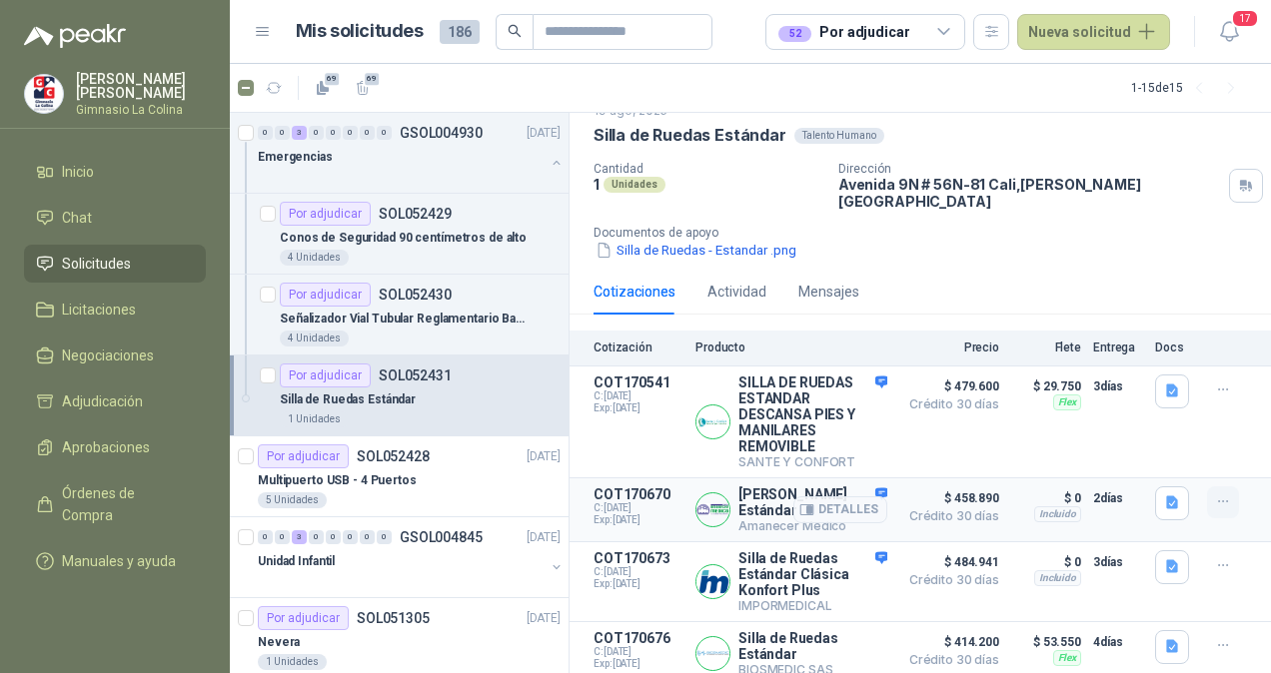
click at [1215, 494] on icon "button" at bounding box center [1223, 501] width 17 height 17
click at [868, 486] on div "Detalles" at bounding box center [840, 509] width 94 height 47
click at [772, 487] on p "[PERSON_NAME] Estándar" at bounding box center [812, 502] width 149 height 32
click at [805, 496] on button "Detalles" at bounding box center [840, 509] width 94 height 27
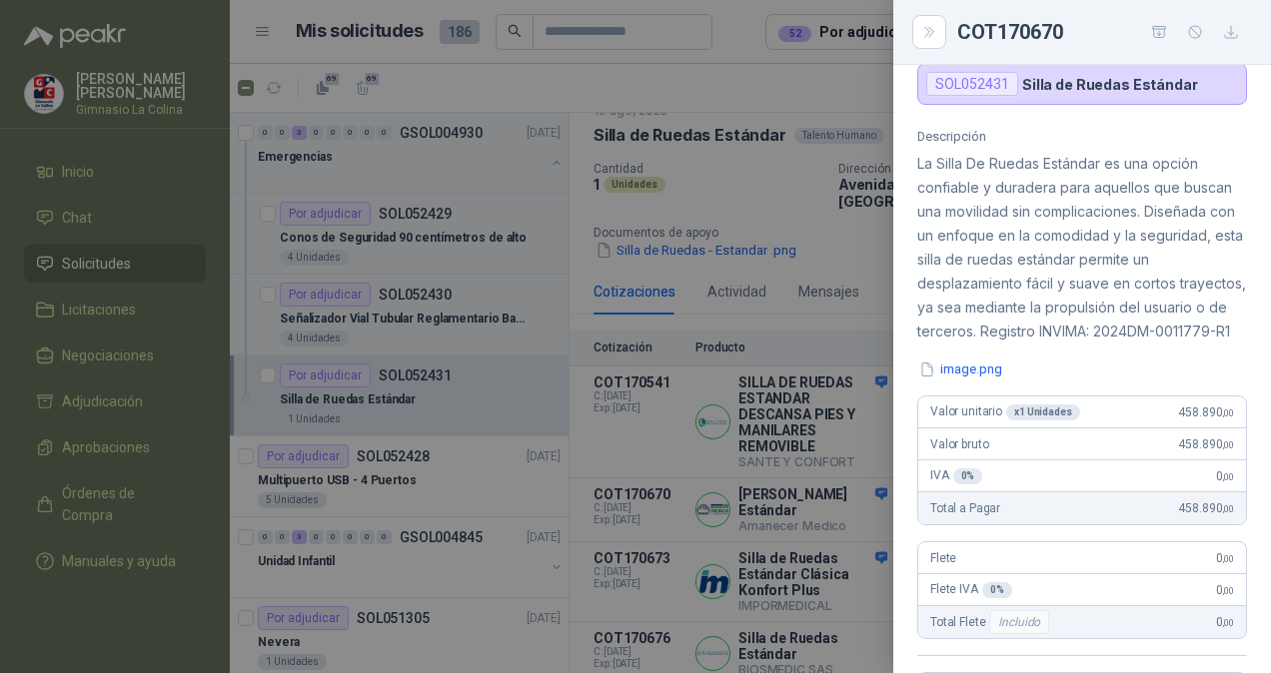
scroll to position [125, 0]
click at [983, 383] on button "image.png" at bounding box center [960, 372] width 87 height 21
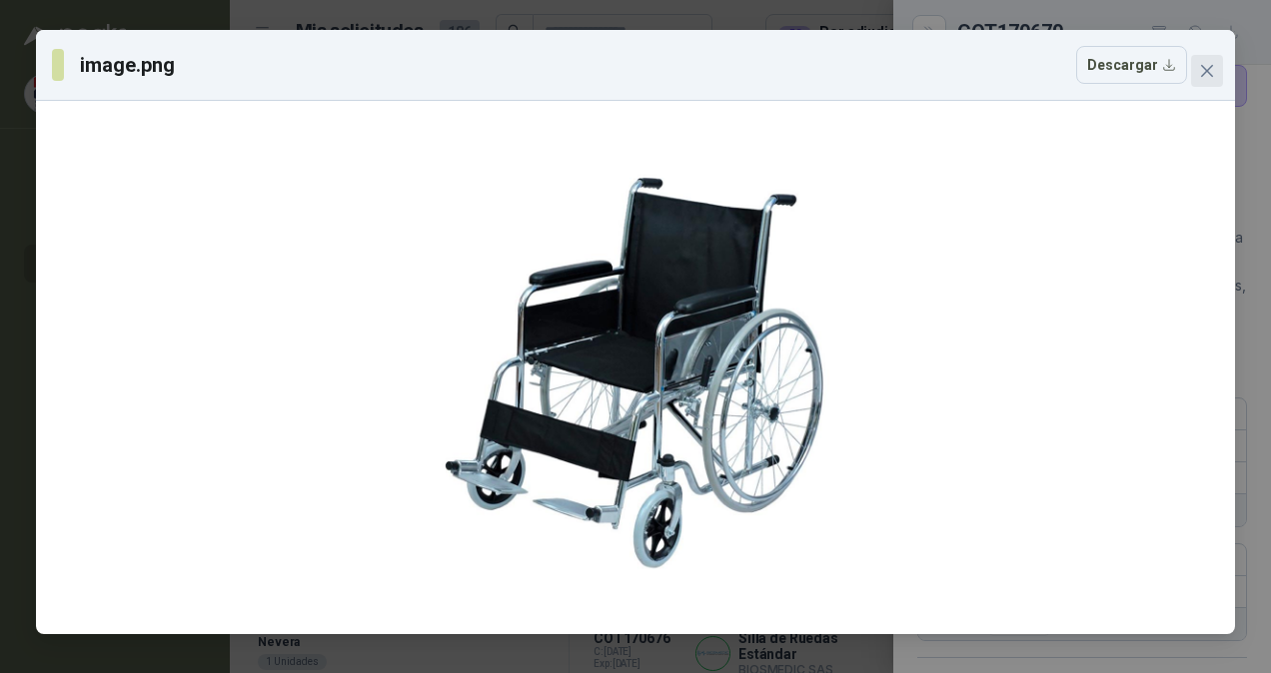
click at [1203, 74] on icon "close" at bounding box center [1207, 71] width 12 height 12
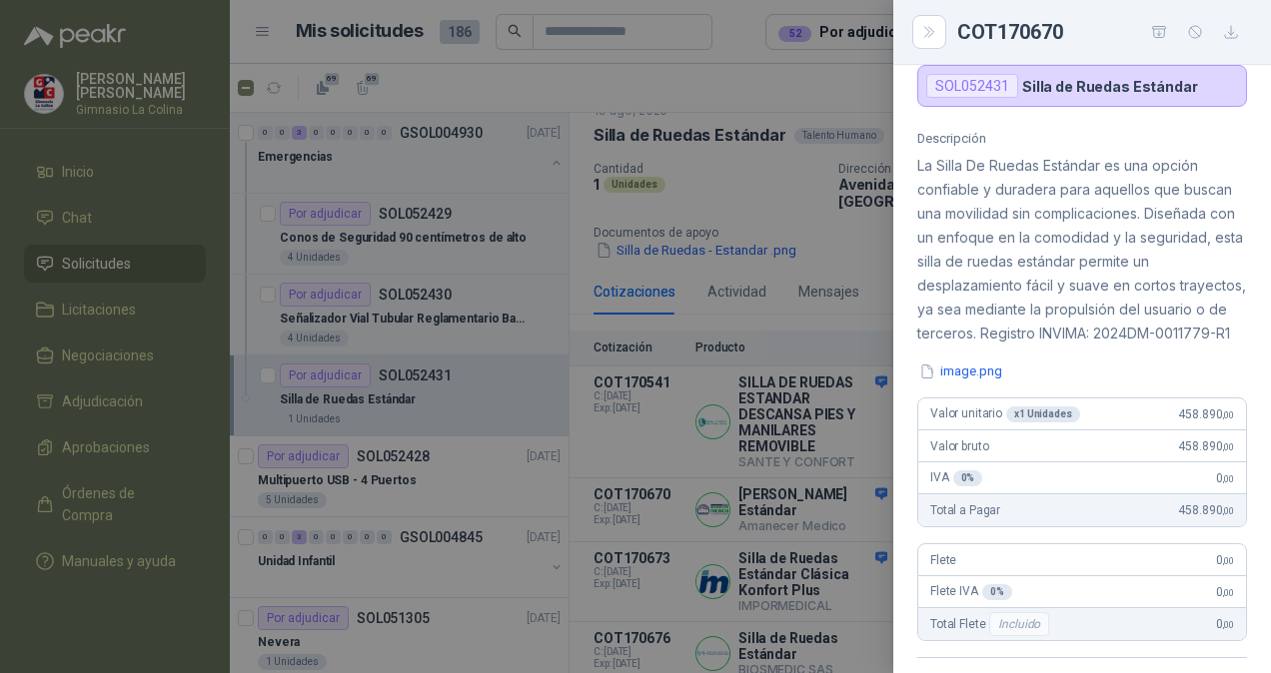
click at [871, 495] on div at bounding box center [635, 336] width 1271 height 673
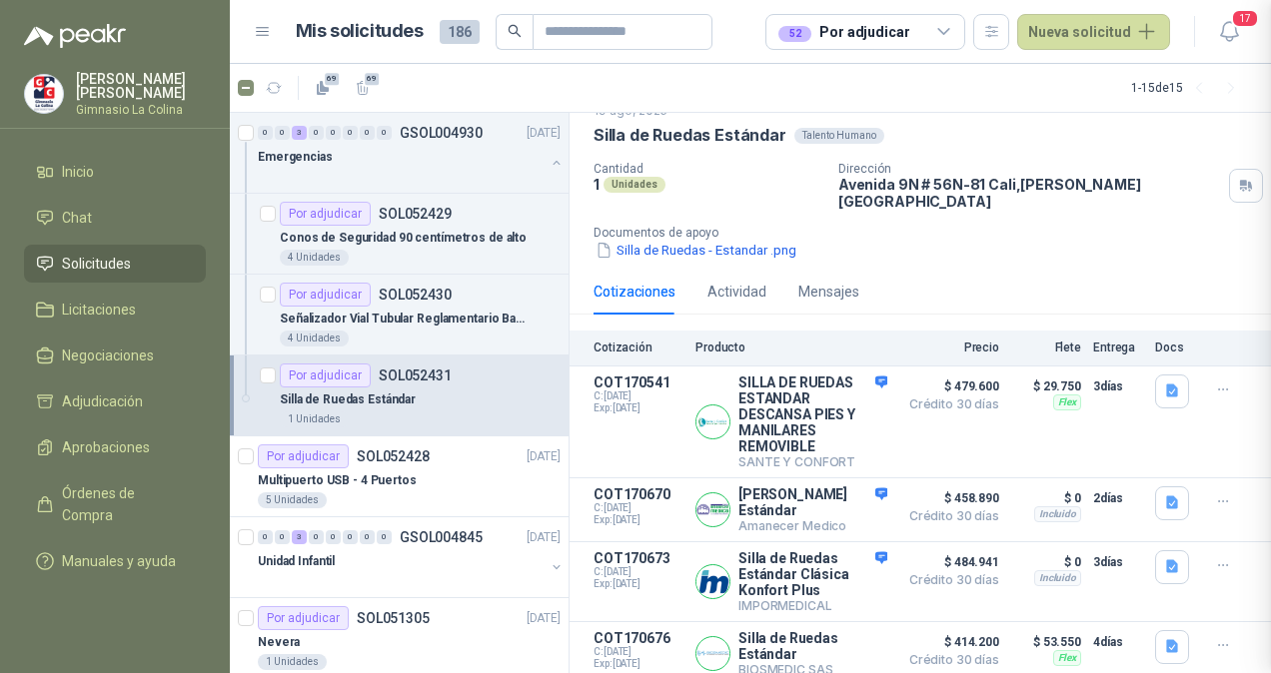
scroll to position [579, 0]
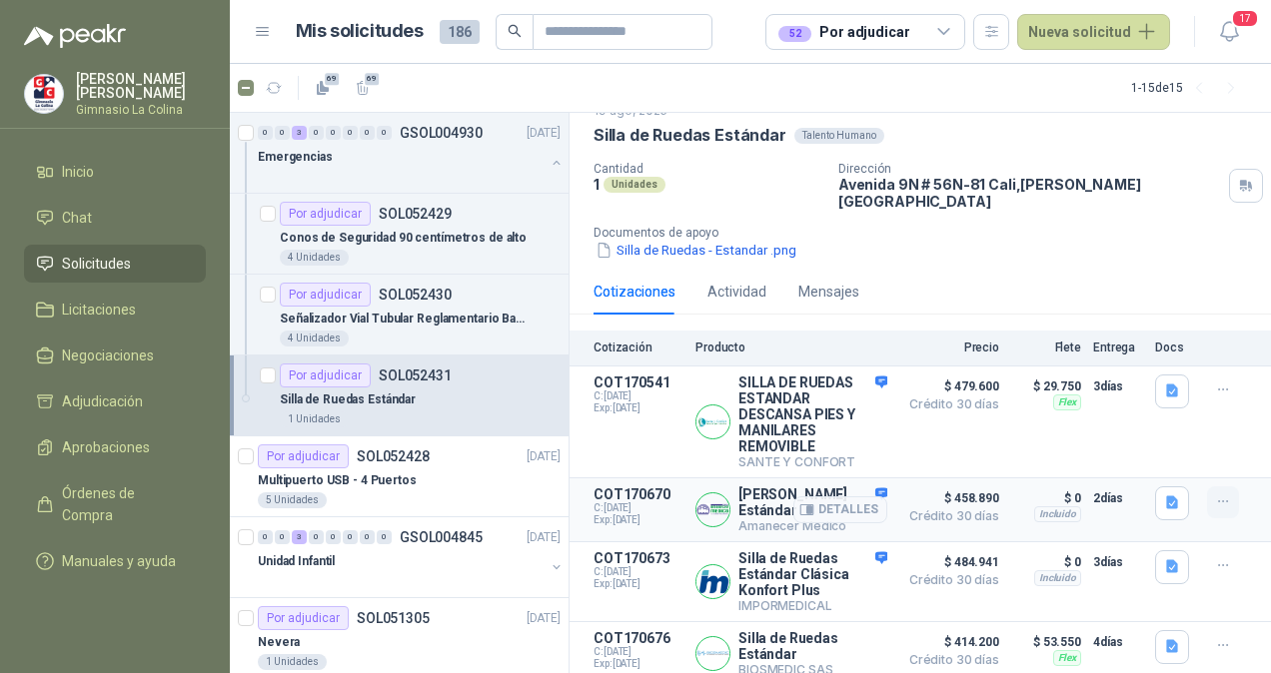
click at [1207, 486] on button "button" at bounding box center [1223, 502] width 32 height 32
click at [1146, 409] on button "Añadir" at bounding box center [1183, 410] width 160 height 32
click at [1215, 382] on icon "button" at bounding box center [1223, 390] width 17 height 17
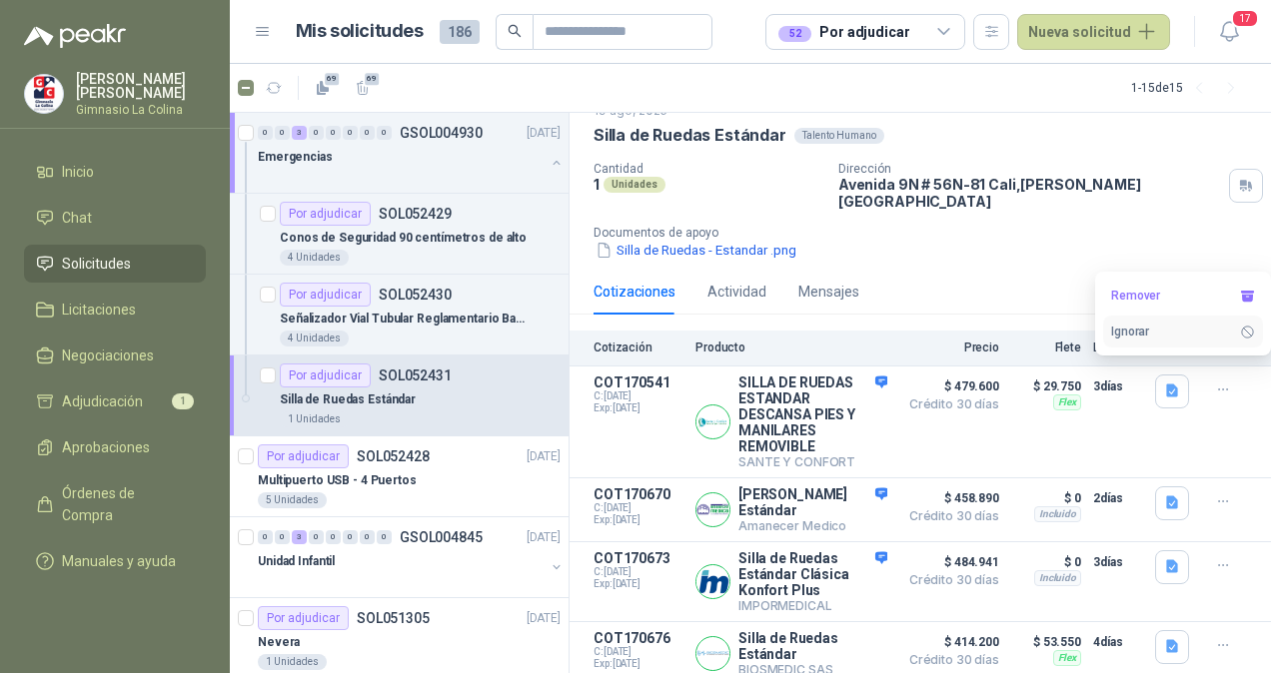
click at [1165, 332] on button "Ignorar" at bounding box center [1183, 332] width 160 height 32
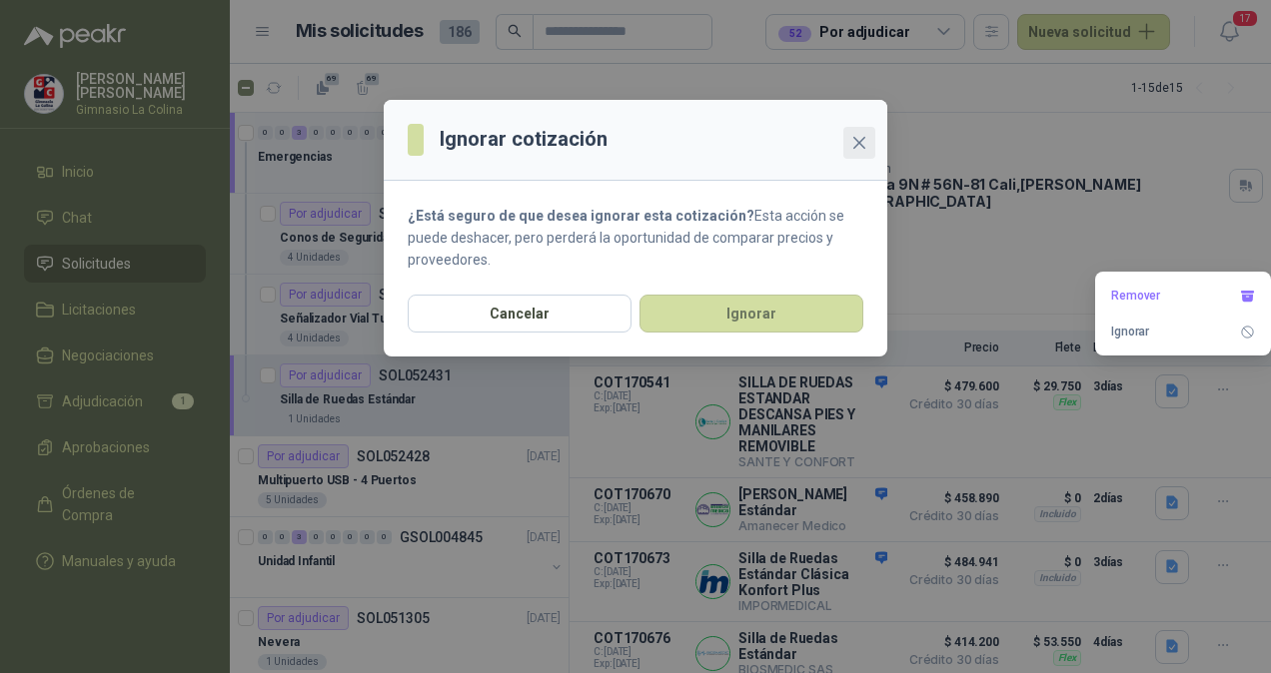
click at [855, 146] on icon "close" at bounding box center [859, 143] width 12 height 12
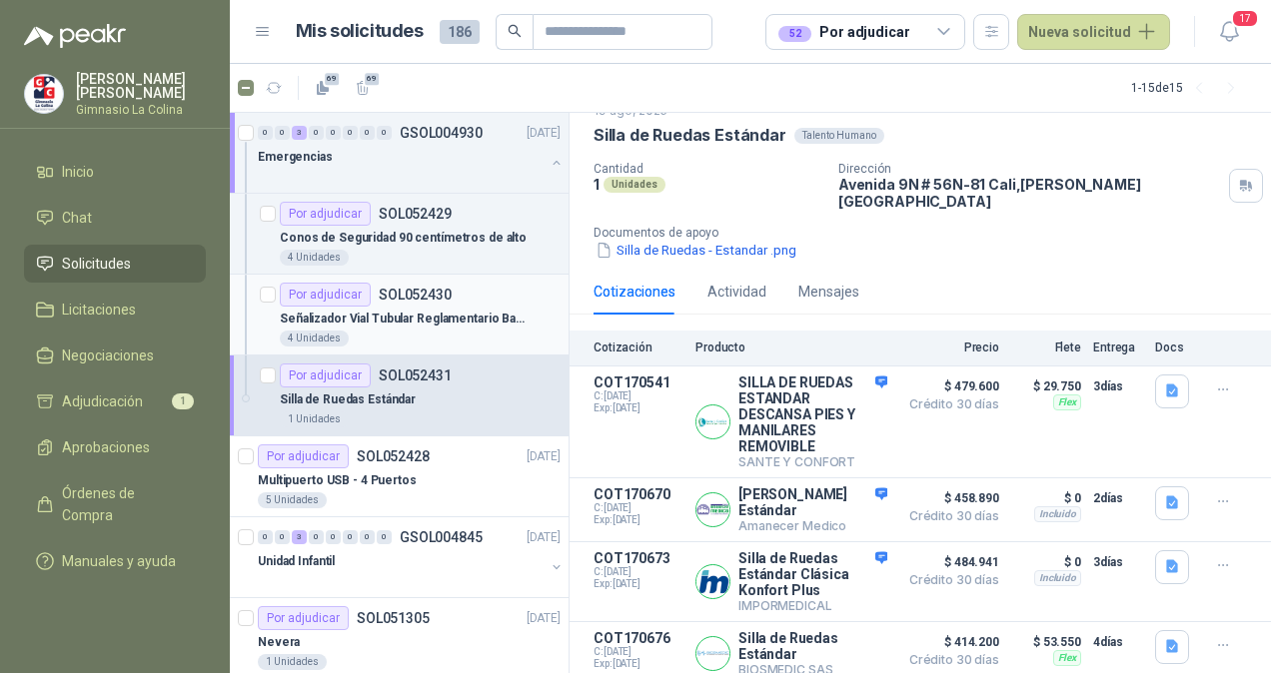
click at [409, 310] on p "Señalizador Vial Tubular Reglamentario Base Conica" at bounding box center [404, 319] width 249 height 19
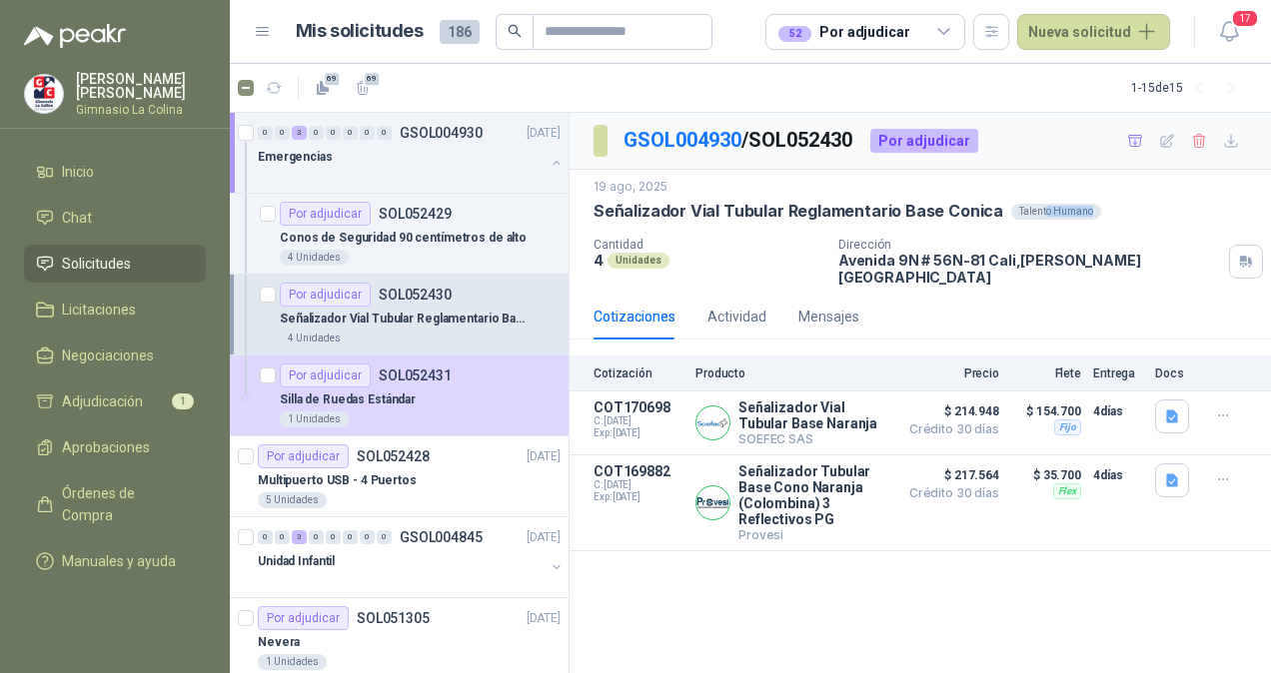
drag, startPoint x: 1037, startPoint y: 210, endPoint x: 1089, endPoint y: 220, distance: 52.9
click at [1089, 220] on div "Señalizador Vial Tubular Reglamentario Base Conica Talento Humano" at bounding box center [919, 211] width 653 height 21
click at [746, 531] on article "COT169882 C: [DATE] Exp: [DATE] Señalizador Tubular Base Cono Naranja (Colombin…" at bounding box center [919, 504] width 701 height 96
click at [759, 485] on p "Señalizador Tubular Base Cono Naranja (Colombina) 3 Reflectivos PG" at bounding box center [812, 496] width 149 height 64
click at [941, 467] on span "$ 217.564" at bounding box center [949, 476] width 100 height 24
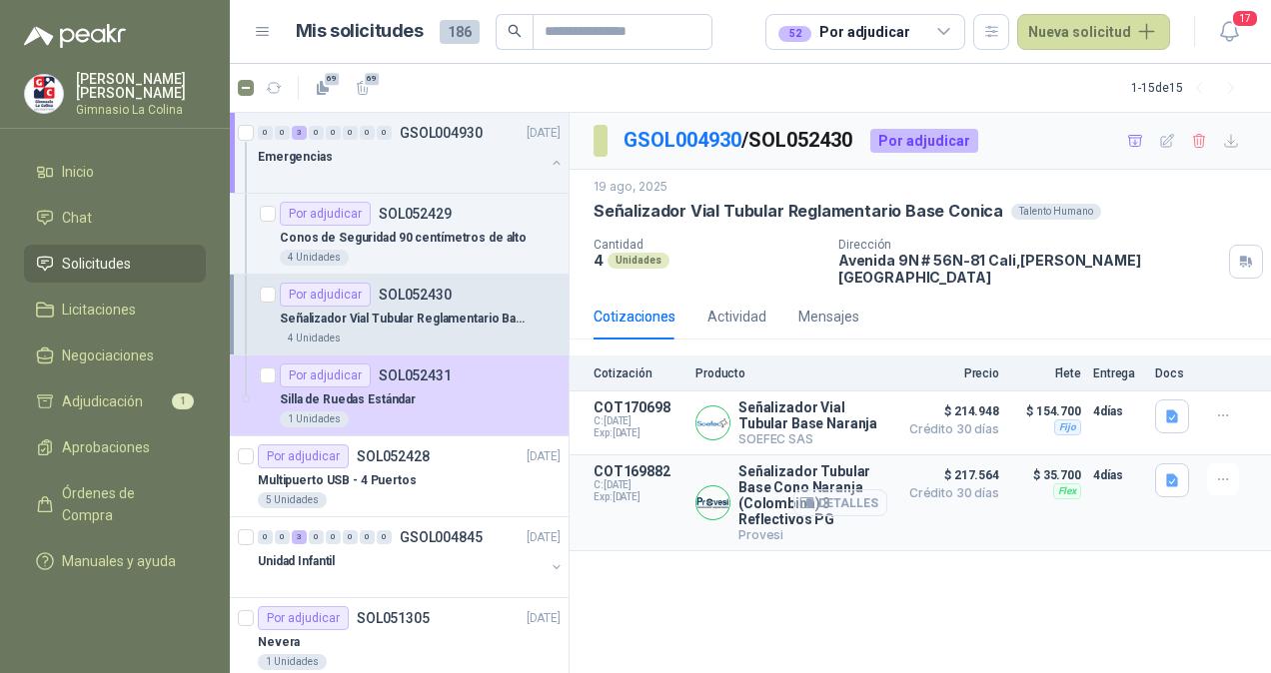
click at [868, 489] on button "Detalles" at bounding box center [840, 502] width 94 height 27
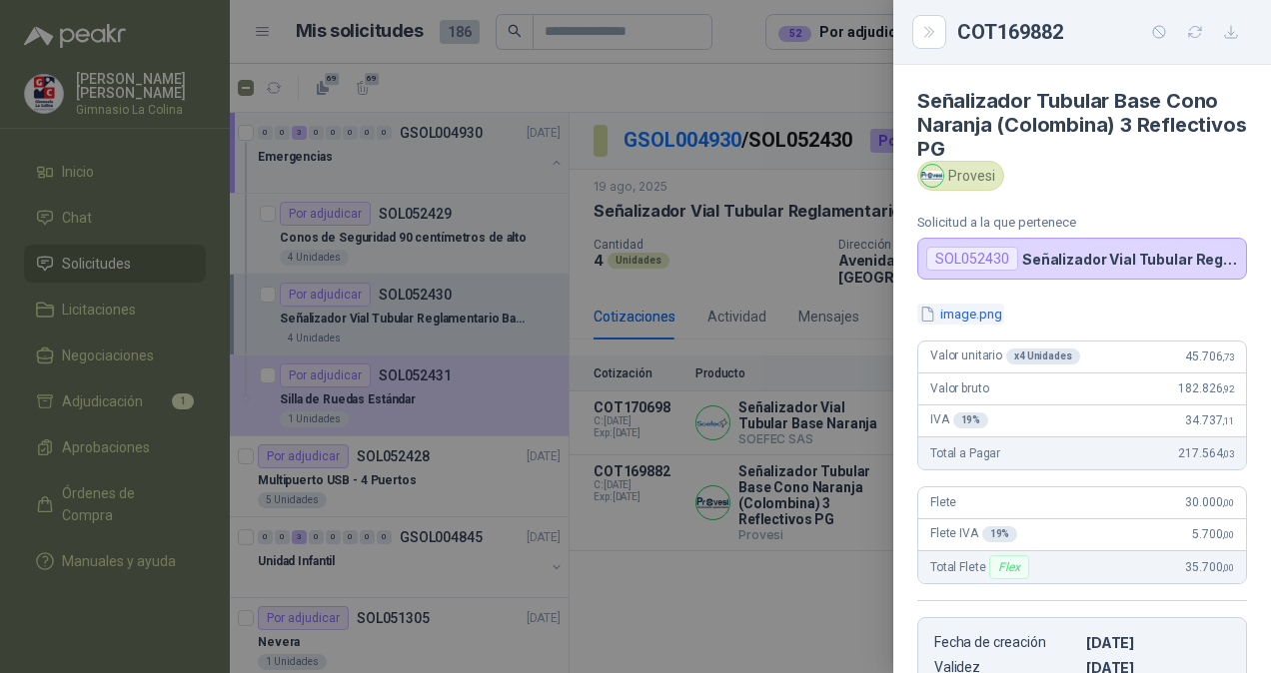
click at [974, 310] on button "image.png" at bounding box center [960, 314] width 87 height 21
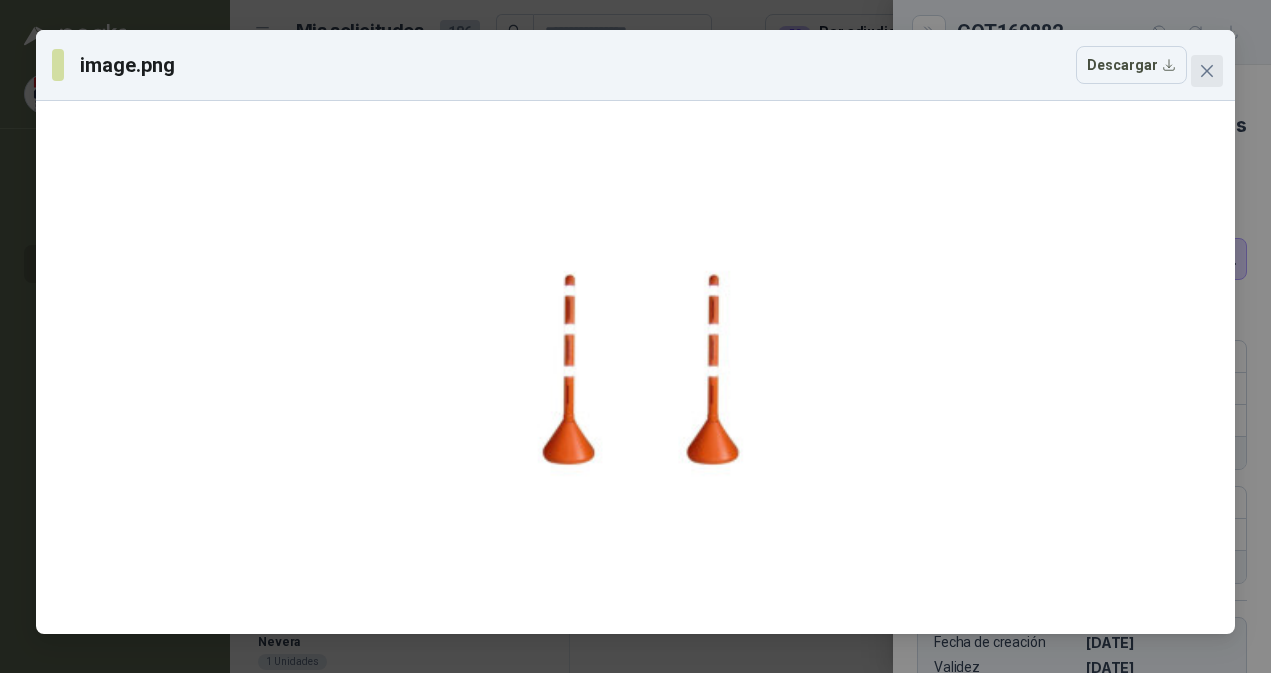
click at [1200, 83] on button "Close" at bounding box center [1207, 71] width 32 height 32
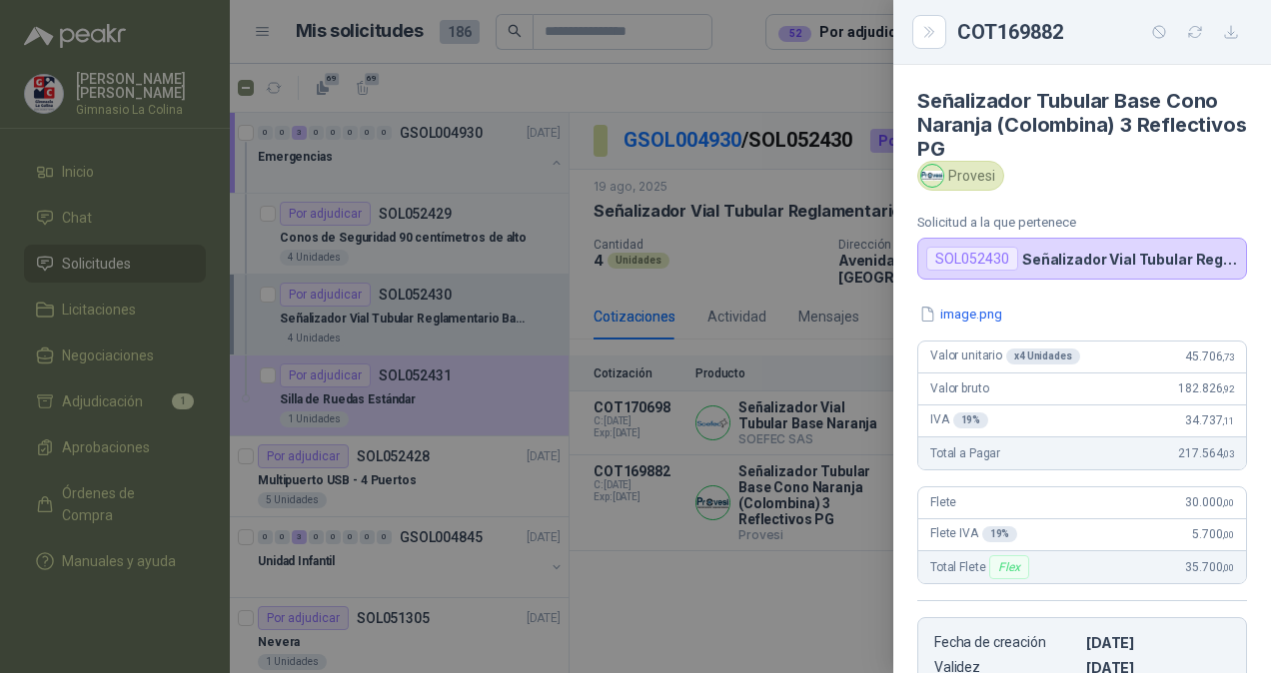
click at [736, 547] on div at bounding box center [635, 336] width 1271 height 673
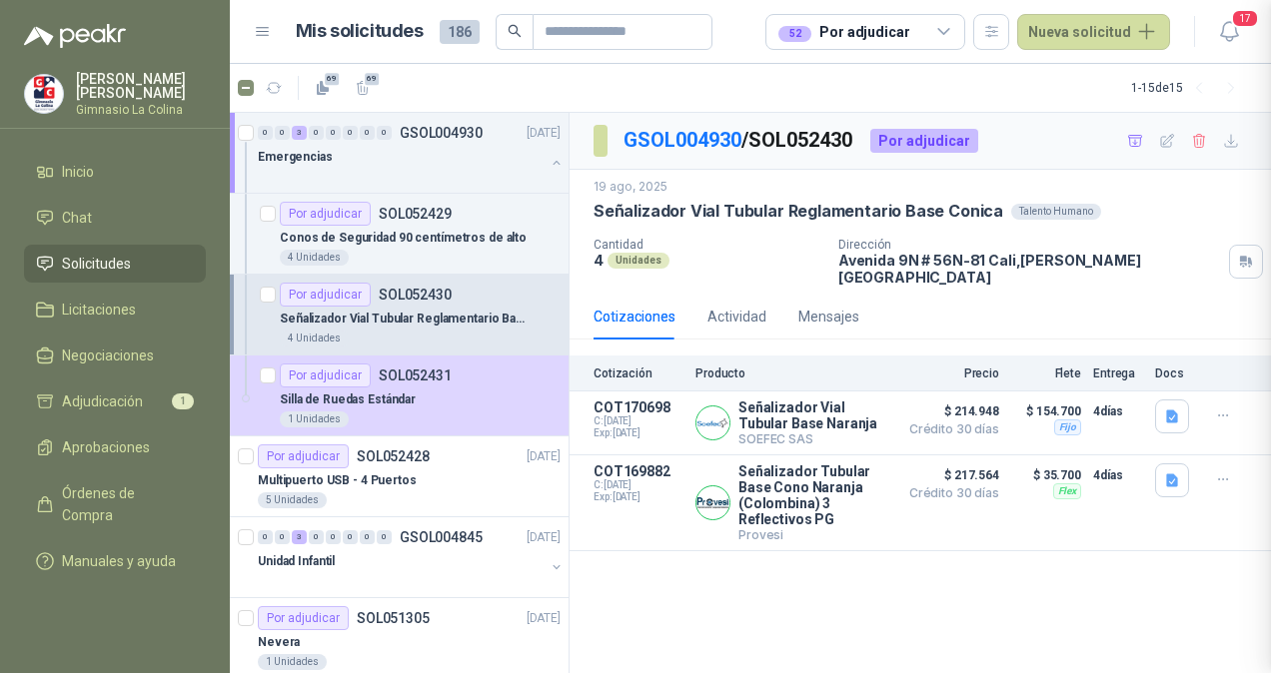
scroll to position [372, 0]
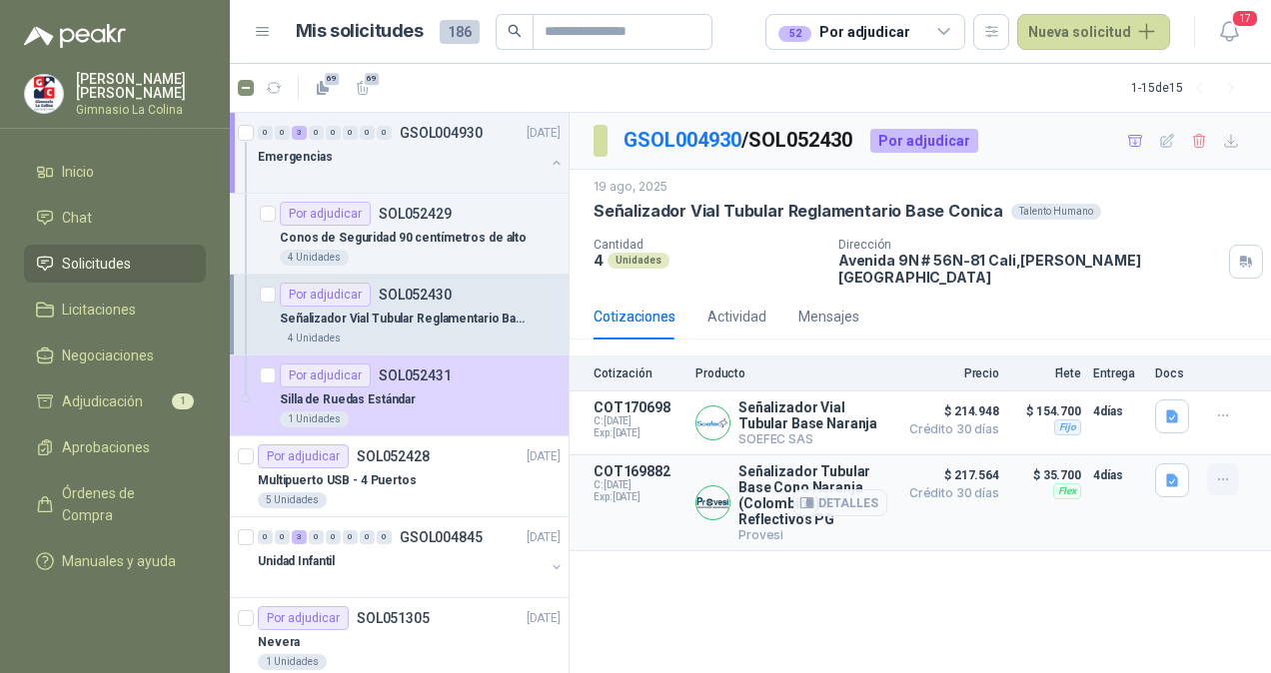
click at [1225, 472] on icon "button" at bounding box center [1223, 480] width 17 height 17
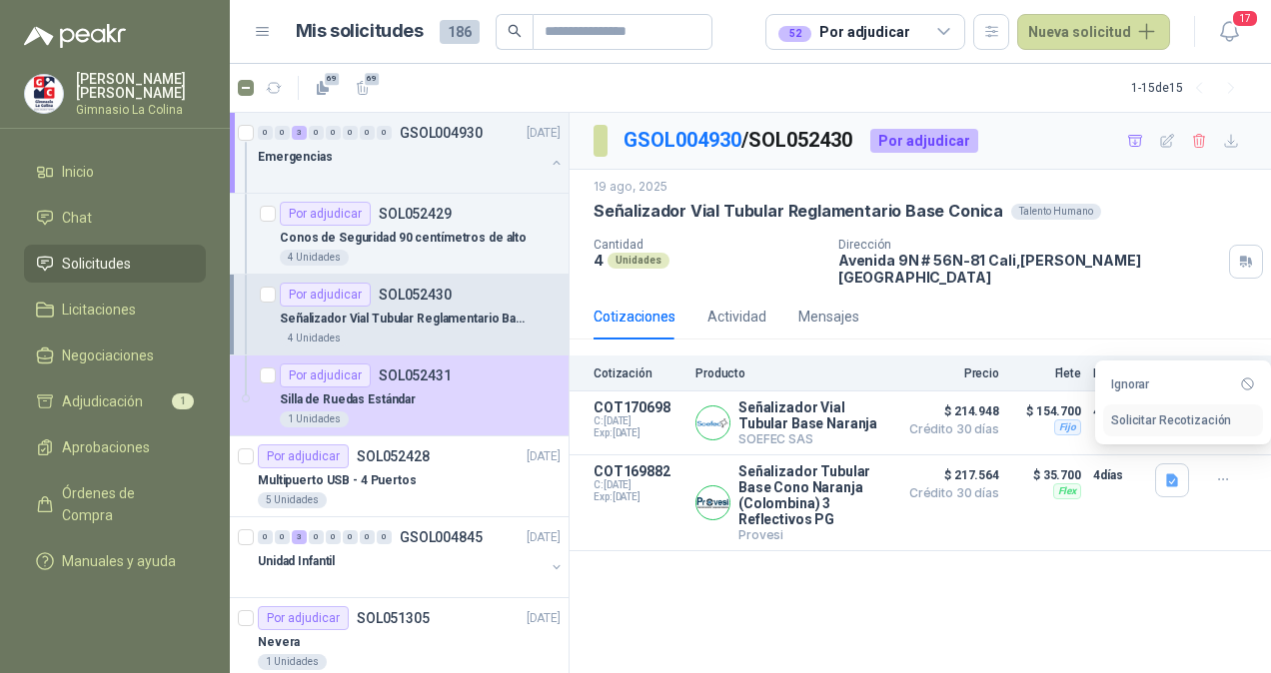
click at [1141, 422] on button "Solicitar Recotización" at bounding box center [1183, 421] width 160 height 32
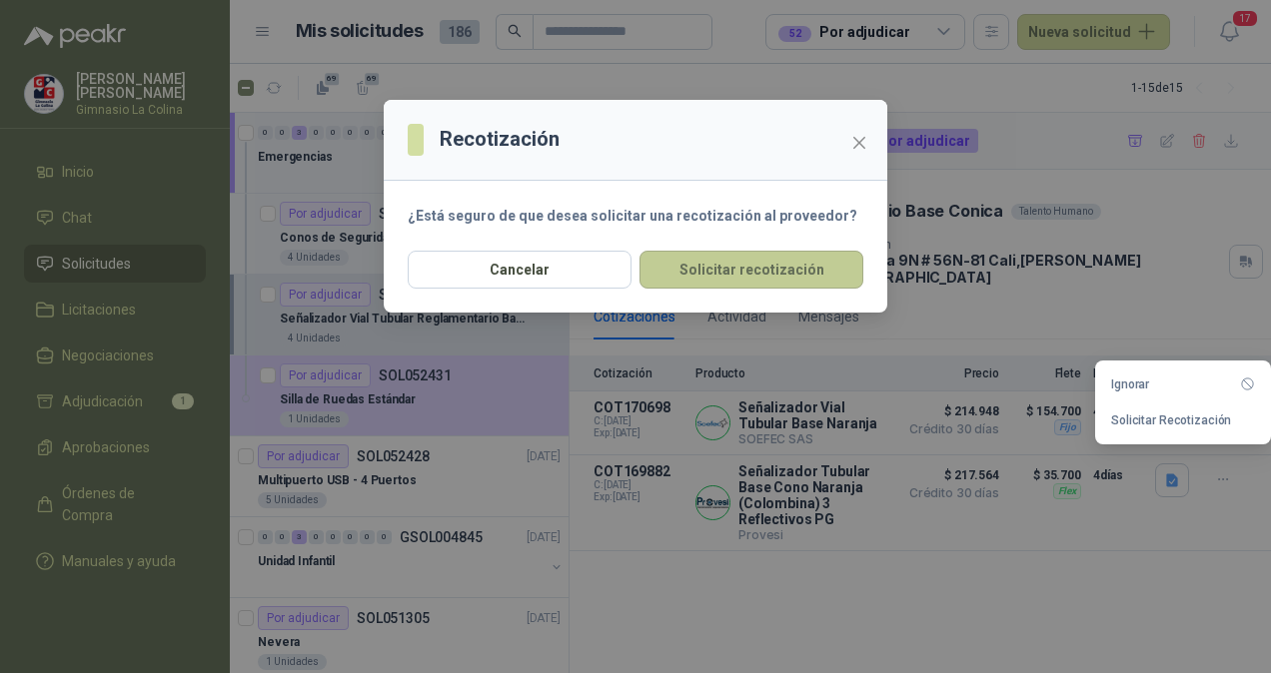
click at [757, 270] on button "Solicitar recotización" at bounding box center [751, 270] width 224 height 38
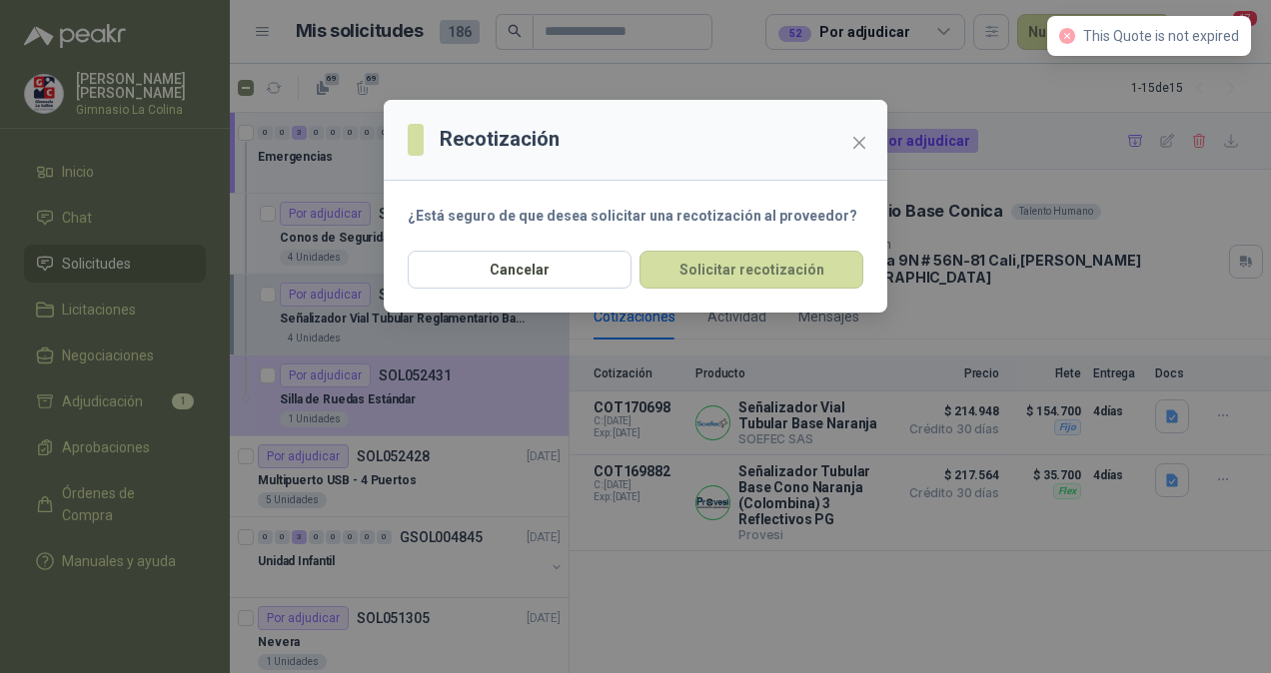
click at [905, 535] on div "Recotización ¿Está seguro de que desea solicitar una recotización al proveedor?…" at bounding box center [635, 336] width 1271 height 673
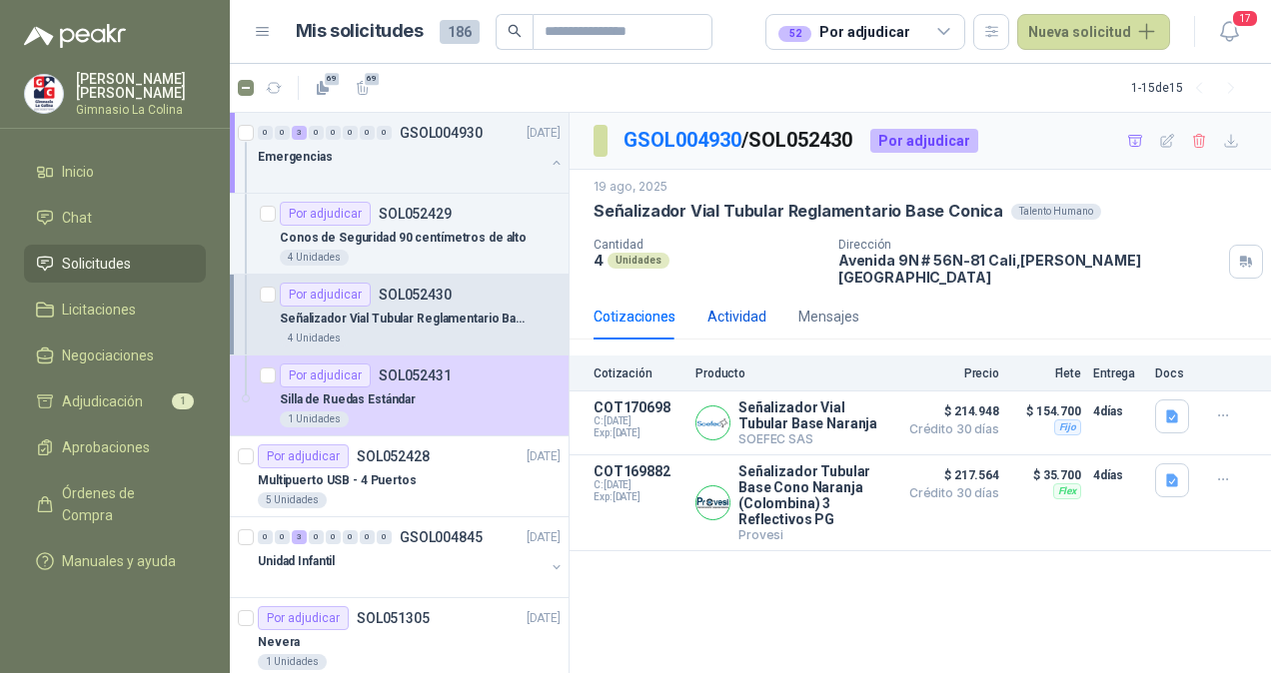
click at [747, 306] on div "Actividad" at bounding box center [736, 317] width 59 height 22
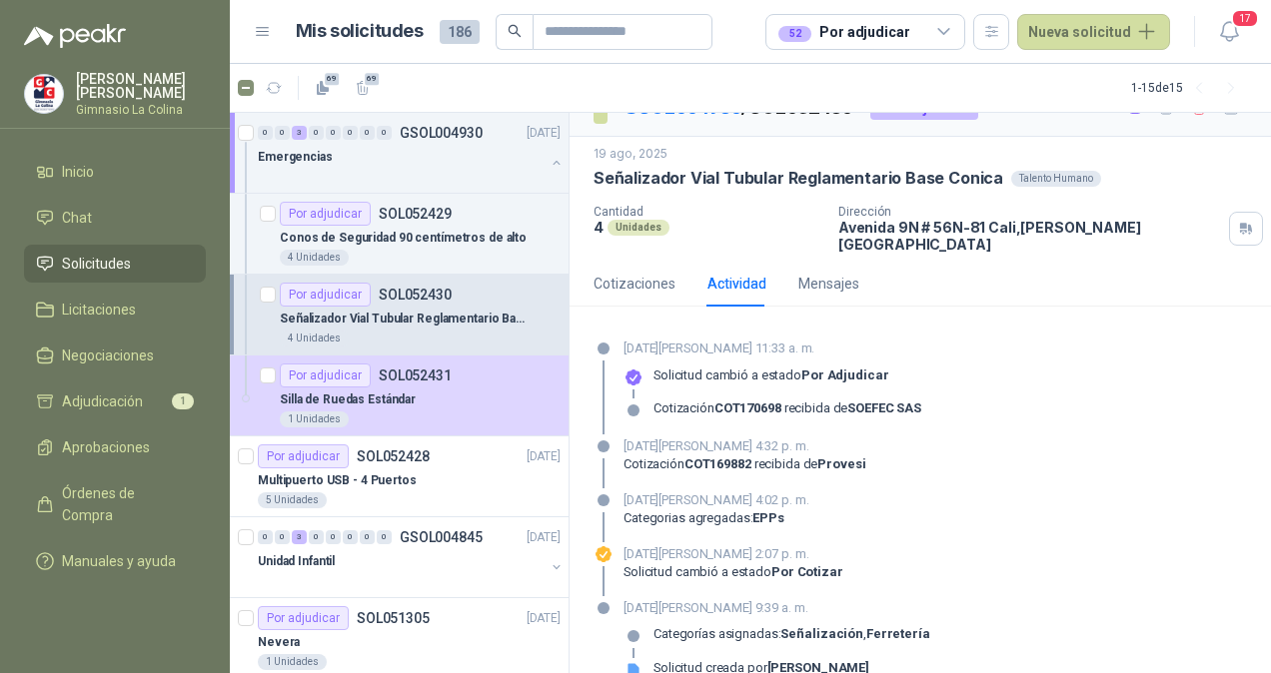
scroll to position [0, 0]
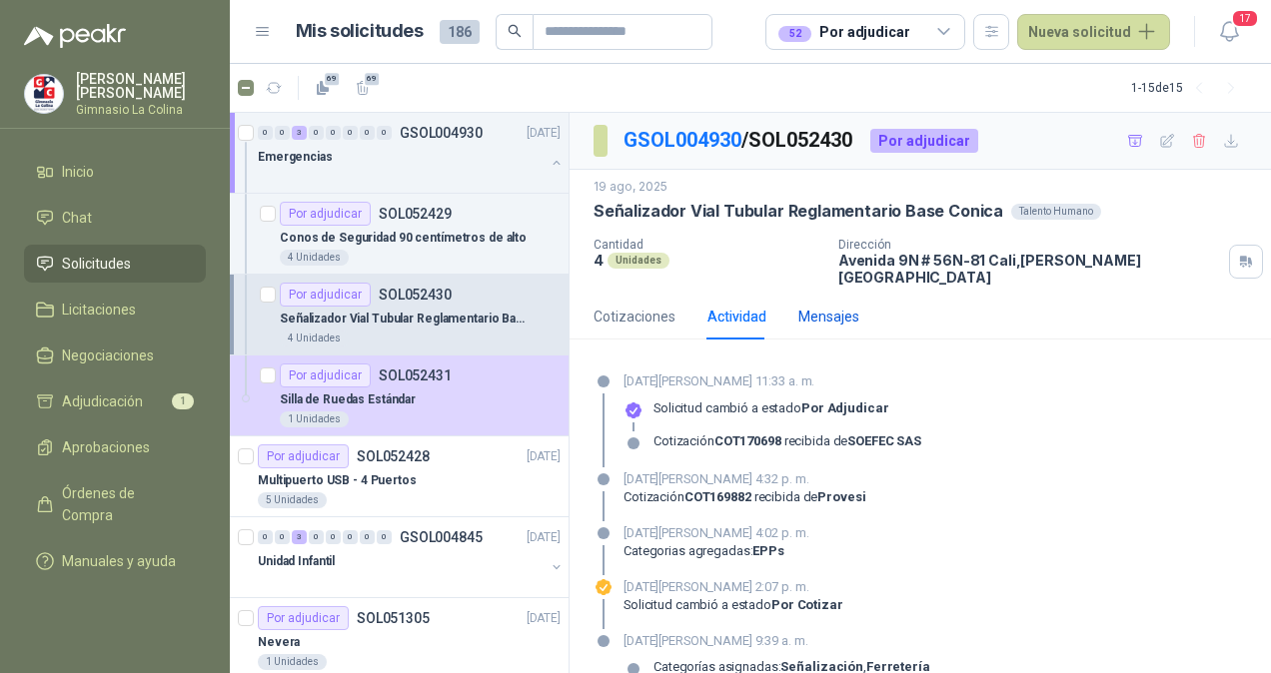
click at [835, 307] on div "Mensajes" at bounding box center [828, 317] width 61 height 22
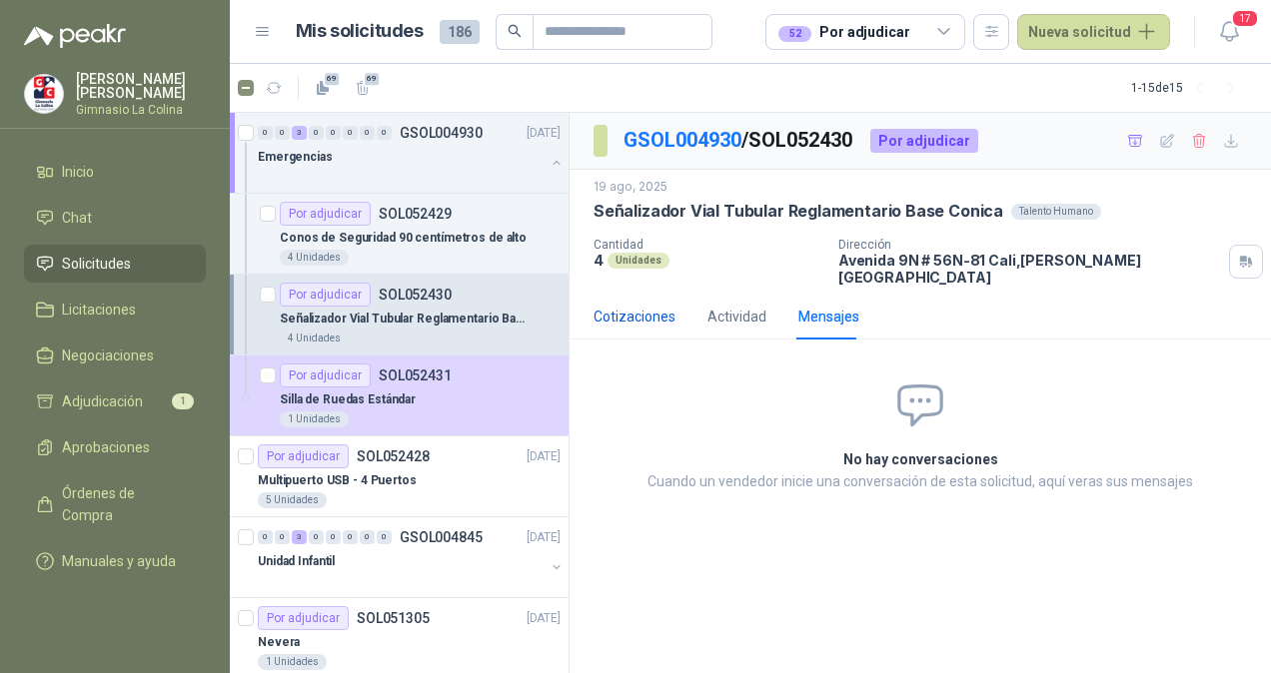
click at [633, 311] on div "Cotizaciones" at bounding box center [634, 317] width 82 height 22
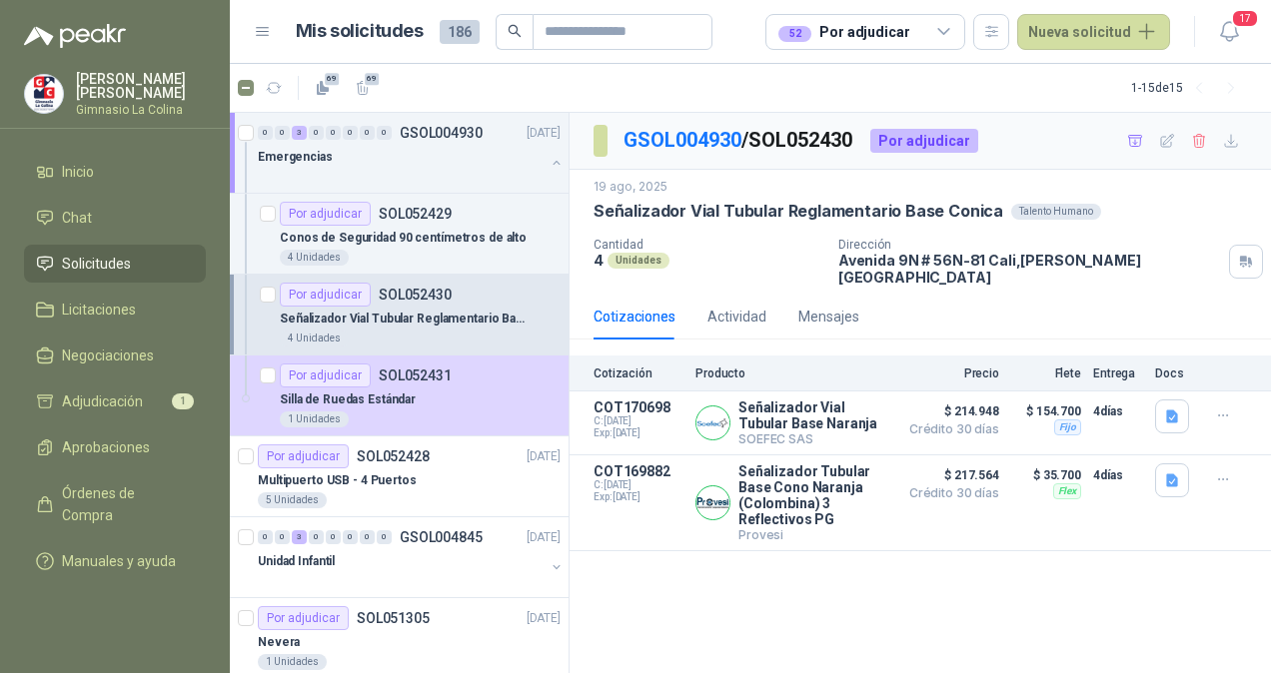
click at [430, 307] on div "Señalizador Vial Tubular Reglamentario Base Conica" at bounding box center [420, 319] width 281 height 24
click at [1224, 472] on icon "button" at bounding box center [1223, 480] width 17 height 17
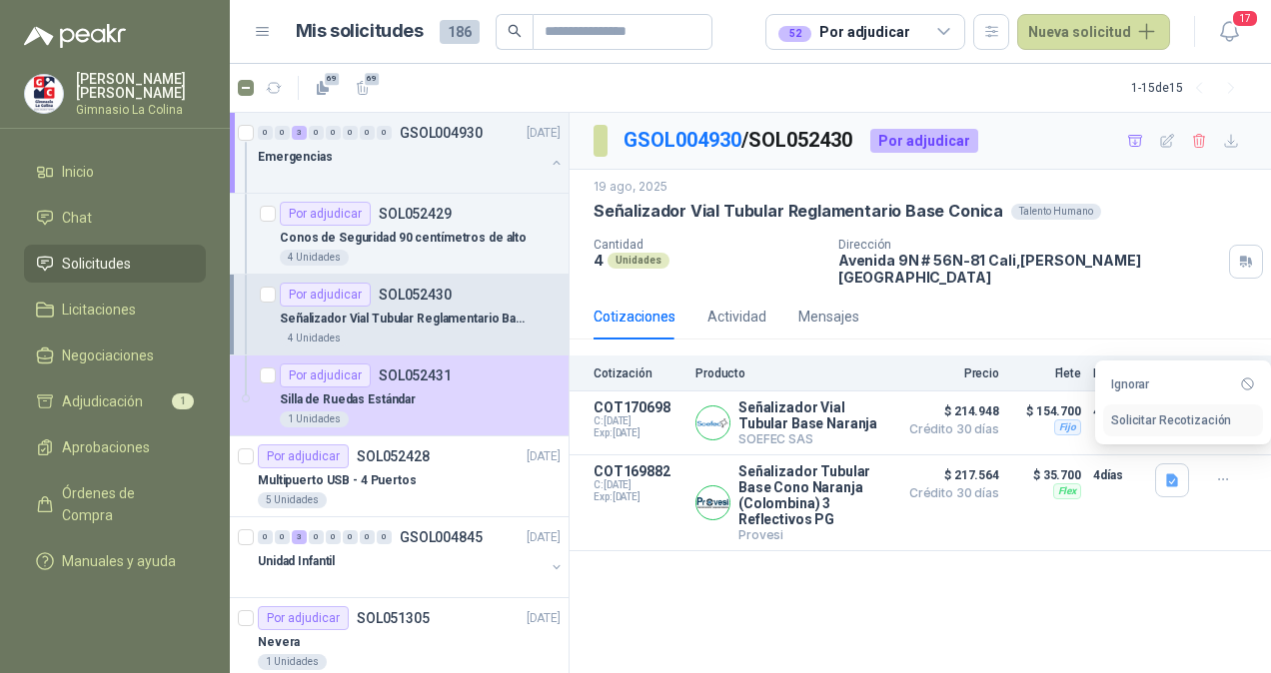
click at [1163, 412] on button "Solicitar Recotización" at bounding box center [1183, 421] width 160 height 32
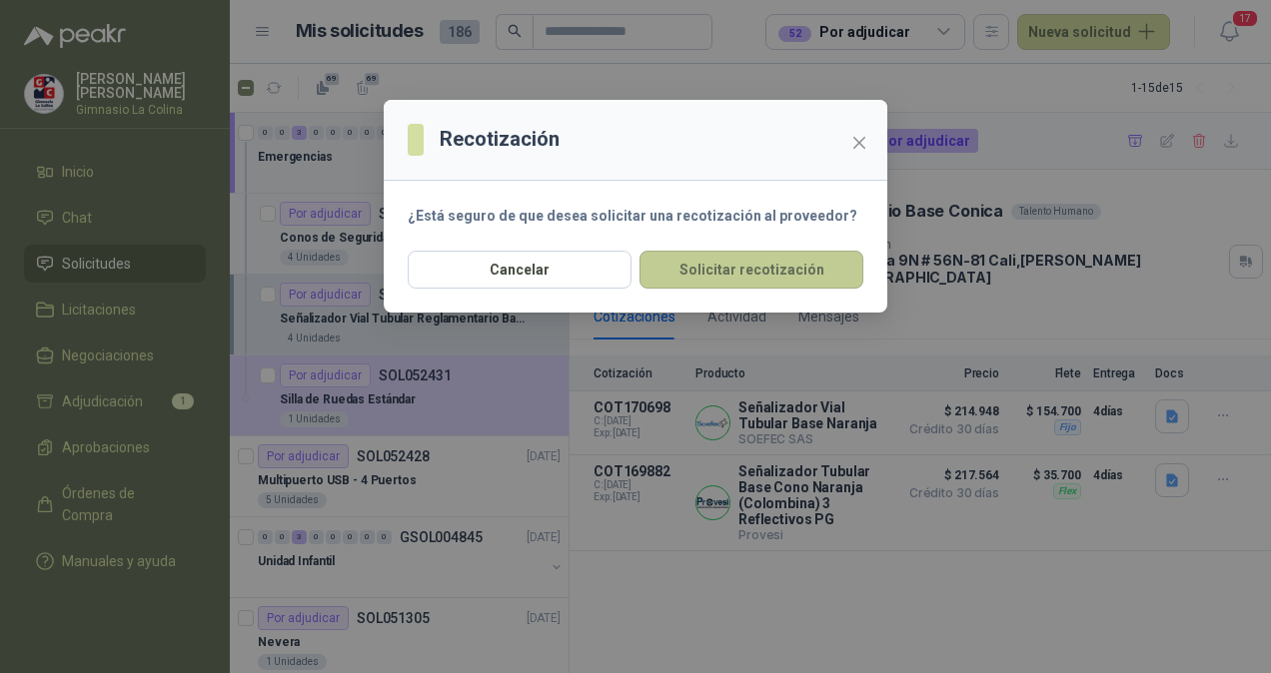
click at [785, 260] on button "Solicitar recotización" at bounding box center [751, 270] width 224 height 38
click at [867, 570] on div "Recotización ¿Está seguro de que desea solicitar una recotización al proveedor?…" at bounding box center [635, 336] width 1271 height 673
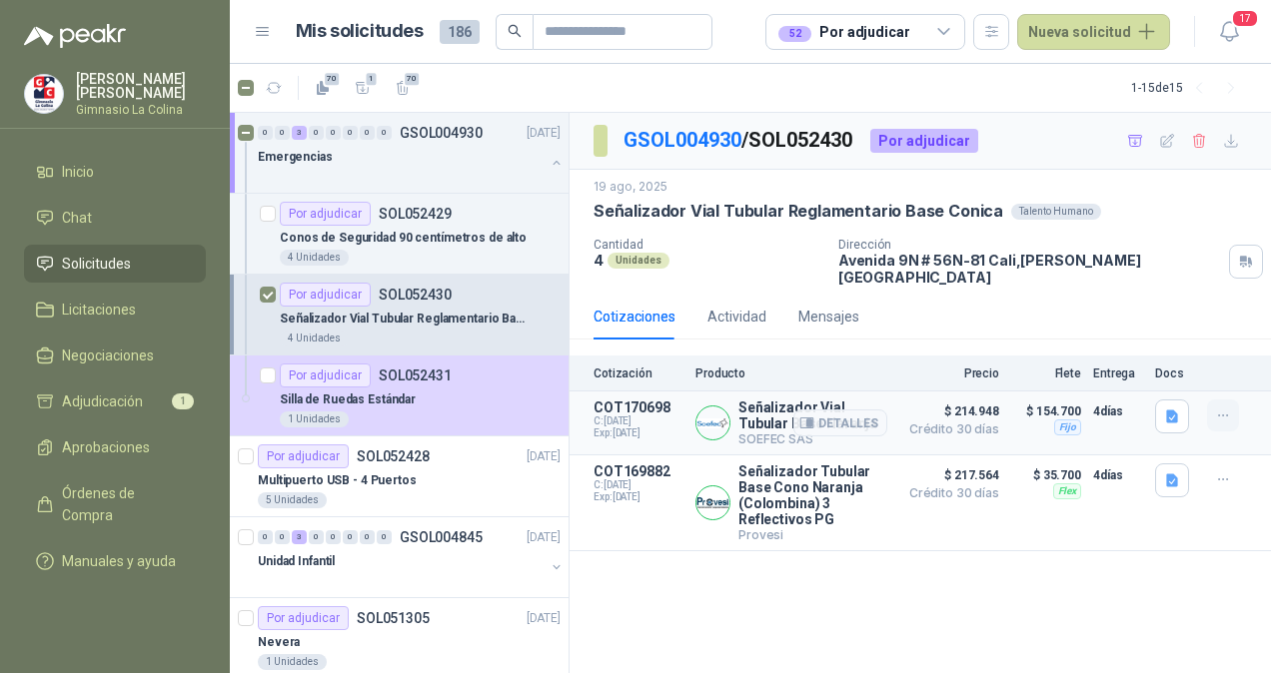
click at [1226, 408] on icon "button" at bounding box center [1223, 416] width 17 height 17
click at [1161, 358] on button "Ignorar" at bounding box center [1183, 357] width 160 height 32
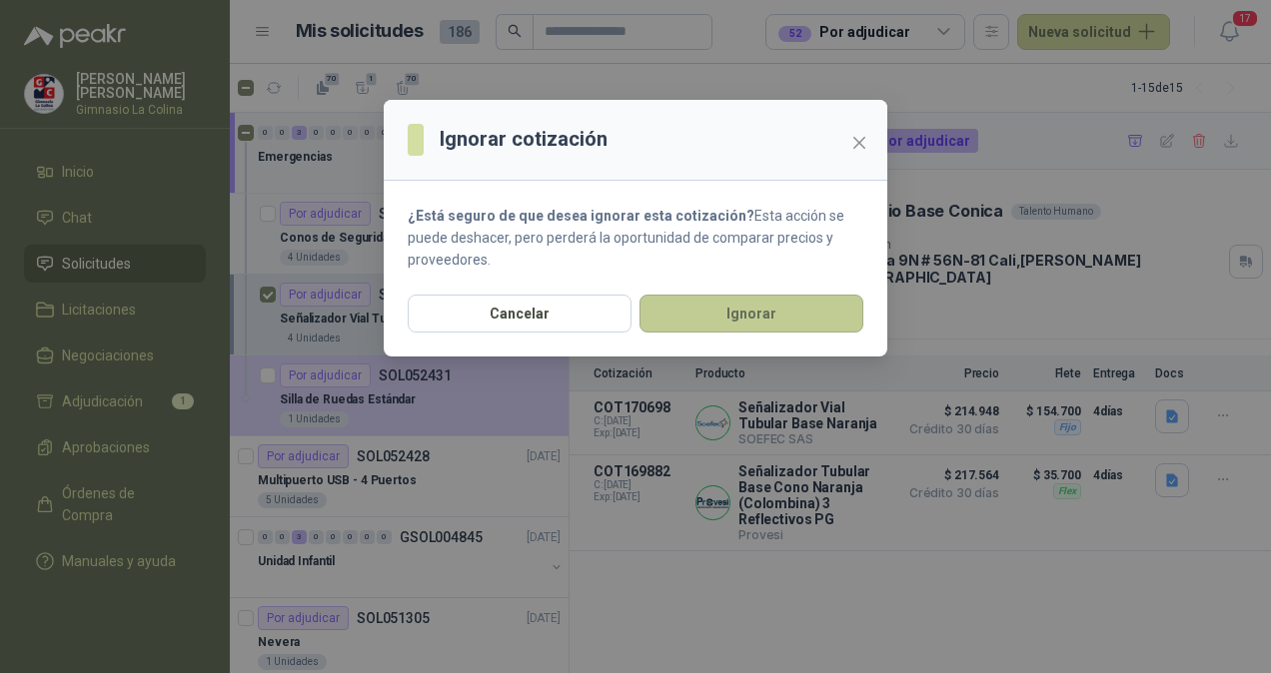
click at [827, 312] on button "Ignorar" at bounding box center [751, 314] width 224 height 38
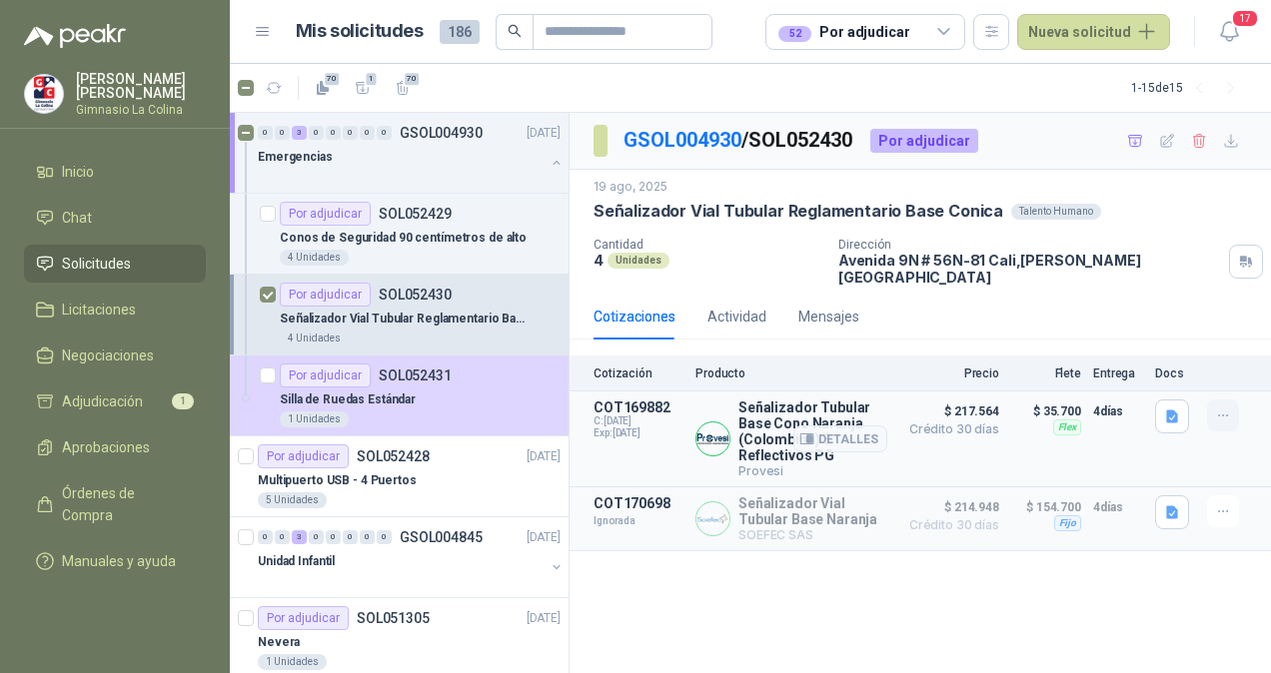
click at [1215, 408] on icon "button" at bounding box center [1223, 416] width 17 height 17
click at [1169, 359] on button "Solicitar Recotización" at bounding box center [1183, 357] width 160 height 32
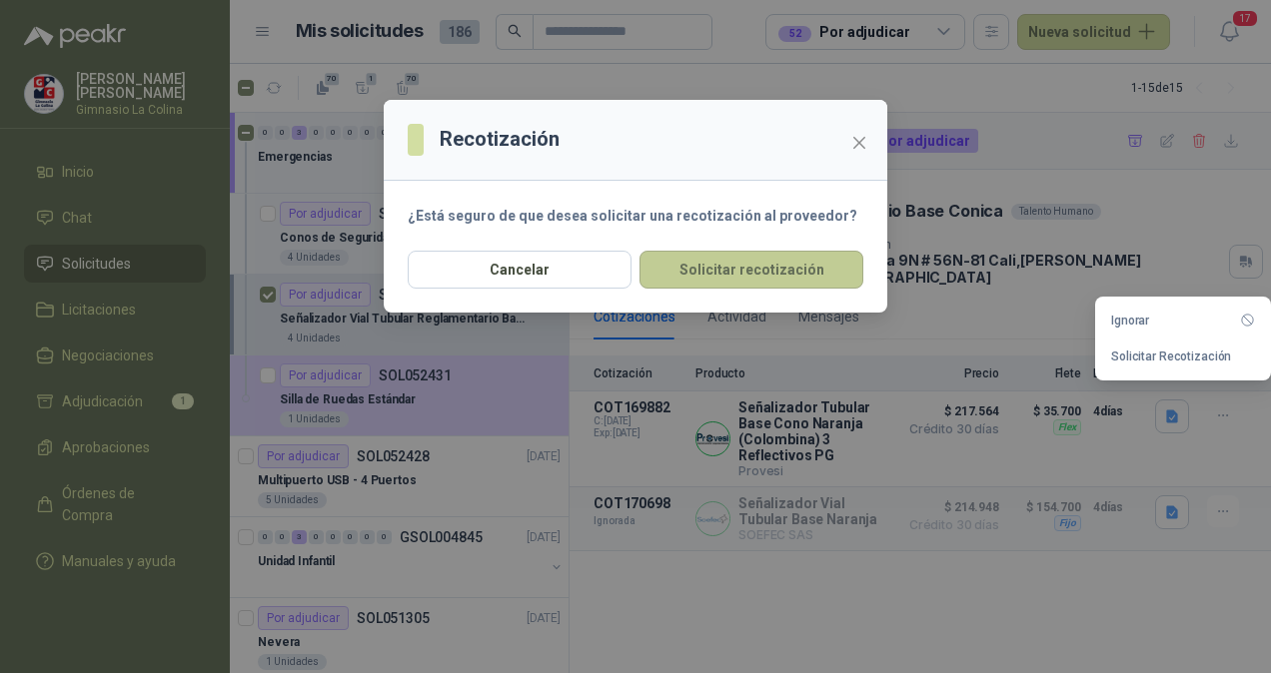
click at [829, 276] on button "Solicitar recotización" at bounding box center [751, 270] width 224 height 38
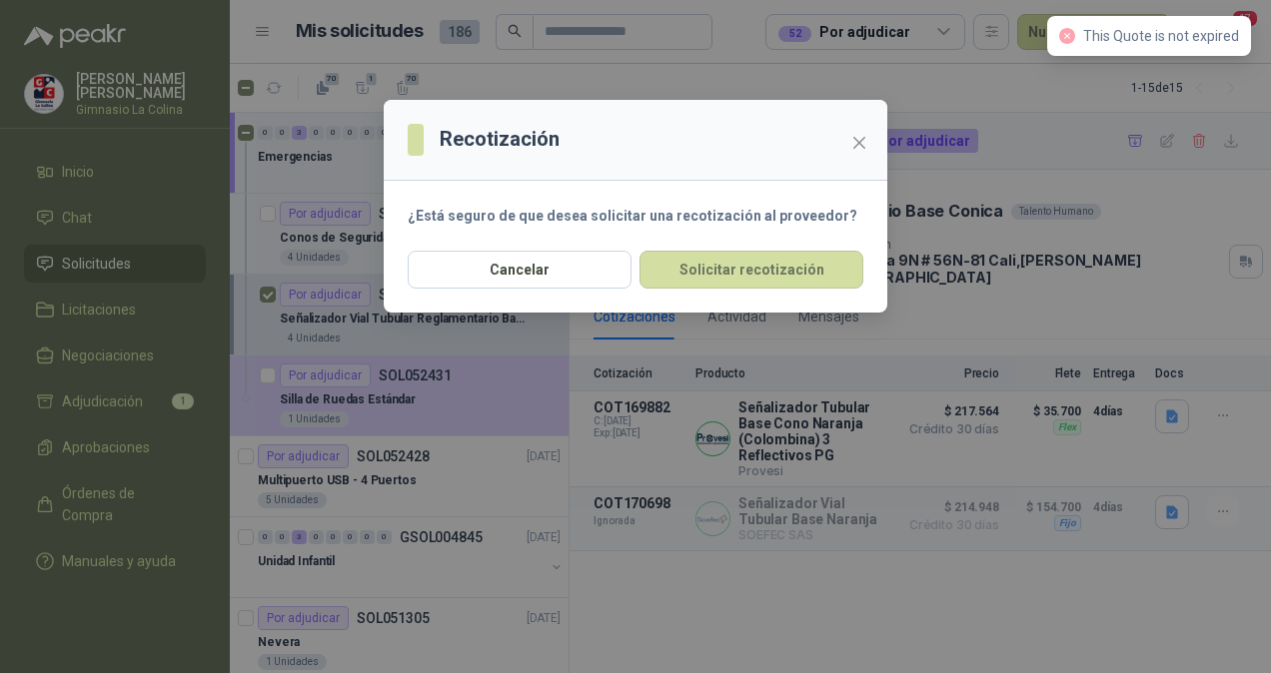
click at [871, 563] on div "Recotización ¿Está seguro de que desea solicitar una recotización al proveedor?…" at bounding box center [635, 336] width 1271 height 673
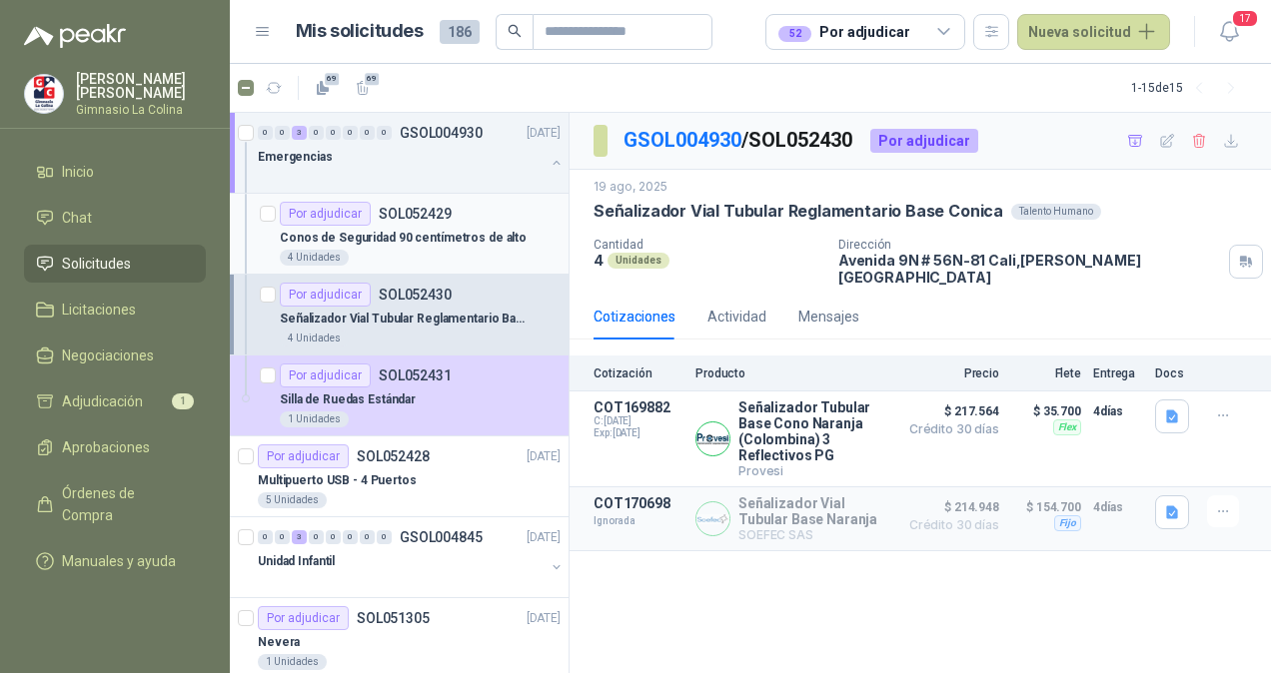
click at [312, 222] on div "Por adjudicar" at bounding box center [325, 214] width 91 height 24
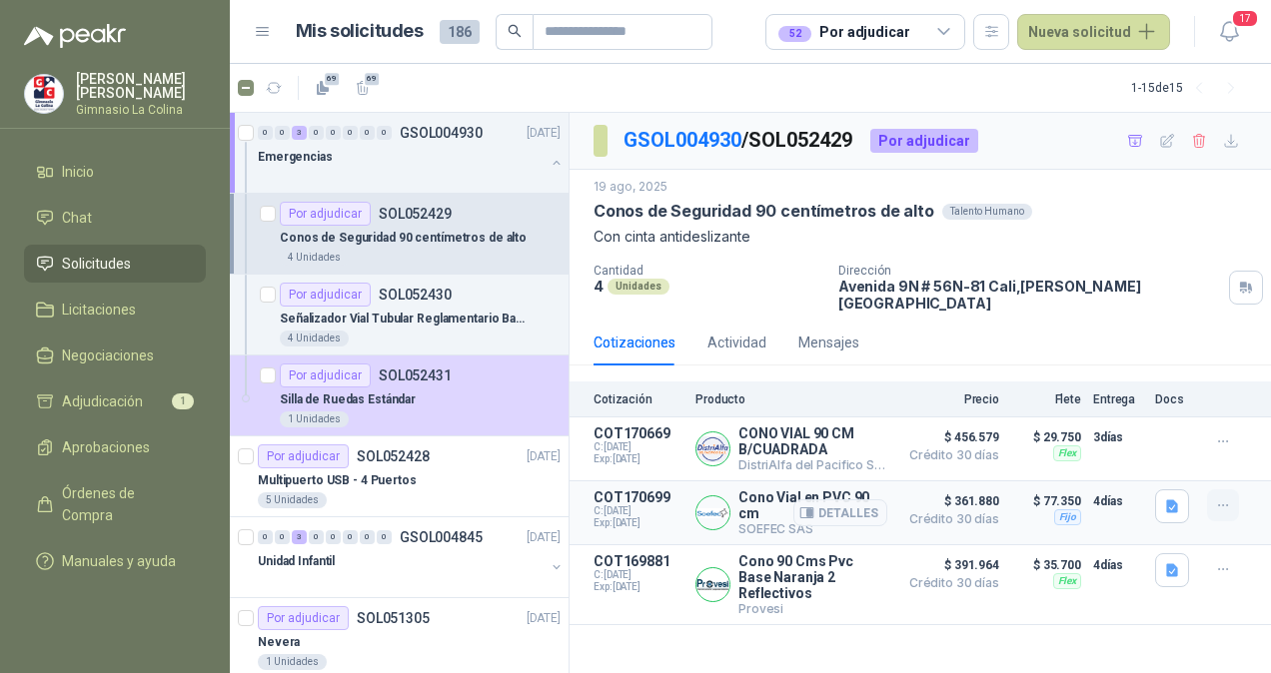
click at [1220, 497] on icon "button" at bounding box center [1223, 505] width 17 height 17
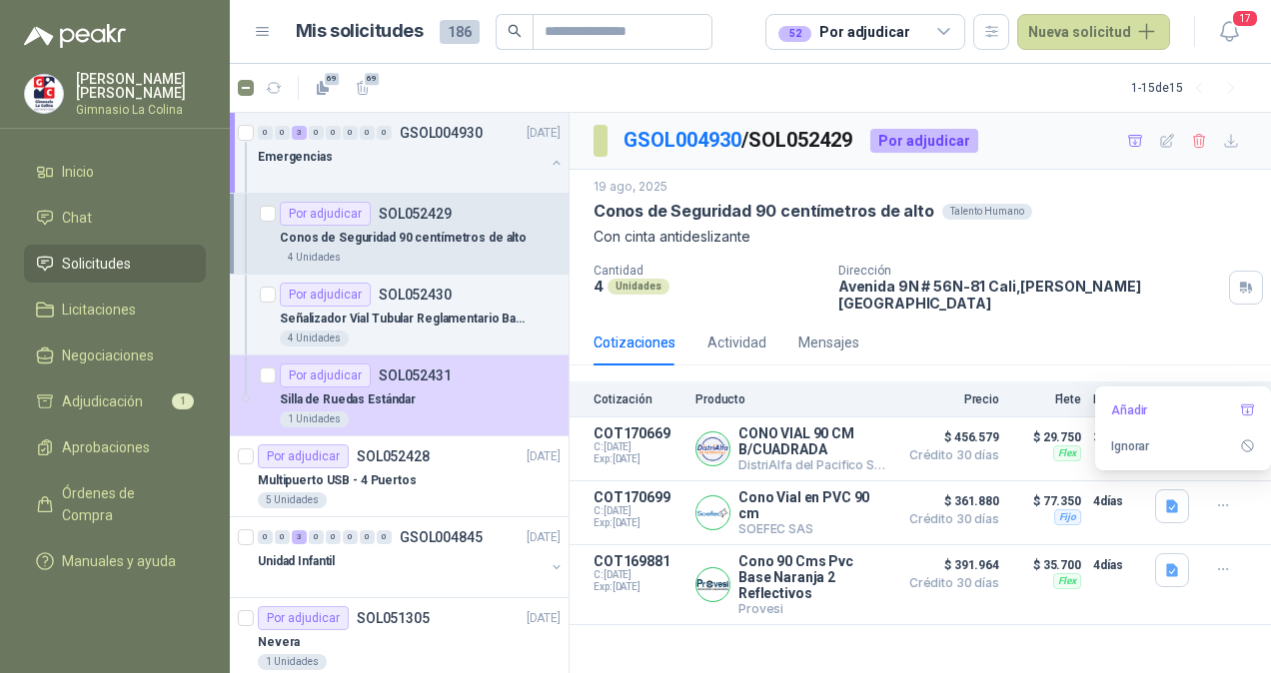
click at [1077, 603] on div "GSOL004930 / SOL052429 Por adjudicar [DATE] Conos de Seguridad 90 centímetros d…" at bounding box center [919, 393] width 701 height 561
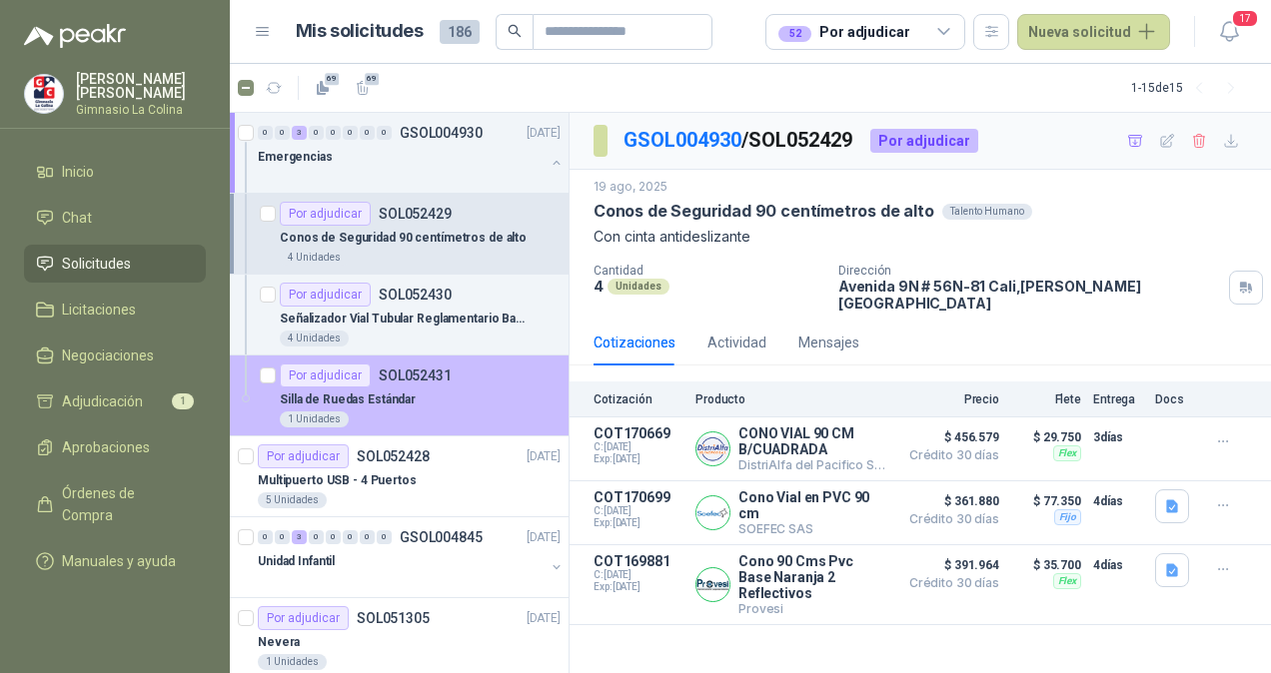
click at [486, 356] on article "Por adjudicar SOL052431 Silla de Ruedas Estándar 1 Unidades" at bounding box center [399, 396] width 339 height 81
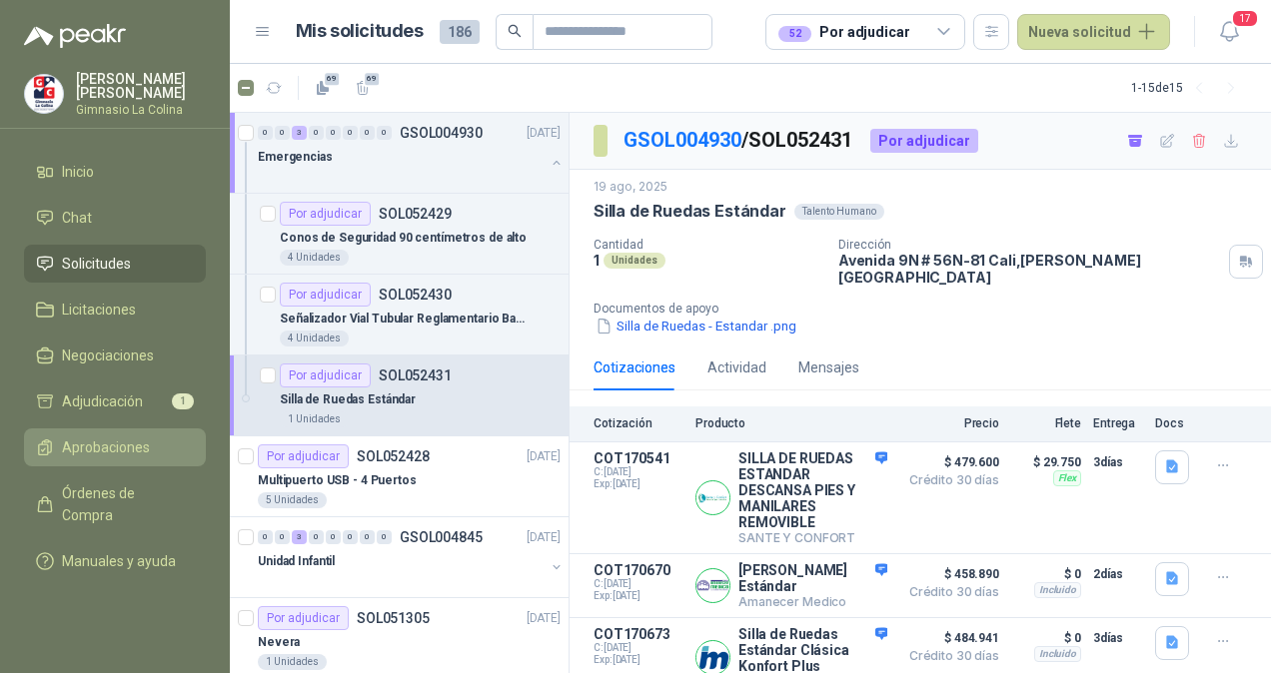
click at [139, 437] on span "Aprobaciones" at bounding box center [106, 448] width 88 height 22
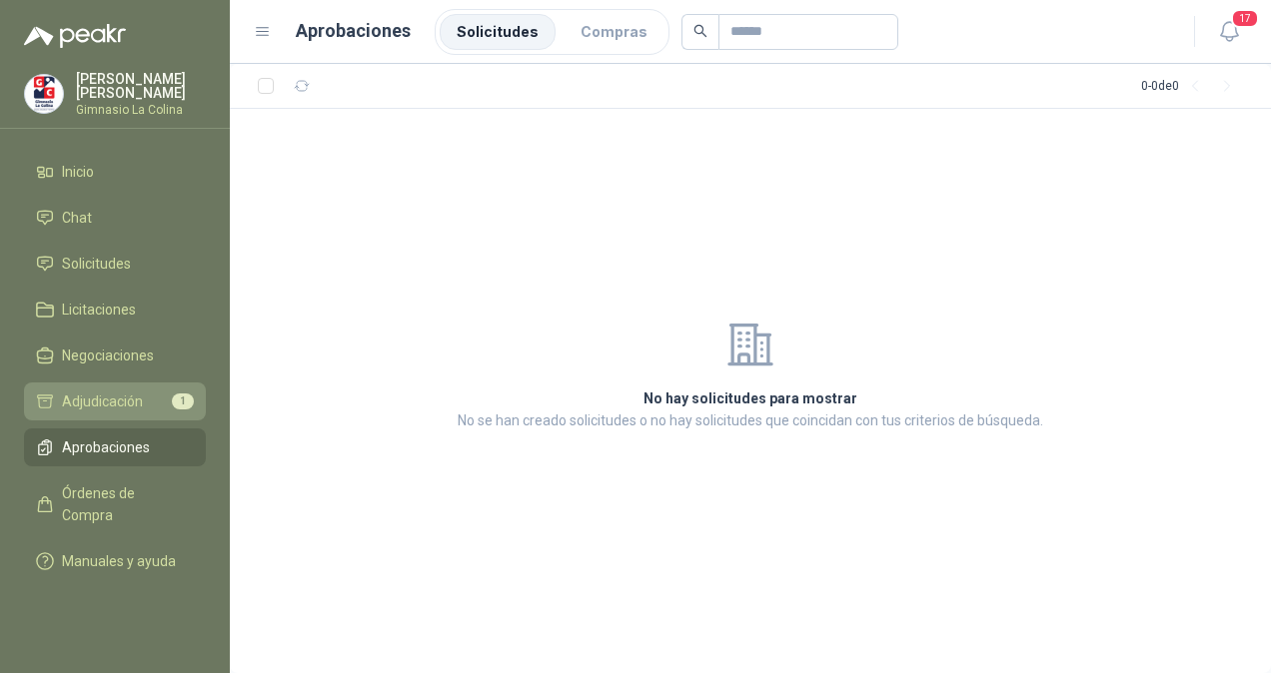
click at [136, 404] on span "Adjudicación" at bounding box center [102, 402] width 81 height 22
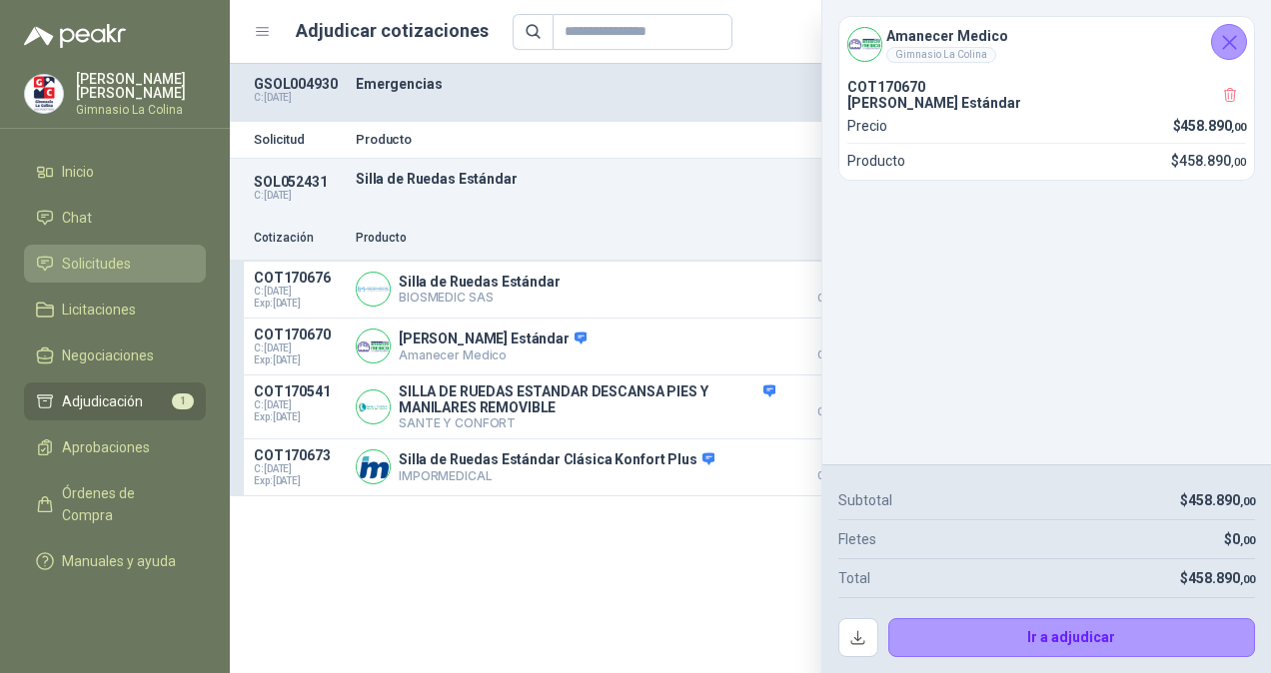
click at [112, 261] on span "Solicitudes" at bounding box center [96, 264] width 69 height 22
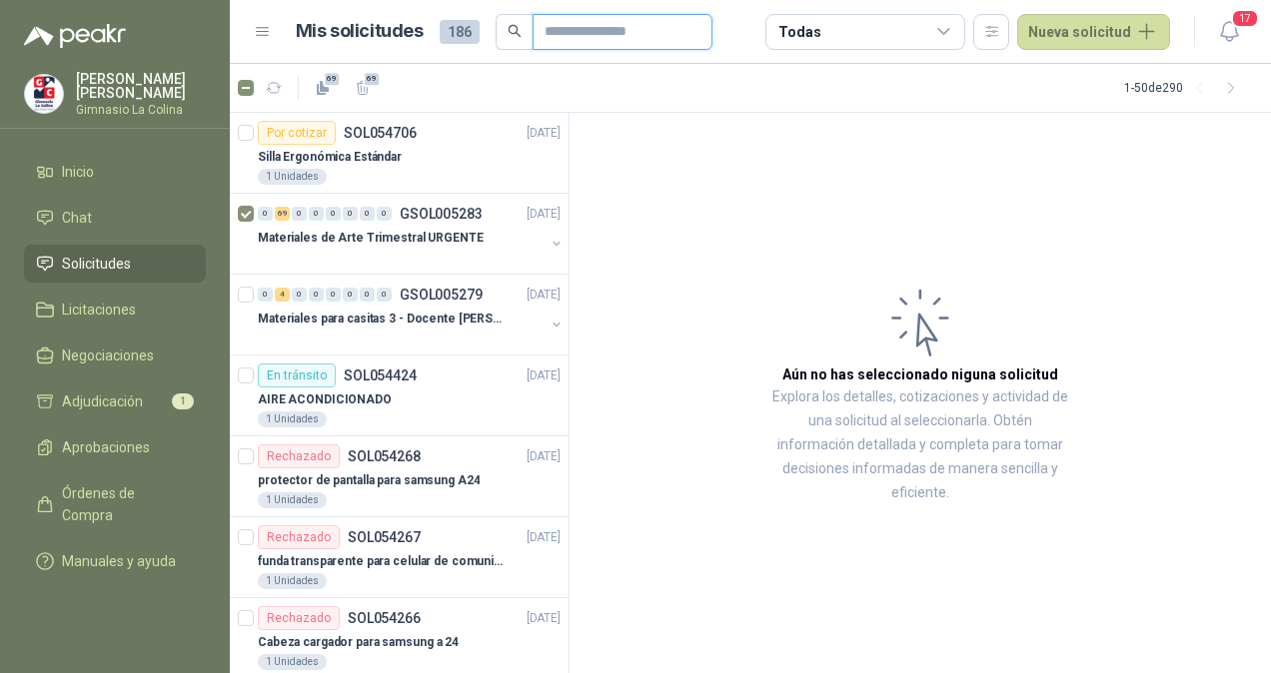
click at [609, 31] on input "text" at bounding box center [614, 32] width 140 height 34
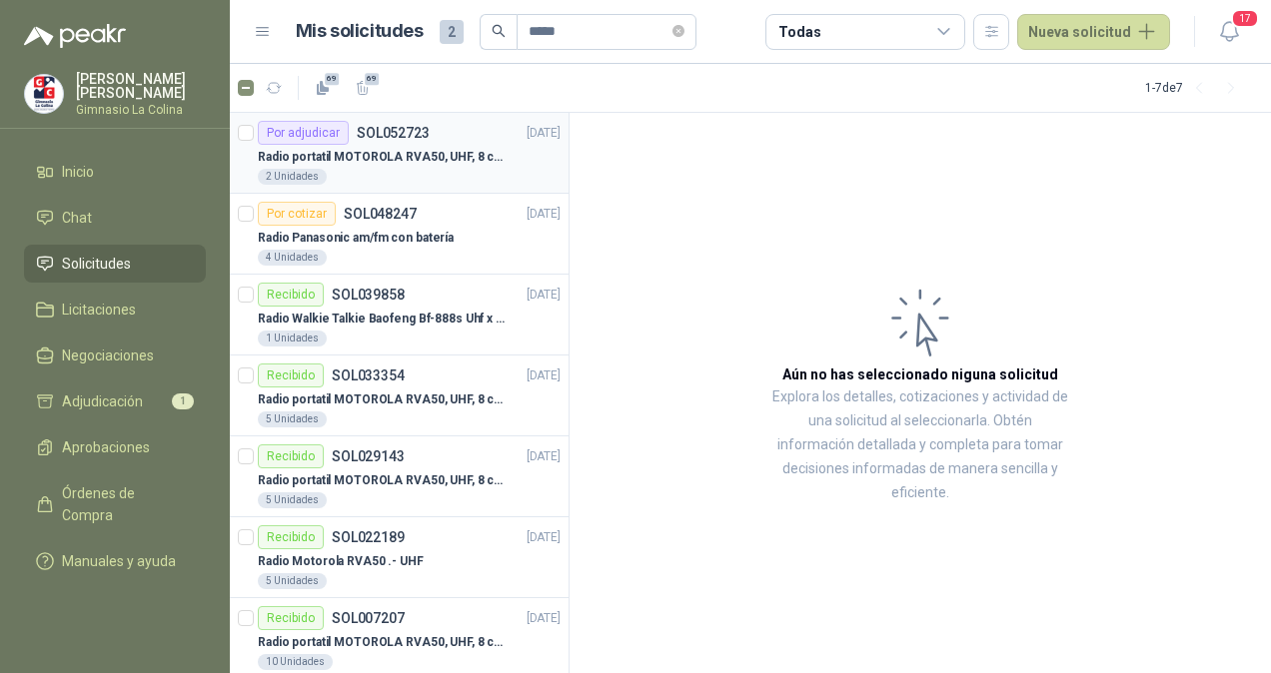
click at [357, 168] on div "Radio portatil MOTOROLA RVA50, UHF, 8 canales, 500MW" at bounding box center [409, 157] width 303 height 24
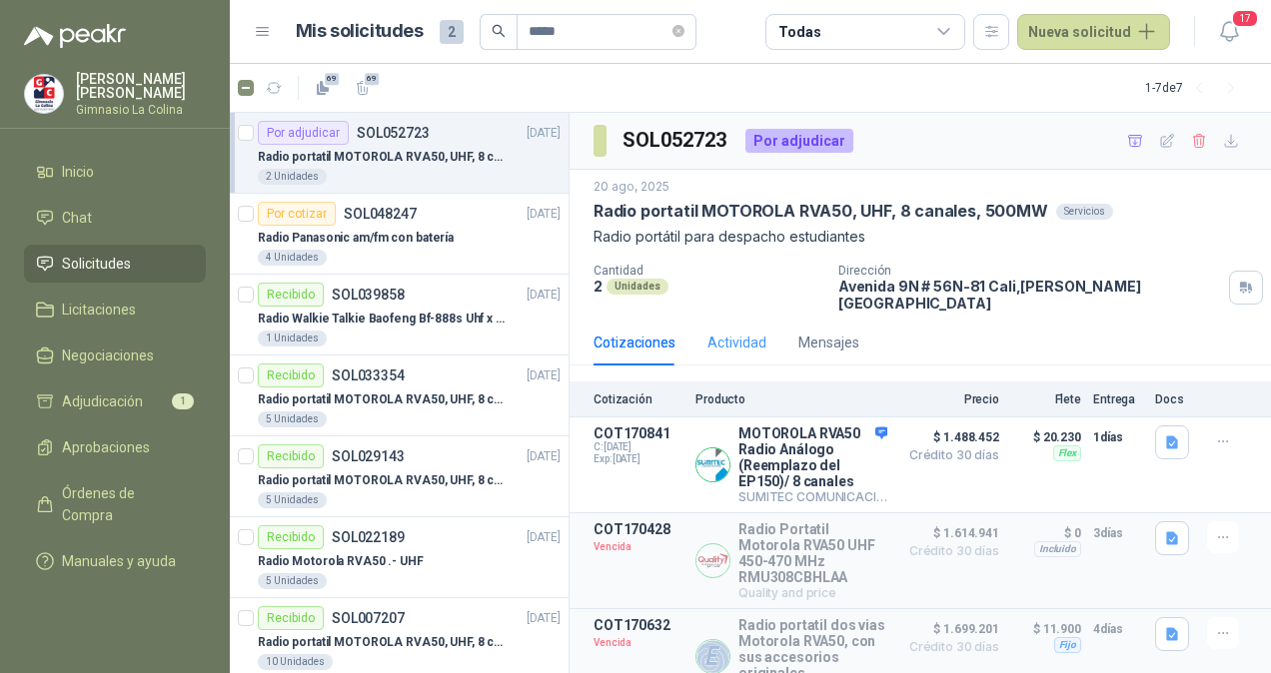
scroll to position [117, 0]
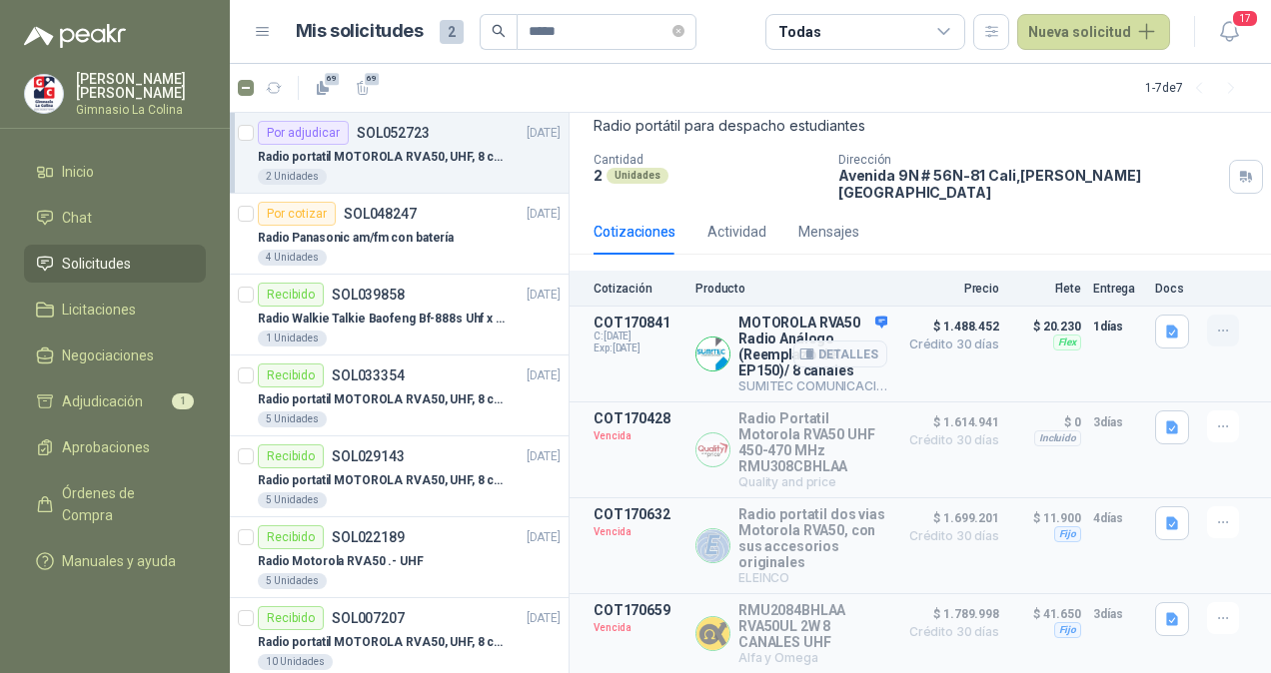
click at [1215, 323] on icon "button" at bounding box center [1223, 331] width 17 height 17
click at [1120, 231] on button "Añadir" at bounding box center [1183, 230] width 160 height 32
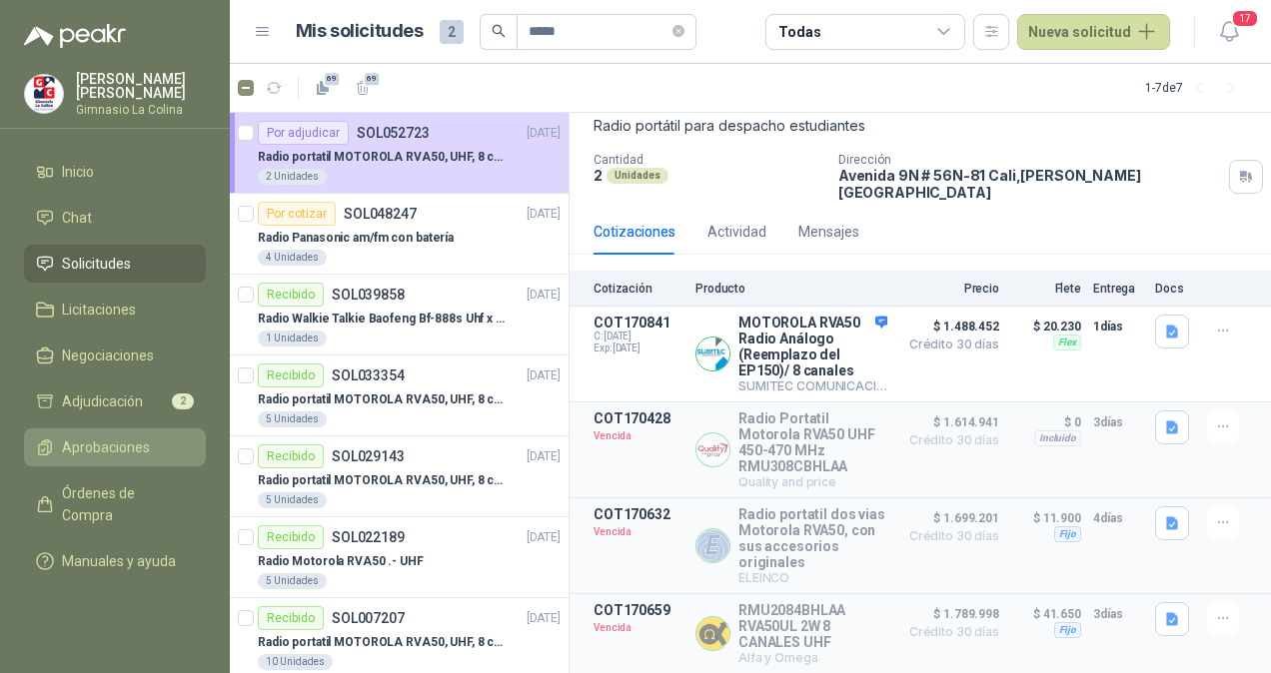
click at [100, 444] on span "Aprobaciones" at bounding box center [106, 448] width 88 height 22
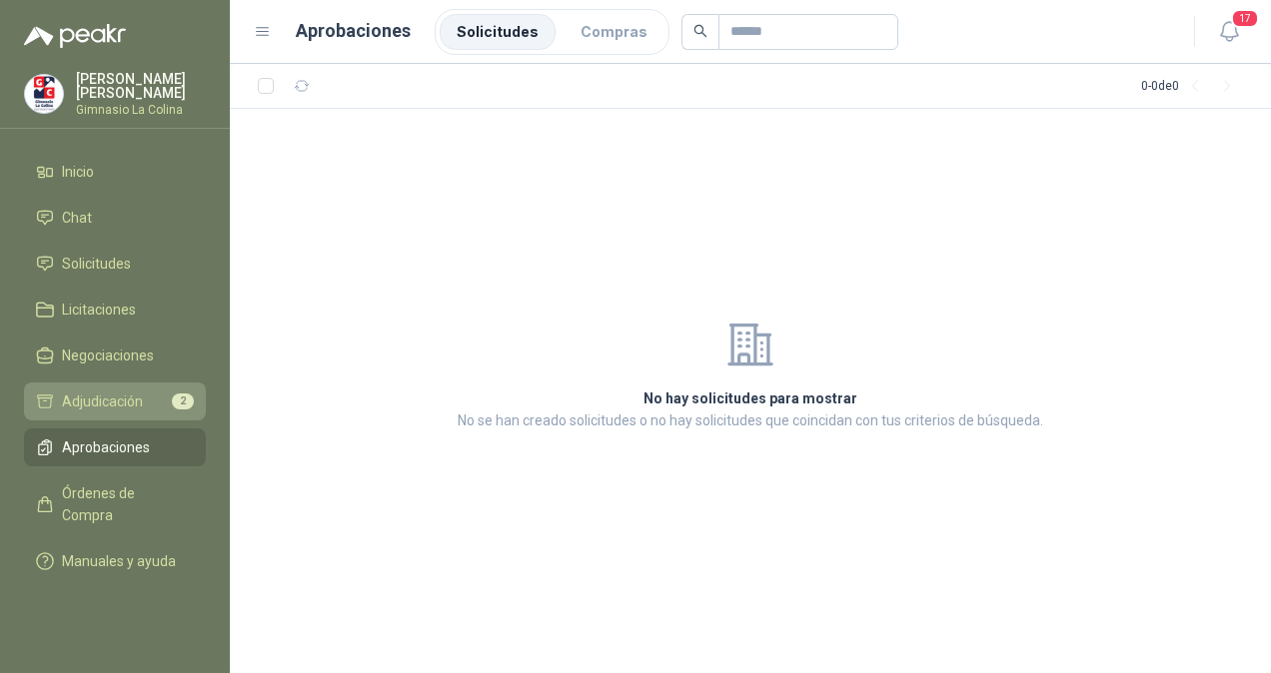
click at [96, 414] on link "Adjudicación 2" at bounding box center [115, 402] width 182 height 38
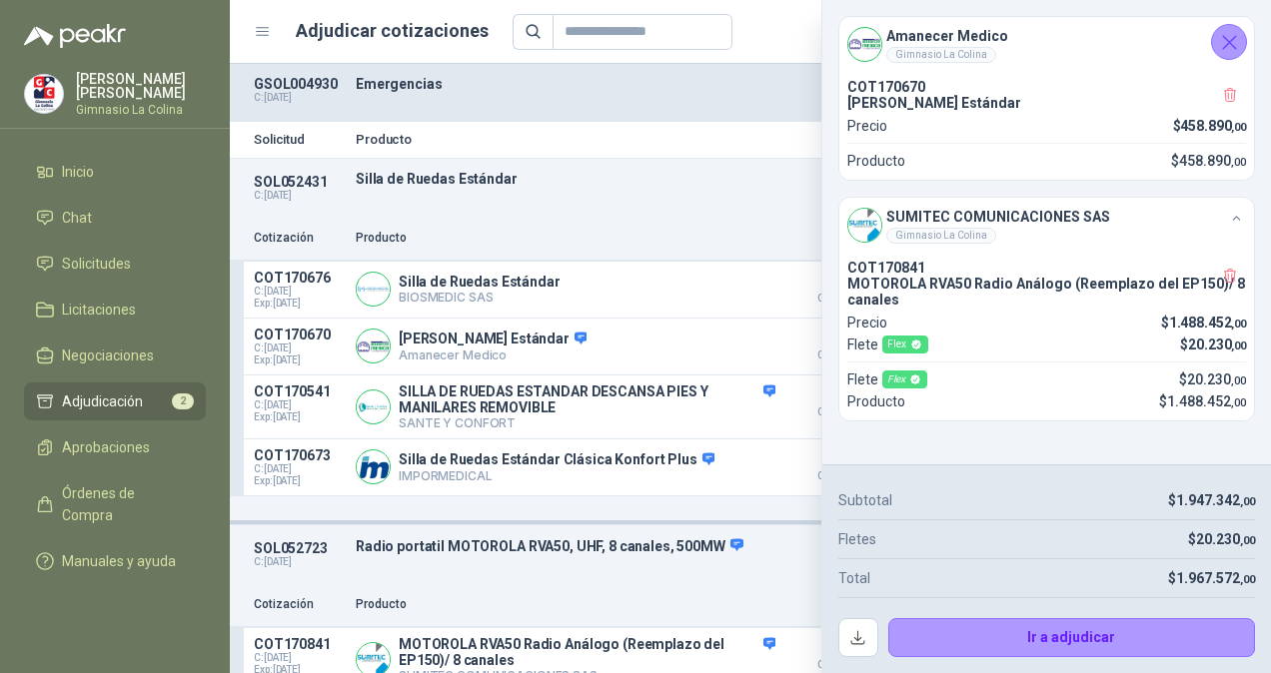
click at [1243, 33] on button "Cerrar" at bounding box center [1229, 42] width 36 height 36
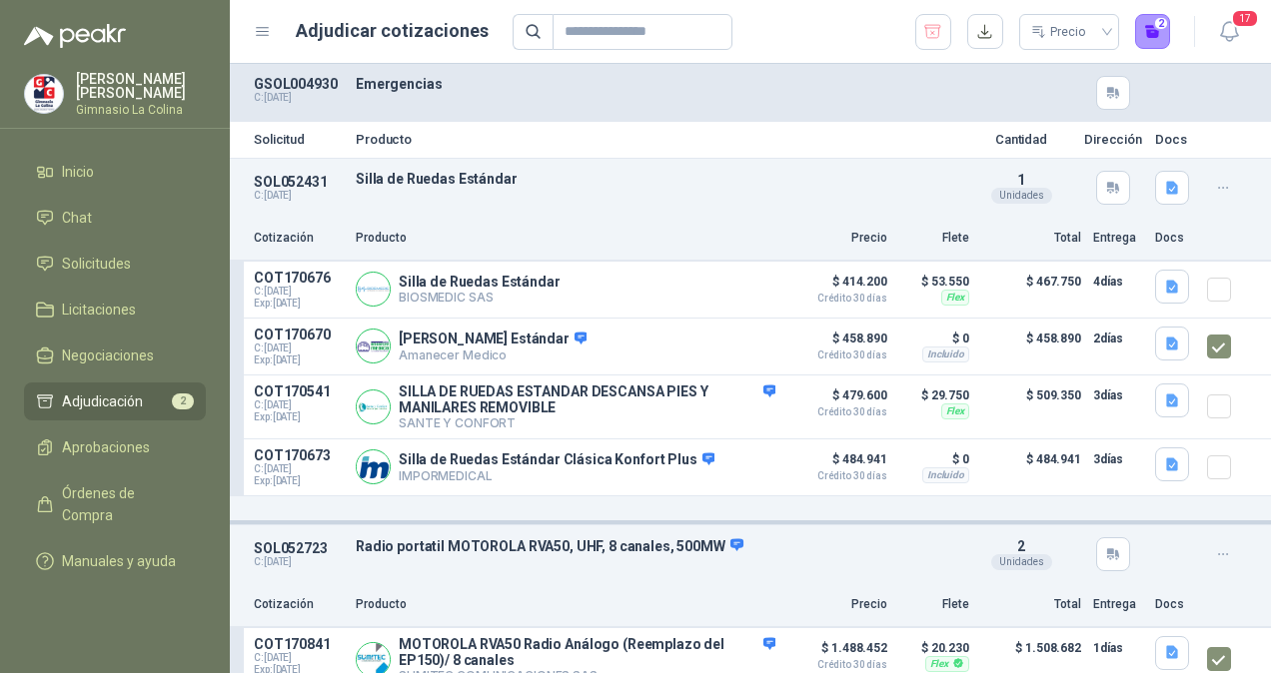
click at [144, 394] on li "Adjudicación 2" at bounding box center [115, 402] width 158 height 22
click at [1159, 32] on button "2" at bounding box center [1153, 32] width 36 height 36
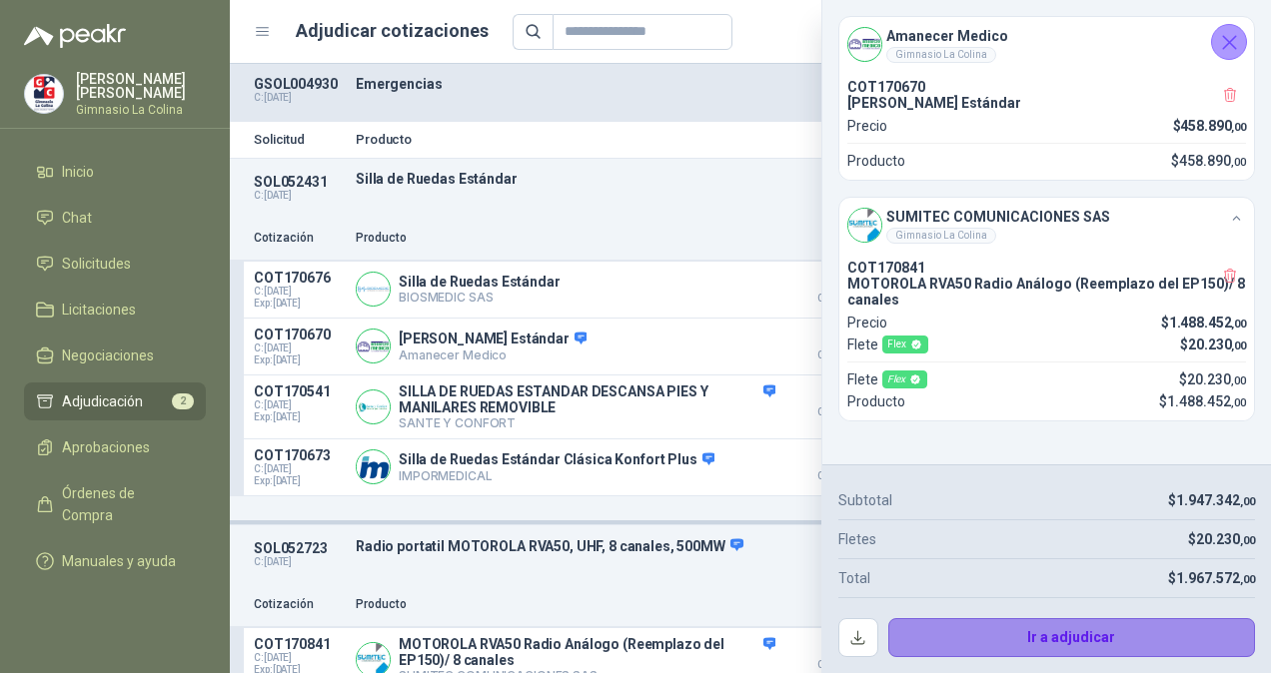
click at [1103, 633] on button "Ir a adjudicar" at bounding box center [1072, 638] width 368 height 40
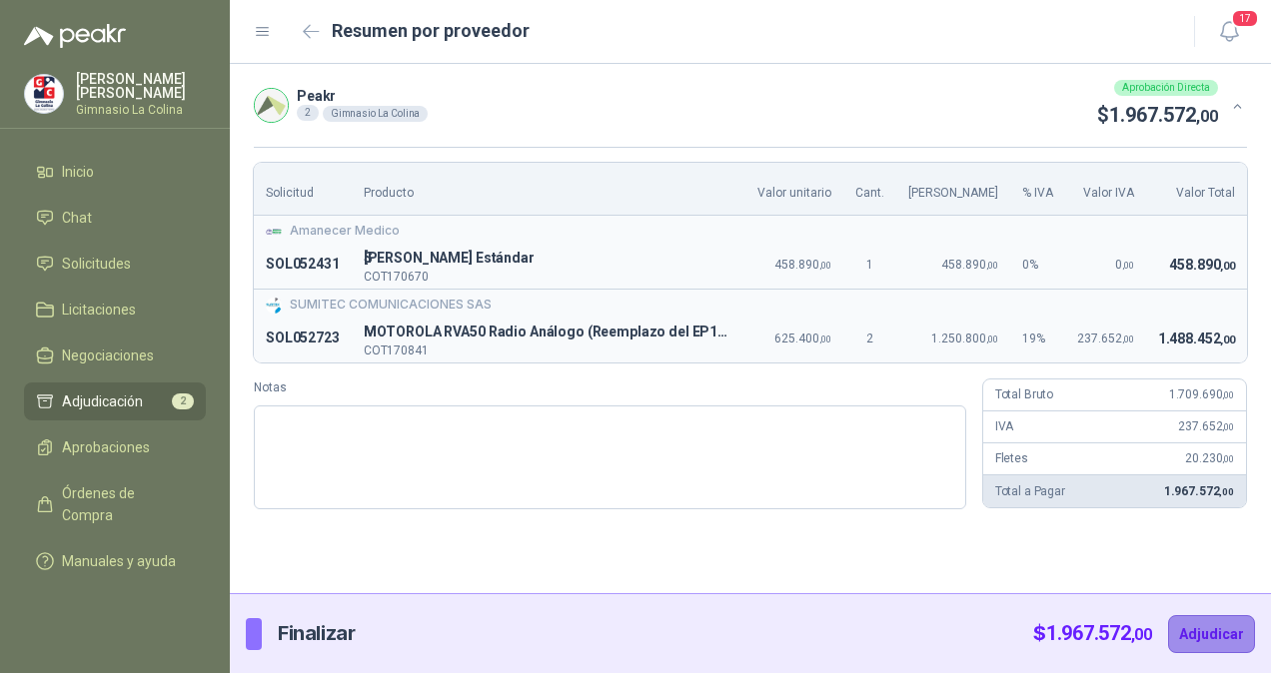
click at [1208, 641] on button "Adjudicar" at bounding box center [1211, 634] width 87 height 38
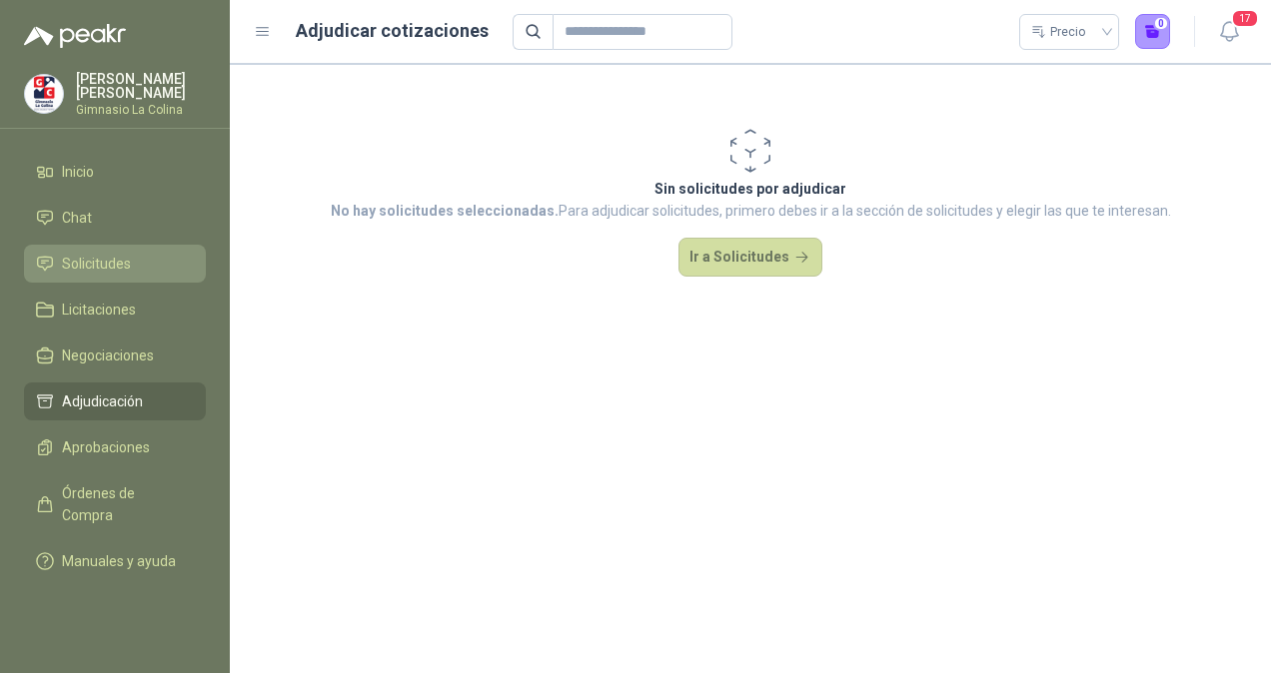
click at [96, 266] on span "Solicitudes" at bounding box center [96, 264] width 69 height 22
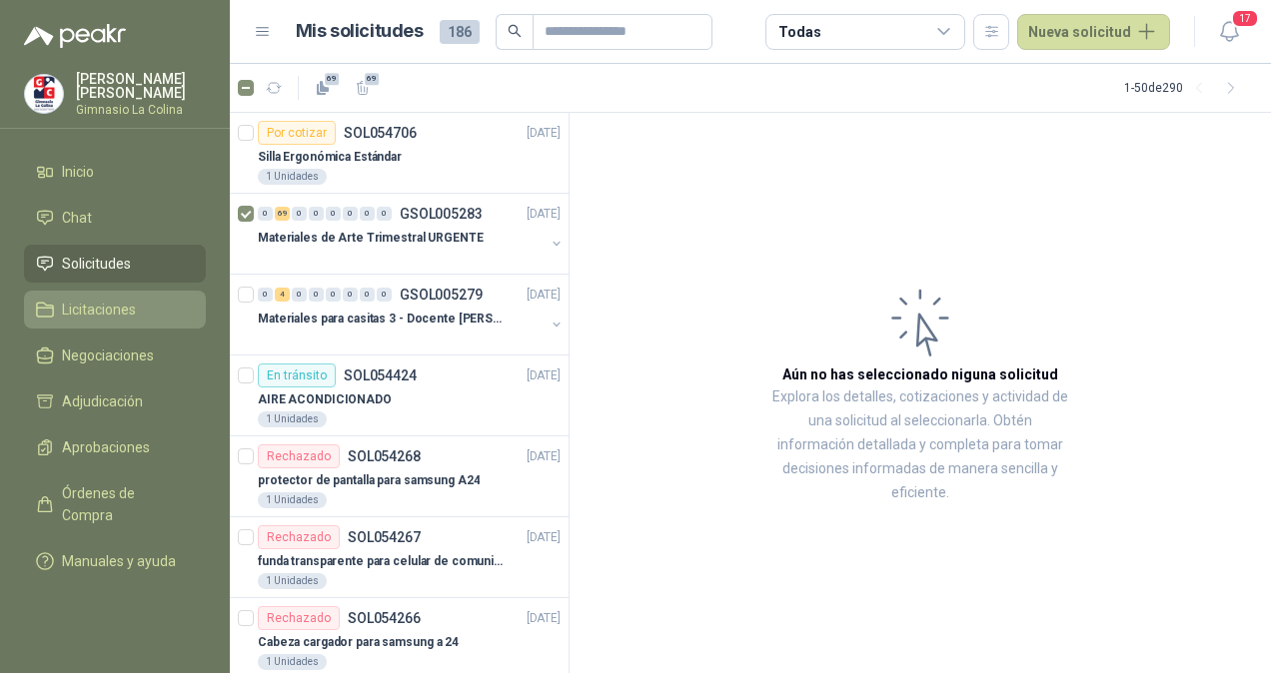
click at [160, 310] on li "Licitaciones" at bounding box center [115, 310] width 158 height 22
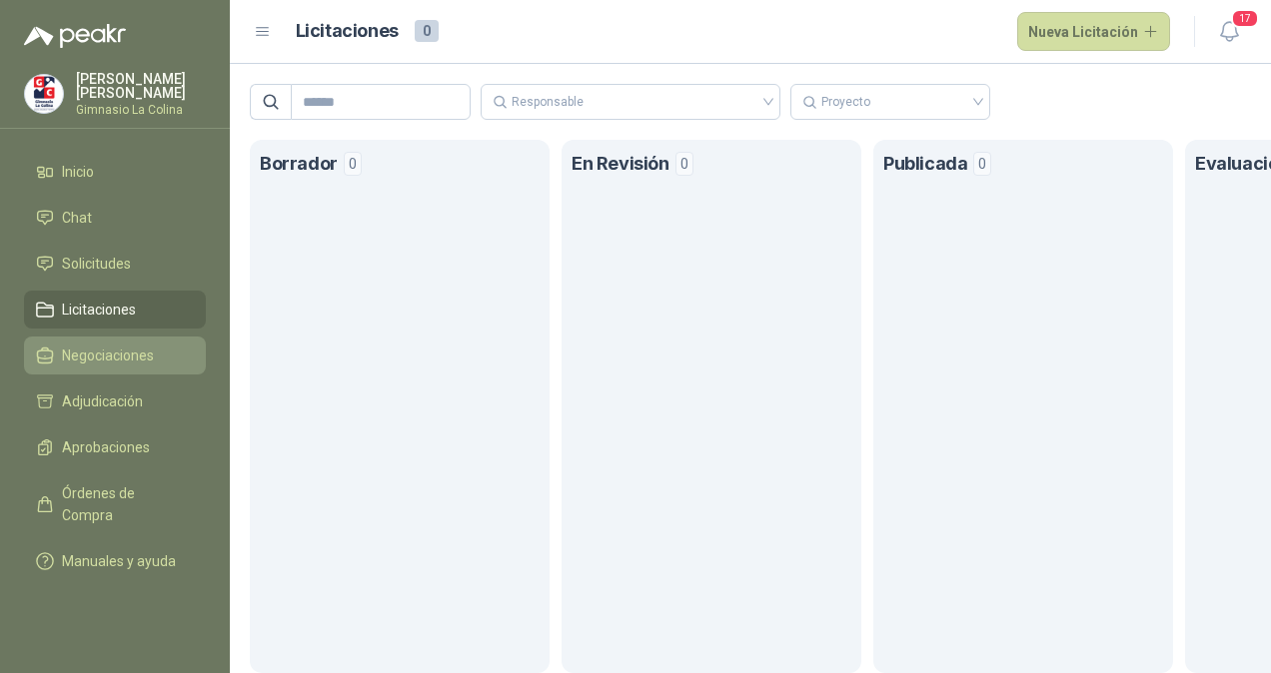
click at [154, 340] on link "Negociaciones" at bounding box center [115, 356] width 182 height 38
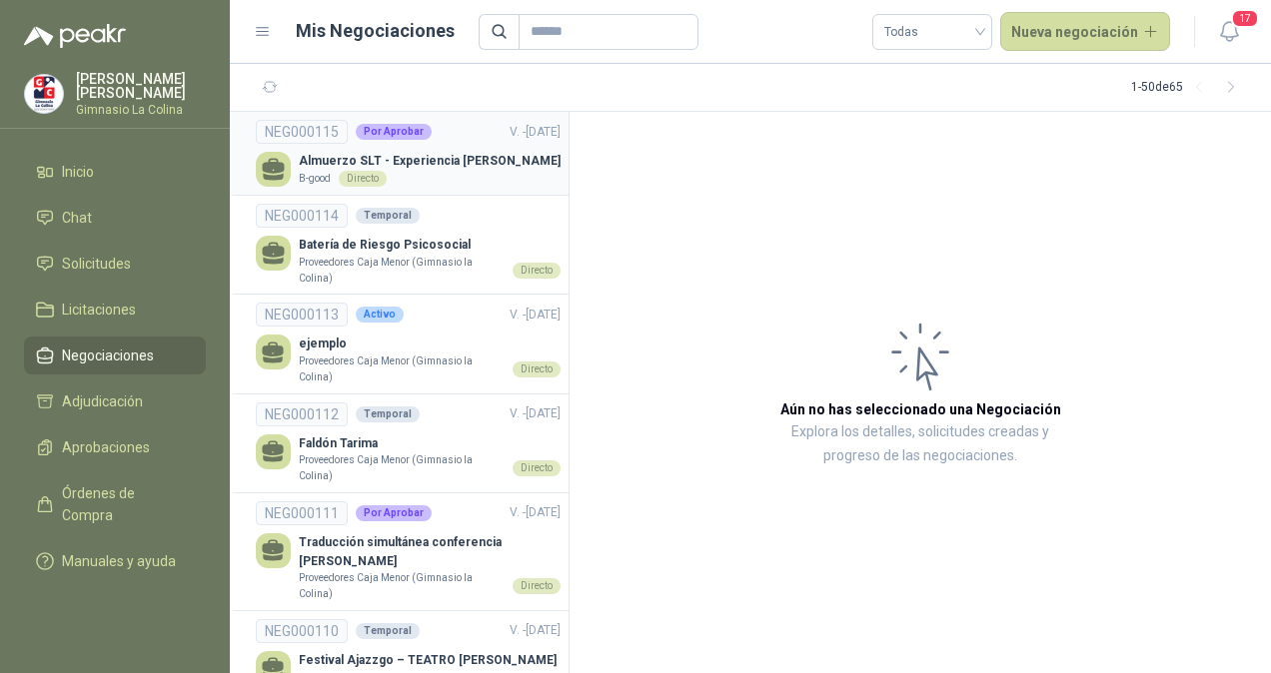
click at [458, 176] on div "B-good Directo" at bounding box center [430, 179] width 262 height 16
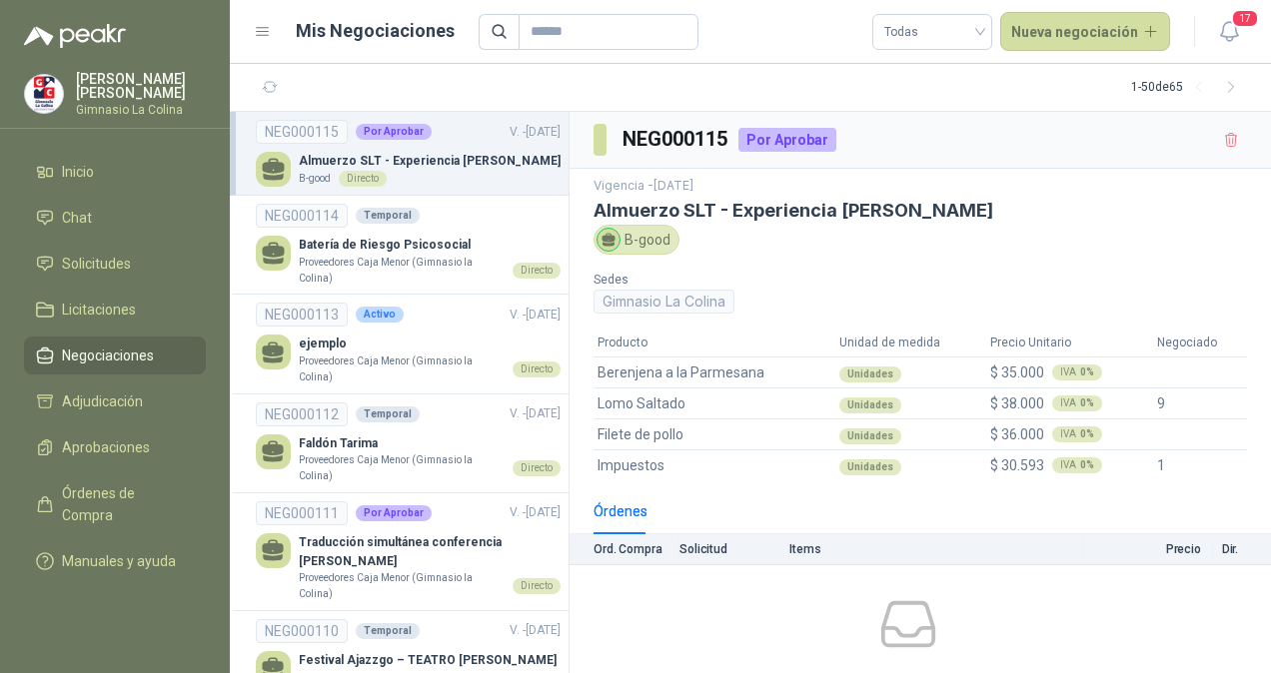
scroll to position [110, 0]
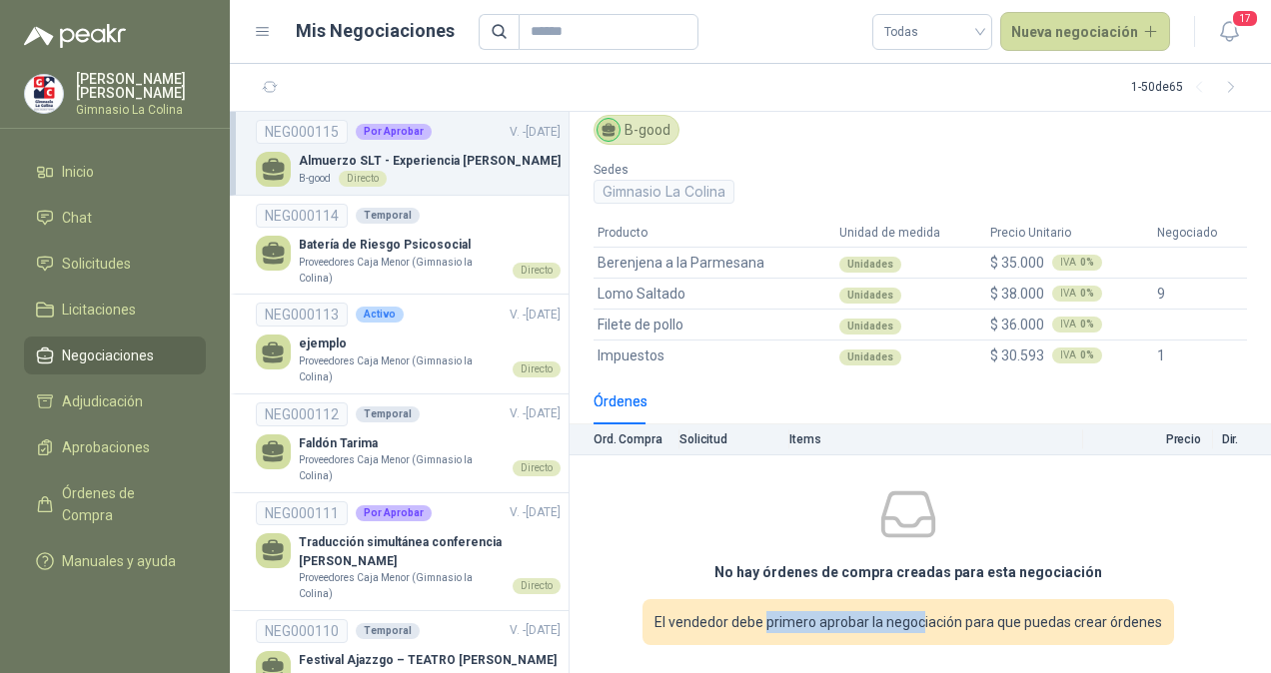
drag, startPoint x: 761, startPoint y: 621, endPoint x: 915, endPoint y: 648, distance: 156.2
click at [915, 648] on div "No hay órdenes de compra creadas para esta negociación El vendedor debe primero…" at bounding box center [907, 565] width 677 height 203
click at [436, 256] on p "Proveedores Caja Menor (Gimnasio la Colina)" at bounding box center [402, 270] width 206 height 31
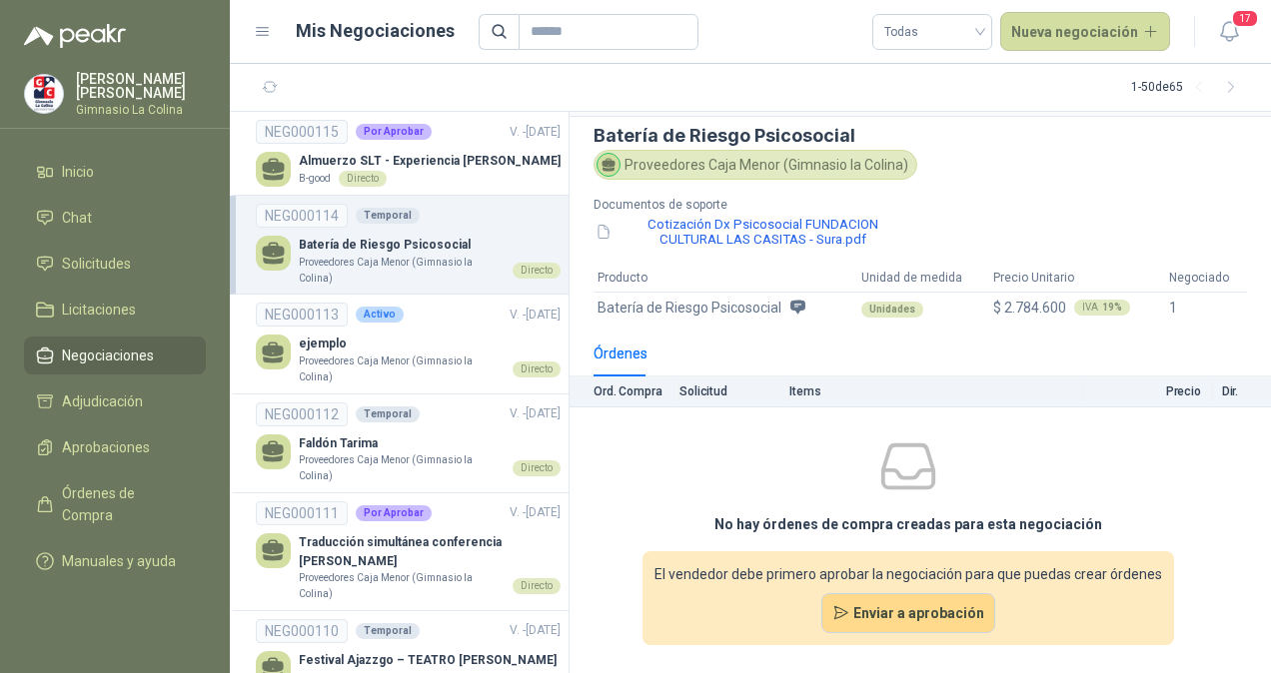
scroll to position [54, 0]
click at [458, 428] on link "NEG000112 Temporal V. - [DATE] Faldón Tarima Proveedores [GEOGRAPHIC_DATA] (Gim…" at bounding box center [408, 444] width 305 height 82
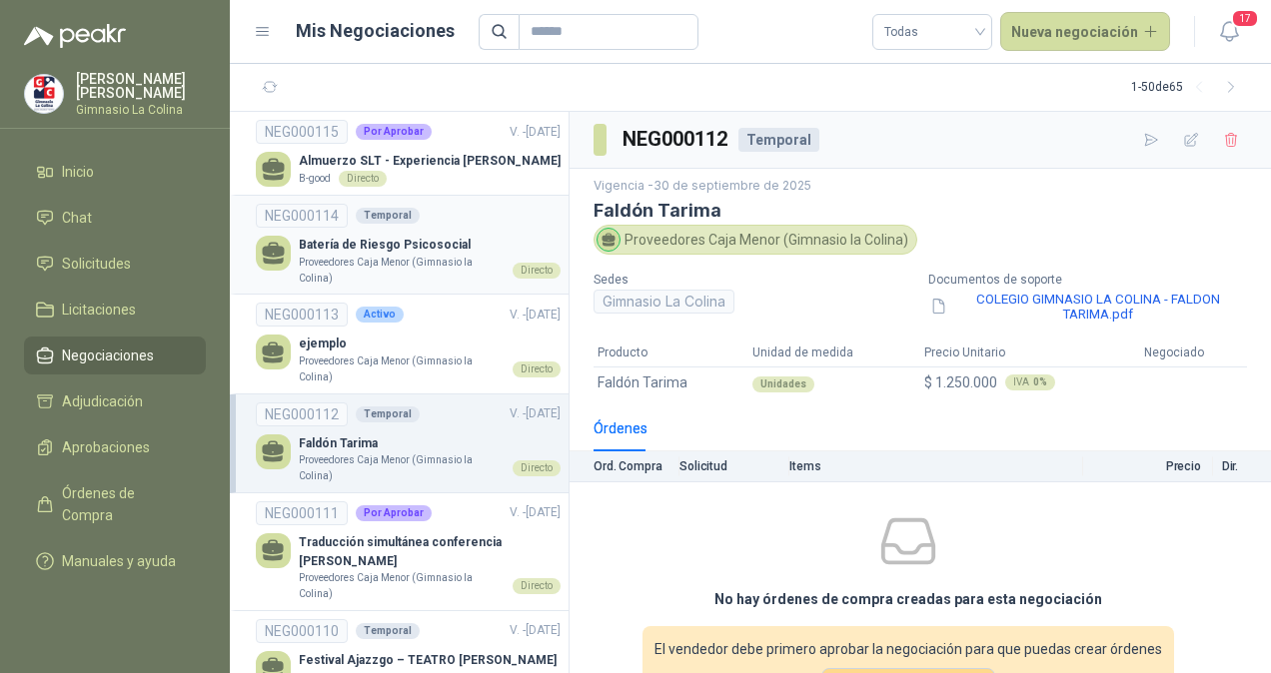
click at [410, 281] on p "Proveedores Caja Menor (Gimnasio la Colina)" at bounding box center [402, 270] width 206 height 31
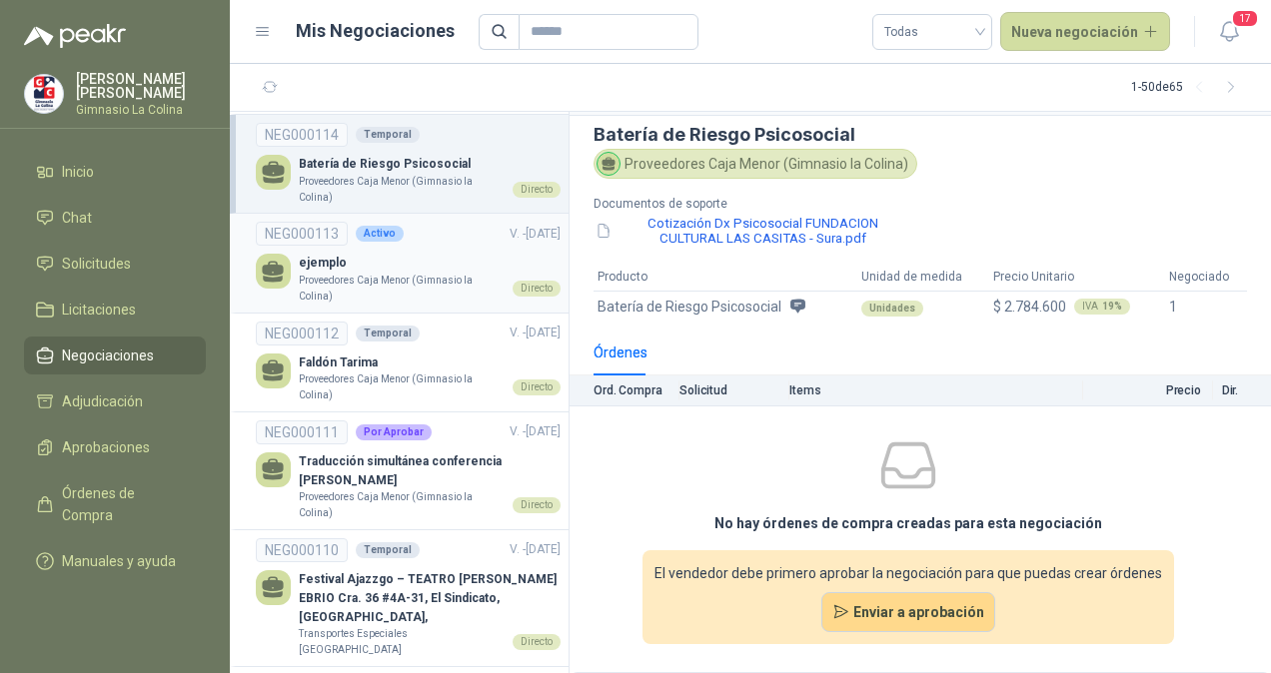
scroll to position [85, 0]
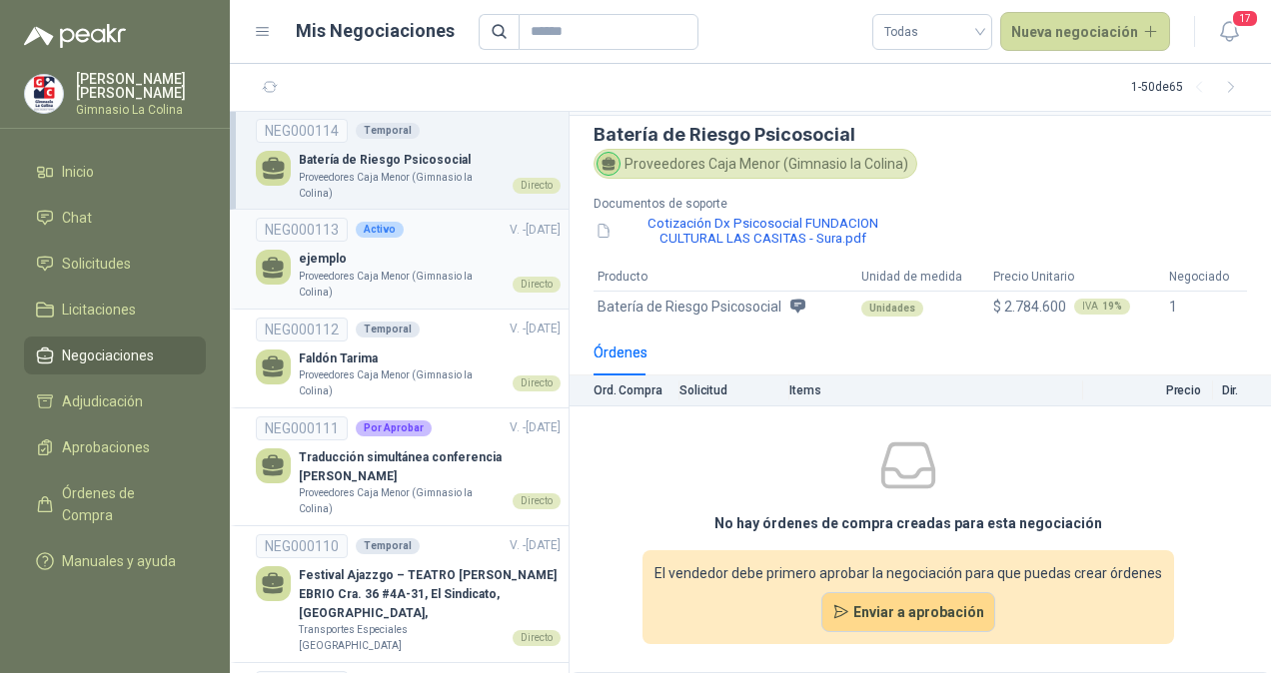
click at [420, 274] on p "Proveedores Caja Menor (Gimnasio la Colina)" at bounding box center [402, 284] width 206 height 31
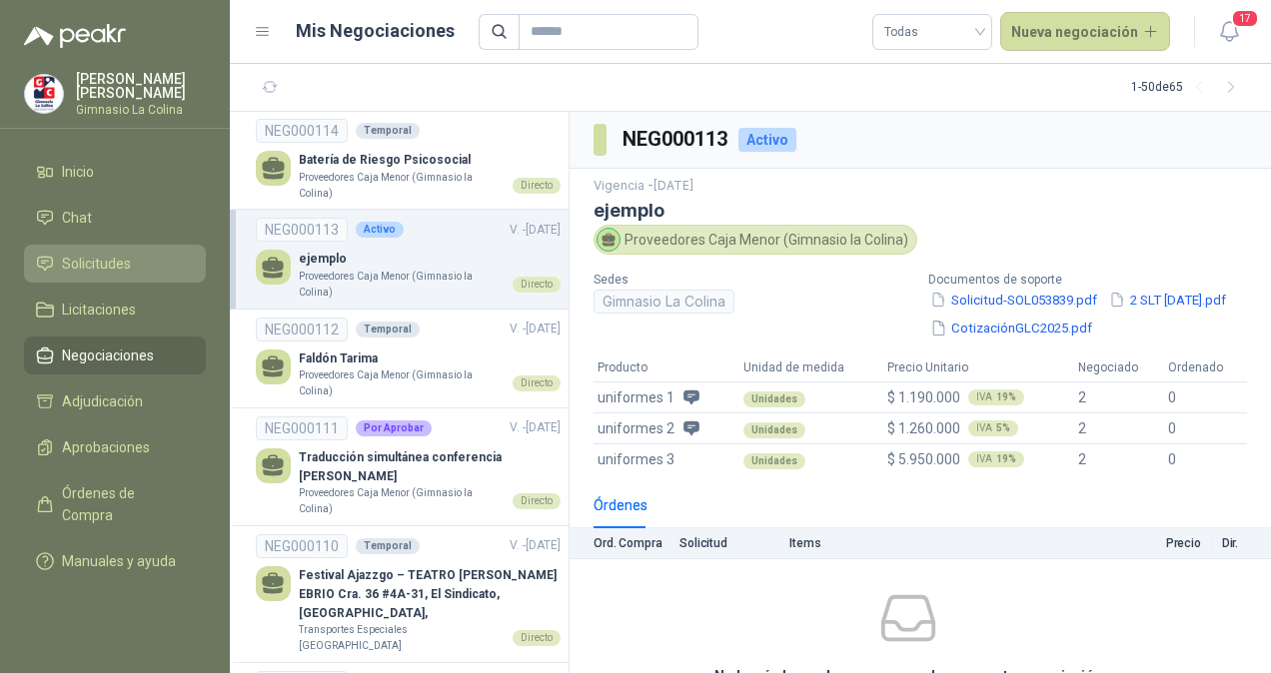
click at [114, 262] on span "Solicitudes" at bounding box center [96, 264] width 69 height 22
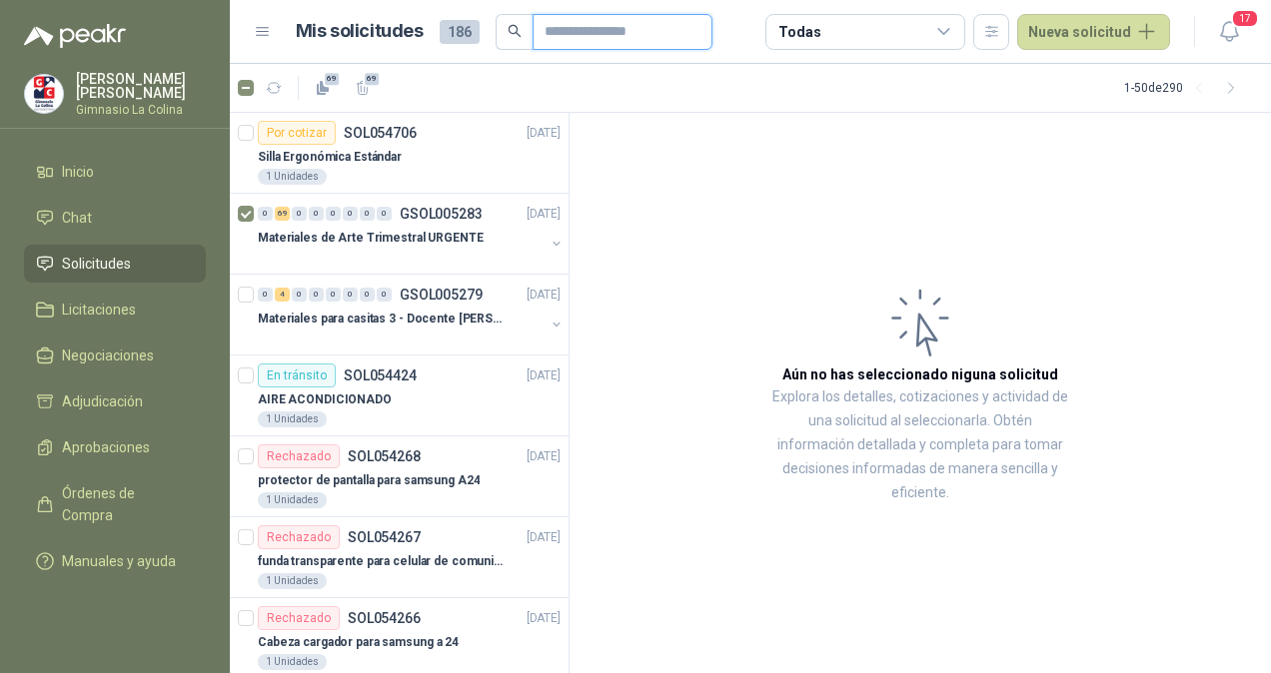
click at [590, 34] on input "text" at bounding box center [614, 32] width 140 height 34
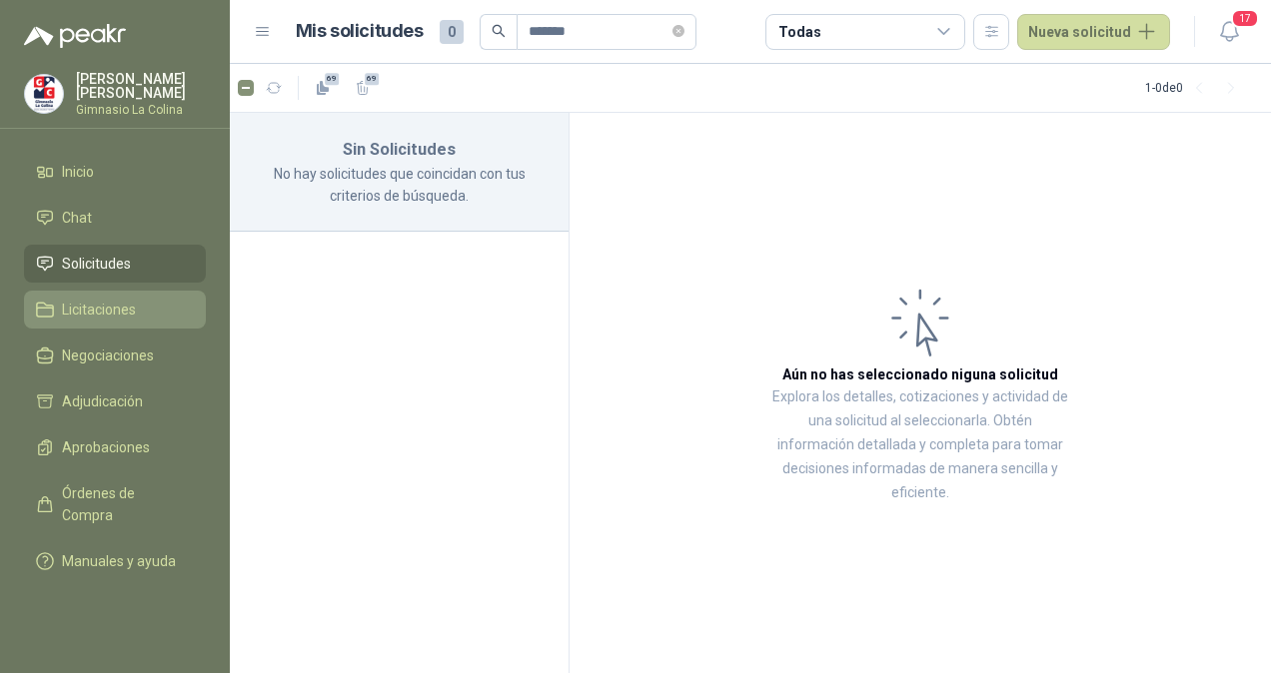
click at [157, 303] on li "Licitaciones" at bounding box center [115, 310] width 158 height 22
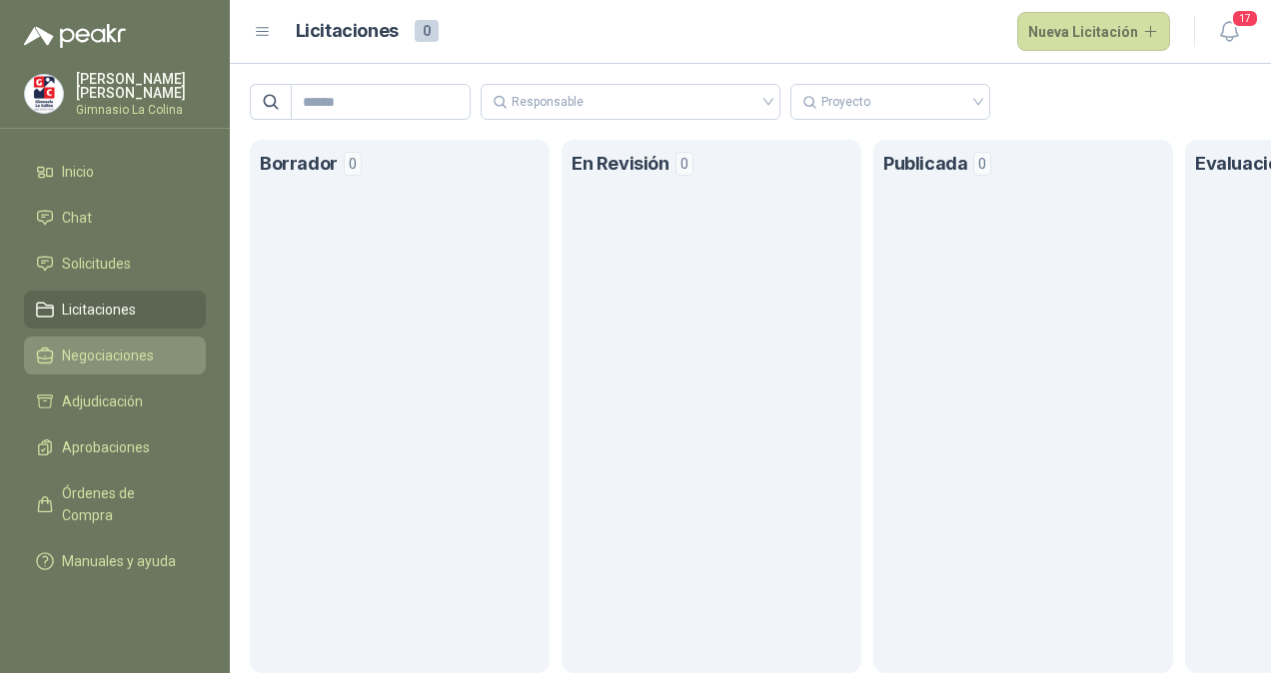
click at [126, 361] on span "Negociaciones" at bounding box center [108, 356] width 92 height 22
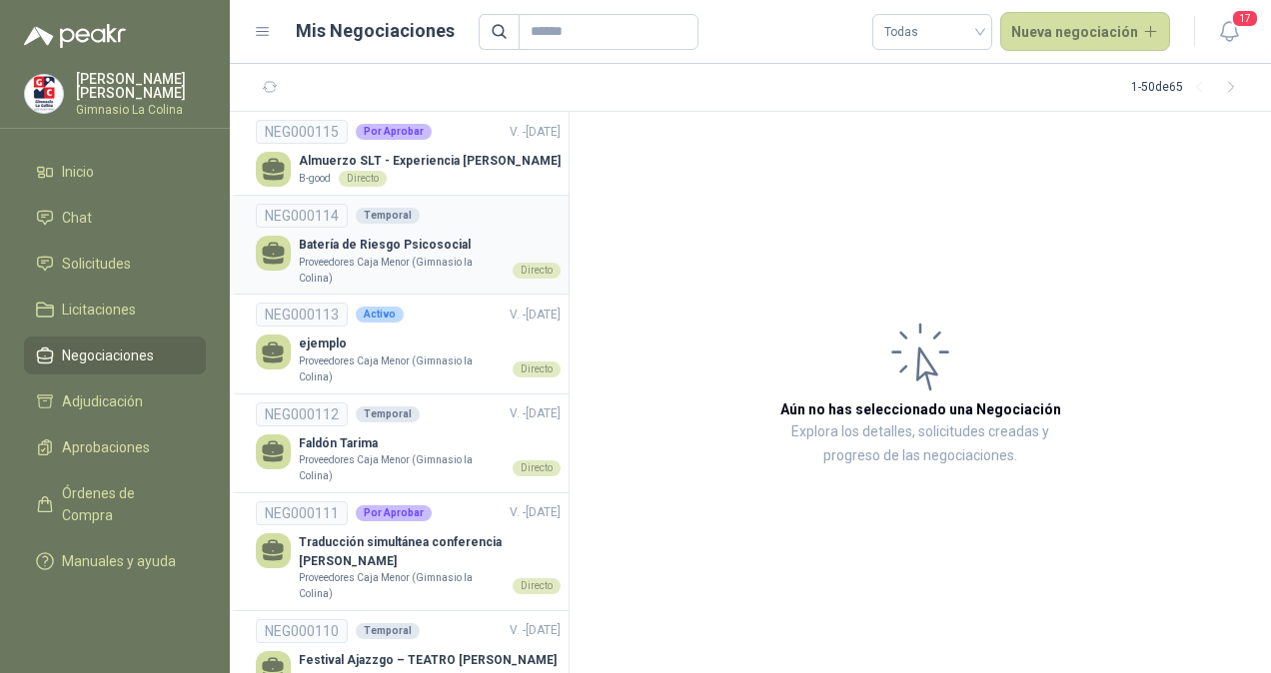
click at [449, 248] on p "Batería de Riesgo Psicosocial" at bounding box center [430, 245] width 262 height 19
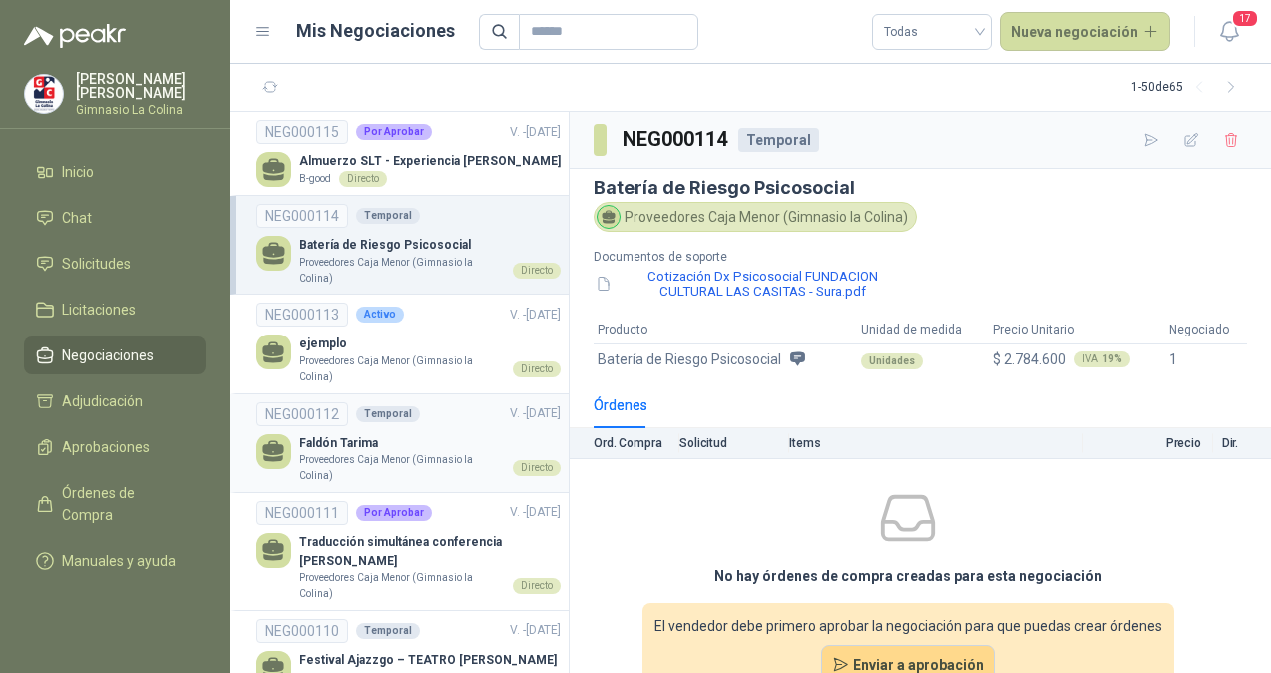
scroll to position [41, 0]
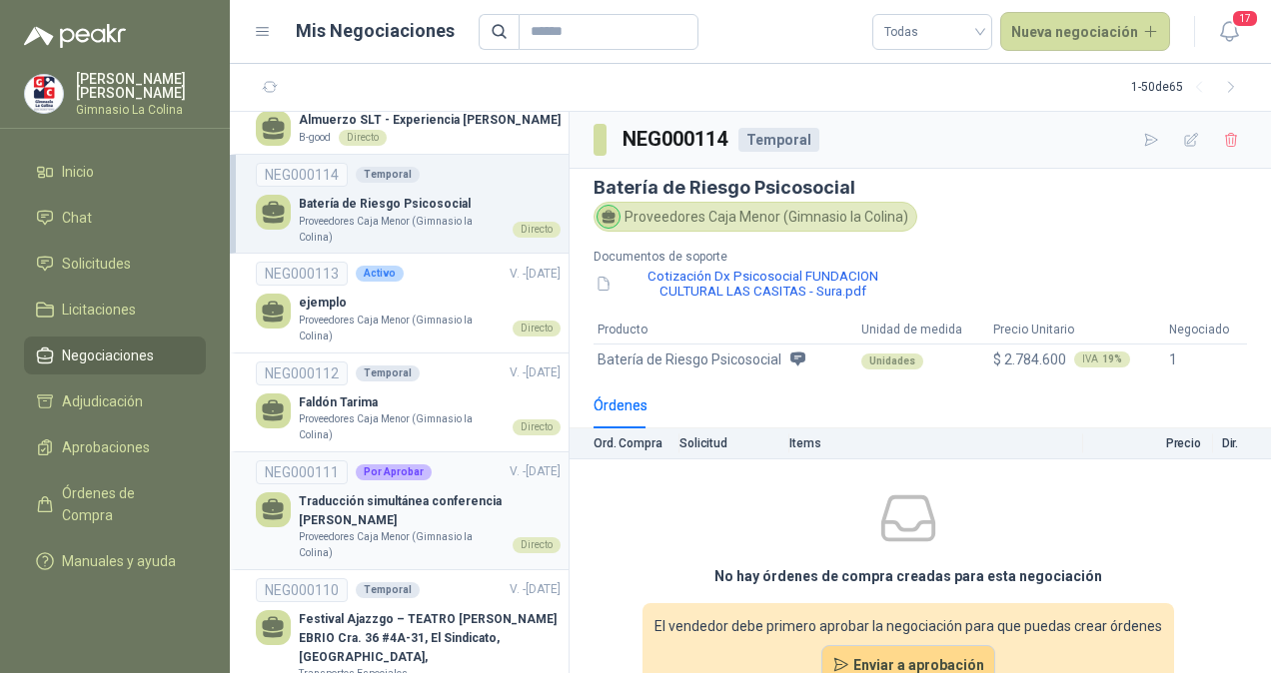
click at [425, 496] on p "Traducción simultánea conferencia [PERSON_NAME]" at bounding box center [430, 511] width 262 height 38
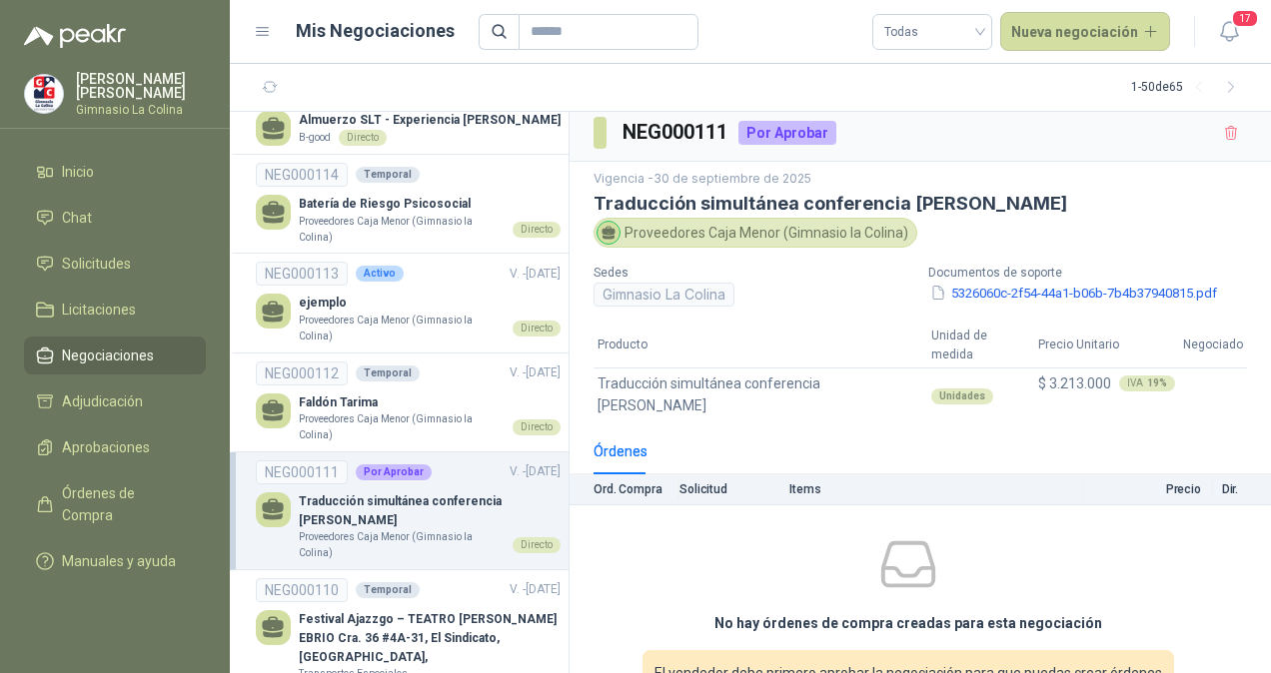
scroll to position [18, 0]
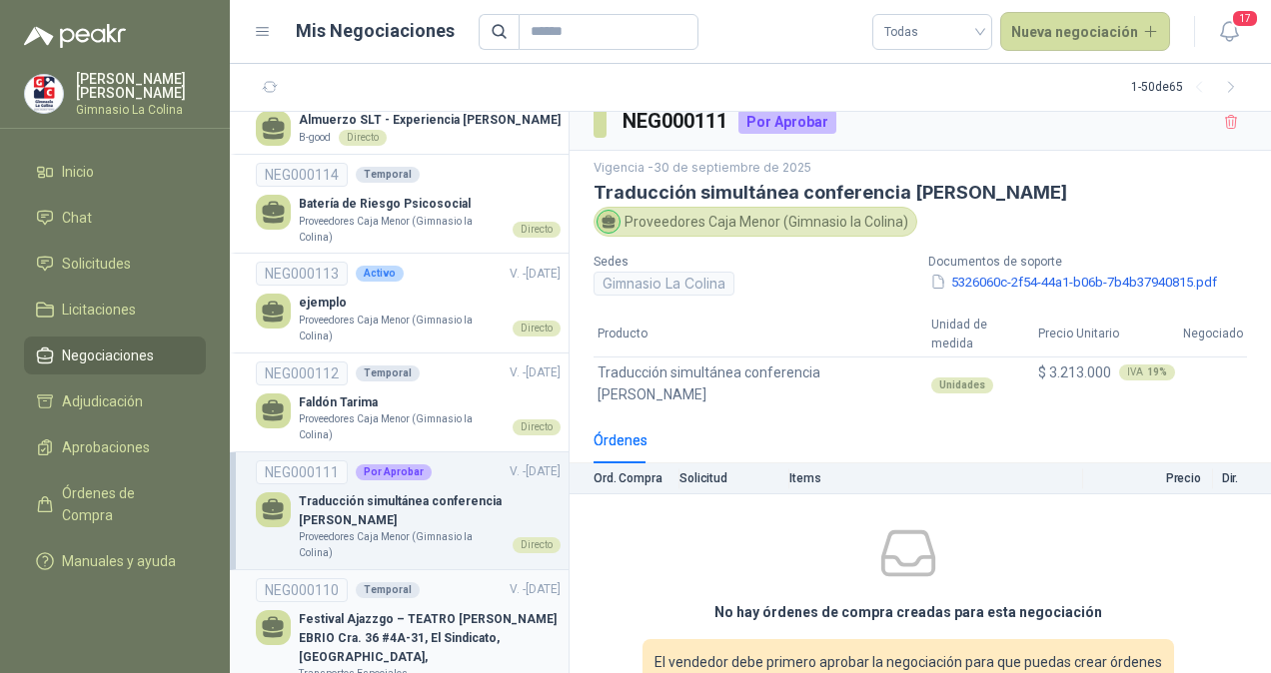
click at [437, 617] on p "Festival Ajazzgo – TEATRO [PERSON_NAME] EBRIO Cra. 36 #4A-31, El Sindicato, [GE…" at bounding box center [430, 638] width 262 height 57
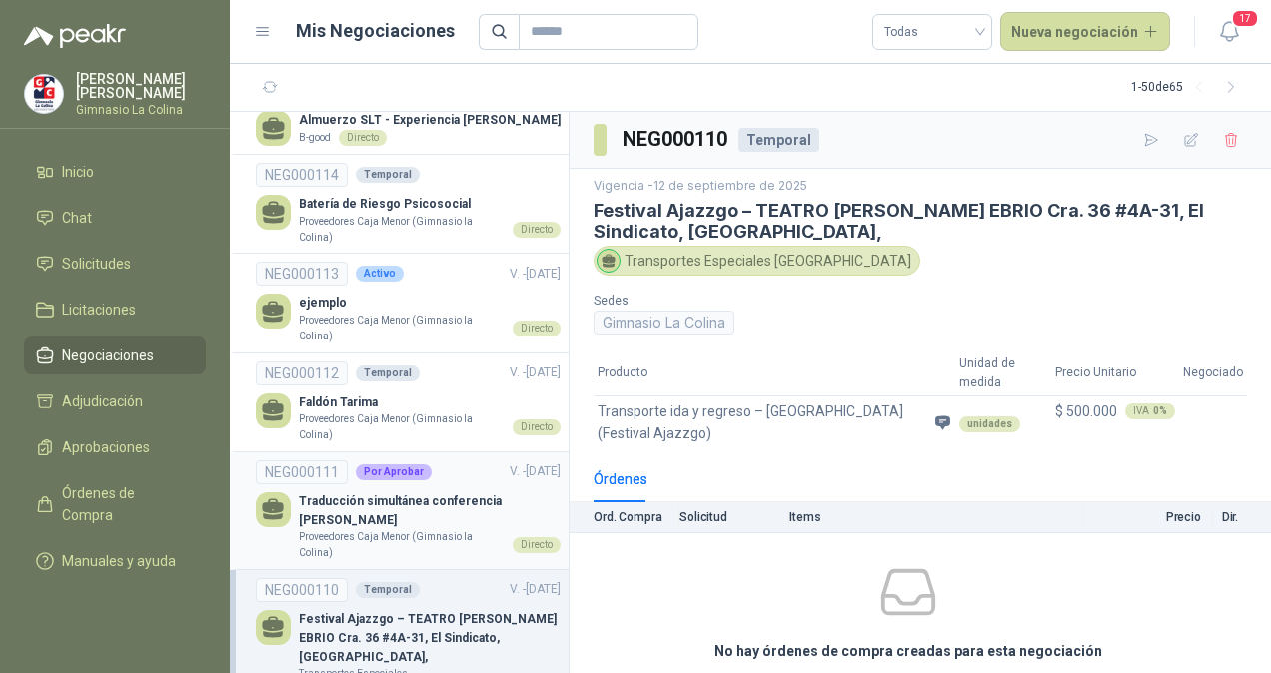
click at [336, 522] on p "Traducción simultánea conferencia [PERSON_NAME]" at bounding box center [430, 511] width 262 height 38
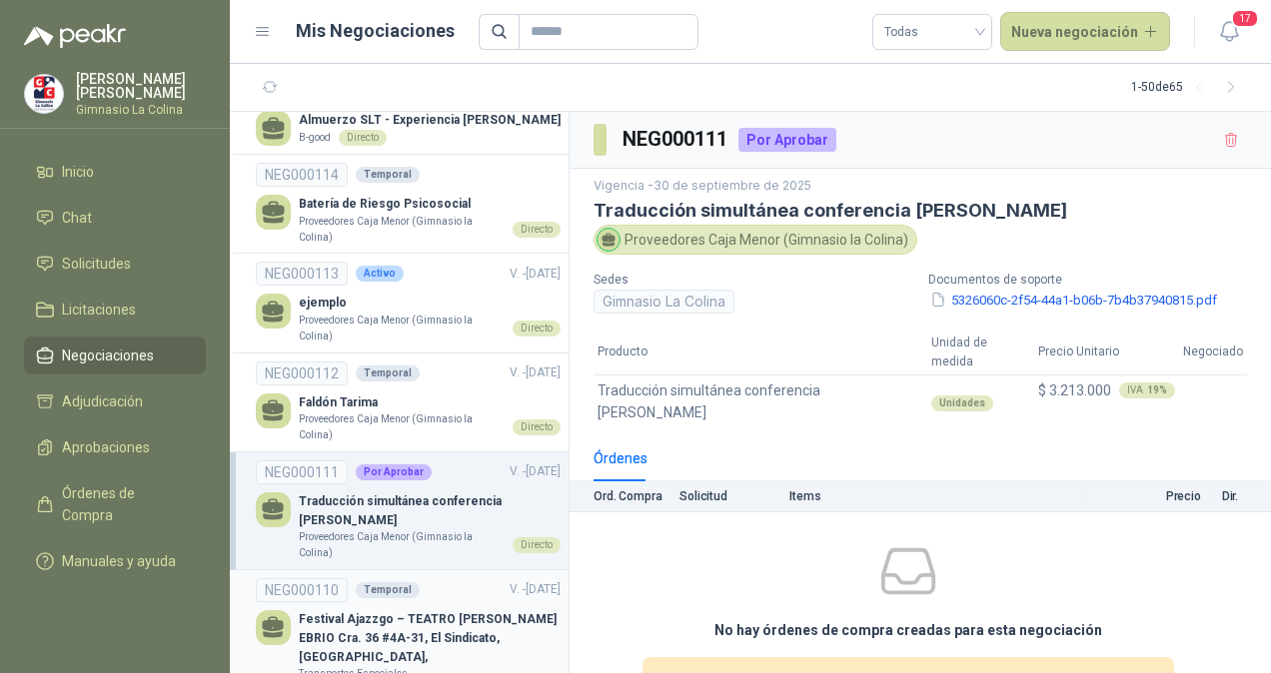
click at [349, 619] on p "Festival Ajazzgo – TEATRO [PERSON_NAME] EBRIO Cra. 36 #4A-31, El Sindicato, [GE…" at bounding box center [430, 638] width 262 height 57
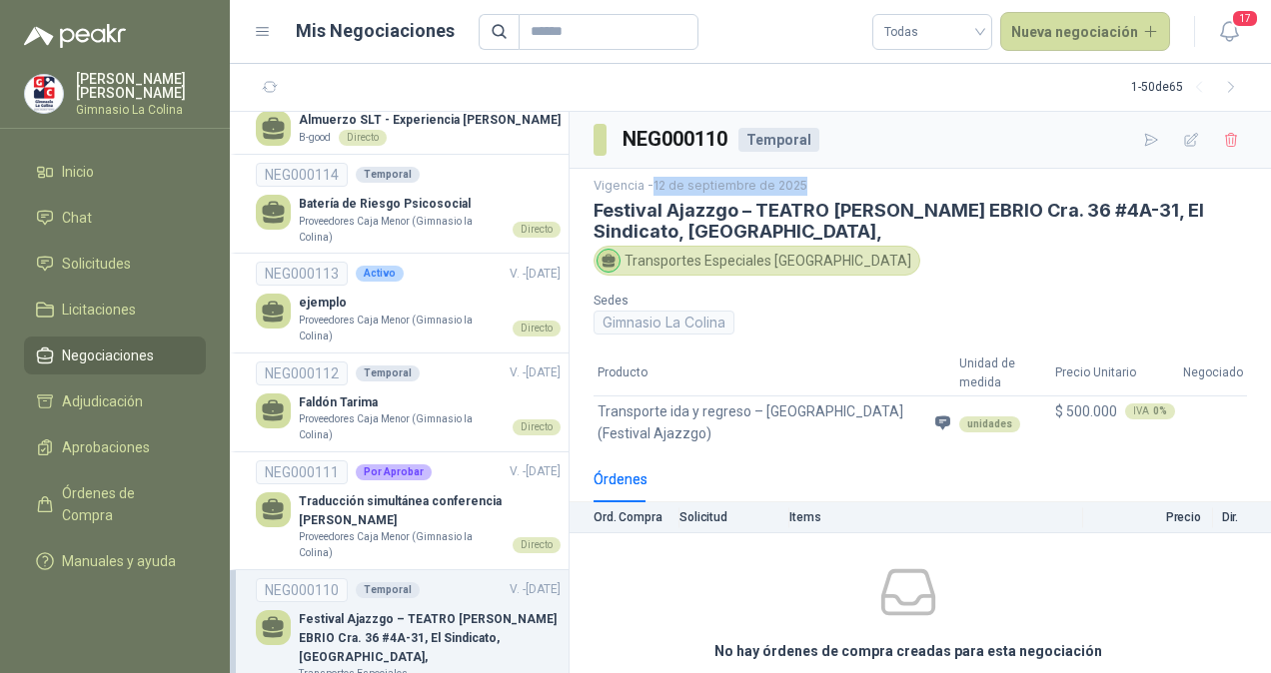
drag, startPoint x: 656, startPoint y: 187, endPoint x: 807, endPoint y: 185, distance: 150.9
click at [807, 185] on p "Vigencia - [DATE]" at bounding box center [919, 186] width 653 height 19
click at [374, 602] on link "NEG000110 Temporal V. - [DATE] Festival [GEOGRAPHIC_DATA] – TEATRO [PERSON_NAME…" at bounding box center [408, 638] width 305 height 120
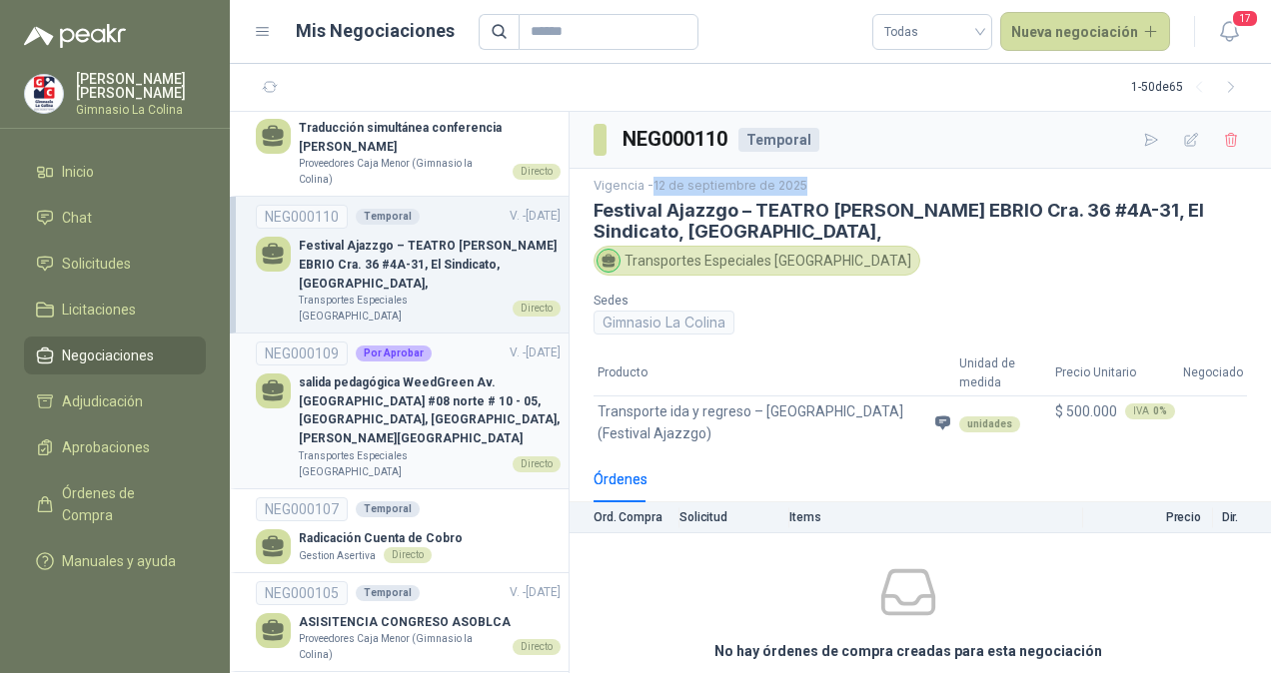
scroll to position [425, 0]
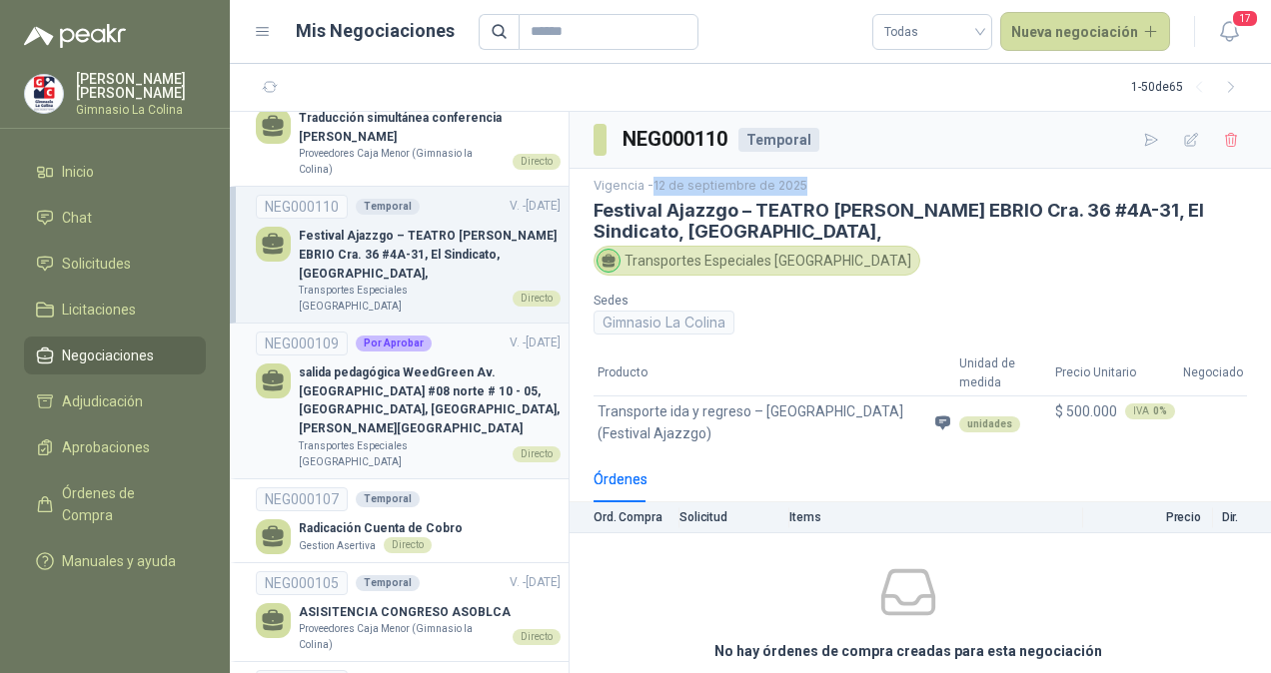
click at [375, 369] on p "salida pedagógica WeedGreen Av. [GEOGRAPHIC_DATA] #08 norte # 10 - 05, [GEOGRAP…" at bounding box center [430, 401] width 262 height 75
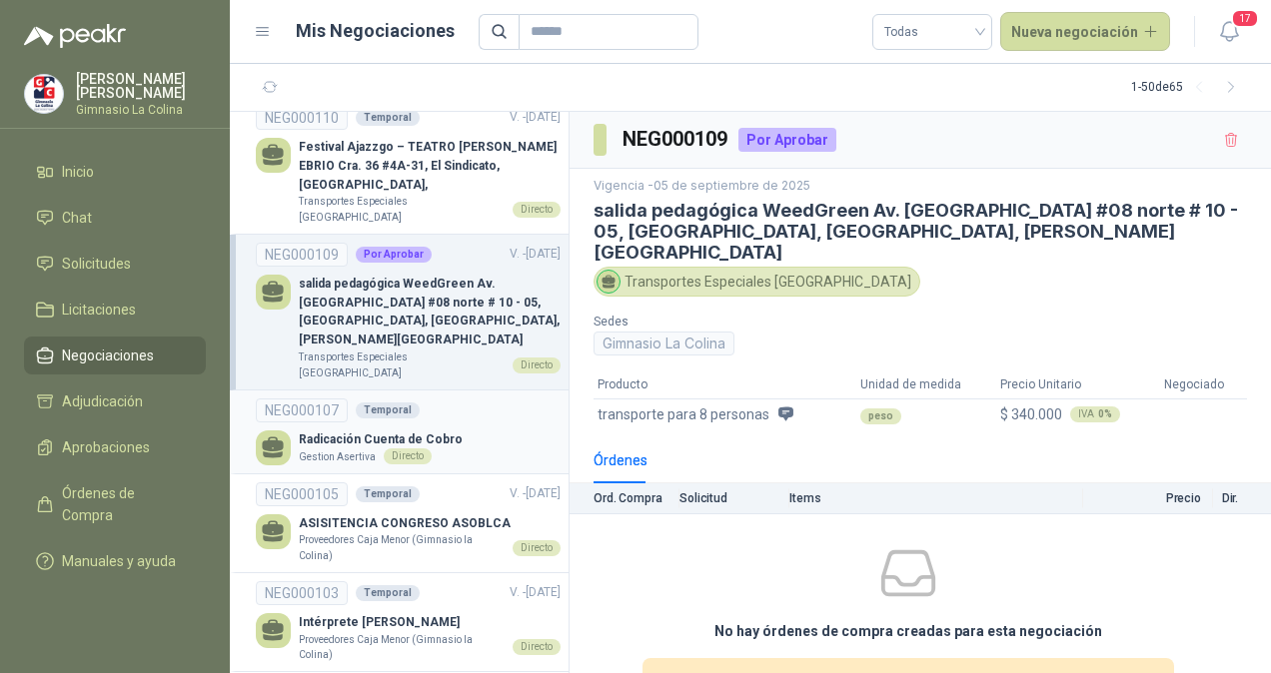
scroll to position [520, 0]
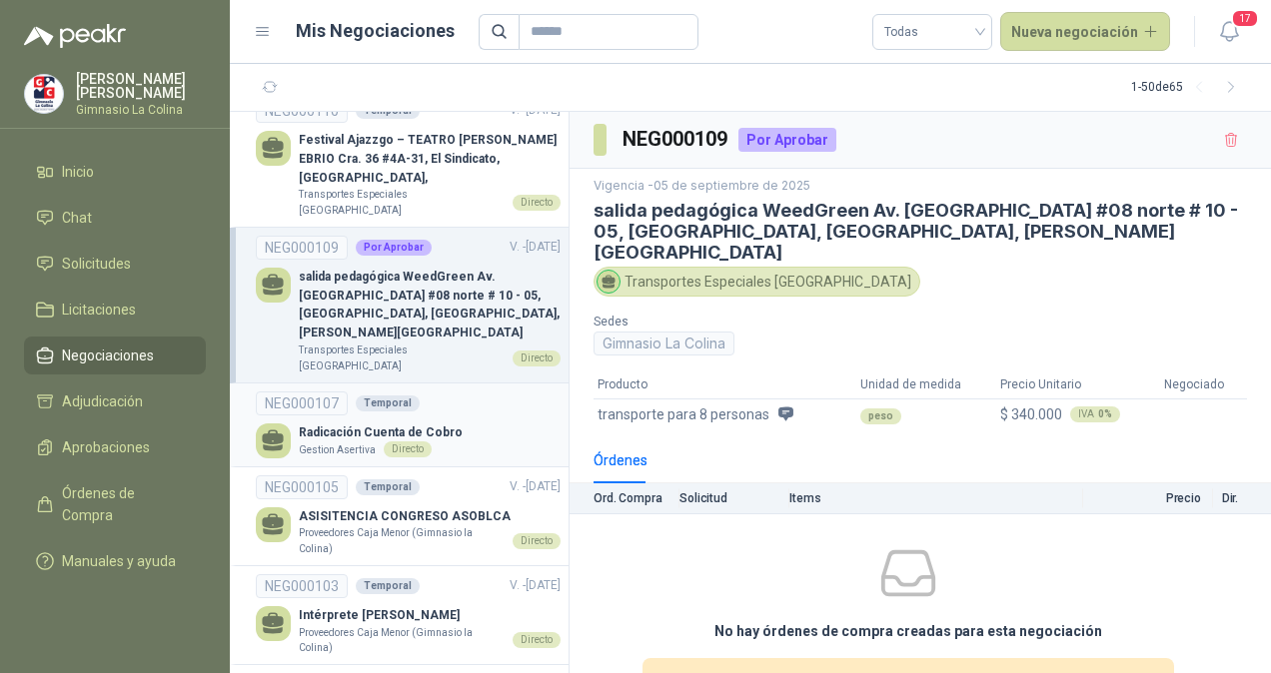
click at [442, 424] on p "Radicación Cuenta de Cobro" at bounding box center [381, 433] width 164 height 19
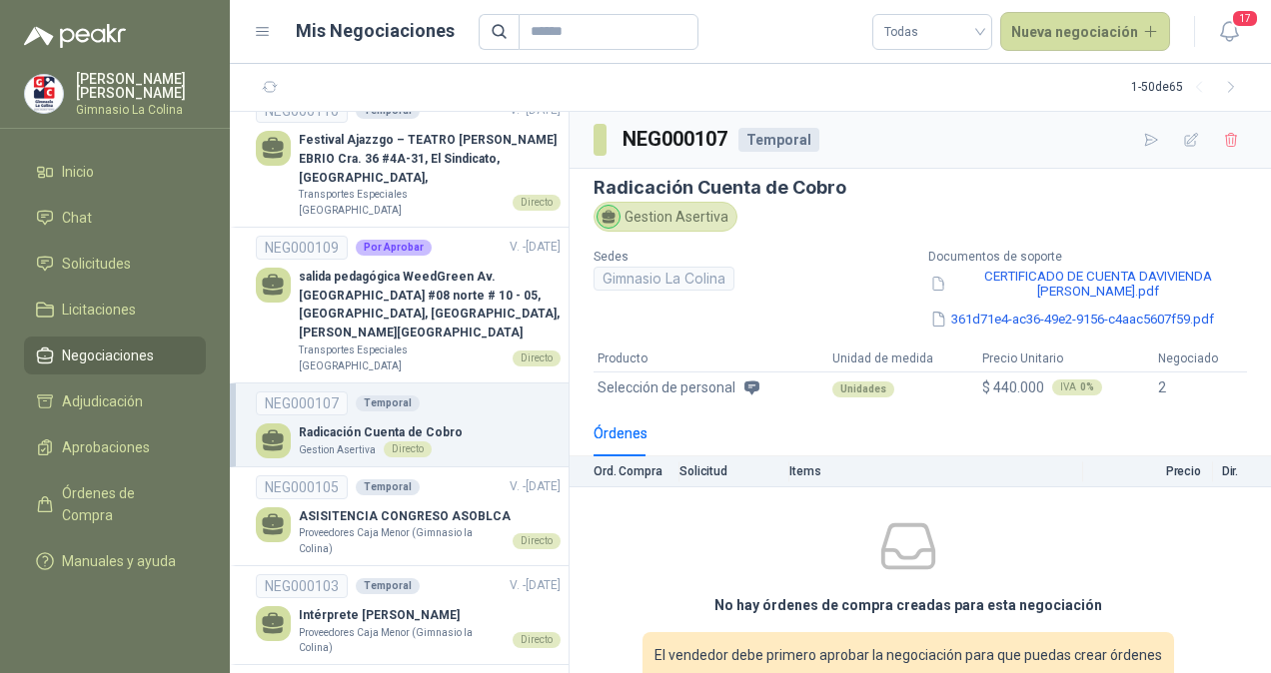
scroll to position [82, 0]
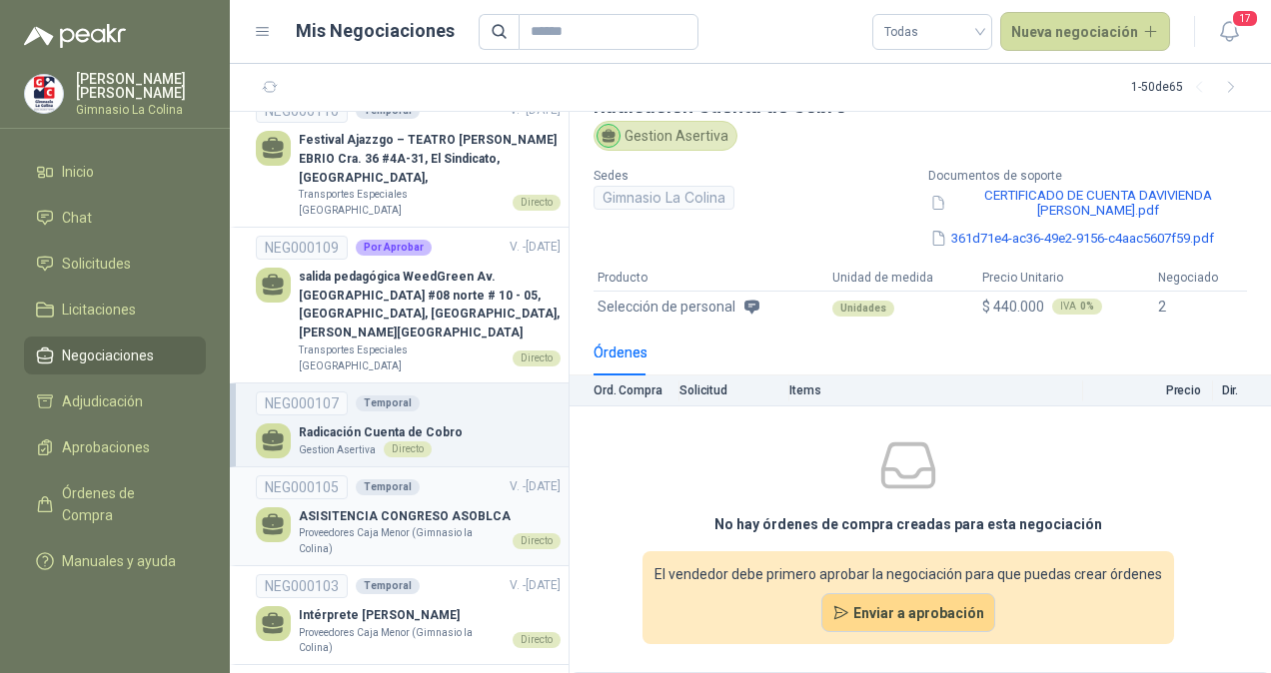
click at [462, 507] on p "ASISITENCIA CONGRESO ASOBLCA" at bounding box center [430, 516] width 262 height 19
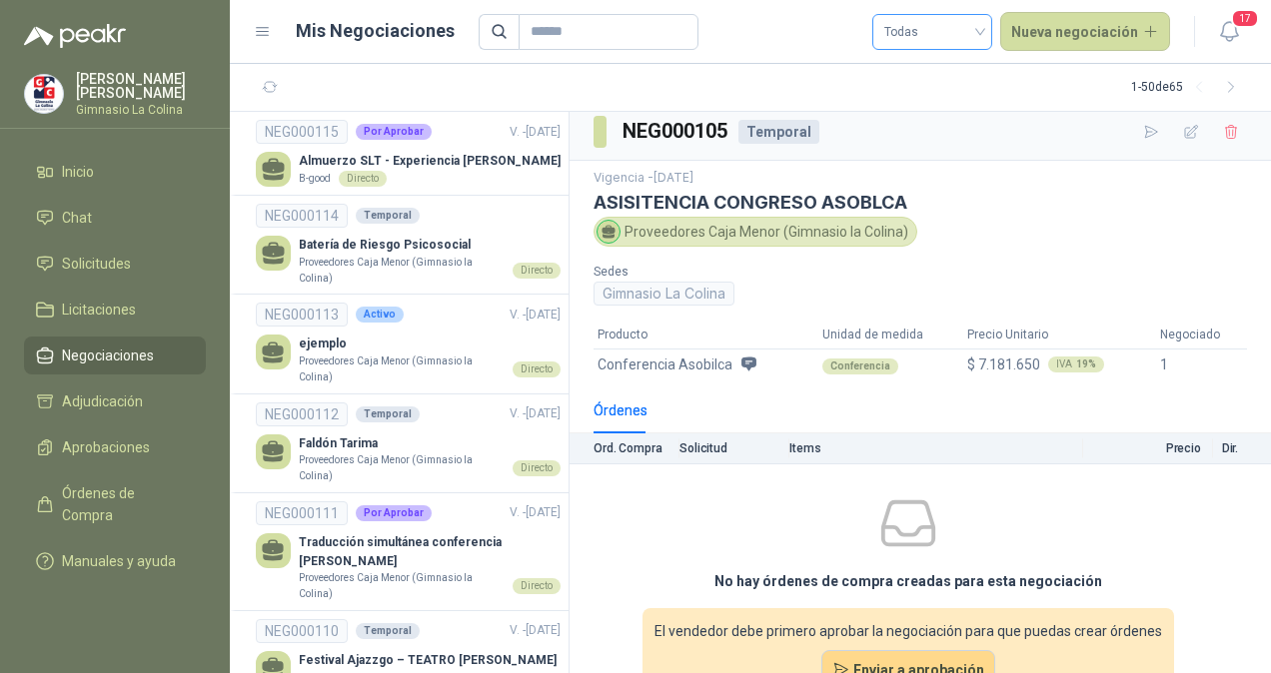
click at [991, 26] on div "Todas" at bounding box center [932, 32] width 120 height 36
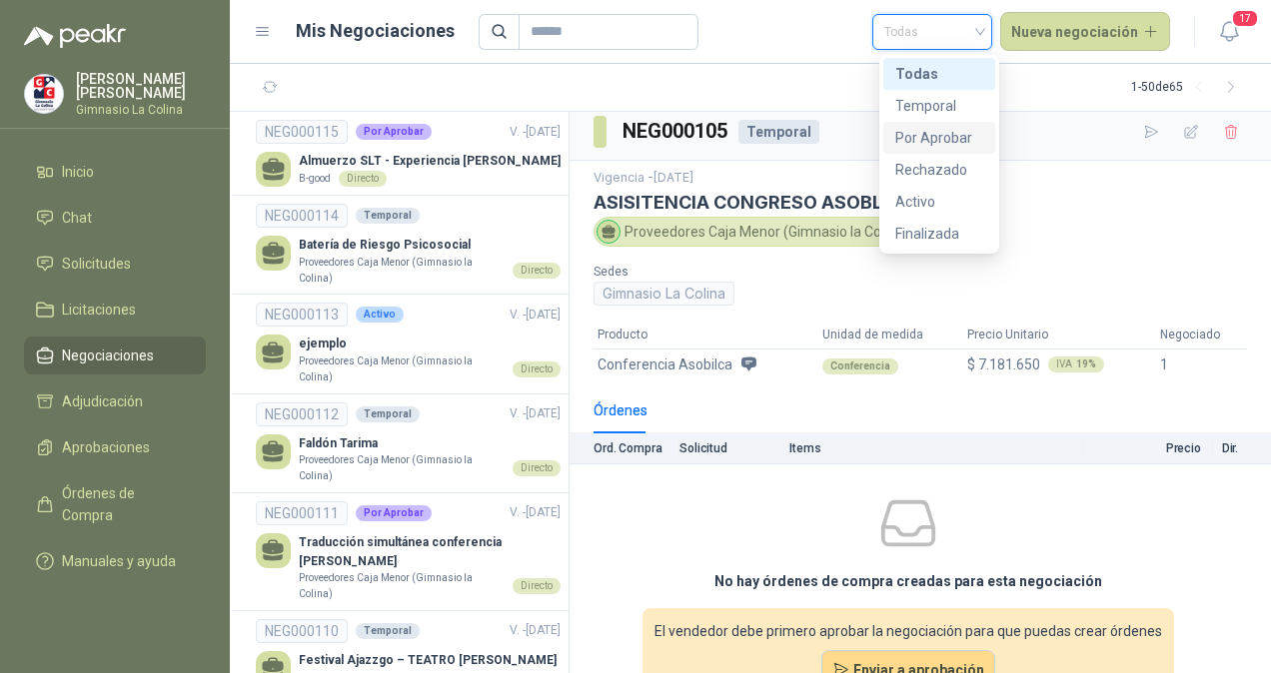
click at [935, 140] on div "Por Aprobar" at bounding box center [939, 138] width 88 height 22
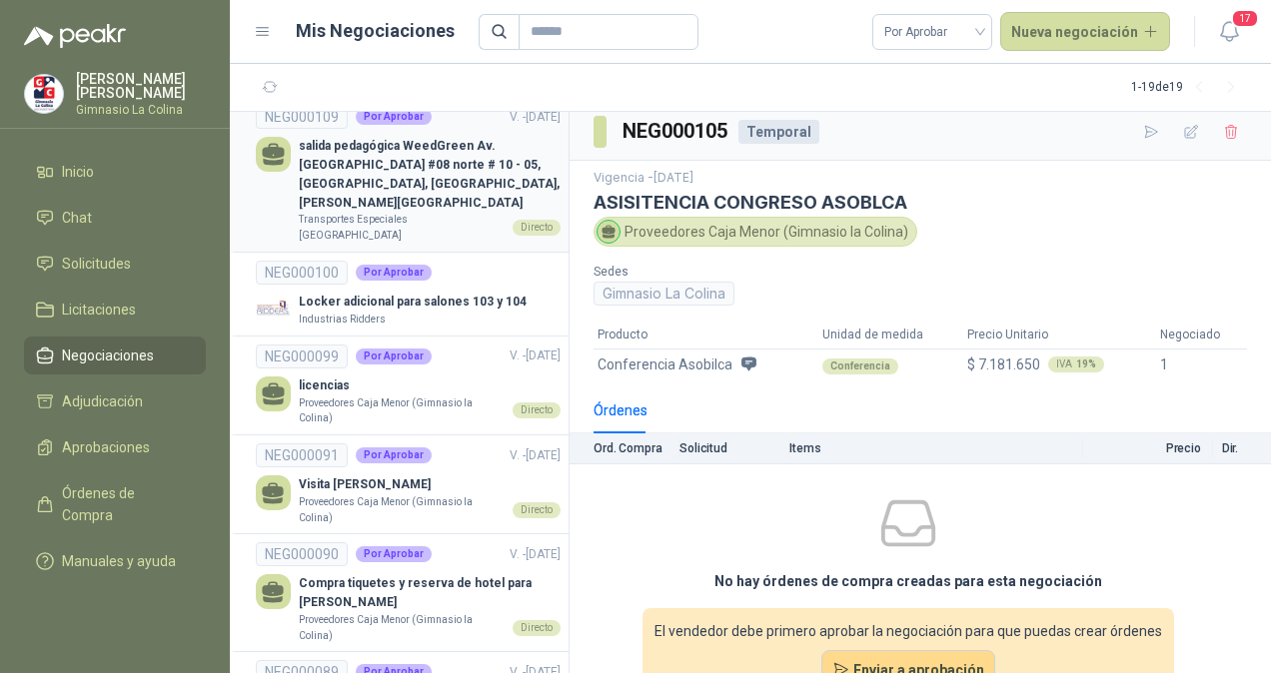
scroll to position [396, 0]
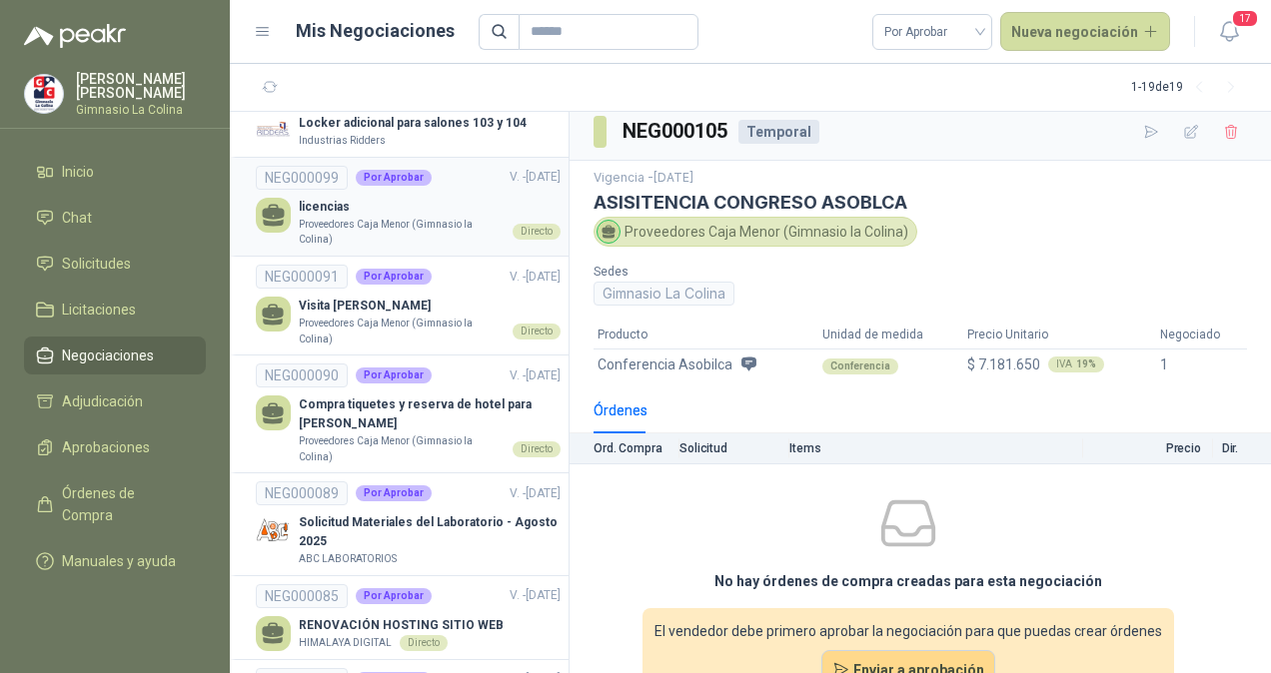
click at [347, 198] on p "licencias" at bounding box center [430, 207] width 262 height 19
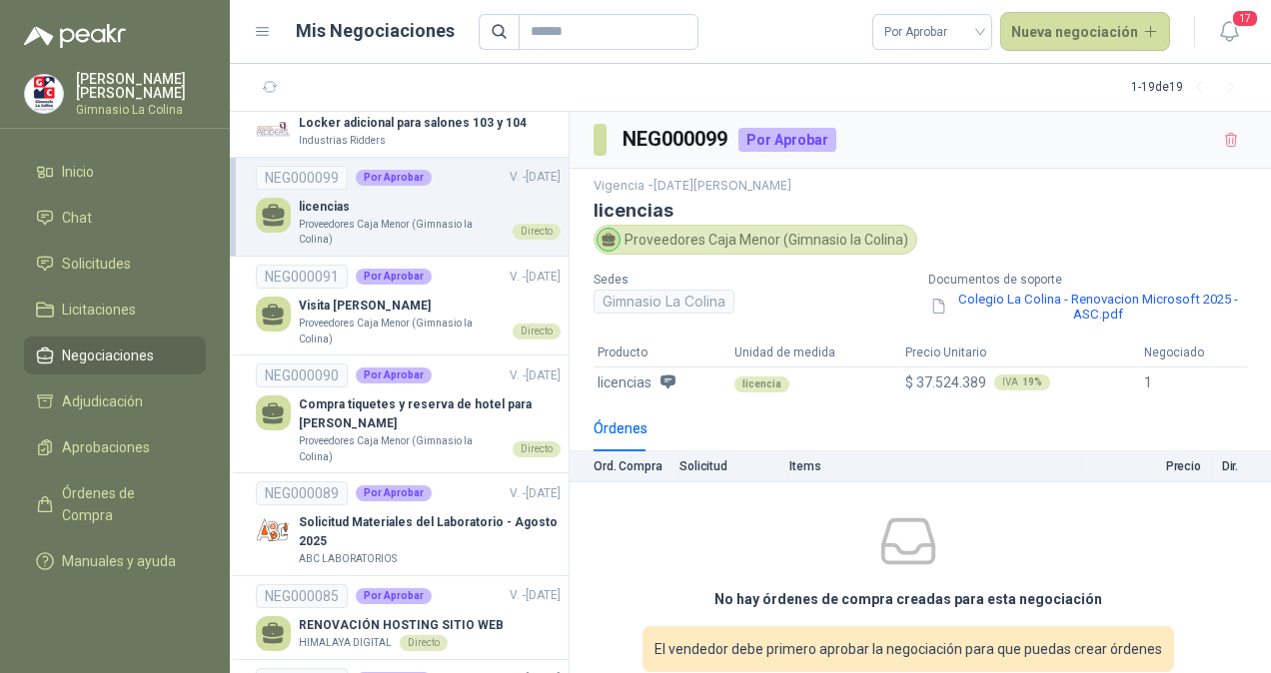
scroll to position [30, 0]
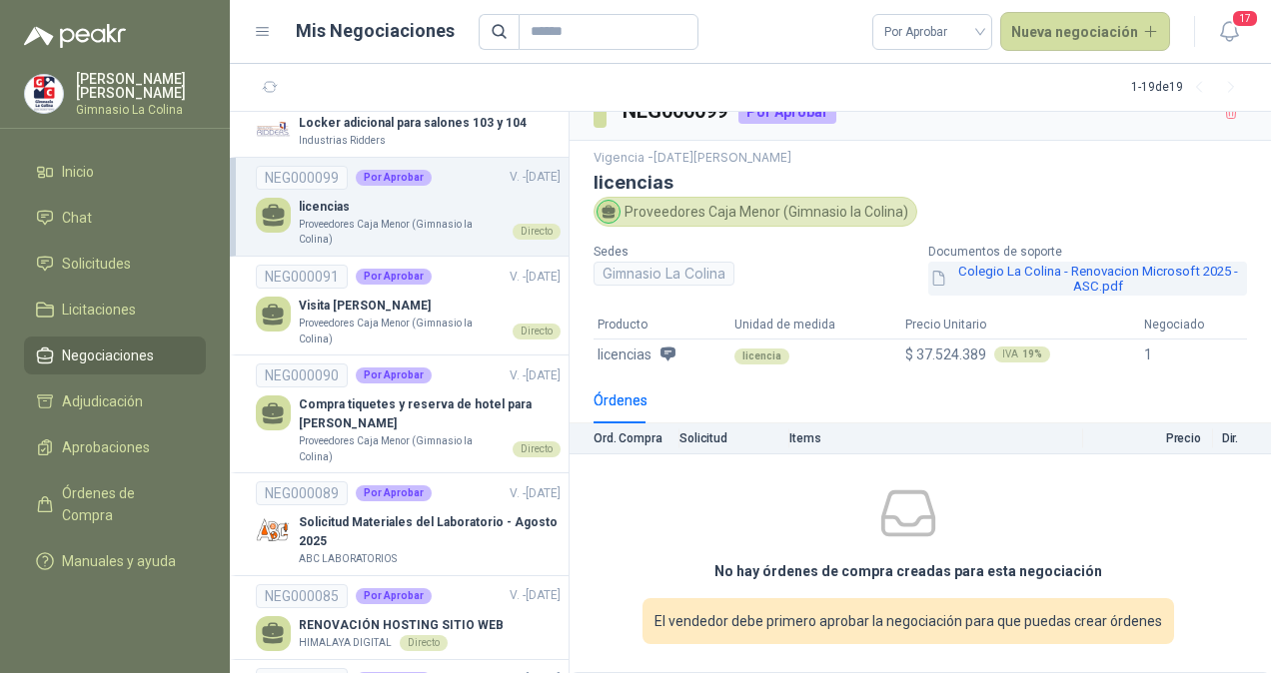
click at [1057, 267] on button "Colegio La Colina - Renovacion Microsoft 2025 - ASC.pdf" at bounding box center [1087, 279] width 319 height 34
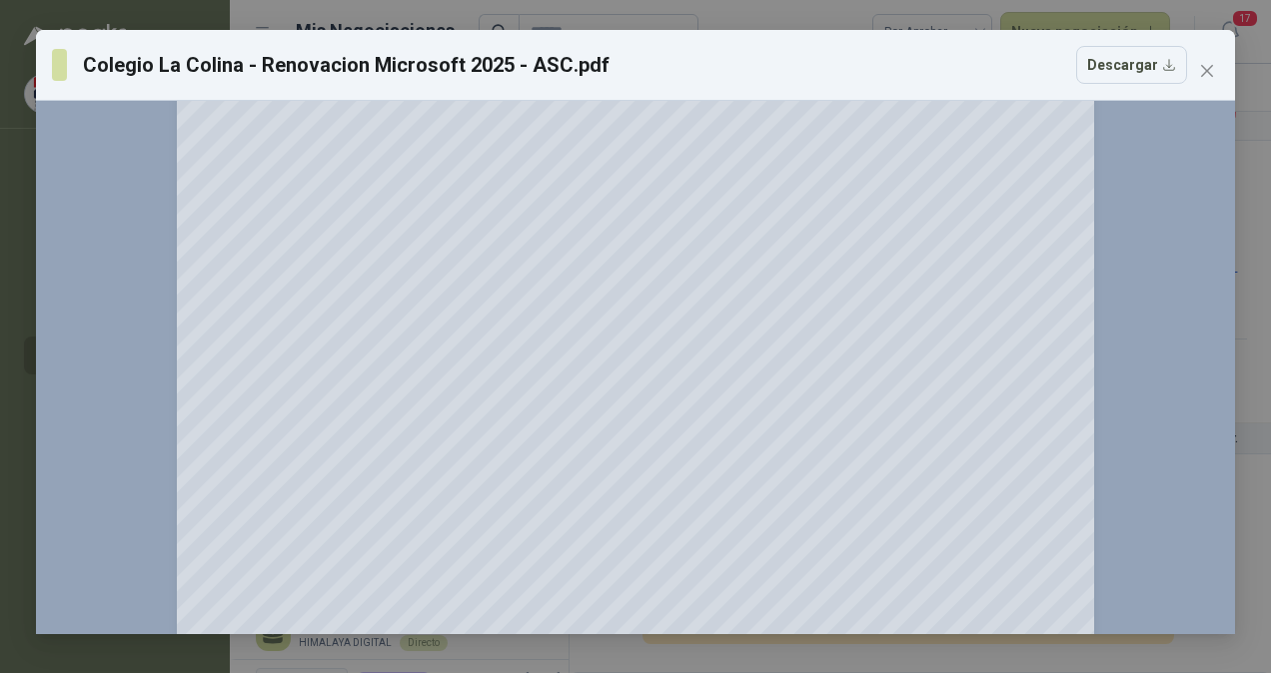
scroll to position [0, 0]
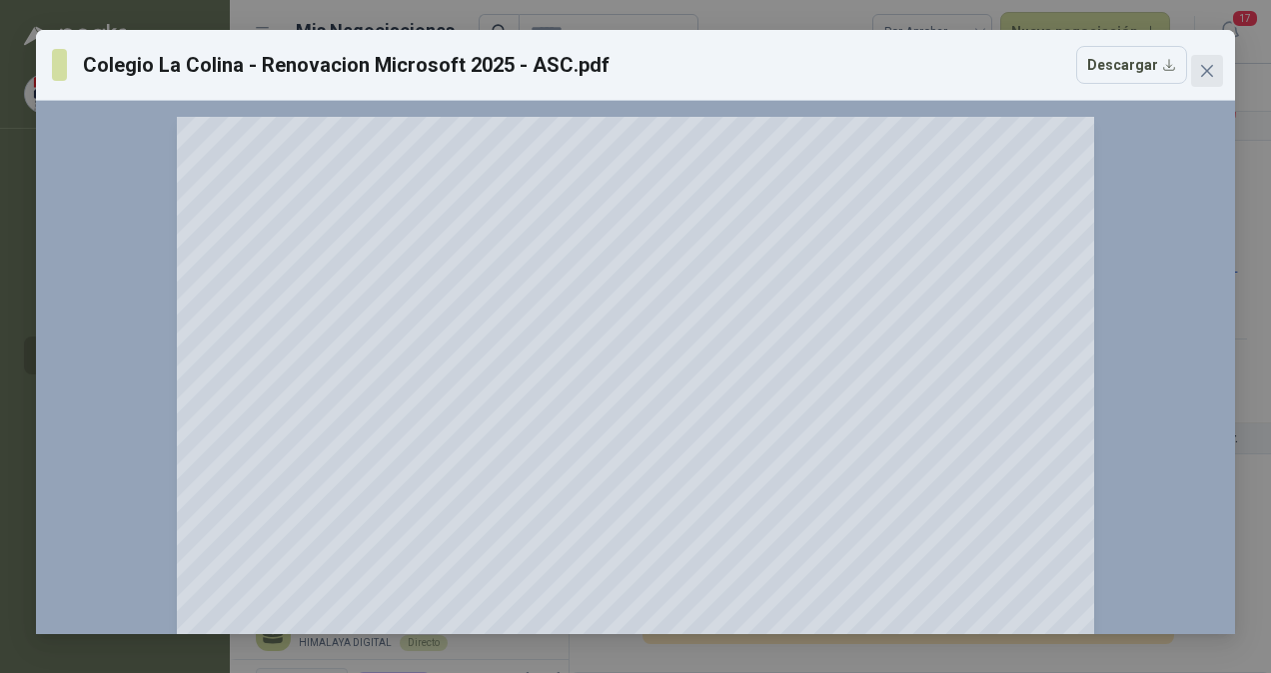
click at [1206, 70] on icon "close" at bounding box center [1207, 71] width 12 height 12
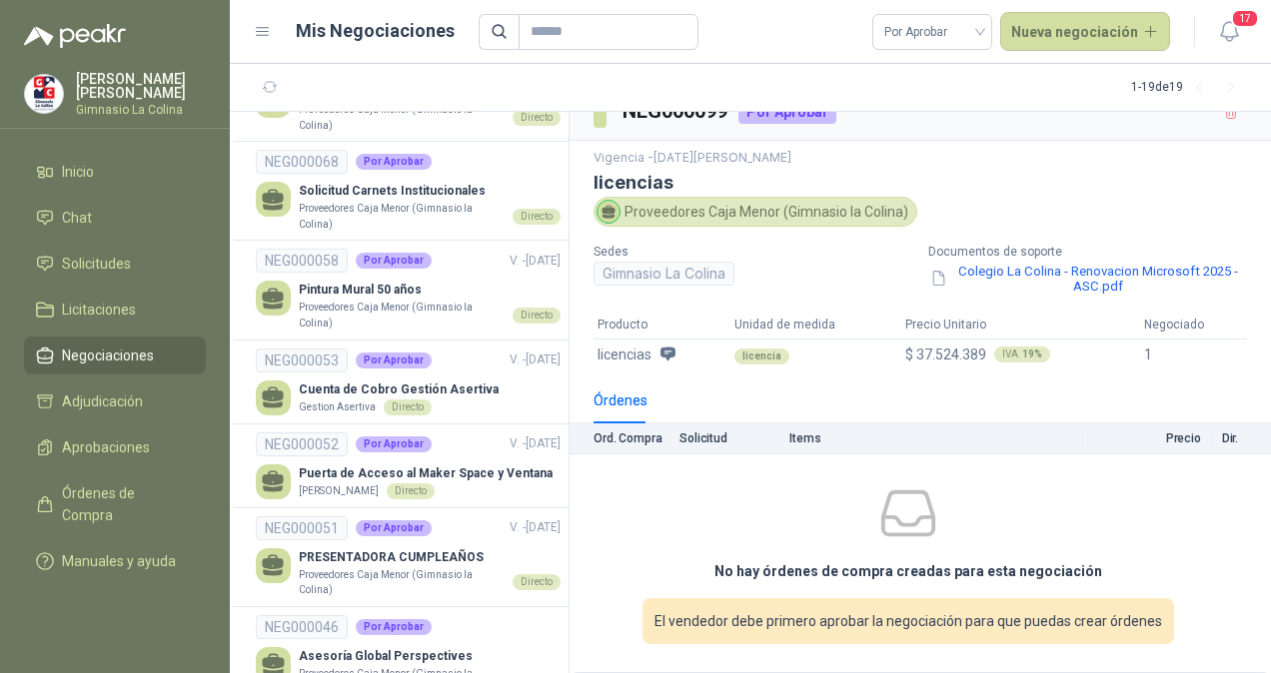
scroll to position [1319, 0]
